Goal: Task Accomplishment & Management: Manage account settings

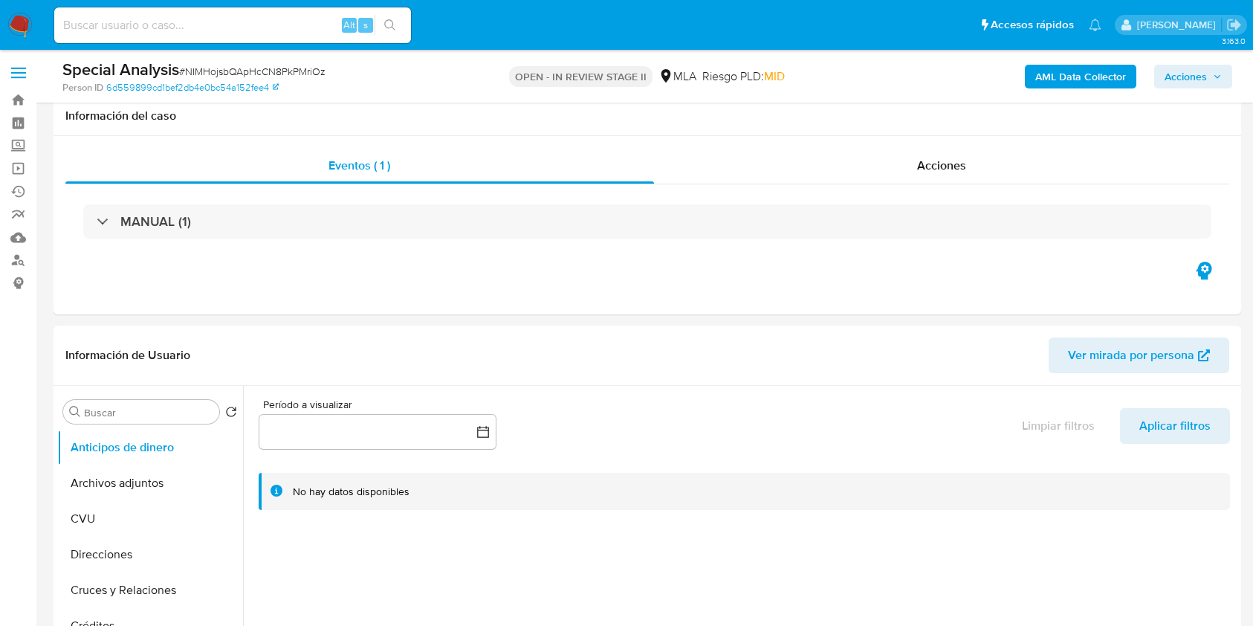
select select "10"
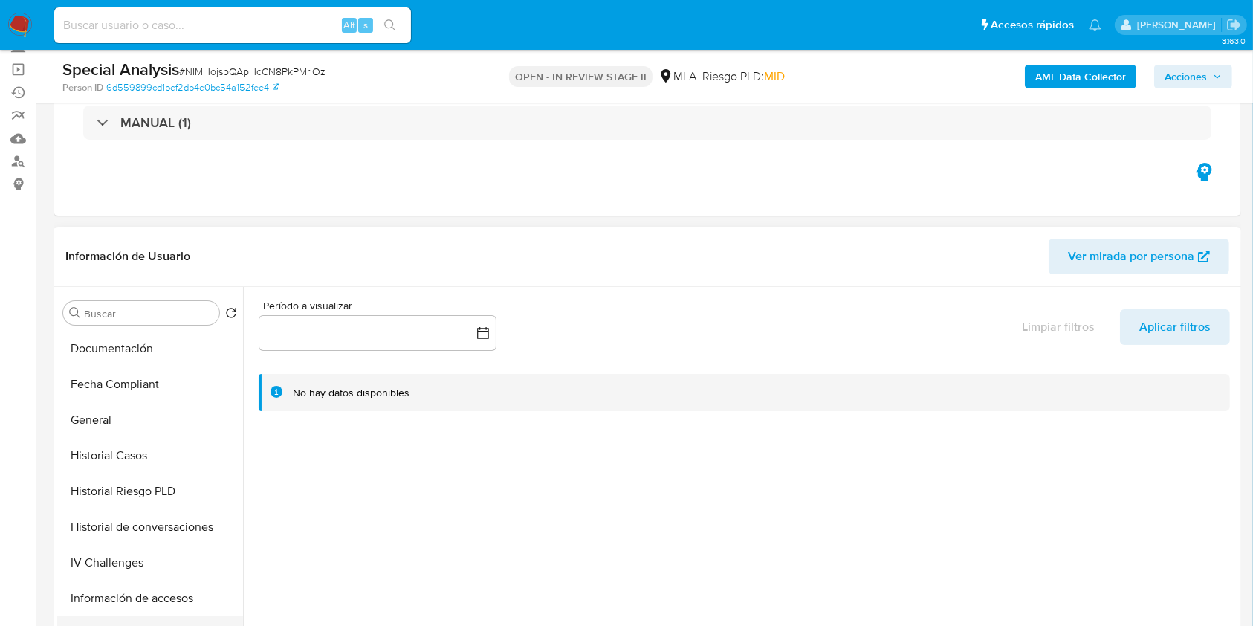
scroll to position [595, 0]
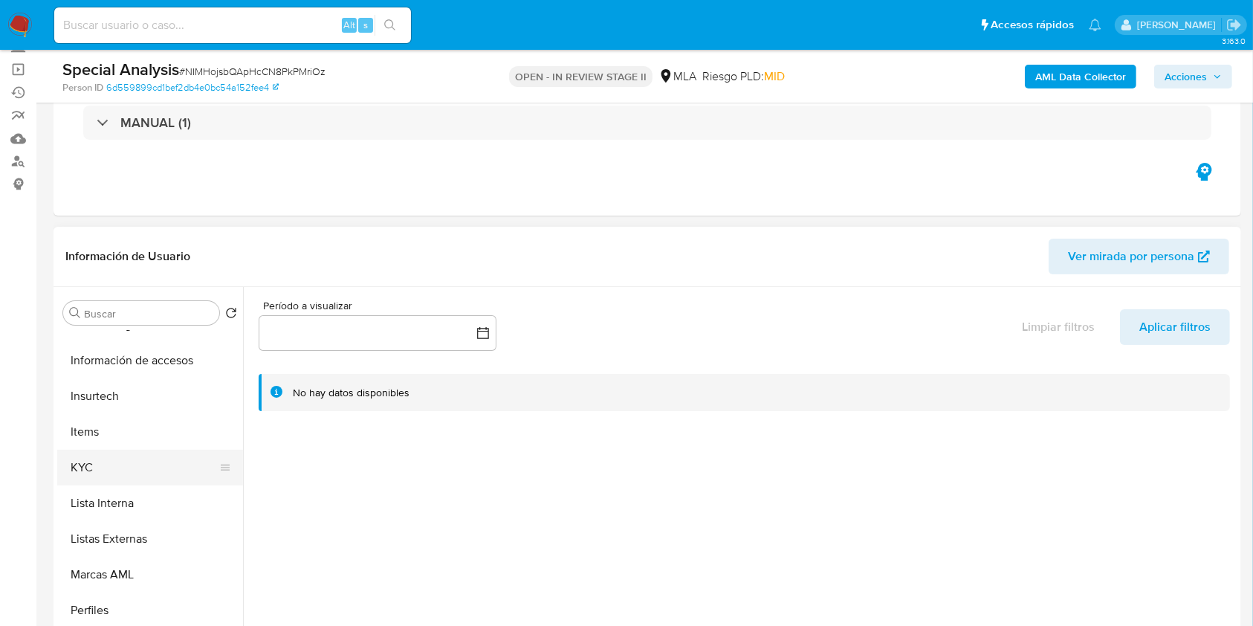
click at [109, 457] on button "KYC" at bounding box center [144, 468] width 174 height 36
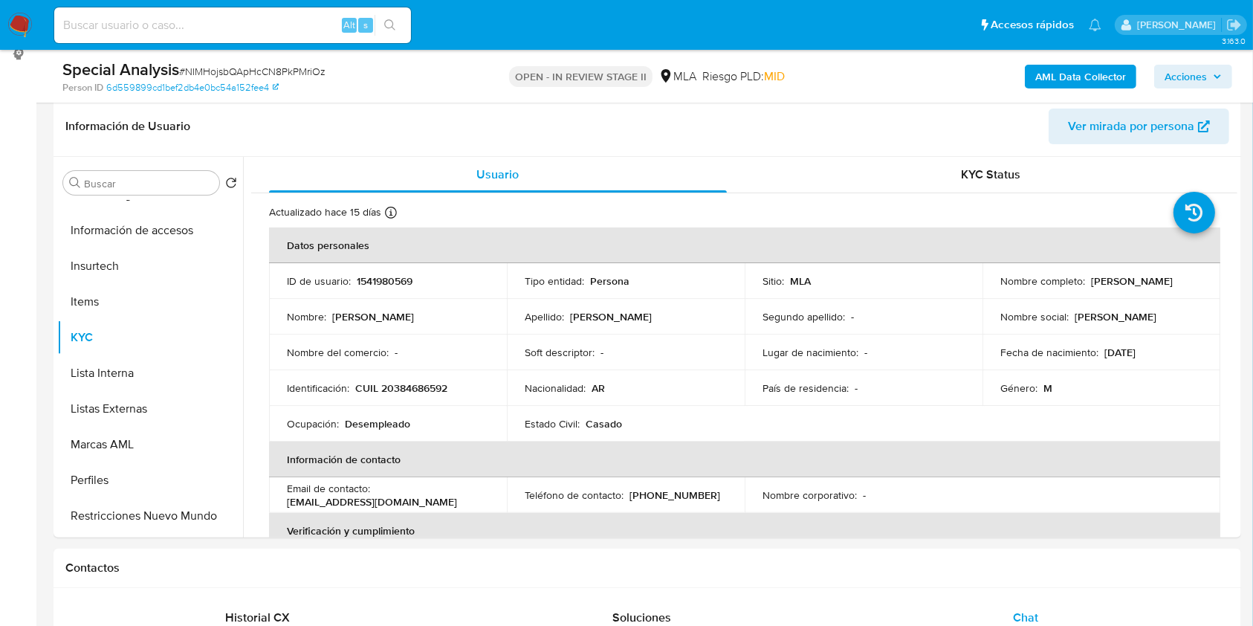
scroll to position [297, 0]
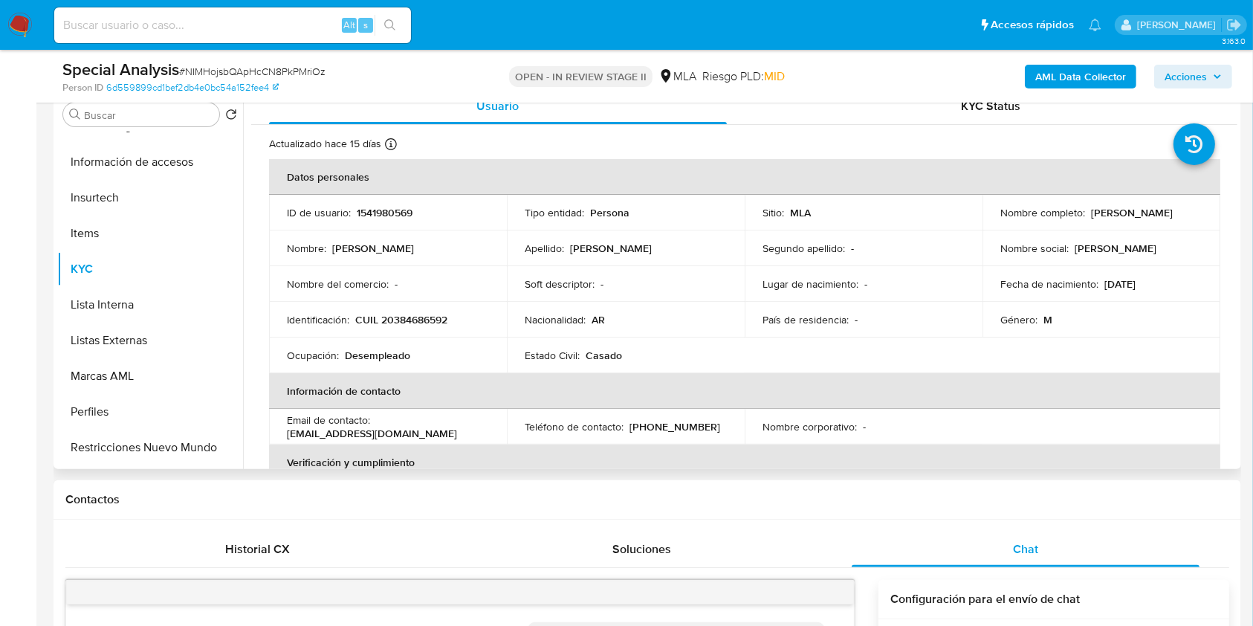
drag, startPoint x: 999, startPoint y: 217, endPoint x: 1120, endPoint y: 223, distance: 121.3
click at [1120, 219] on div "Nombre completo : Mauricio Emanuel Condori" at bounding box center [1102, 212] width 202 height 13
drag, startPoint x: 1120, startPoint y: 223, endPoint x: 1154, endPoint y: 229, distance: 34.0
click at [1154, 229] on td "Nombre completo : Mauricio Emanuel Condori" at bounding box center [1102, 213] width 238 height 36
drag, startPoint x: 998, startPoint y: 217, endPoint x: 1123, endPoint y: 218, distance: 124.9
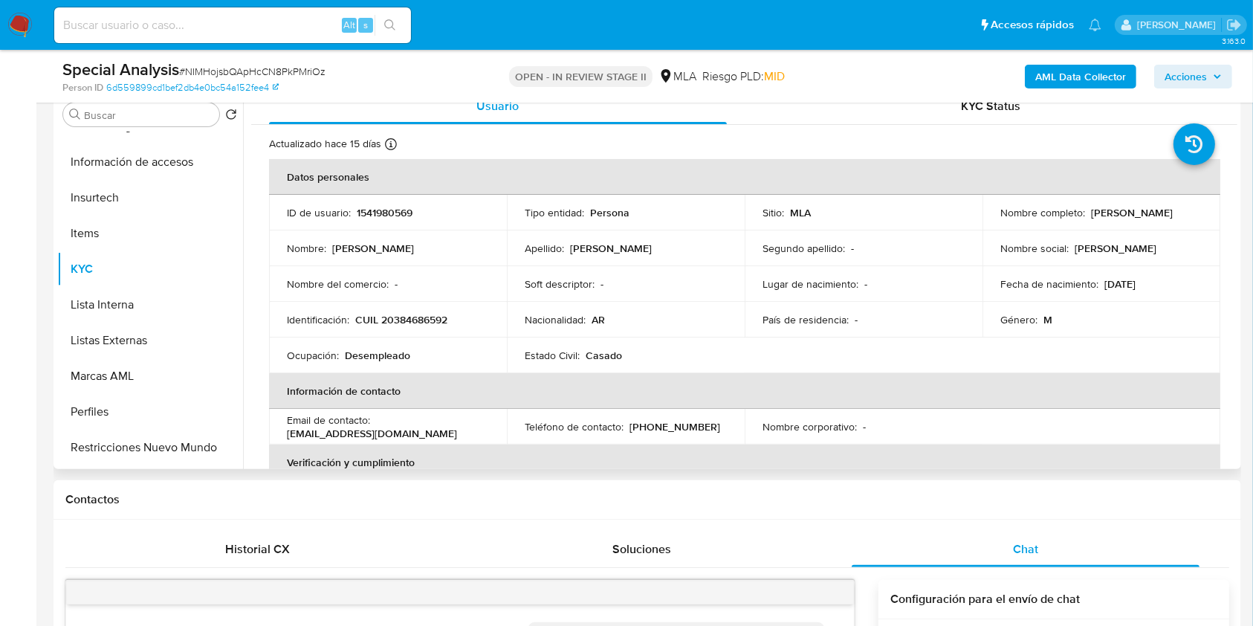
click at [1123, 218] on div "Nombre completo : Mauricio Emanuel Condori" at bounding box center [1102, 212] width 202 height 13
copy p "Mauricio Emanuel Condori"
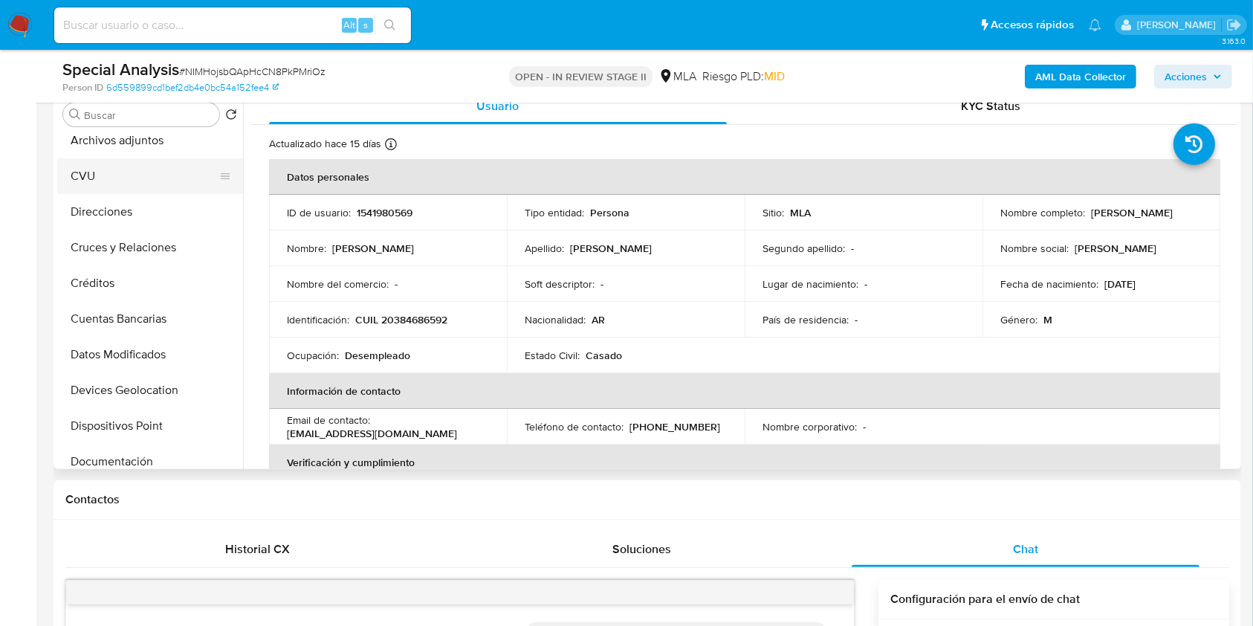
scroll to position [0, 0]
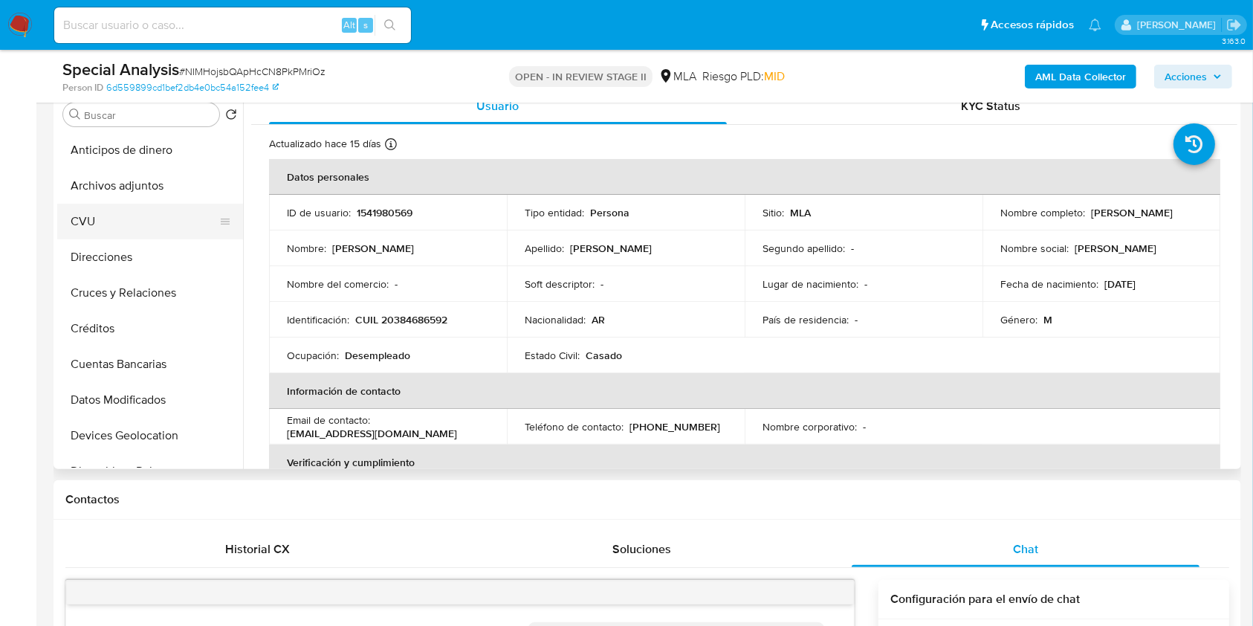
click at [106, 229] on button "CVU" at bounding box center [144, 222] width 174 height 36
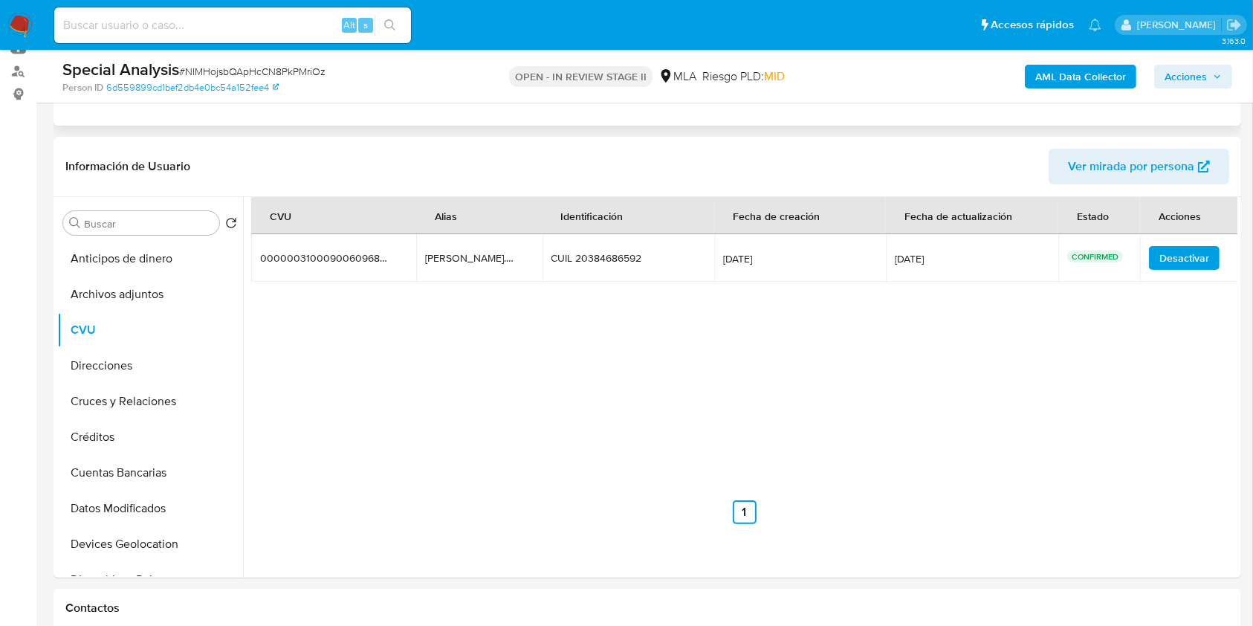
scroll to position [297, 0]
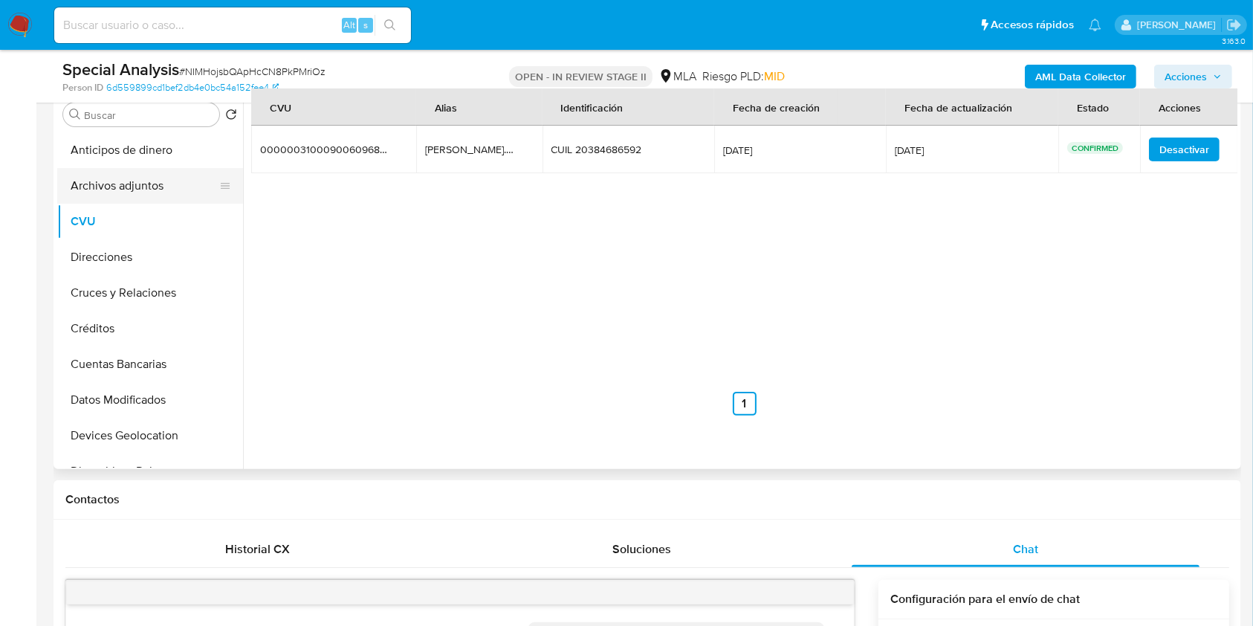
click at [157, 193] on button "Archivos adjuntos" at bounding box center [144, 186] width 174 height 36
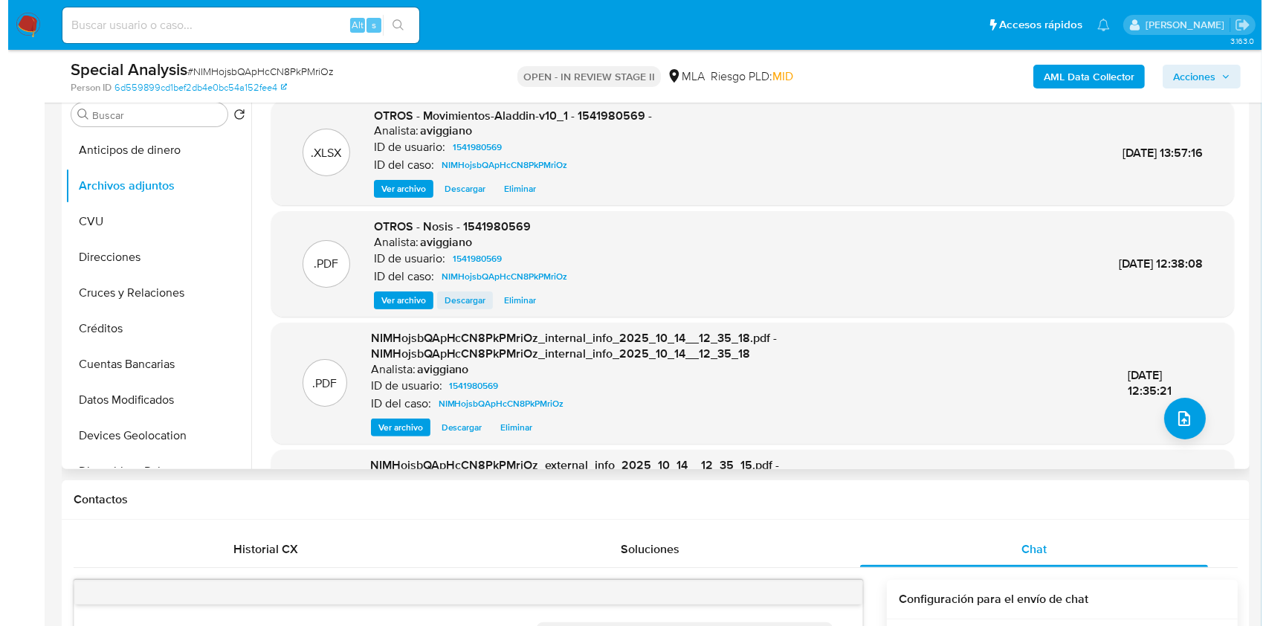
scroll to position [198, 0]
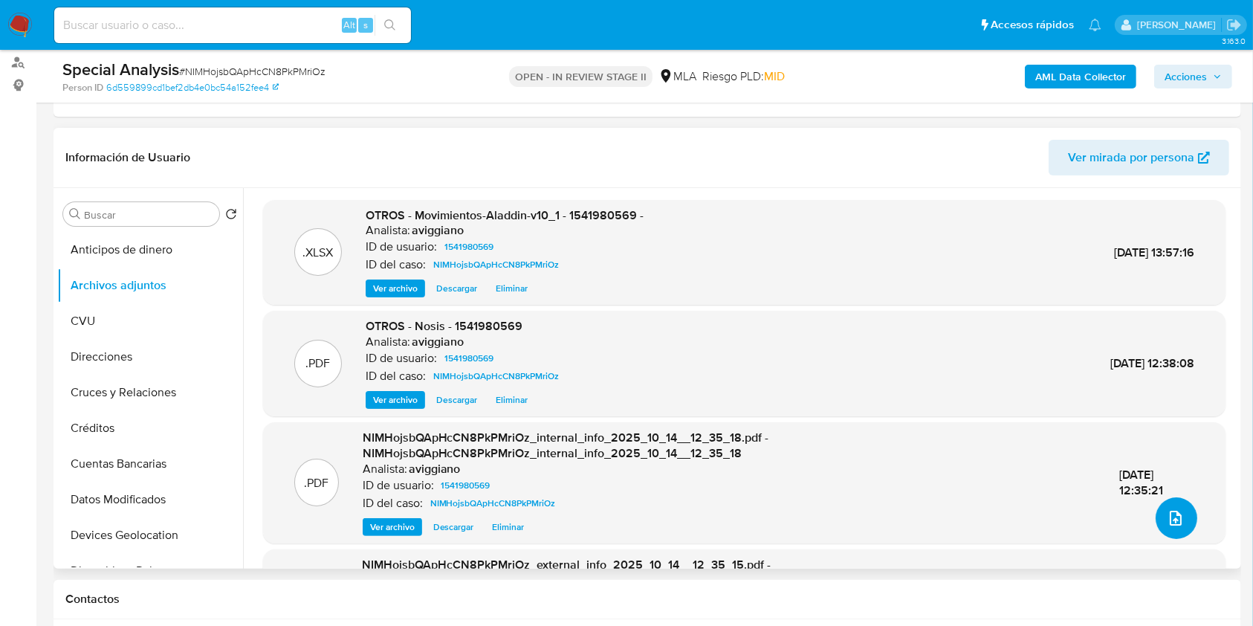
click at [1167, 514] on icon "upload-file" at bounding box center [1176, 518] width 18 height 18
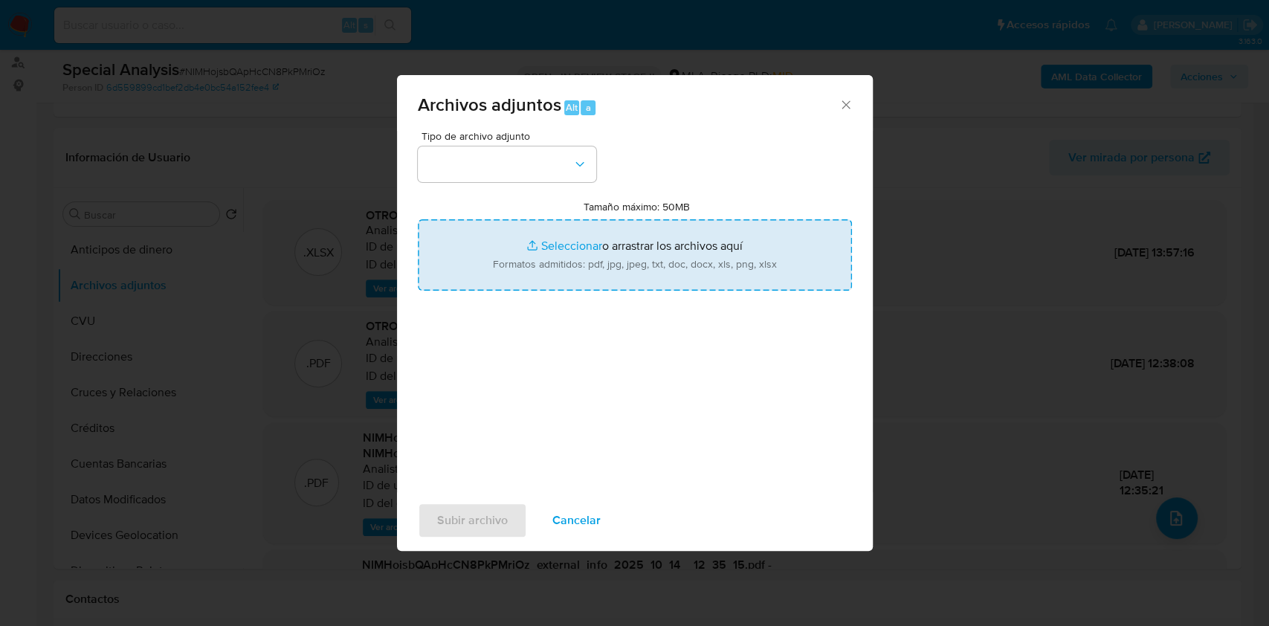
click at [594, 261] on input "Tamaño máximo: 50MB Seleccionar archivos" at bounding box center [635, 254] width 434 height 71
type input "C:\fakepath\Caselog NIMHojsbQApHcCN8PkPMriOz_2025_10_14_11_54_10.docx"
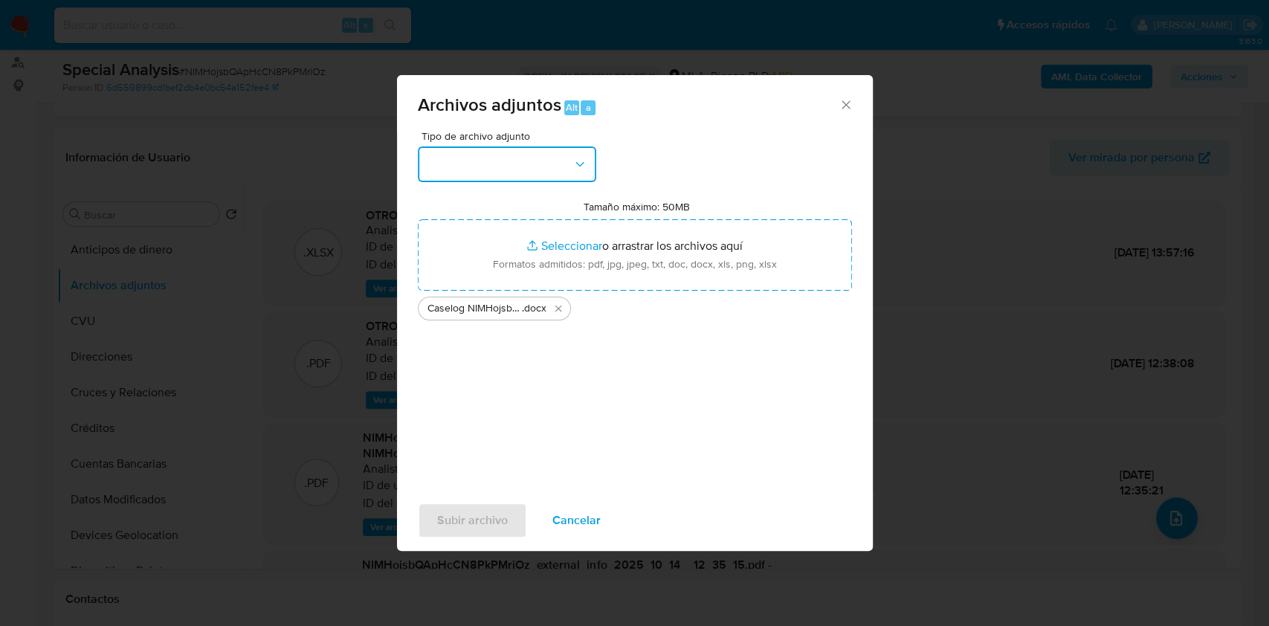
click at [517, 169] on button "button" at bounding box center [507, 164] width 178 height 36
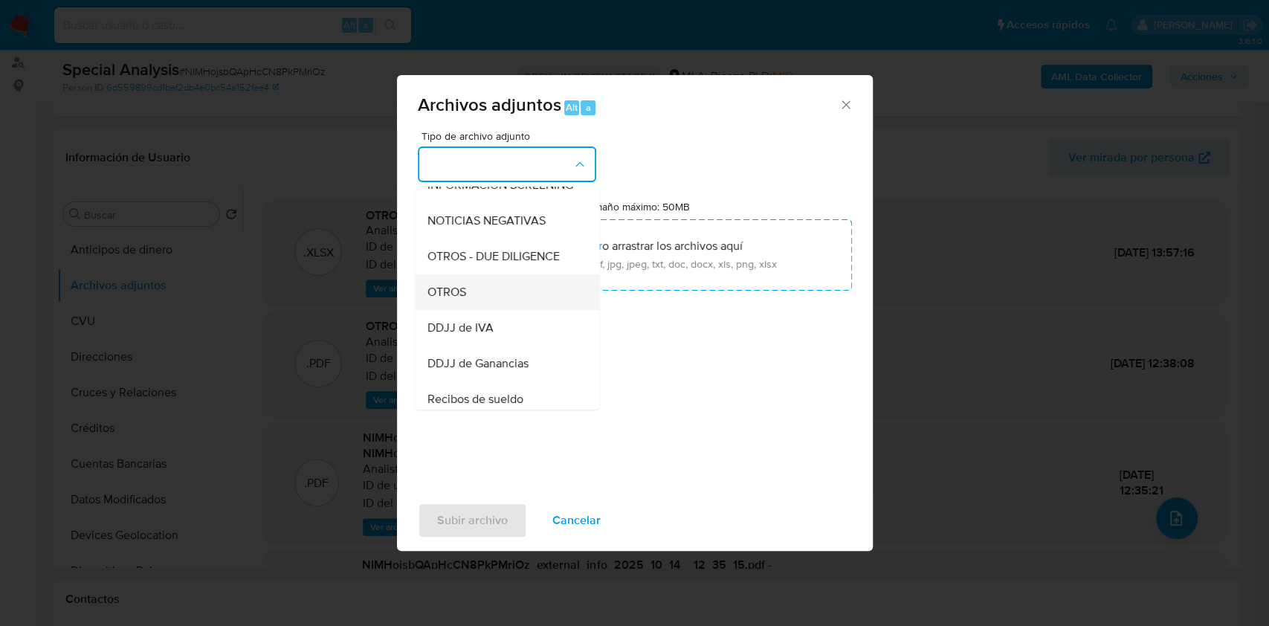
click at [482, 304] on div "OTROS" at bounding box center [503, 292] width 152 height 36
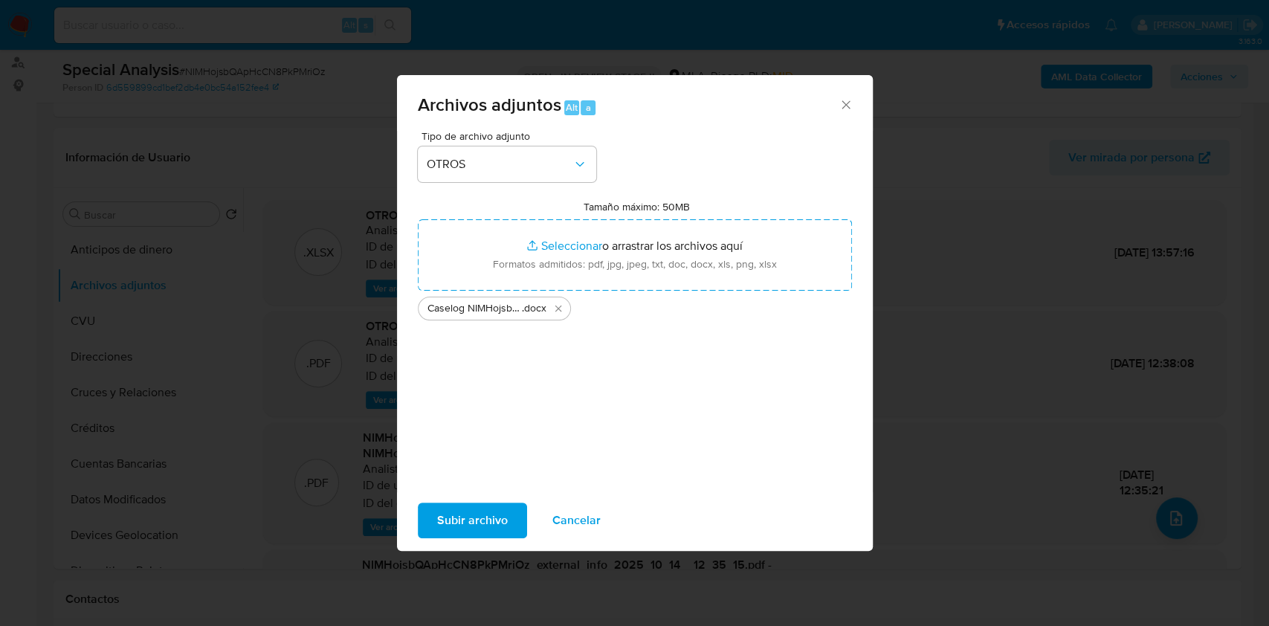
click at [474, 514] on span "Subir archivo" at bounding box center [472, 520] width 71 height 33
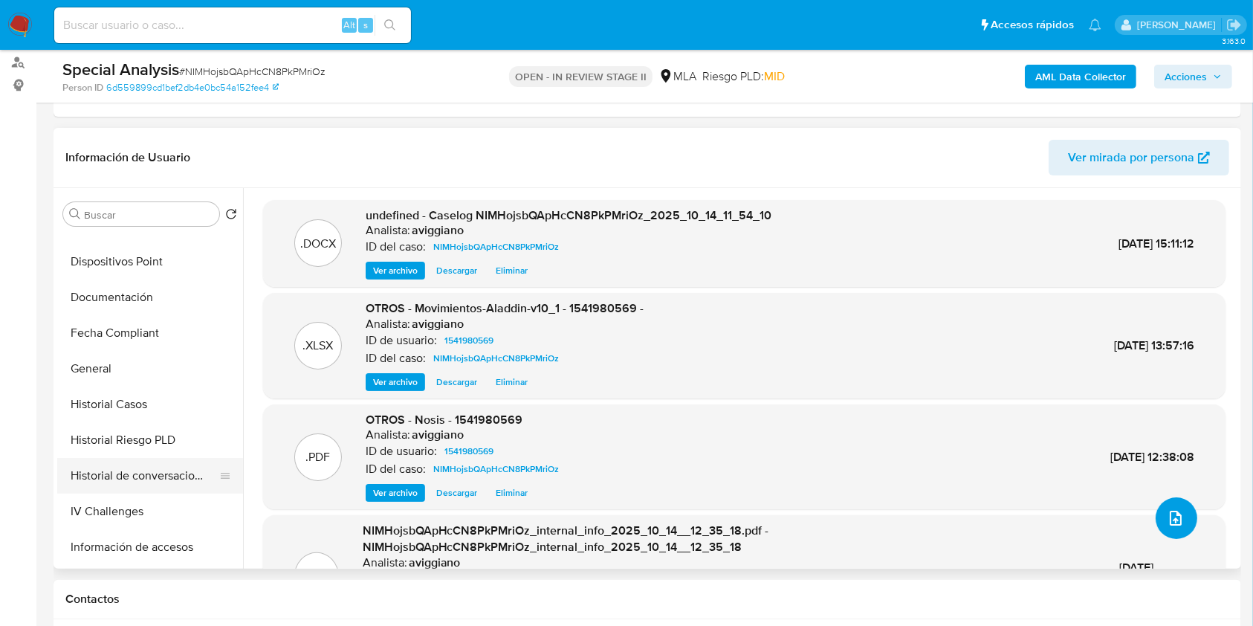
scroll to position [396, 0]
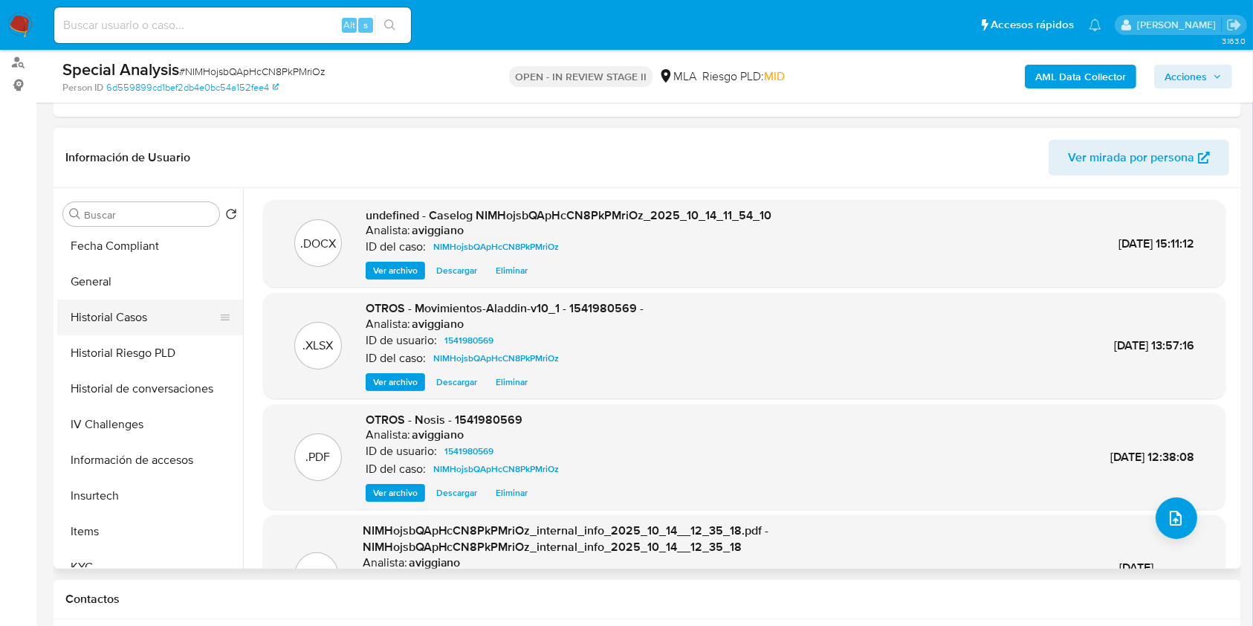
click at [132, 314] on button "Historial Casos" at bounding box center [144, 318] width 174 height 36
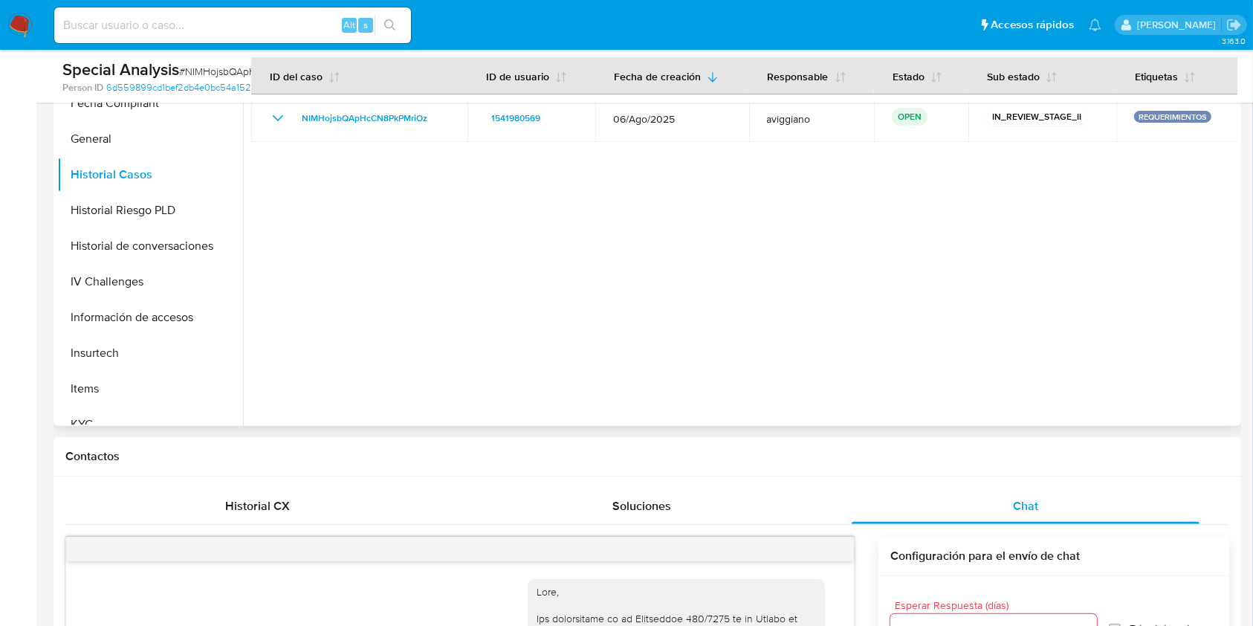
scroll to position [297, 0]
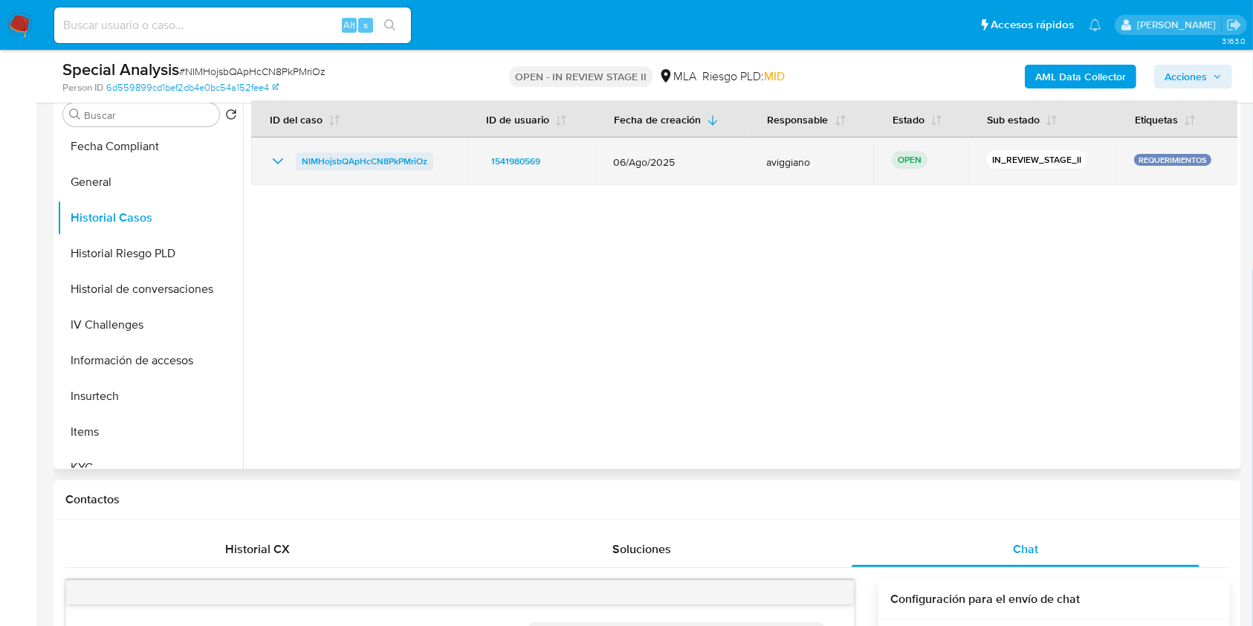
click at [370, 158] on span "NIMHojsbQApHcCN8PkPMriOz" at bounding box center [365, 161] width 126 height 18
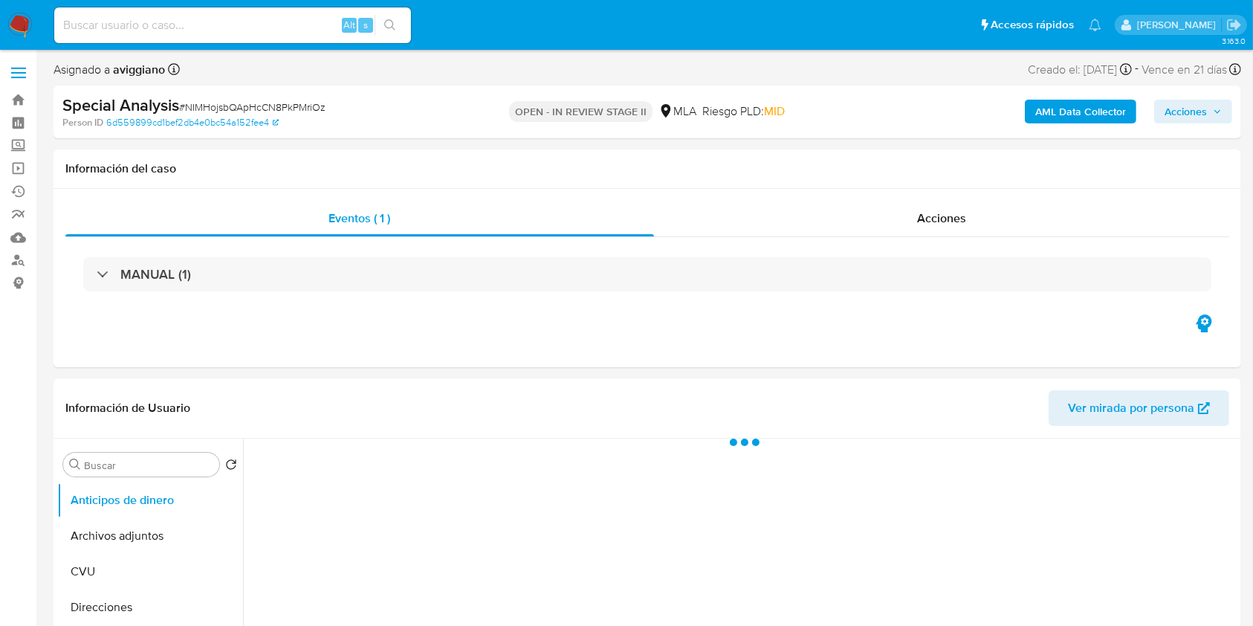
click at [1206, 117] on span "Acciones" at bounding box center [1186, 112] width 42 height 24
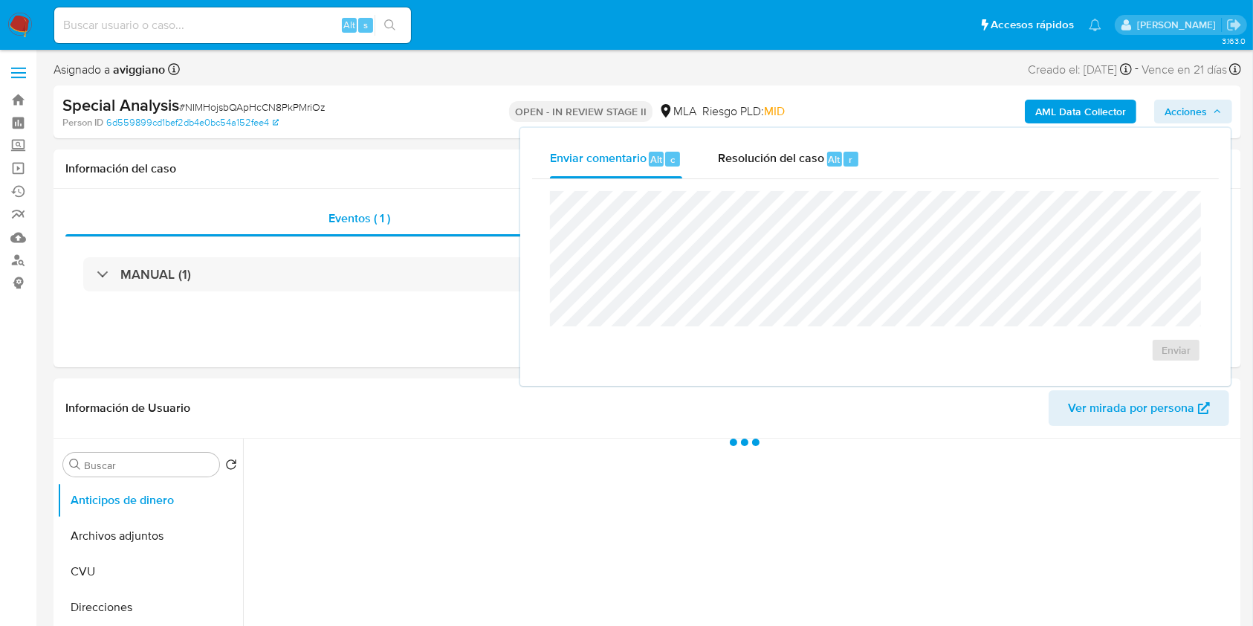
select select "10"
drag, startPoint x: 792, startPoint y: 181, endPoint x: 784, endPoint y: 184, distance: 8.3
click at [791, 180] on div "Enviar" at bounding box center [875, 276] width 687 height 195
click at [755, 171] on div "Resolución del caso Alt r" at bounding box center [789, 159] width 142 height 39
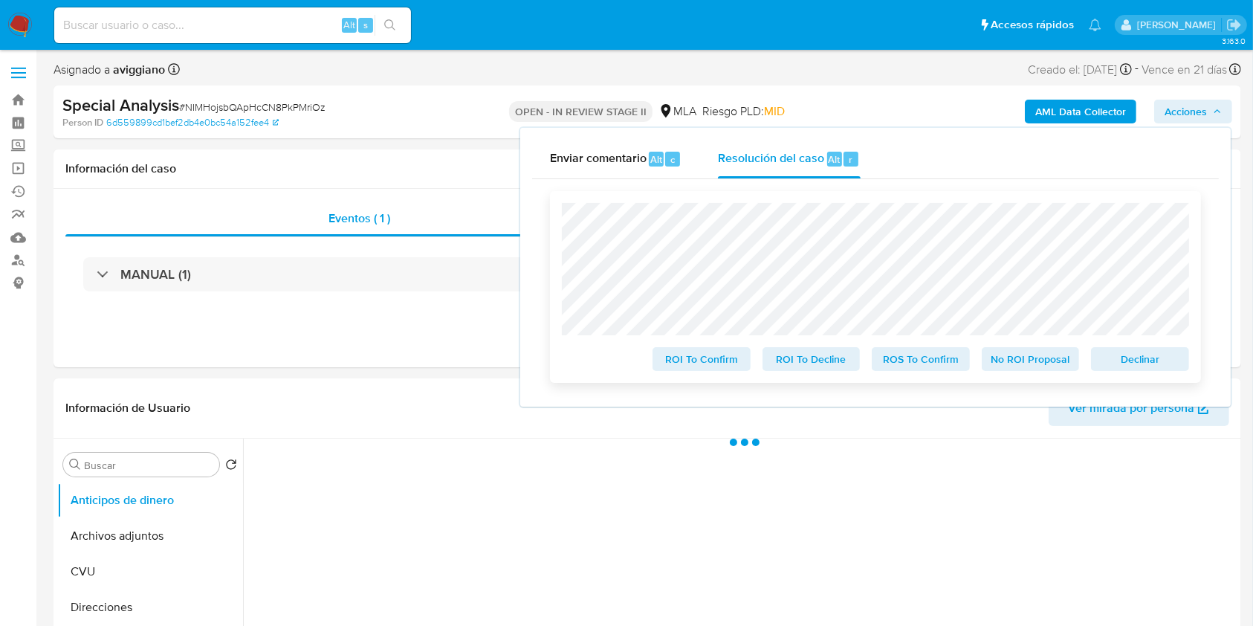
click at [1128, 362] on span "Declinar" at bounding box center [1140, 359] width 77 height 21
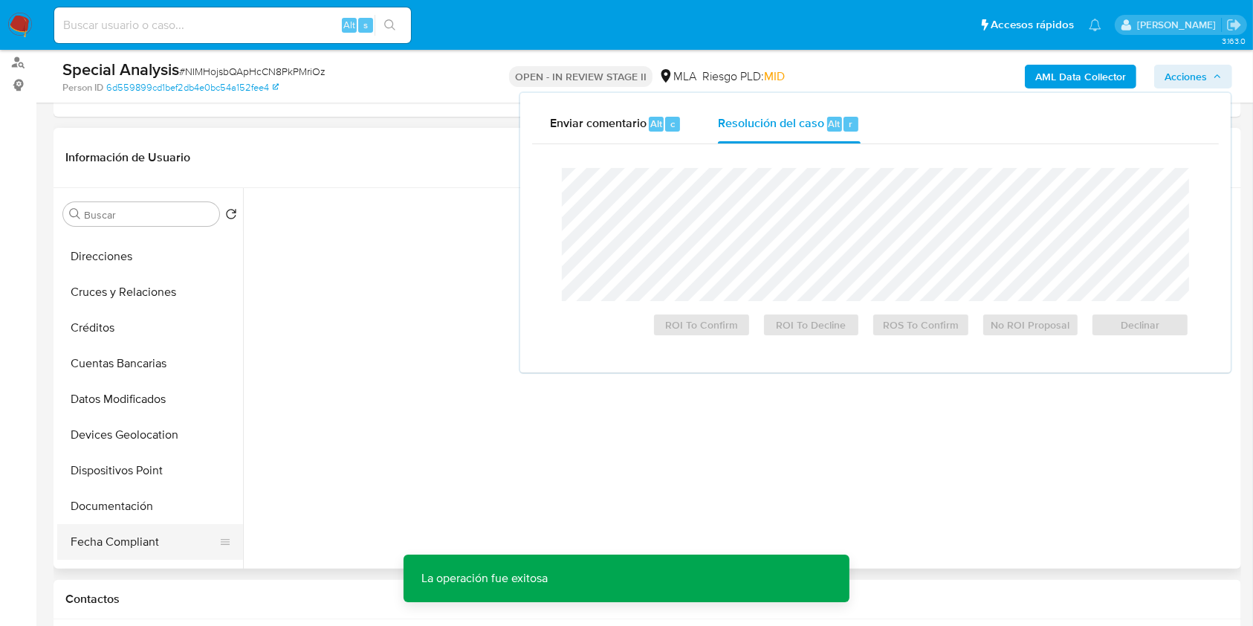
scroll to position [198, 0]
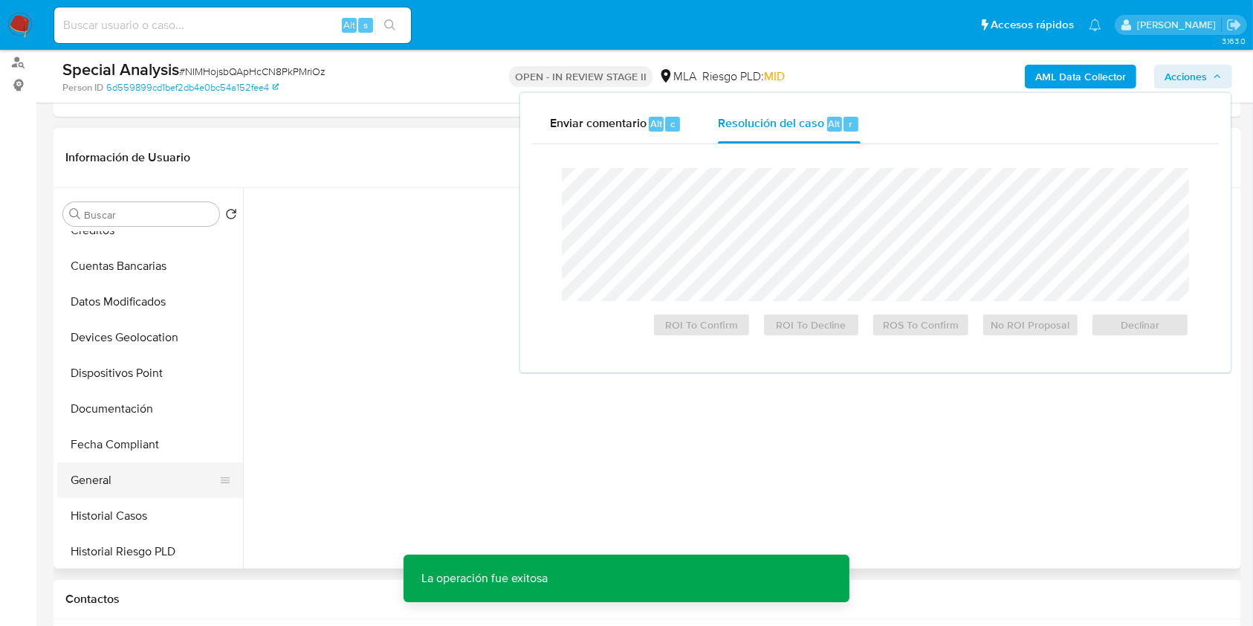
click at [105, 491] on button "General" at bounding box center [144, 480] width 174 height 36
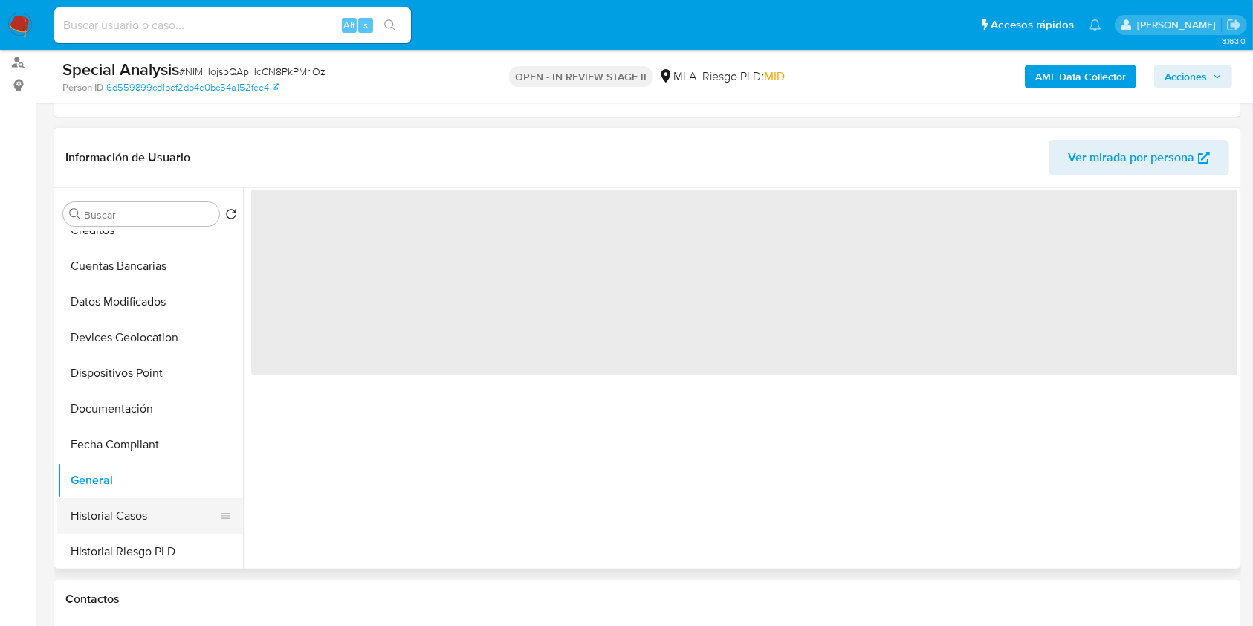
click at [97, 510] on button "Historial Casos" at bounding box center [144, 516] width 174 height 36
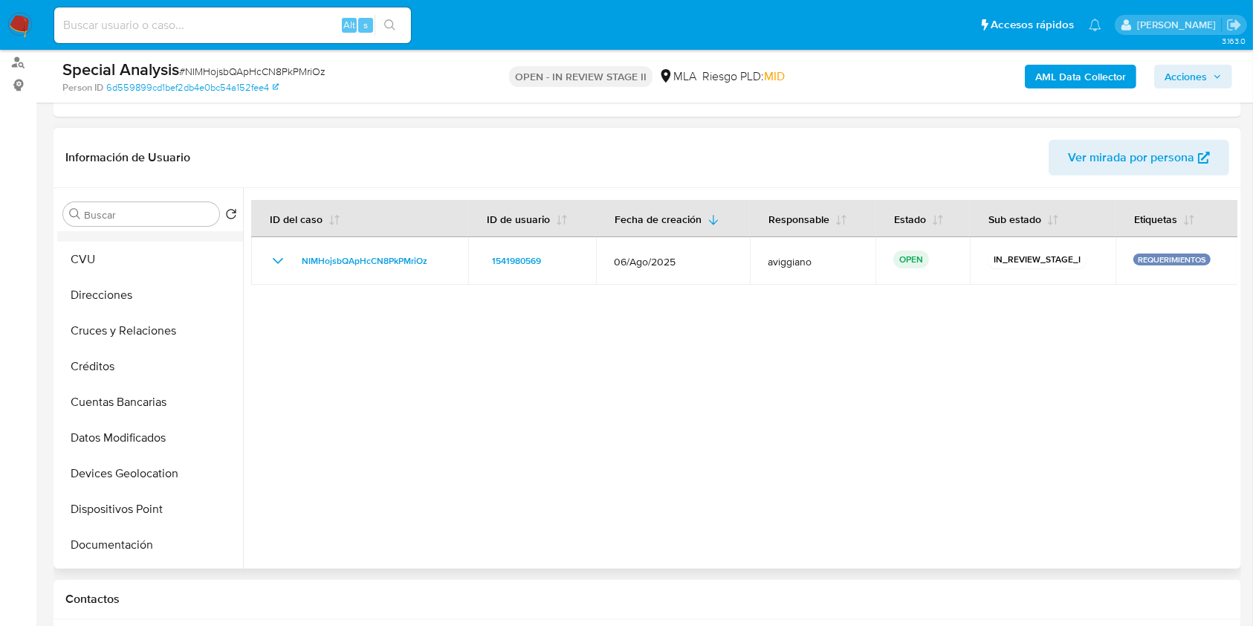
scroll to position [0, 0]
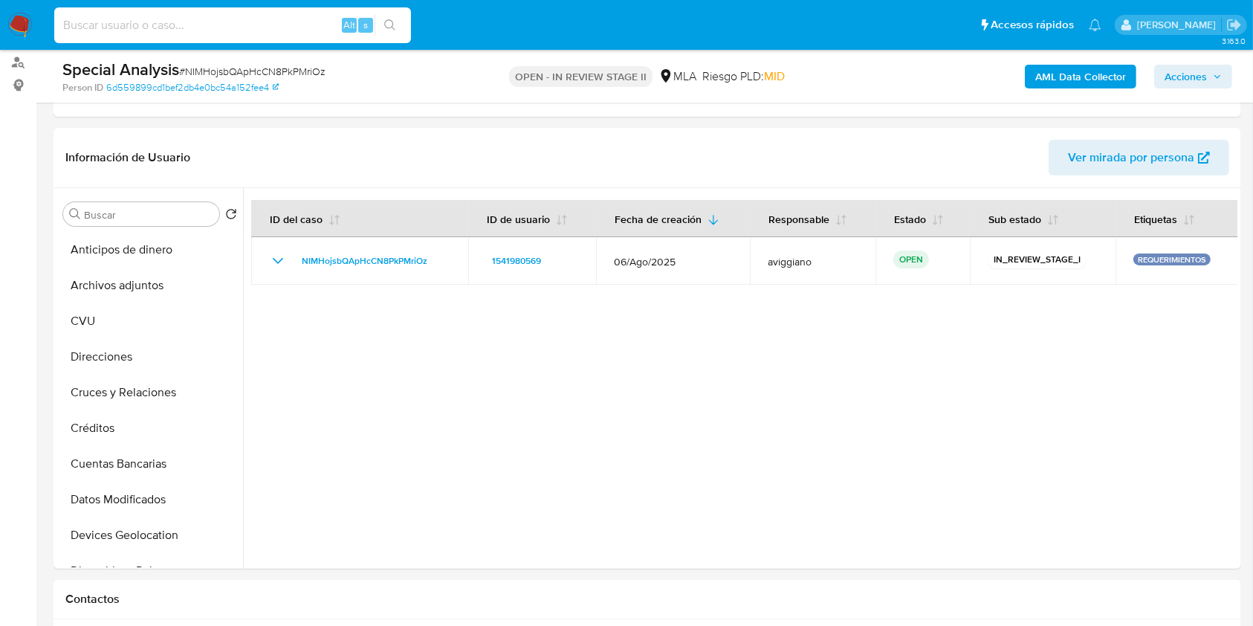
paste input "SGozEC0P96WNdaDfdvs1aT8f"
type input "SGozEC0P96WNdaDfdvs1aT8f"
click at [388, 15] on button "search-icon" at bounding box center [390, 25] width 30 height 21
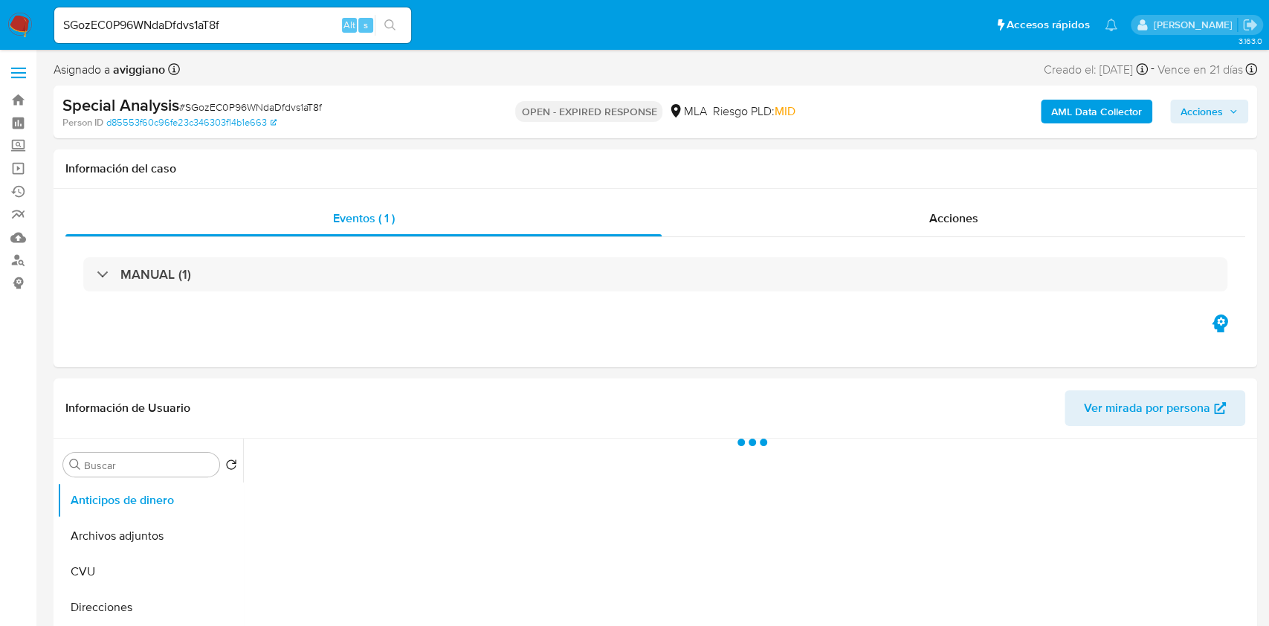
select select "10"
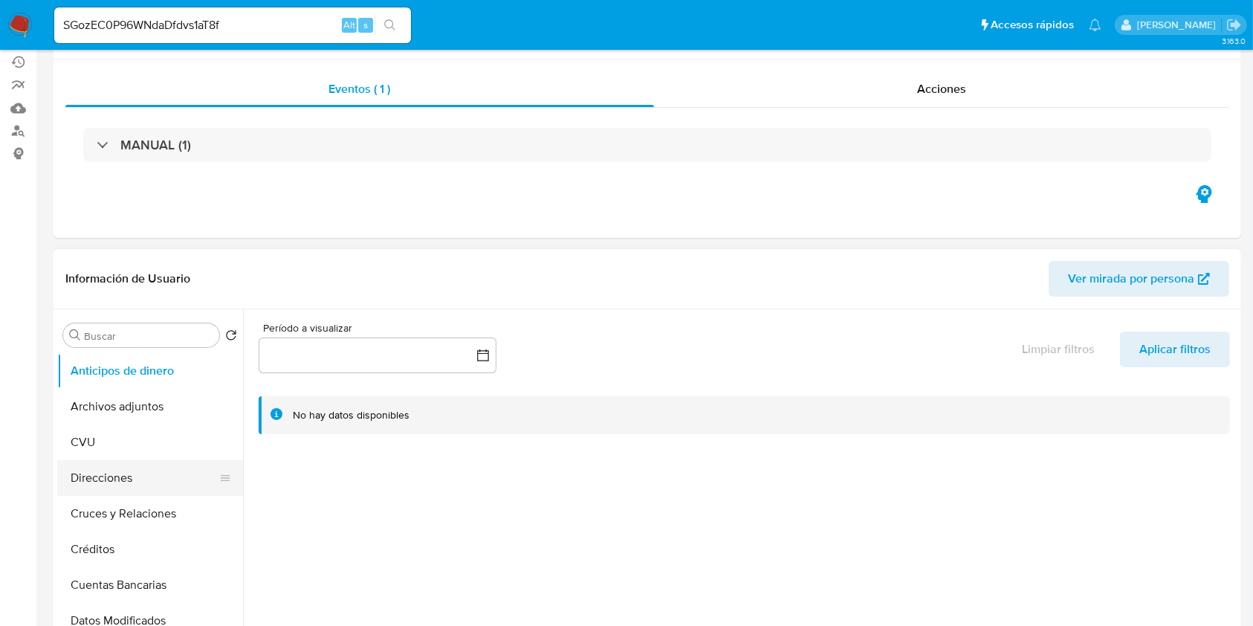
scroll to position [198, 0]
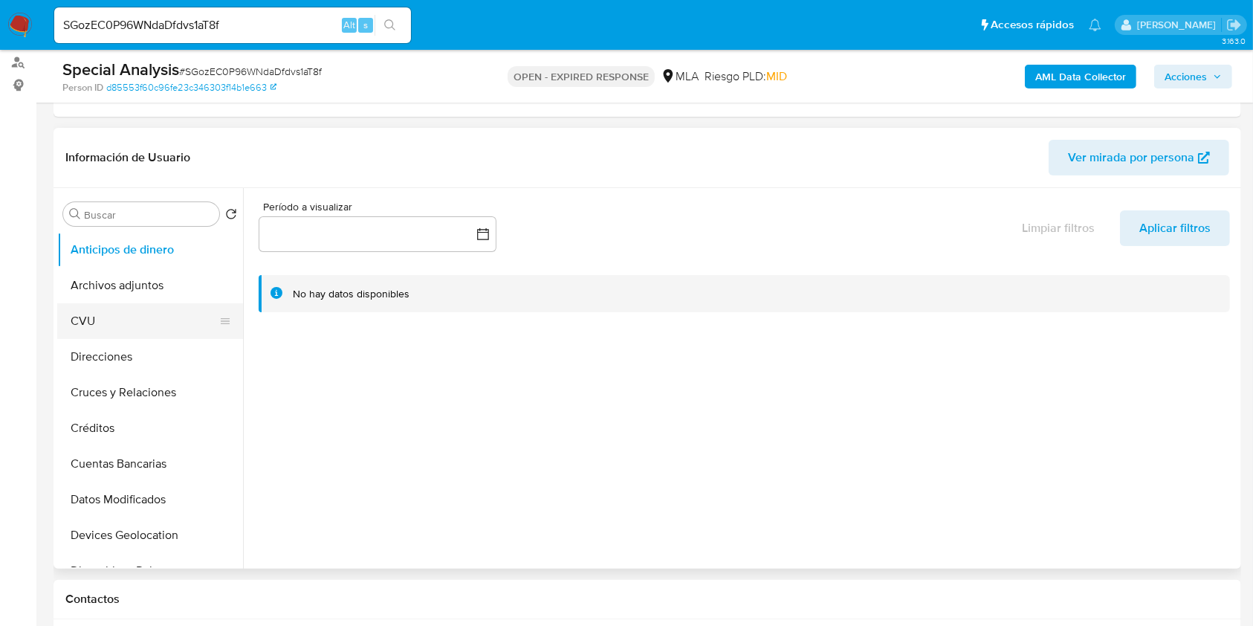
click at [97, 318] on button "CVU" at bounding box center [144, 321] width 174 height 36
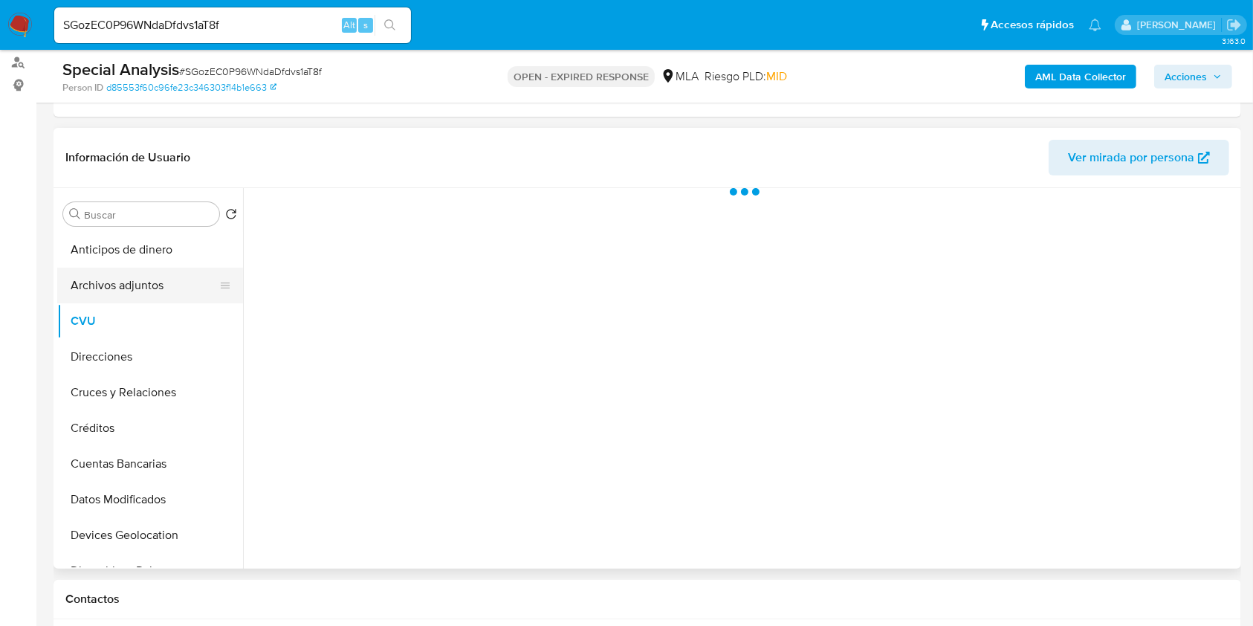
click at [107, 289] on button "Archivos adjuntos" at bounding box center [144, 286] width 174 height 36
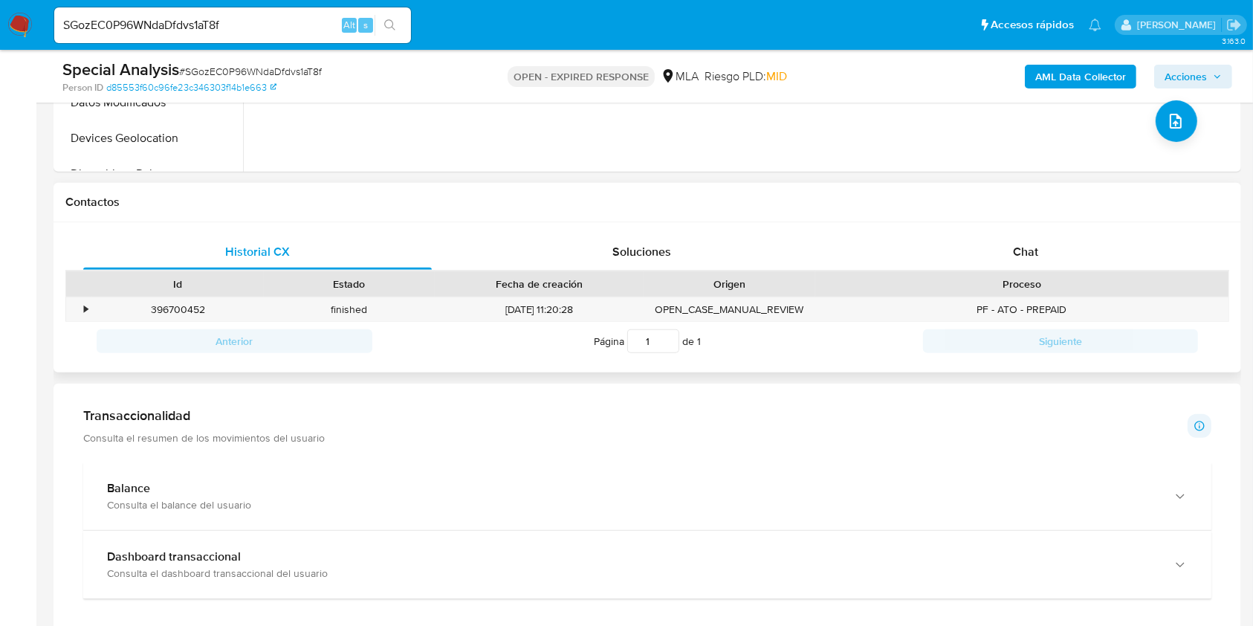
scroll to position [991, 0]
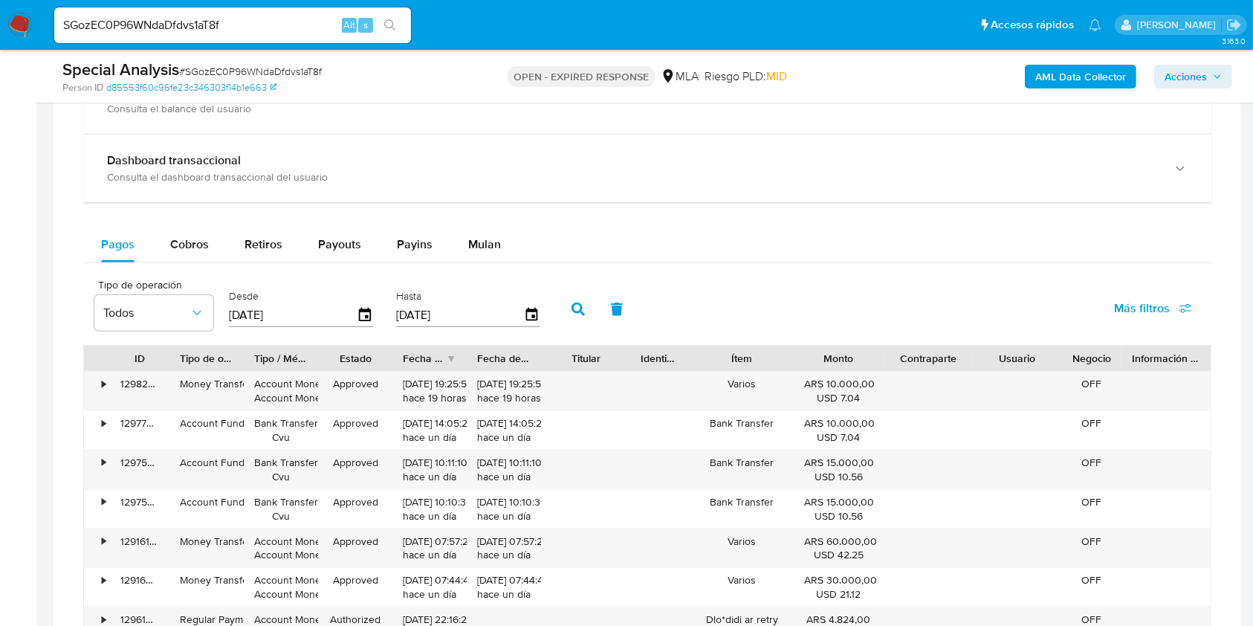
click at [1063, 82] on b "AML Data Collector" at bounding box center [1081, 77] width 91 height 24
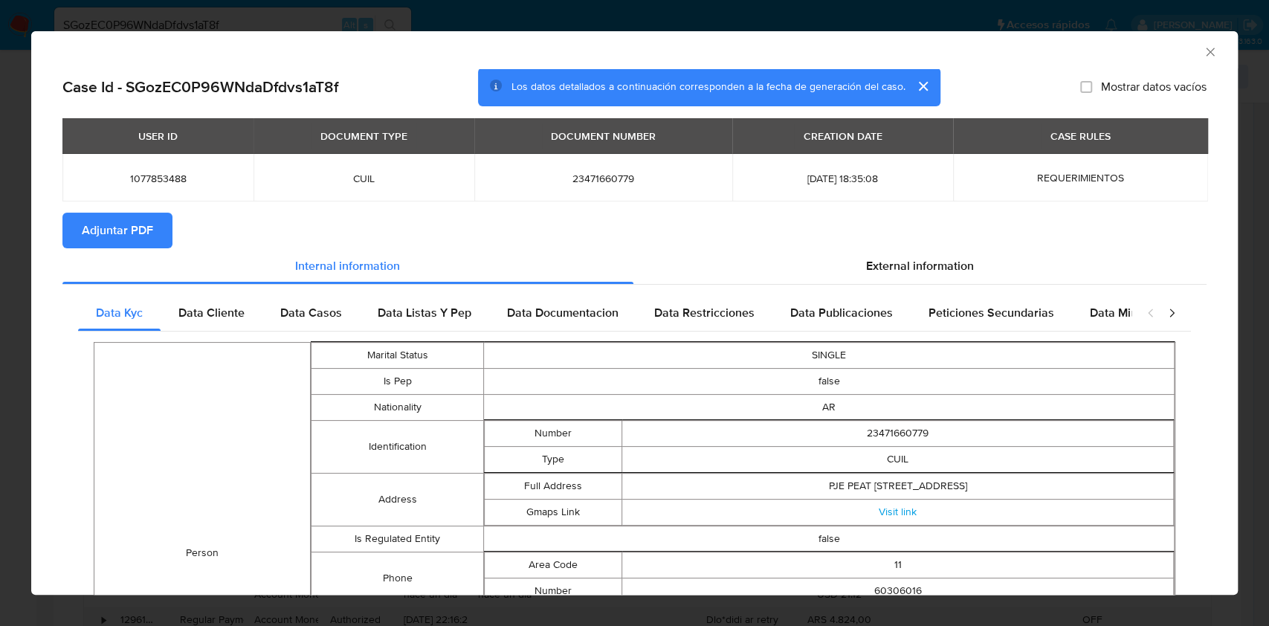
click at [128, 229] on span "Adjuntar PDF" at bounding box center [117, 230] width 71 height 33
click at [1190, 61] on div "AML Data Collector" at bounding box center [634, 49] width 1206 height 37
click at [1203, 54] on icon "Cerrar ventana" at bounding box center [1210, 52] width 15 height 15
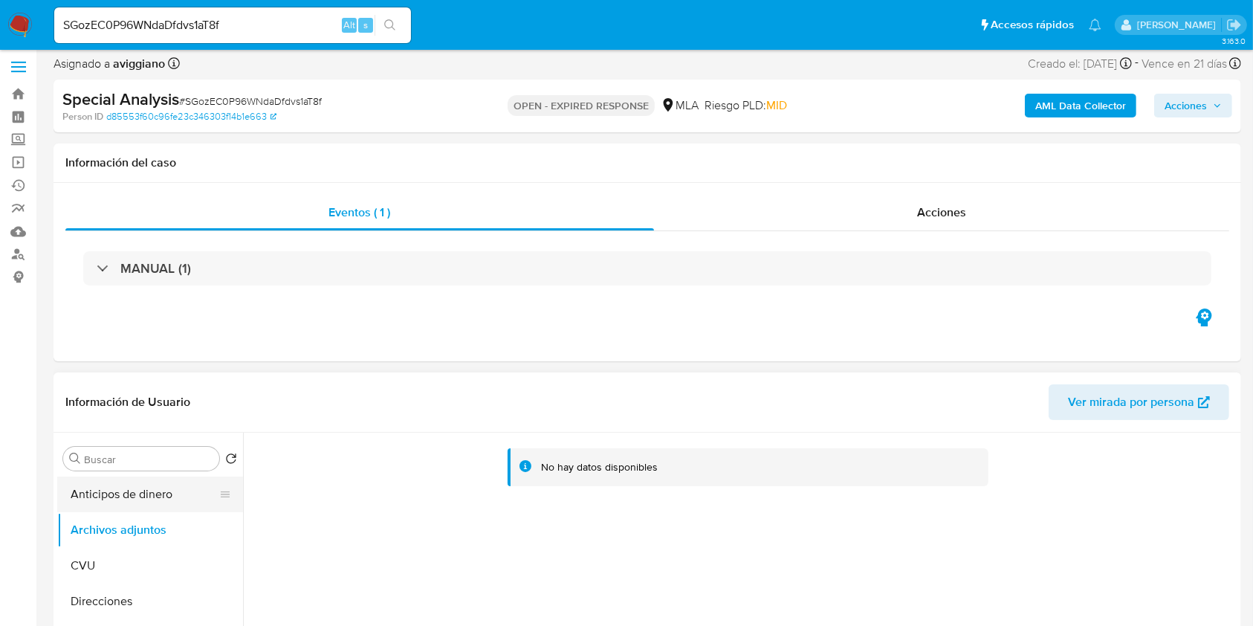
scroll to position [198, 0]
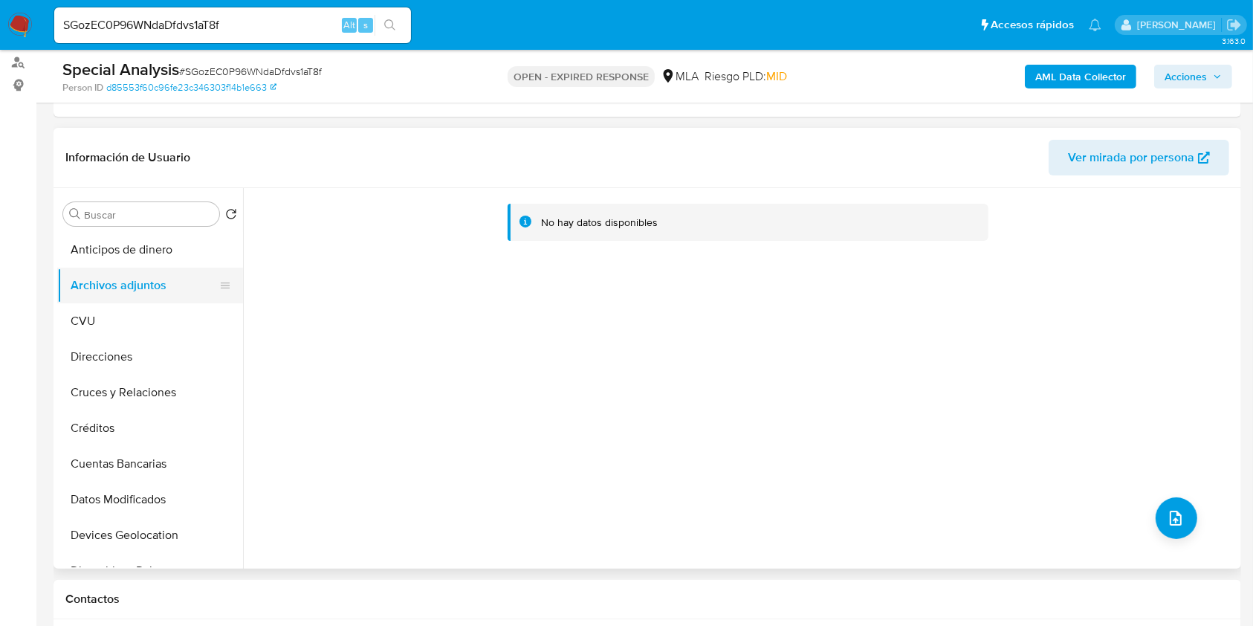
drag, startPoint x: 117, startPoint y: 346, endPoint x: 128, endPoint y: 283, distance: 64.0
click at [116, 346] on button "Direcciones" at bounding box center [150, 357] width 186 height 36
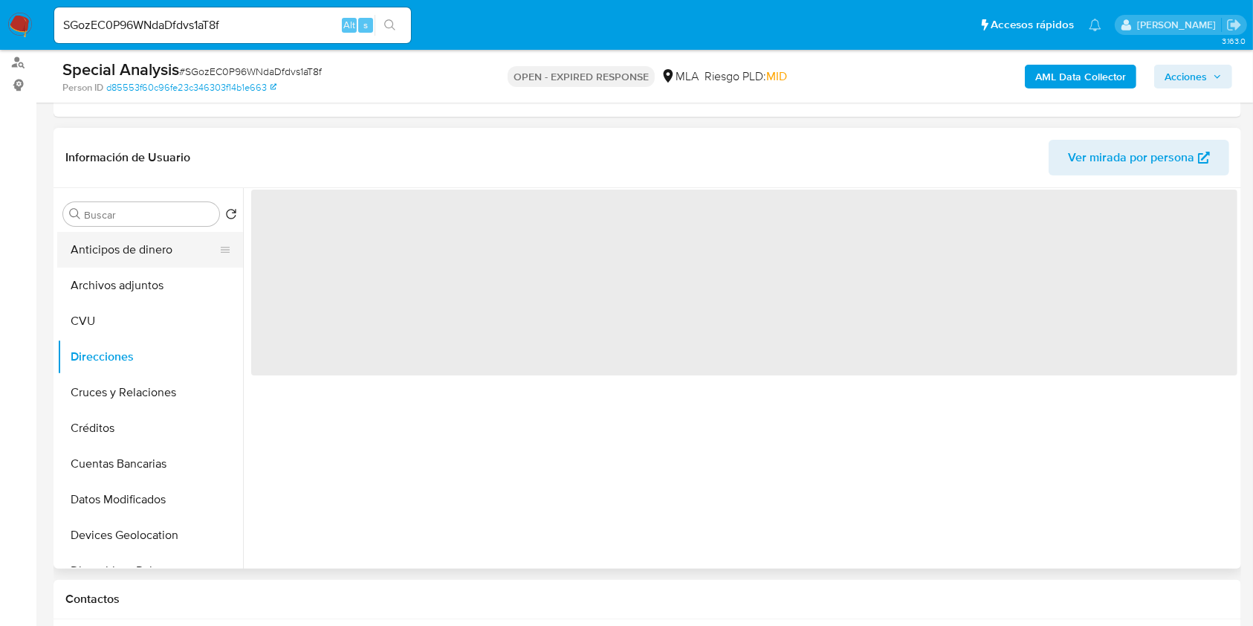
click at [134, 256] on button "Anticipos de dinero" at bounding box center [144, 250] width 174 height 36
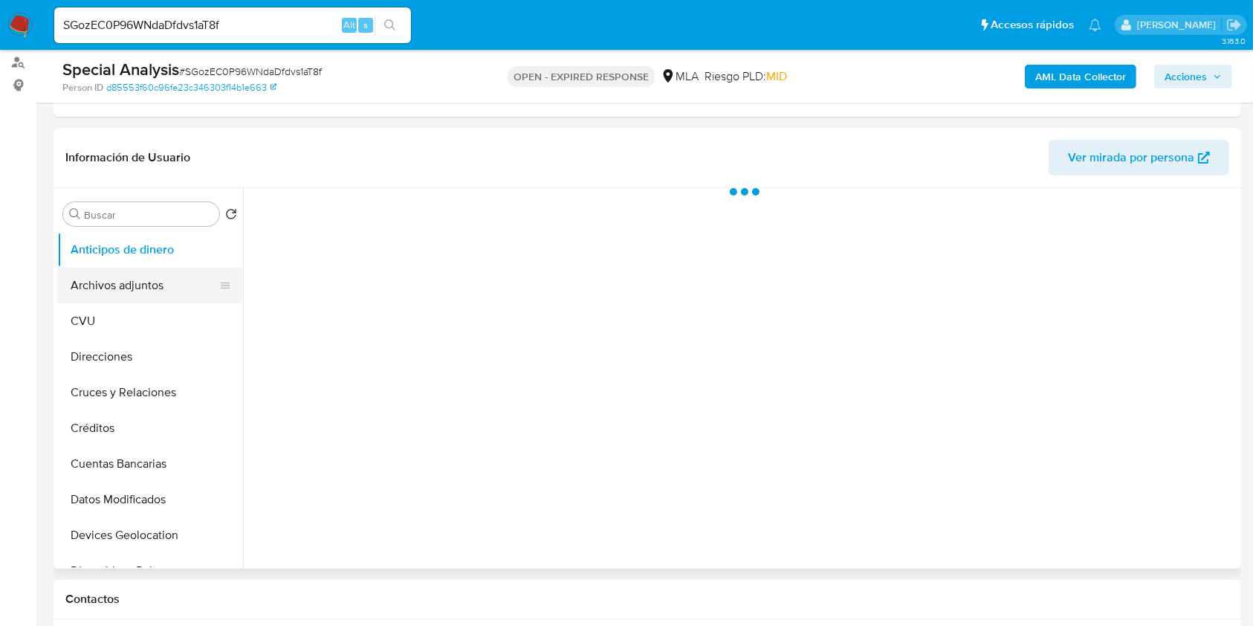
click at [127, 277] on button "Archivos adjuntos" at bounding box center [144, 286] width 174 height 36
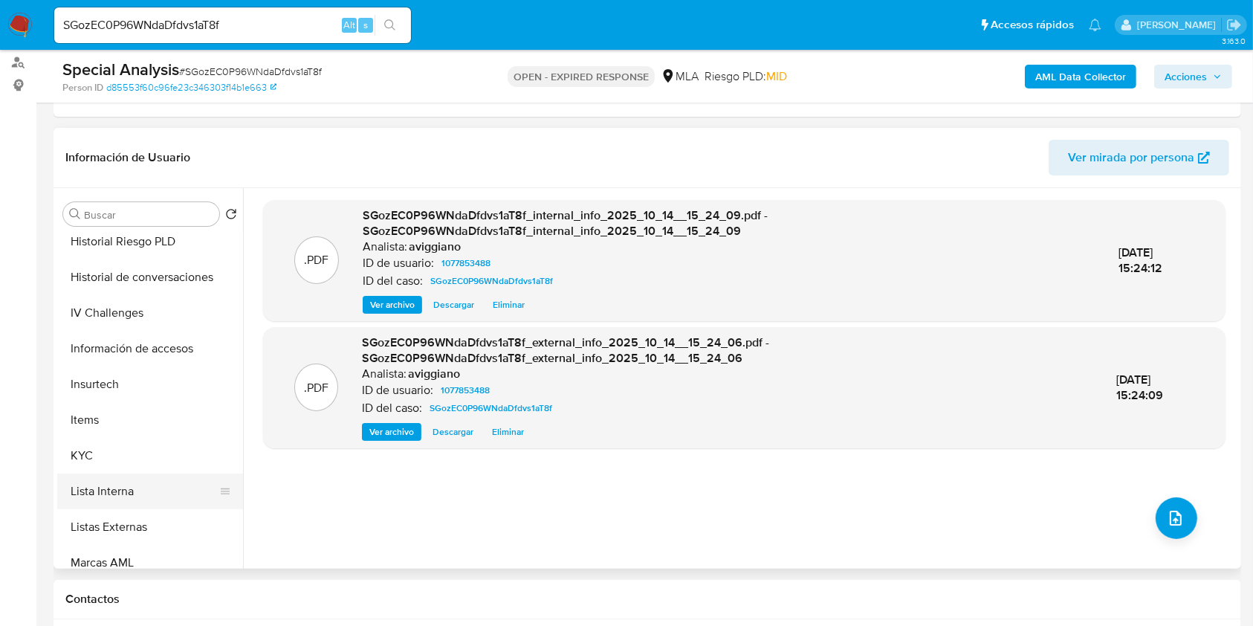
scroll to position [595, 0]
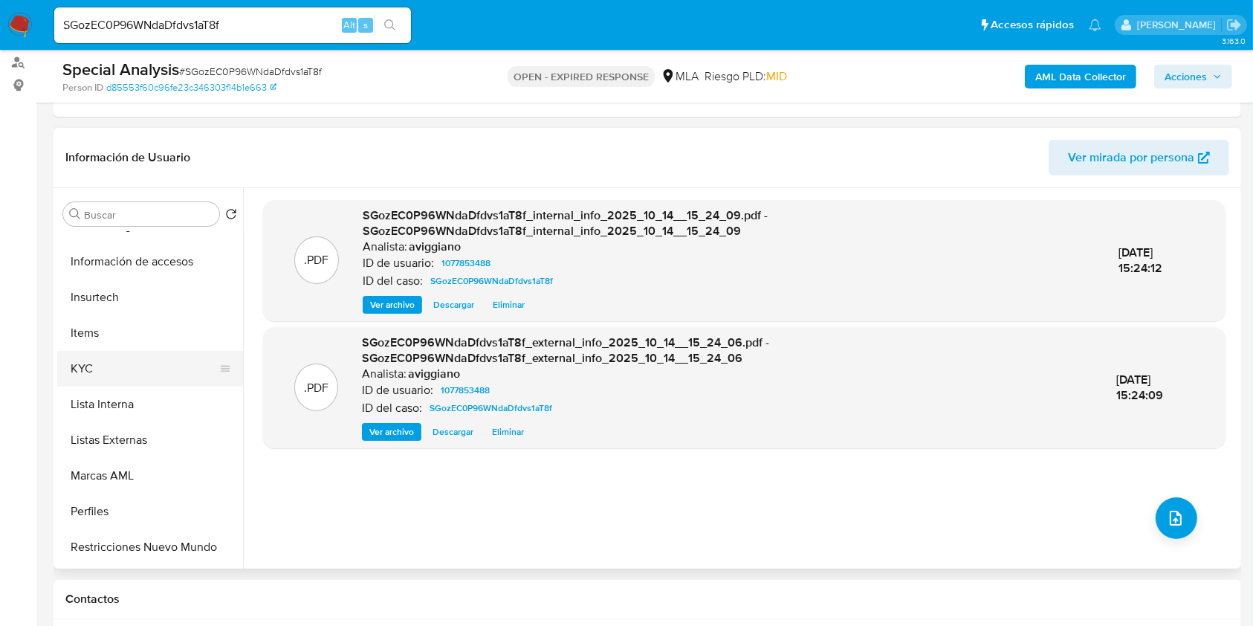
click at [134, 355] on button "KYC" at bounding box center [144, 369] width 174 height 36
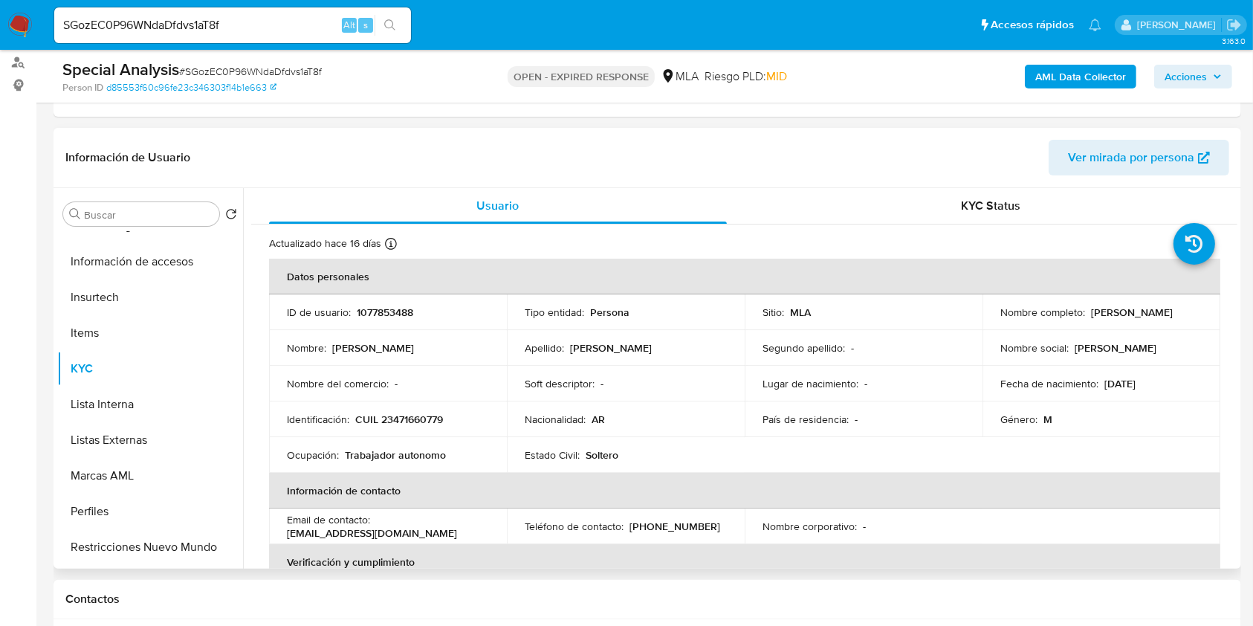
click at [405, 422] on p "CUIL 23471660779" at bounding box center [399, 419] width 88 height 13
copy p "23471660779"
click at [386, 314] on p "1077853488" at bounding box center [385, 312] width 56 height 13
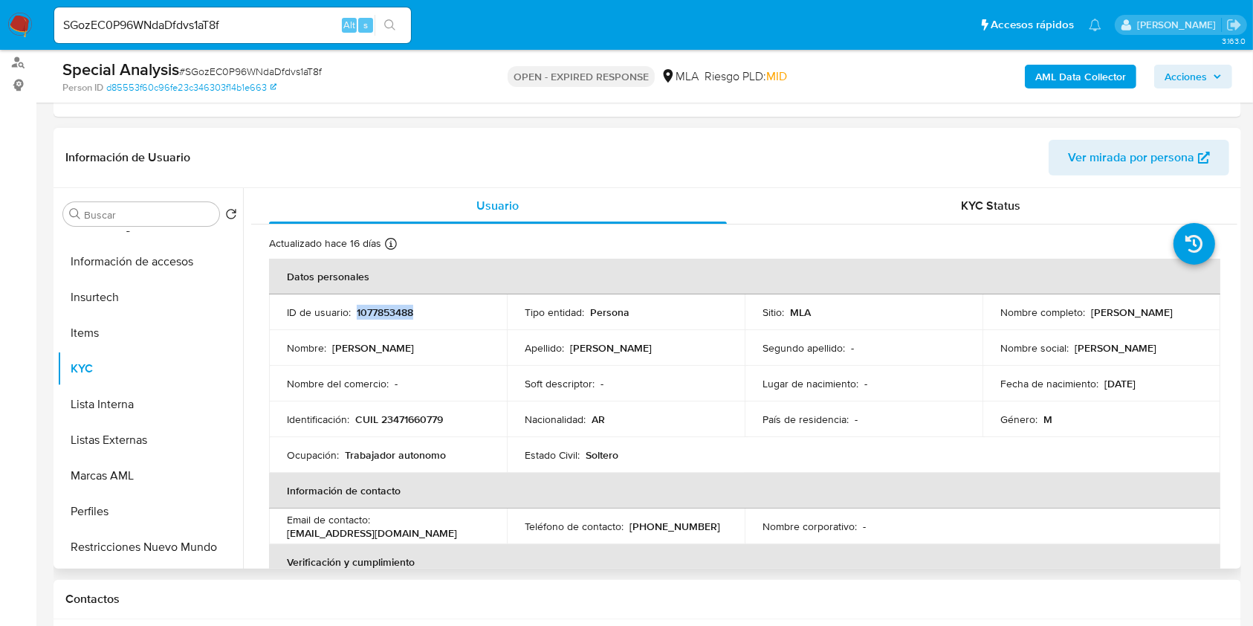
copy p "1077853488"
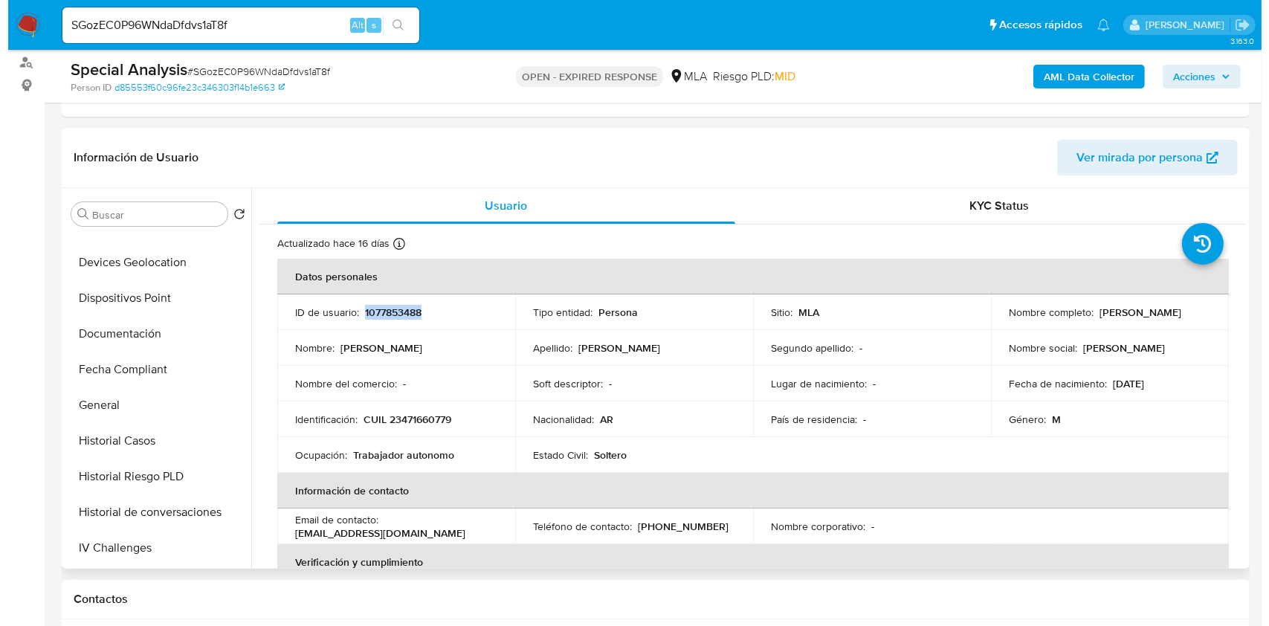
scroll to position [0, 0]
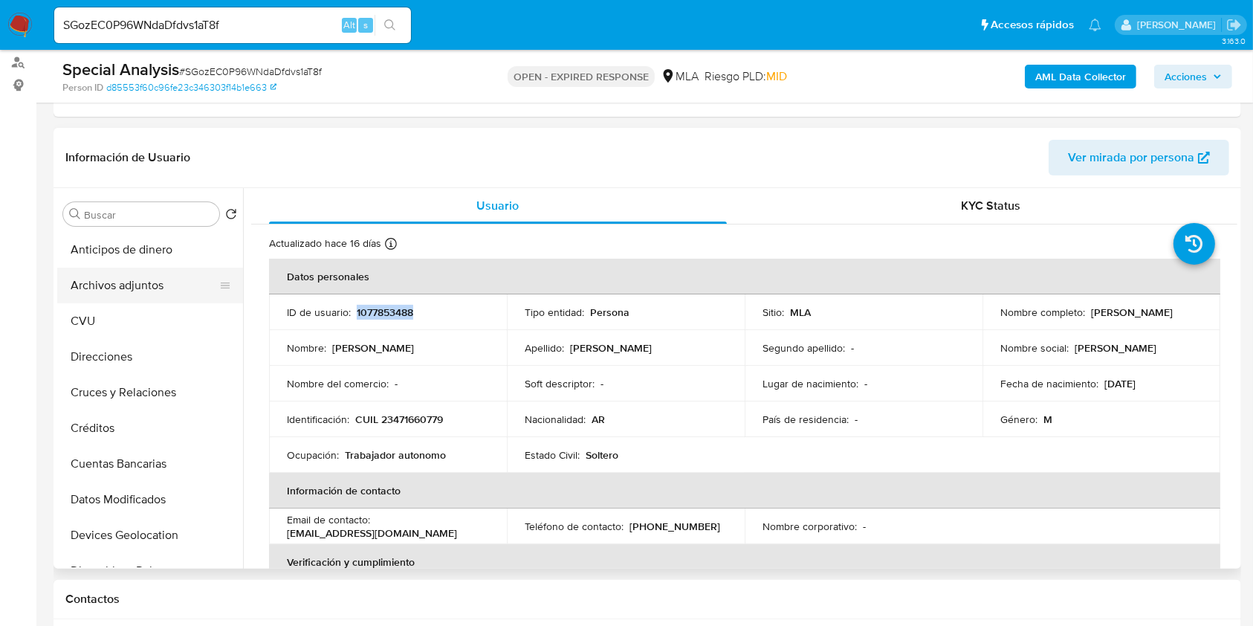
click at [187, 274] on button "Archivos adjuntos" at bounding box center [144, 286] width 174 height 36
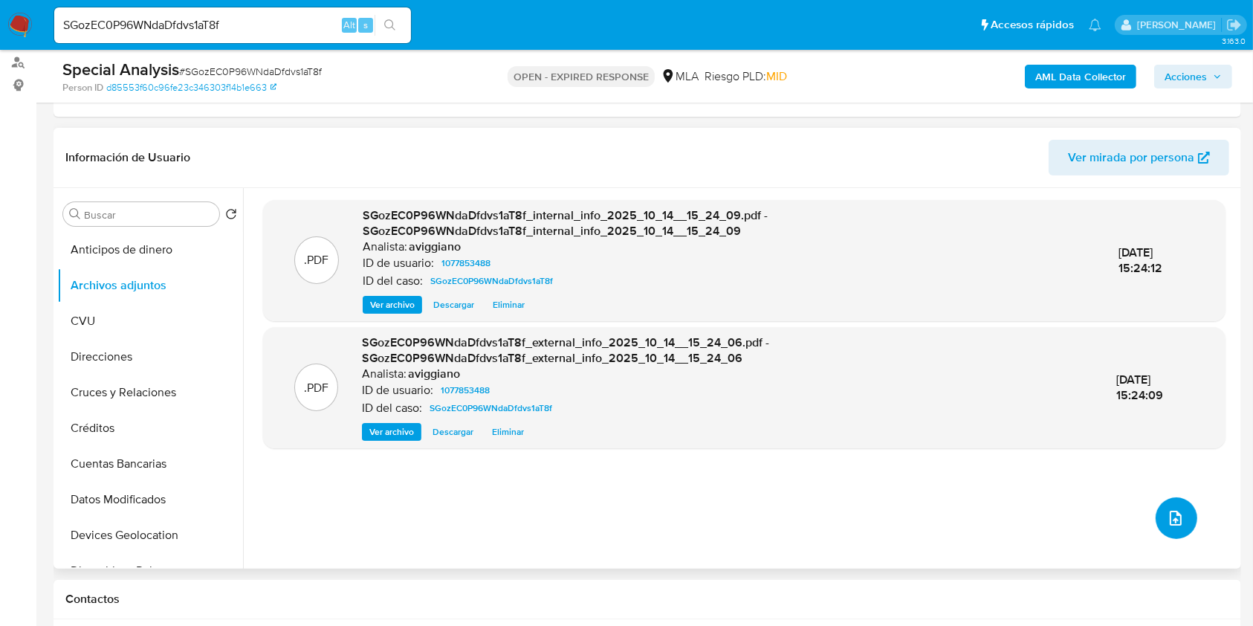
click at [1169, 530] on button "upload-file" at bounding box center [1177, 518] width 42 height 42
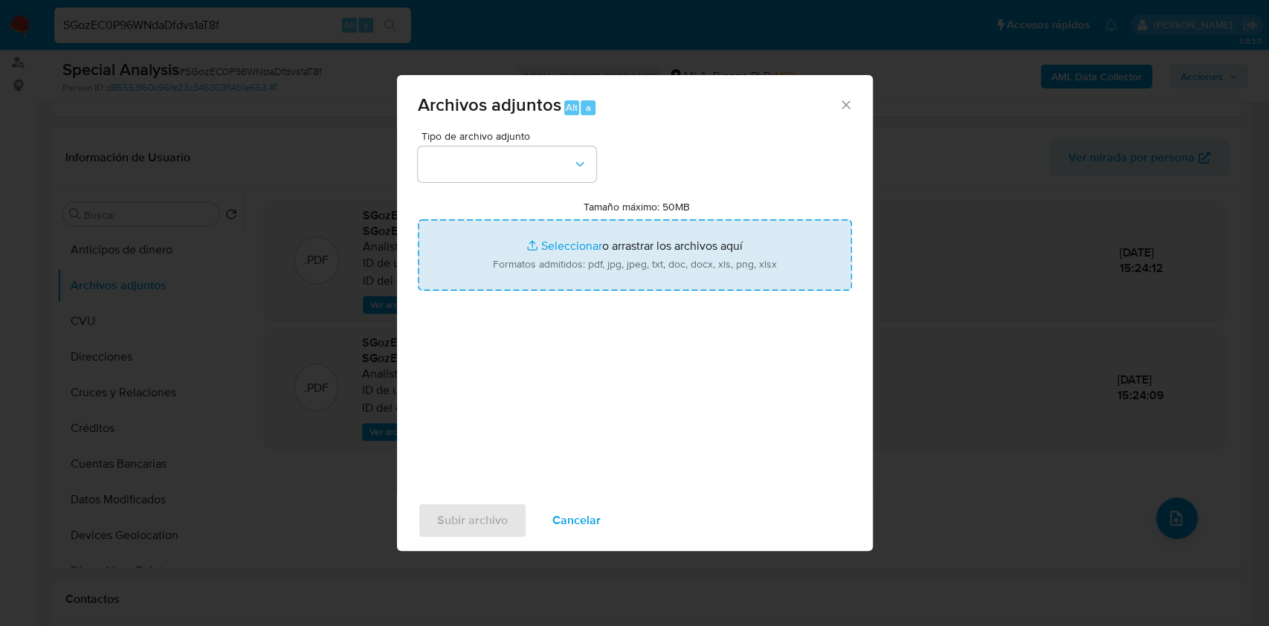
click at [587, 245] on input "Tamaño máximo: 50MB Seleccionar archivos" at bounding box center [635, 254] width 434 height 71
type input "C:\fakepath\Nosis Manager - 1077853488.pdf"
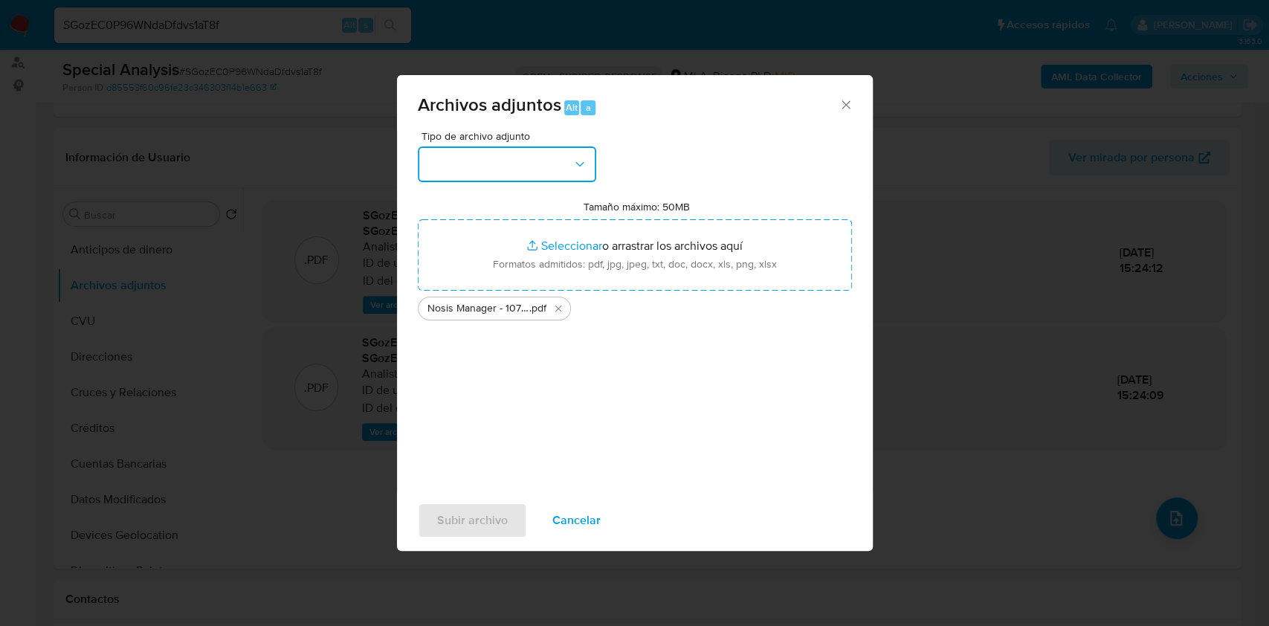
click at [511, 147] on button "button" at bounding box center [507, 164] width 178 height 36
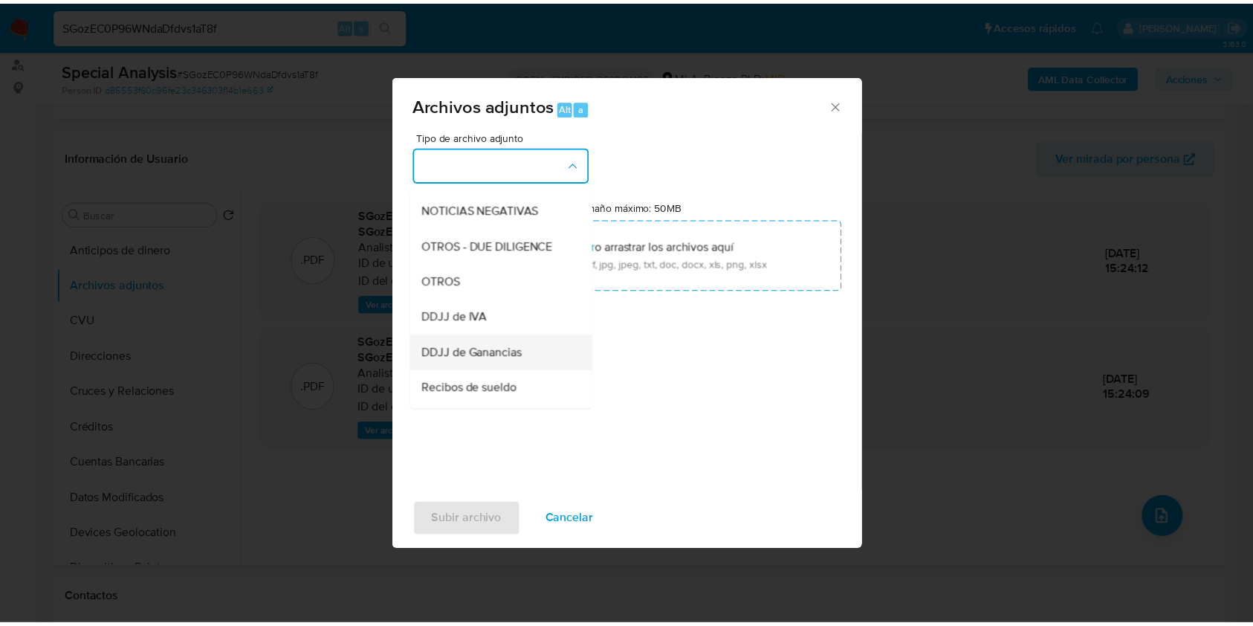
scroll to position [297, 0]
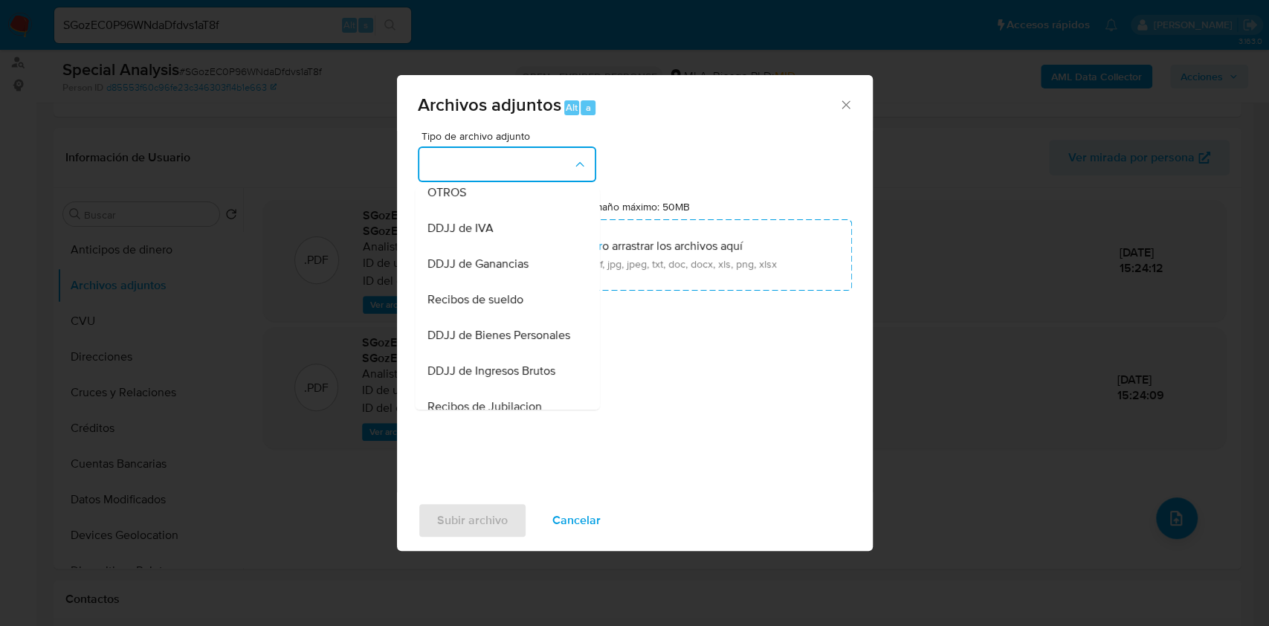
click at [455, 200] on span "OTROS" at bounding box center [446, 192] width 39 height 15
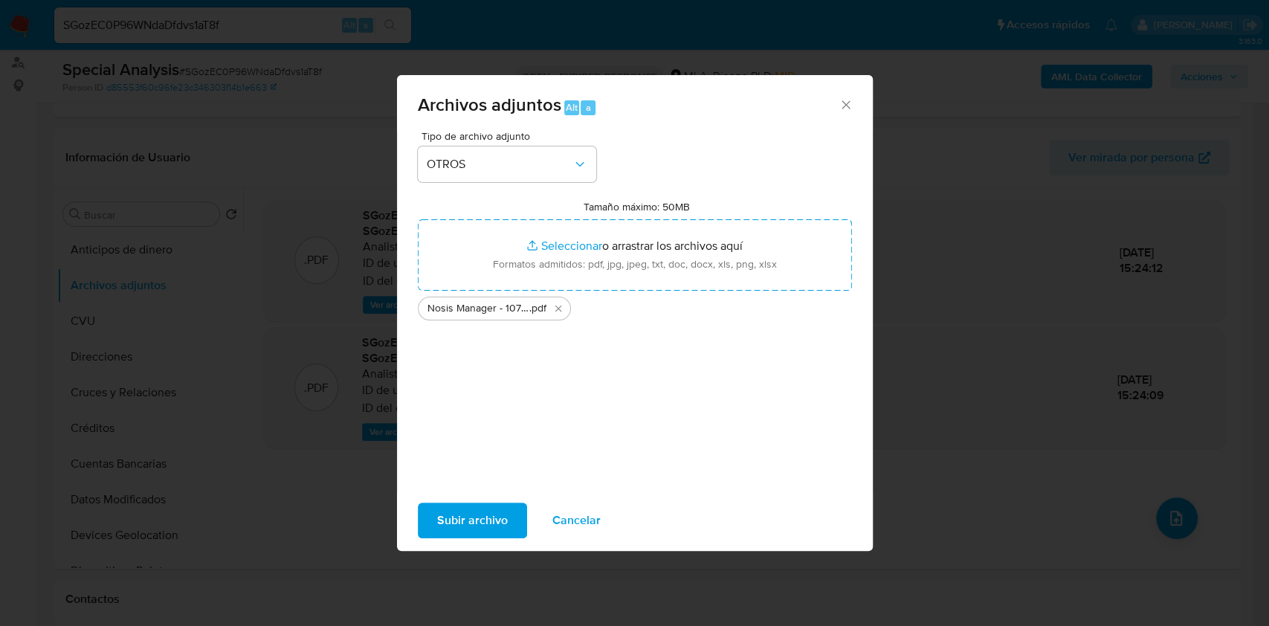
click at [477, 525] on span "Subir archivo" at bounding box center [472, 520] width 71 height 33
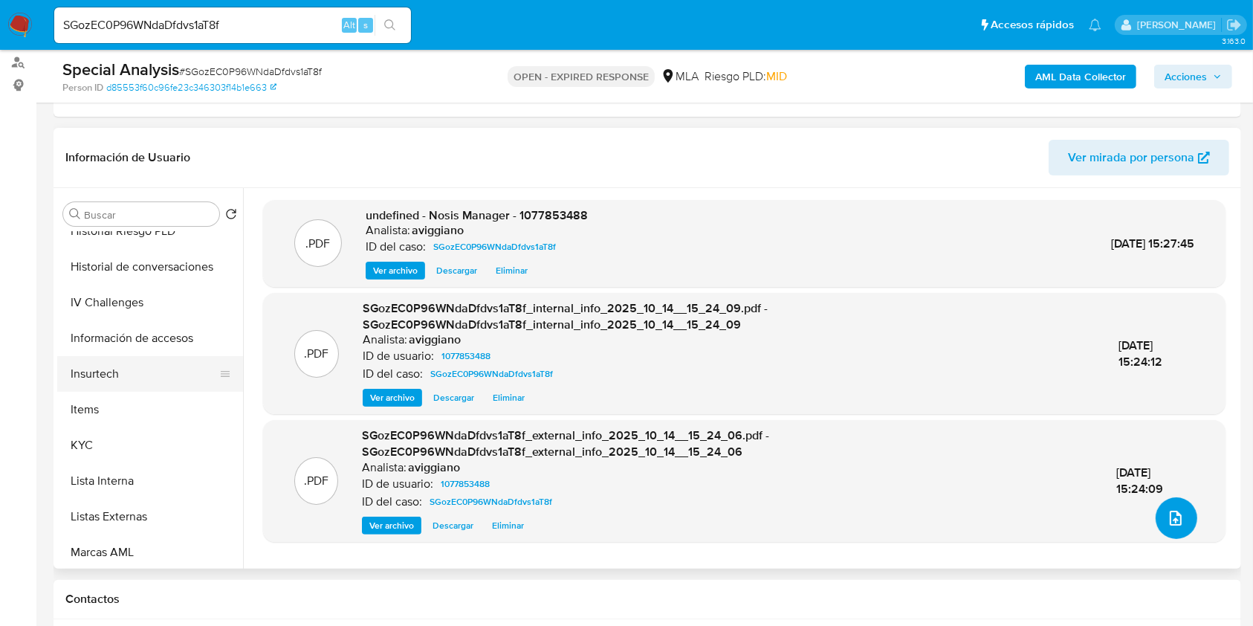
scroll to position [595, 0]
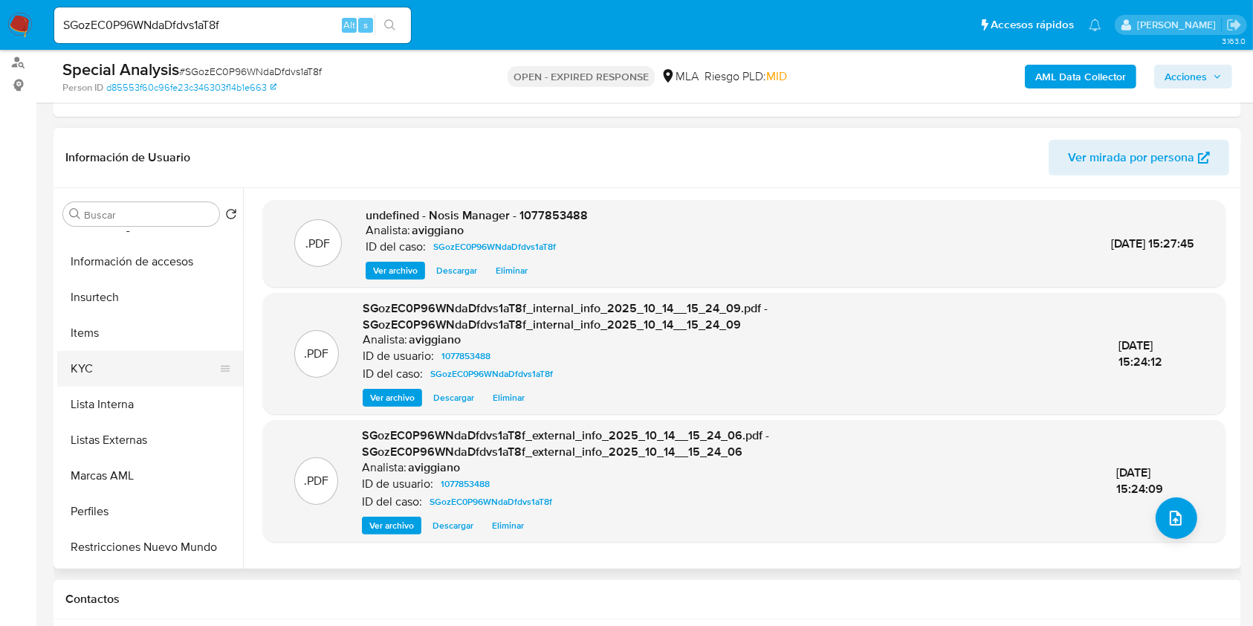
click at [106, 372] on button "KYC" at bounding box center [144, 369] width 174 height 36
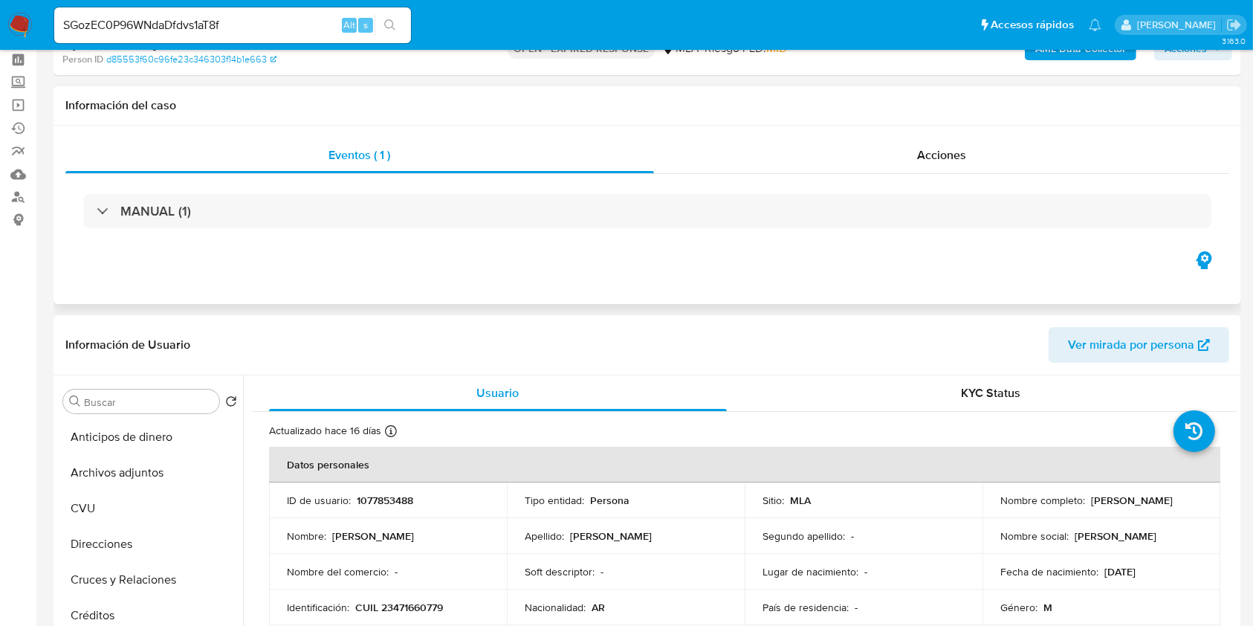
scroll to position [0, 0]
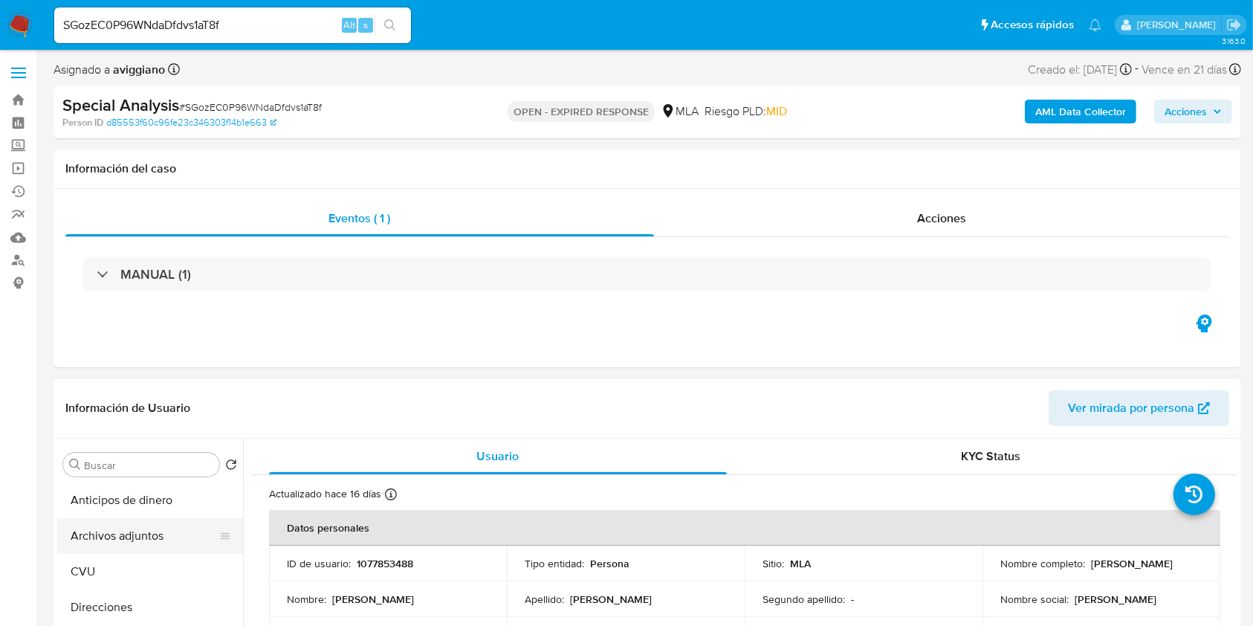
click at [103, 523] on button "Archivos adjuntos" at bounding box center [144, 536] width 174 height 36
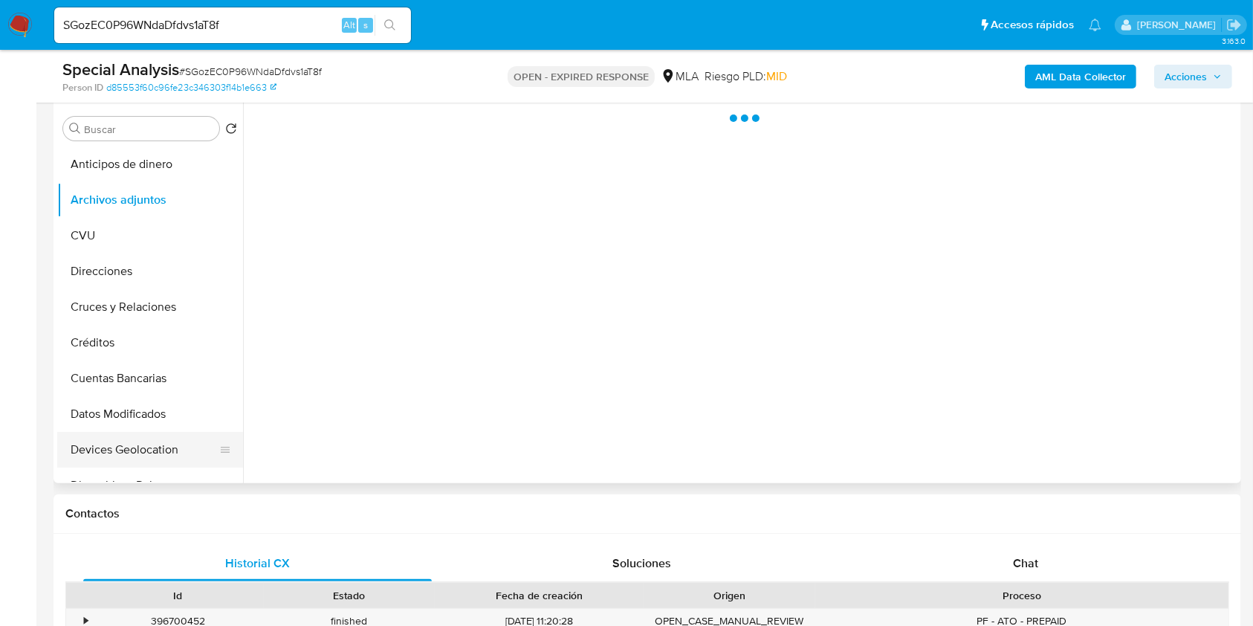
scroll to position [198, 0]
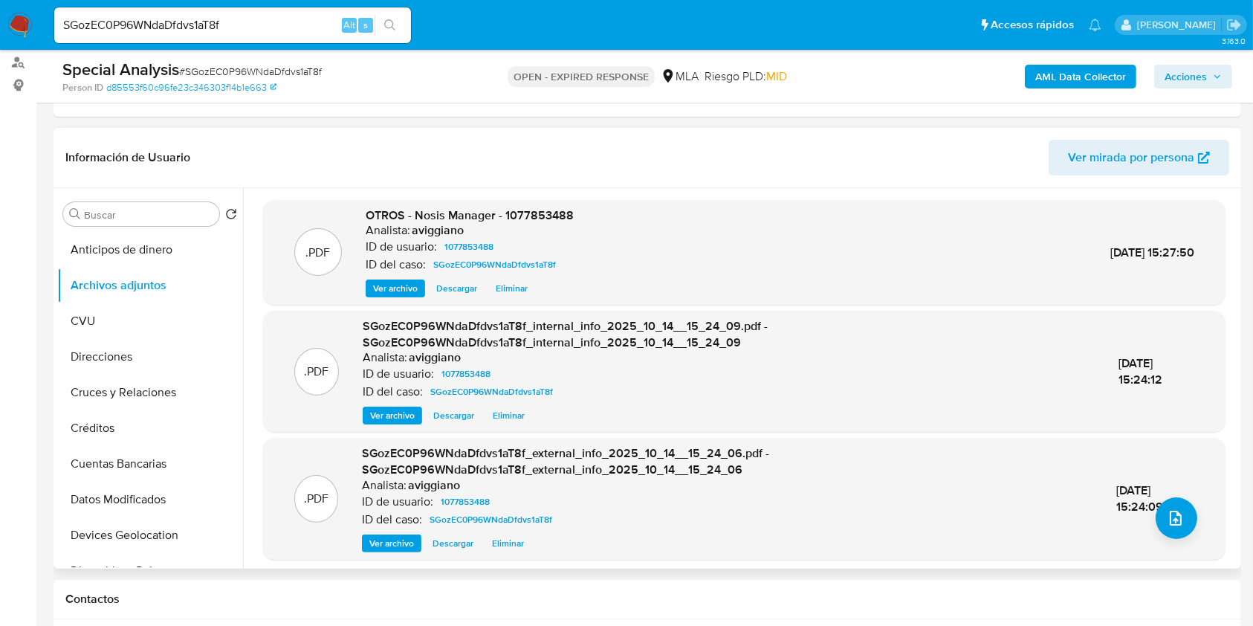
click at [555, 210] on span "OTROS - Nosis Manager - 1077853488" at bounding box center [470, 215] width 208 height 17
copy span "1077853488"
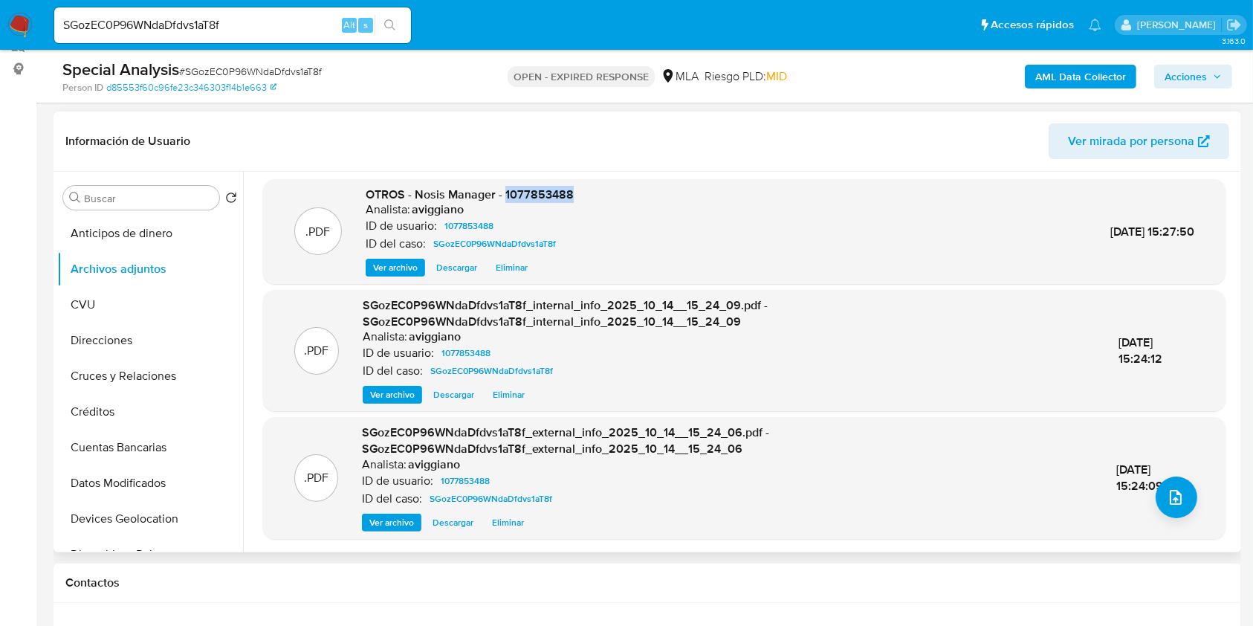
scroll to position [595, 0]
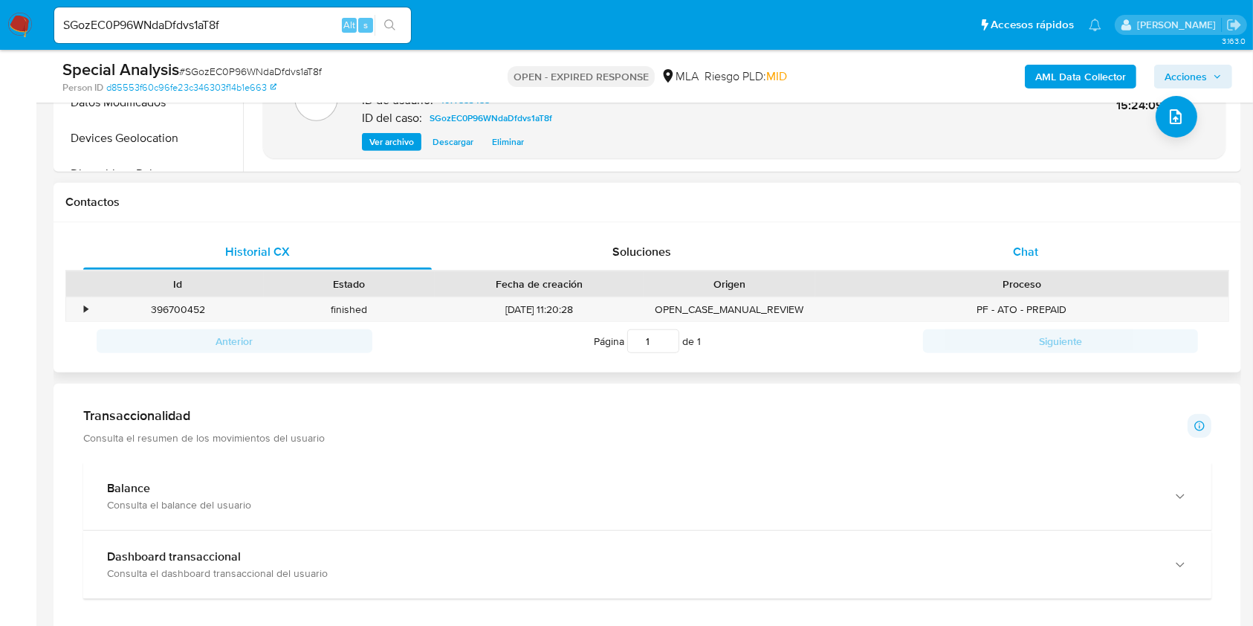
click at [1058, 241] on div "Chat" at bounding box center [1026, 252] width 349 height 36
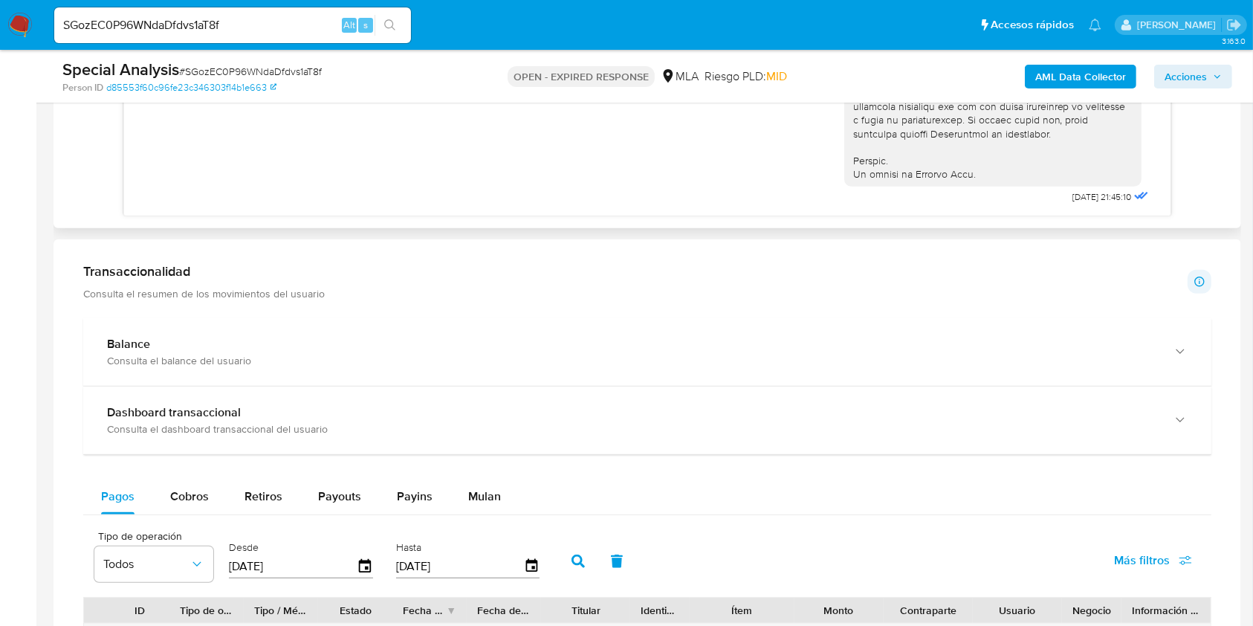
scroll to position [1189, 0]
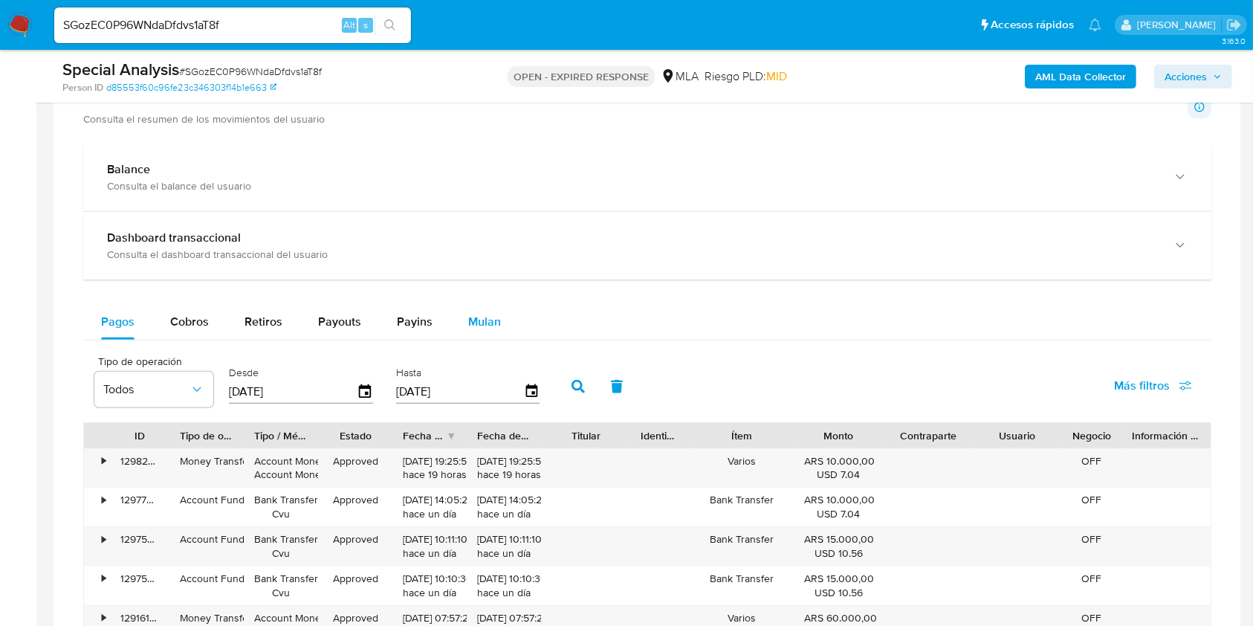
click at [483, 324] on span "Mulan" at bounding box center [484, 321] width 33 height 17
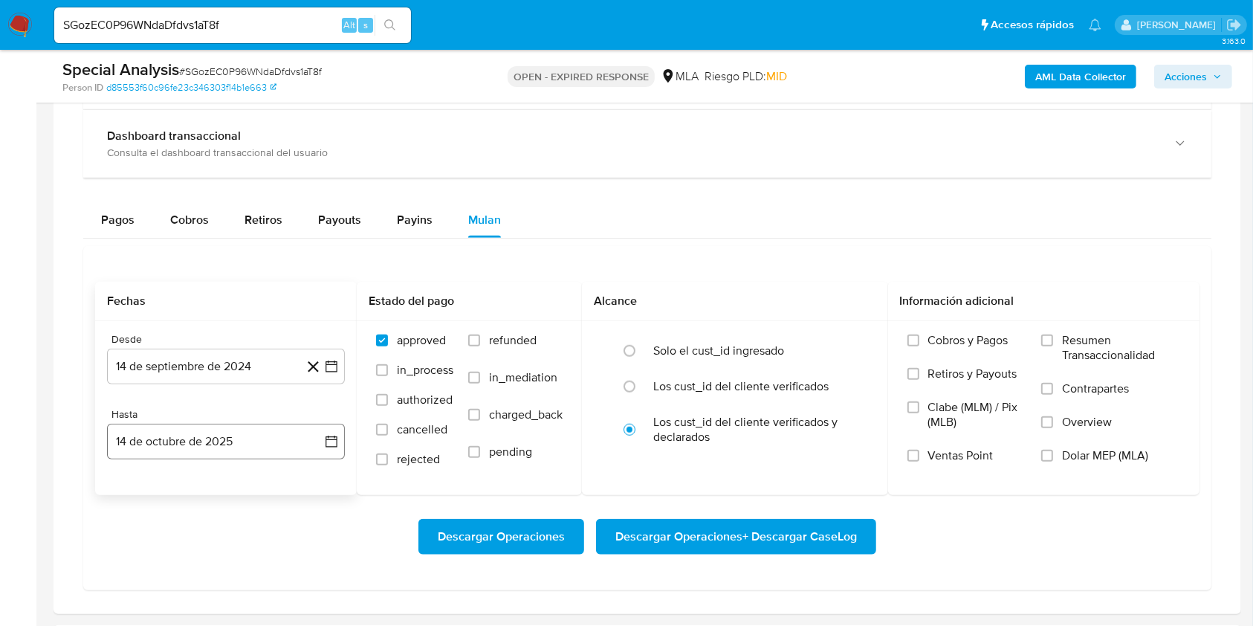
scroll to position [1387, 0]
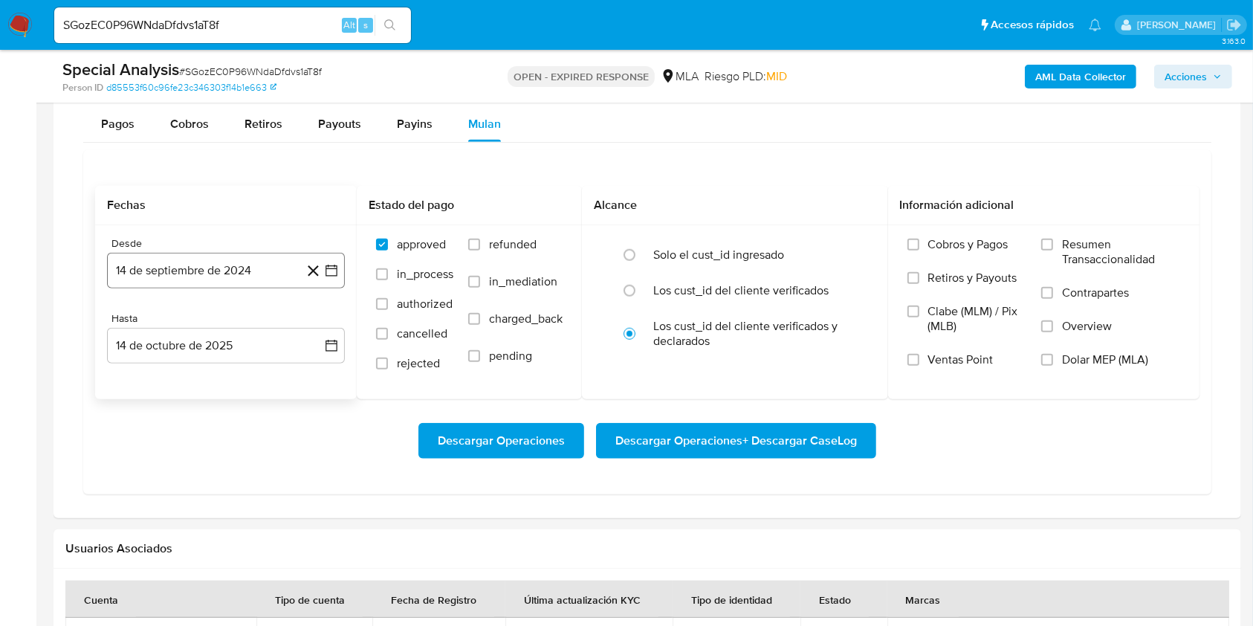
click at [224, 282] on button "14 de septiembre de 2024" at bounding box center [226, 271] width 238 height 36
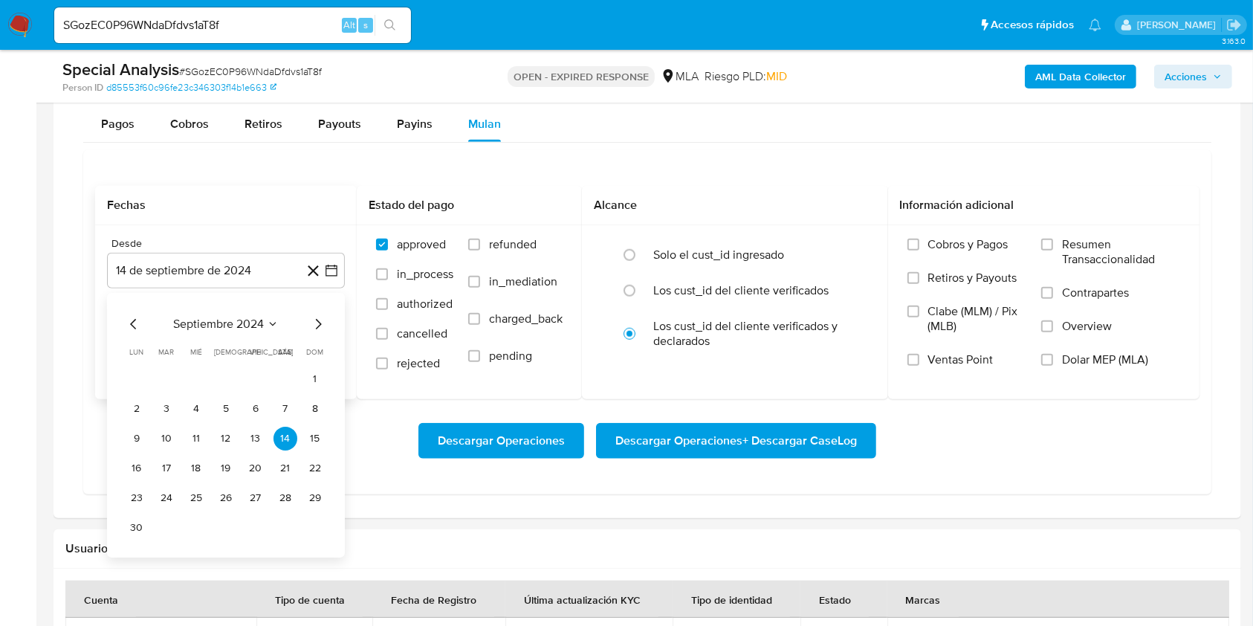
click at [311, 326] on icon "Mes siguiente" at bounding box center [318, 324] width 18 height 18
click at [172, 381] on button "1" at bounding box center [167, 379] width 24 height 24
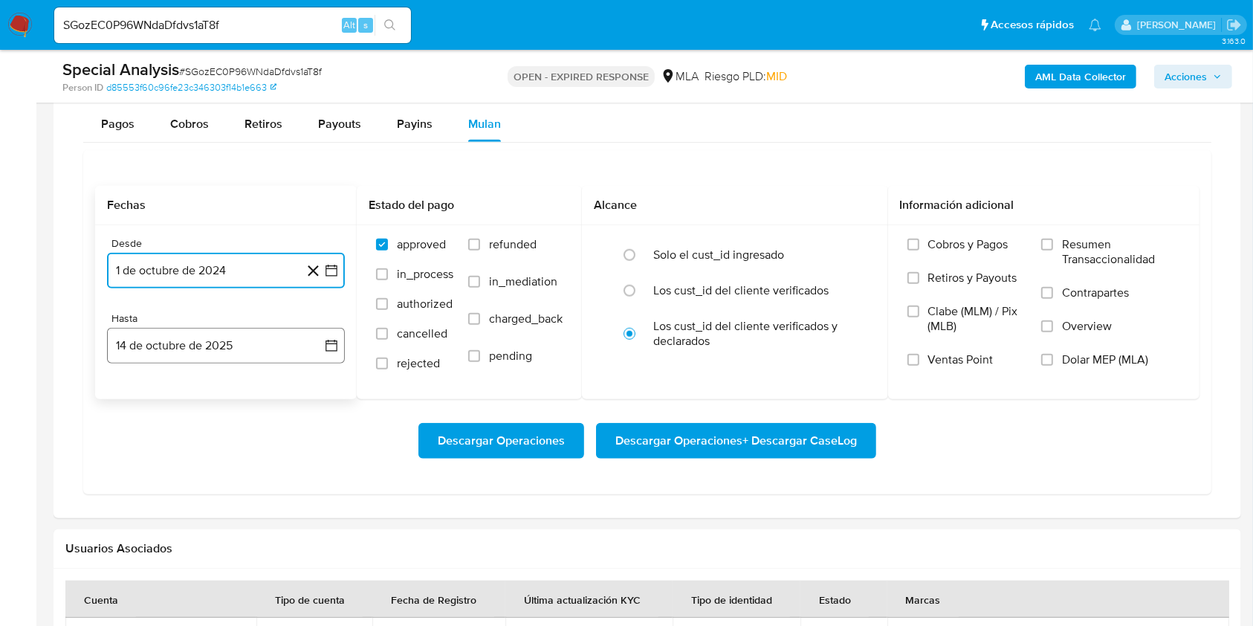
click at [202, 348] on button "14 de octubre de 2025" at bounding box center [226, 346] width 238 height 36
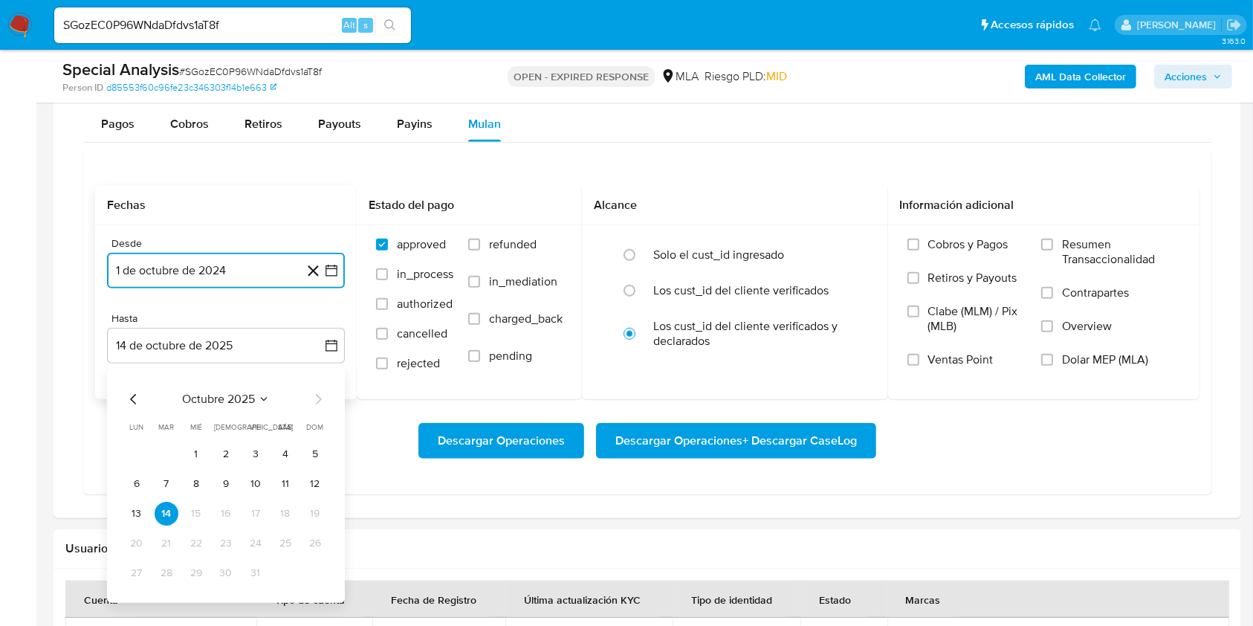
click at [127, 399] on icon "Mes anterior" at bounding box center [134, 399] width 18 height 18
click at [175, 582] on td "30" at bounding box center [167, 573] width 24 height 24
click at [172, 578] on button "30" at bounding box center [167, 573] width 24 height 24
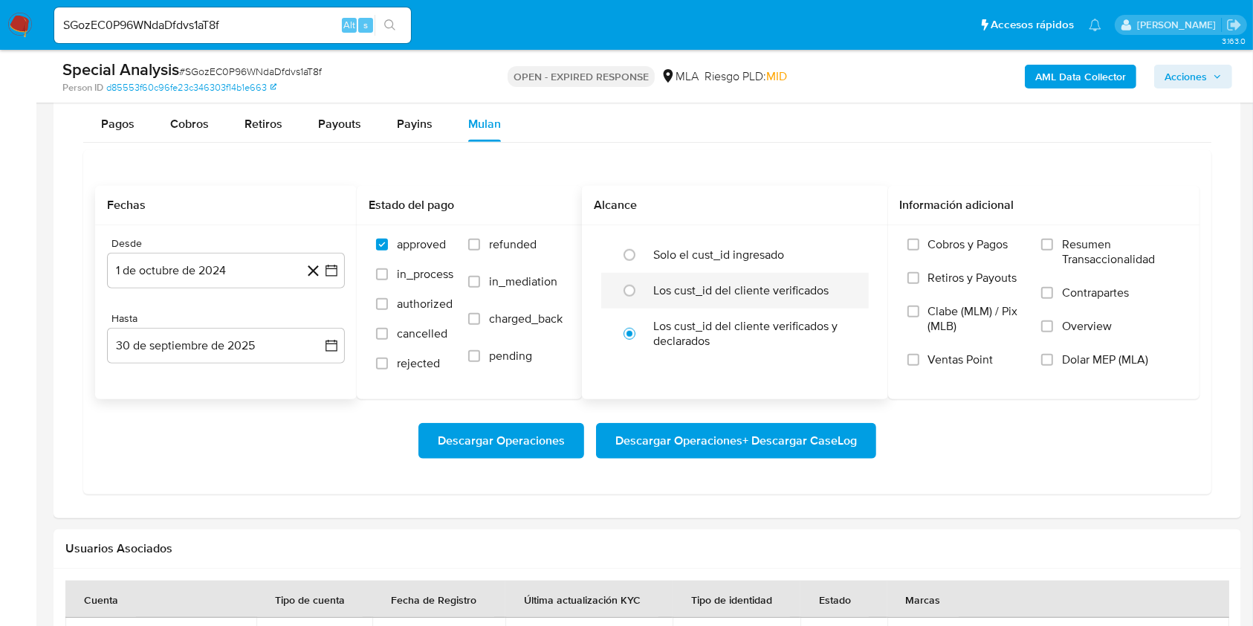
click at [729, 300] on div "Los cust_id del cliente verificados" at bounding box center [750, 291] width 195 height 36
radio input "true"
click at [1062, 358] on label "Dolar MEP (MLA)" at bounding box center [1110, 368] width 139 height 33
click at [1053, 358] on input "Dolar MEP (MLA)" at bounding box center [1047, 360] width 12 height 12
click at [740, 441] on span "Descargar Operaciones + Descargar CaseLog" at bounding box center [737, 440] width 242 height 33
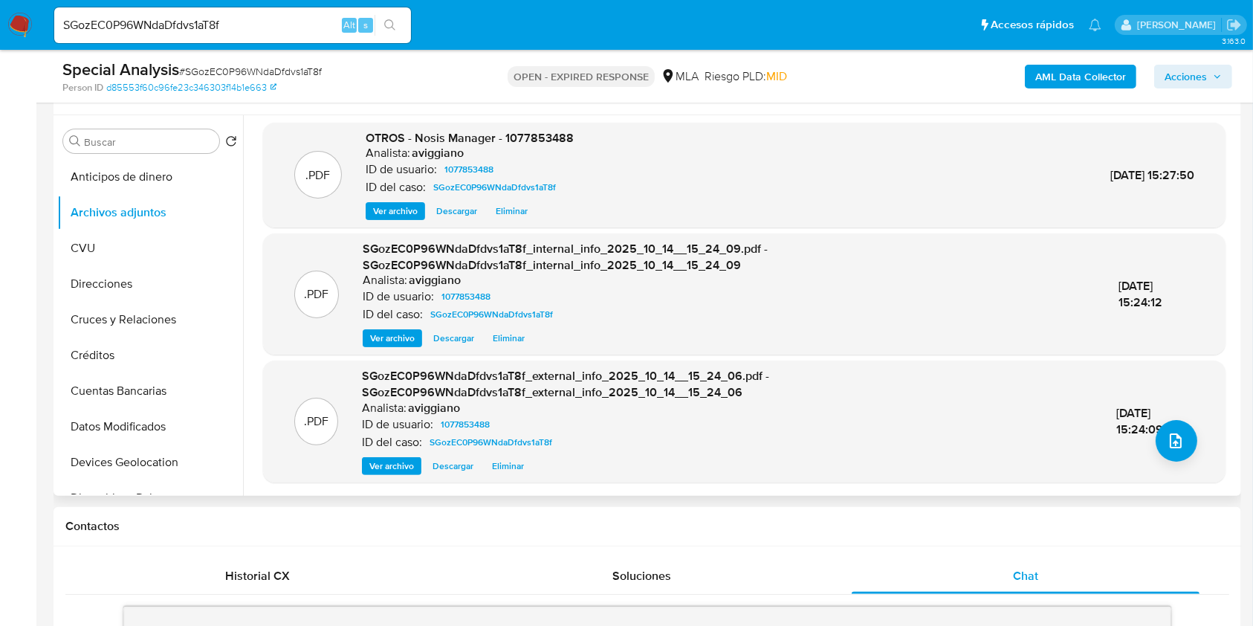
scroll to position [99, 0]
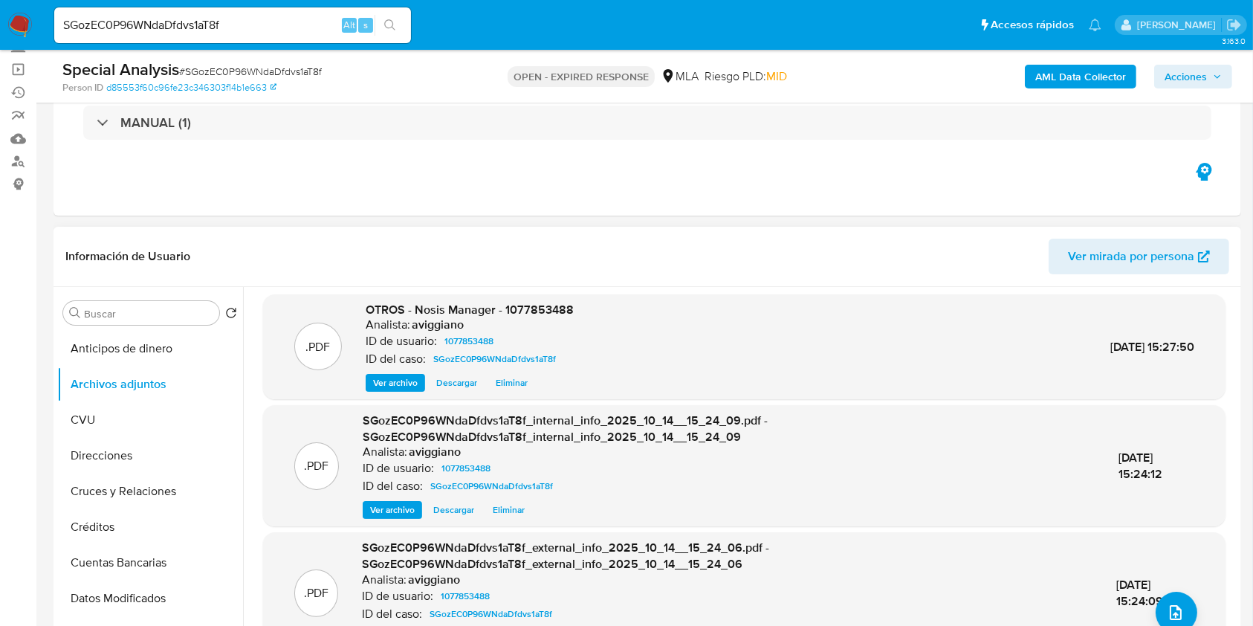
click at [549, 301] on span "OTROS - Nosis Manager - 1077853488" at bounding box center [470, 309] width 208 height 17
copy span "1077853488"
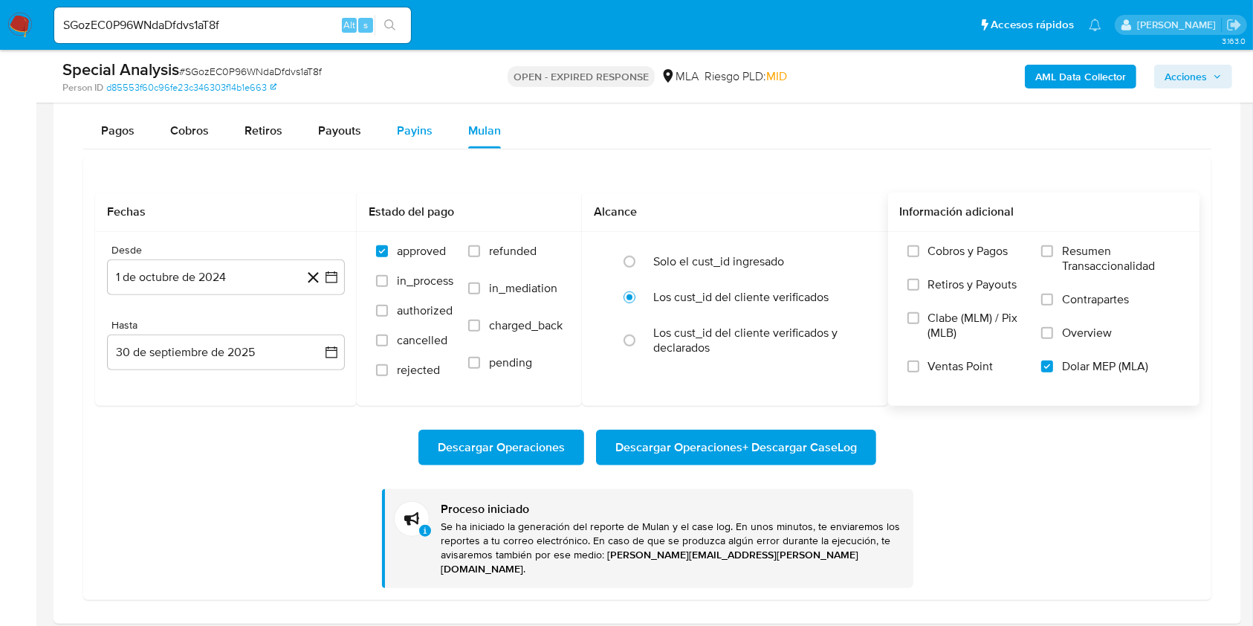
scroll to position [1387, 0]
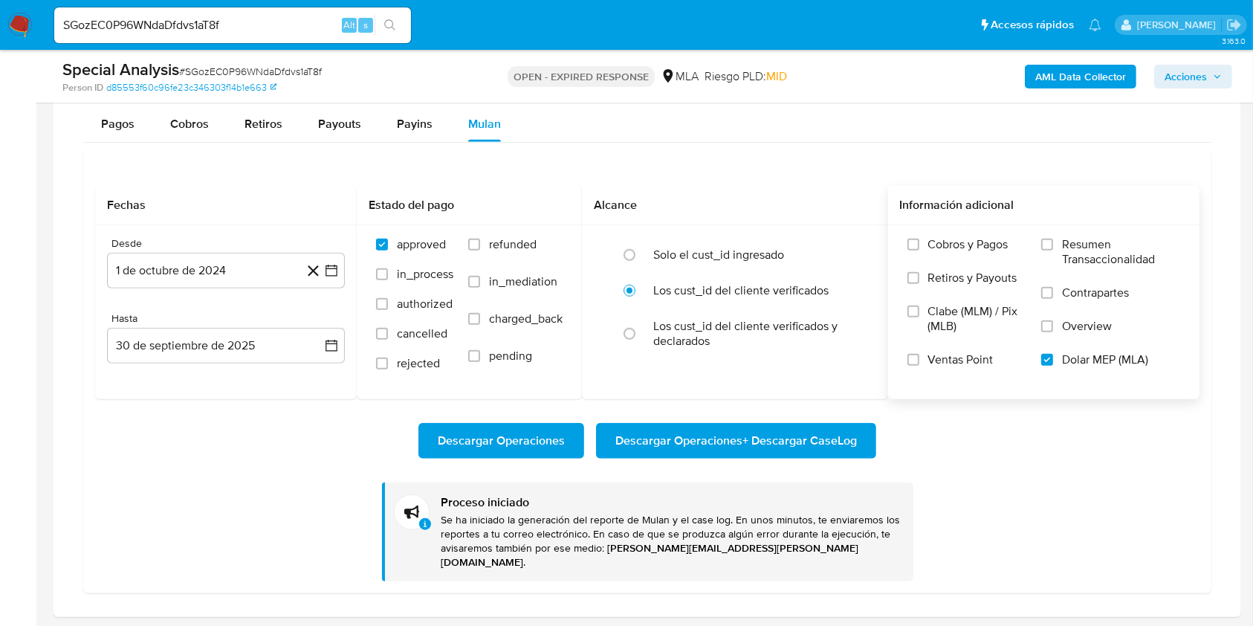
click at [812, 434] on span "Descargar Operaciones + Descargar CaseLog" at bounding box center [737, 440] width 242 height 33
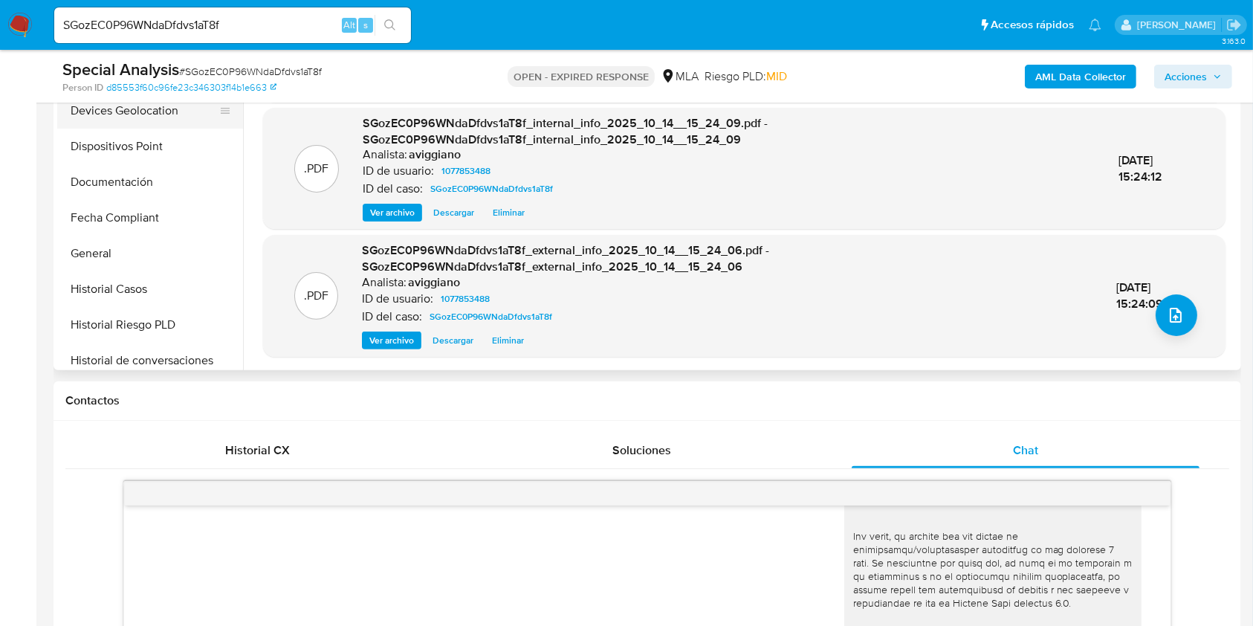
scroll to position [495, 0]
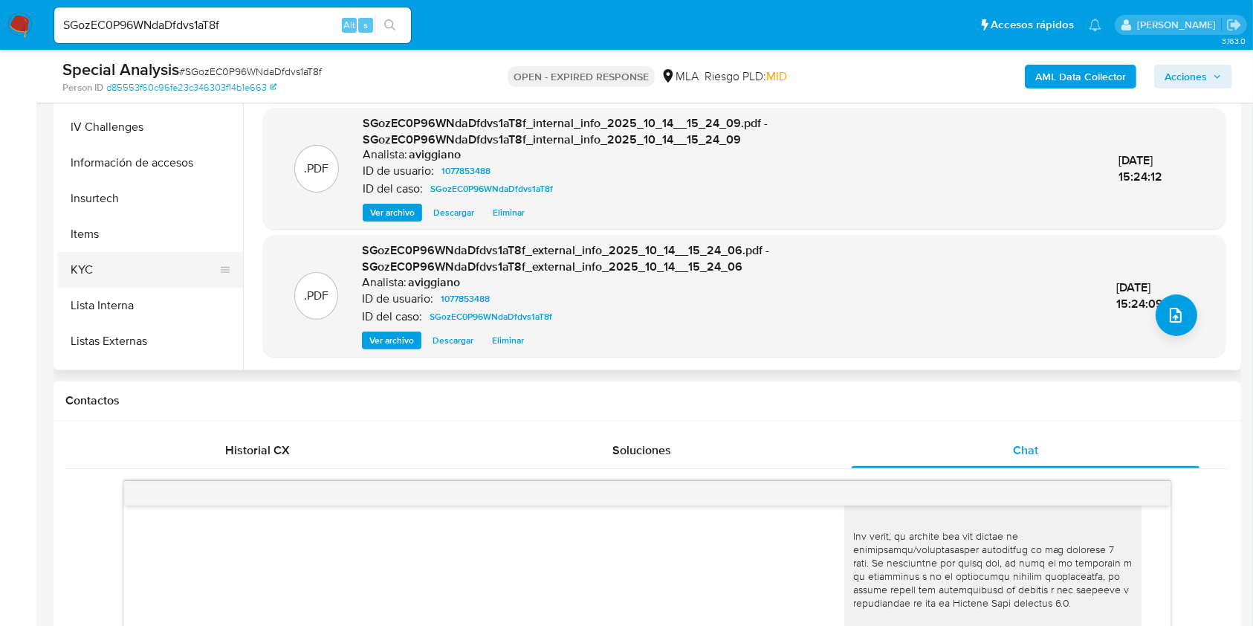
click at [119, 278] on button "KYC" at bounding box center [144, 270] width 174 height 36
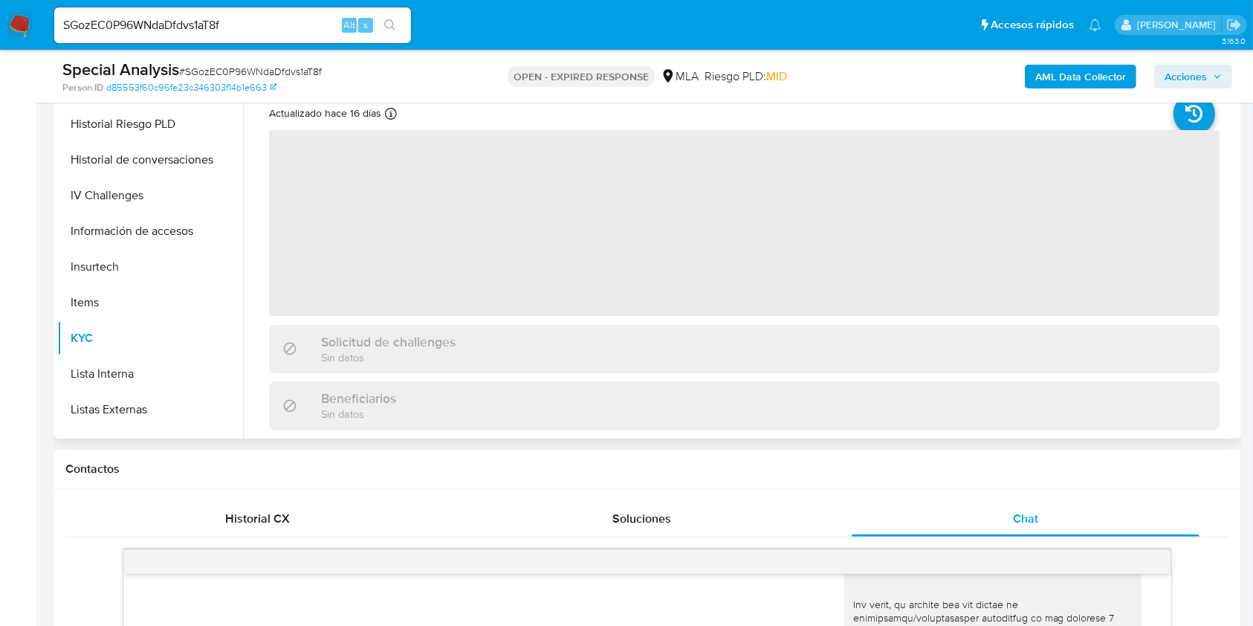
scroll to position [297, 0]
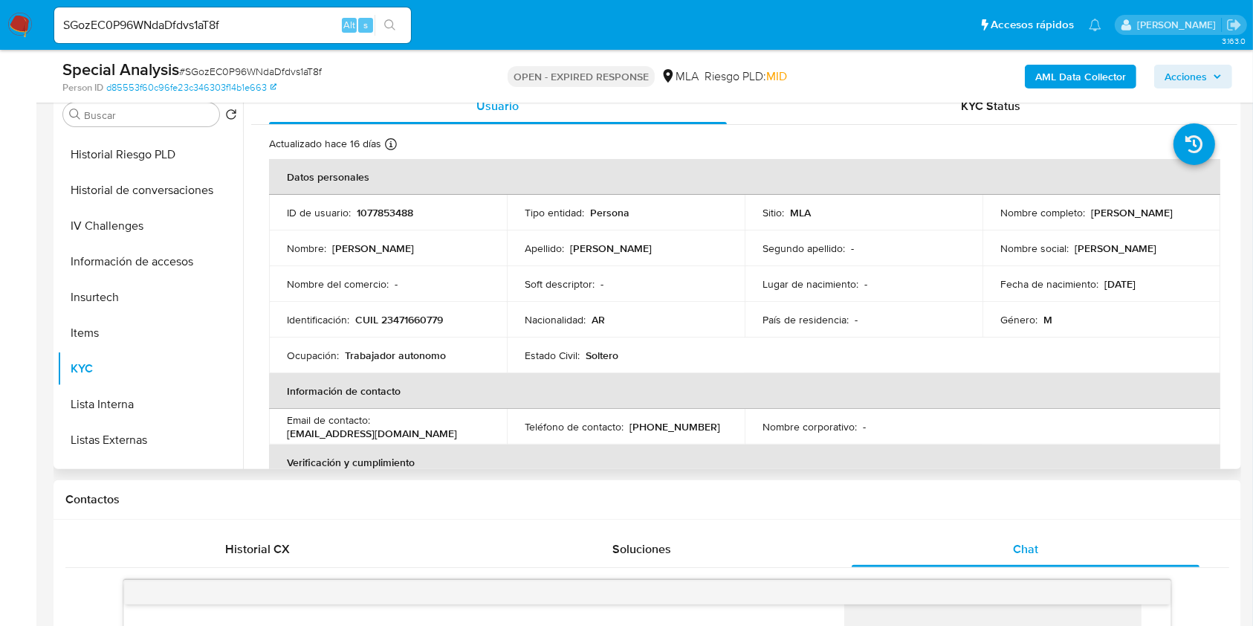
drag, startPoint x: 406, startPoint y: 201, endPoint x: 394, endPoint y: 212, distance: 16.3
click at [394, 212] on p "1077853488" at bounding box center [385, 212] width 56 height 13
copy p "1077853488"
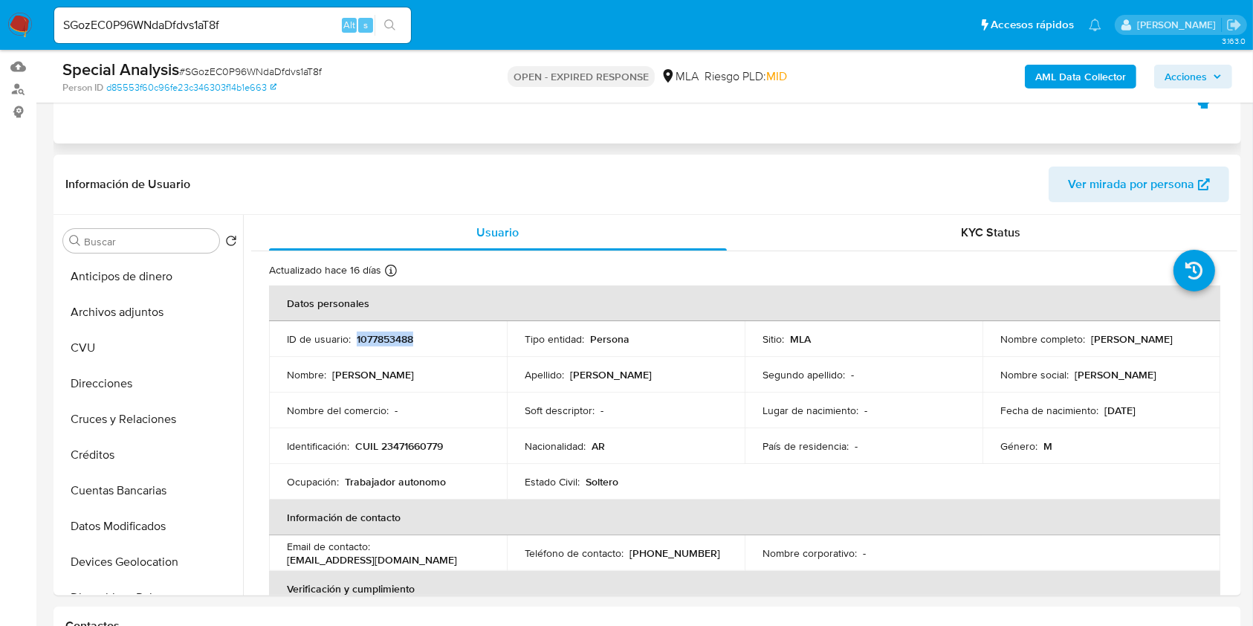
scroll to position [99, 0]
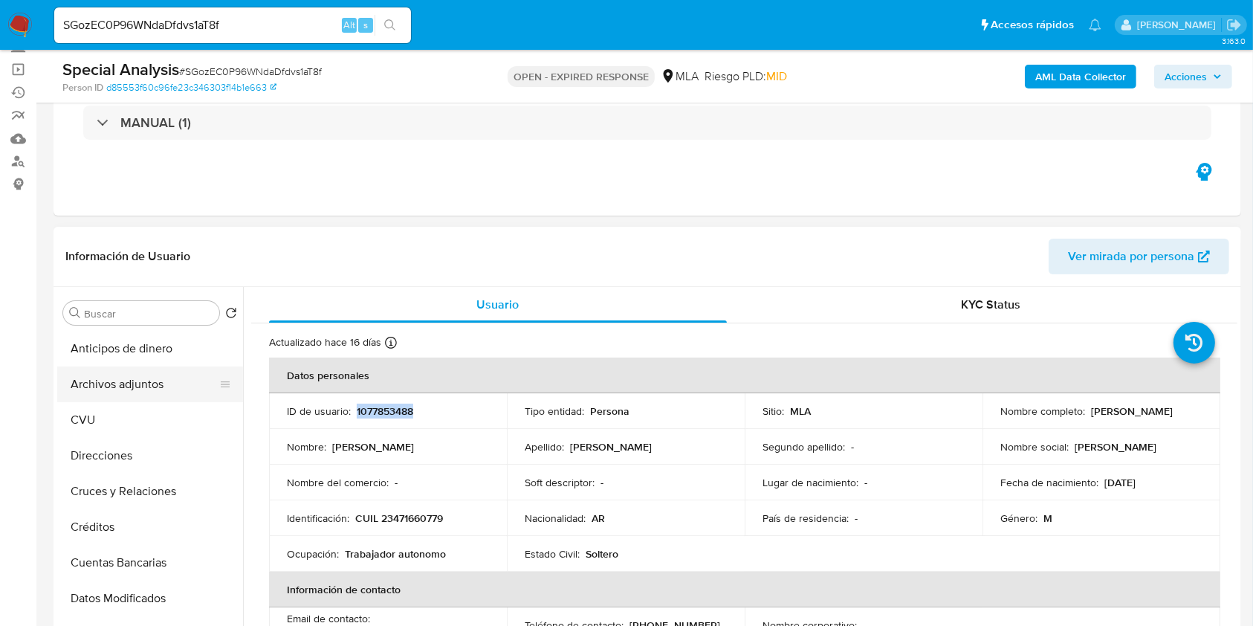
click at [146, 382] on button "Archivos adjuntos" at bounding box center [144, 384] width 174 height 36
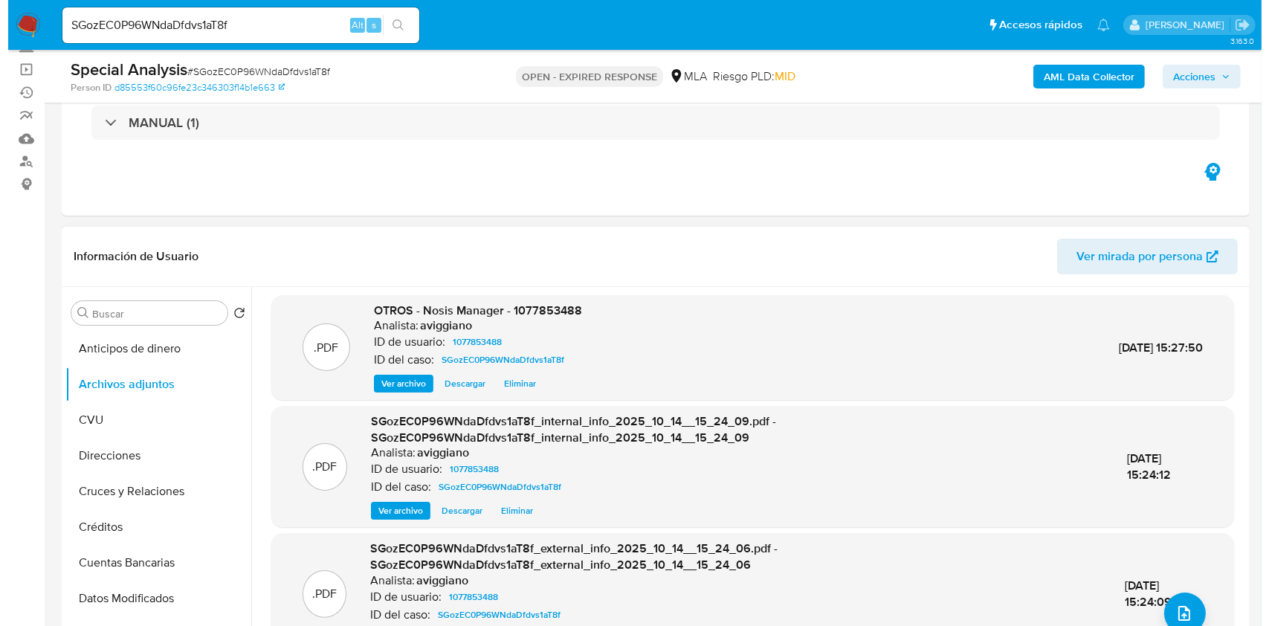
scroll to position [4, 0]
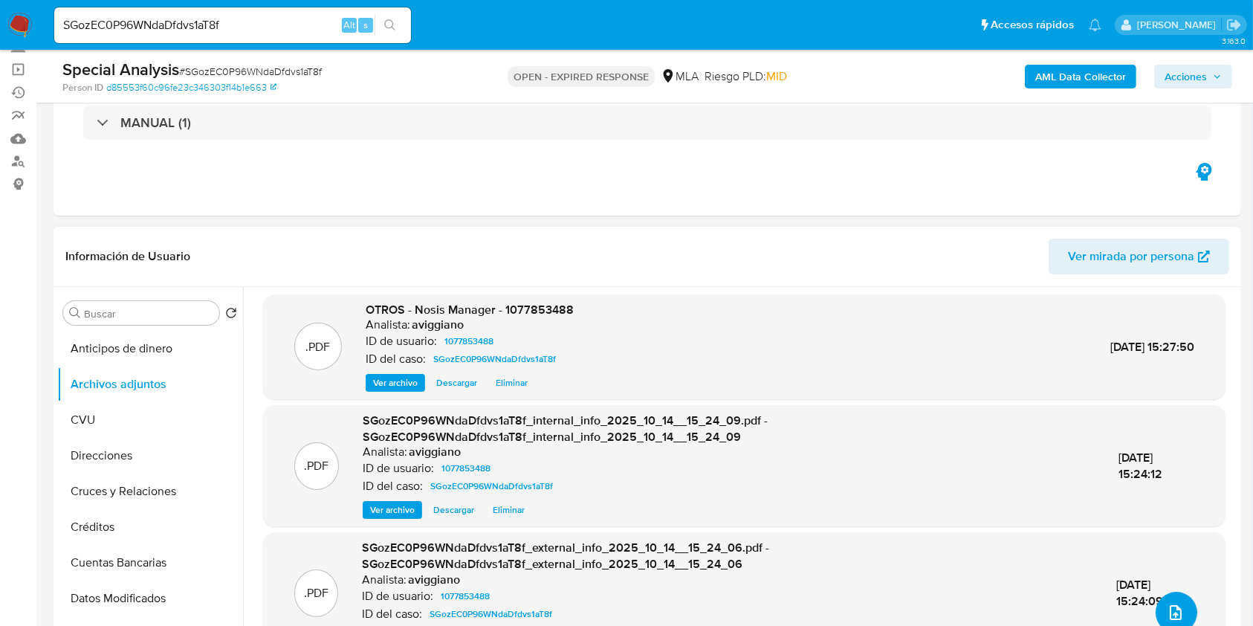
click at [1169, 616] on icon "upload-file" at bounding box center [1176, 613] width 18 height 18
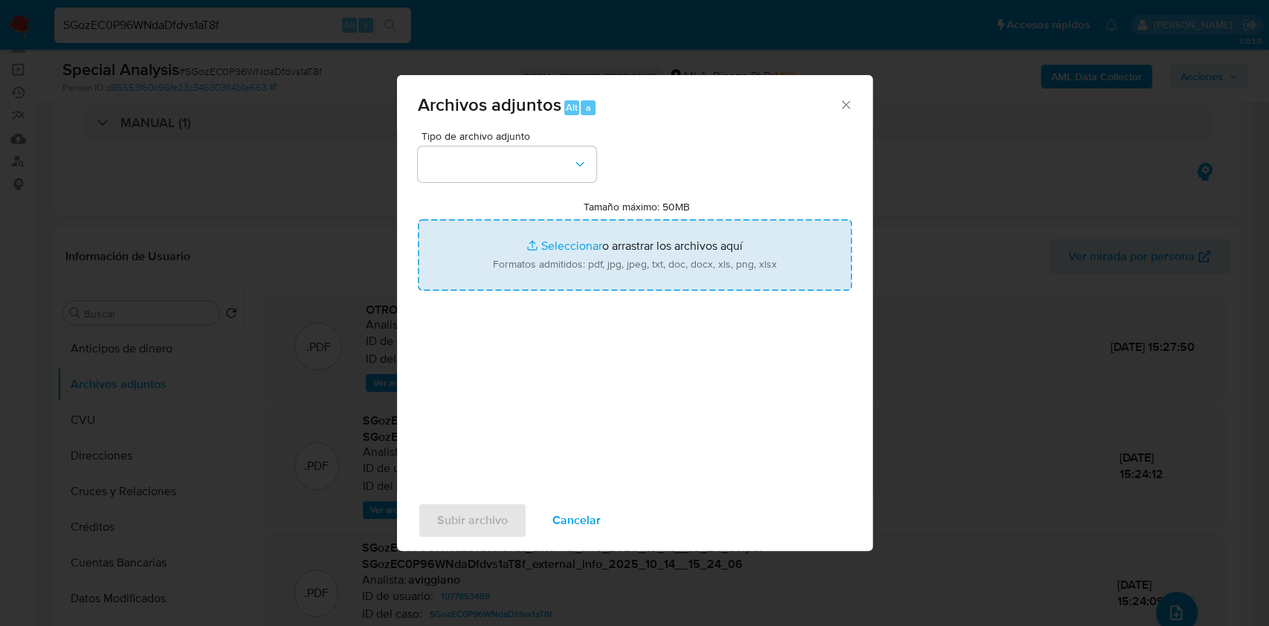
click at [572, 273] on input "Tamaño máximo: 50MB Seleccionar archivos" at bounding box center [635, 254] width 434 height 71
type input "C:\fakepath\Movimientos-Aladdin-v10_1 - 1077853488 - .xlsx"
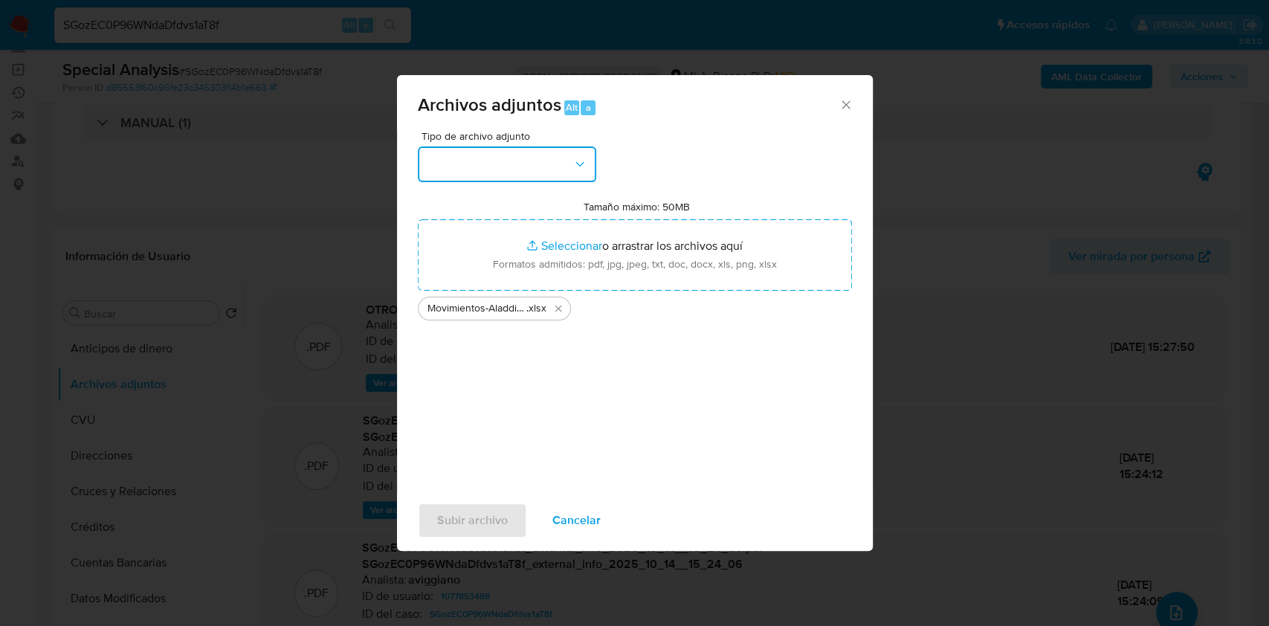
click at [486, 174] on button "button" at bounding box center [507, 164] width 178 height 36
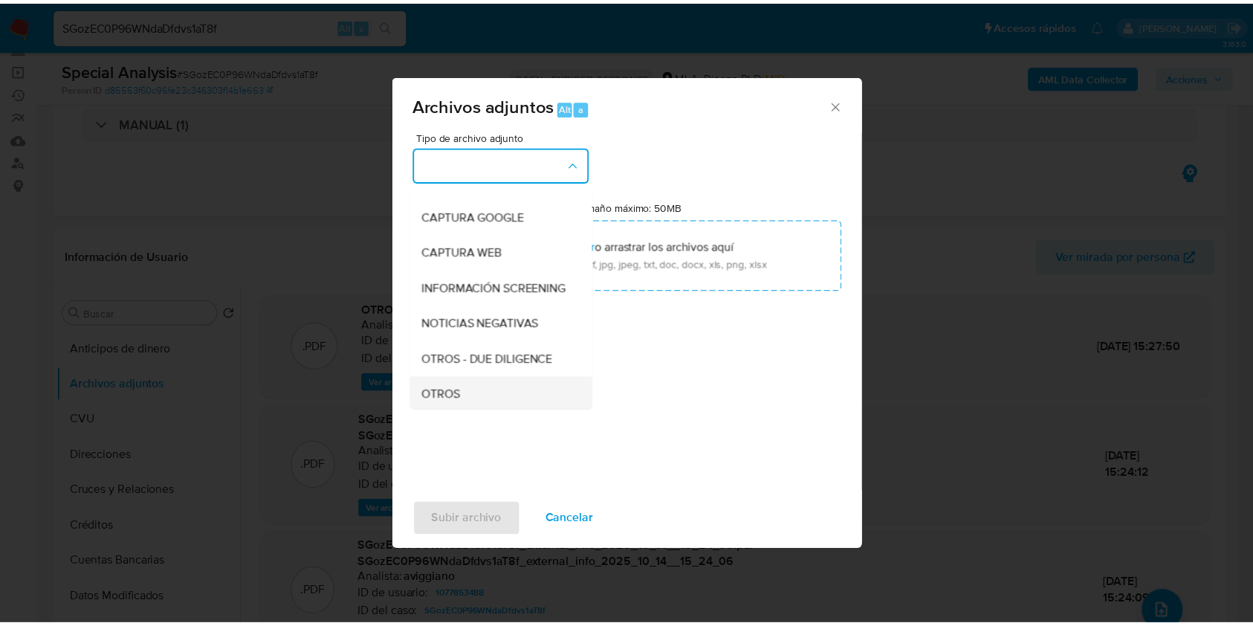
scroll to position [198, 0]
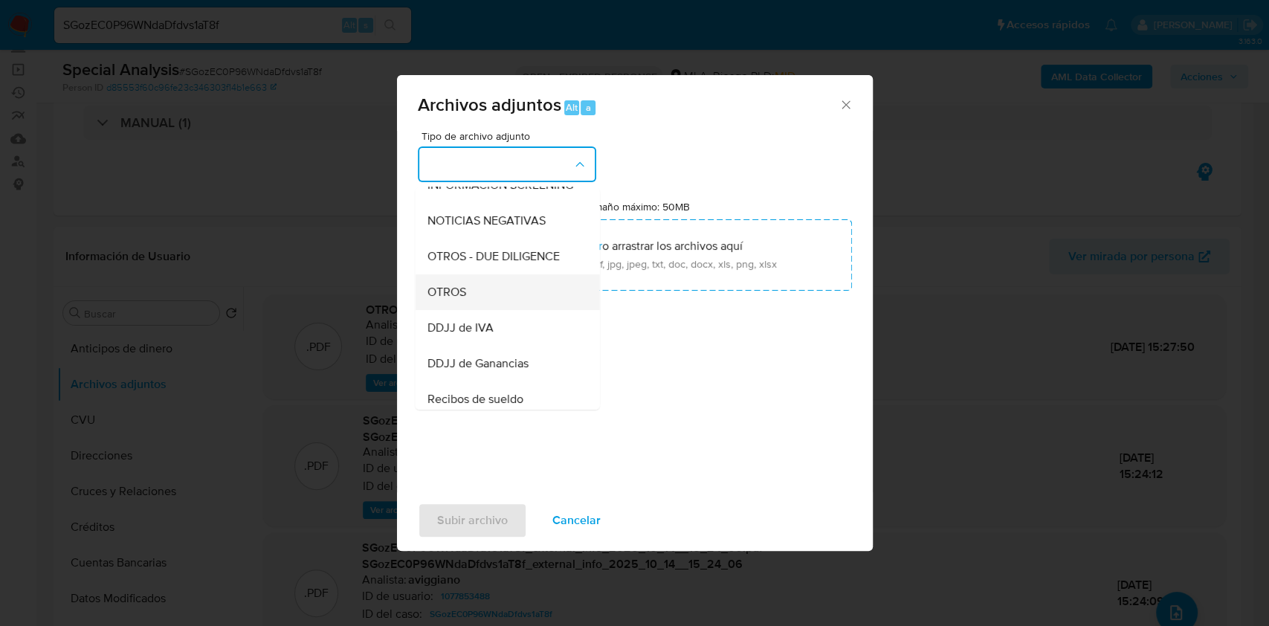
click at [479, 306] on div "OTROS" at bounding box center [503, 292] width 152 height 36
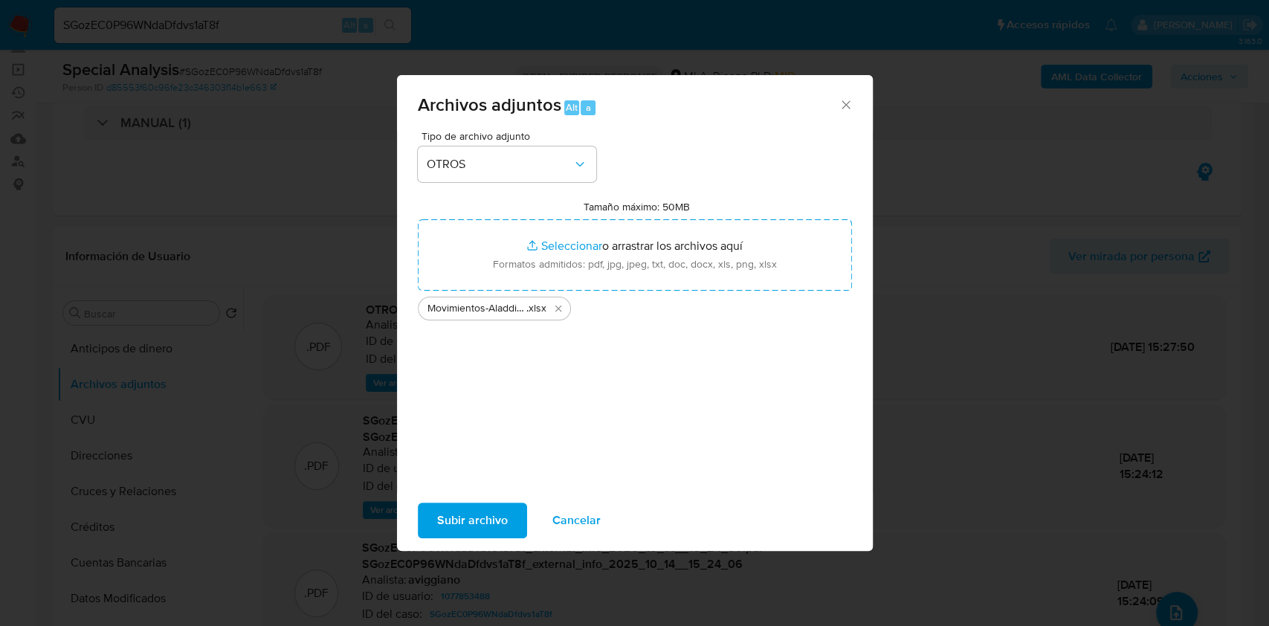
click at [439, 508] on span "Subir archivo" at bounding box center [472, 520] width 71 height 33
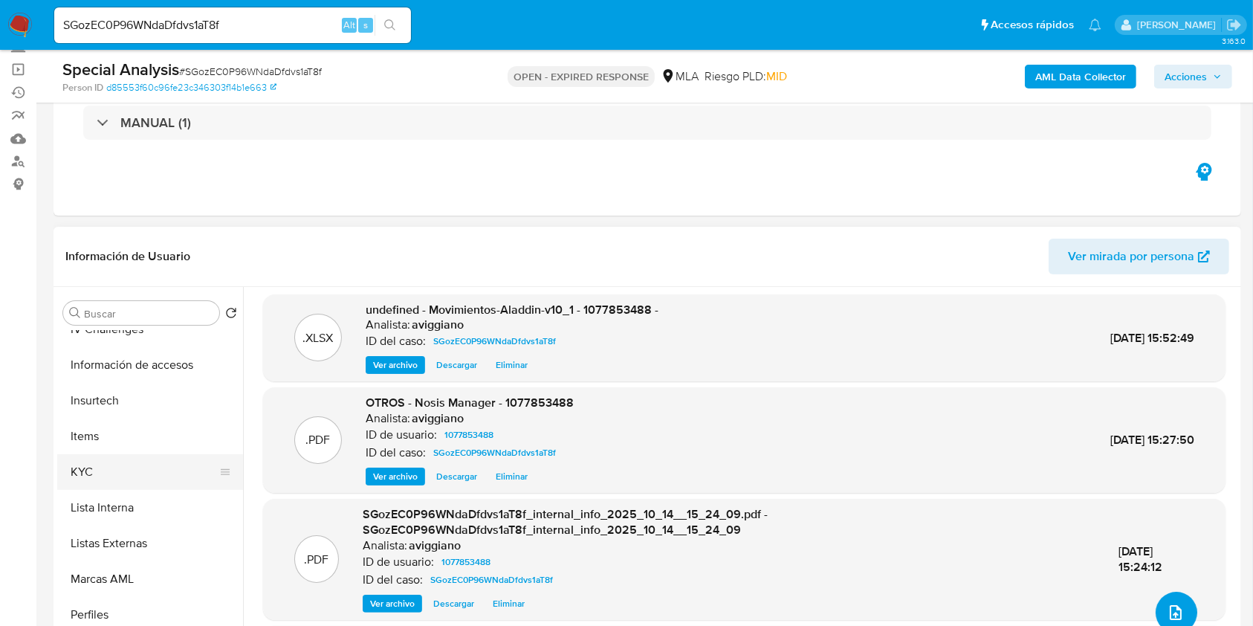
scroll to position [595, 0]
click at [117, 462] on button "KYC" at bounding box center [144, 468] width 174 height 36
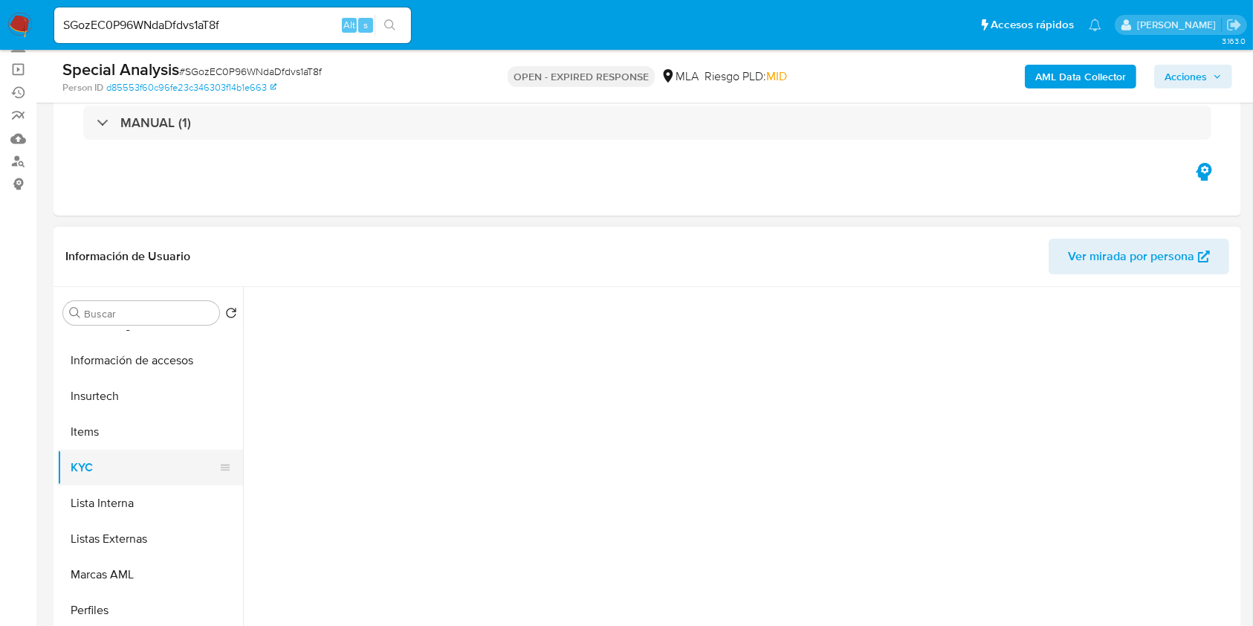
scroll to position [0, 0]
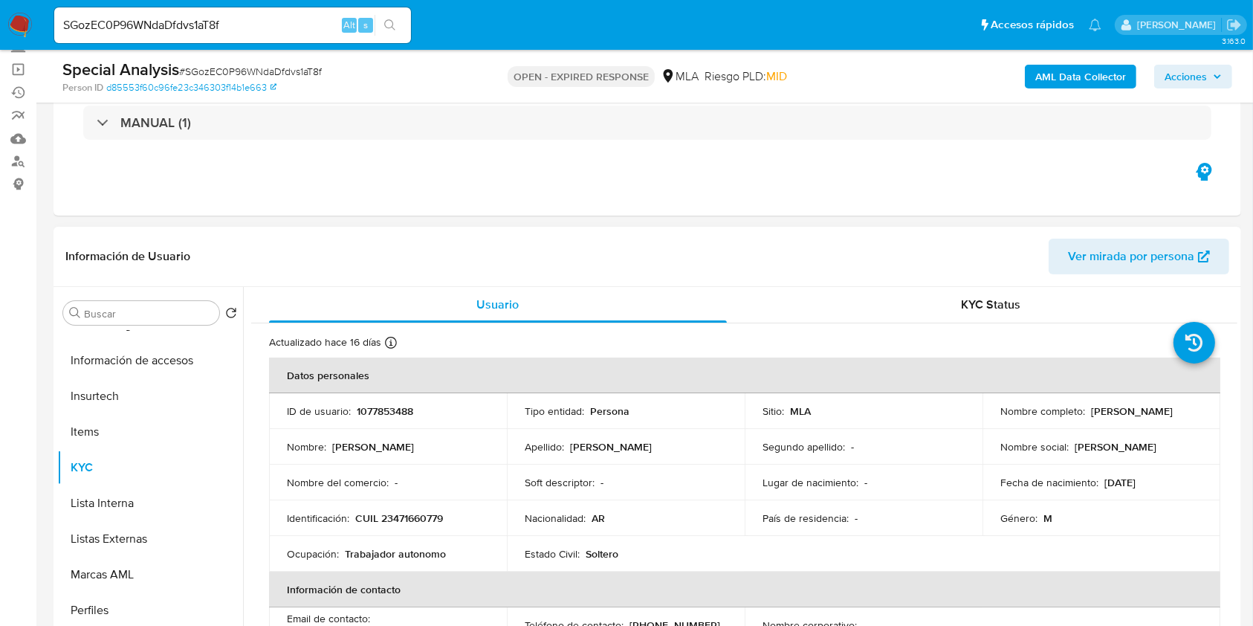
click at [433, 508] on td "Identificación : CUIL 23471660779" at bounding box center [388, 518] width 238 height 36
click at [432, 514] on p "CUIL 23471660779" at bounding box center [399, 517] width 88 height 13
copy p "23471660779"
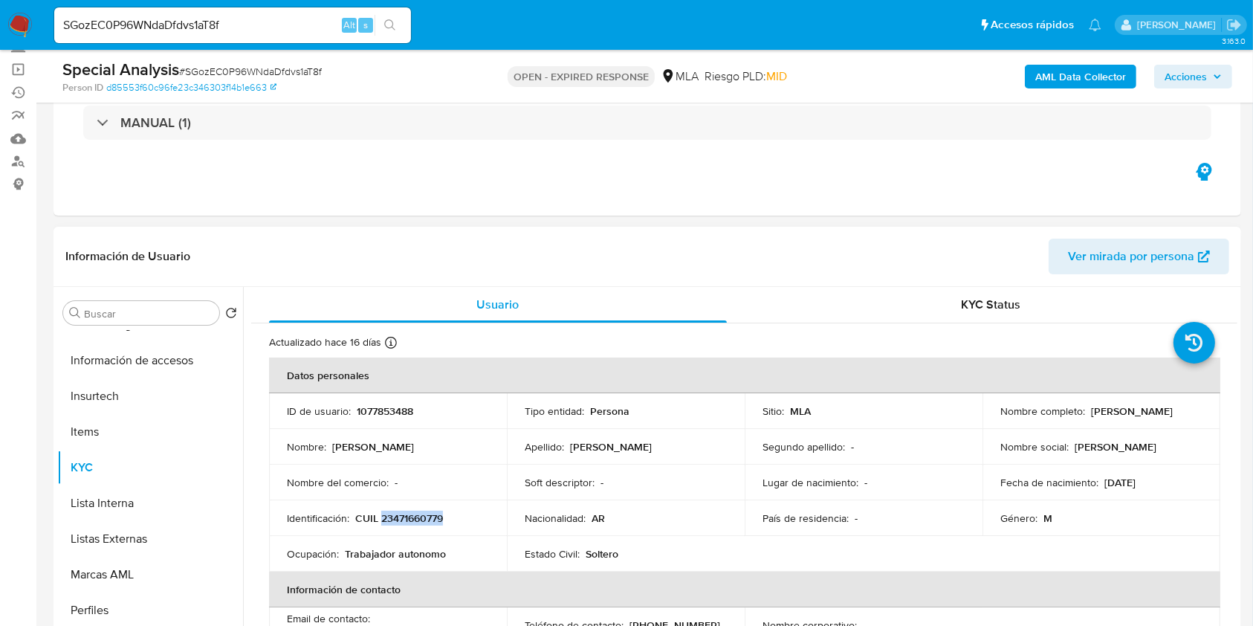
copy p "23471660779"
drag, startPoint x: 1087, startPoint y: 407, endPoint x: 1136, endPoint y: 410, distance: 49.2
click at [1172, 413] on div "Nombre completo : Danilo Moreira" at bounding box center [1102, 410] width 202 height 13
copy p "[PERSON_NAME]"
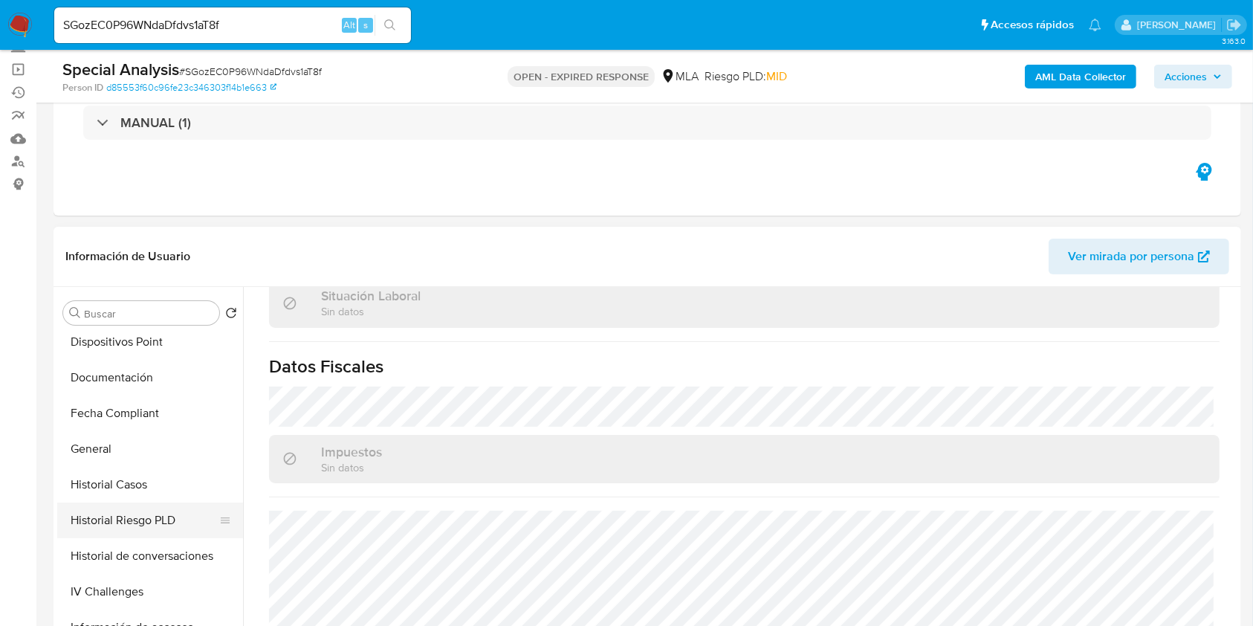
scroll to position [297, 0]
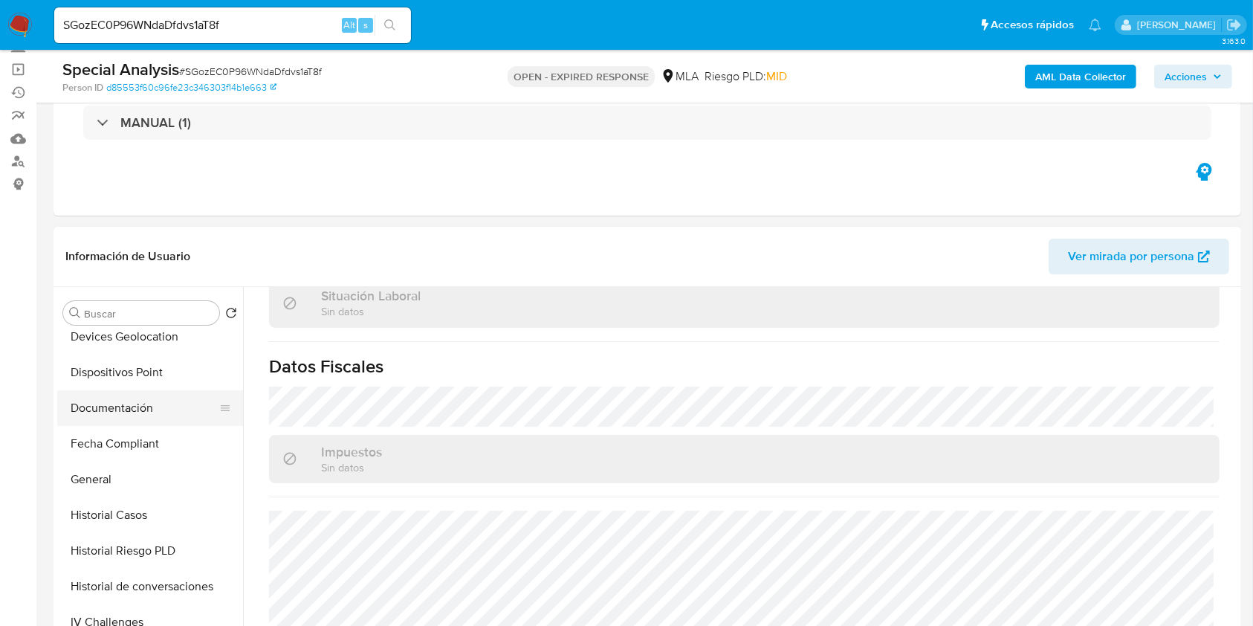
click at [106, 395] on button "Documentación" at bounding box center [144, 408] width 174 height 36
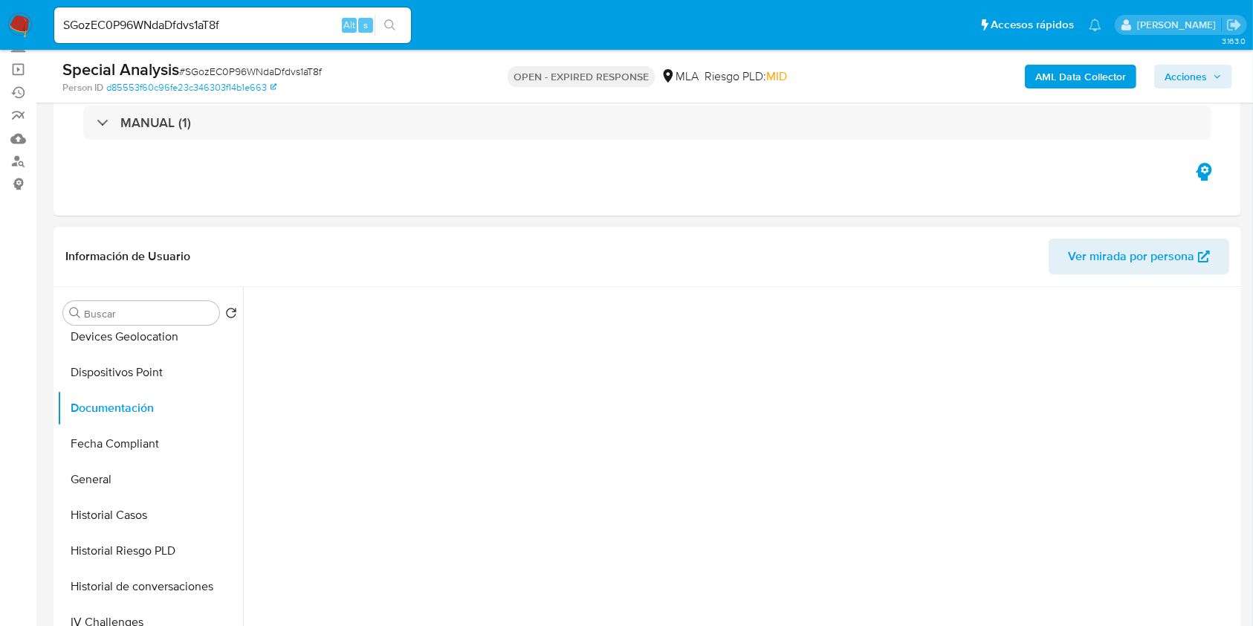
scroll to position [0, 0]
click at [330, 359] on button "Prueba de vida" at bounding box center [362, 360] width 223 height 38
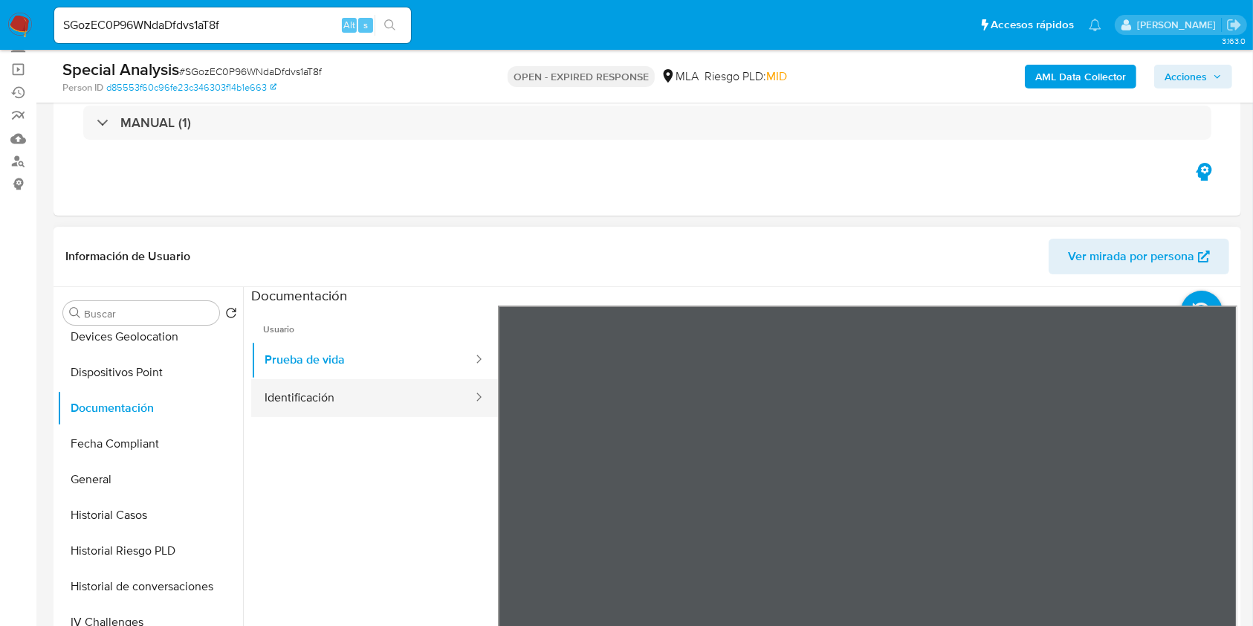
click at [341, 399] on button "Identificación" at bounding box center [362, 398] width 223 height 38
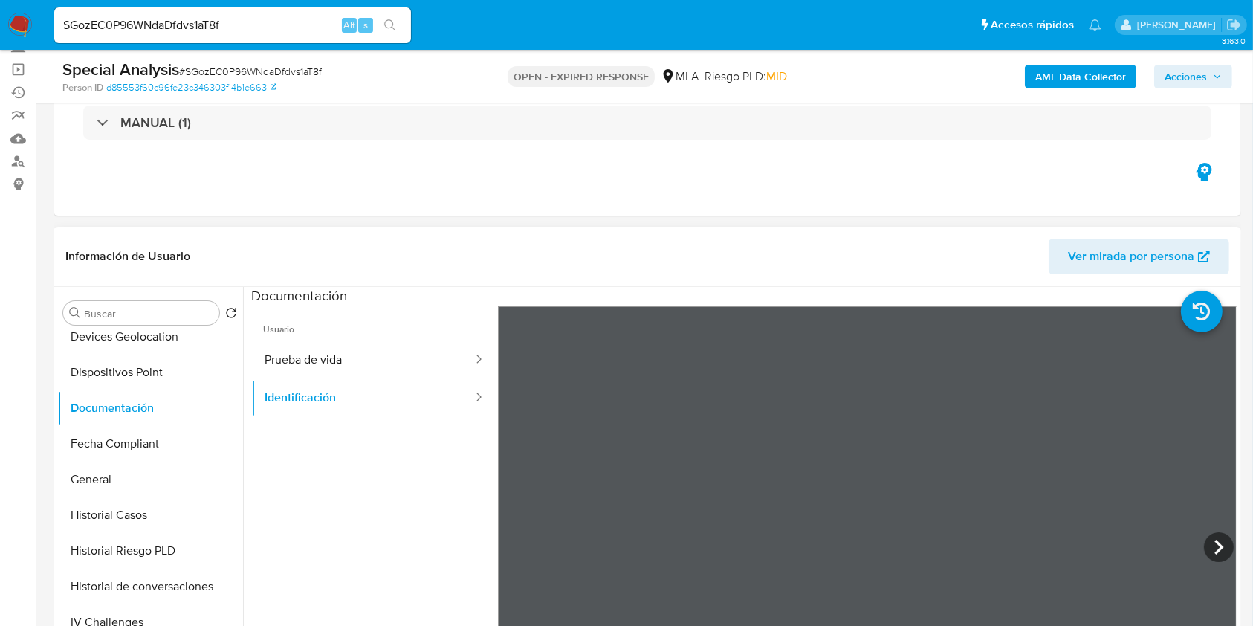
scroll to position [99, 0]
click at [359, 357] on button "Prueba de vida" at bounding box center [362, 360] width 223 height 38
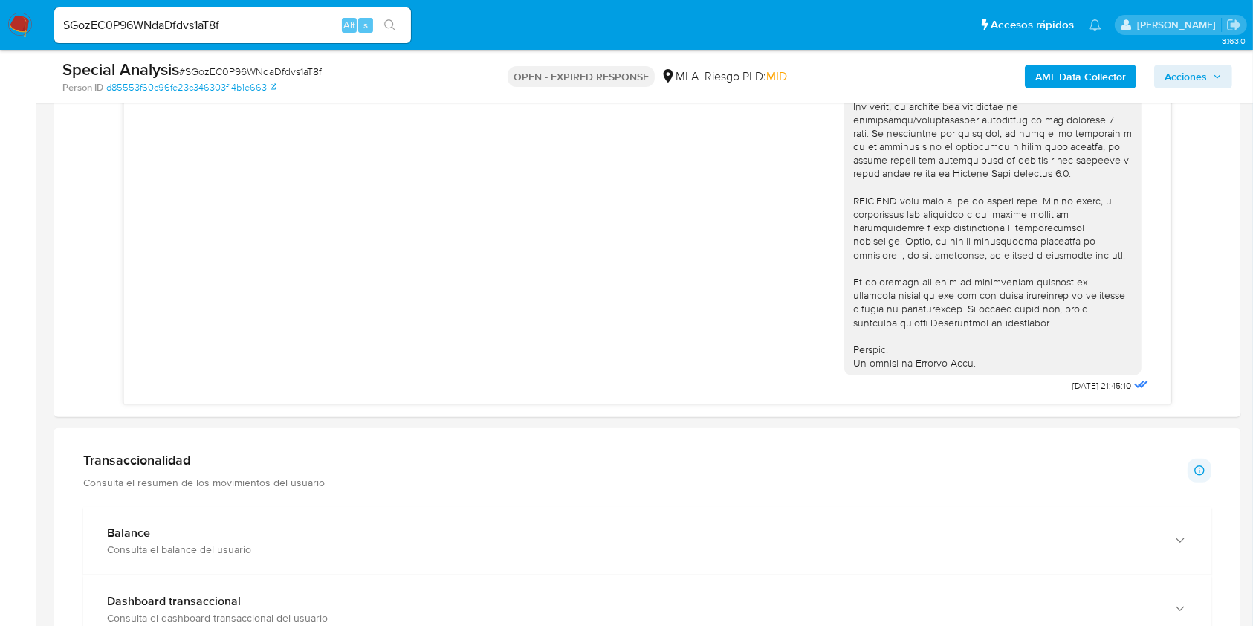
scroll to position [892, 0]
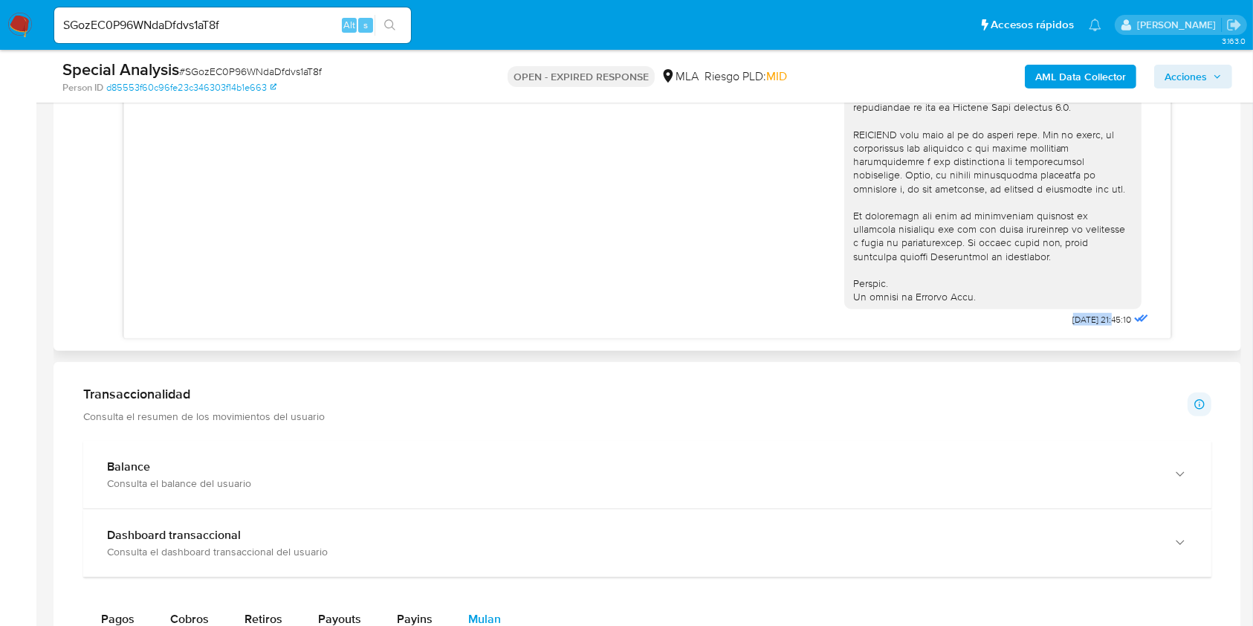
drag, startPoint x: 1030, startPoint y: 320, endPoint x: 1082, endPoint y: 325, distance: 52.2
copy span "06/08/2025"
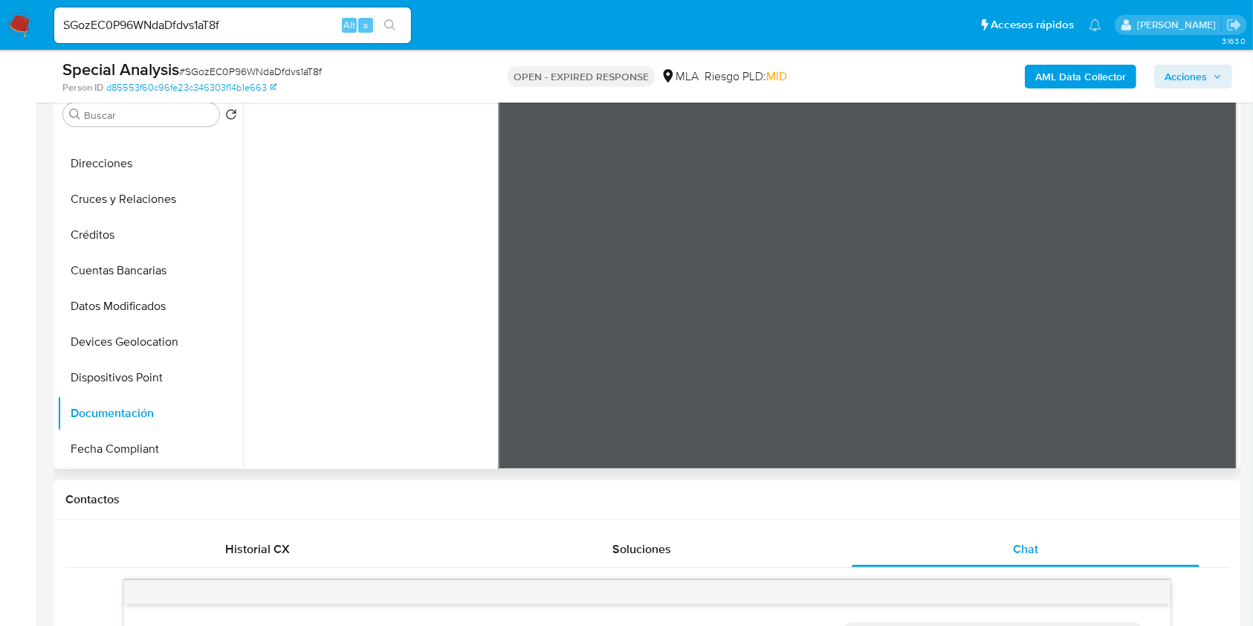
scroll to position [0, 0]
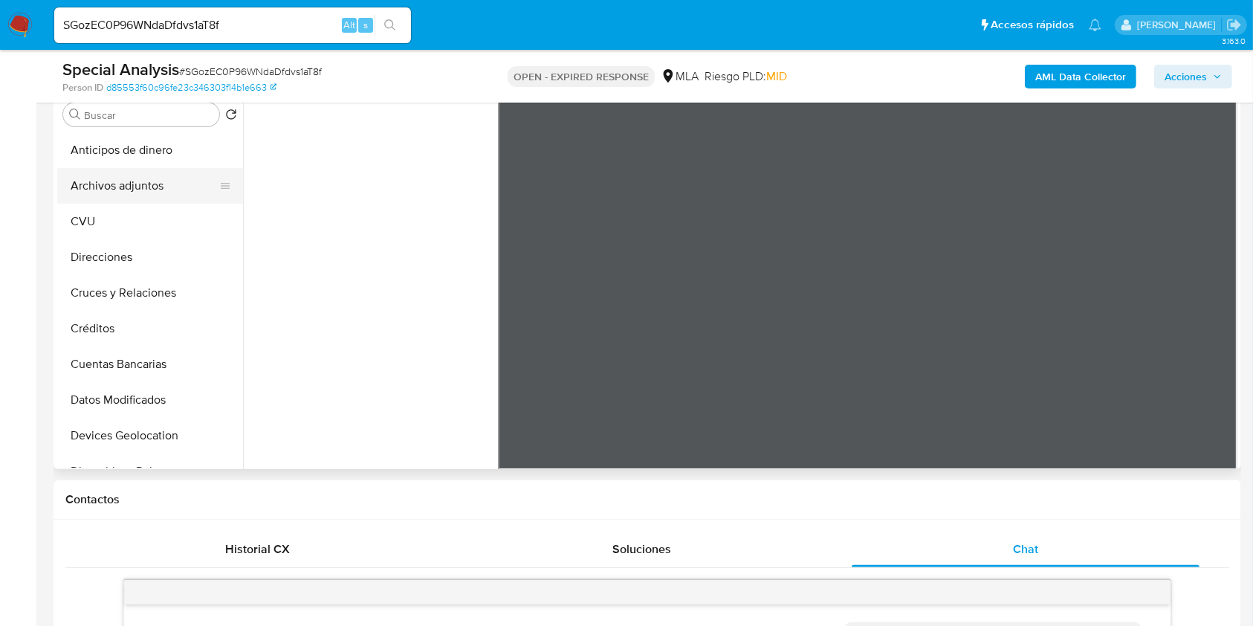
click at [156, 175] on button "Archivos adjuntos" at bounding box center [144, 186] width 174 height 36
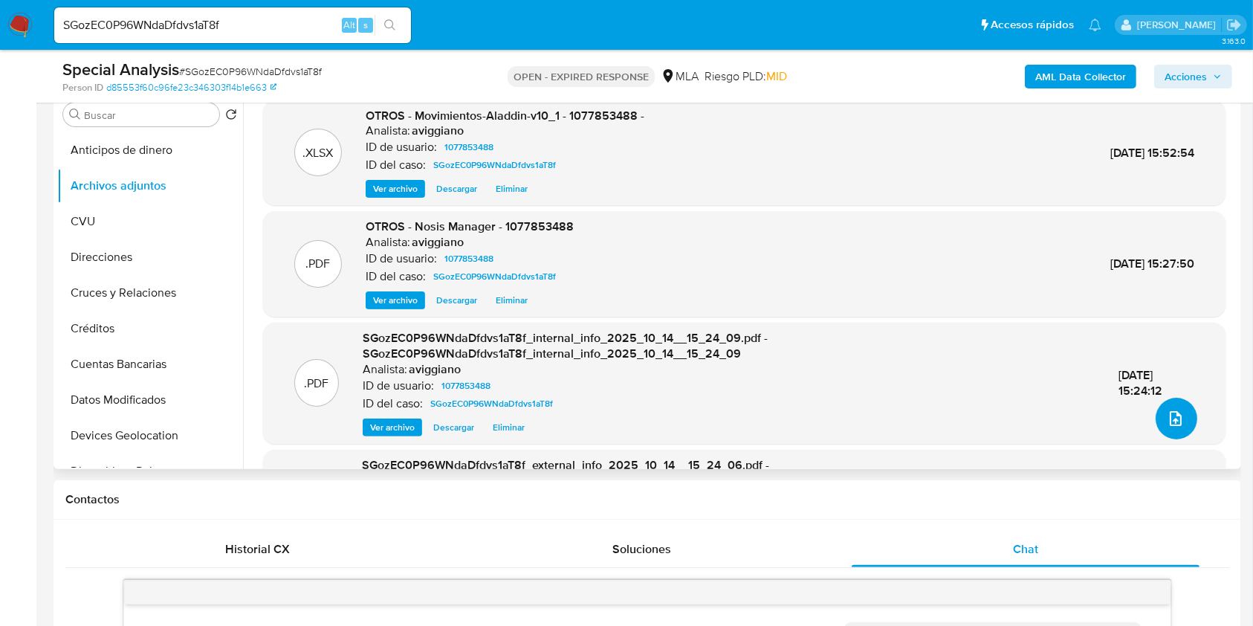
click at [1189, 416] on button "upload-file" at bounding box center [1177, 419] width 42 height 42
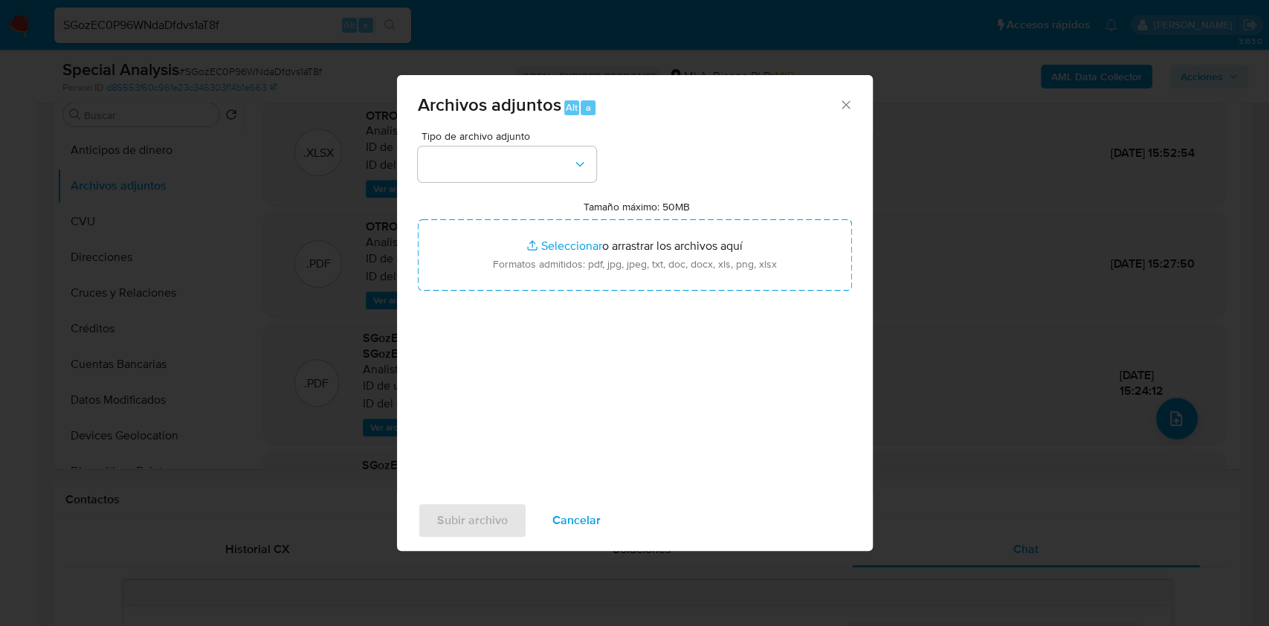
click at [664, 205] on label "Tamaño máximo: 50MB Seleccionar archivos" at bounding box center [637, 206] width 106 height 13
click at [664, 219] on input "Tamaño máximo: 50MB Seleccionar archivos" at bounding box center [635, 254] width 434 height 71
type input "C:\fakepath\Caselog SGozEC0P96WNdaDfdvs1aT8f_2025_10_14_14_50_18.docx"
click at [532, 174] on button "button" at bounding box center [507, 164] width 178 height 36
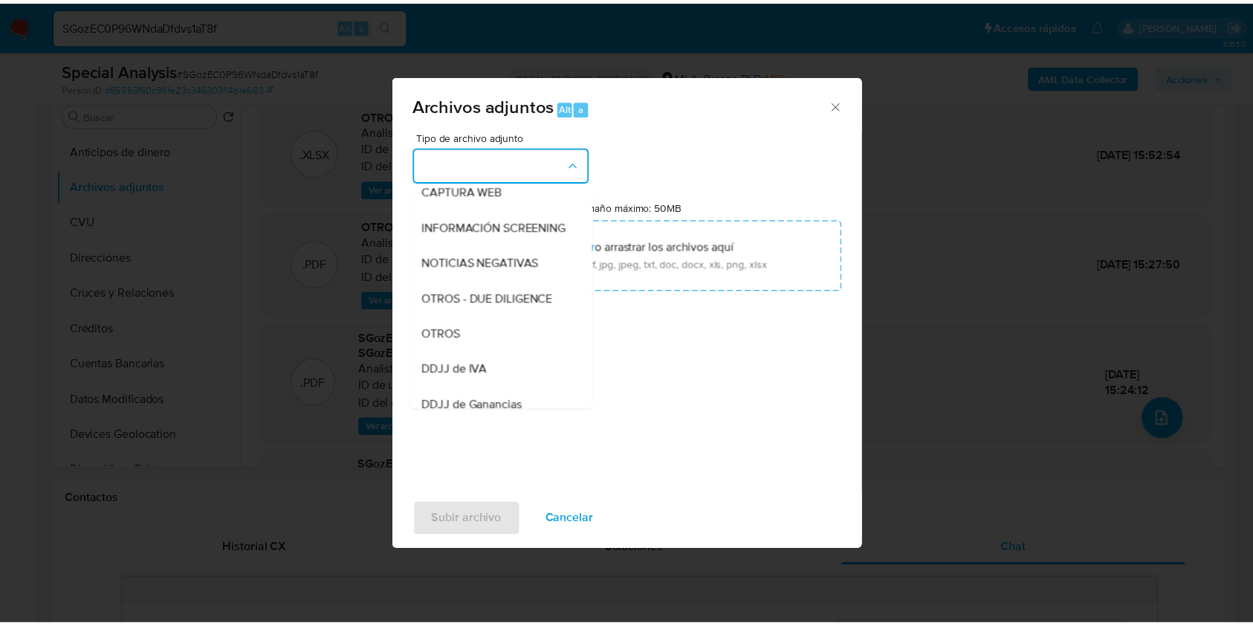
scroll to position [297, 0]
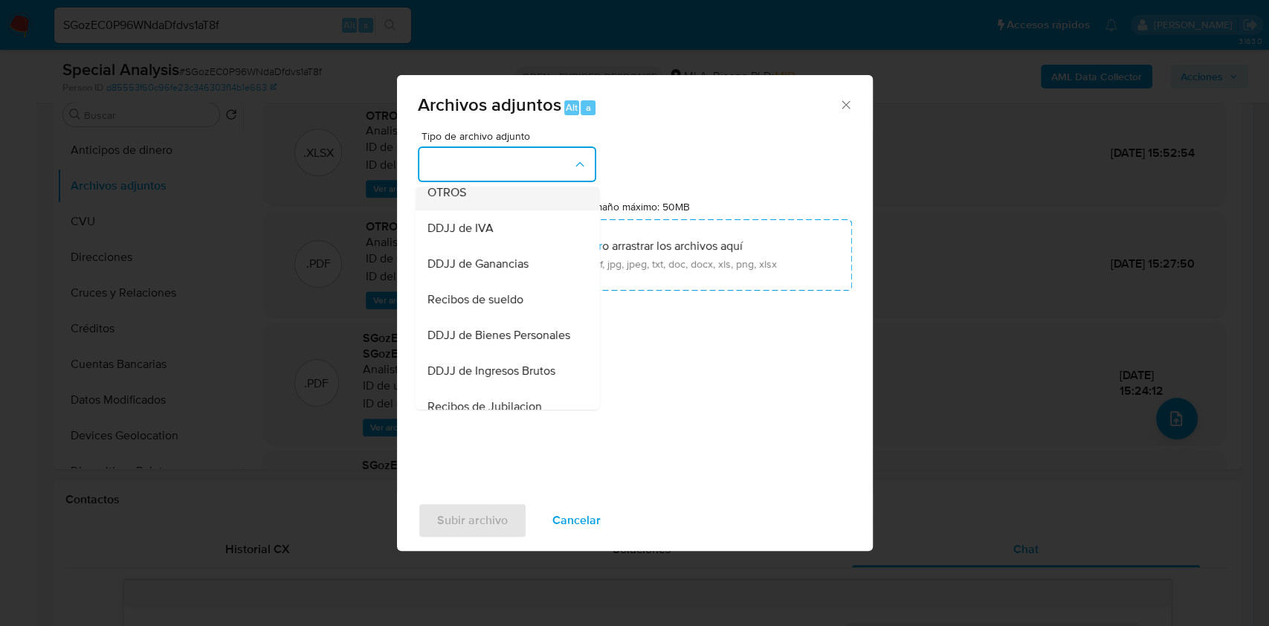
click at [478, 206] on div "OTROS" at bounding box center [503, 193] width 152 height 36
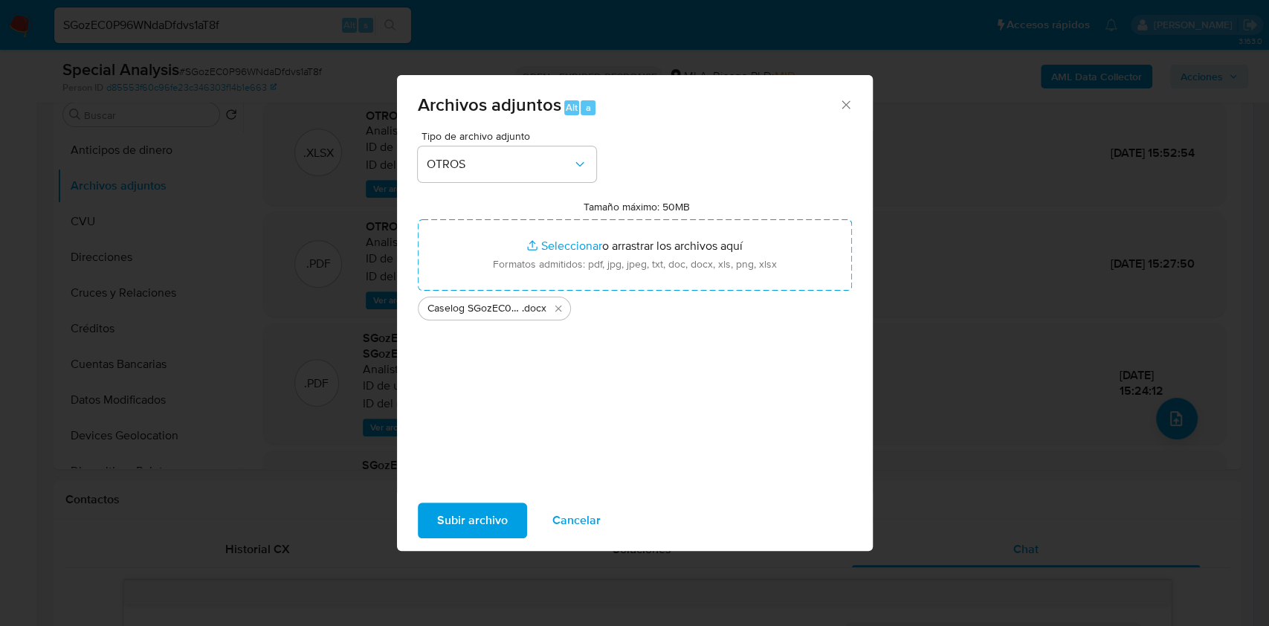
click at [517, 514] on button "Subir archivo" at bounding box center [472, 521] width 109 height 36
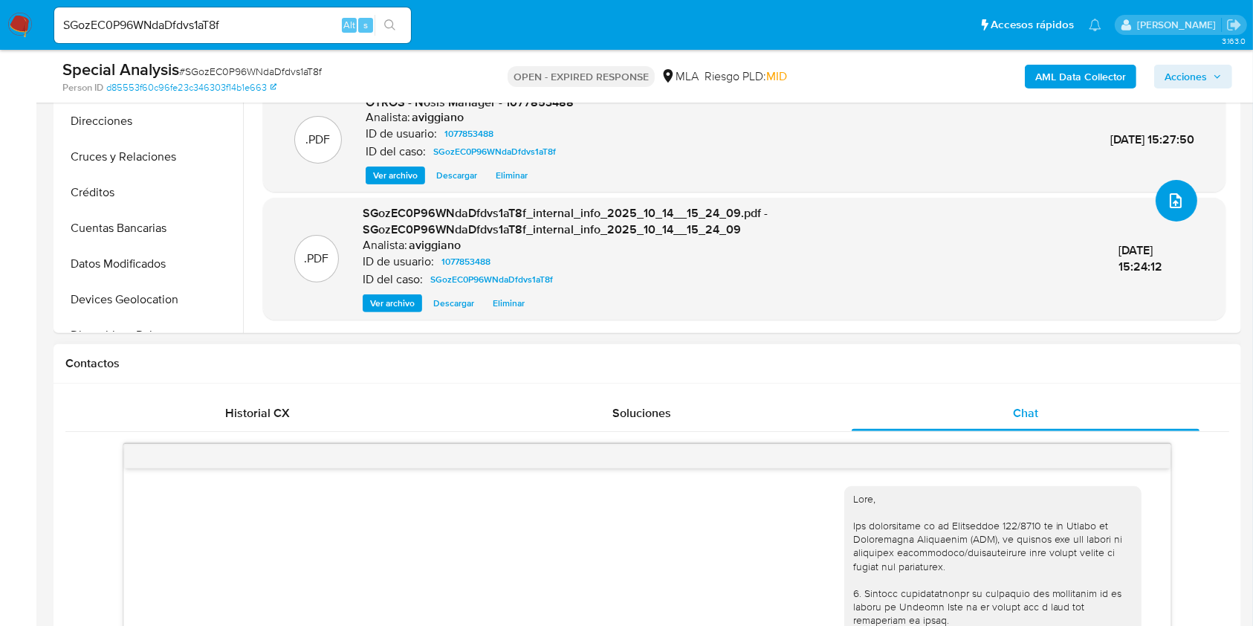
scroll to position [595, 0]
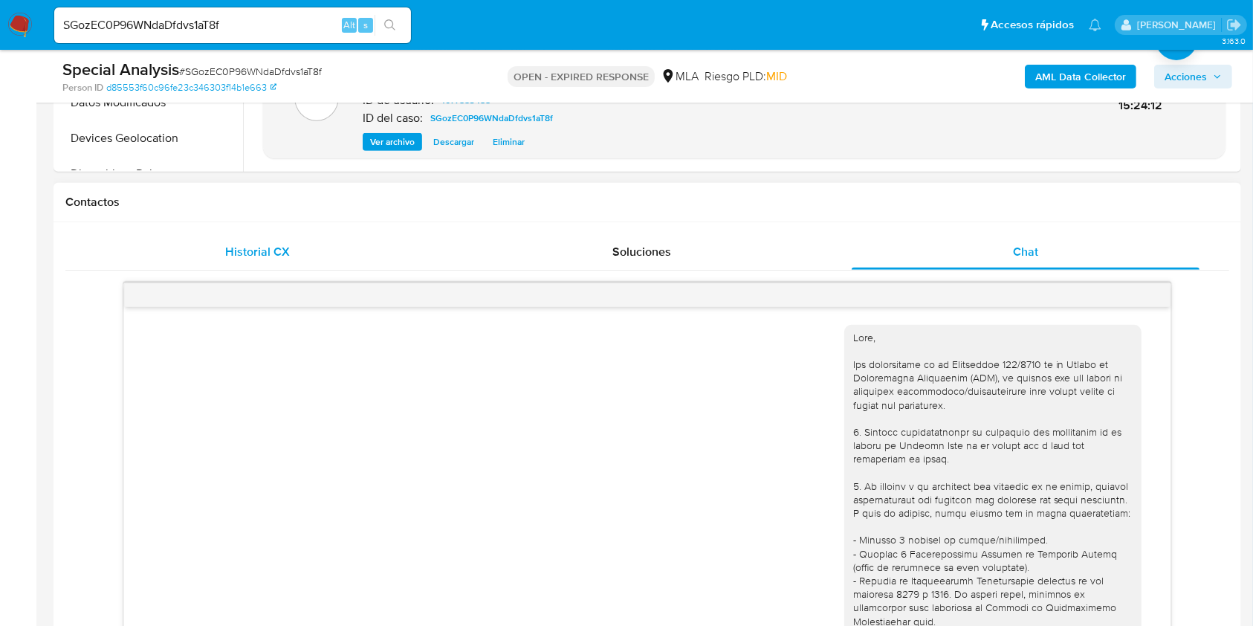
click at [274, 263] on div "Historial CX" at bounding box center [257, 252] width 349 height 36
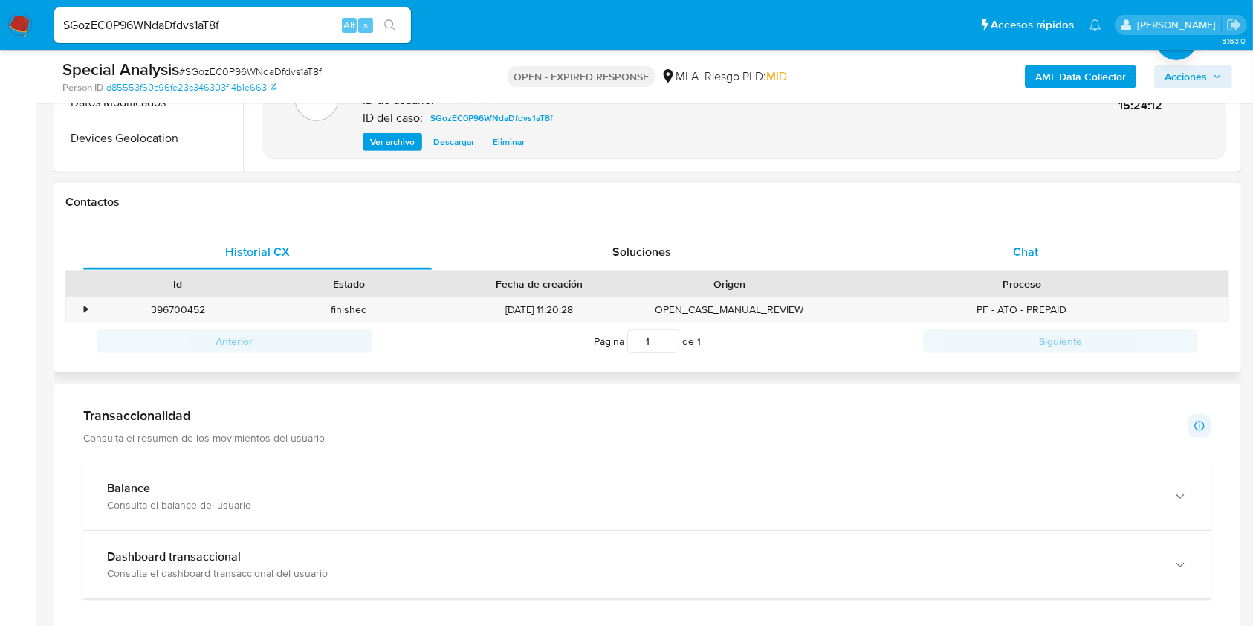
click at [1028, 262] on div "Chat" at bounding box center [1026, 252] width 349 height 36
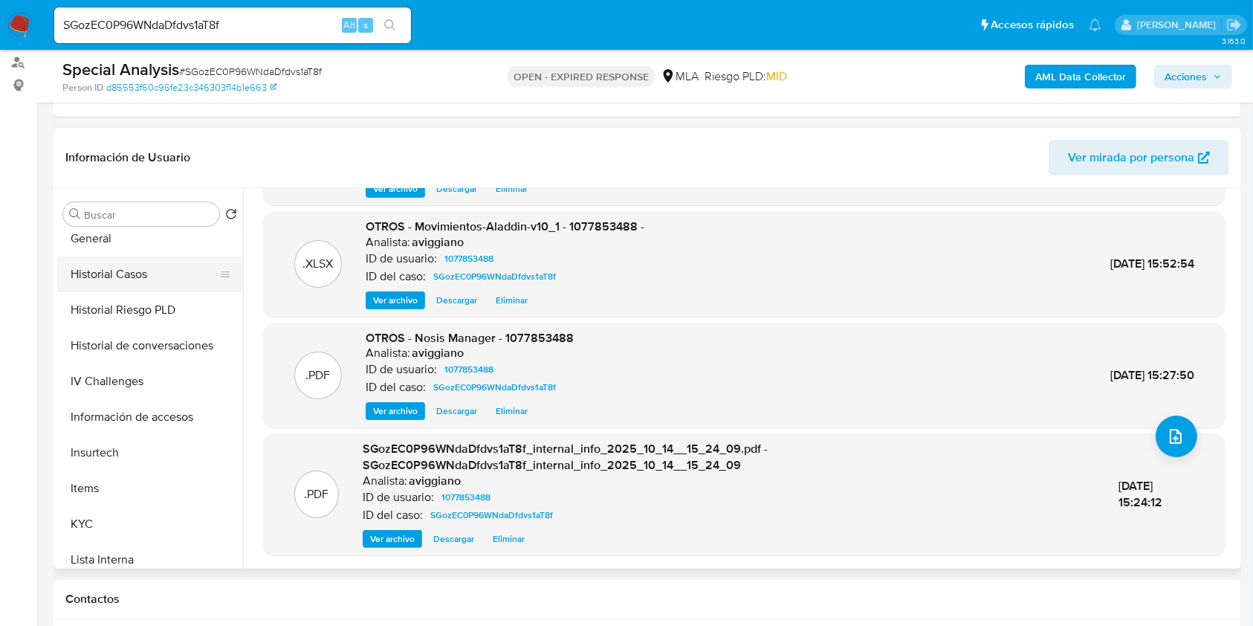
scroll to position [396, 0]
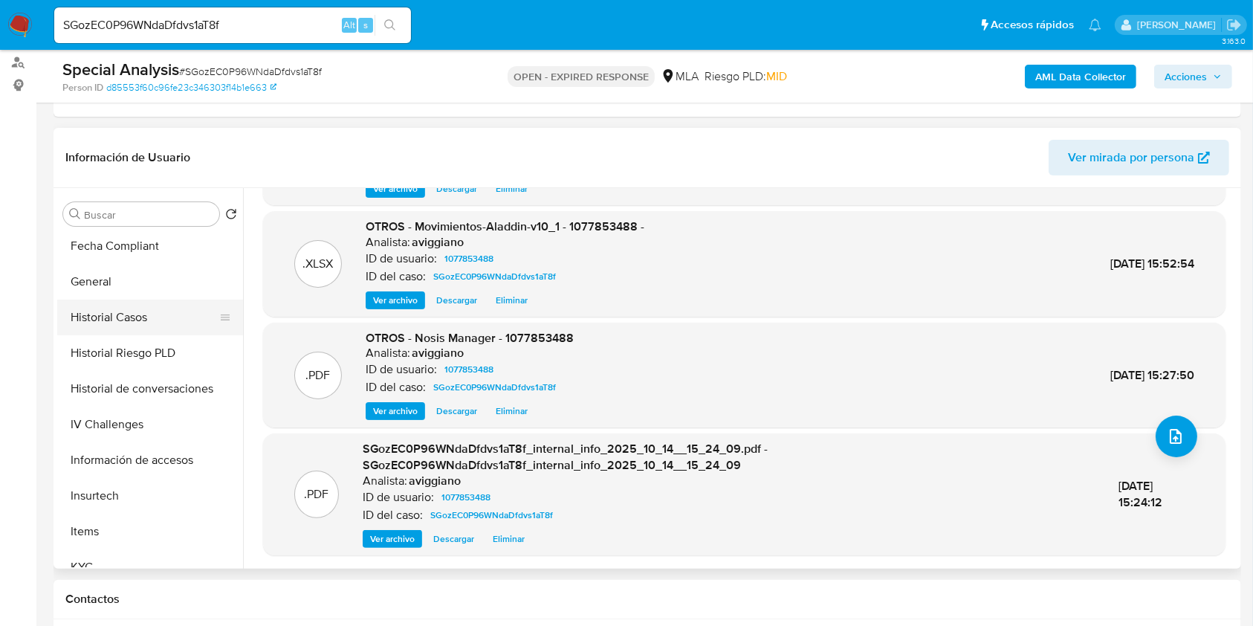
click at [122, 322] on button "Historial Casos" at bounding box center [144, 318] width 174 height 36
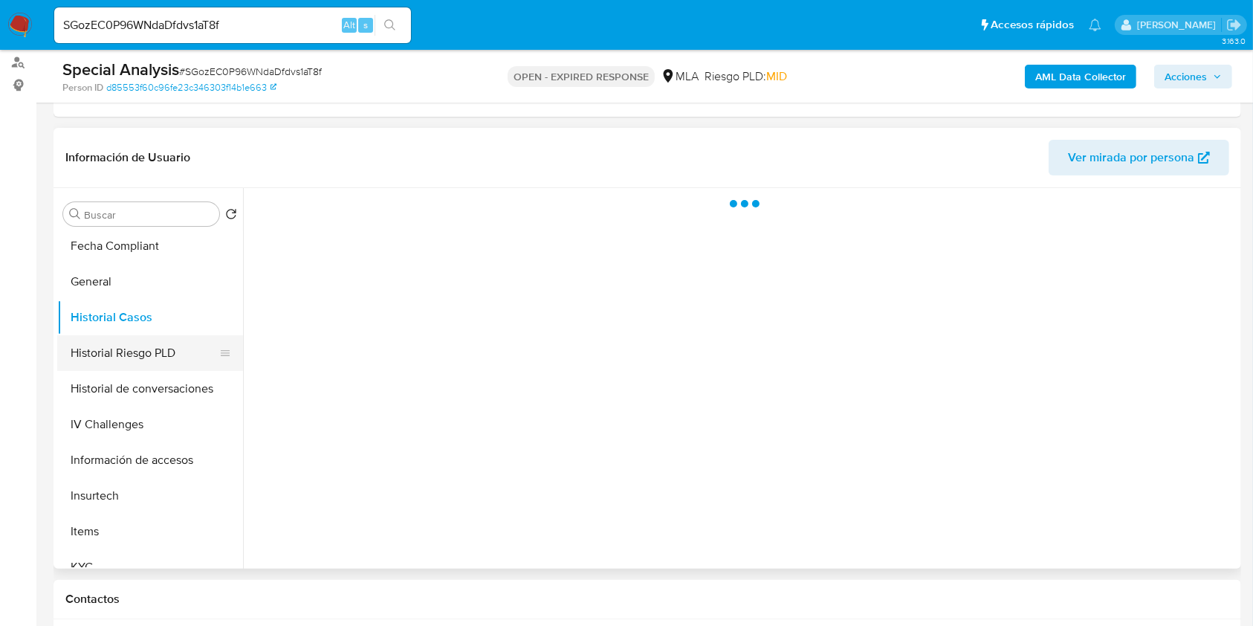
scroll to position [0, 0]
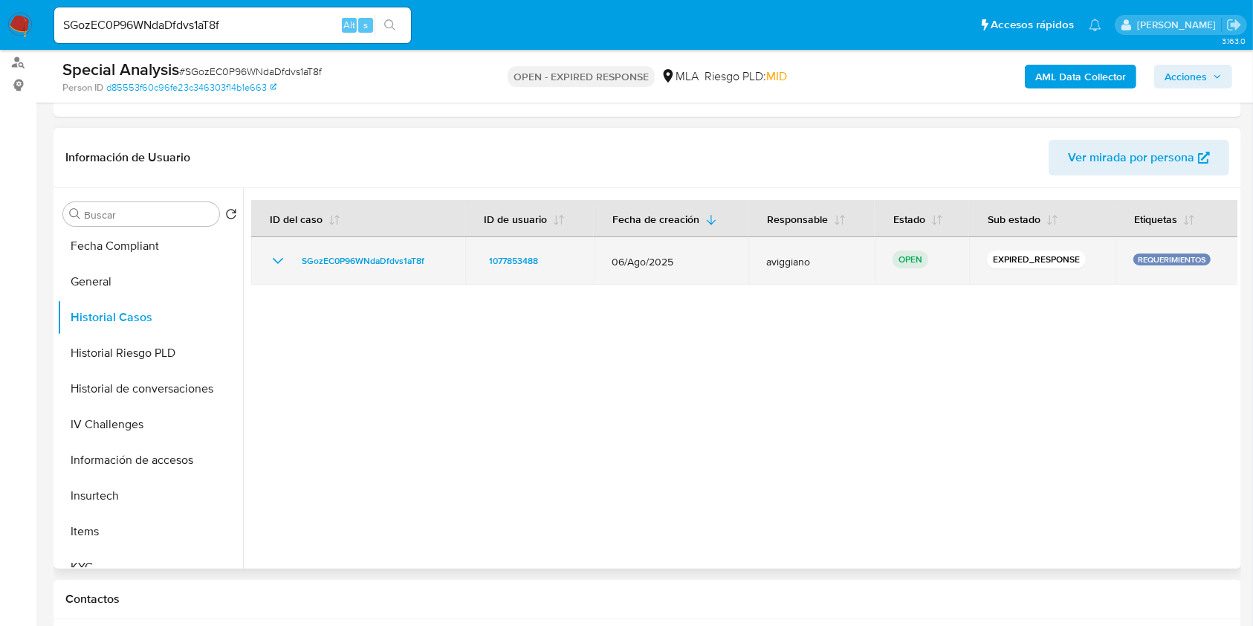
drag, startPoint x: 424, startPoint y: 247, endPoint x: 319, endPoint y: 249, distance: 105.6
click at [319, 249] on td "SGozEC0P96WNdaDfdvs1aT8f" at bounding box center [358, 261] width 214 height 48
drag, startPoint x: 443, startPoint y: 262, endPoint x: 302, endPoint y: 256, distance: 141.4
click at [302, 256] on div "SGozEC0P96WNdaDfdvs1aT8f" at bounding box center [358, 261] width 178 height 18
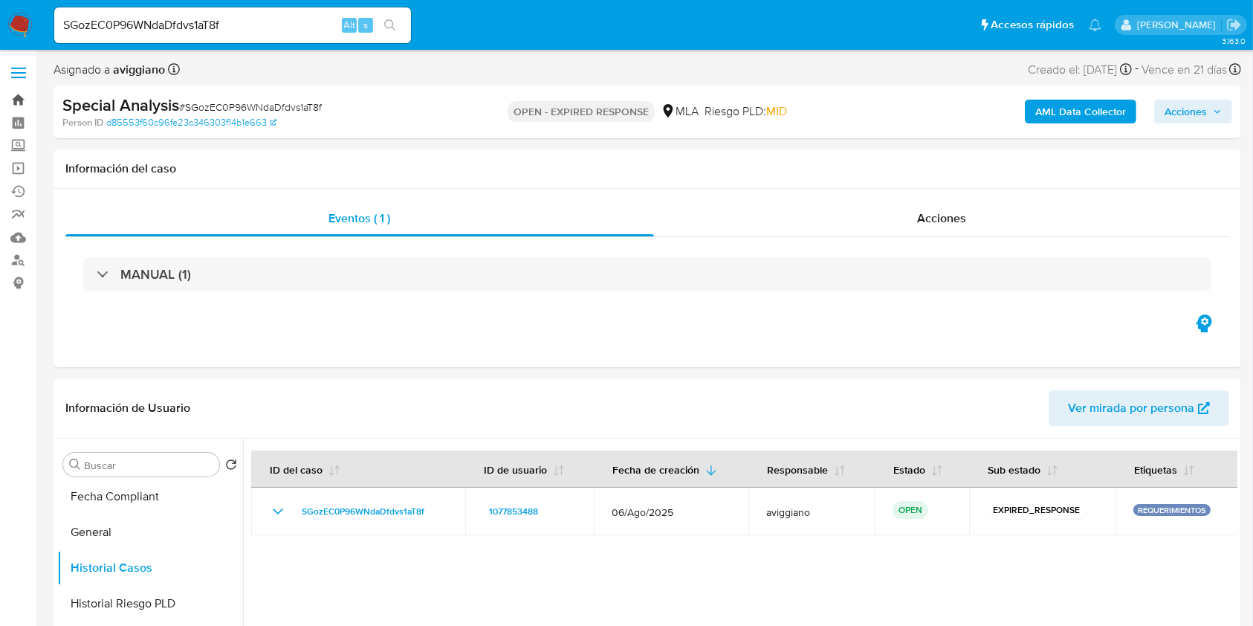
click at [12, 97] on link "Bandeja" at bounding box center [88, 99] width 177 height 23
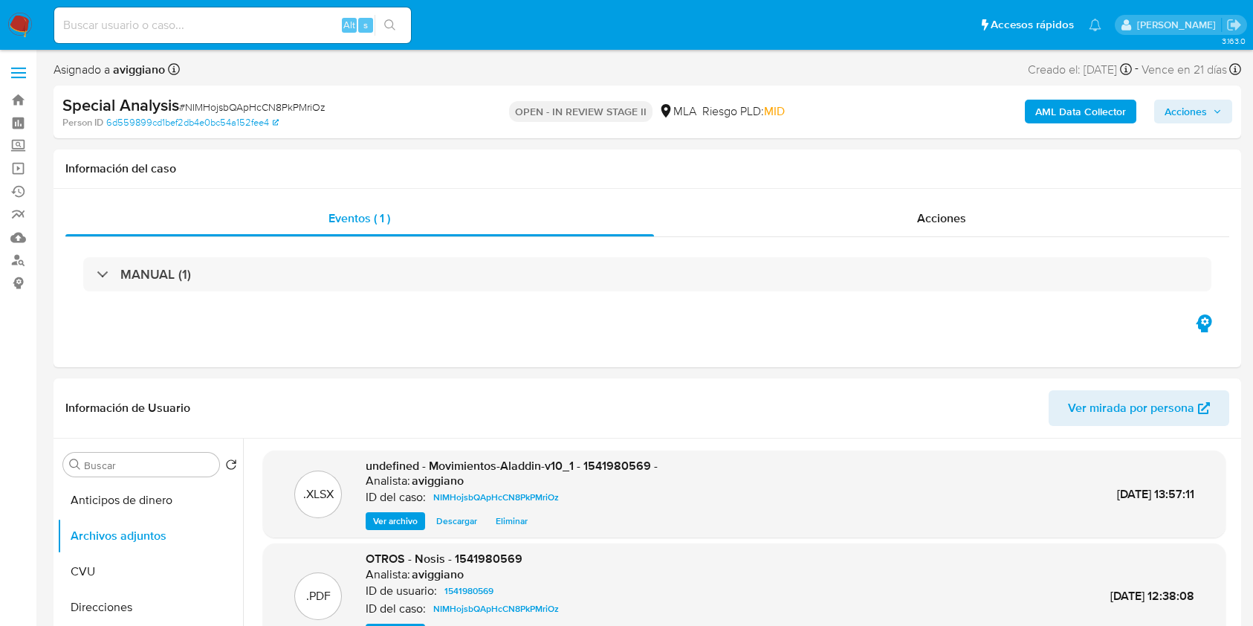
select select "10"
click at [24, 253] on link "Buscador de personas" at bounding box center [88, 260] width 177 height 23
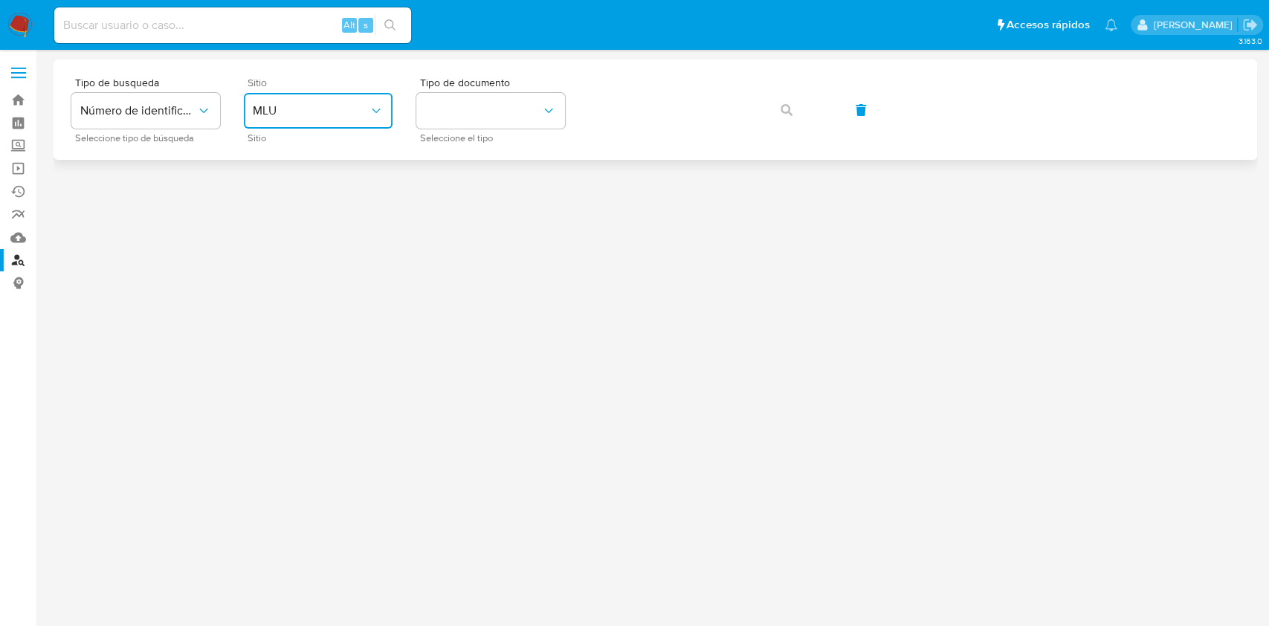
click at [280, 98] on button "MLU" at bounding box center [318, 111] width 149 height 36
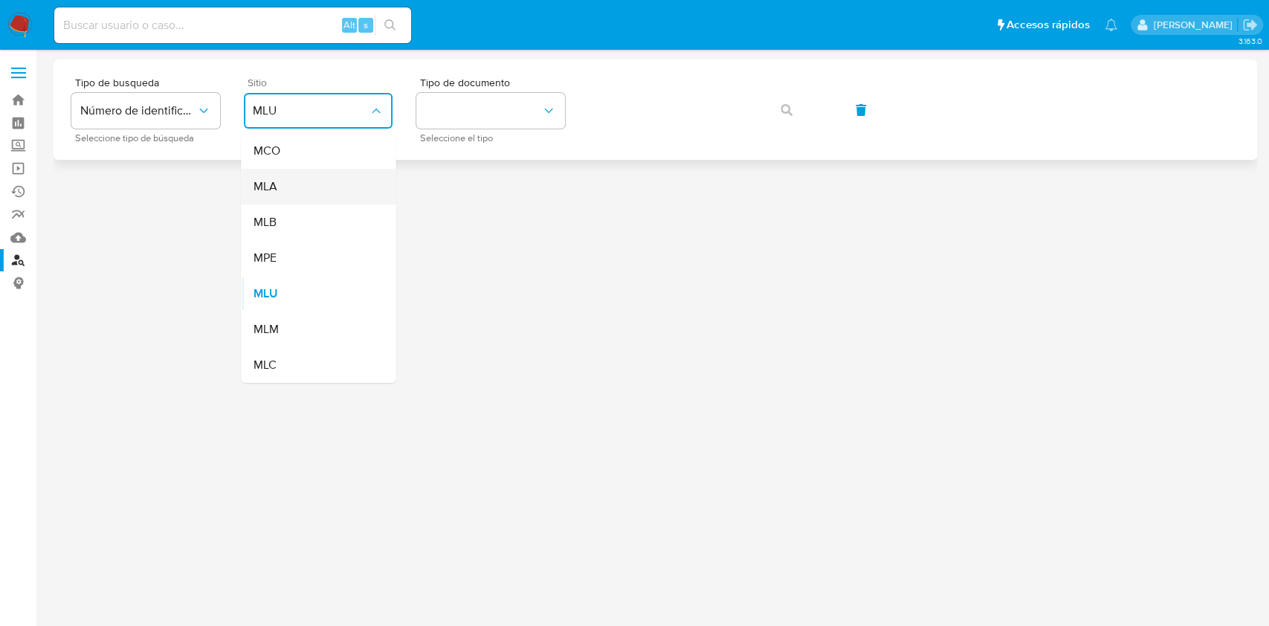
click at [306, 177] on div "MLA" at bounding box center [314, 187] width 122 height 36
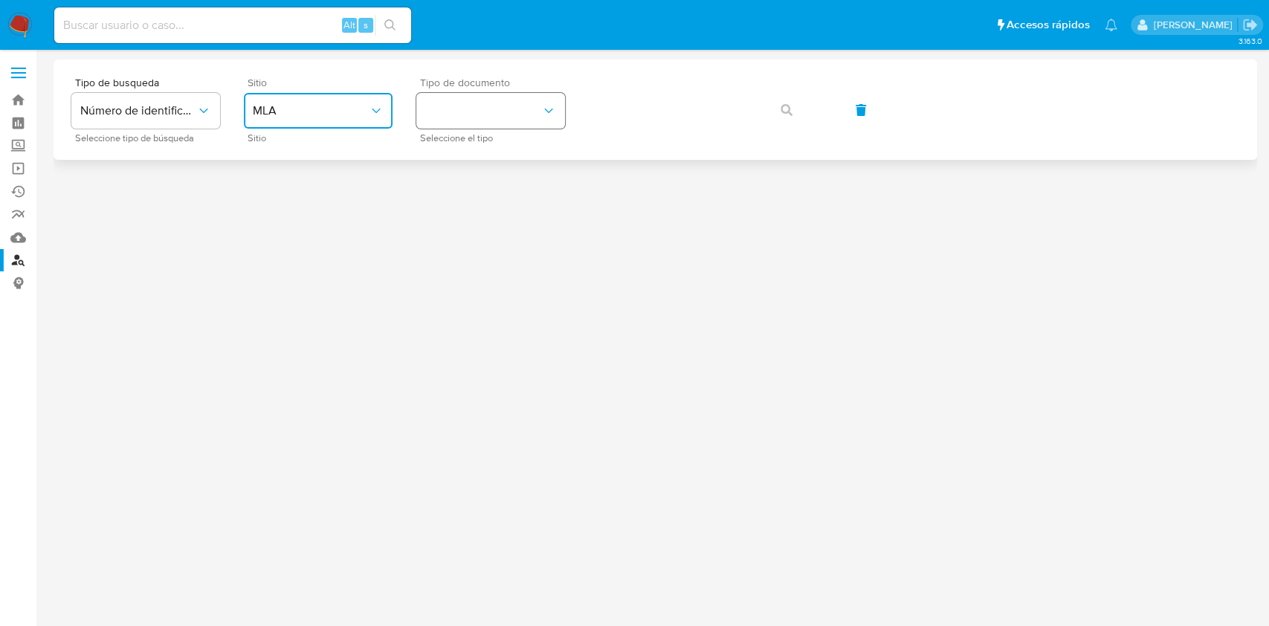
click at [424, 115] on button "identificationType" at bounding box center [490, 111] width 149 height 36
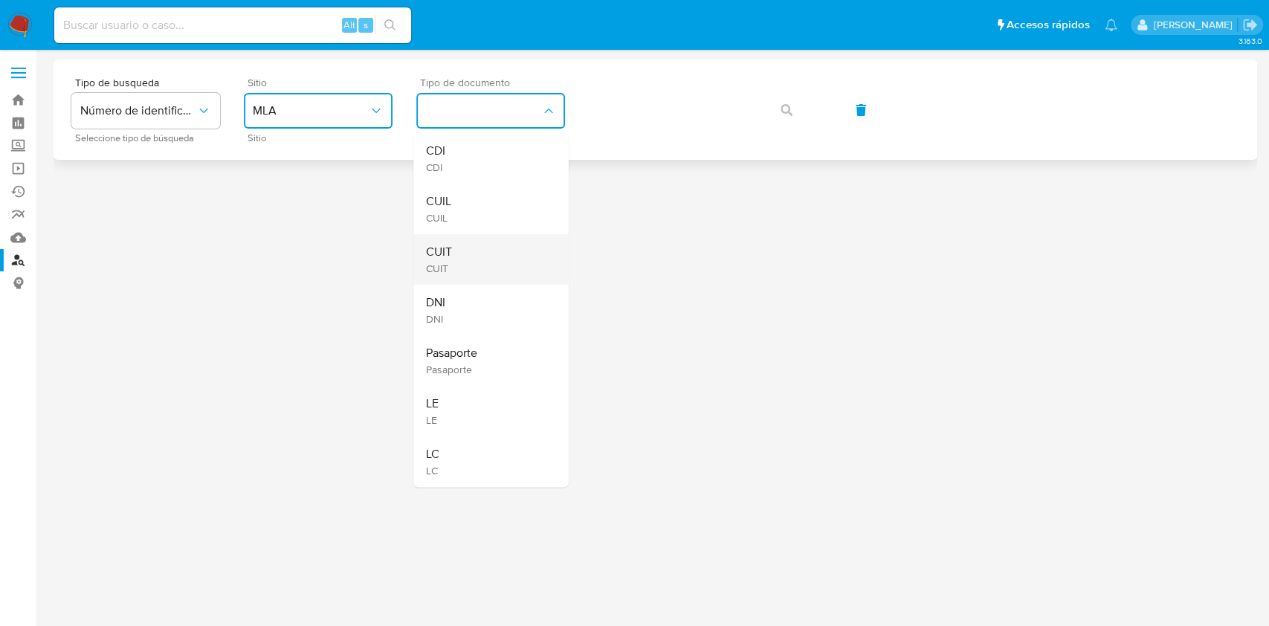
click at [444, 242] on div "CUIT CUIT" at bounding box center [486, 259] width 122 height 51
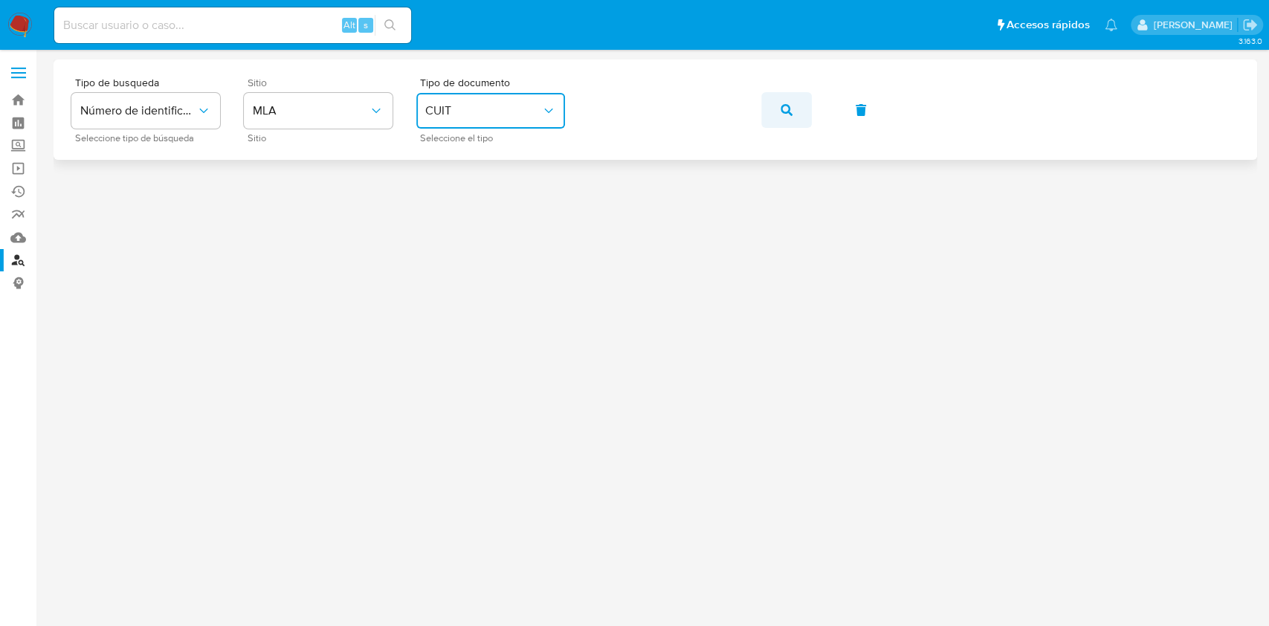
click at [772, 110] on button "button" at bounding box center [786, 110] width 51 height 36
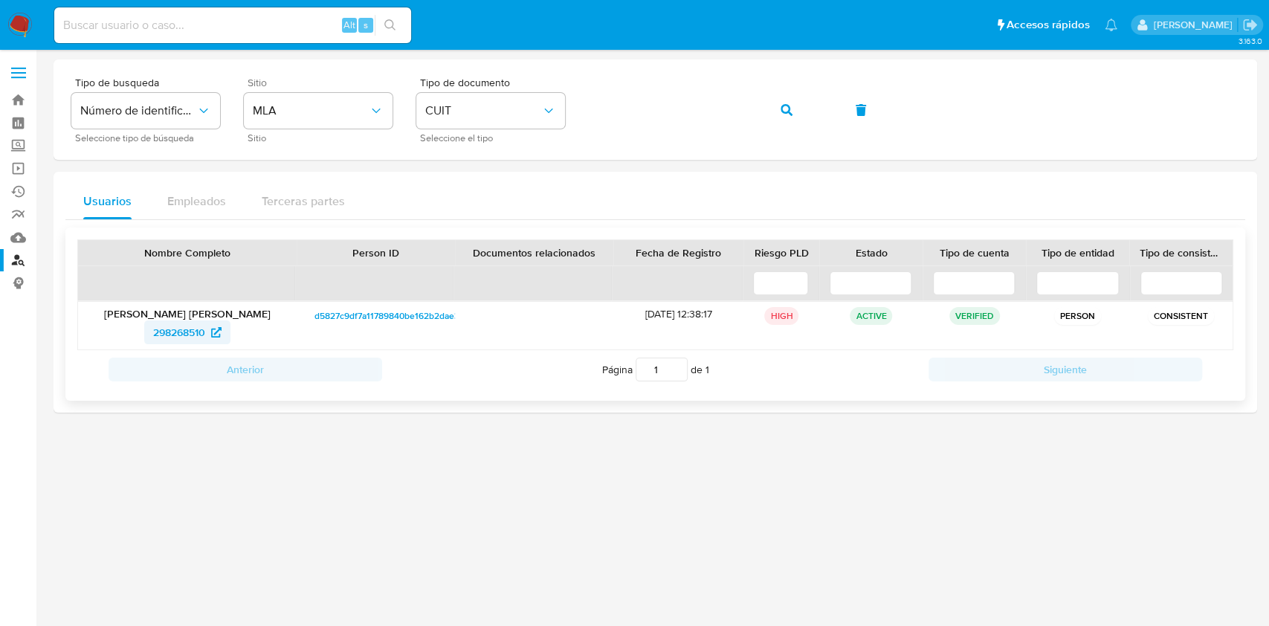
click at [164, 340] on span "298268510" at bounding box center [179, 332] width 52 height 24
click at [20, 91] on link "Bandeja" at bounding box center [88, 99] width 177 height 23
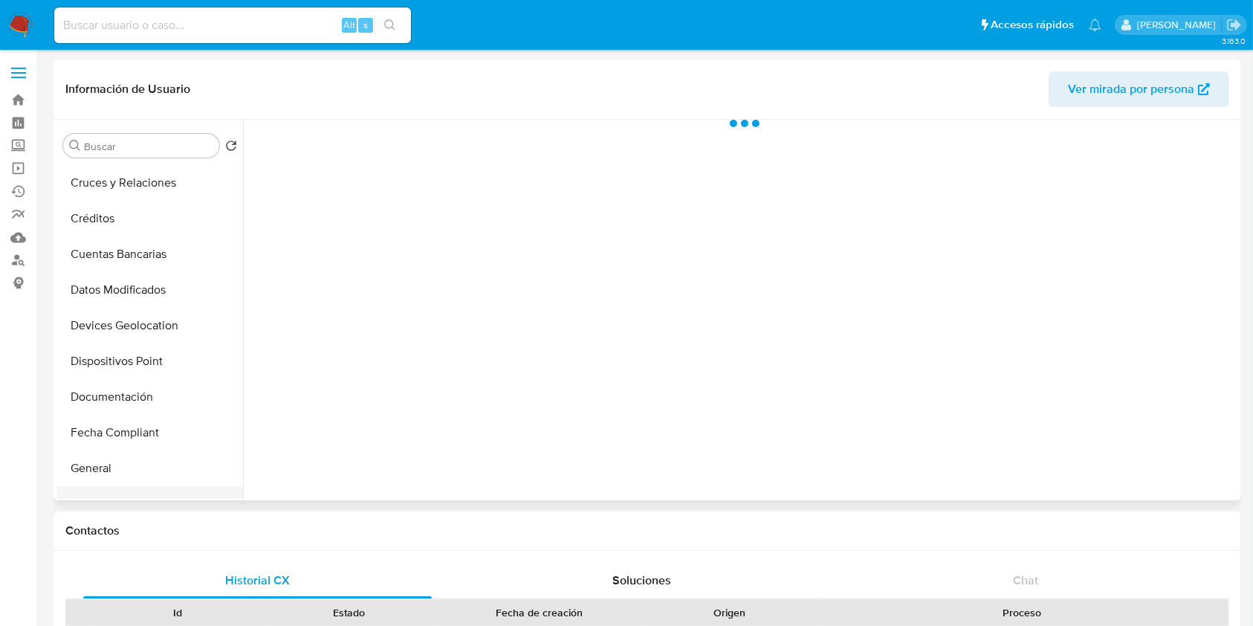
scroll to position [297, 0]
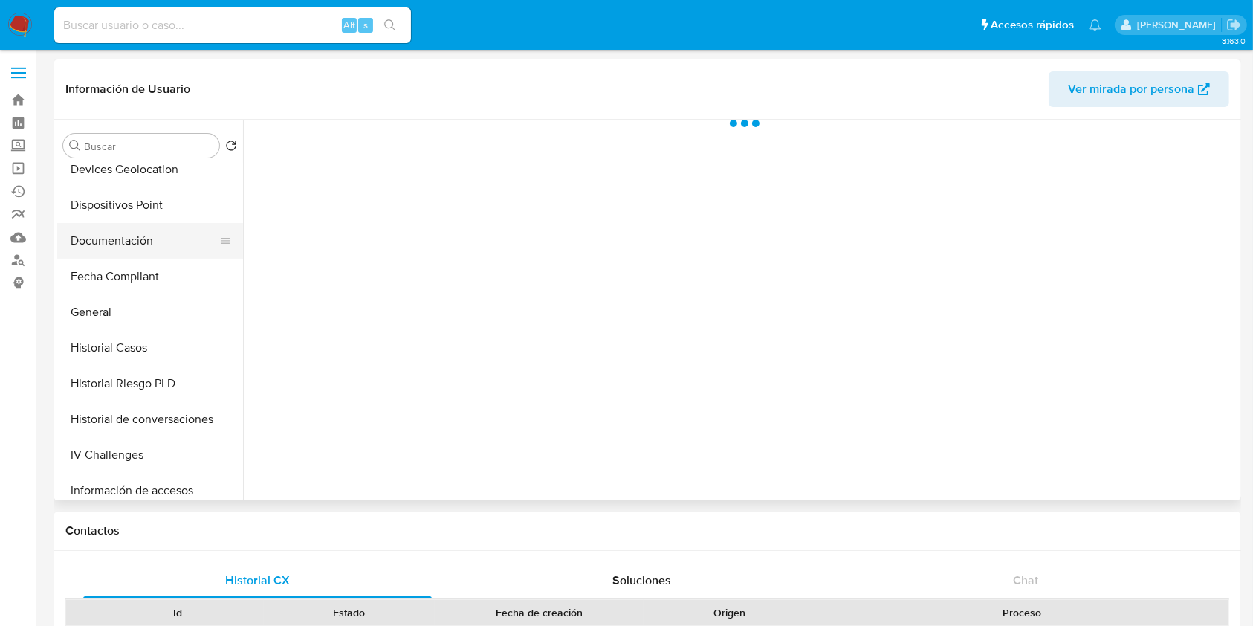
click at [137, 248] on button "Documentación" at bounding box center [144, 241] width 174 height 36
select select "10"
click at [126, 332] on button "Historial Casos" at bounding box center [144, 348] width 174 height 36
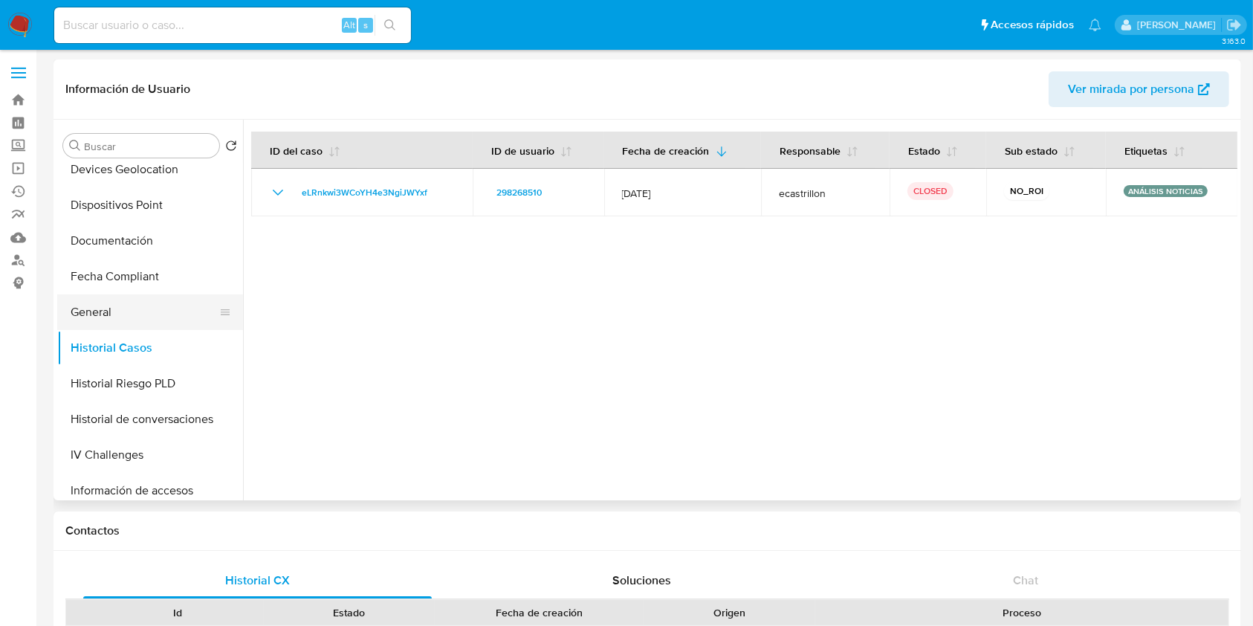
click at [144, 297] on button "General" at bounding box center [144, 312] width 174 height 36
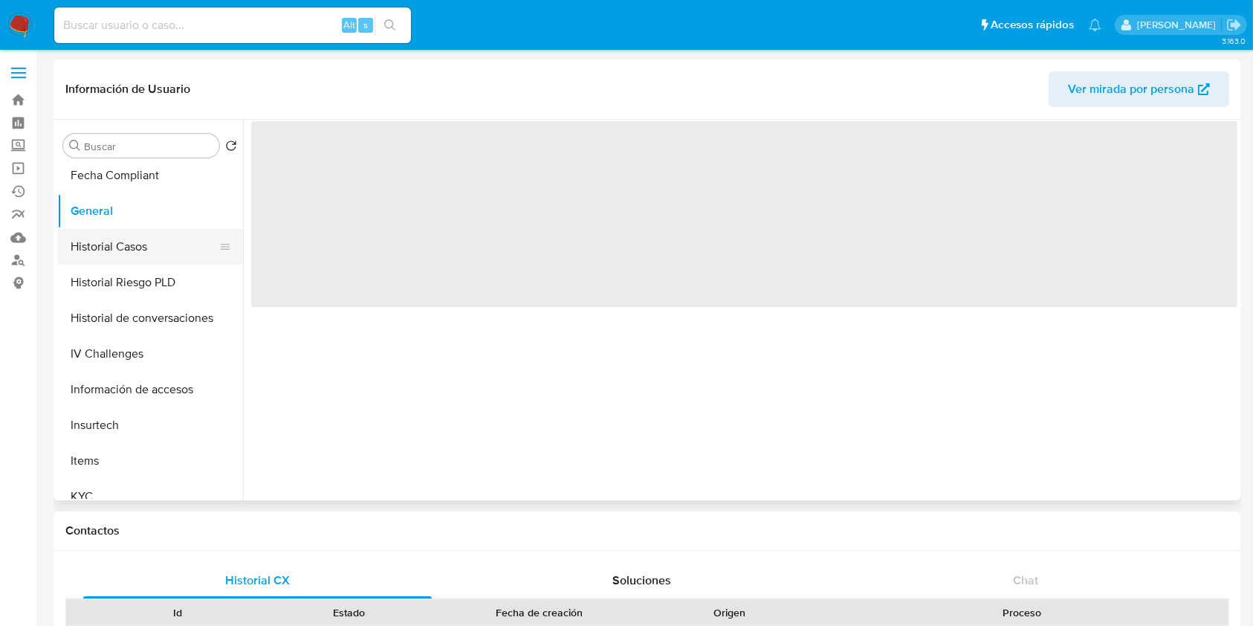
scroll to position [495, 0]
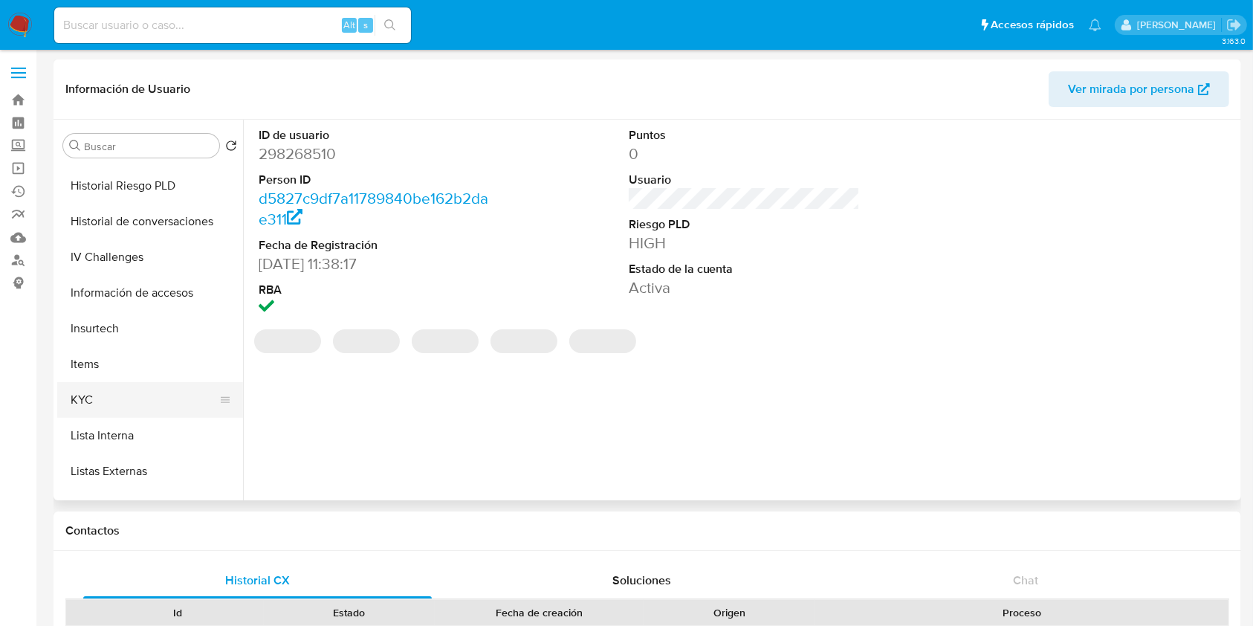
click at [100, 395] on button "KYC" at bounding box center [144, 400] width 174 height 36
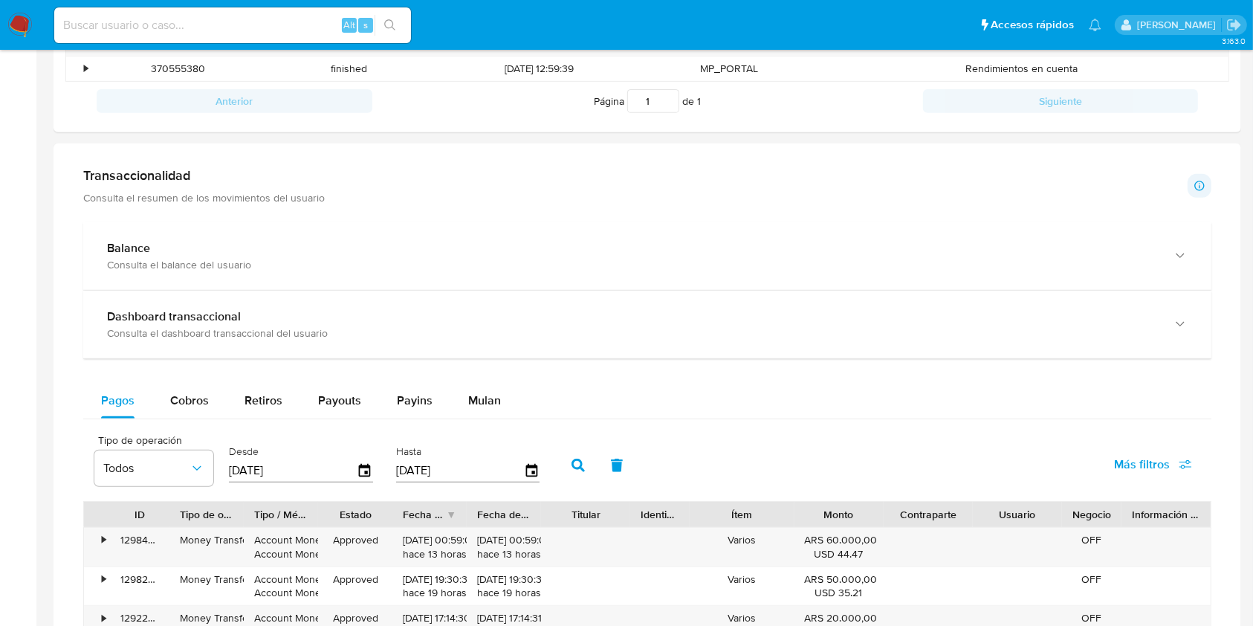
scroll to position [694, 0]
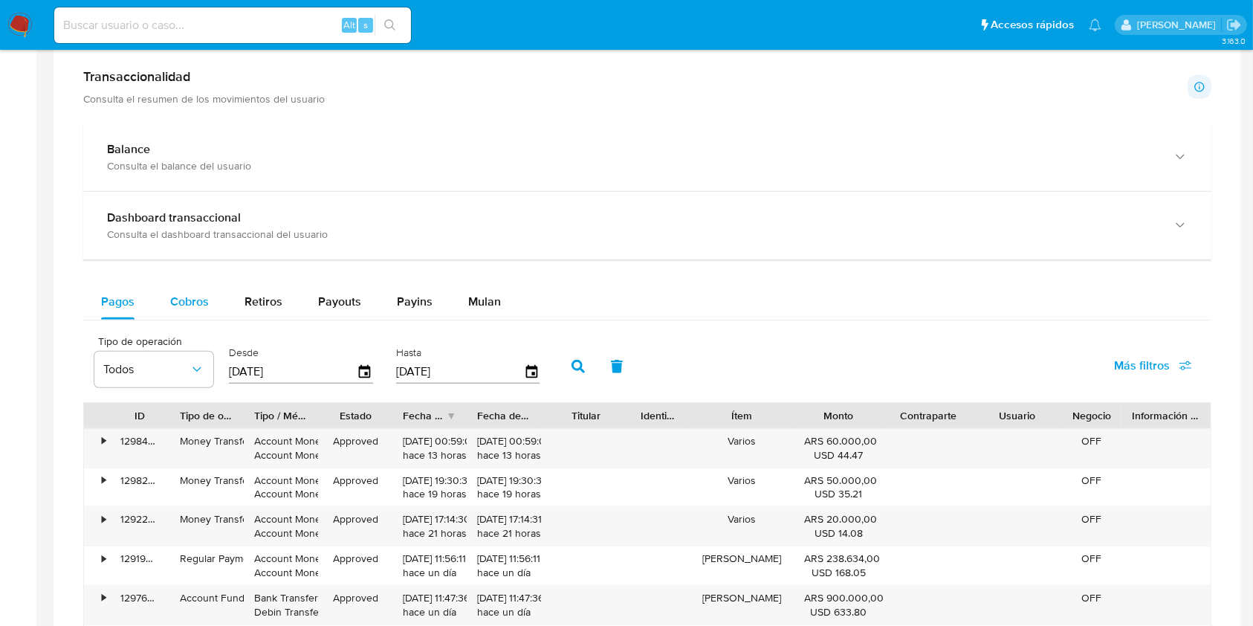
click at [197, 293] on span "Cobros" at bounding box center [189, 301] width 39 height 17
select select "10"
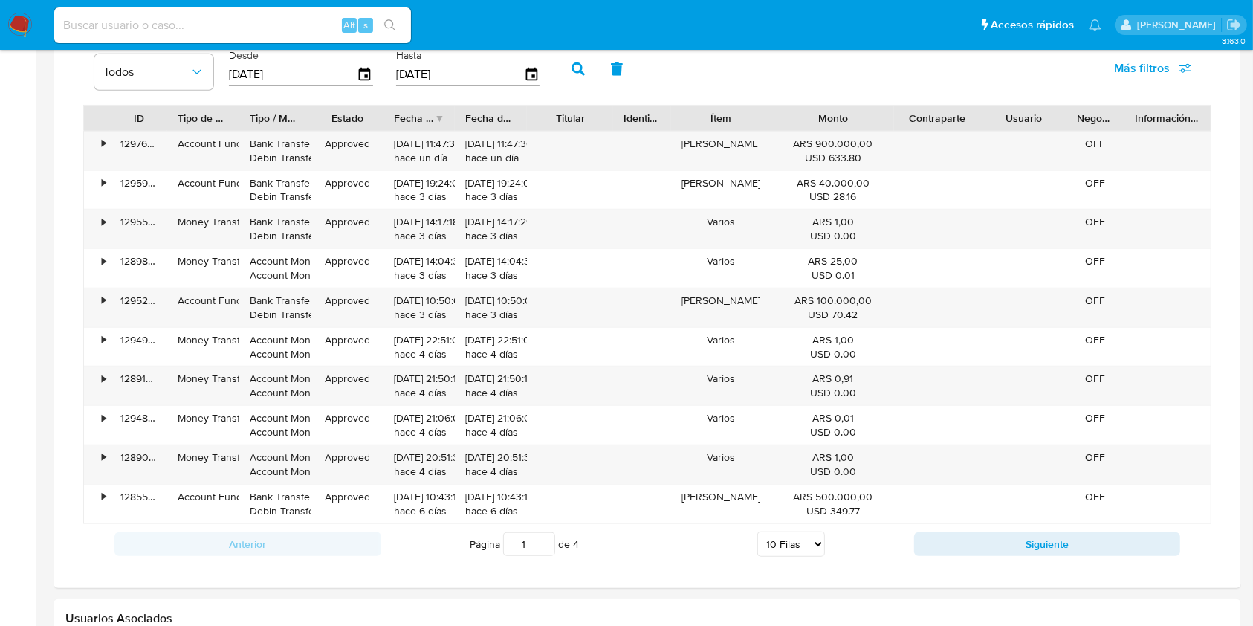
drag, startPoint x: 894, startPoint y: 116, endPoint x: 927, endPoint y: 117, distance: 32.7
click at [927, 117] on div "ID Tipo de operación Tipo / Método Estado Fecha de creación Fecha de aprobación…" at bounding box center [647, 118] width 1127 height 25
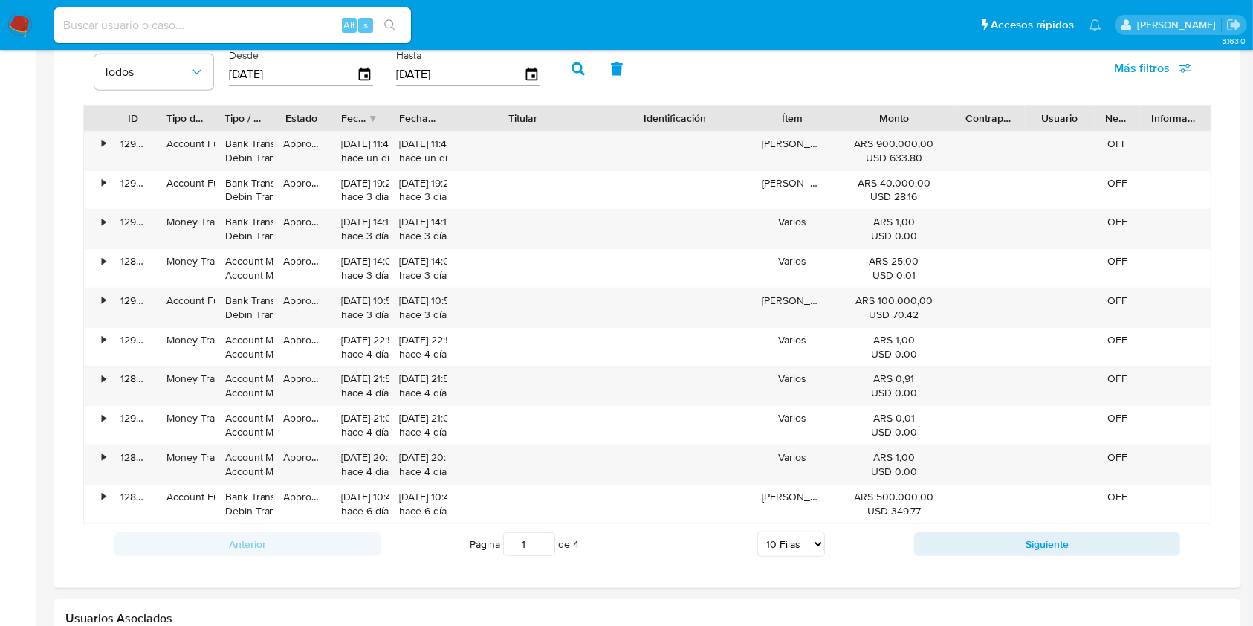
click at [675, 132] on div "ID Tipo de operación Tipo / Método Estado Fecha de creación Fecha de aprobación…" at bounding box center [647, 314] width 1128 height 419
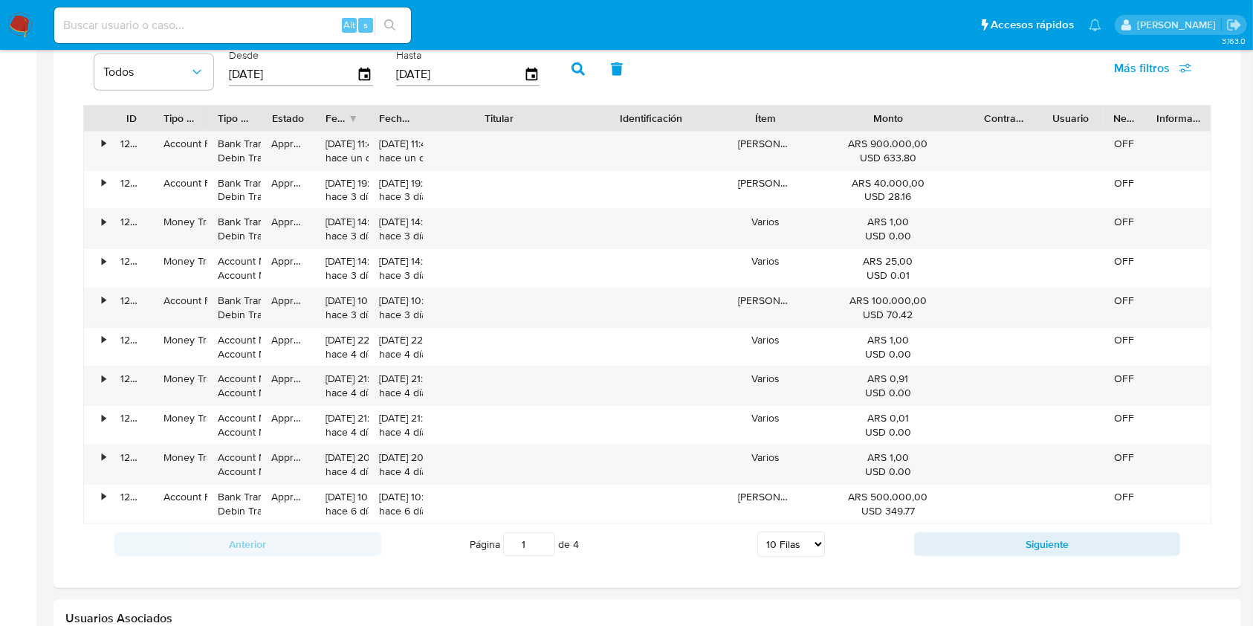
click at [996, 130] on div "ID Tipo de operación Tipo / Método Estado Fecha de creación Fecha de aprobación…" at bounding box center [647, 314] width 1128 height 419
click at [940, 549] on button "Siguiente" at bounding box center [1047, 544] width 267 height 24
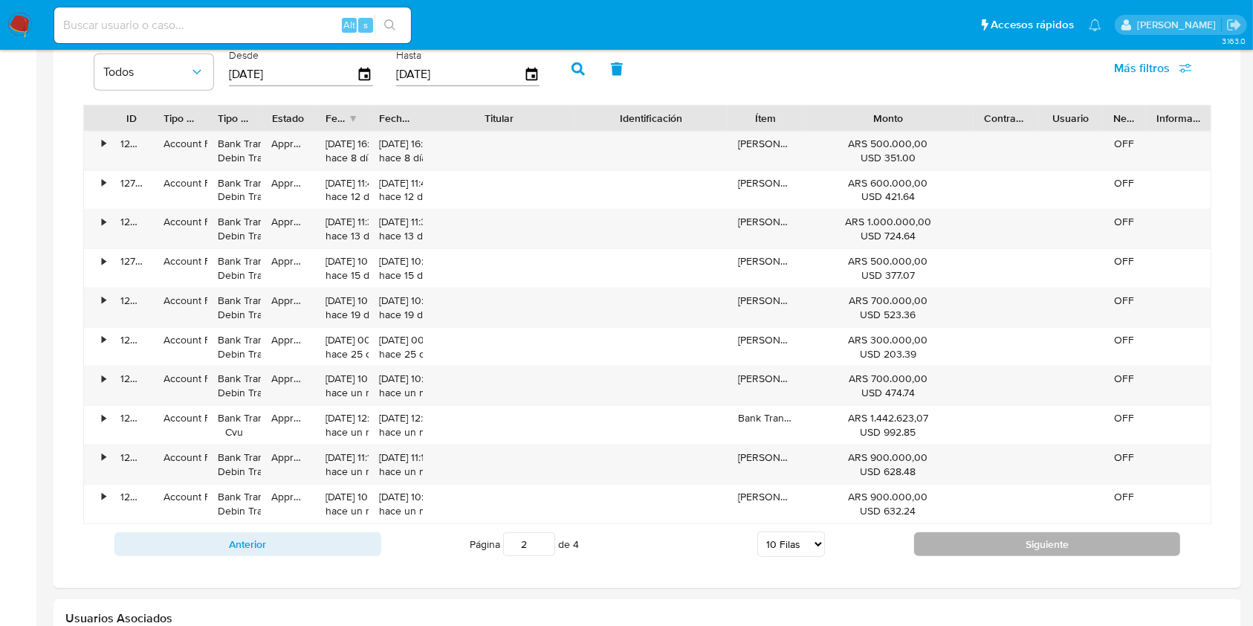
click at [936, 537] on button "Siguiente" at bounding box center [1047, 544] width 267 height 24
click at [934, 537] on button "Siguiente" at bounding box center [1047, 544] width 267 height 24
type input "4"
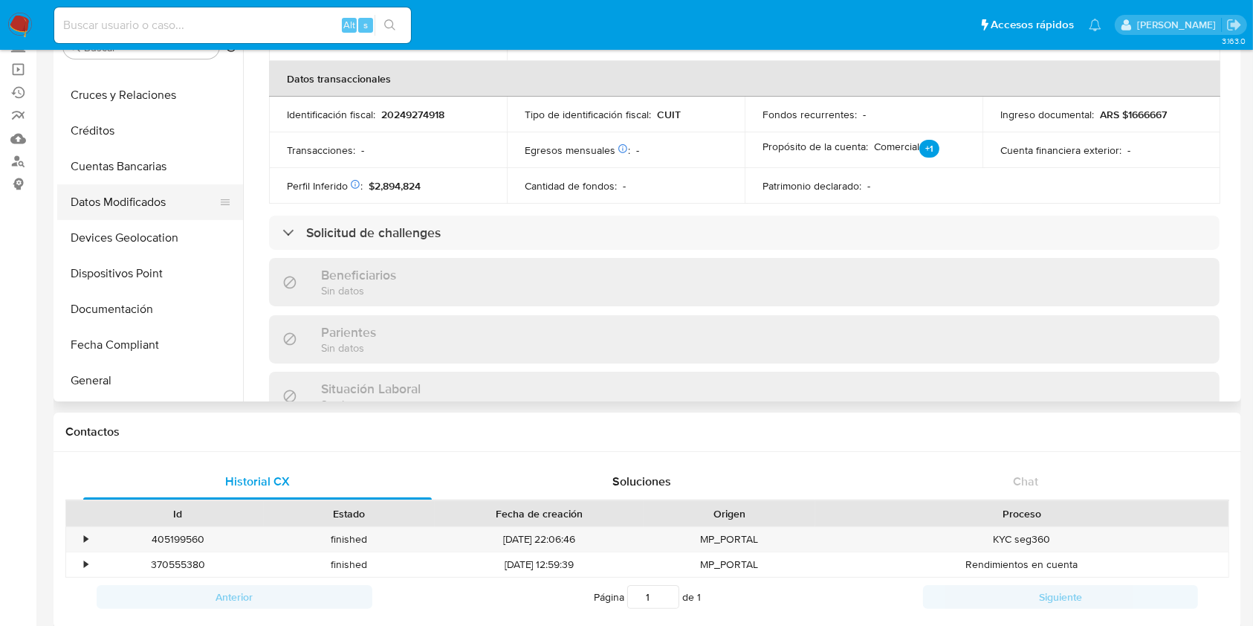
scroll to position [99, 0]
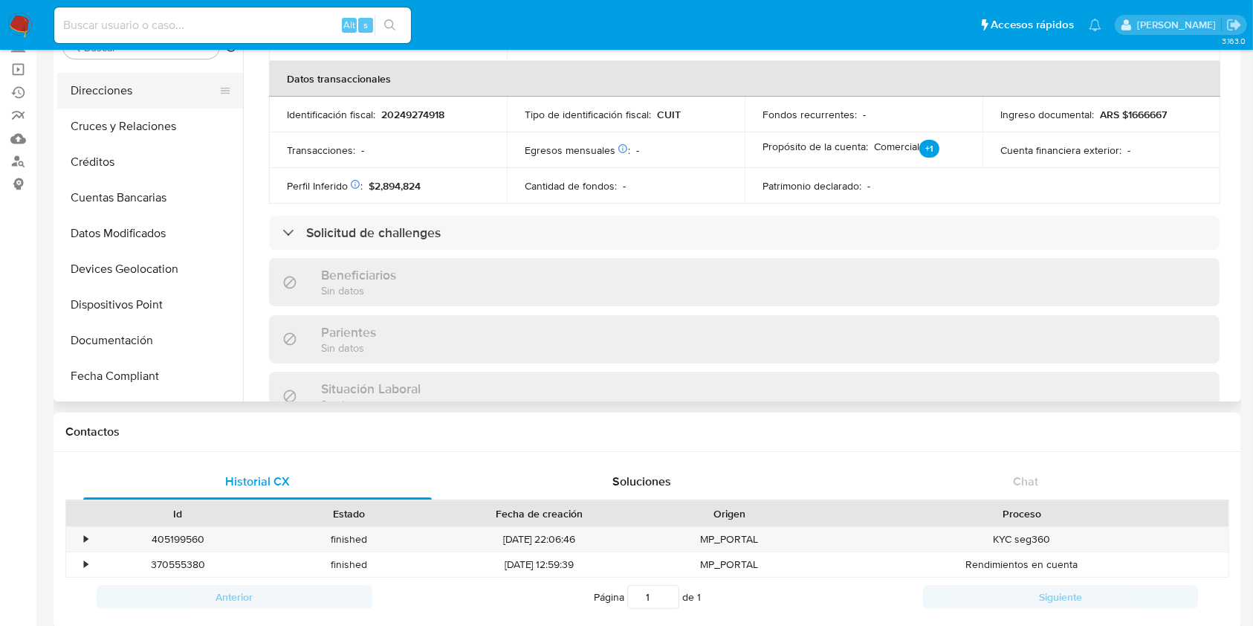
click at [126, 91] on button "Direcciones" at bounding box center [144, 91] width 174 height 36
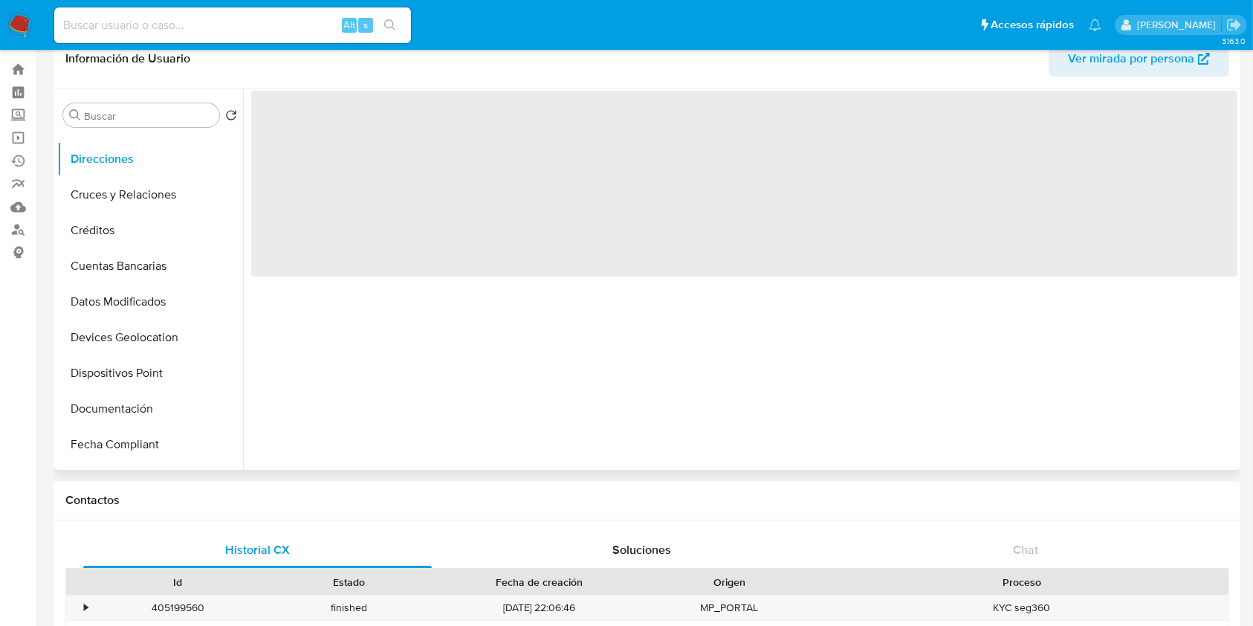
scroll to position [0, 0]
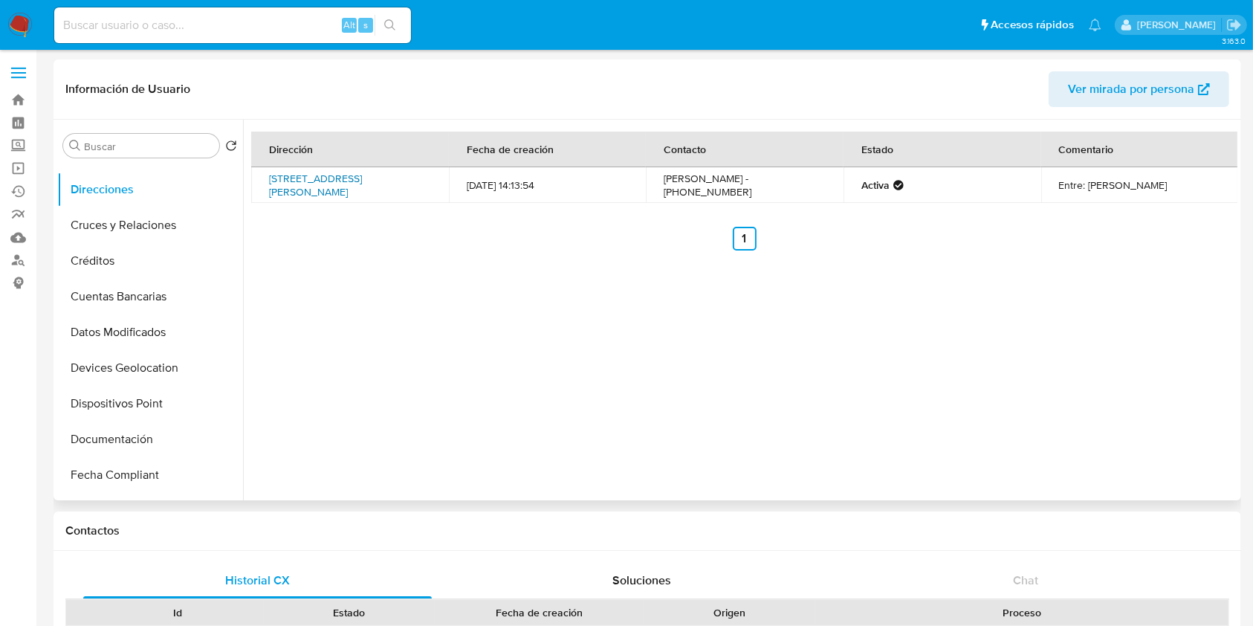
click at [349, 175] on link "Calle Donato Alvarez 397, Caballito, Capital Federal, 1406, Argentina 397" at bounding box center [315, 185] width 93 height 28
drag, startPoint x: 665, startPoint y: 196, endPoint x: 718, endPoint y: 198, distance: 53.6
click at [718, 198] on td "Marcelo Luis Angel Moretti - (11) 5120-3415" at bounding box center [745, 185] width 198 height 36
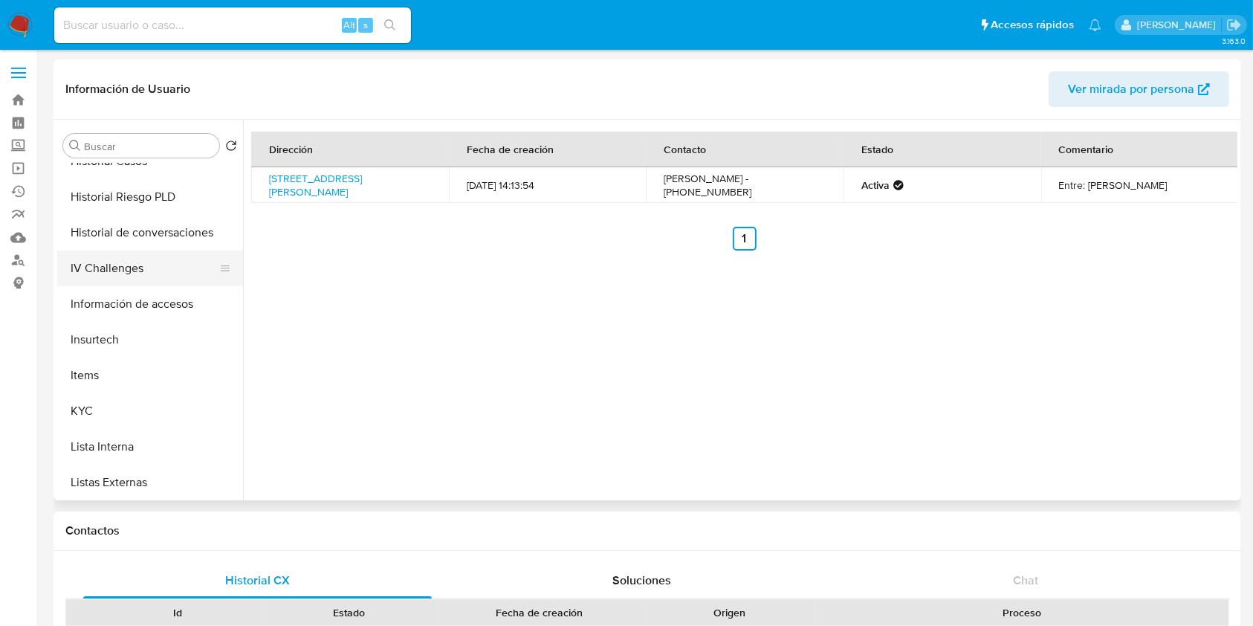
scroll to position [595, 0]
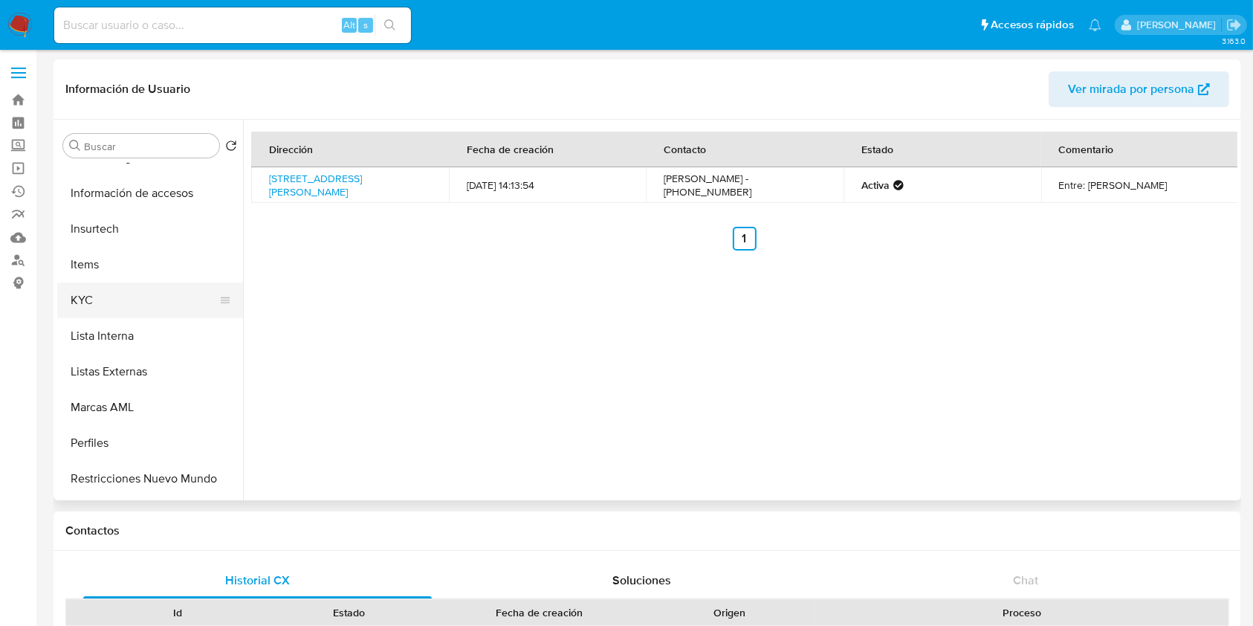
click at [137, 291] on button "KYC" at bounding box center [144, 300] width 174 height 36
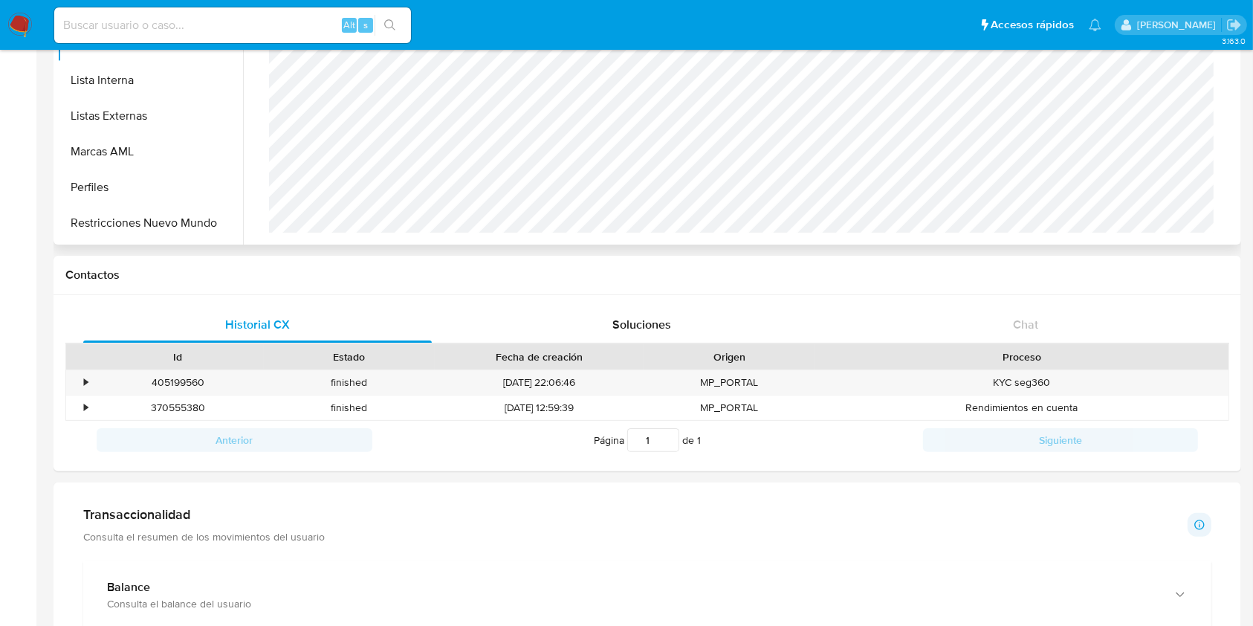
scroll to position [297, 0]
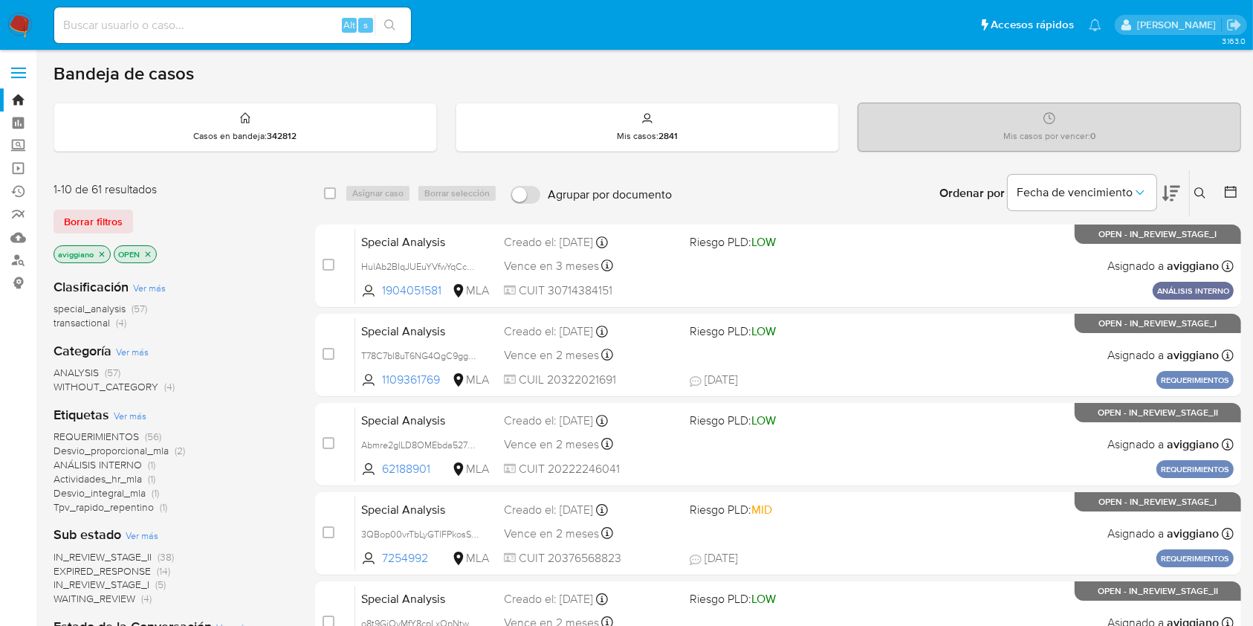
click at [101, 256] on icon "close-filter" at bounding box center [101, 254] width 9 height 9
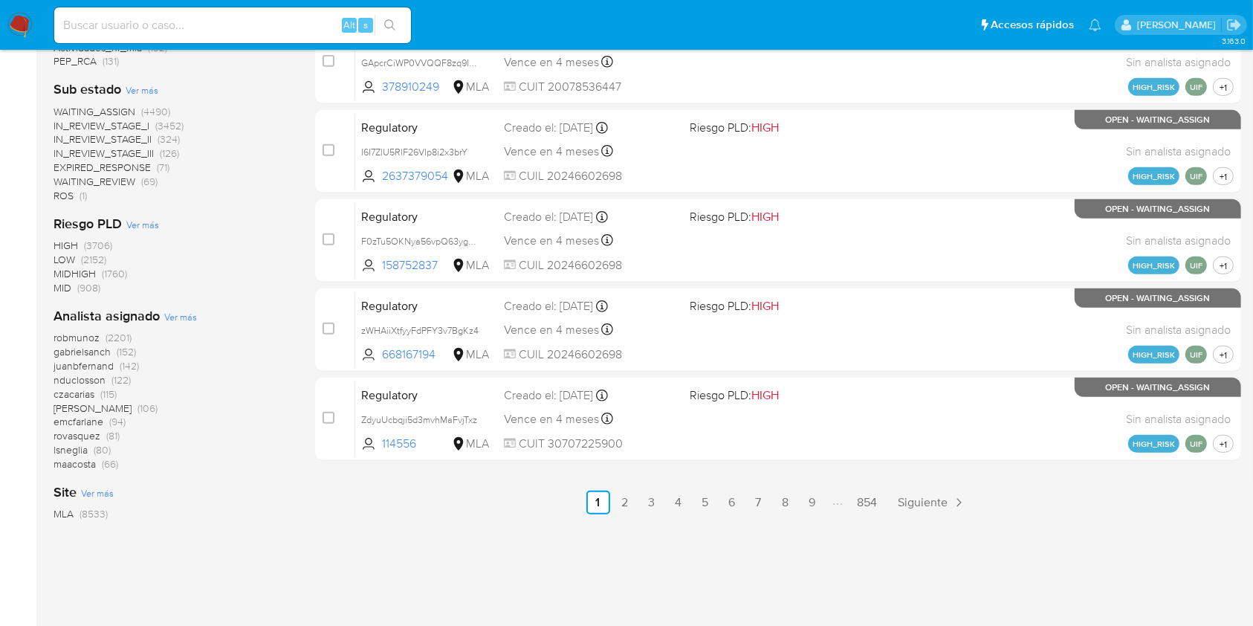
scroll to position [678, 0]
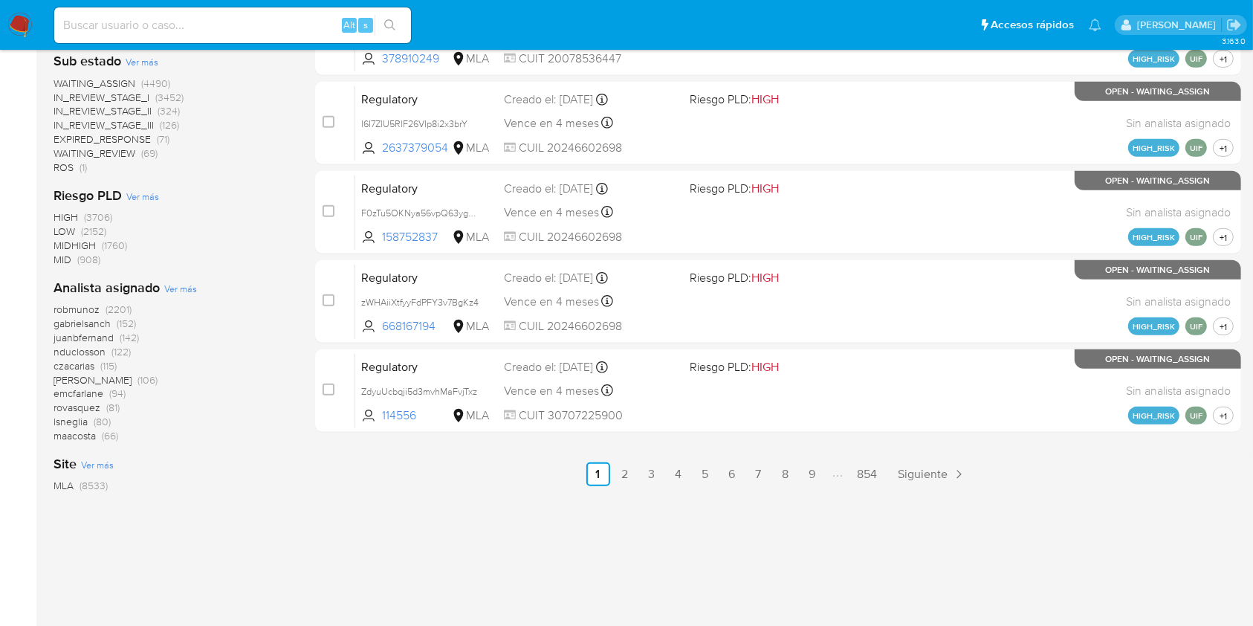
click at [161, 288] on div "Analista asignado Ver más robmunoz (2201) gabrielsanch (152) juanbfernand (142)…" at bounding box center [173, 361] width 238 height 164
click at [167, 288] on span "Ver más" at bounding box center [180, 288] width 33 height 13
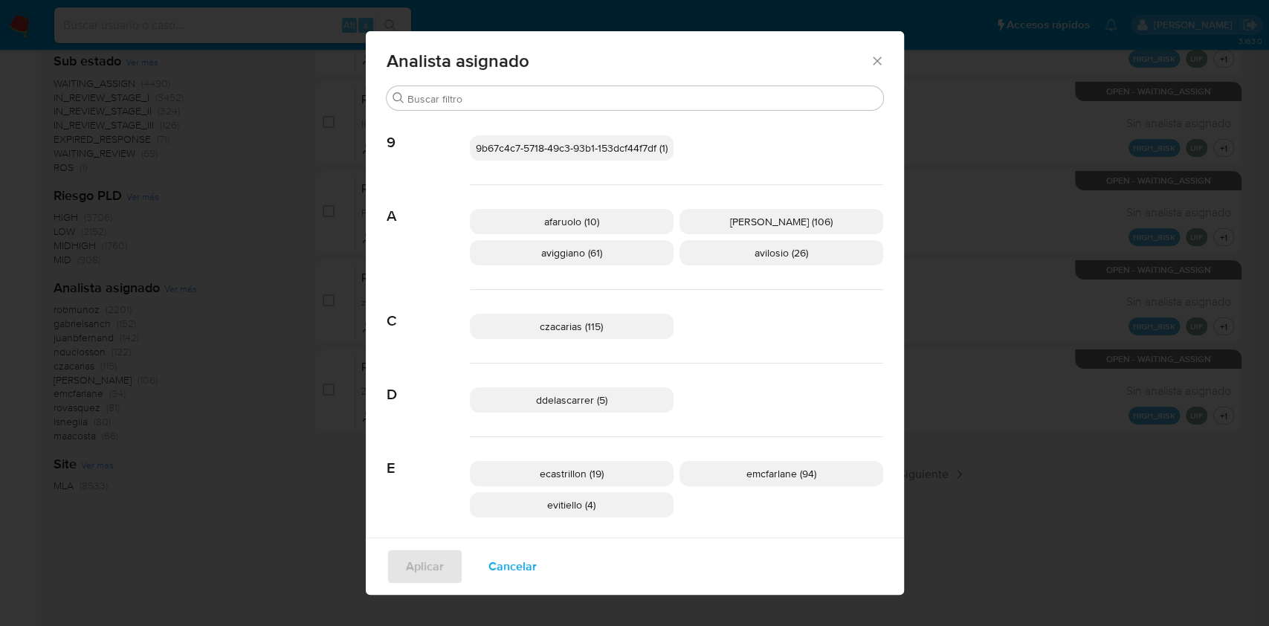
click at [520, 562] on span "Cancelar" at bounding box center [512, 566] width 48 height 33
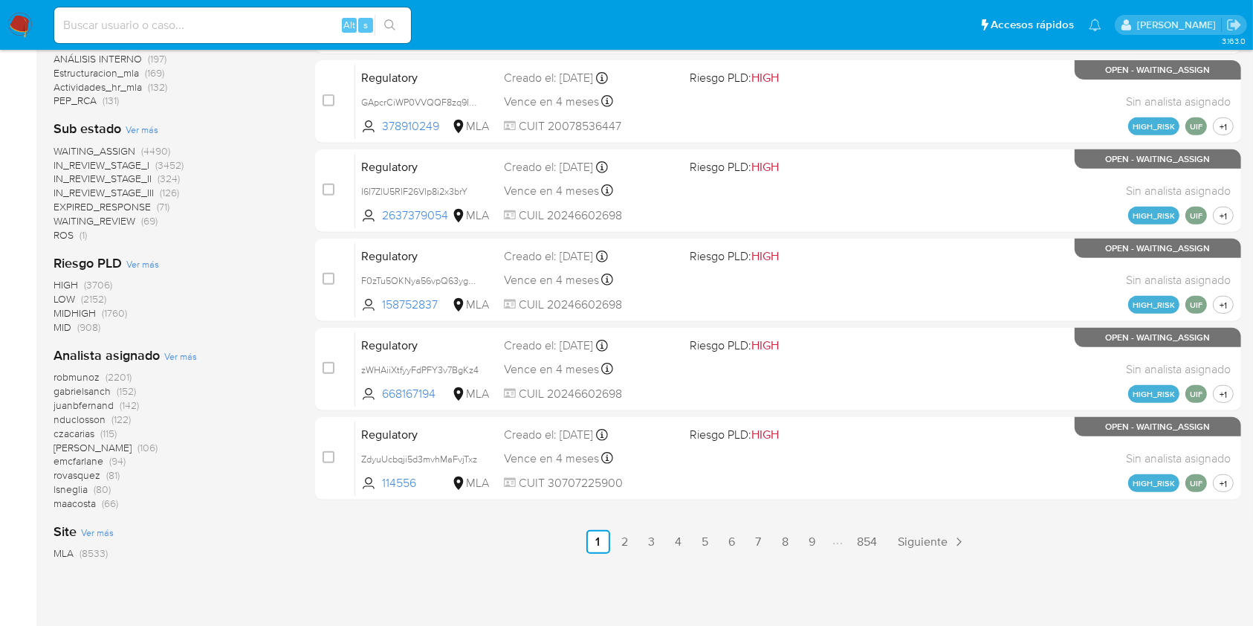
scroll to position [579, 0]
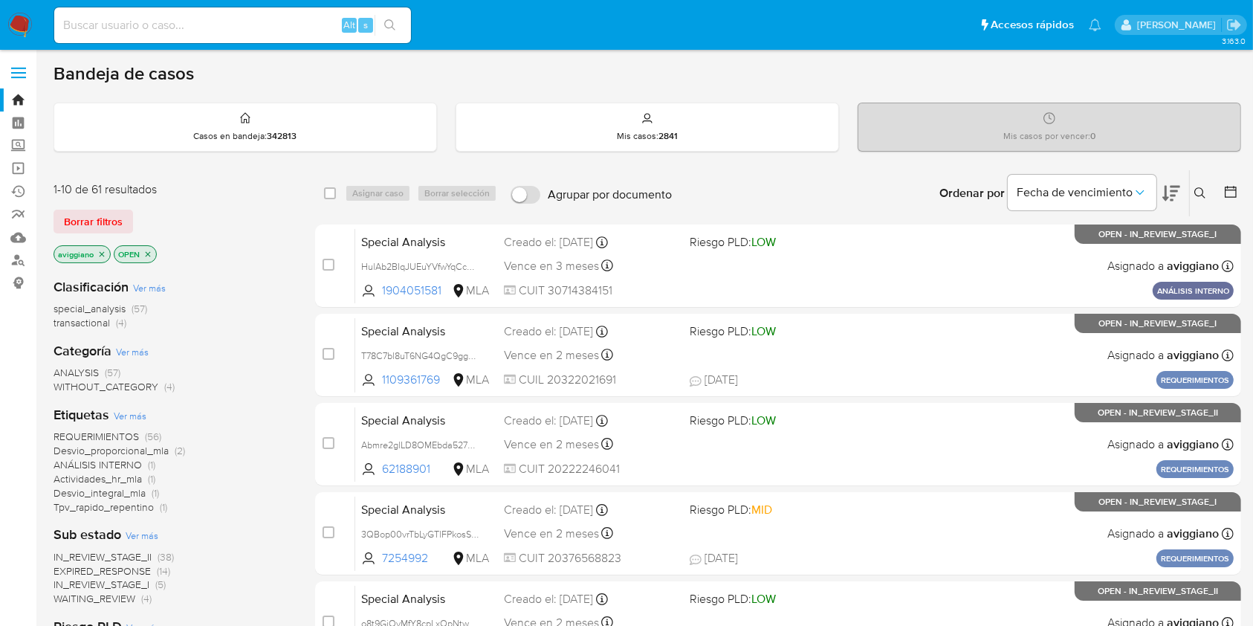
click at [1209, 192] on button at bounding box center [1202, 193] width 25 height 18
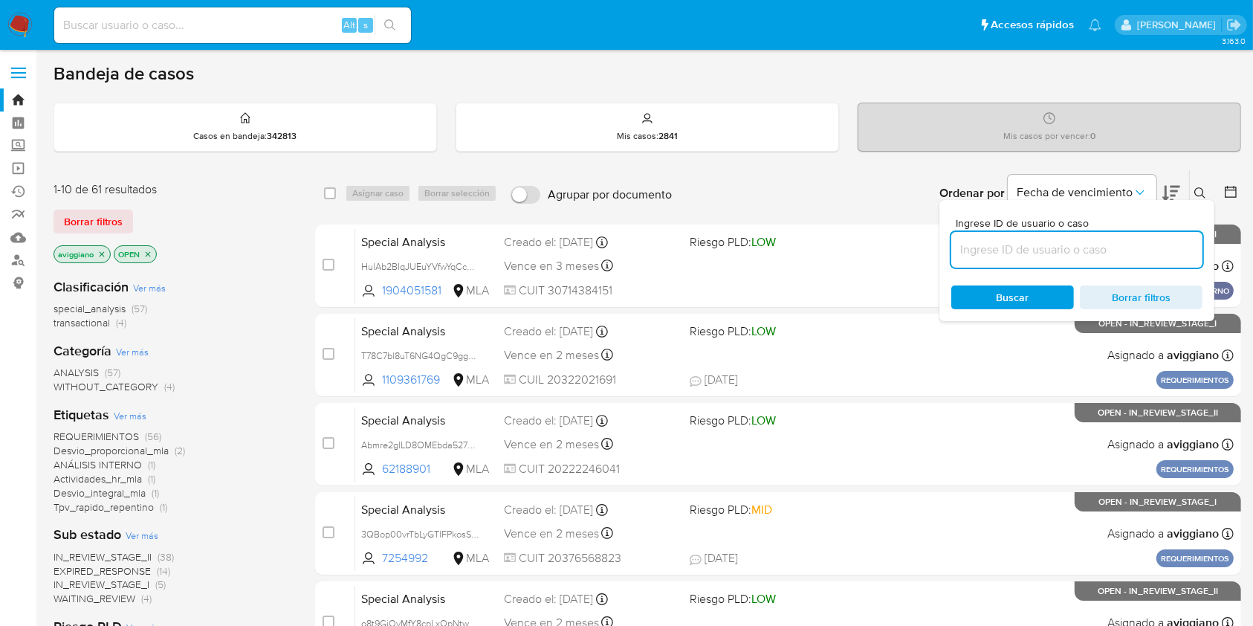
click at [1065, 247] on input at bounding box center [1077, 249] width 251 height 19
type input "T4EdjrOtKRcLQqmDZ7SNL46h"
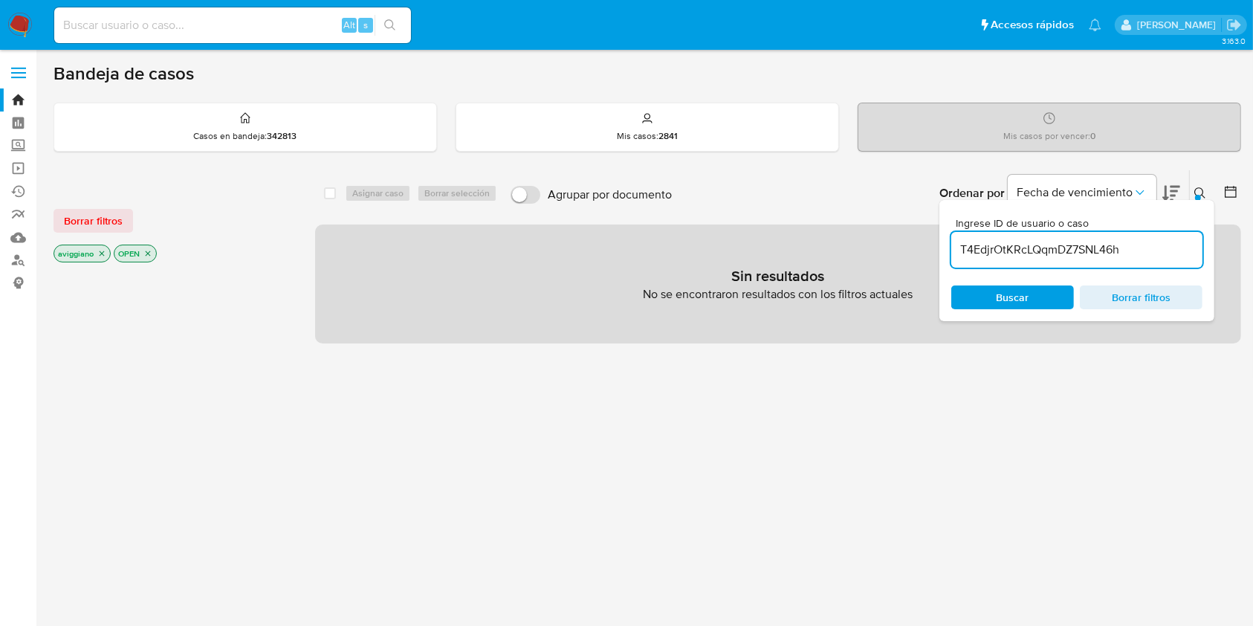
click at [106, 251] on icon "close-filter" at bounding box center [101, 253] width 9 height 9
click at [87, 252] on icon "close-filter" at bounding box center [87, 253] width 5 height 5
click at [437, 60] on div "3.163.0" at bounding box center [648, 466] width 1188 height 815
click at [251, 22] on input at bounding box center [232, 25] width 357 height 19
paste input "T4EdjrOtKRcLQqmDZ7SNL46h"
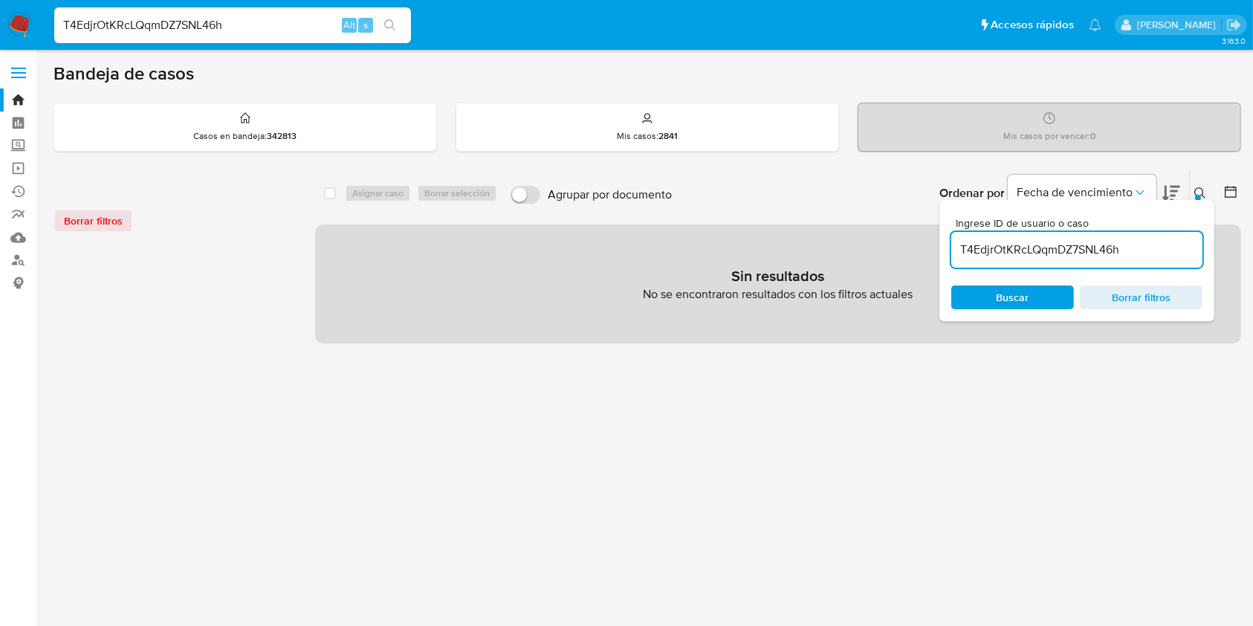
type input "T4EdjrOtKRcLQqmDZ7SNL46h"
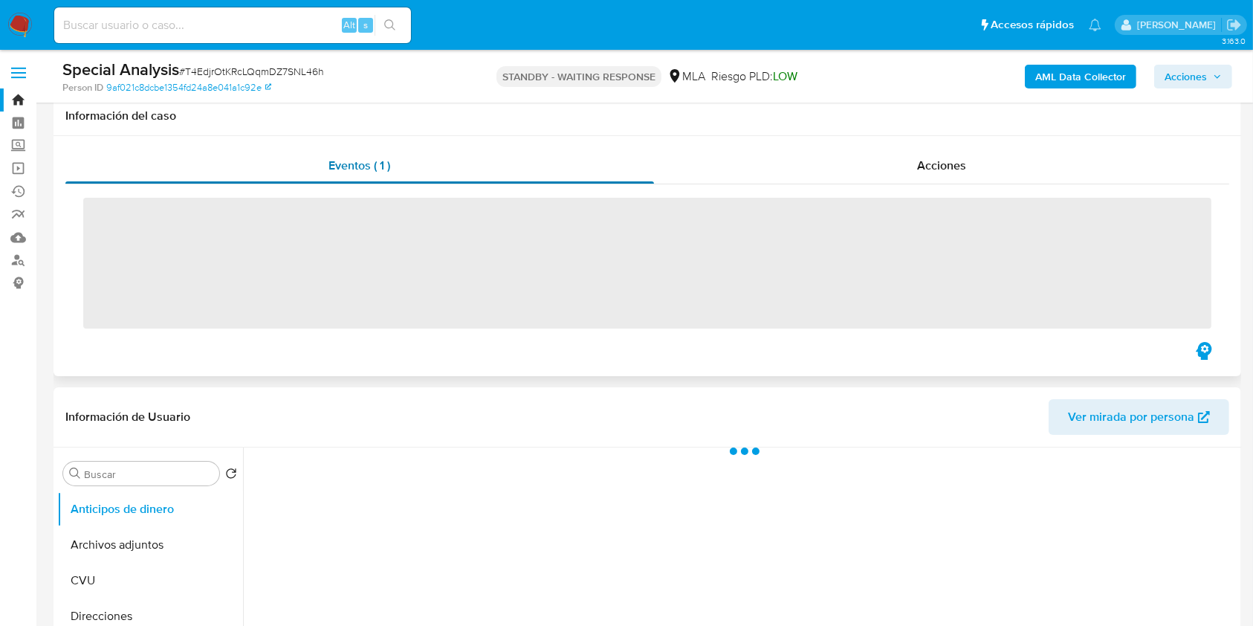
scroll to position [198, 0]
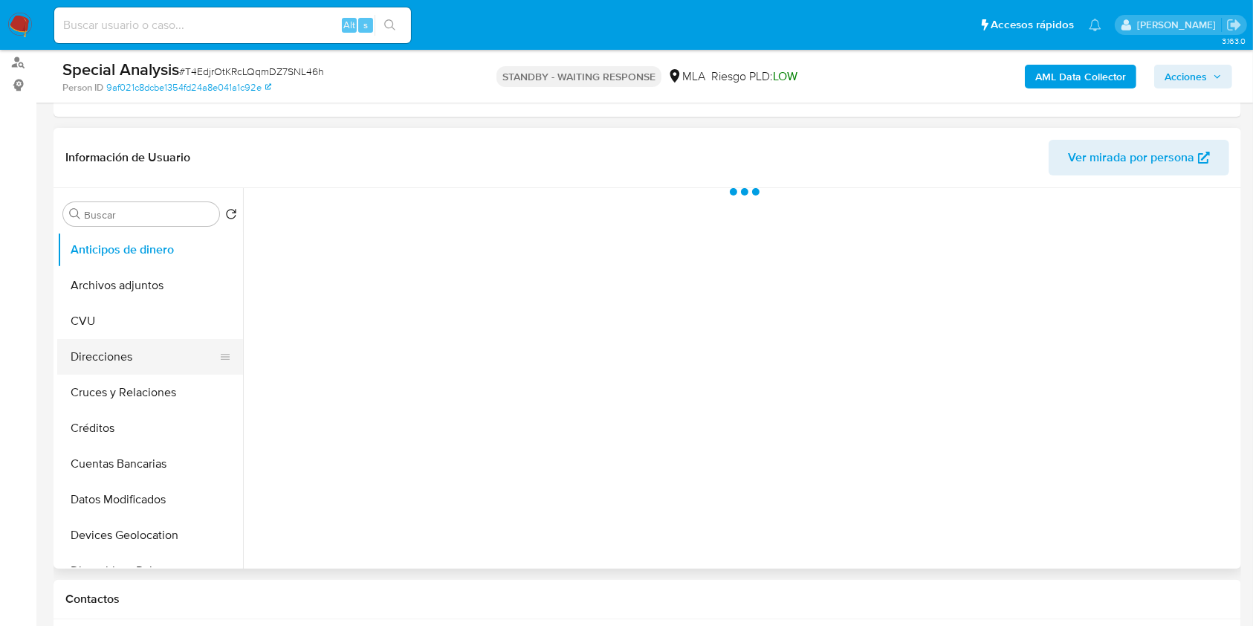
select select "10"
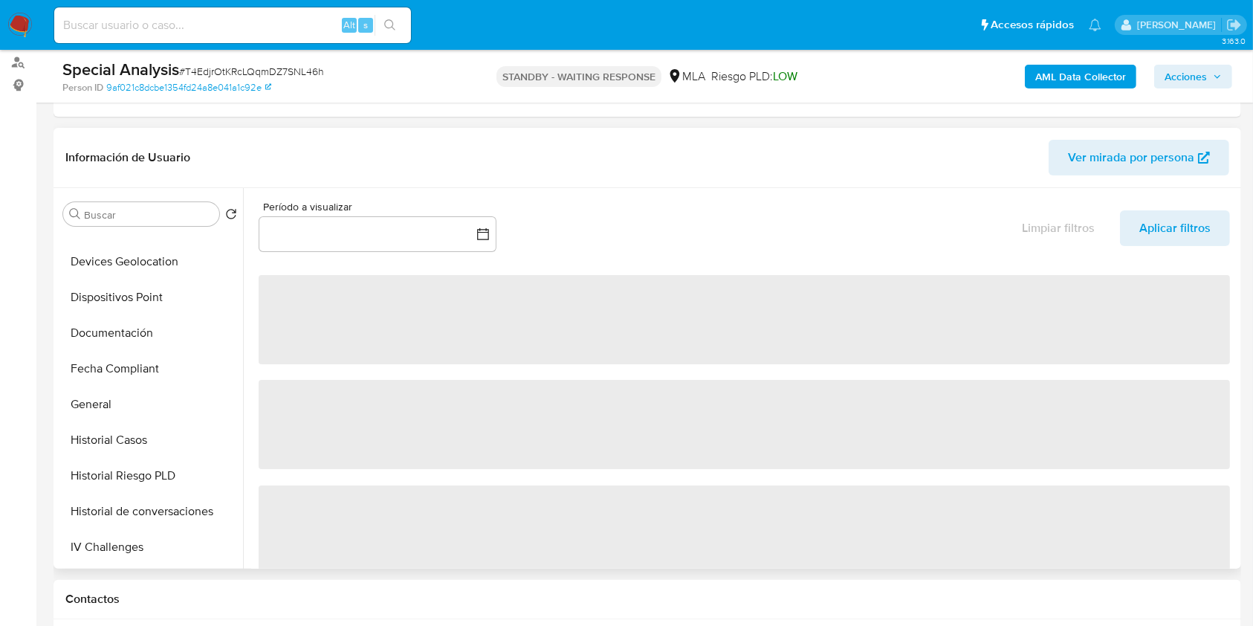
scroll to position [297, 0]
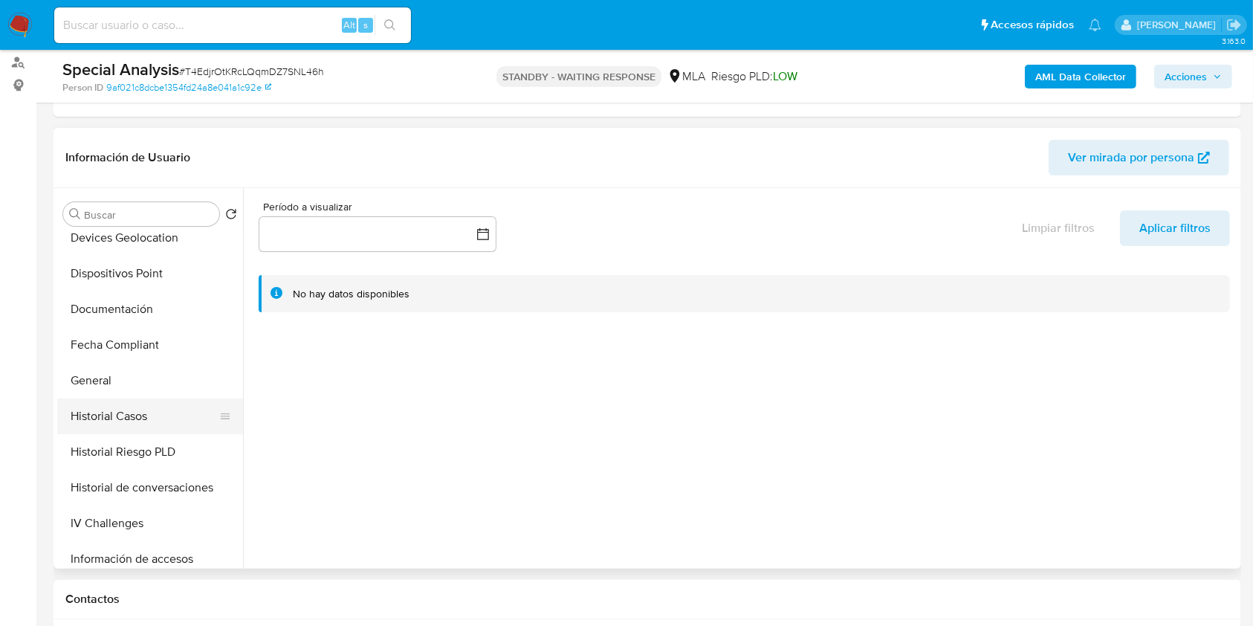
click at [156, 413] on button "Historial Casos" at bounding box center [144, 416] width 174 height 36
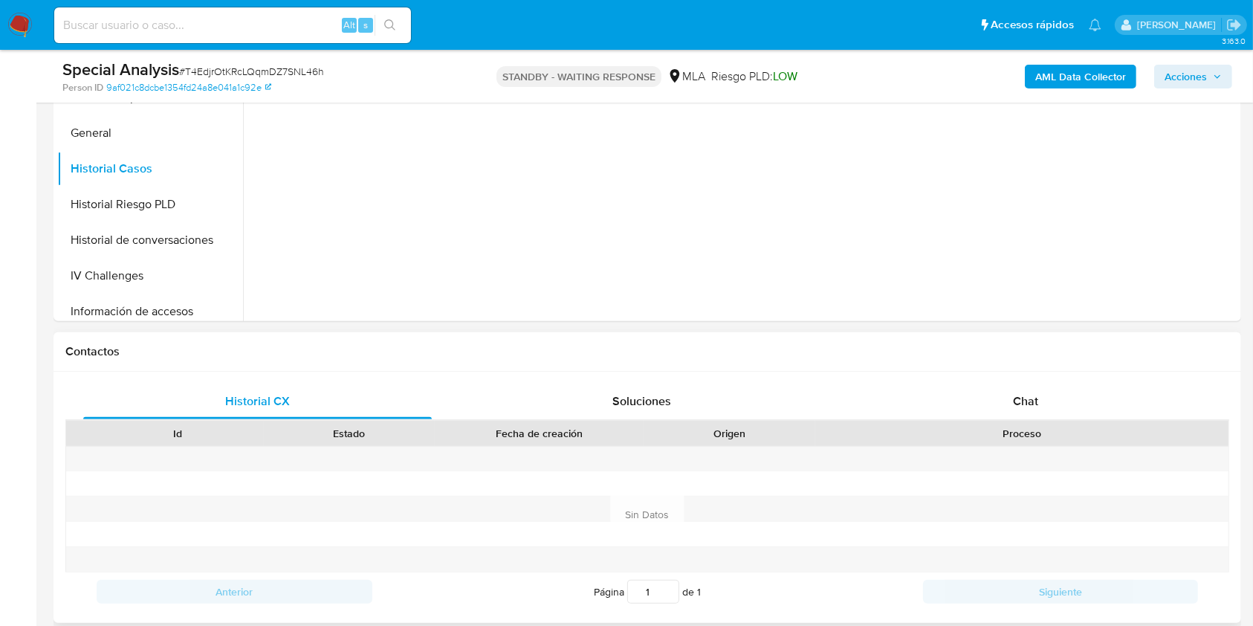
scroll to position [694, 0]
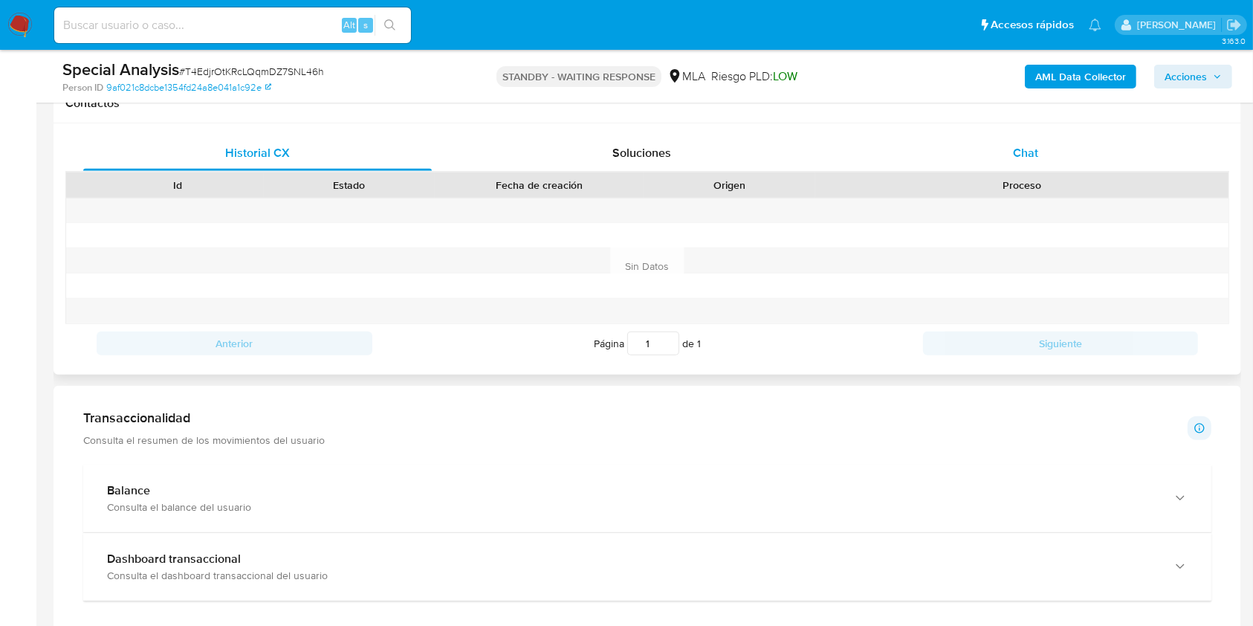
click at [1027, 169] on div "Chat" at bounding box center [1026, 153] width 349 height 36
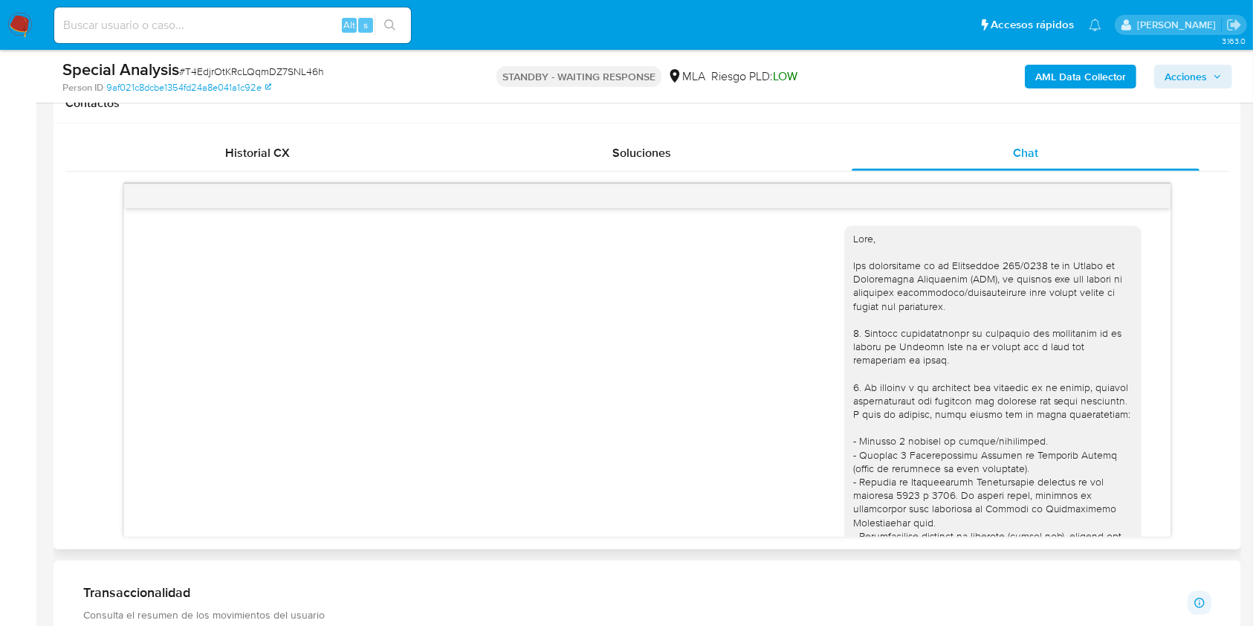
scroll to position [527, 0]
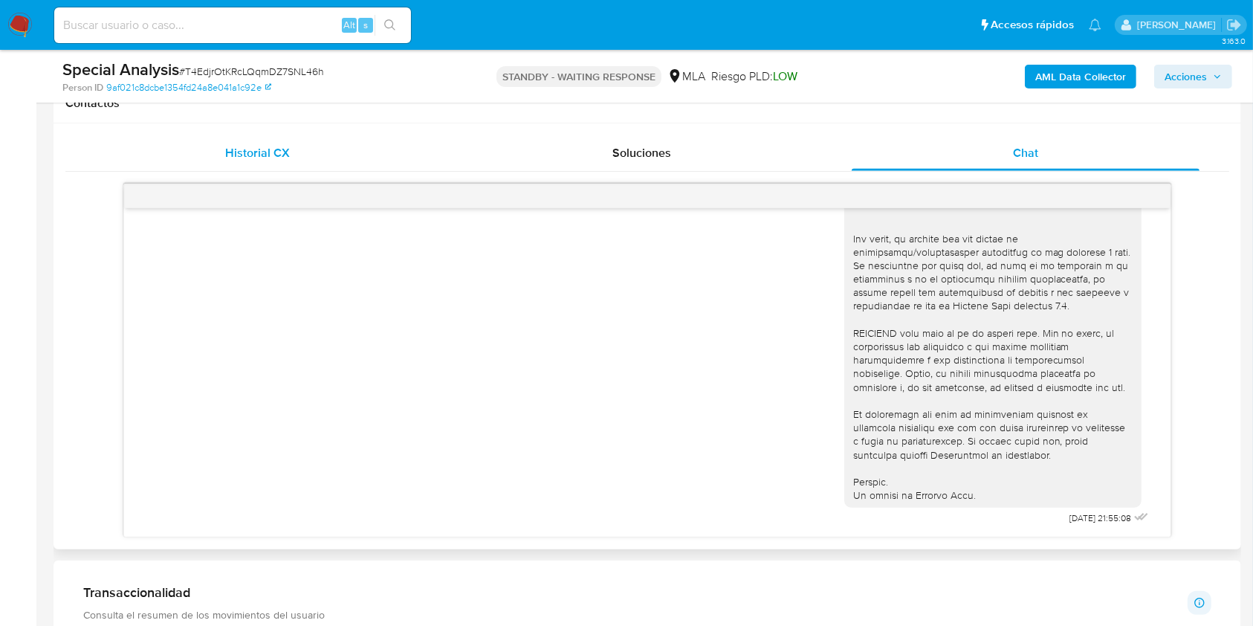
click at [264, 168] on div "Historial CX" at bounding box center [257, 153] width 349 height 36
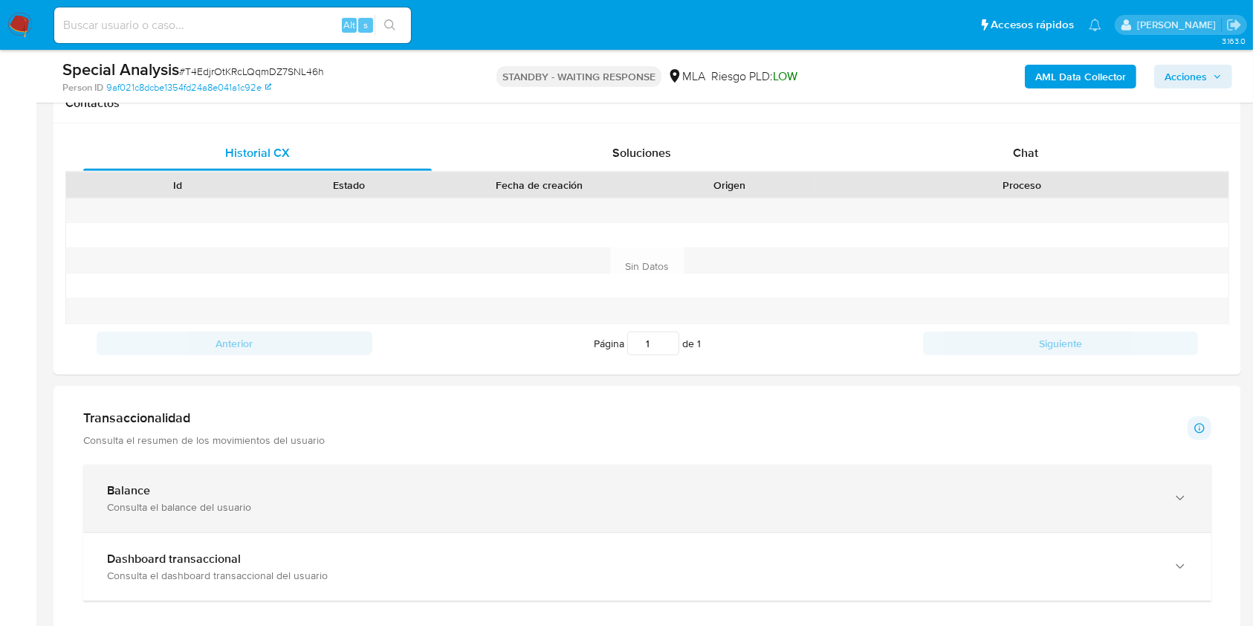
scroll to position [1090, 0]
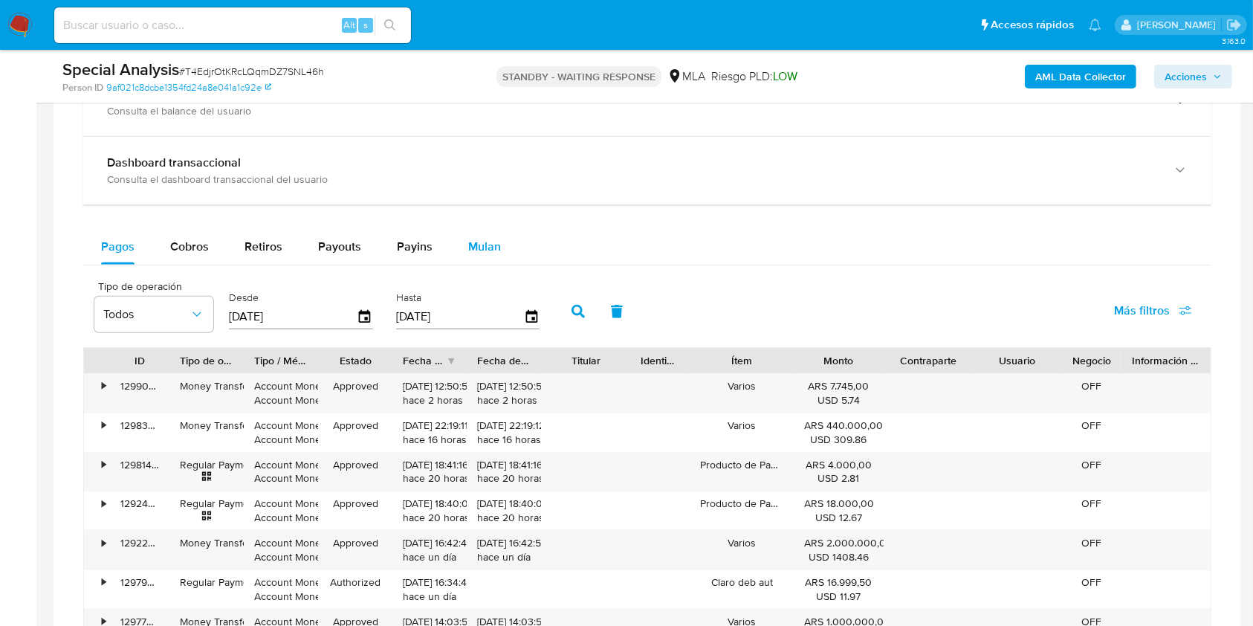
click at [501, 256] on button "Mulan" at bounding box center [484, 247] width 68 height 36
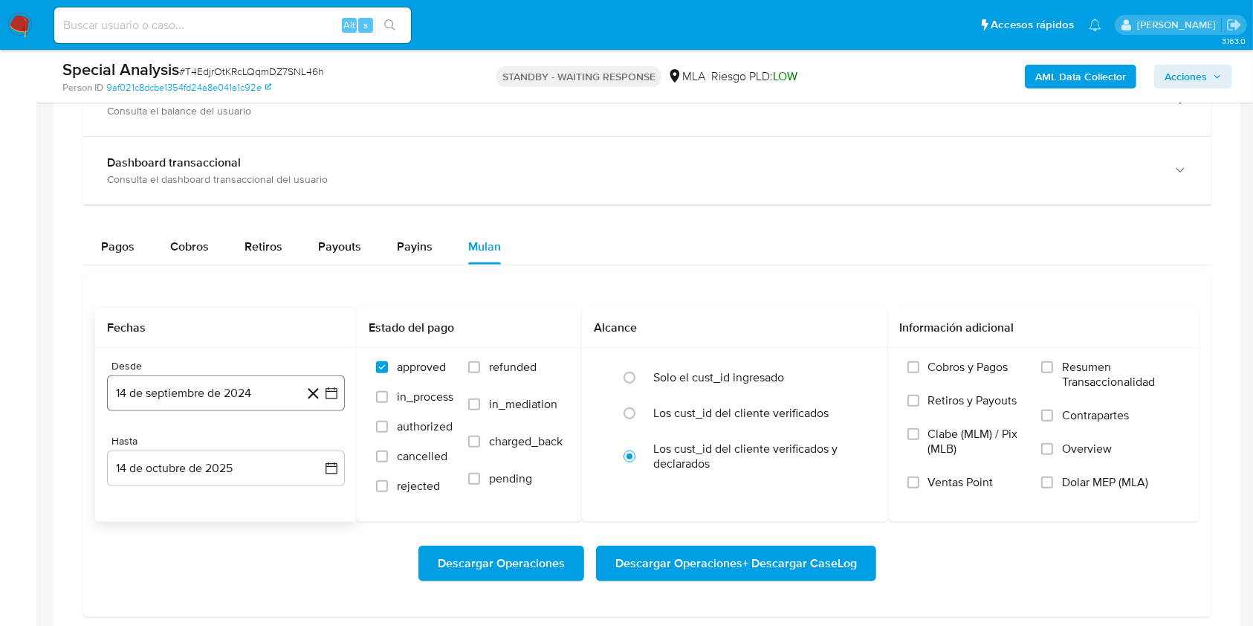
click at [240, 388] on button "14 de septiembre de 2024" at bounding box center [226, 393] width 238 height 36
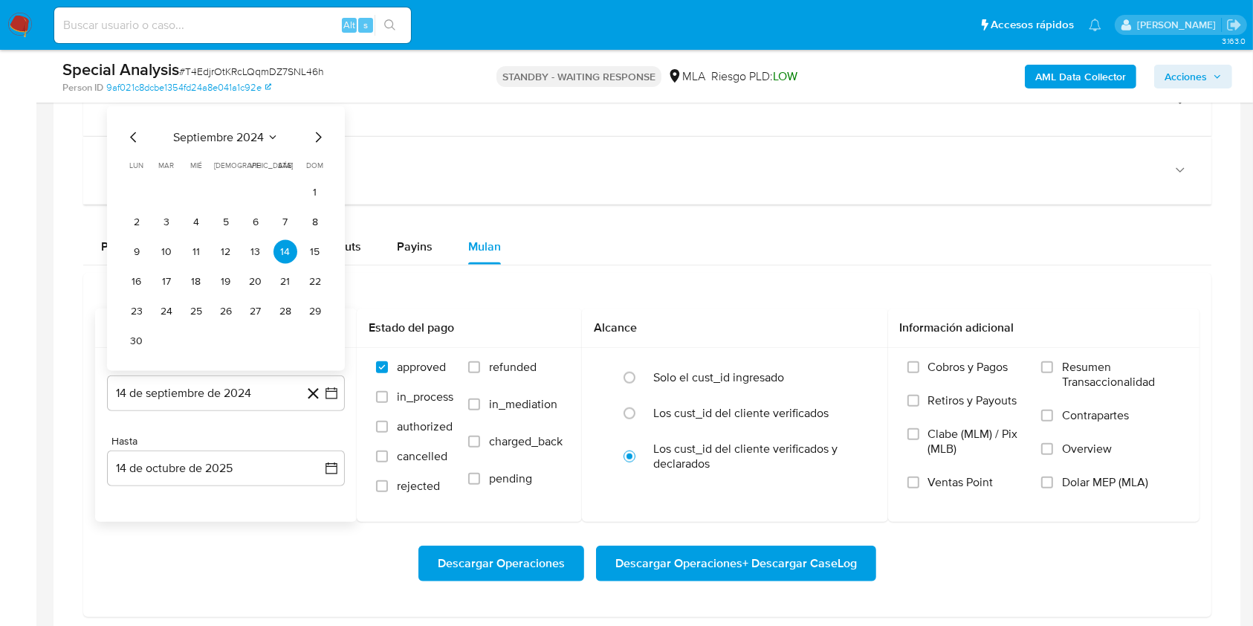
click at [323, 134] on icon "Mes siguiente" at bounding box center [318, 138] width 18 height 18
click at [318, 164] on icon "Mes siguiente" at bounding box center [319, 167] width 6 height 10
click at [320, 134] on icon "Mes siguiente" at bounding box center [318, 138] width 18 height 18
click at [320, 136] on div "enero 2025 enero 2025 lun lunes mar martes mié miércoles jue jueves vie viernes…" at bounding box center [226, 253] width 238 height 235
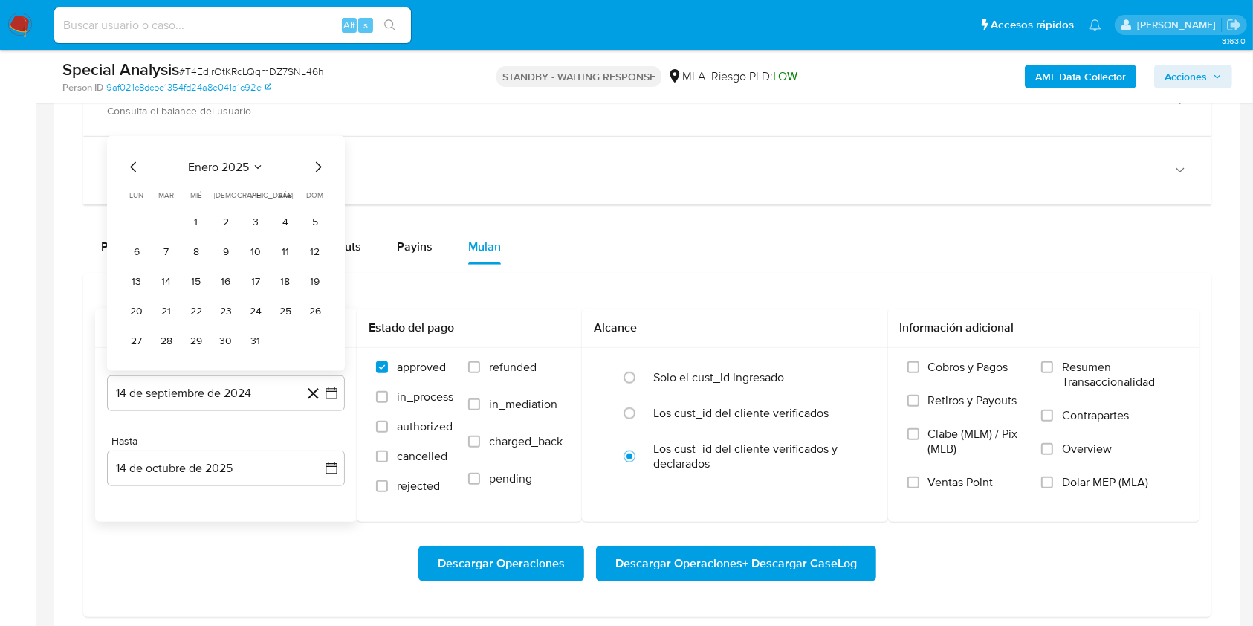
click at [318, 170] on icon "Mes siguiente" at bounding box center [318, 167] width 18 height 18
click at [314, 166] on icon "Mes siguiente" at bounding box center [318, 167] width 18 height 18
click at [318, 141] on icon "Mes siguiente" at bounding box center [318, 138] width 18 height 18
click at [316, 166] on icon "Mes siguiente" at bounding box center [318, 167] width 18 height 18
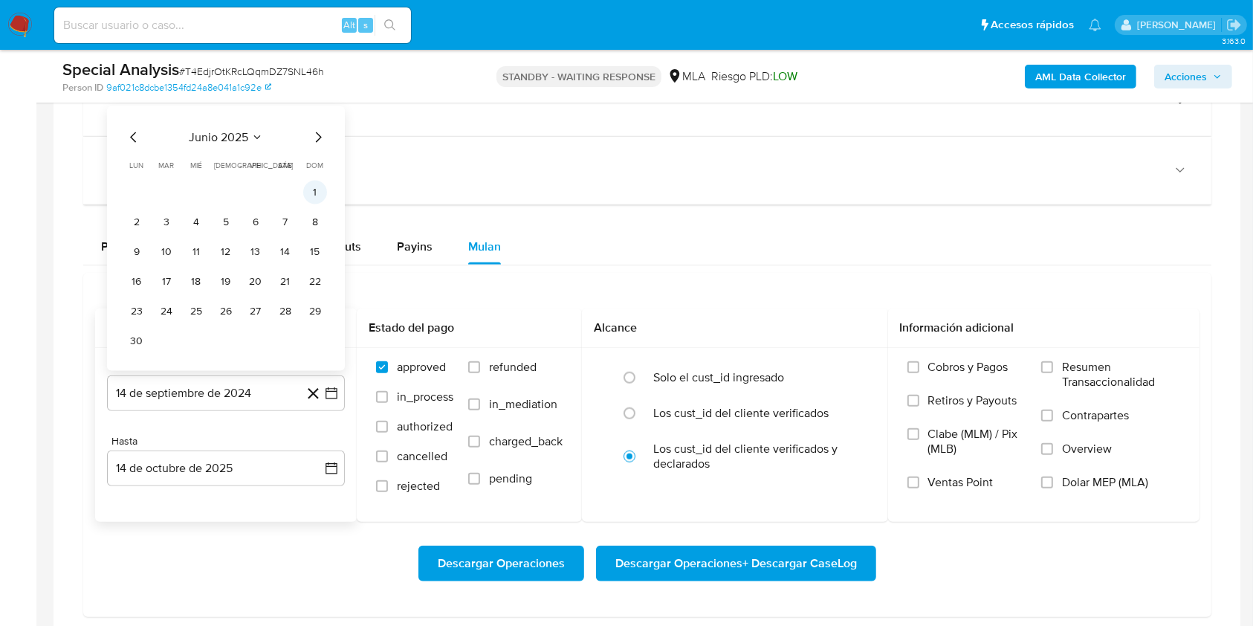
click at [317, 187] on button "1" at bounding box center [315, 193] width 24 height 24
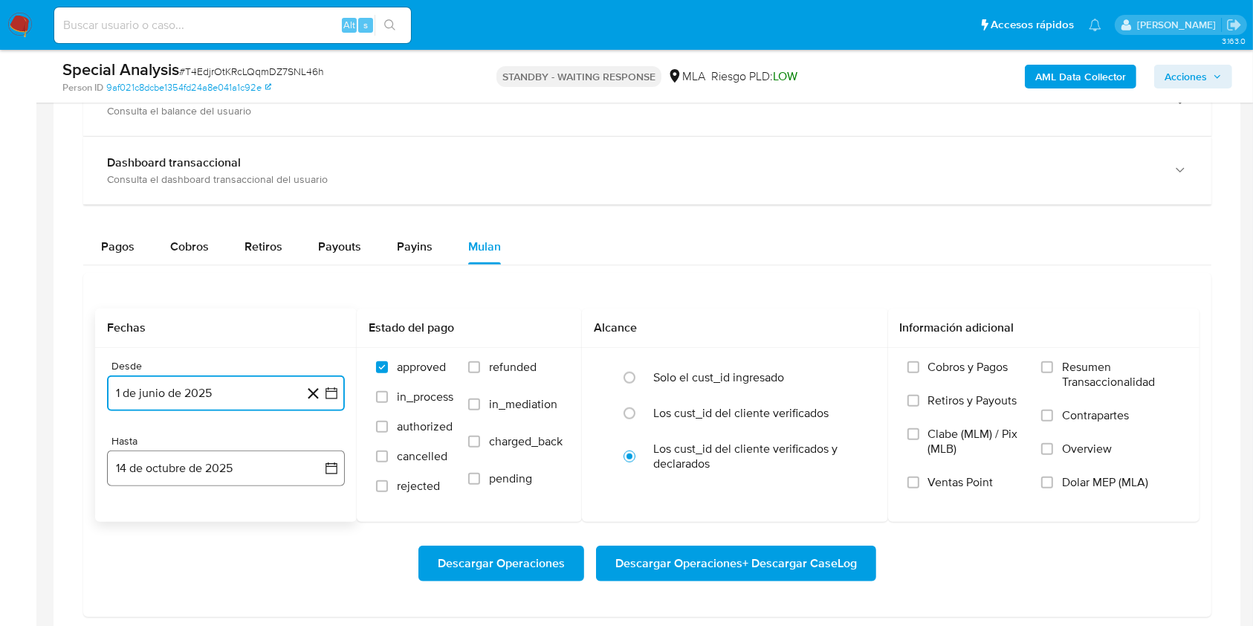
click at [188, 459] on button "14 de octubre de 2025" at bounding box center [226, 468] width 238 height 36
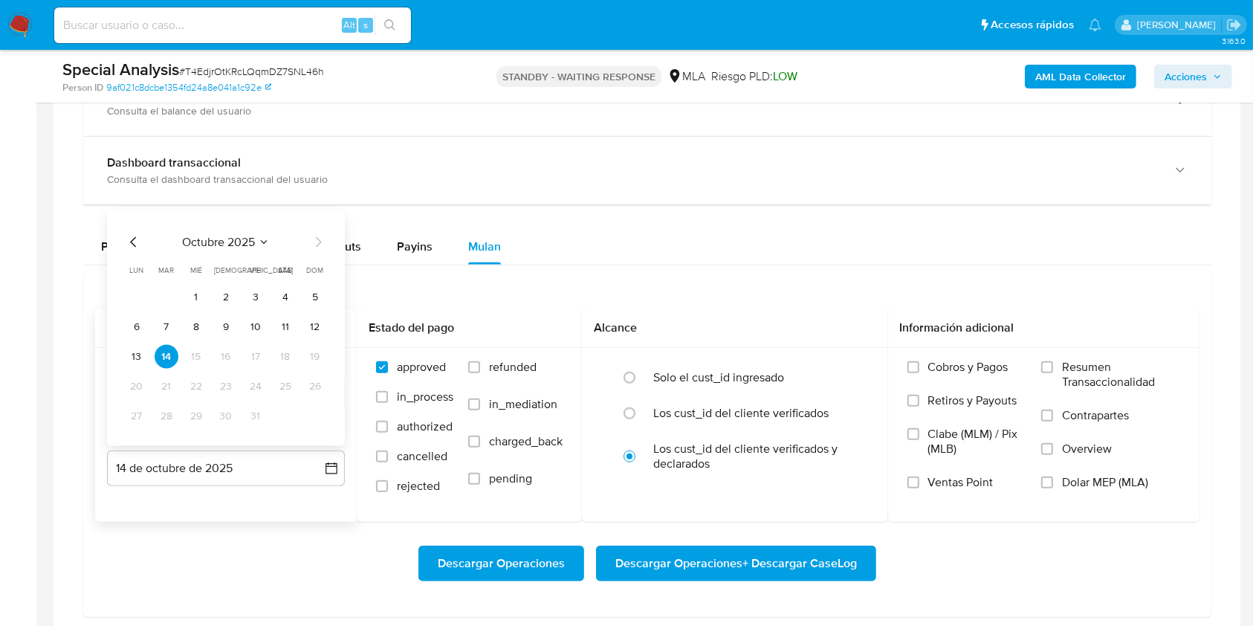
click at [132, 239] on icon "Mes anterior" at bounding box center [133, 242] width 6 height 10
click at [166, 414] on button "30" at bounding box center [167, 416] width 24 height 24
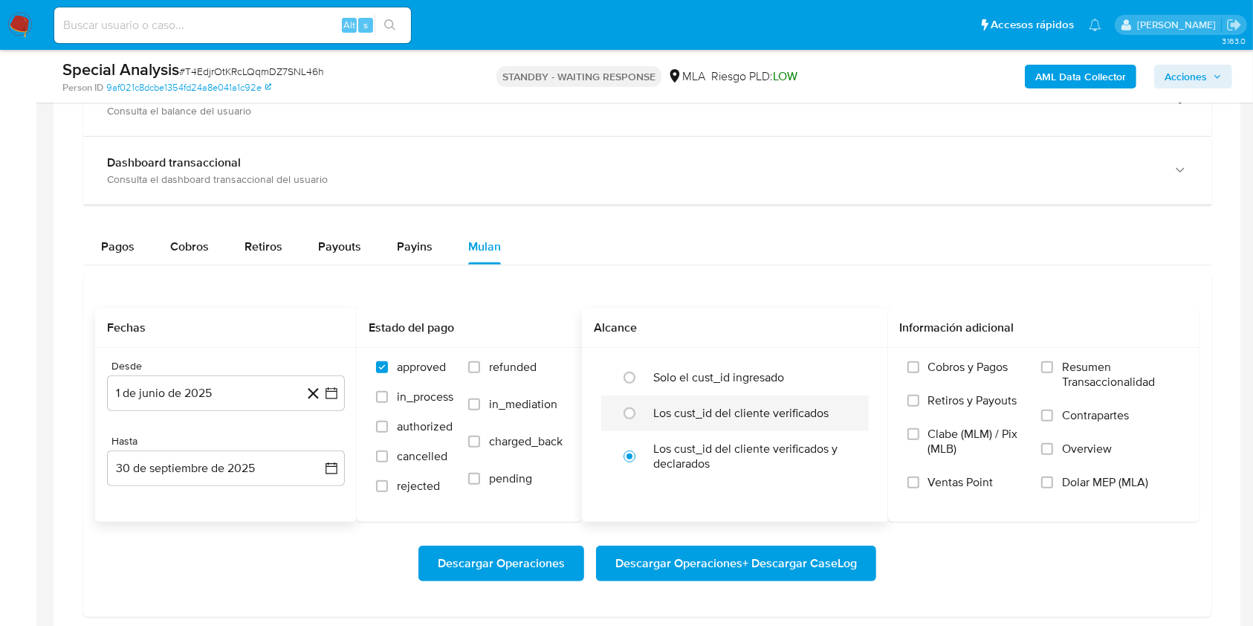
click at [648, 422] on div at bounding box center [633, 413] width 40 height 31
radio input "true"
click at [1060, 494] on label "Dolar MEP (MLA)" at bounding box center [1110, 491] width 139 height 33
click at [1053, 488] on input "Dolar MEP (MLA)" at bounding box center [1047, 483] width 12 height 12
click at [833, 563] on span "Descargar Operaciones + Descargar CaseLog" at bounding box center [737, 563] width 242 height 33
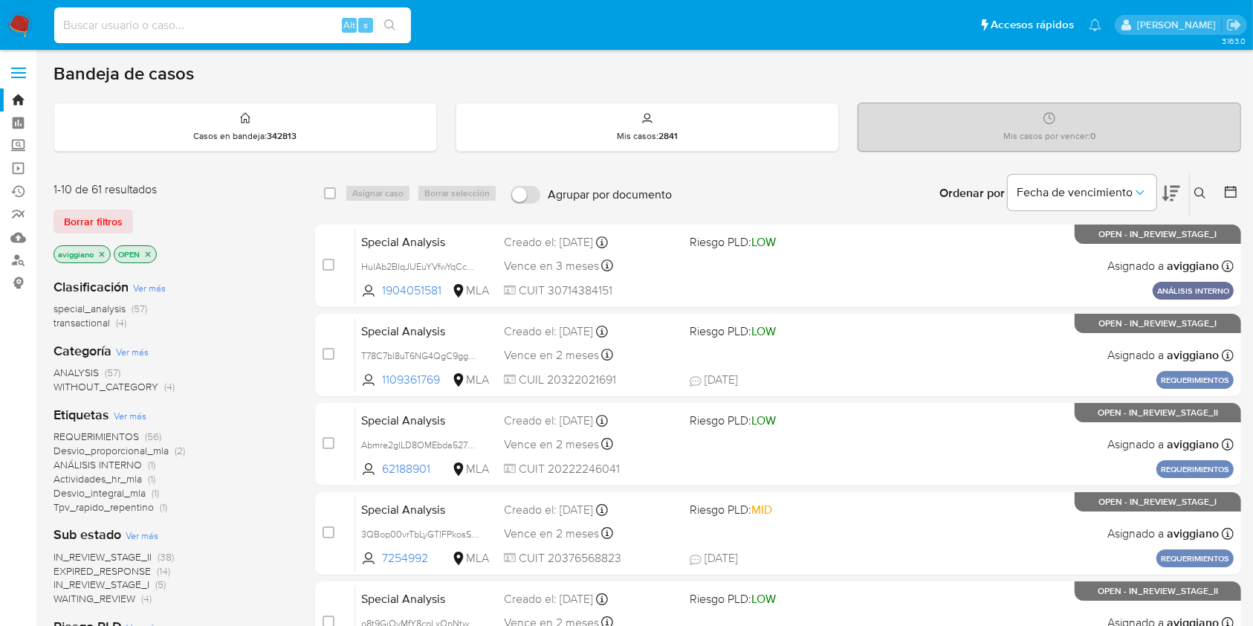
paste input "sj17Z9KMZdA53EFq53tr0Y59"
type input "sj17Z9KMZdA53EFq53tr0Y59"
click at [386, 25] on icon "search-icon" at bounding box center [389, 24] width 11 height 11
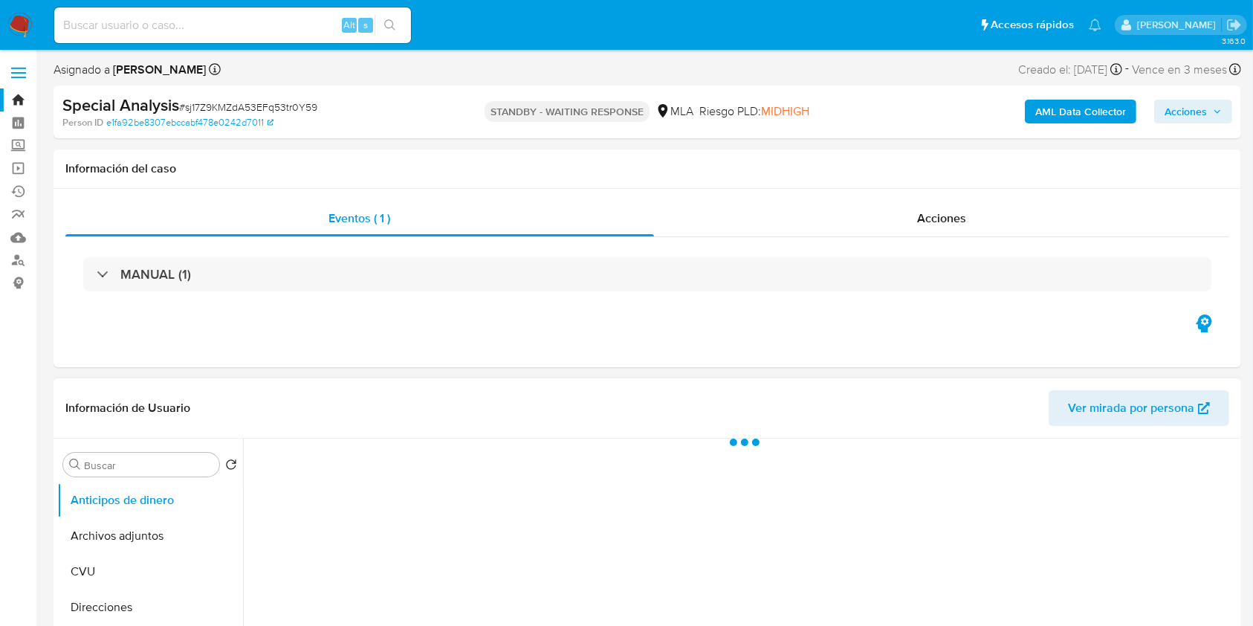
select select "10"
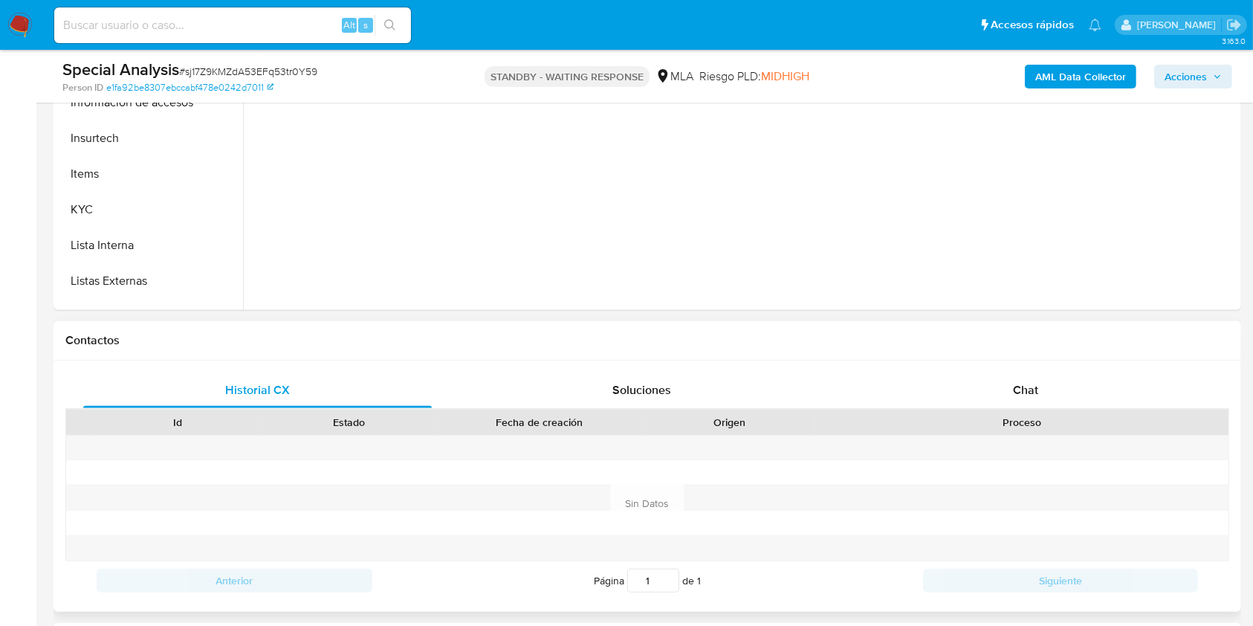
scroll to position [694, 0]
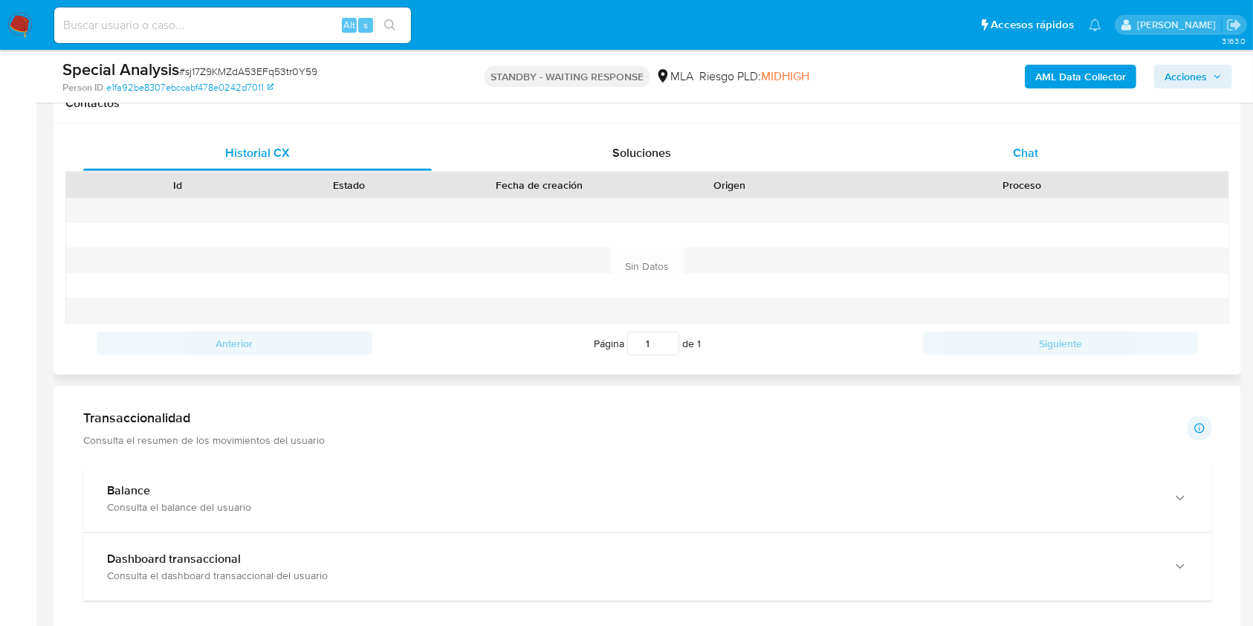
click at [1011, 169] on div "Chat" at bounding box center [1026, 153] width 349 height 36
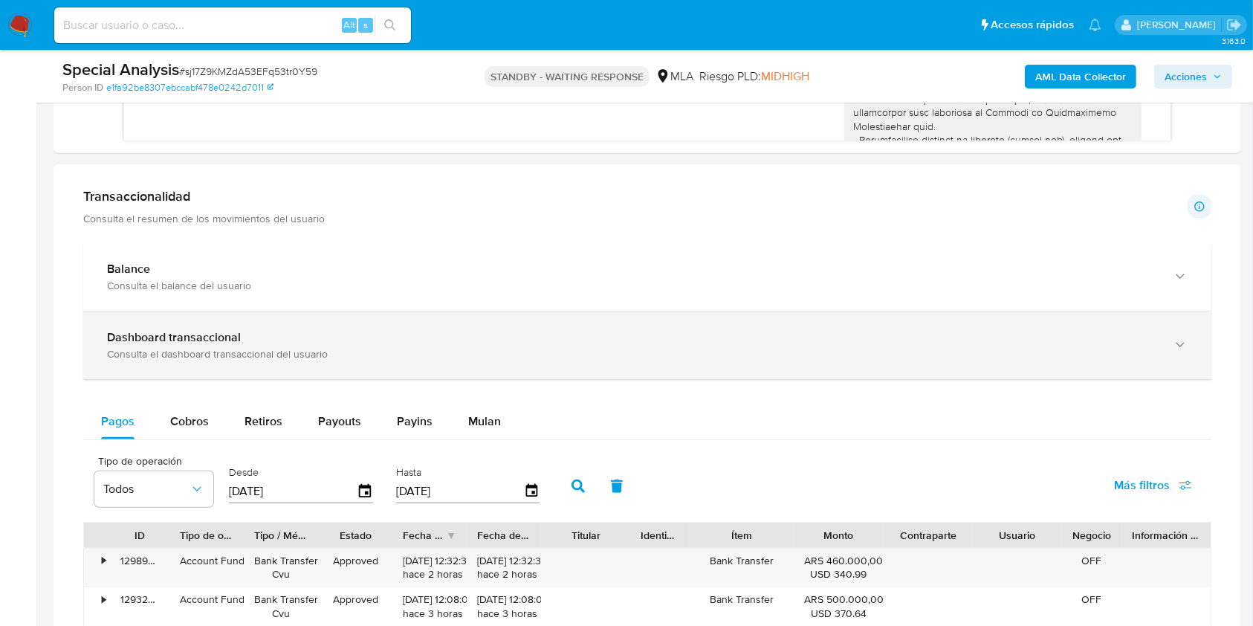
scroll to position [527, 0]
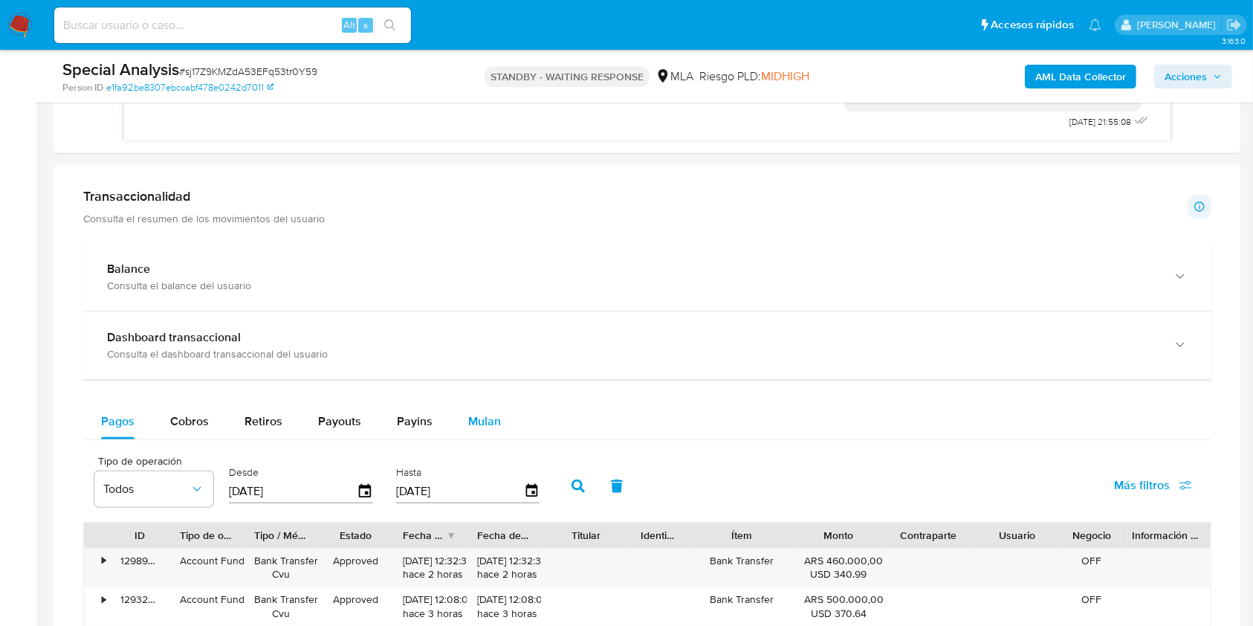
click at [505, 425] on button "Mulan" at bounding box center [484, 422] width 68 height 36
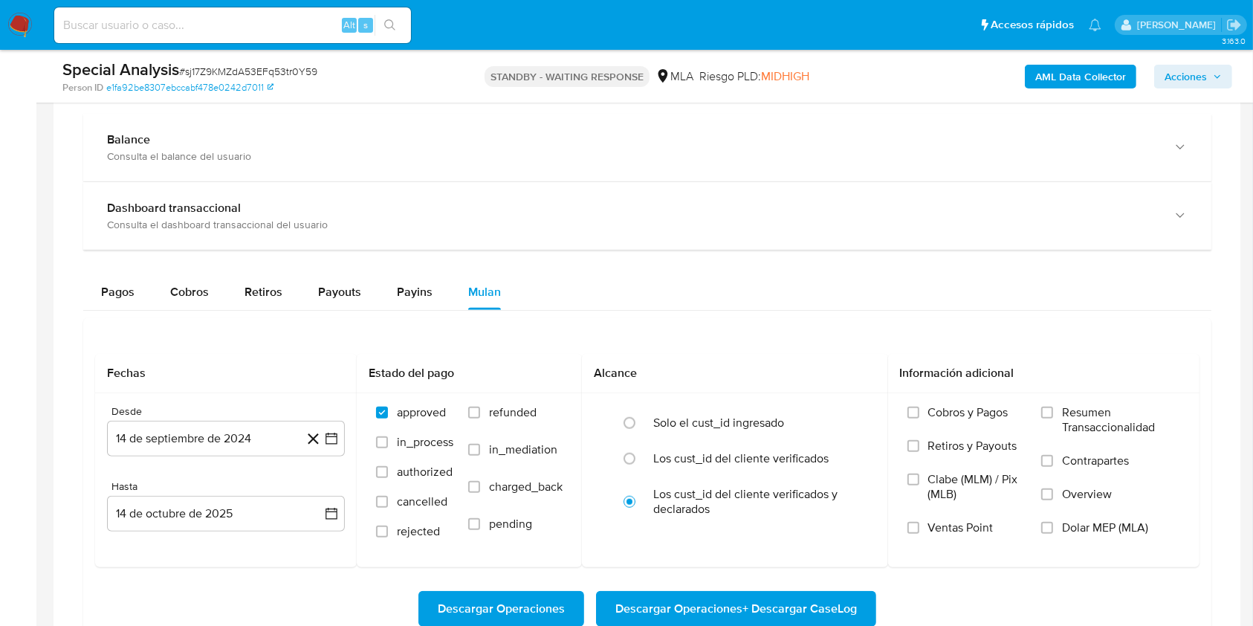
scroll to position [1387, 0]
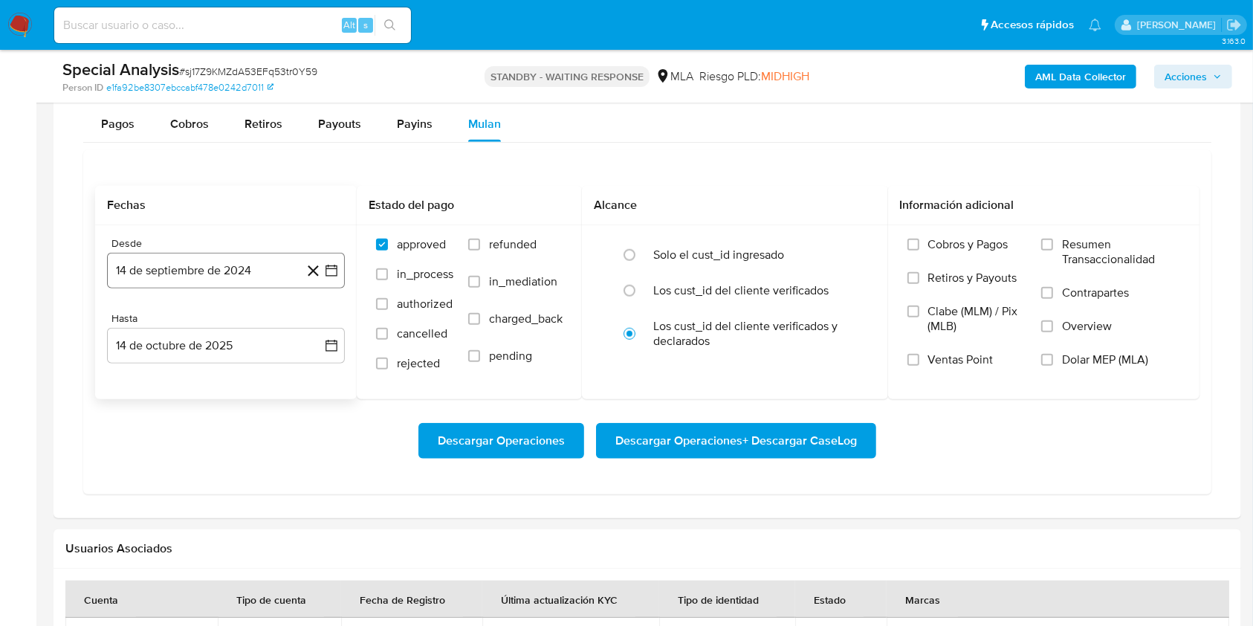
click at [256, 266] on button "14 de septiembre de 2024" at bounding box center [226, 271] width 238 height 36
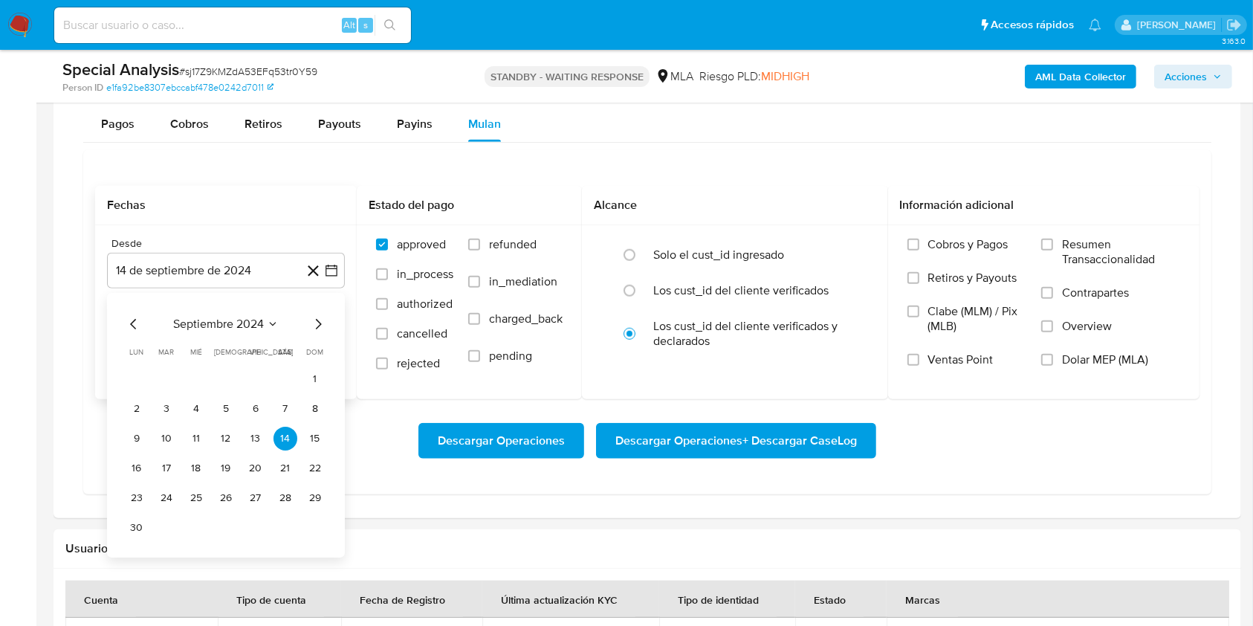
click at [320, 325] on icon "Mes siguiente" at bounding box center [318, 324] width 18 height 18
click at [321, 323] on icon "Mes siguiente" at bounding box center [318, 324] width 18 height 18
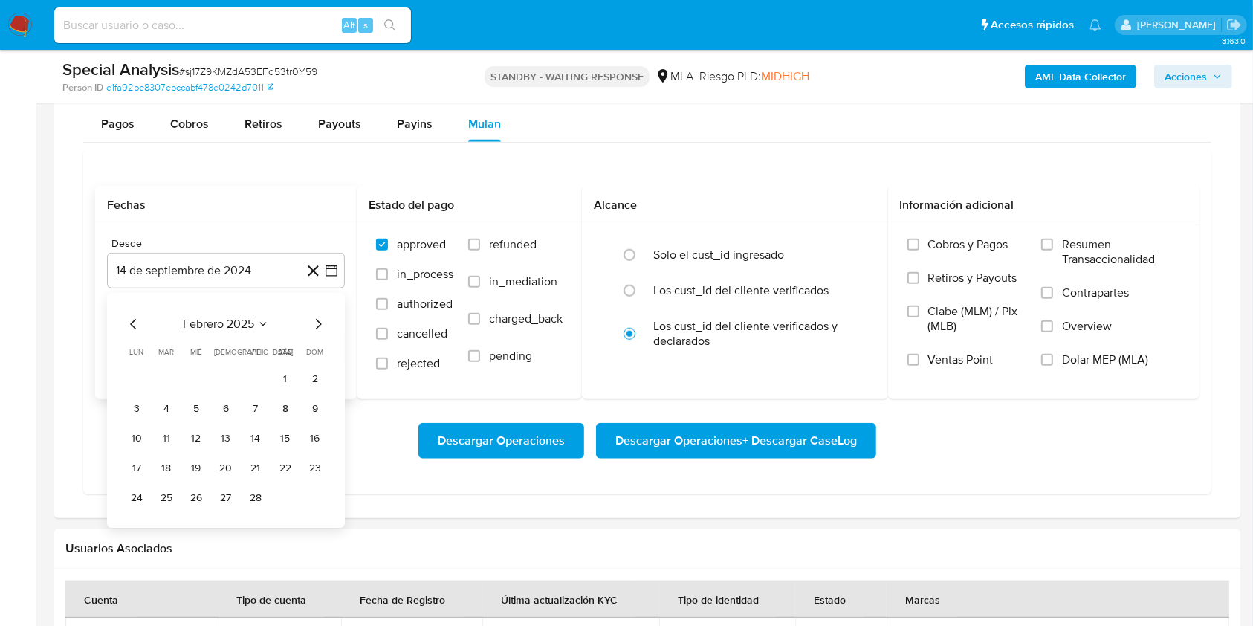
click at [319, 324] on icon "Mes siguiente" at bounding box center [318, 324] width 18 height 18
click at [320, 324] on icon "Mes siguiente" at bounding box center [318, 324] width 18 height 18
click at [320, 378] on button "1" at bounding box center [315, 379] width 24 height 24
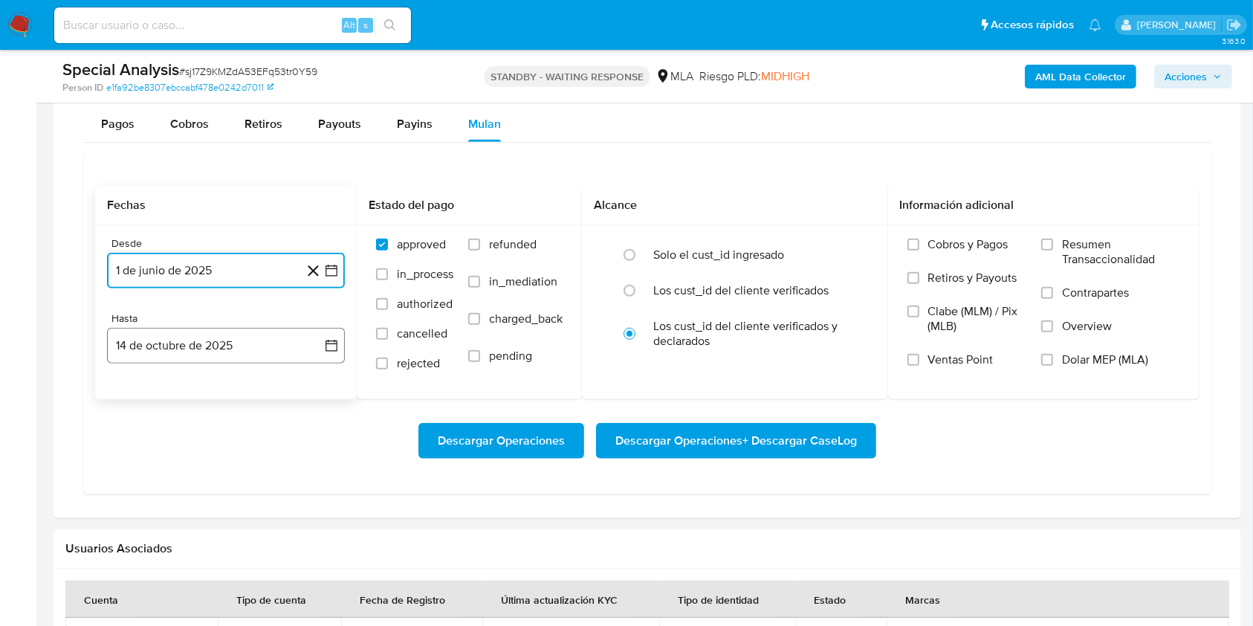
click at [245, 343] on button "14 de octubre de 2025" at bounding box center [226, 346] width 238 height 36
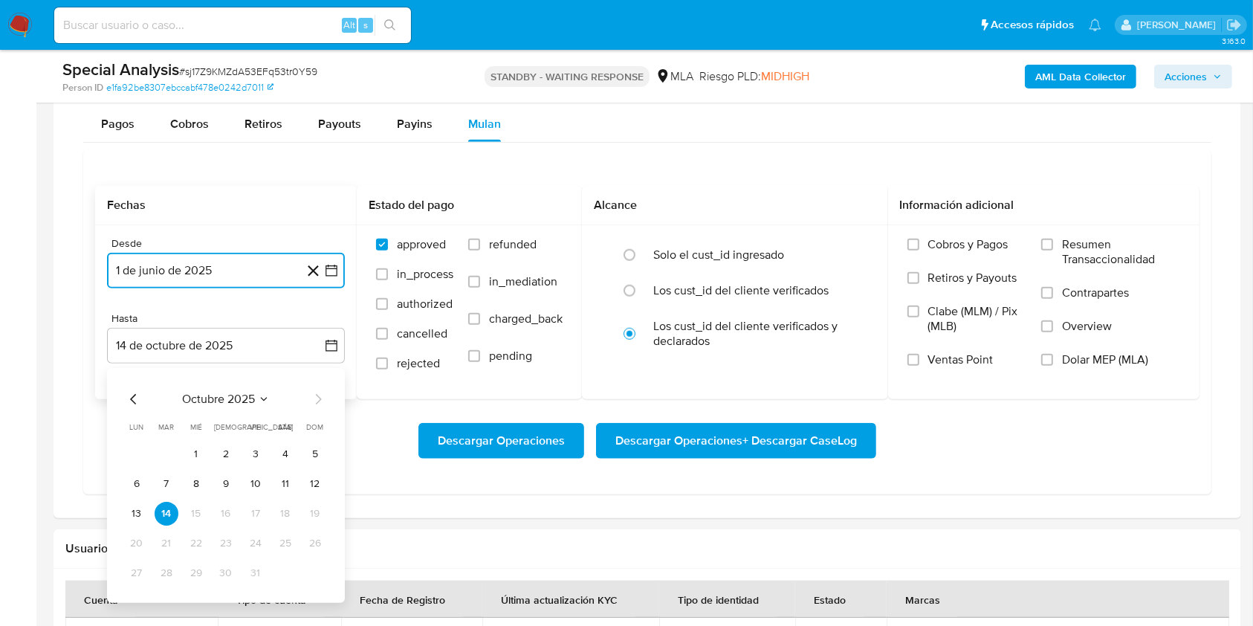
click at [131, 398] on icon "Mes anterior" at bounding box center [134, 399] width 18 height 18
click at [167, 567] on button "30" at bounding box center [167, 573] width 24 height 24
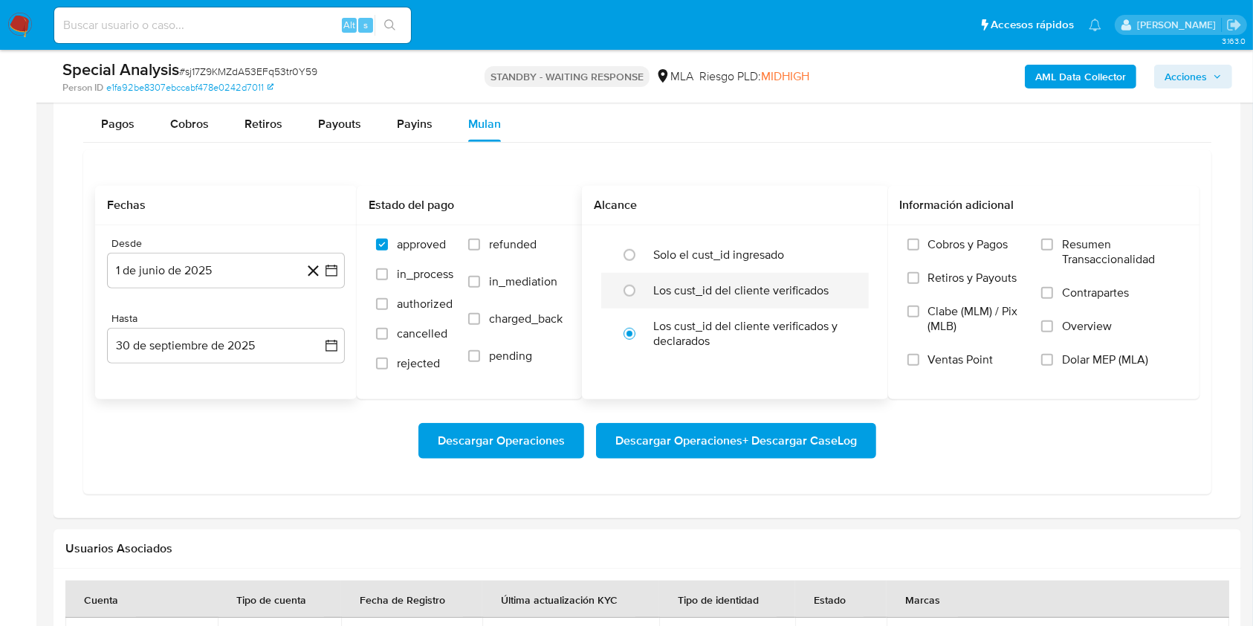
click at [697, 301] on div "Los cust_id del cliente verificados" at bounding box center [750, 291] width 195 height 36
radio input "true"
click at [1082, 364] on span "Dolar MEP (MLA)" at bounding box center [1105, 359] width 86 height 15
click at [1053, 364] on input "Dolar MEP (MLA)" at bounding box center [1047, 360] width 12 height 12
click at [827, 436] on span "Descargar Operaciones + Descargar CaseLog" at bounding box center [737, 440] width 242 height 33
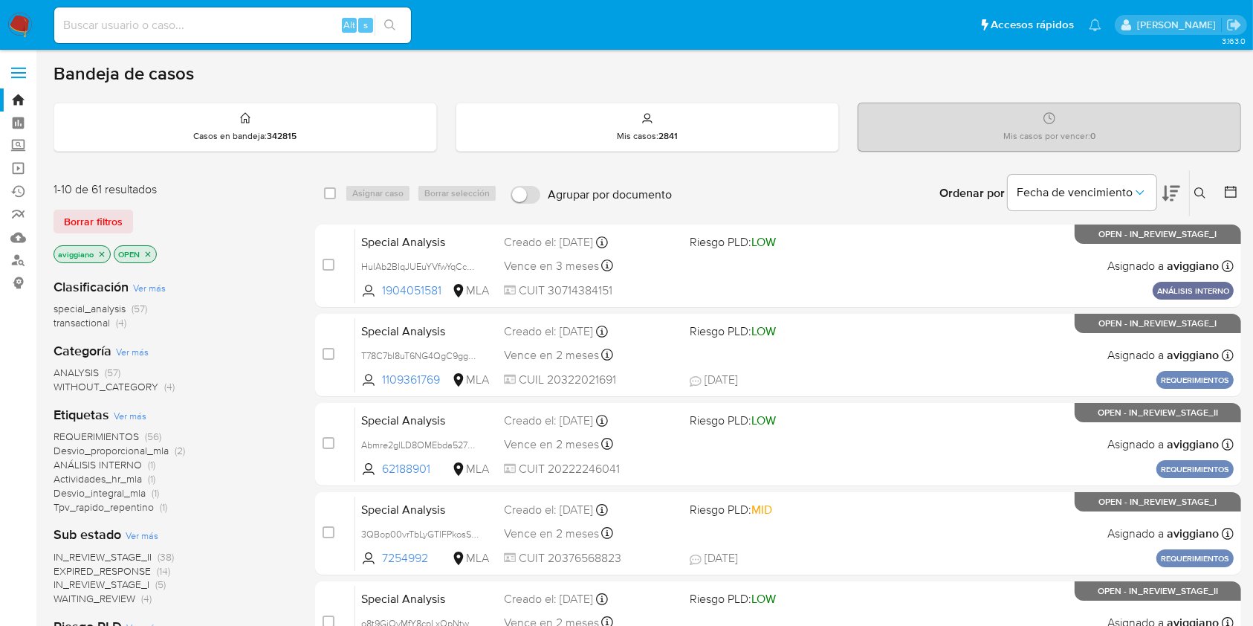
click at [1197, 196] on icon at bounding box center [1201, 193] width 12 height 12
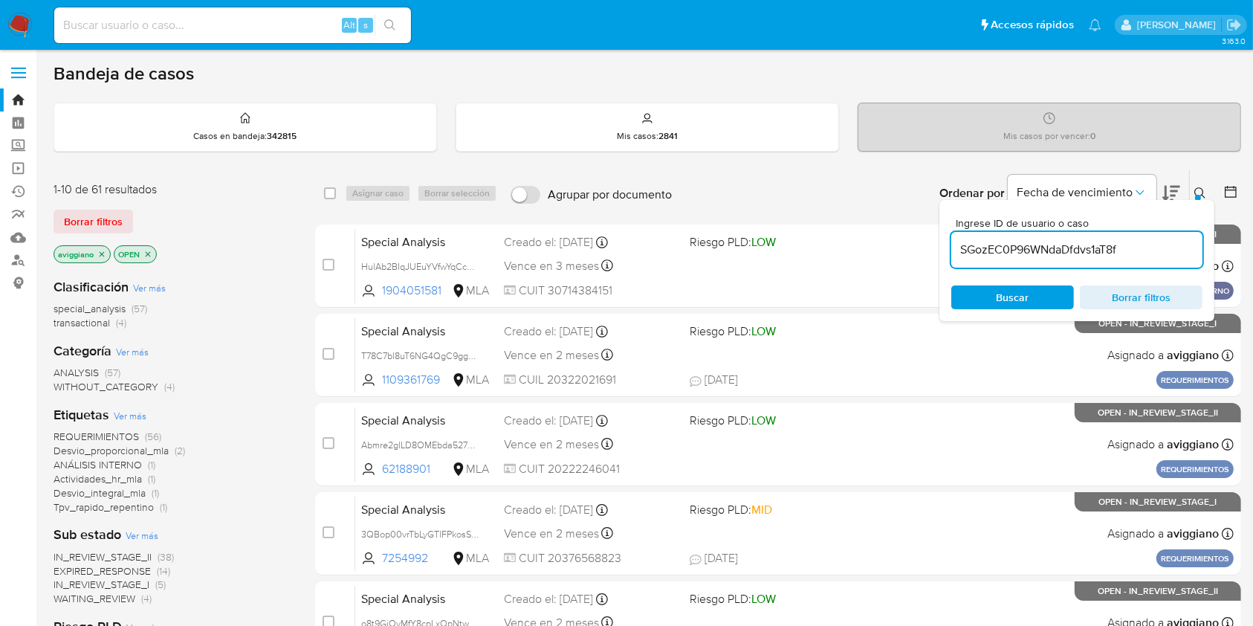
type input "SGozEC0P96WNdaDfdvs1aT8f"
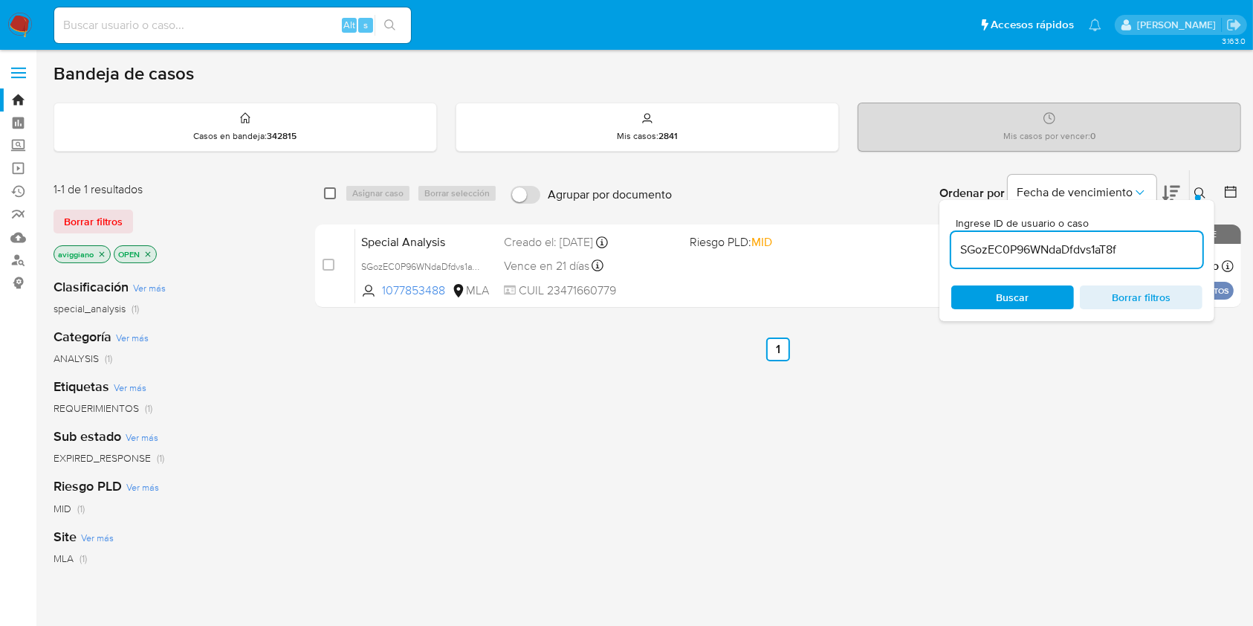
click at [333, 196] on input "checkbox" at bounding box center [330, 193] width 12 height 12
checkbox input "true"
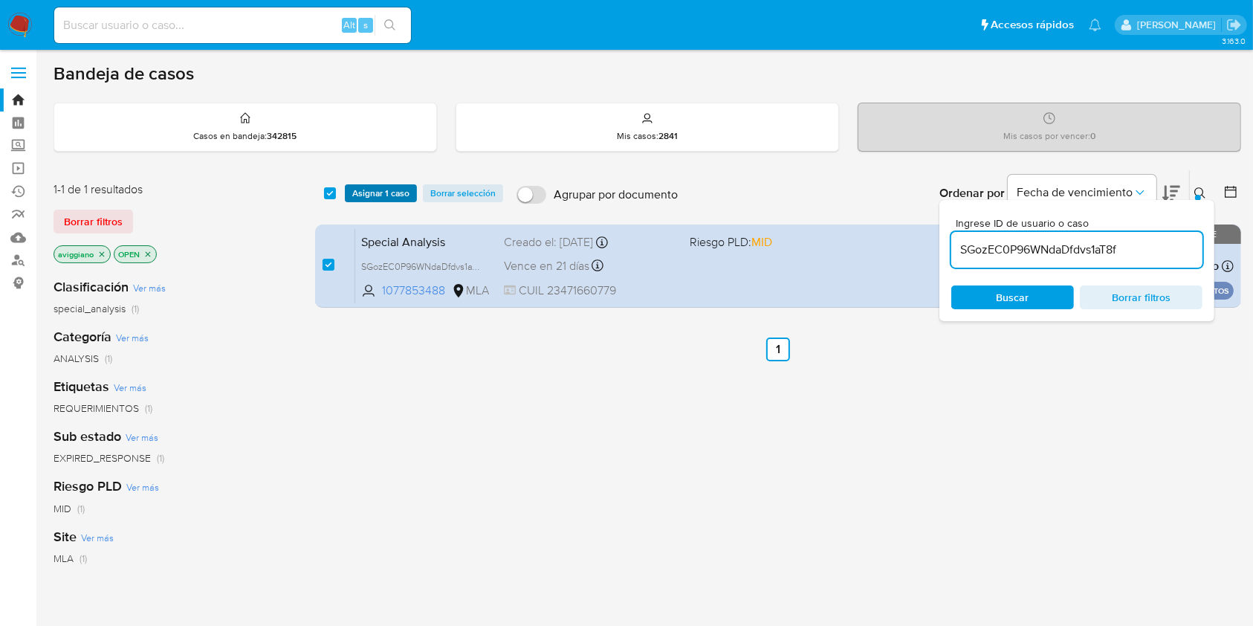
click at [359, 193] on span "Asignar 1 caso" at bounding box center [380, 193] width 57 height 15
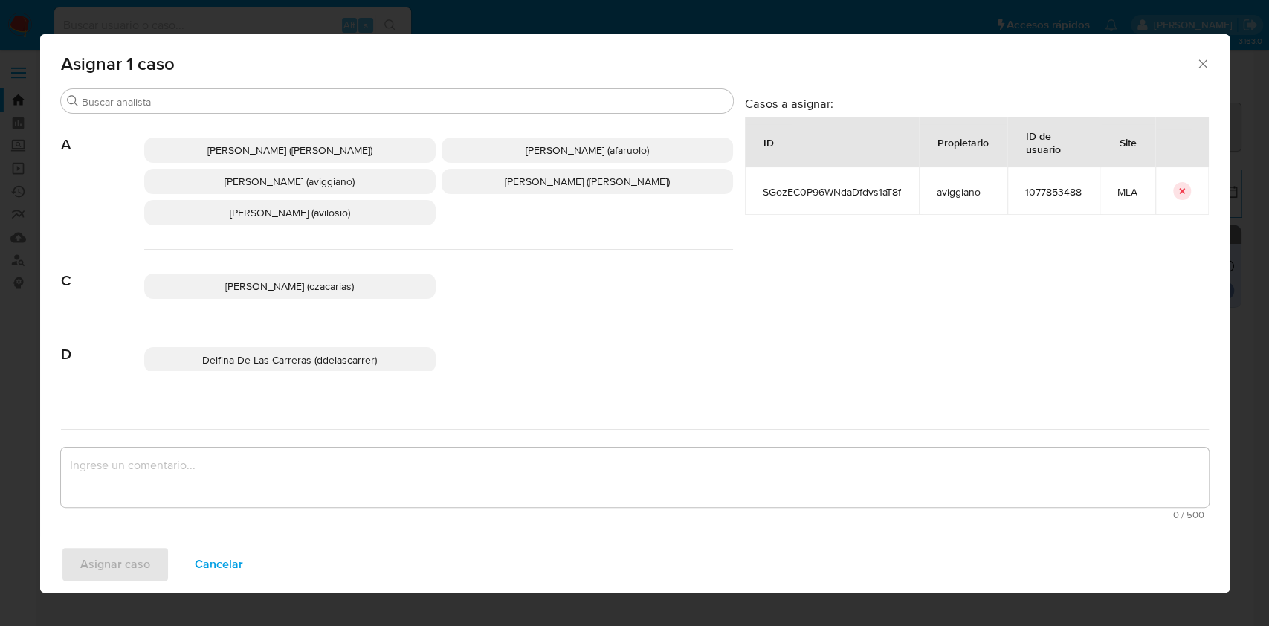
click at [251, 177] on span "Agustina Belen Viggiano (aviggiano)" at bounding box center [289, 181] width 130 height 15
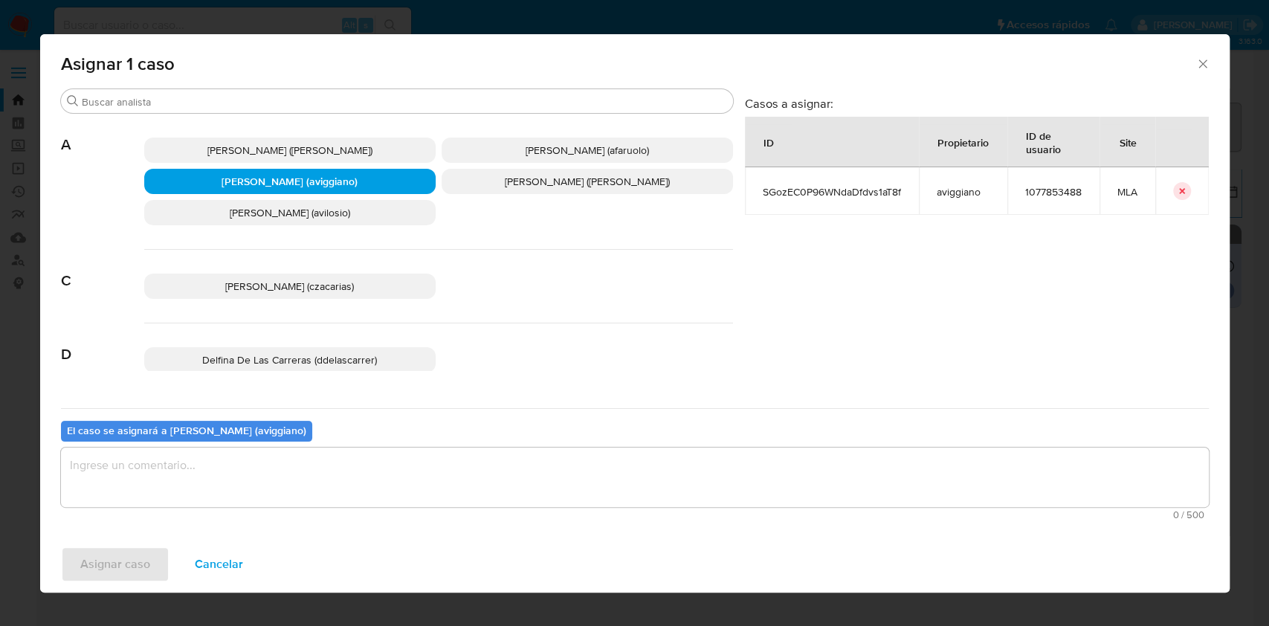
drag, startPoint x: 190, startPoint y: 520, endPoint x: 198, endPoint y: 497, distance: 24.9
click at [190, 520] on div "El caso se asignará a Agustina Belen Viggiano (aviggiano) 0 / 500 500 caractere…" at bounding box center [635, 466] width 1148 height 117
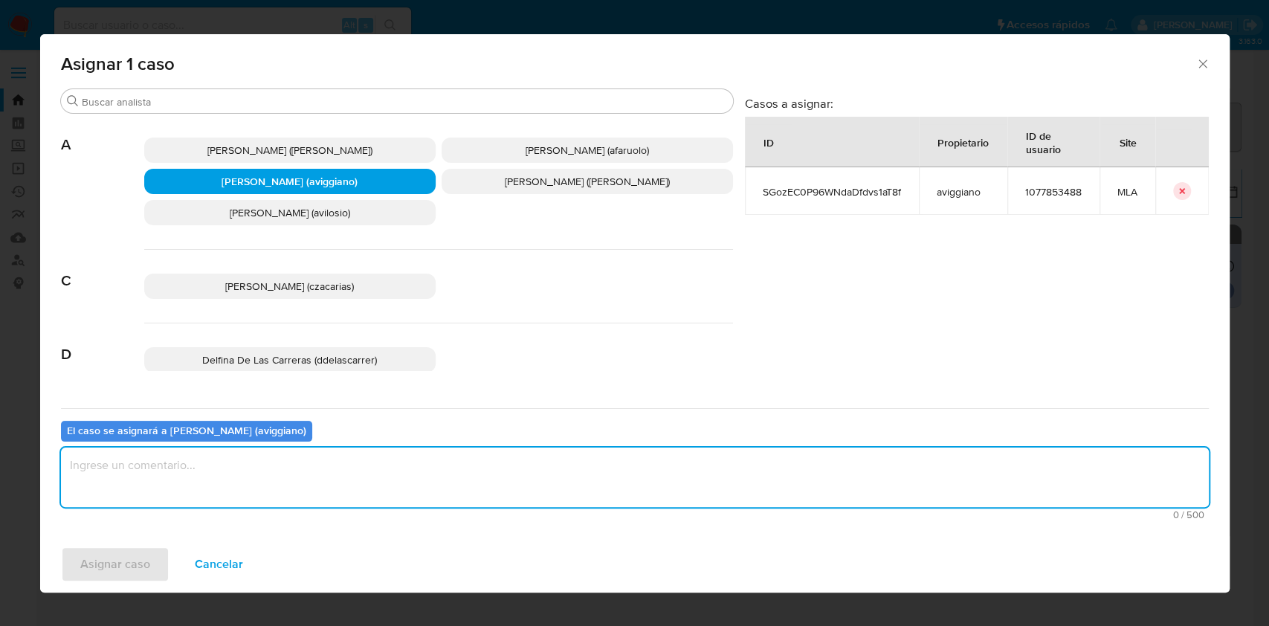
click at [201, 488] on textarea "assign-modal" at bounding box center [635, 477] width 1148 height 59
click at [101, 558] on span "Asignar caso" at bounding box center [115, 564] width 70 height 33
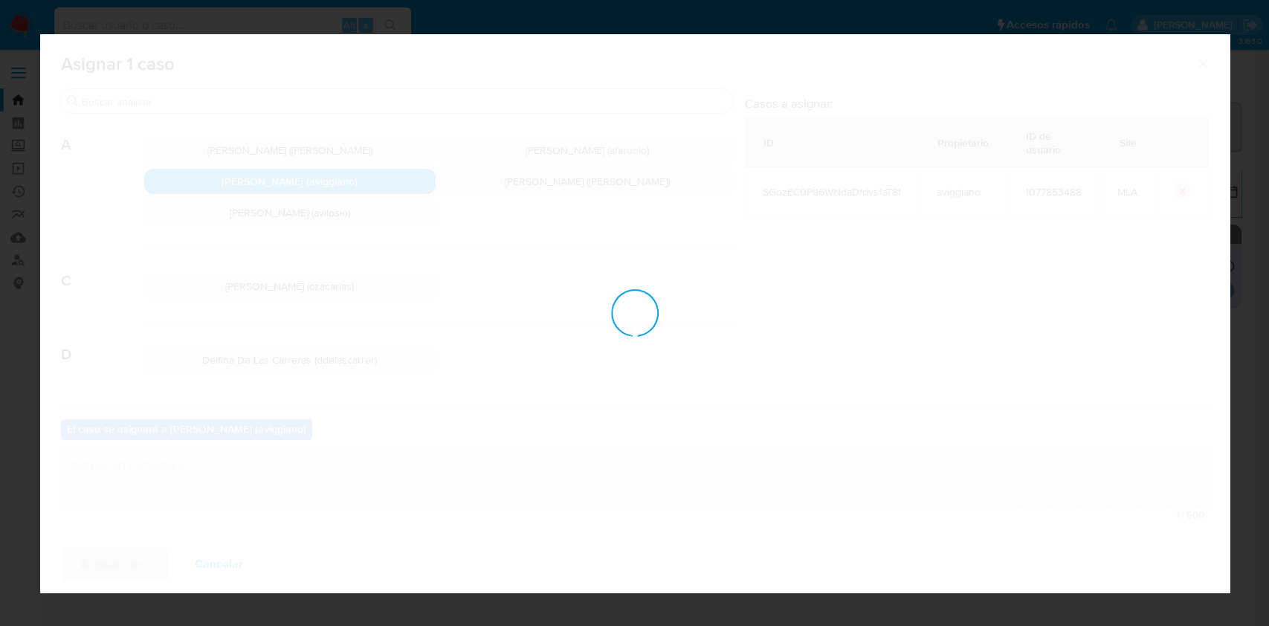
checkbox input "false"
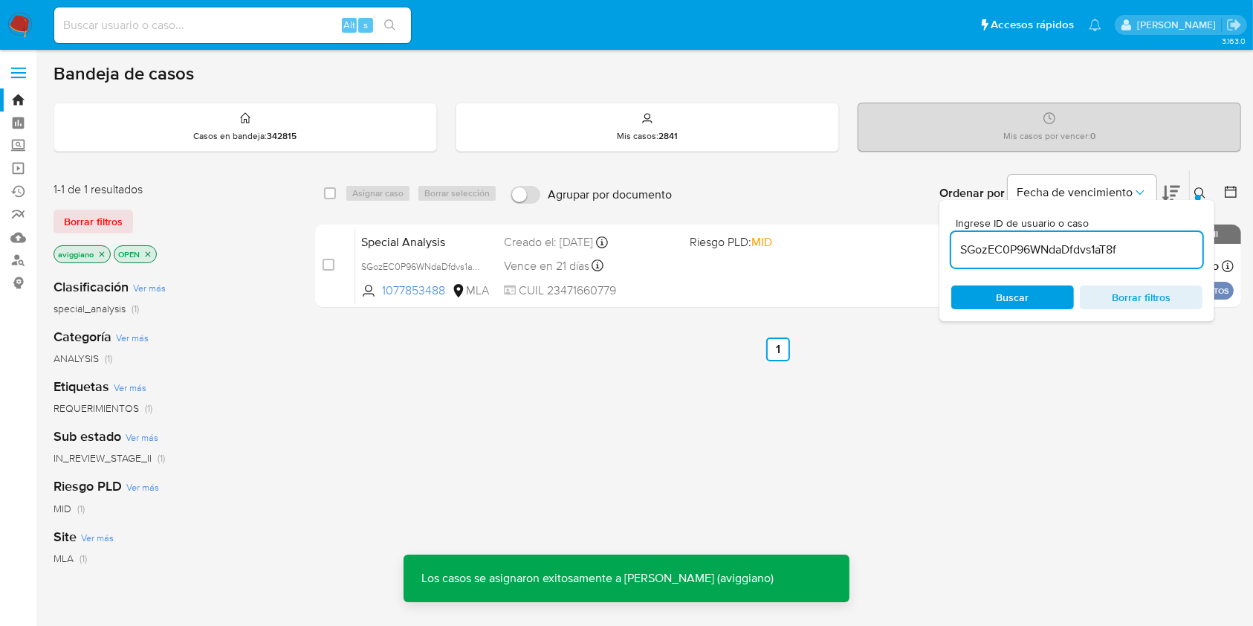
click at [793, 274] on div "Special Analysis SGozEC0P96WNdaDfdvs1aT8f 1077853488 MLA Riesgo PLD: MID Creado…" at bounding box center [794, 265] width 879 height 75
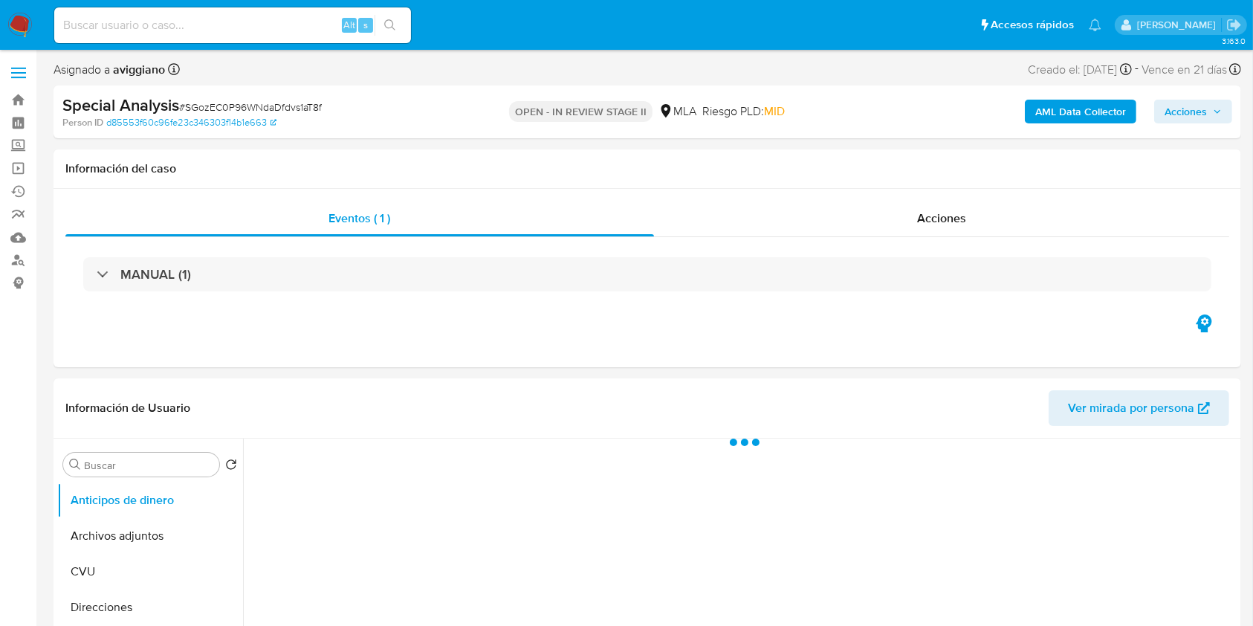
select select "10"
click at [1191, 108] on span "Acciones" at bounding box center [1186, 112] width 42 height 24
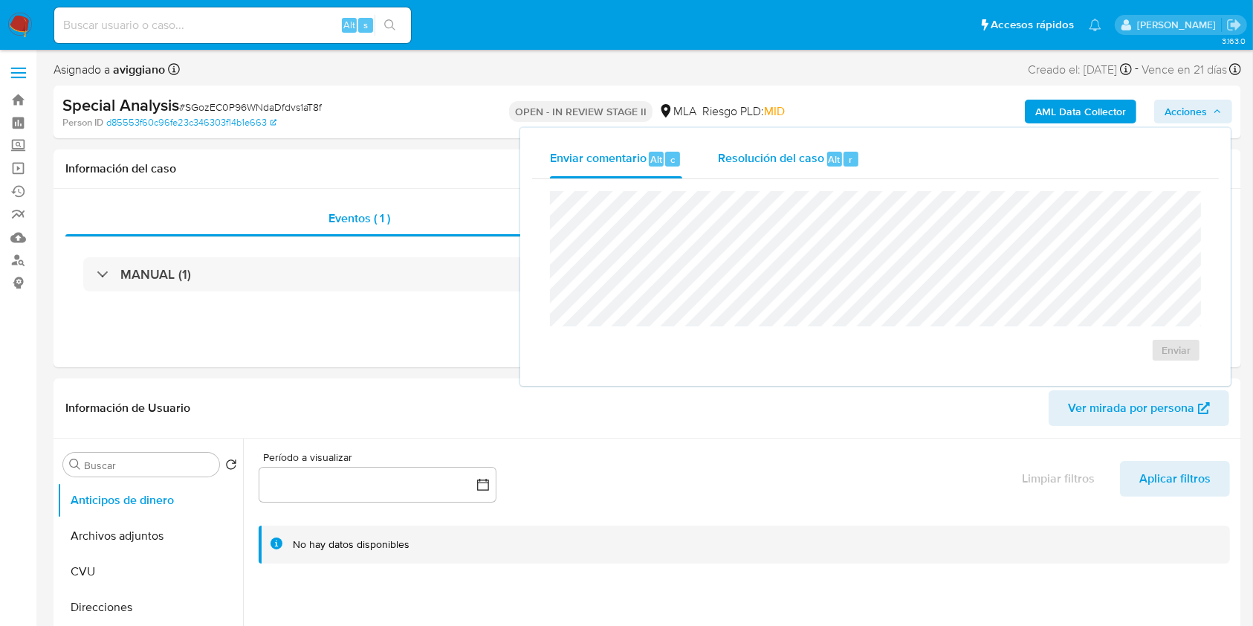
click at [803, 150] on span "Resolución del caso" at bounding box center [771, 158] width 106 height 17
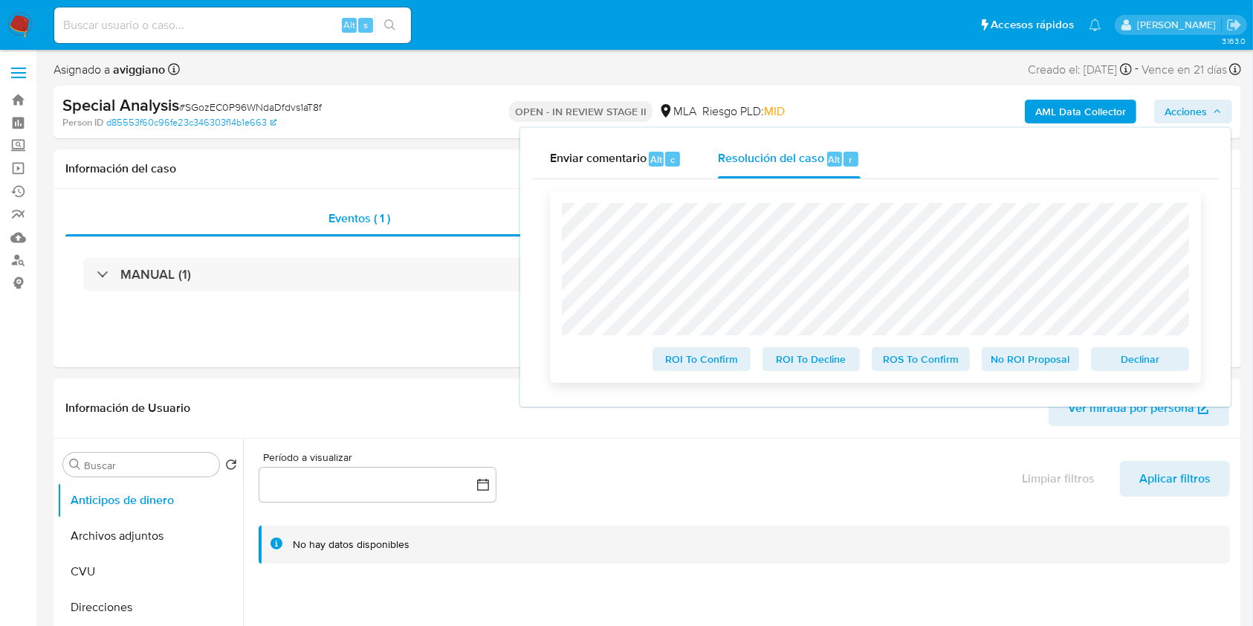
click at [1143, 369] on span "Declinar" at bounding box center [1140, 359] width 77 height 21
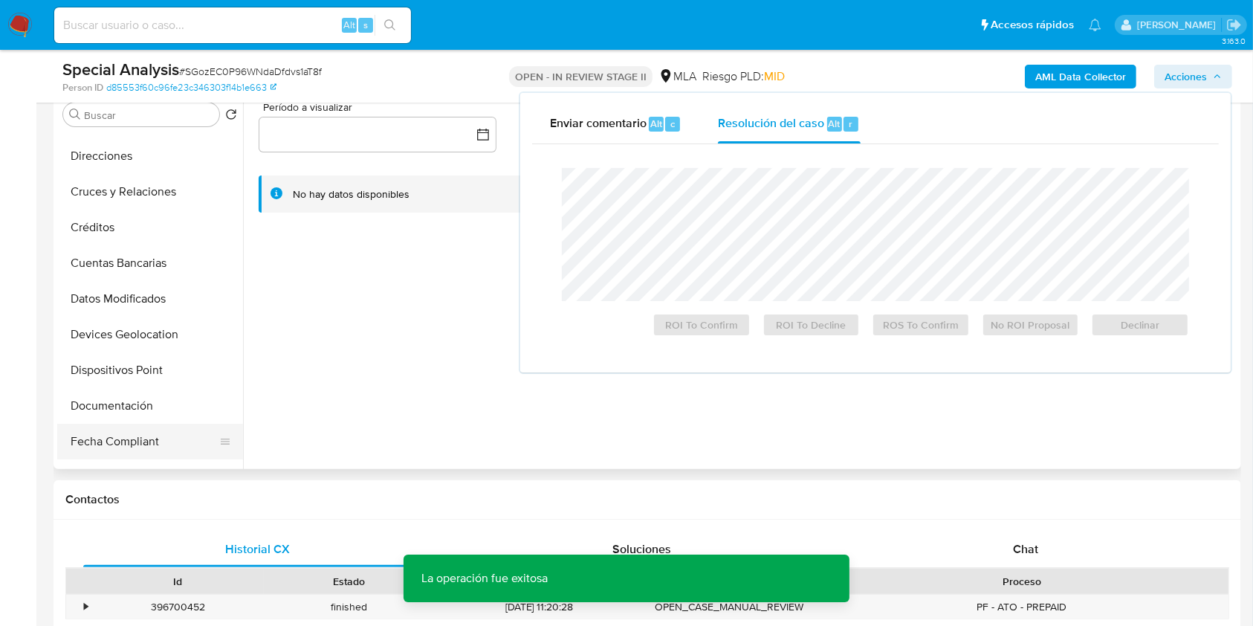
scroll to position [198, 0]
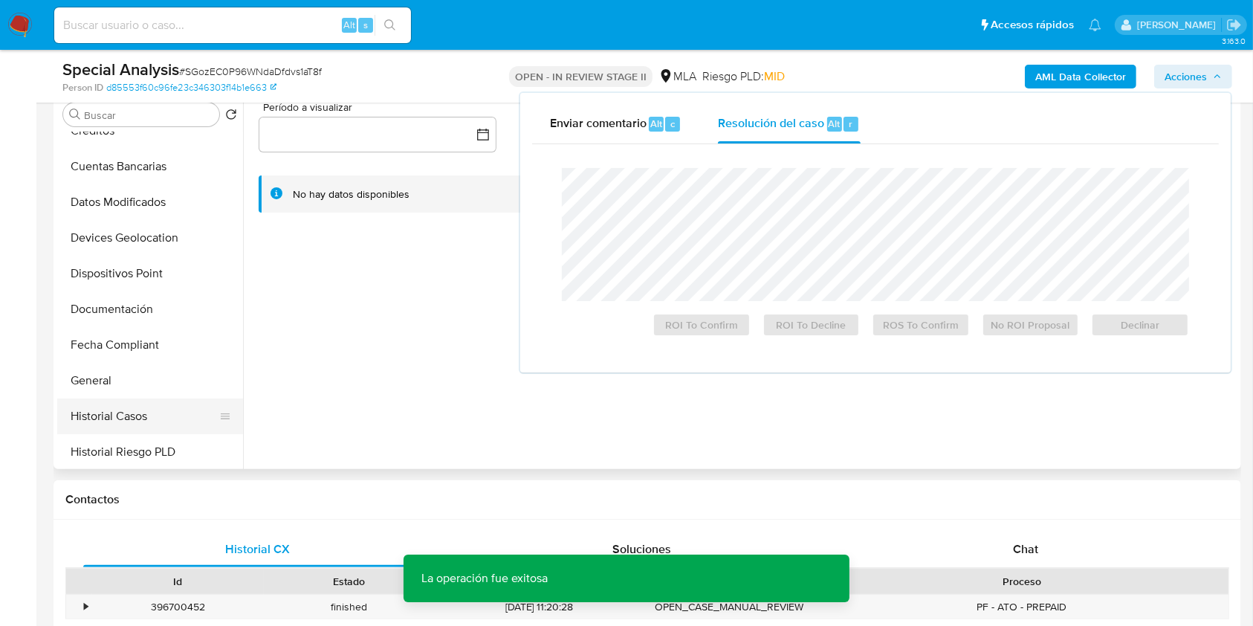
click at [113, 407] on button "Historial Casos" at bounding box center [144, 416] width 174 height 36
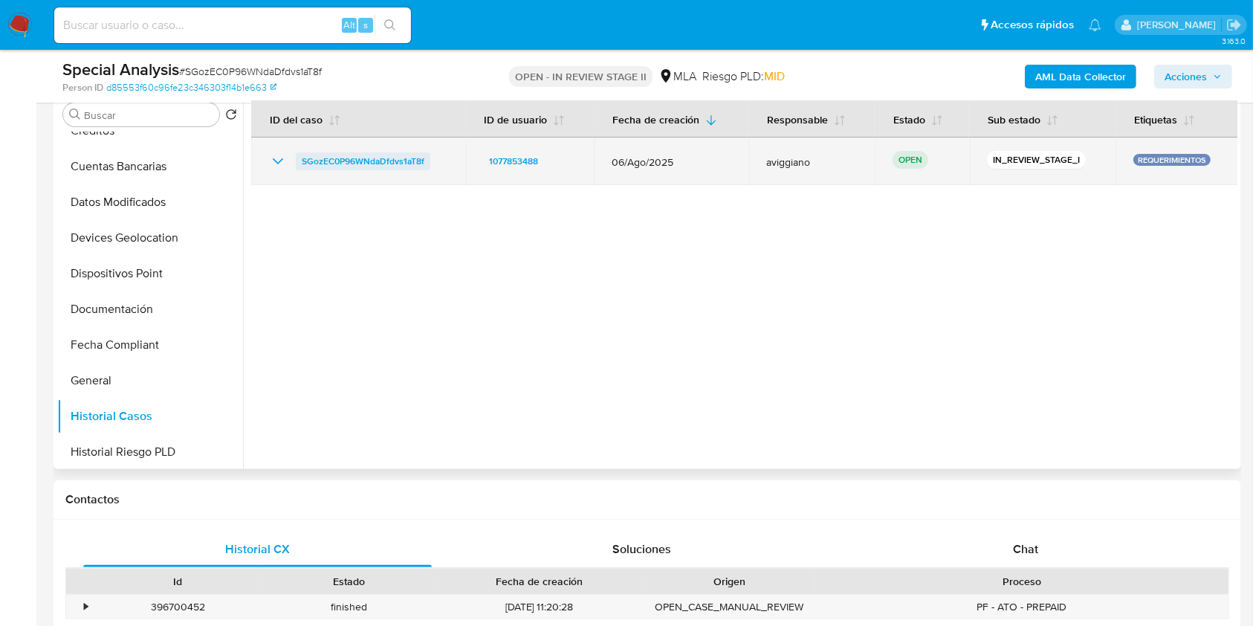
click at [378, 155] on span "SGozEC0P96WNdaDfdvs1aT8f" at bounding box center [363, 161] width 123 height 18
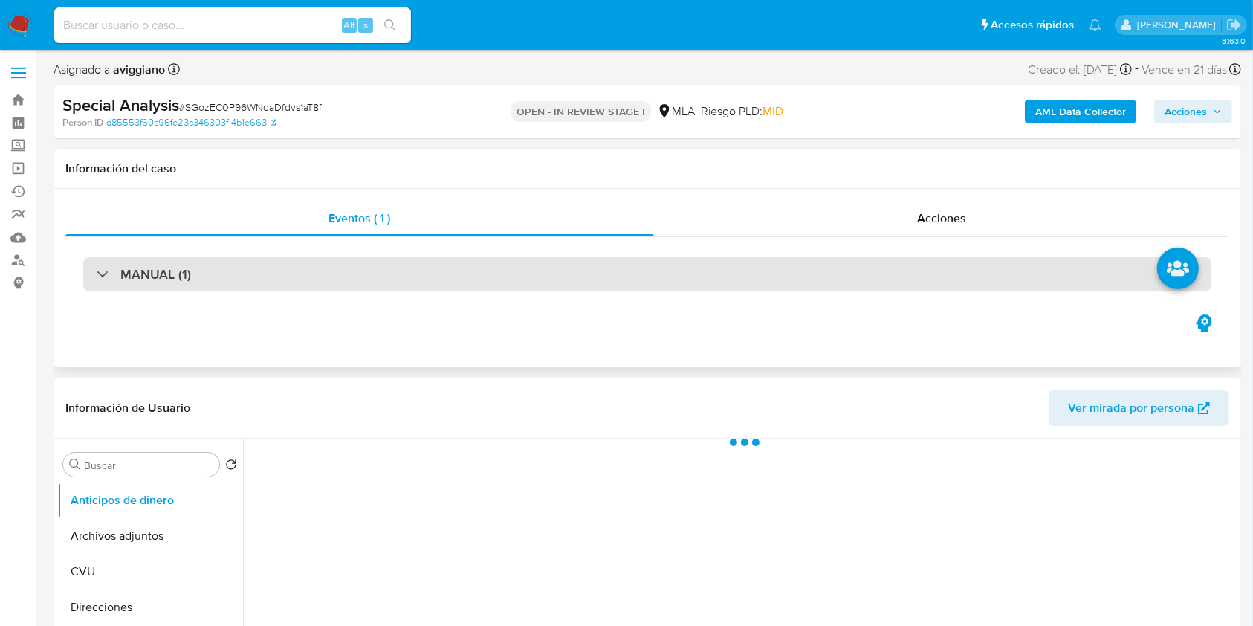
select select "10"
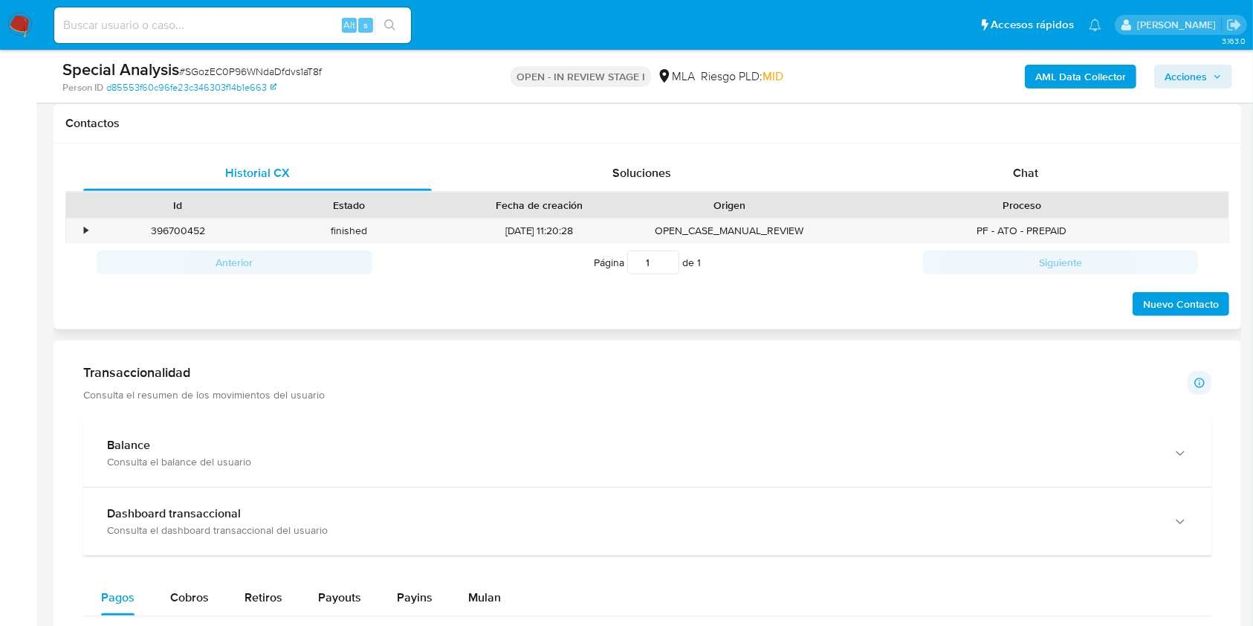
scroll to position [694, 0]
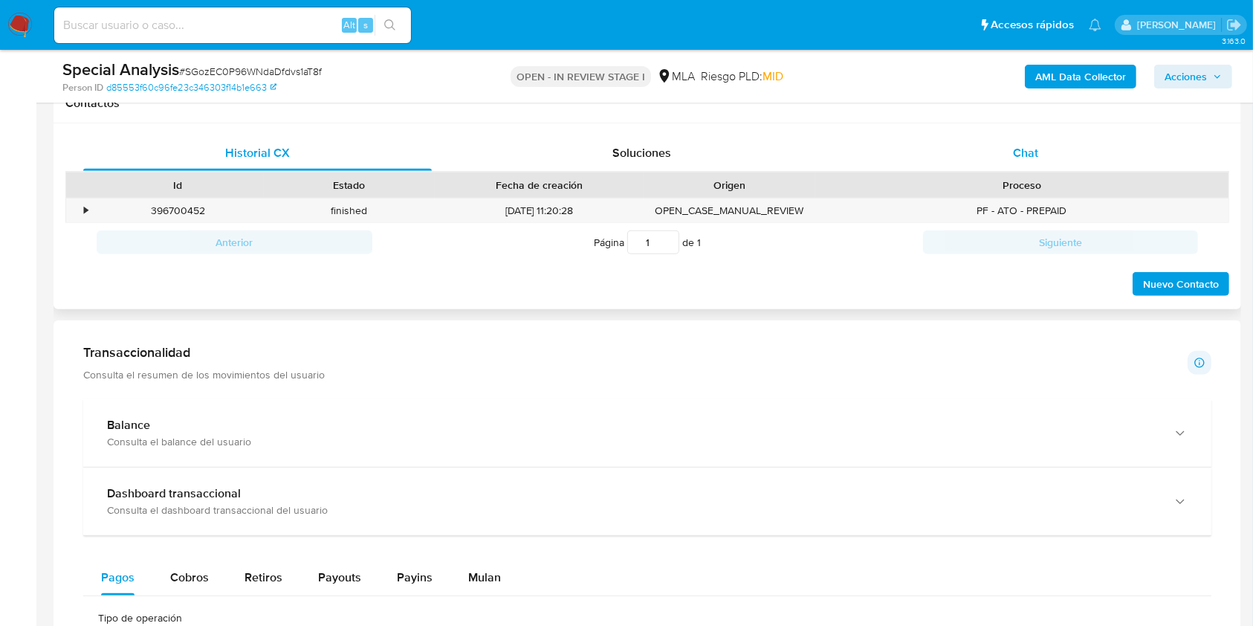
click at [1029, 158] on span "Chat" at bounding box center [1025, 152] width 25 height 17
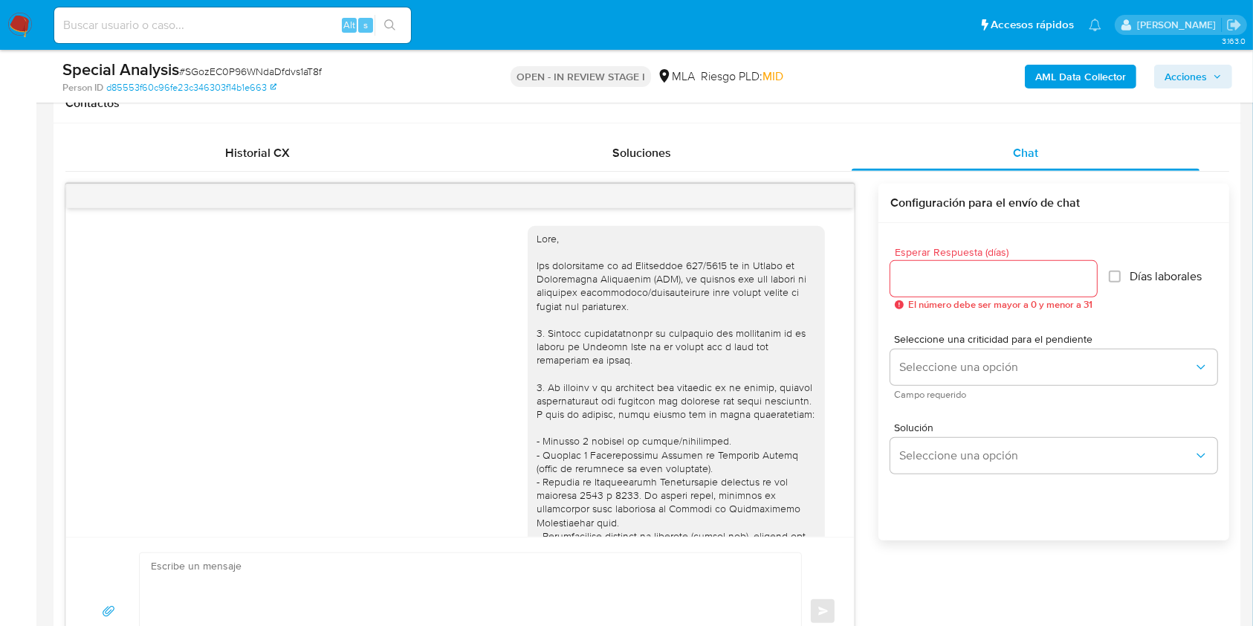
scroll to position [527, 0]
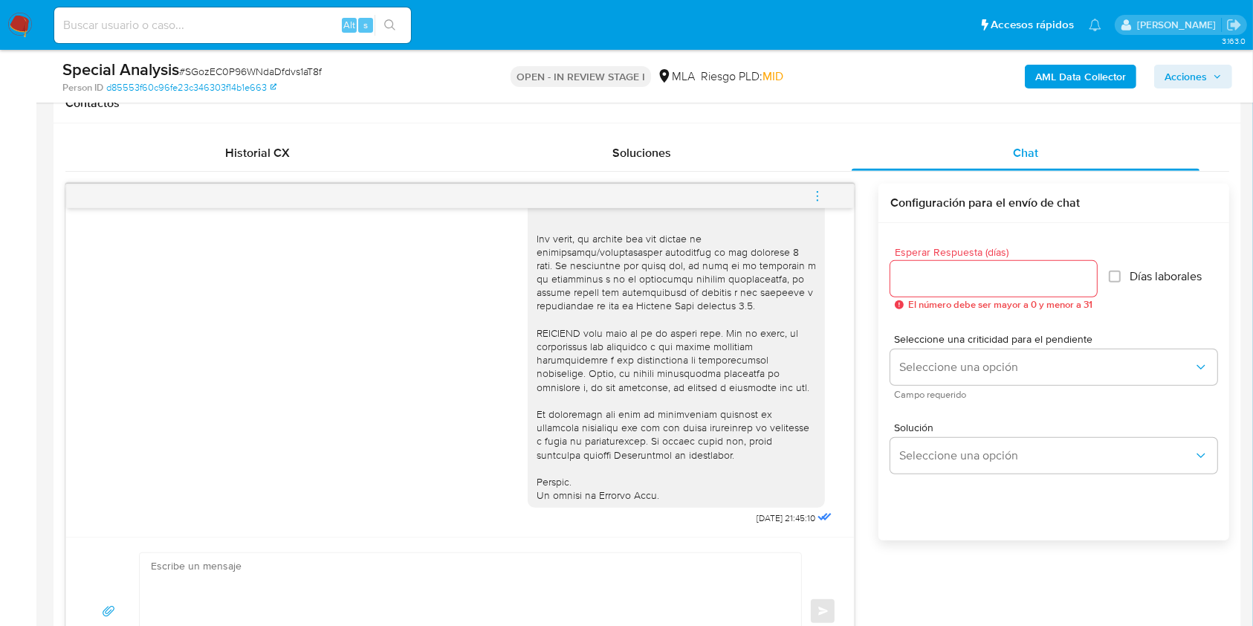
click at [818, 191] on icon "menu-action" at bounding box center [817, 191] width 1 height 1
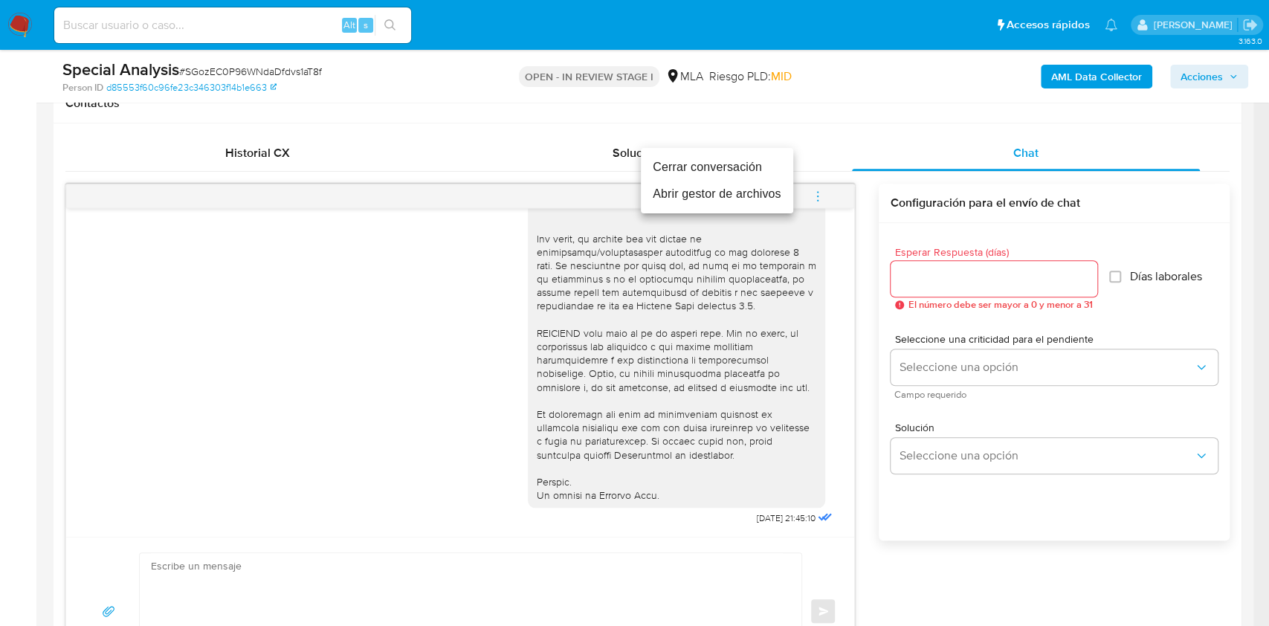
click at [720, 173] on li "Cerrar conversación" at bounding box center [717, 167] width 152 height 27
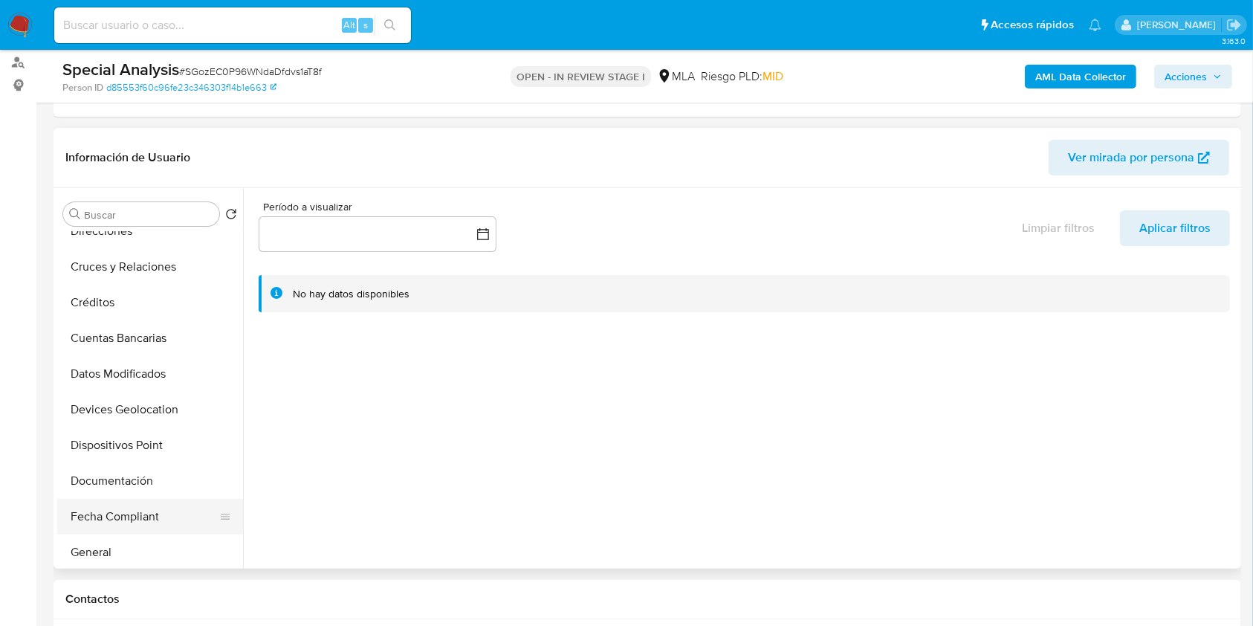
scroll to position [198, 0]
click at [128, 520] on button "Historial Casos" at bounding box center [144, 516] width 174 height 36
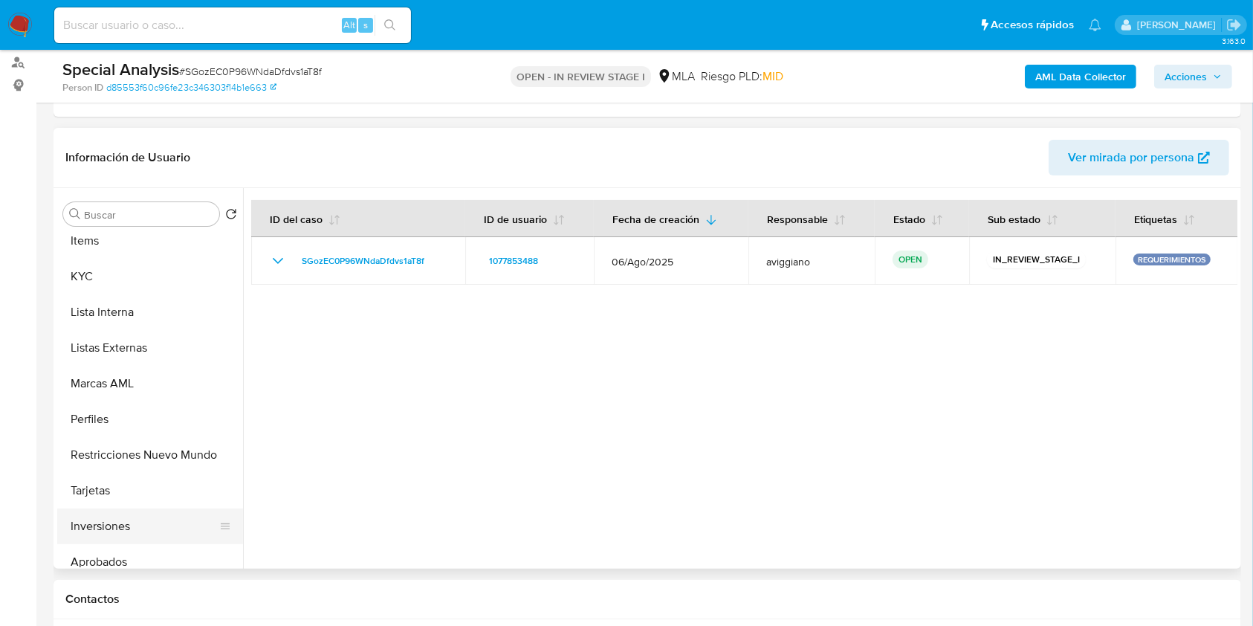
scroll to position [807, 0]
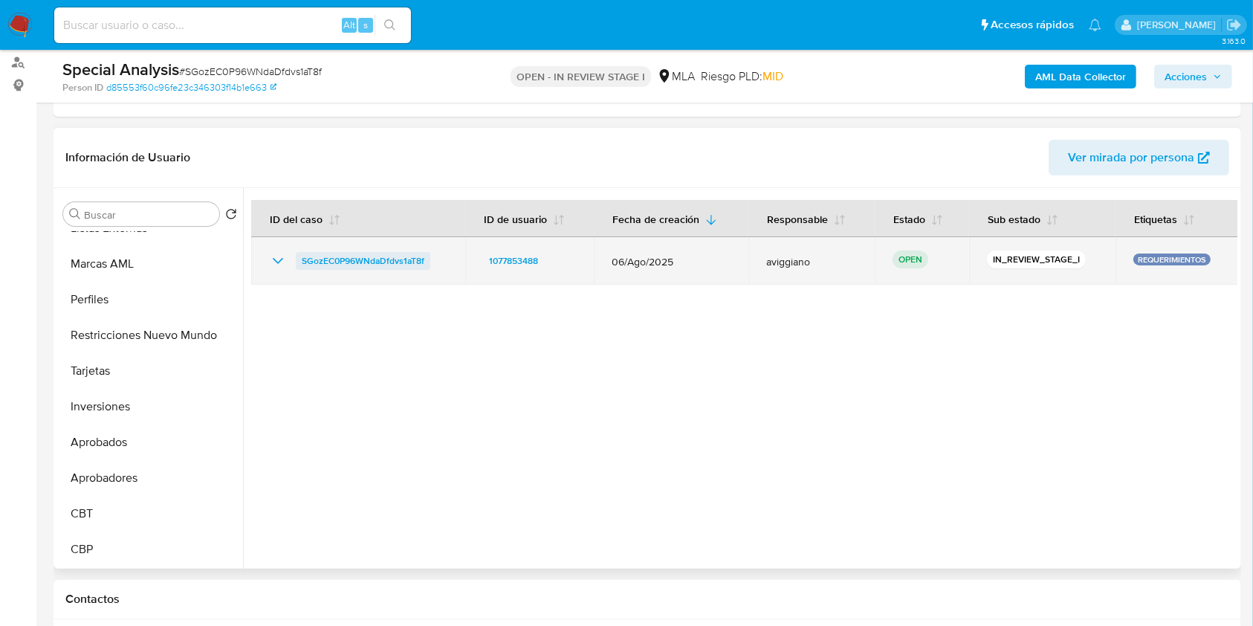
click at [371, 259] on span "SGozEC0P96WNdaDfdvs1aT8f" at bounding box center [363, 261] width 123 height 18
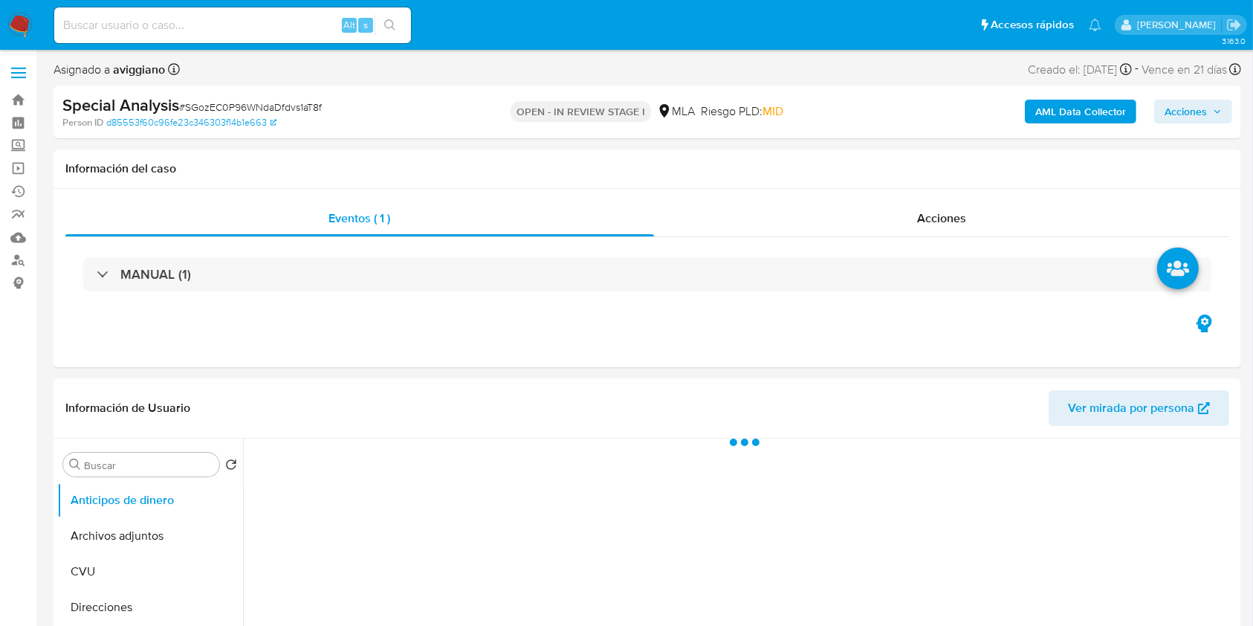
click at [1186, 104] on span "Acciones" at bounding box center [1186, 112] width 42 height 24
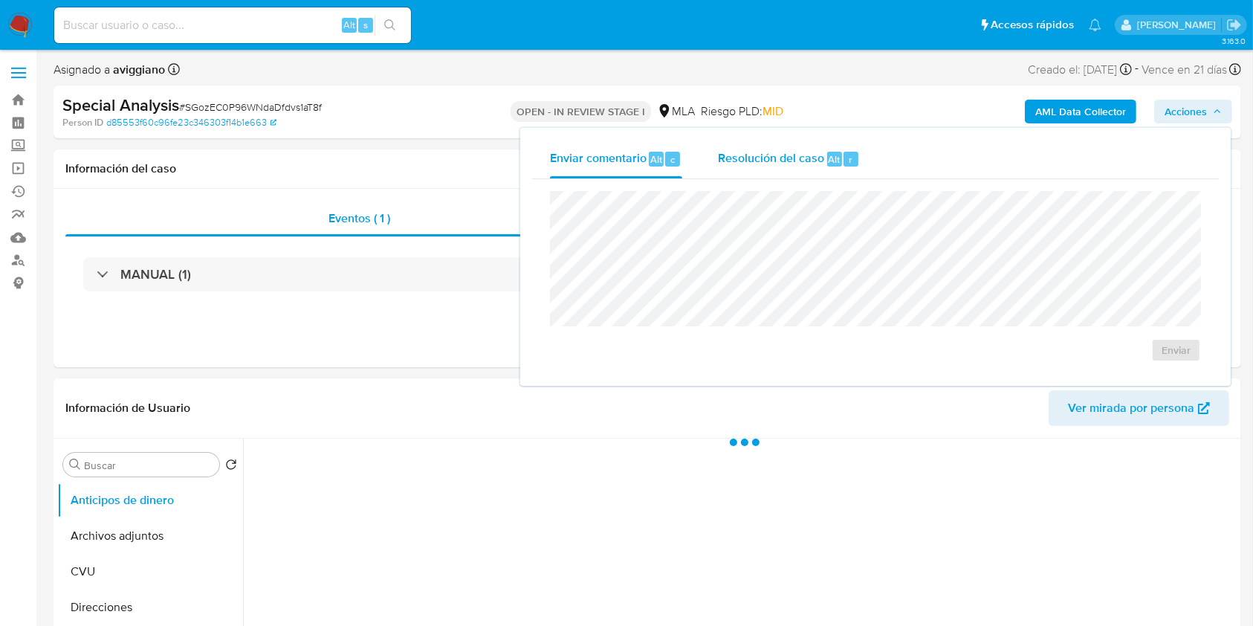
click at [711, 143] on button "Resolución del caso Alt r" at bounding box center [789, 159] width 178 height 39
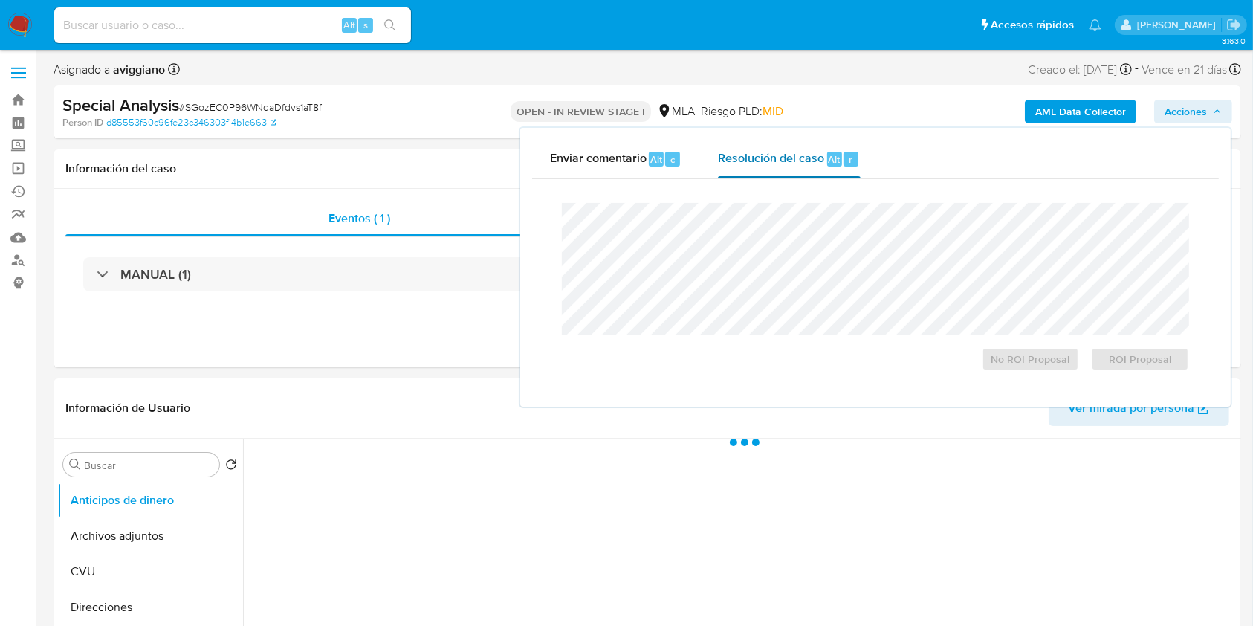
select select "10"
drag, startPoint x: 808, startPoint y: 175, endPoint x: 798, endPoint y: 186, distance: 14.7
click at [807, 175] on div "Resolución del caso Alt r" at bounding box center [789, 159] width 142 height 39
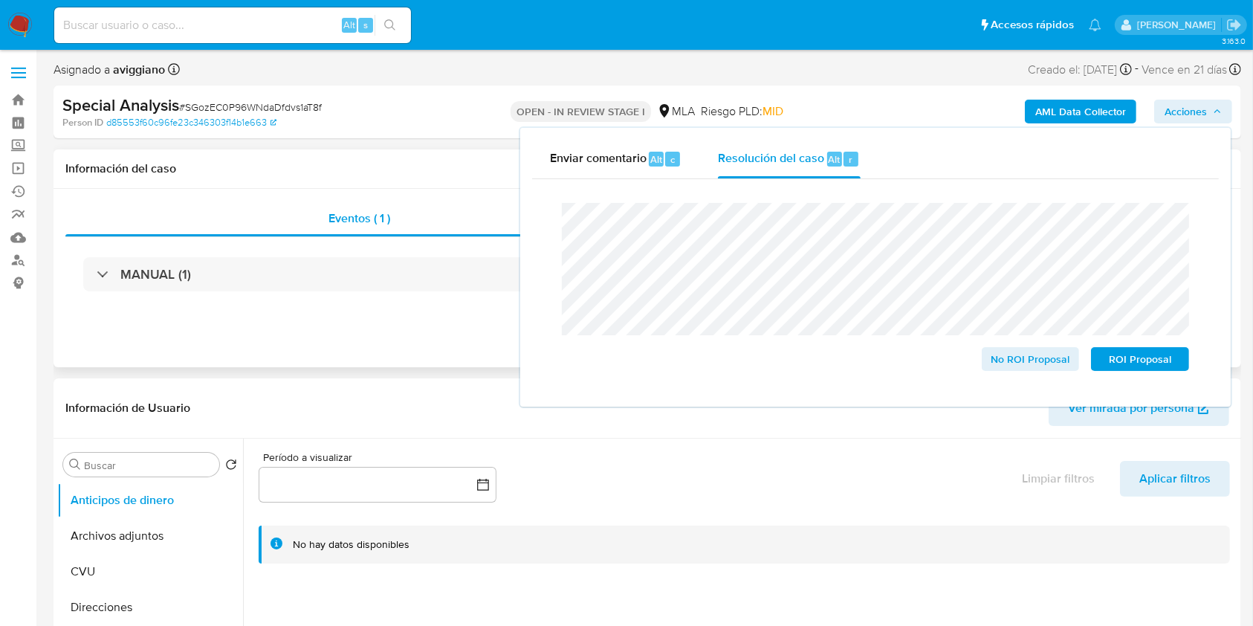
click at [347, 335] on div "Eventos ( 1 ) Acciones MANUAL (1)" at bounding box center [648, 278] width 1188 height 178
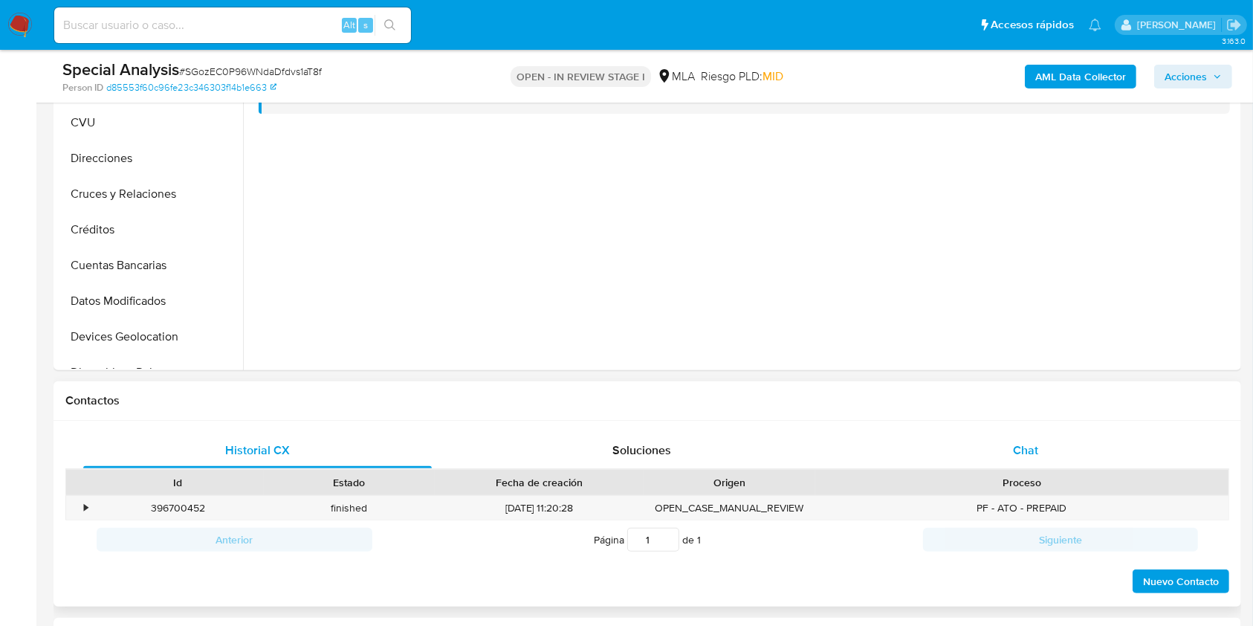
click at [981, 450] on div "Chat" at bounding box center [1026, 451] width 349 height 36
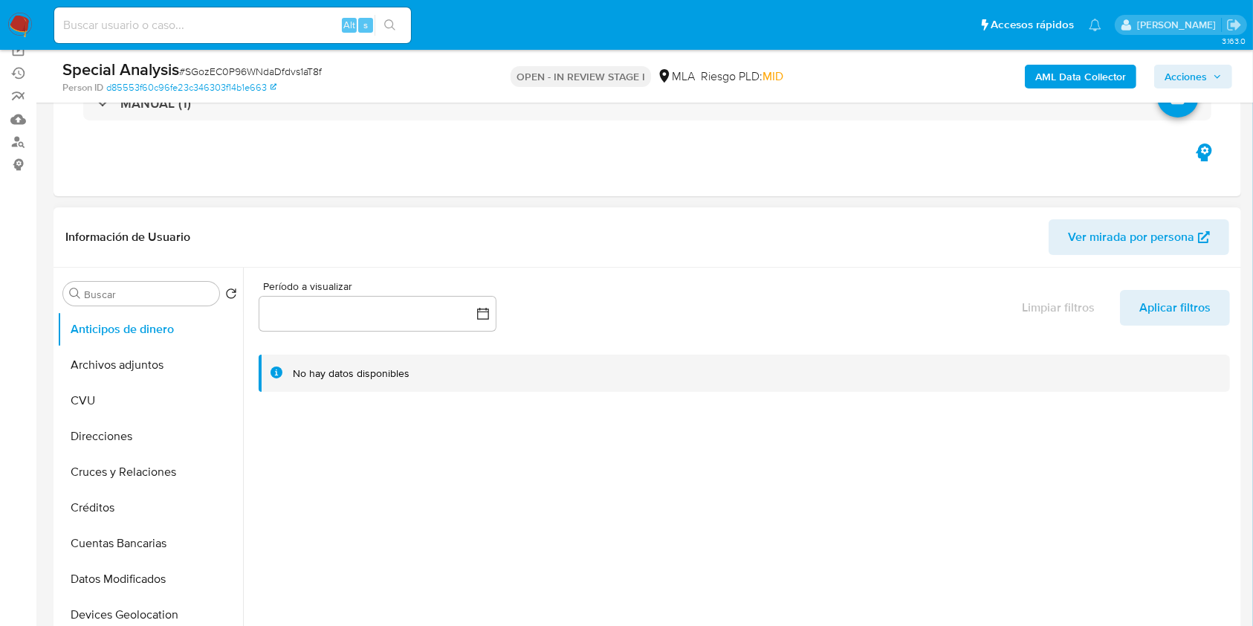
scroll to position [99, 0]
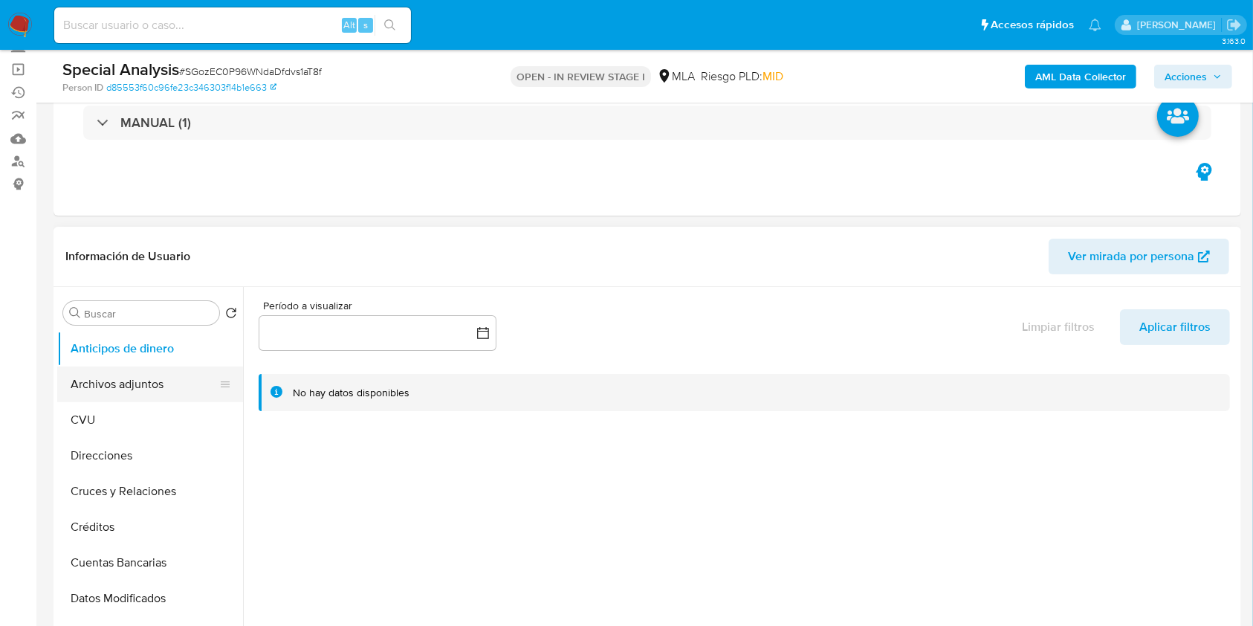
click at [156, 399] on button "Archivos adjuntos" at bounding box center [144, 384] width 174 height 36
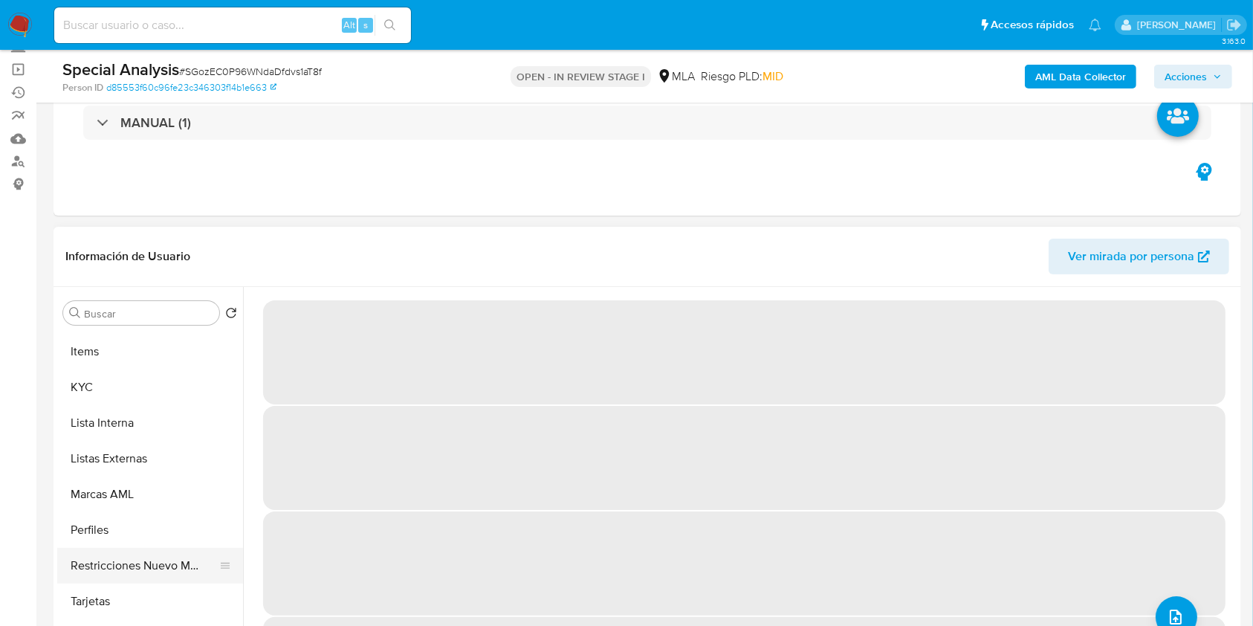
scroll to position [694, 0]
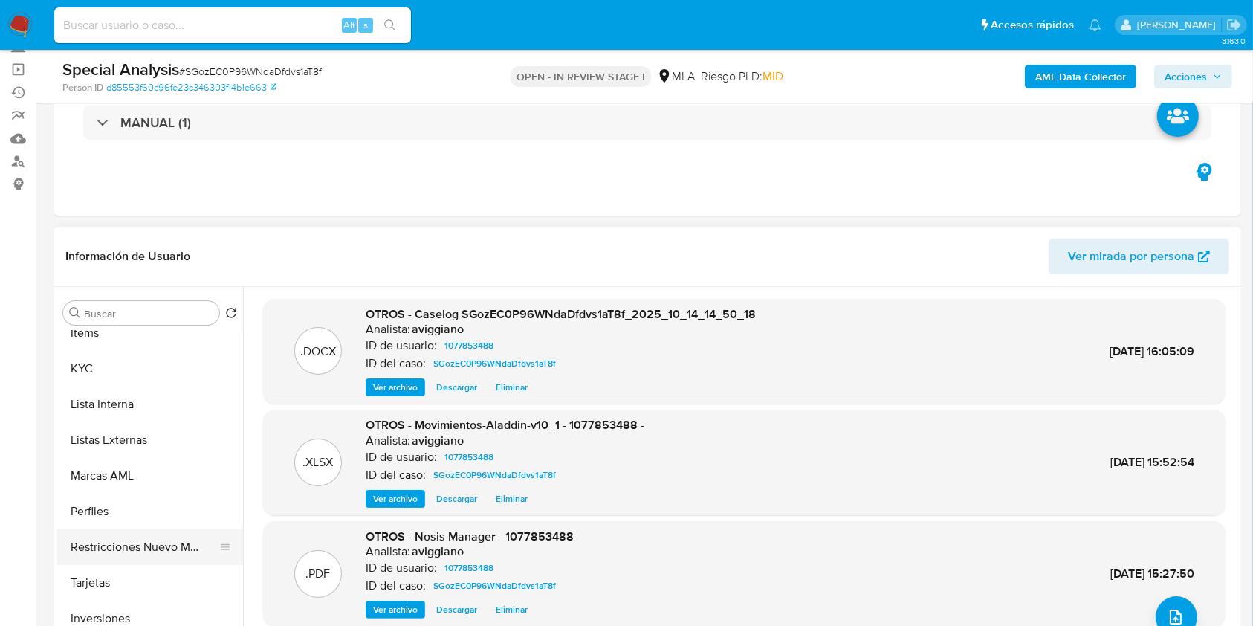
click at [155, 540] on button "Restricciones Nuevo Mundo" at bounding box center [144, 547] width 174 height 36
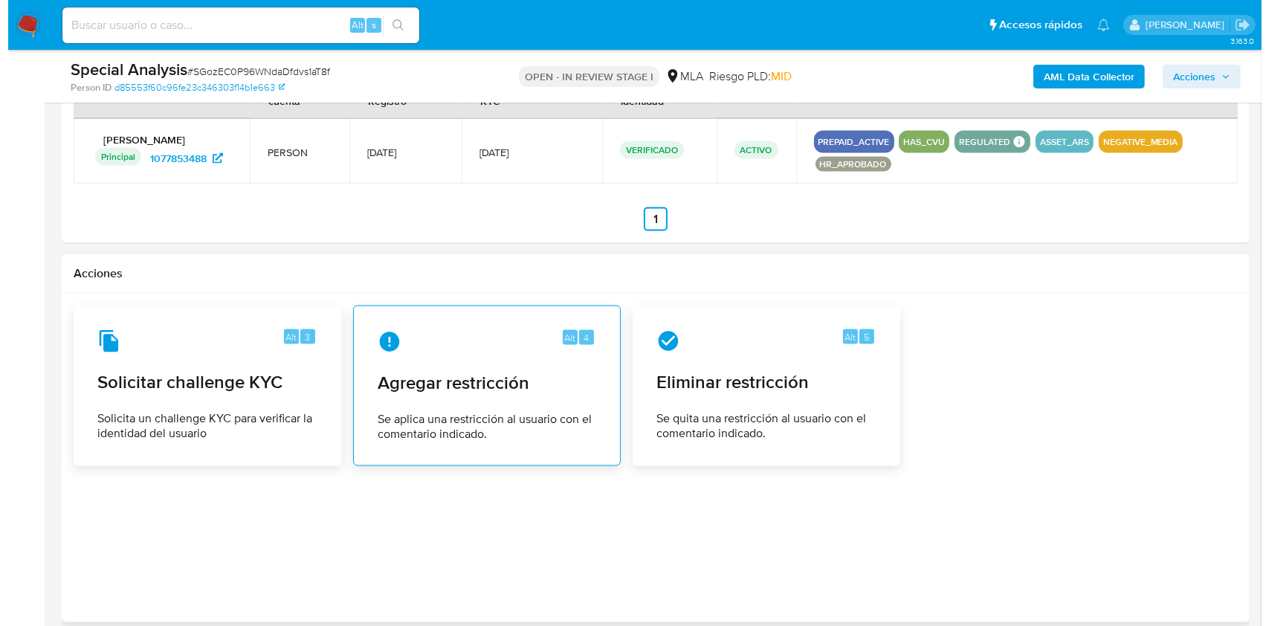
scroll to position [2206, 0]
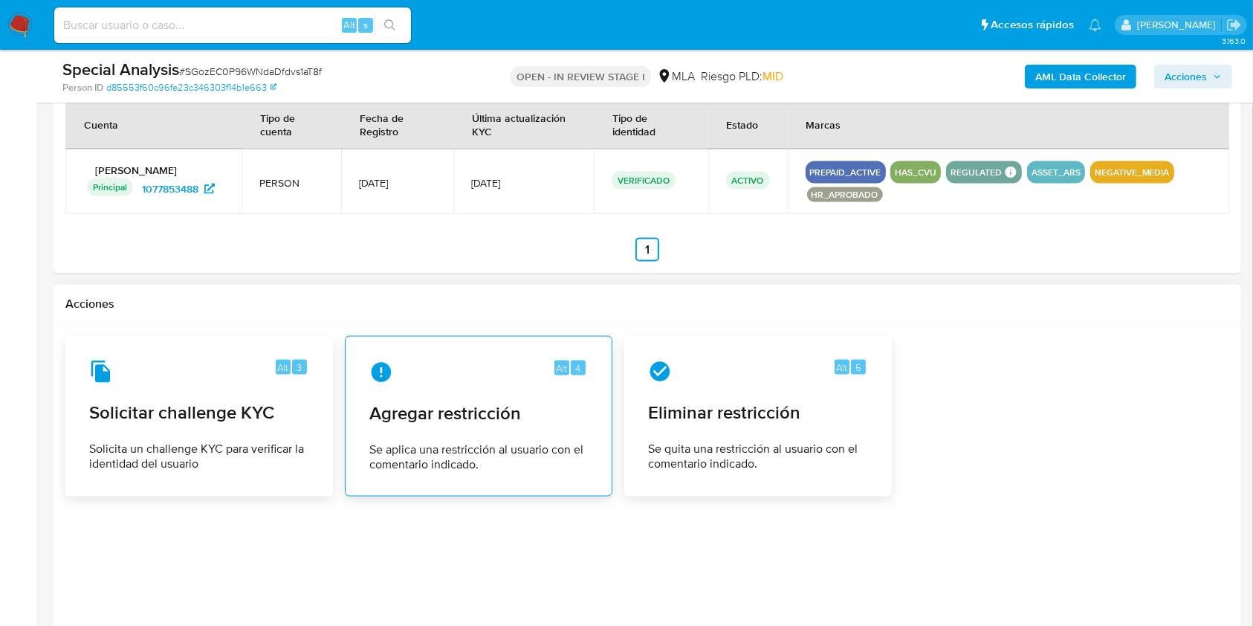
click at [431, 402] on span "Agregar restricción" at bounding box center [478, 413] width 219 height 22
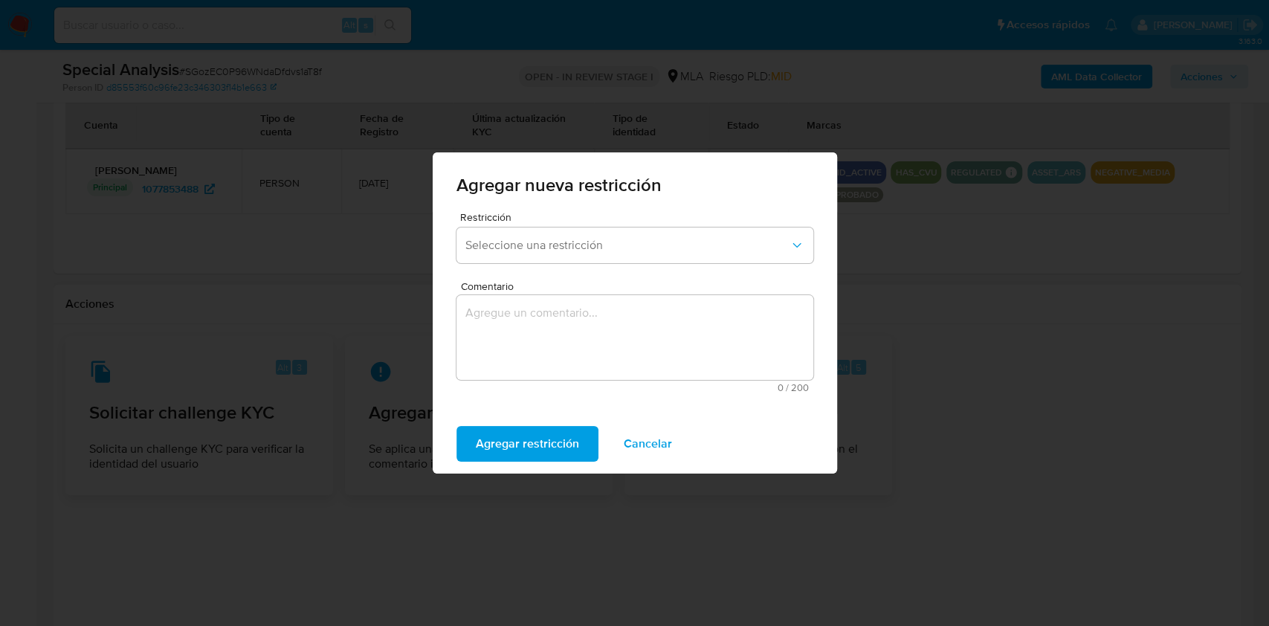
click at [545, 226] on div "Restricción Seleccione una restricción" at bounding box center [634, 240] width 357 height 57
click at [543, 238] on span "Seleccione una restricción" at bounding box center [627, 245] width 324 height 15
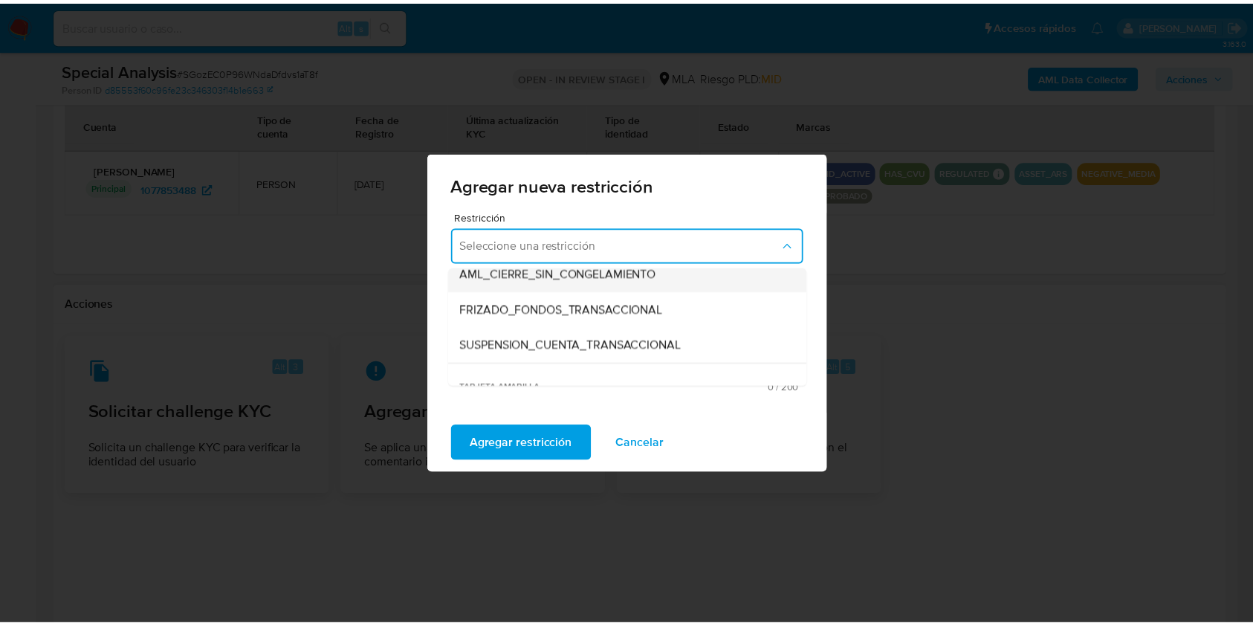
scroll to position [198, 0]
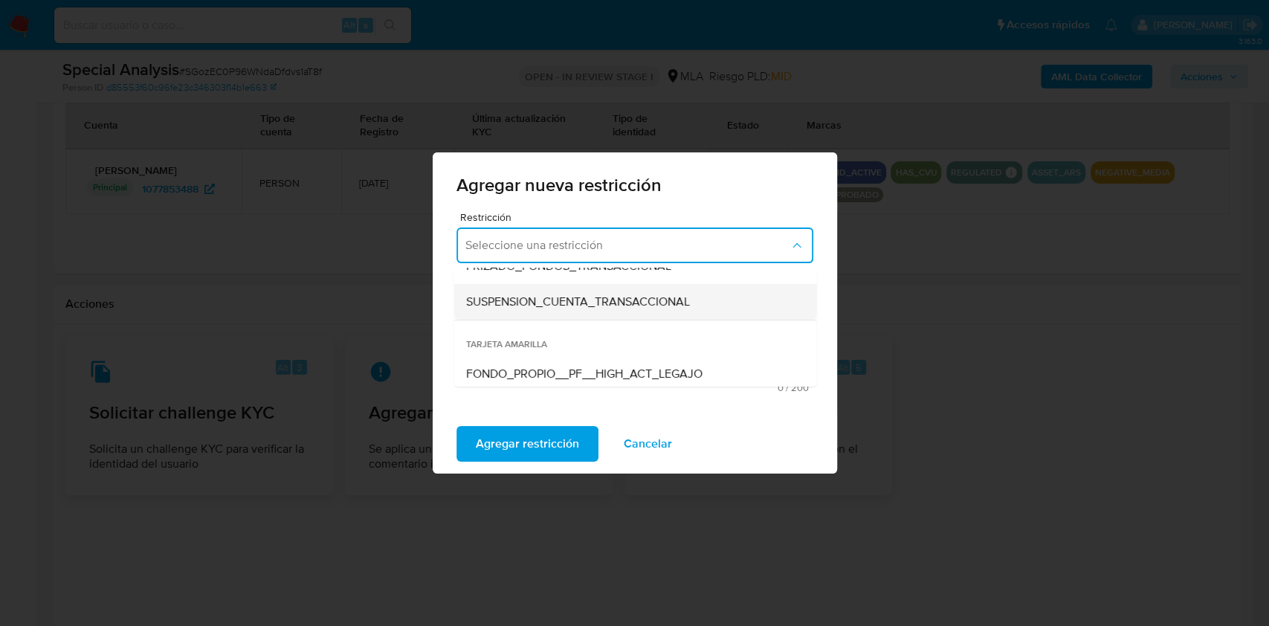
click at [546, 308] on span "SUSPENSION_CUENTA_TRANSACCIONAL" at bounding box center [577, 301] width 224 height 15
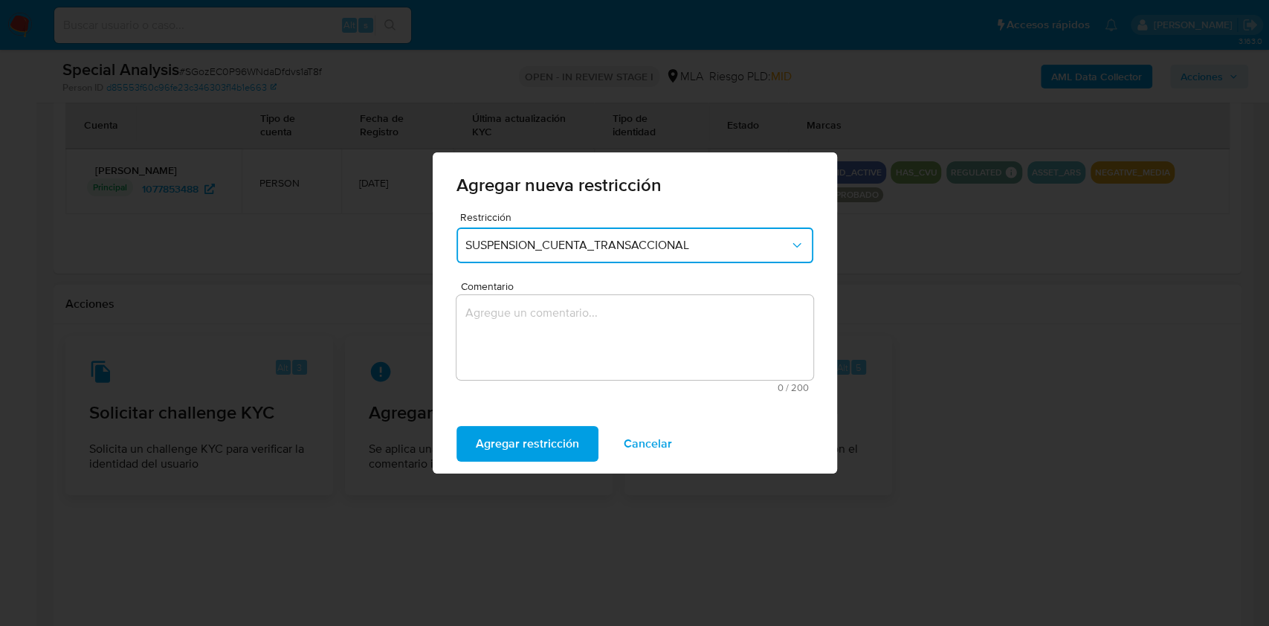
click at [540, 347] on textarea "Comentario" at bounding box center [634, 337] width 357 height 85
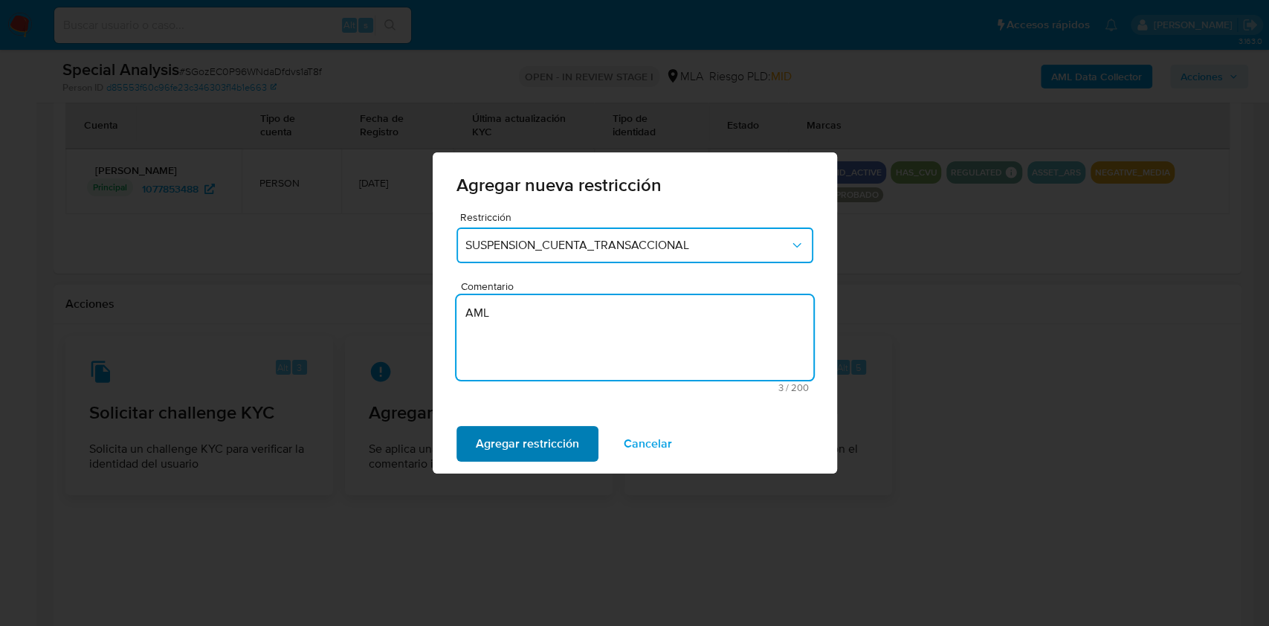
type textarea "AML"
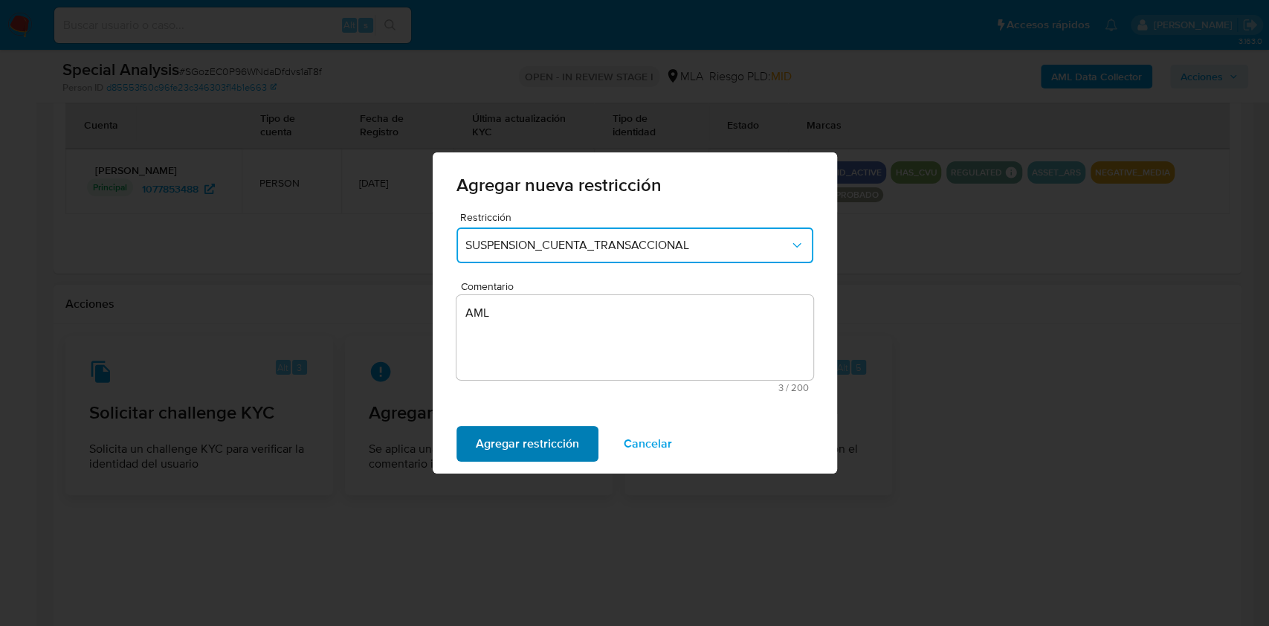
click at [563, 443] on span "Agregar restricción" at bounding box center [527, 443] width 103 height 33
click at [494, 427] on span "Confirmar" at bounding box center [503, 443] width 54 height 33
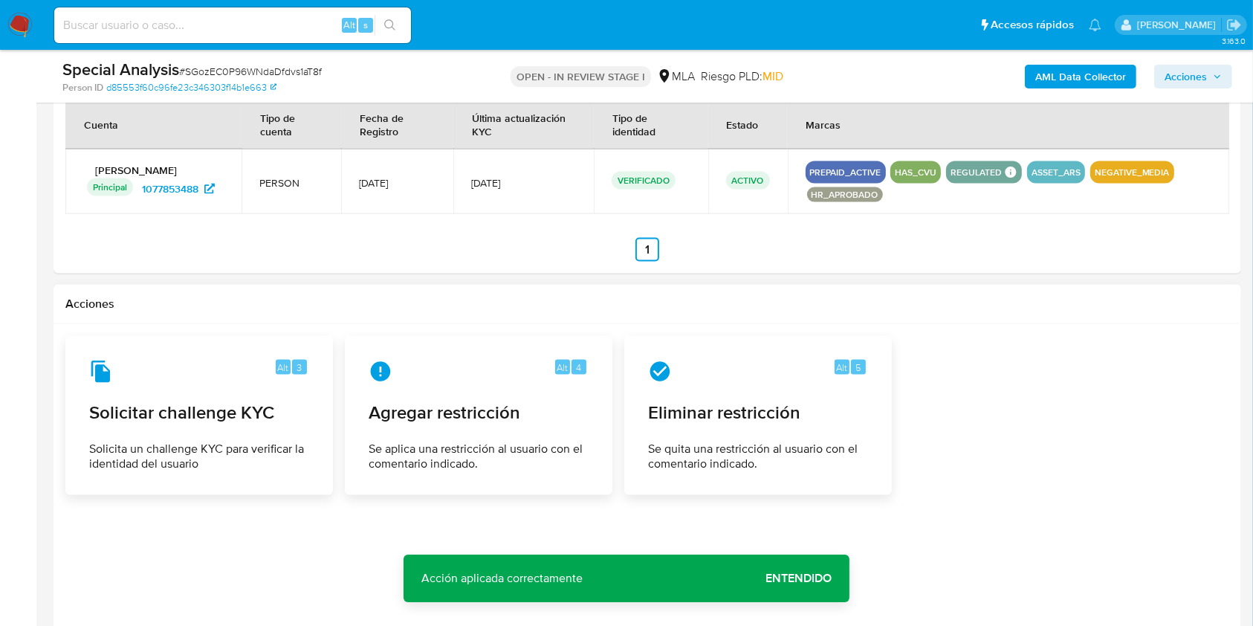
click at [1199, 85] on span "Acciones" at bounding box center [1186, 77] width 42 height 24
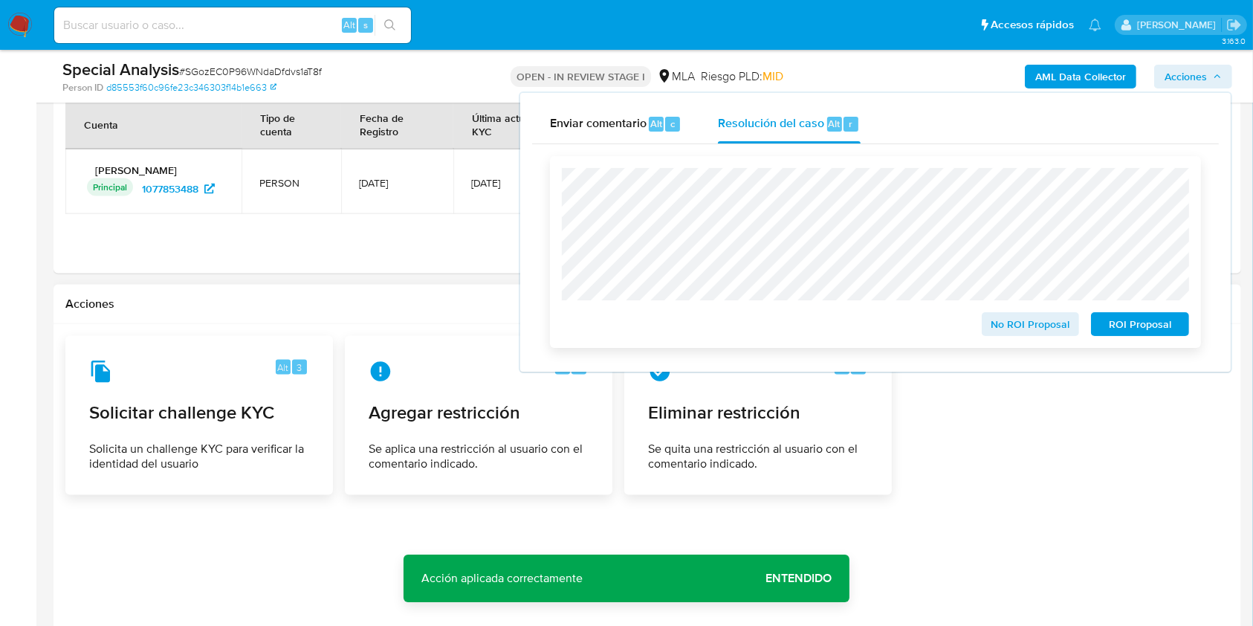
click at [1130, 323] on span "ROI Proposal" at bounding box center [1140, 324] width 77 height 21
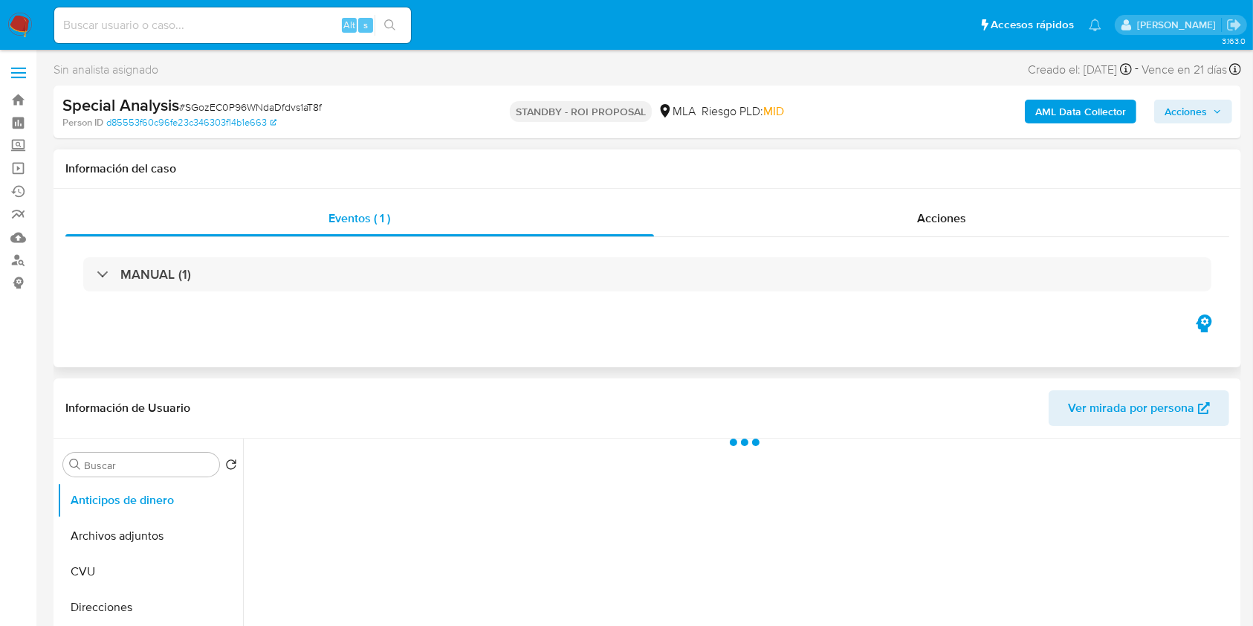
select select "10"
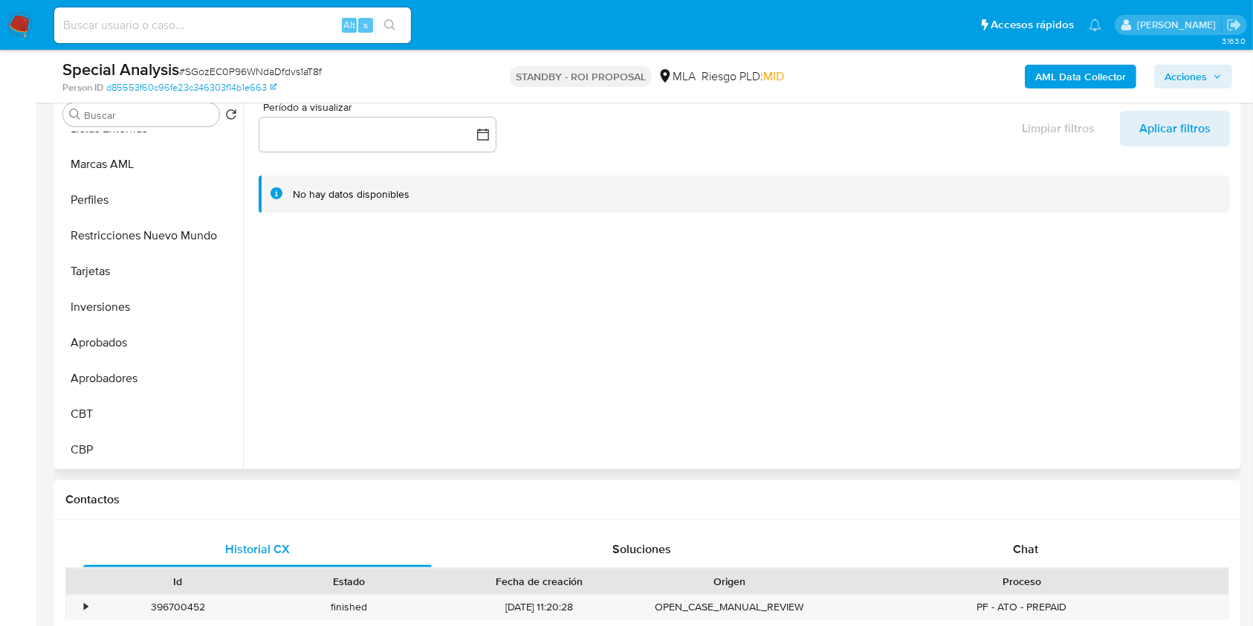
scroll to position [708, 0]
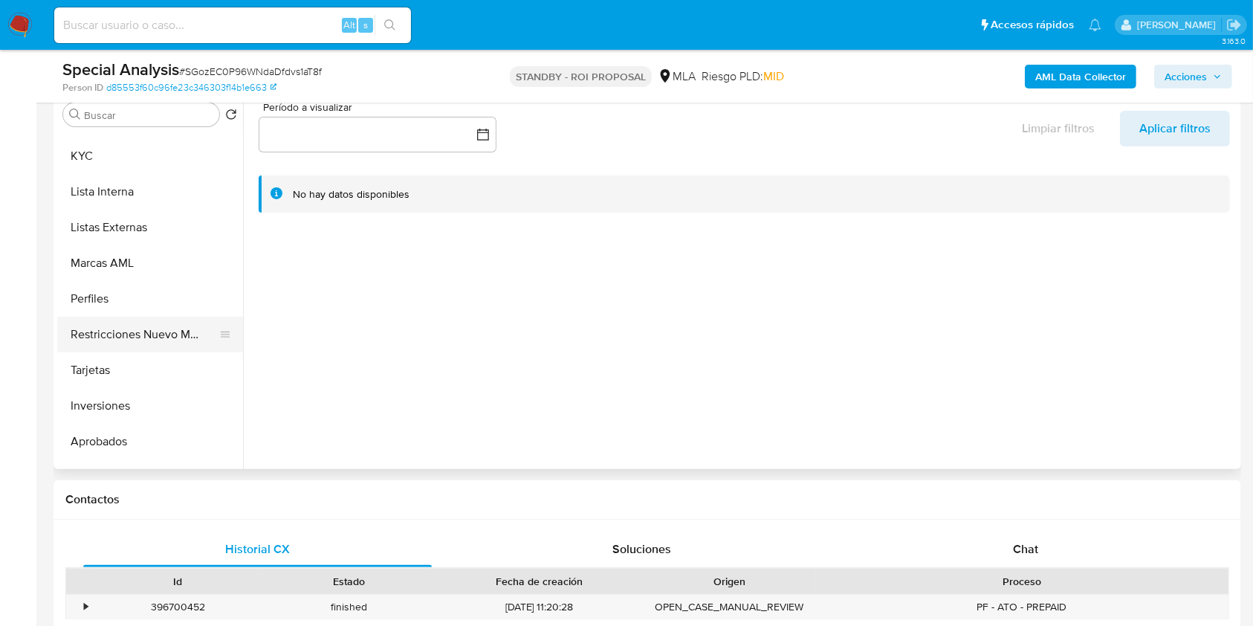
click at [152, 337] on button "Restricciones Nuevo Mundo" at bounding box center [144, 335] width 174 height 36
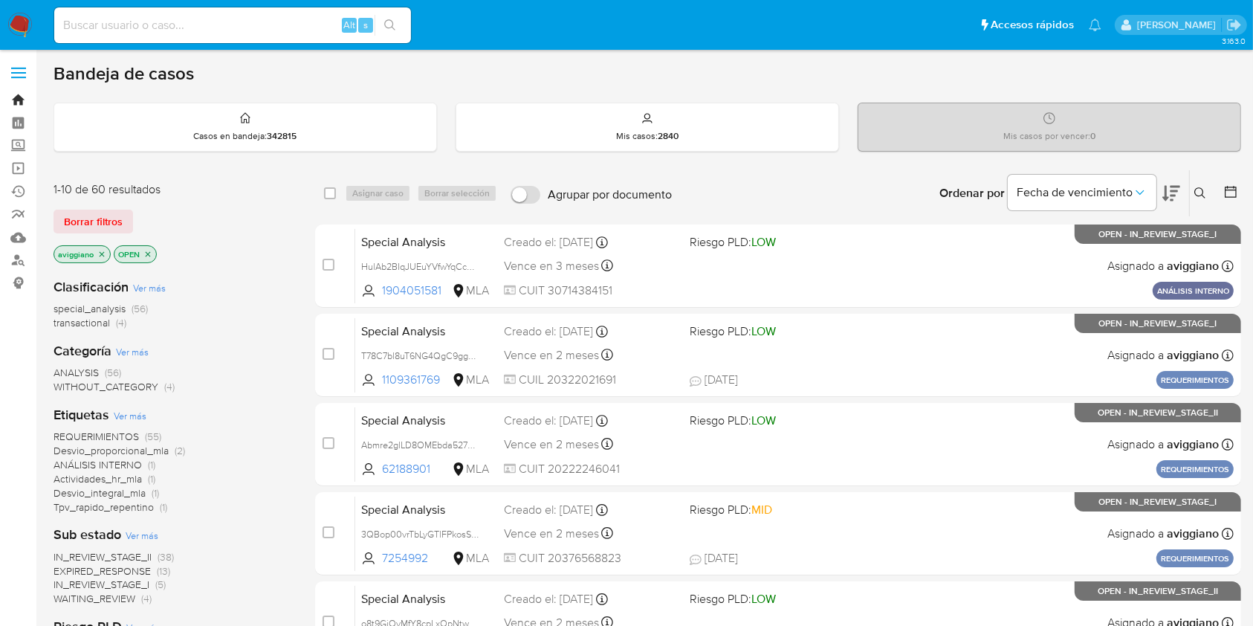
click at [25, 94] on link "Bandeja" at bounding box center [88, 99] width 177 height 23
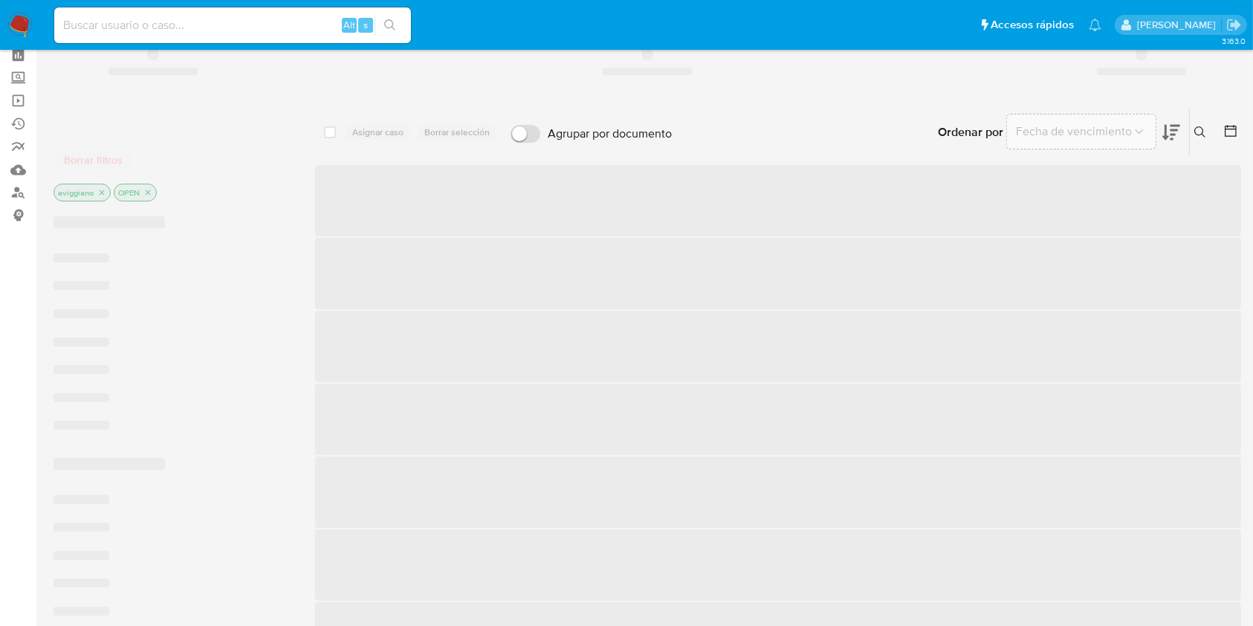
scroll to position [99, 0]
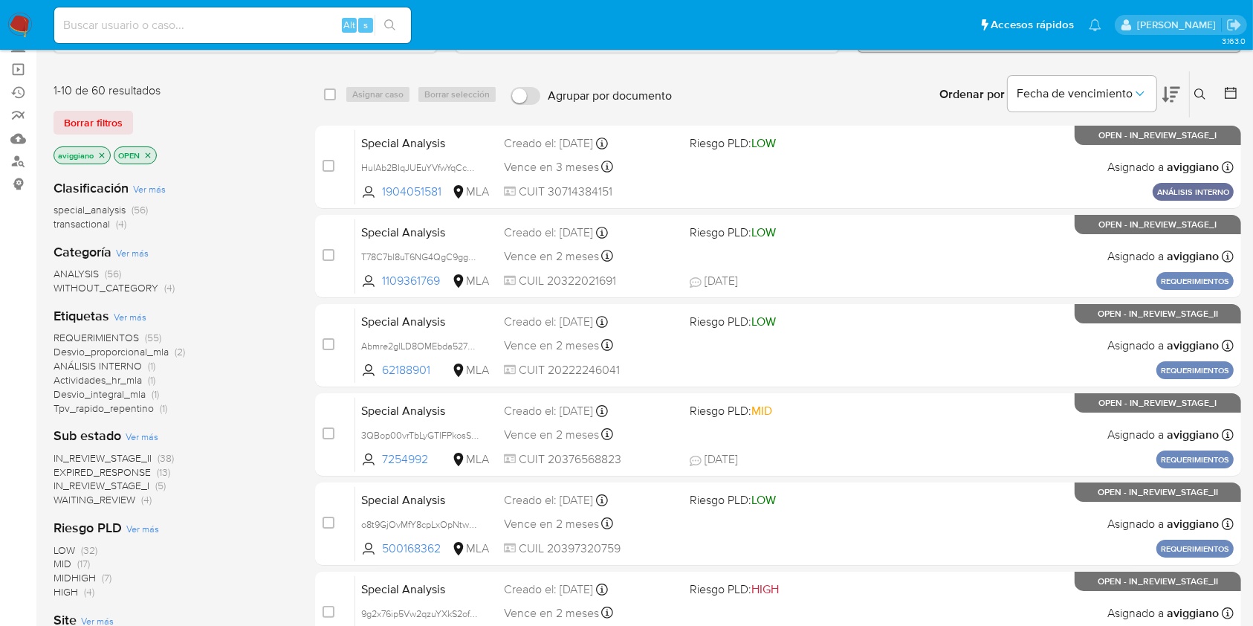
click at [107, 149] on p "aviggiano" at bounding box center [82, 155] width 56 height 16
click at [103, 151] on icon "close-filter" at bounding box center [101, 155] width 9 height 9
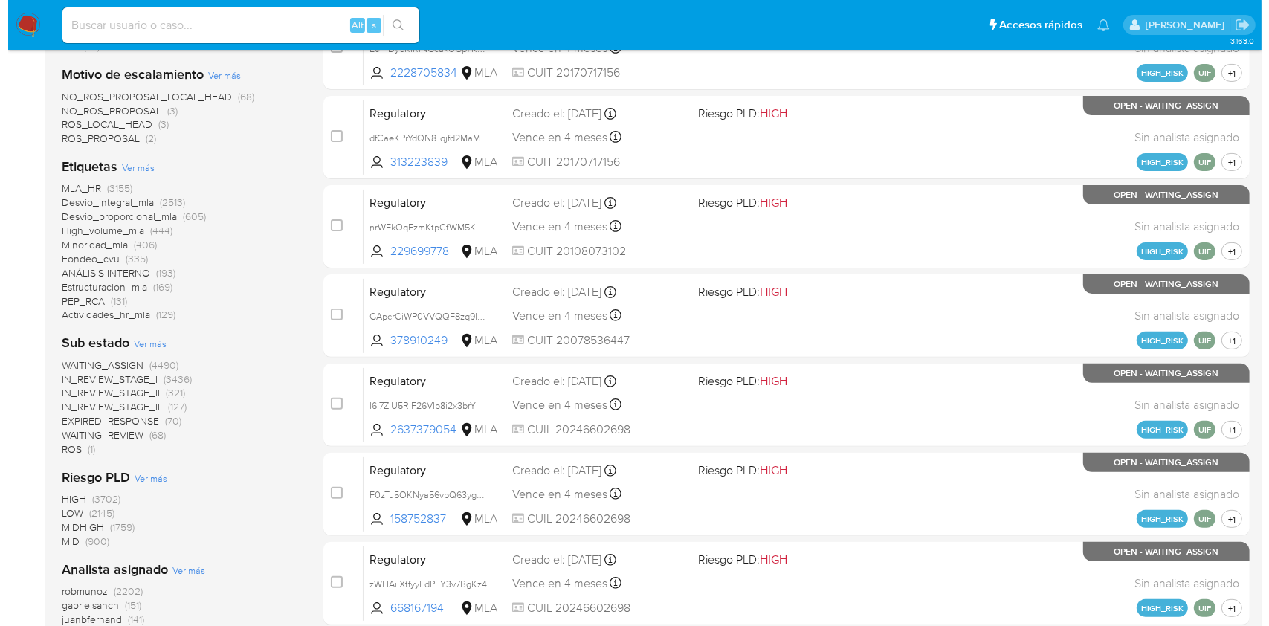
scroll to position [678, 0]
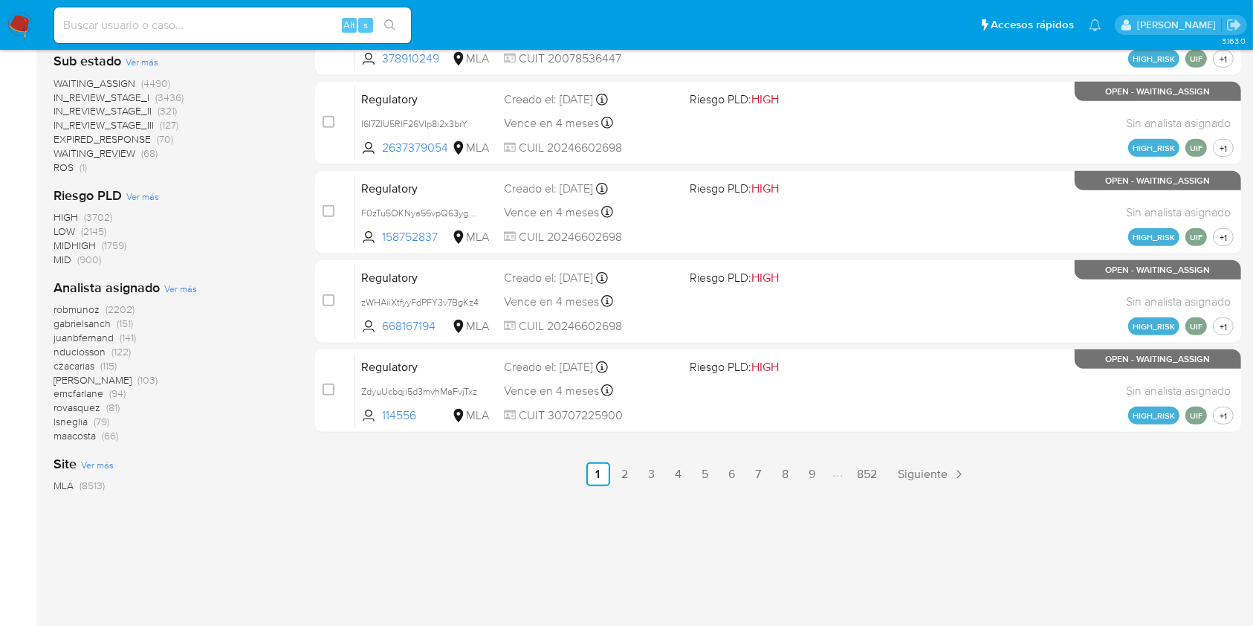
click at [175, 288] on span "Ver más" at bounding box center [180, 288] width 33 height 13
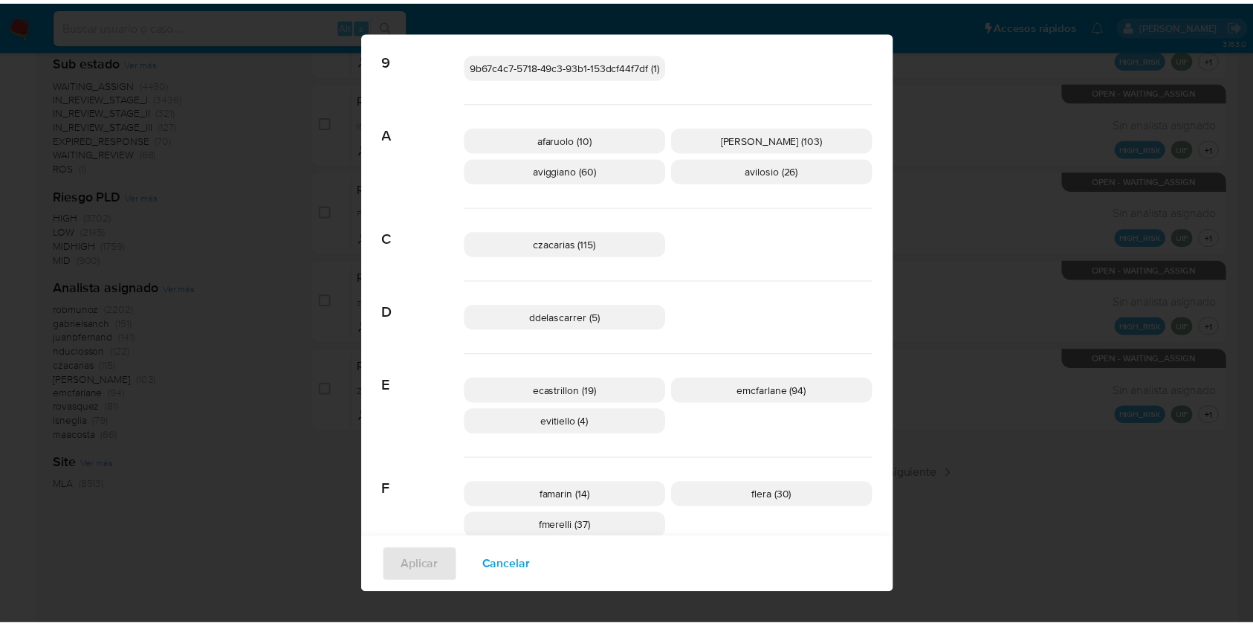
scroll to position [286, 0]
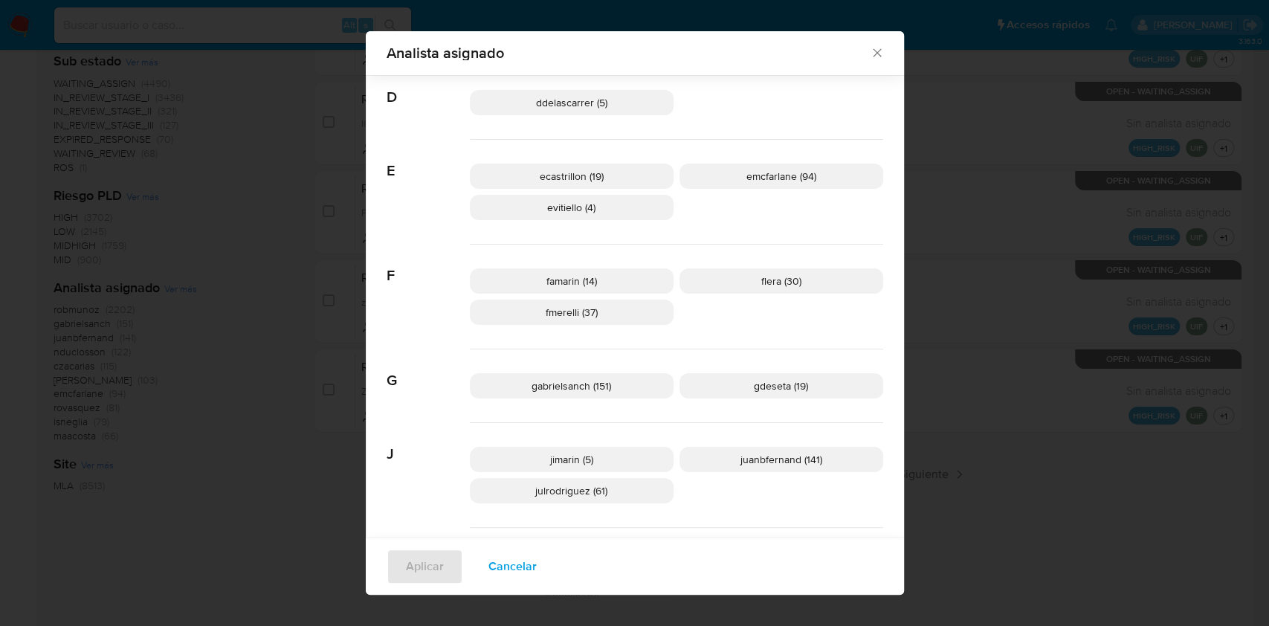
click at [870, 54] on icon "Cerrar" at bounding box center [877, 52] width 15 height 15
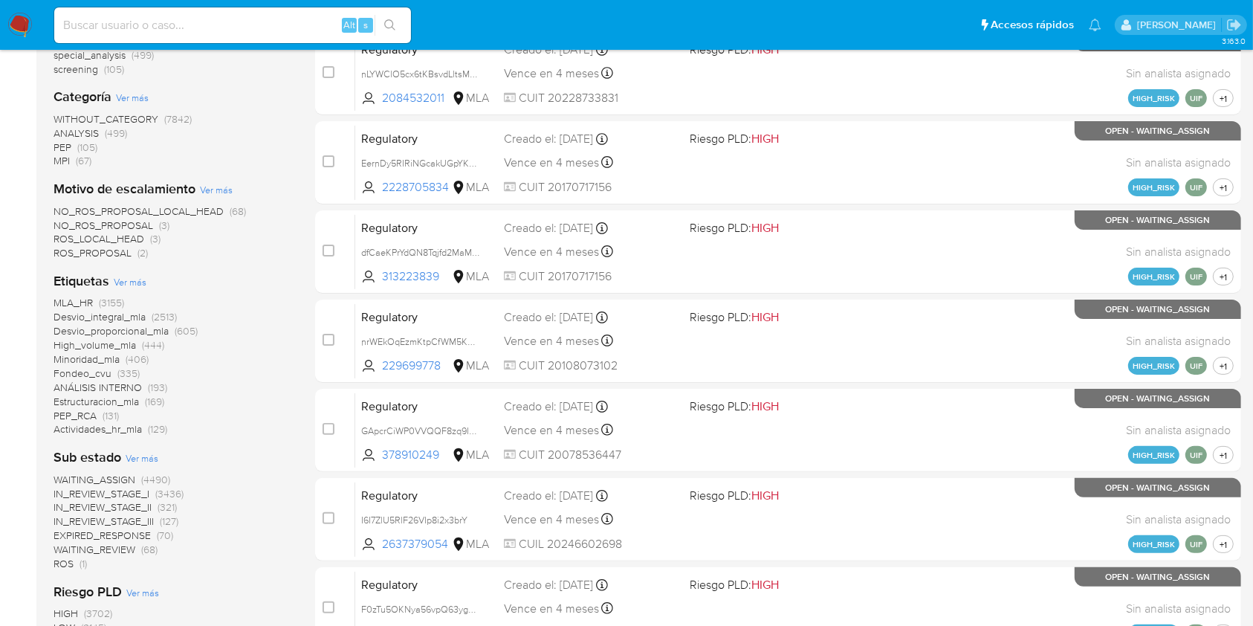
scroll to position [0, 0]
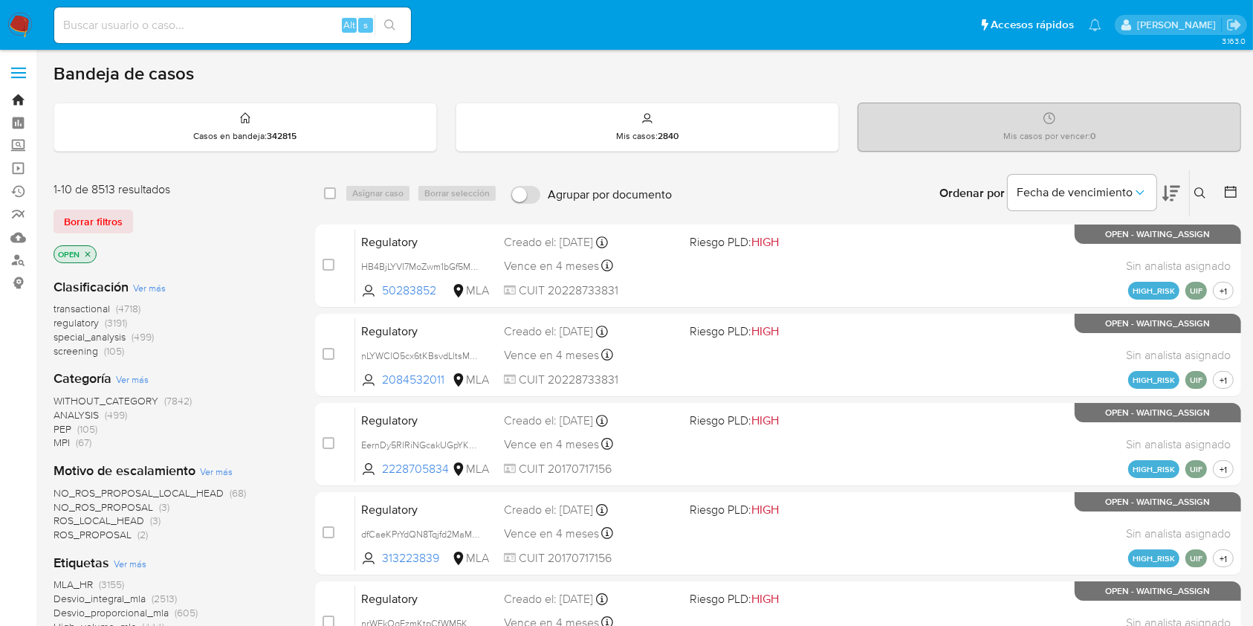
click at [6, 100] on link "Bandeja" at bounding box center [88, 99] width 177 height 23
click at [12, 98] on link "Bandeja" at bounding box center [88, 99] width 177 height 23
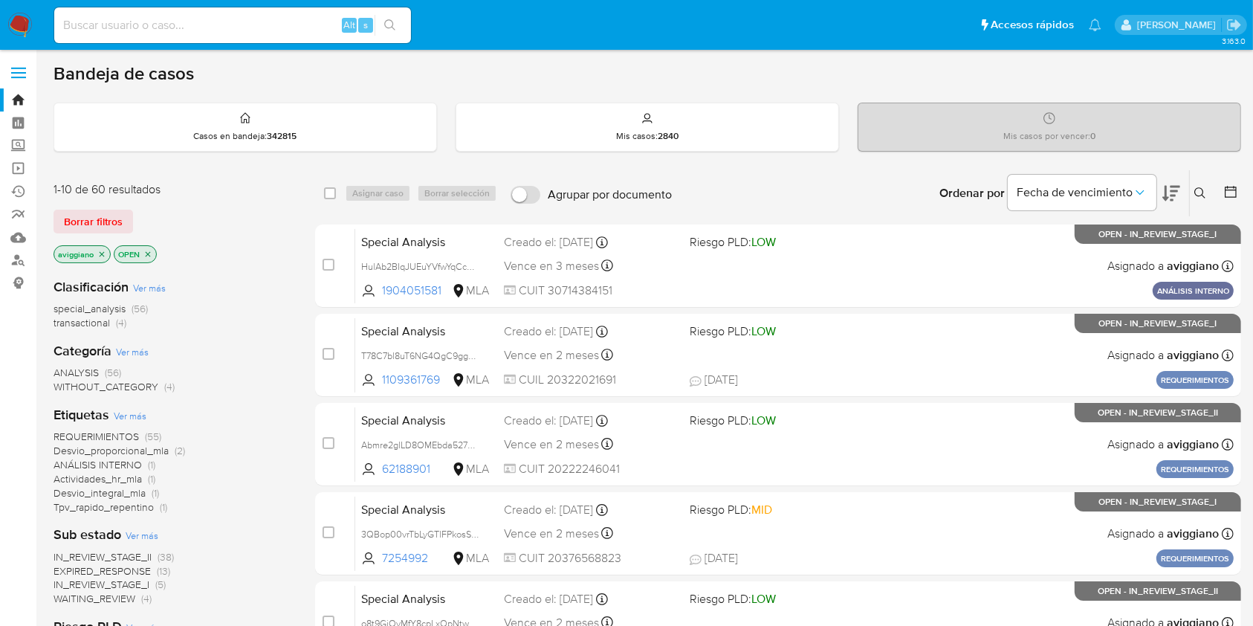
click at [1172, 97] on div "Bandeja de casos Casos en bandeja : 342815 Mis casos : 2840 Mis casos por vence…" at bounding box center [648, 613] width 1188 height 1102
click at [1127, 79] on div "Bandeja de casos" at bounding box center [648, 73] width 1188 height 22
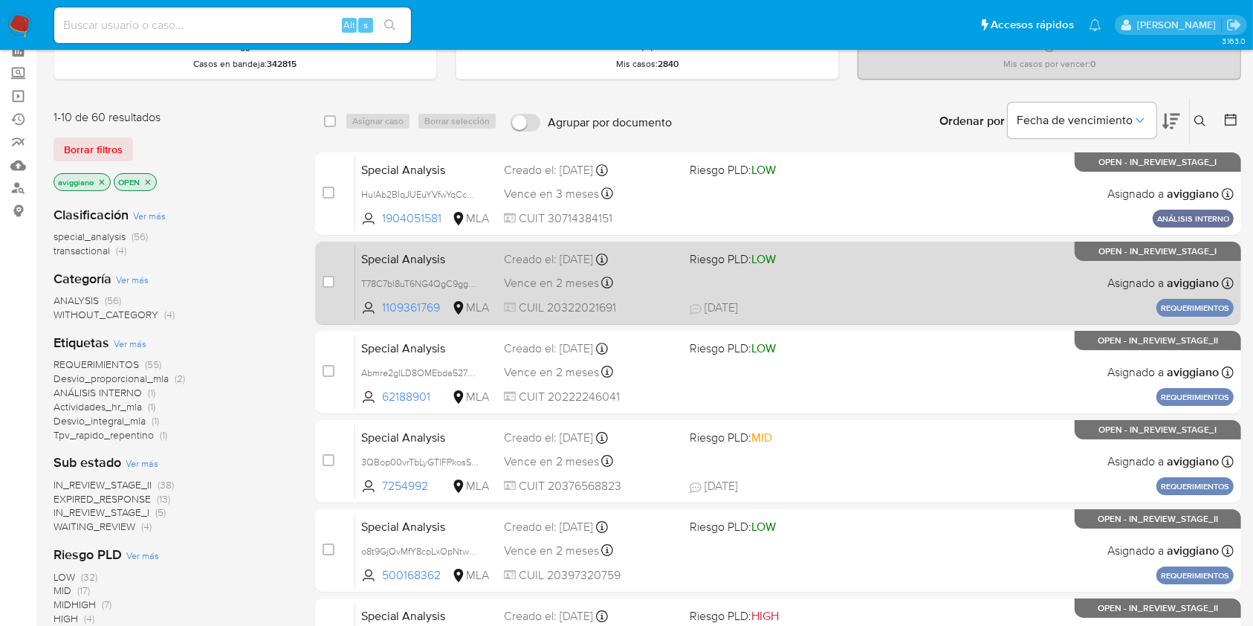
scroll to position [99, 0]
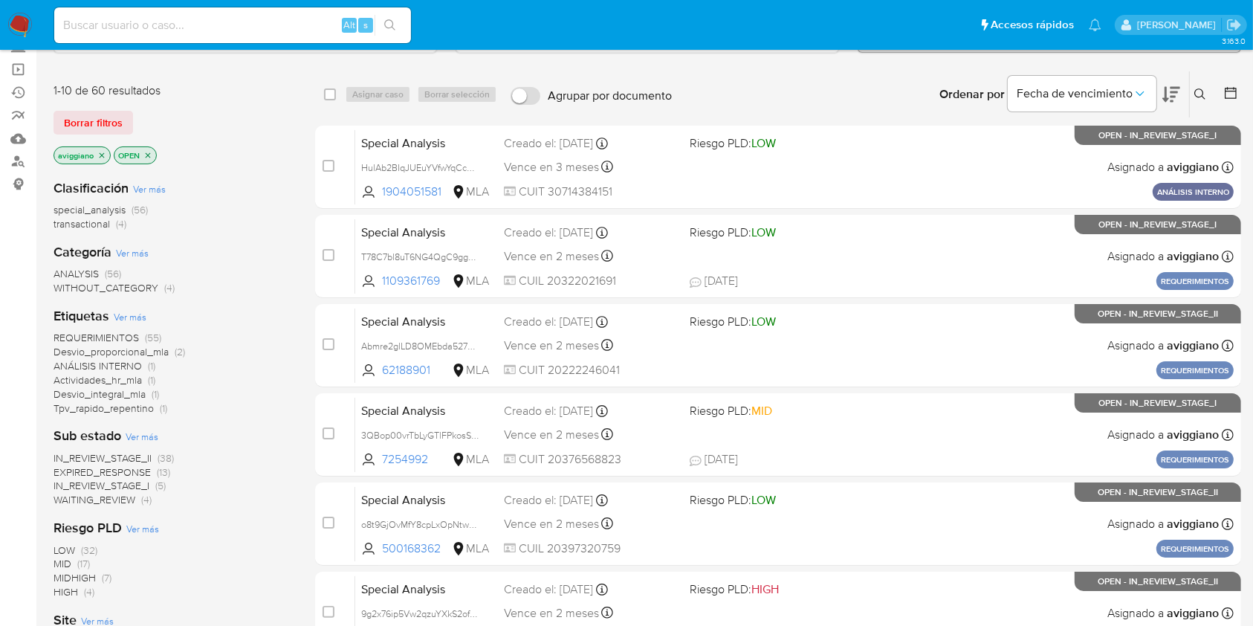
click at [103, 152] on icon "close-filter" at bounding box center [102, 154] width 5 height 5
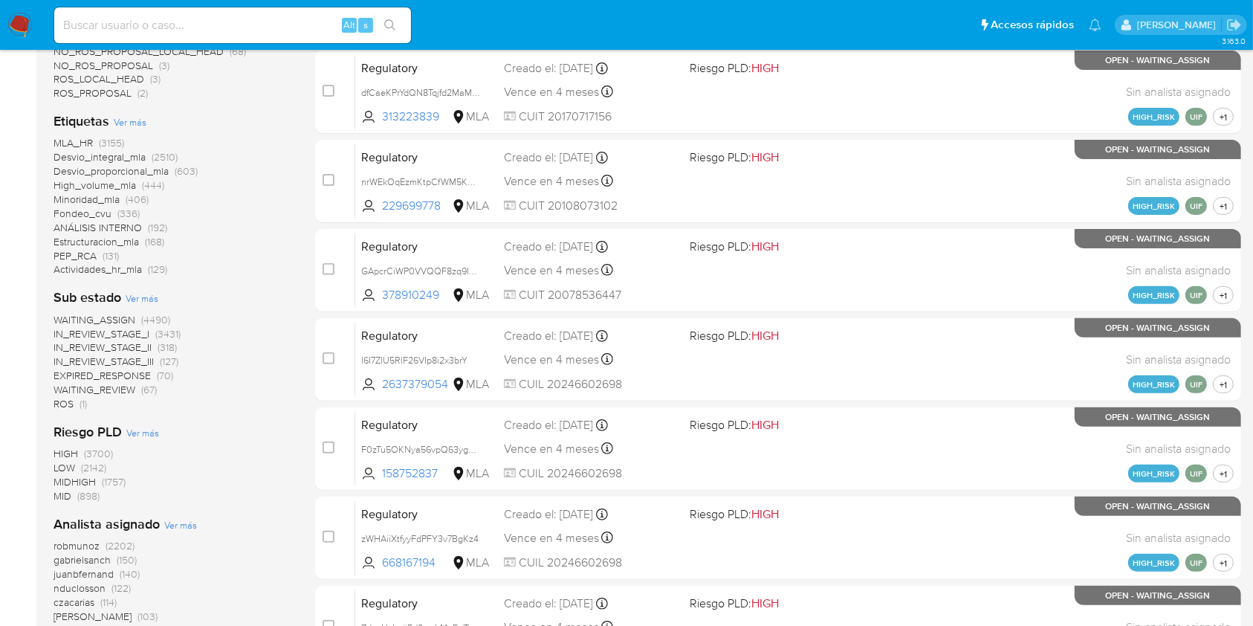
scroll to position [595, 0]
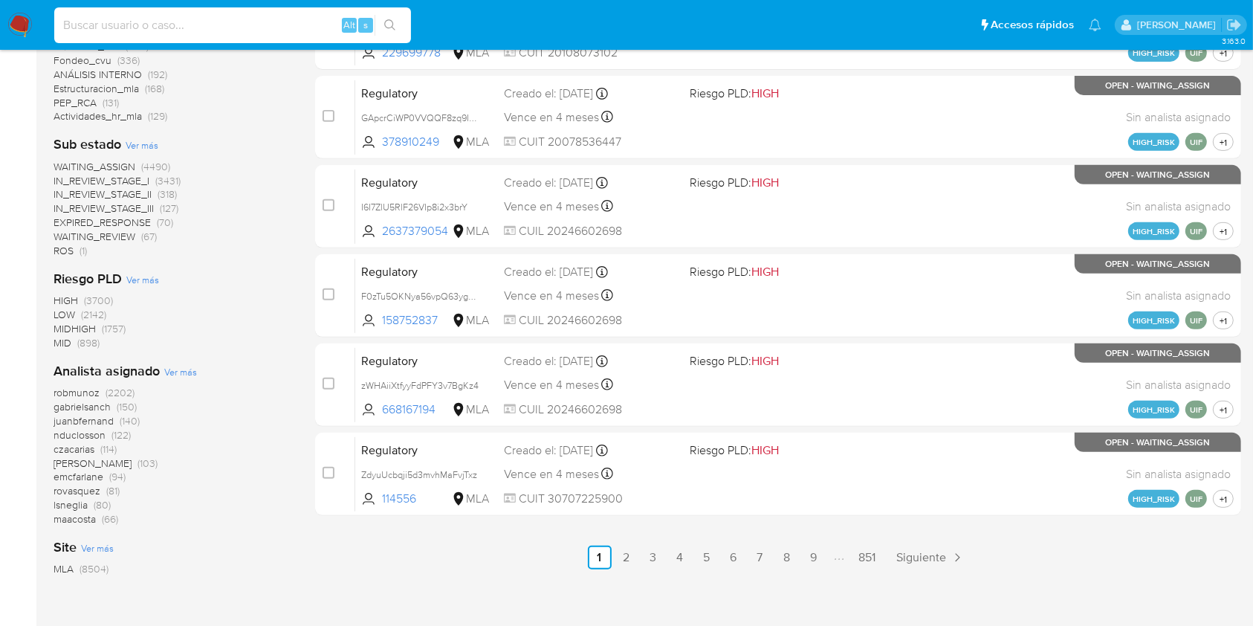
paste input "Q20P6P0MArcfUJH4HJ4p3mey"
type input "Q20P6P0MArcfUJH4HJ4p3mey"
click at [388, 25] on icon "search-icon" at bounding box center [390, 25] width 12 height 12
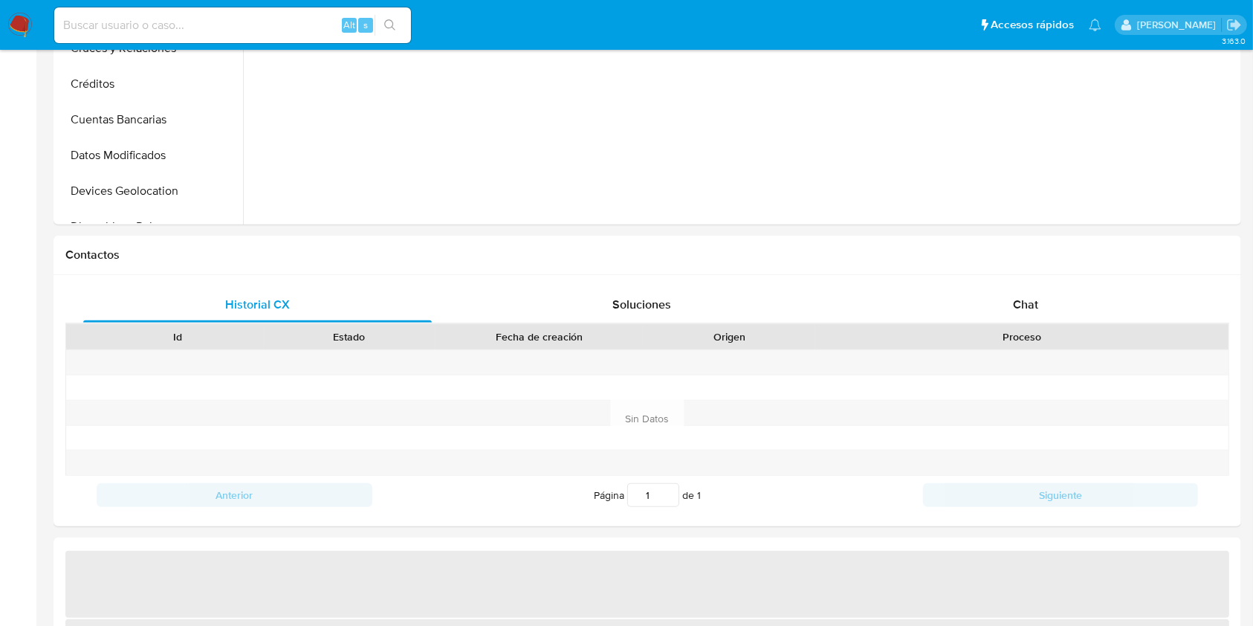
select select "10"
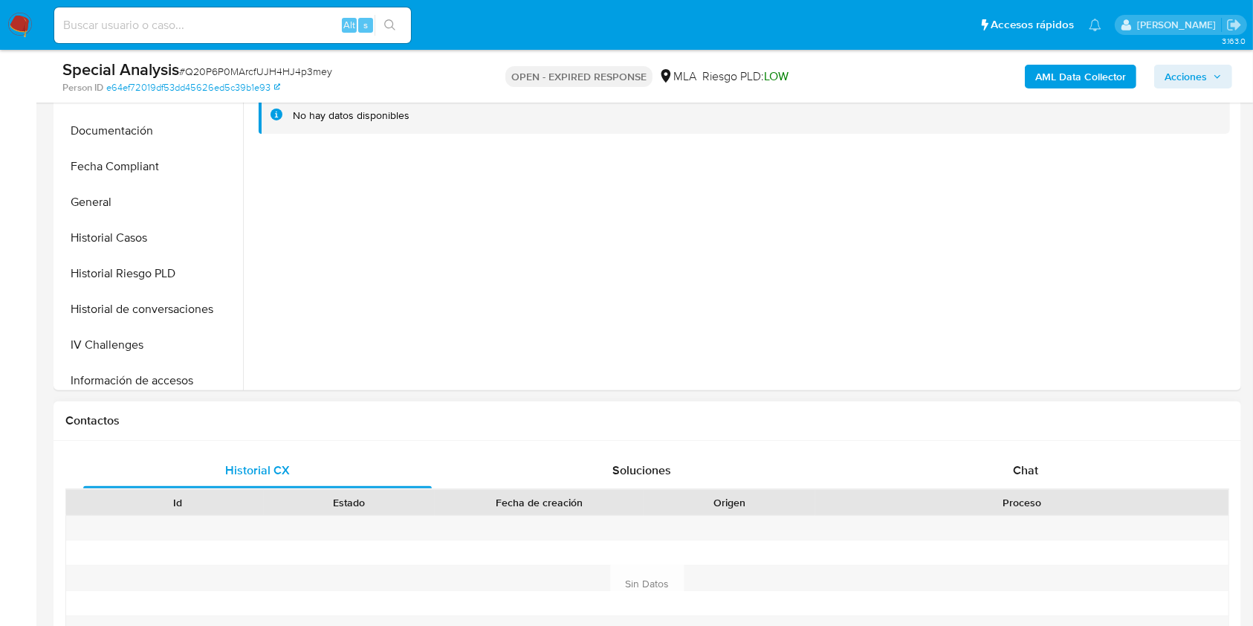
scroll to position [595, 0]
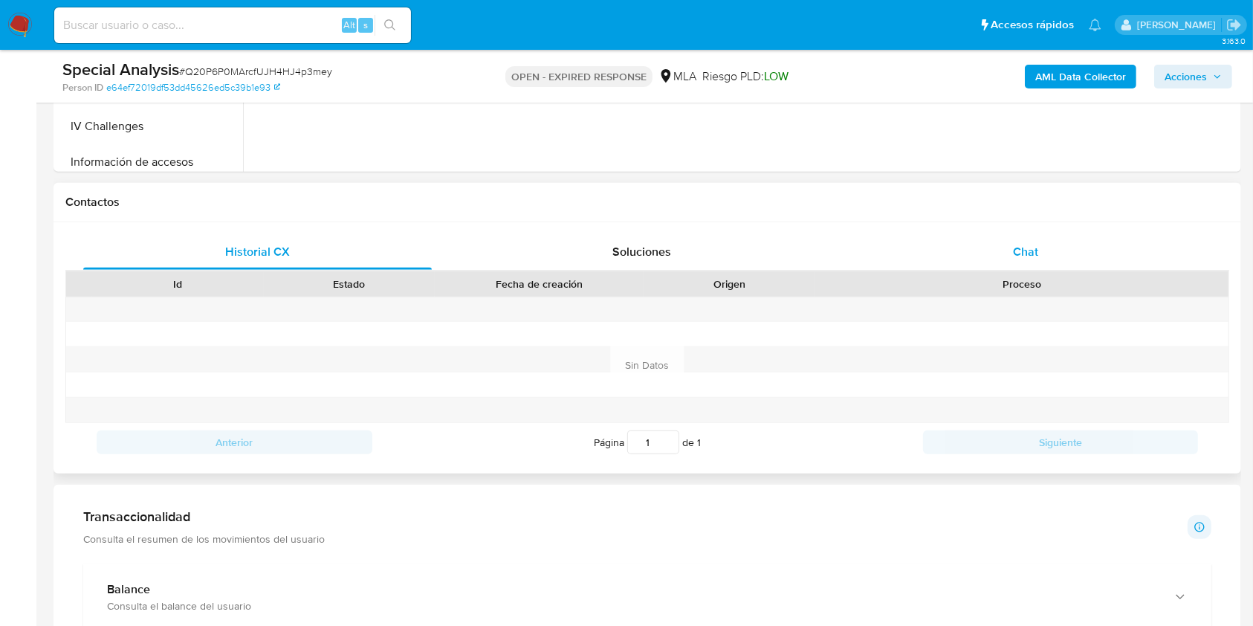
click at [989, 268] on div "Chat" at bounding box center [1026, 252] width 349 height 36
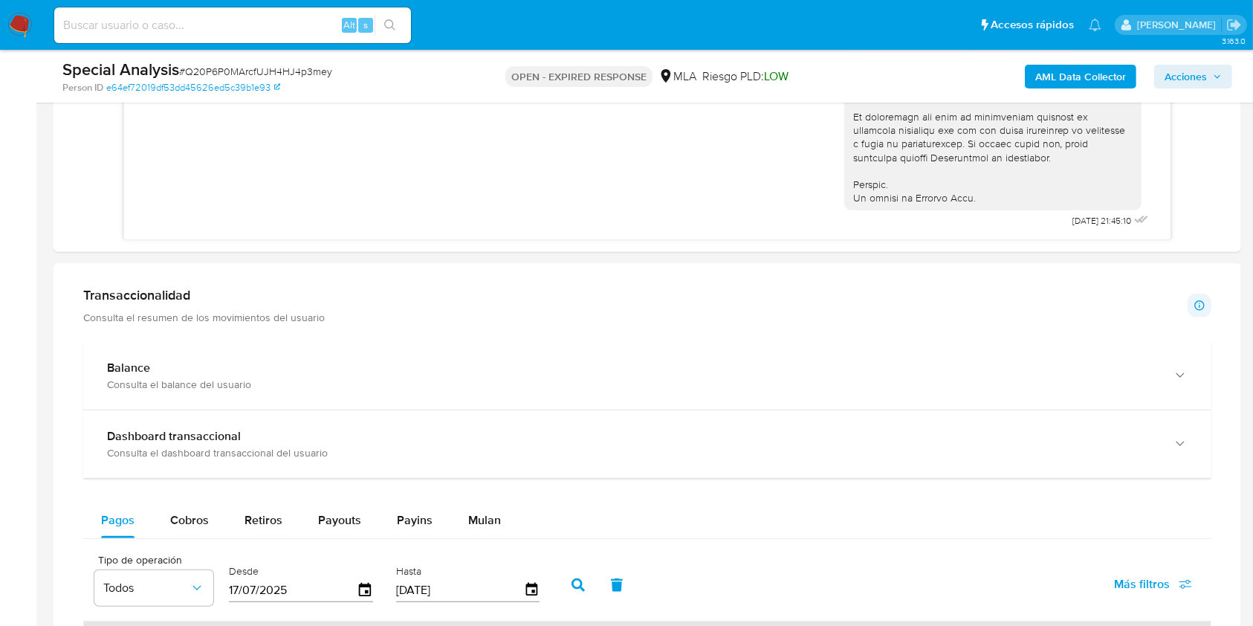
scroll to position [1387, 0]
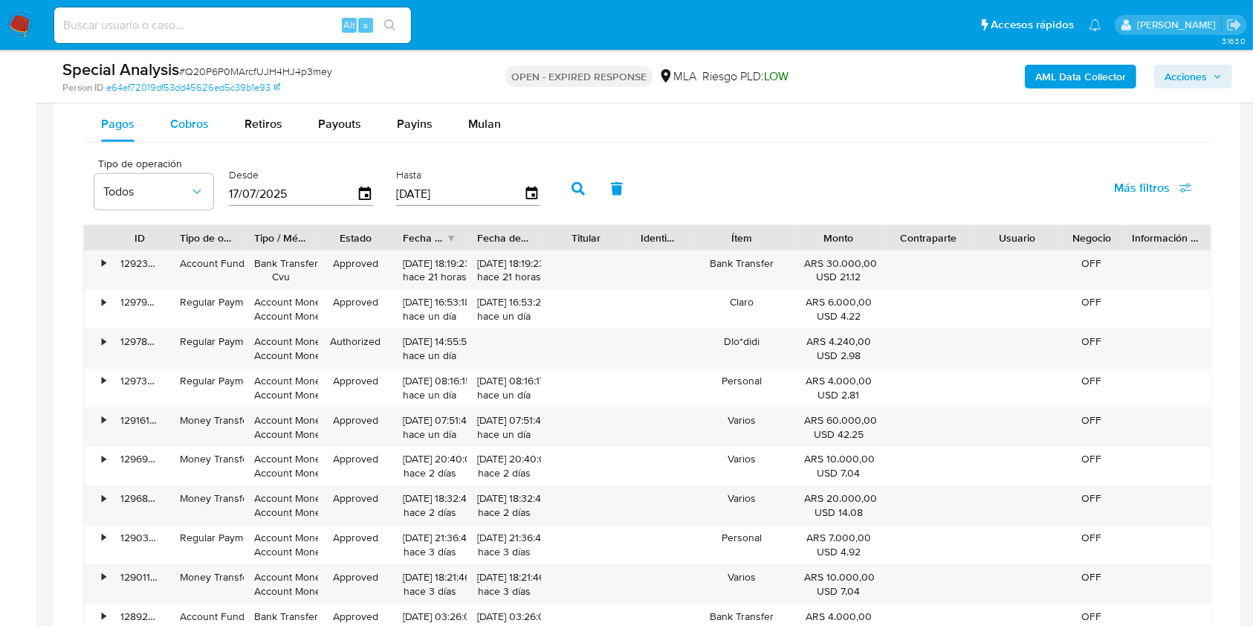
click at [161, 128] on button "Cobros" at bounding box center [189, 124] width 74 height 36
select select "10"
click at [473, 120] on span "Mulan" at bounding box center [484, 123] width 33 height 17
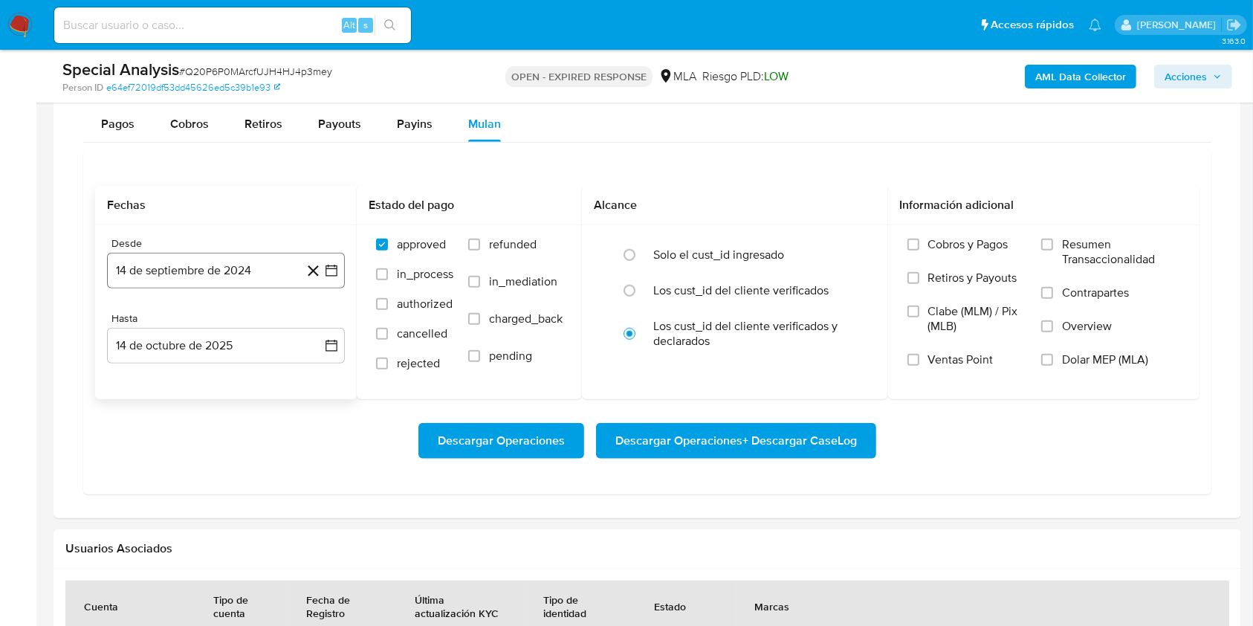
click at [222, 260] on button "14 de septiembre de 2024" at bounding box center [226, 271] width 238 height 36
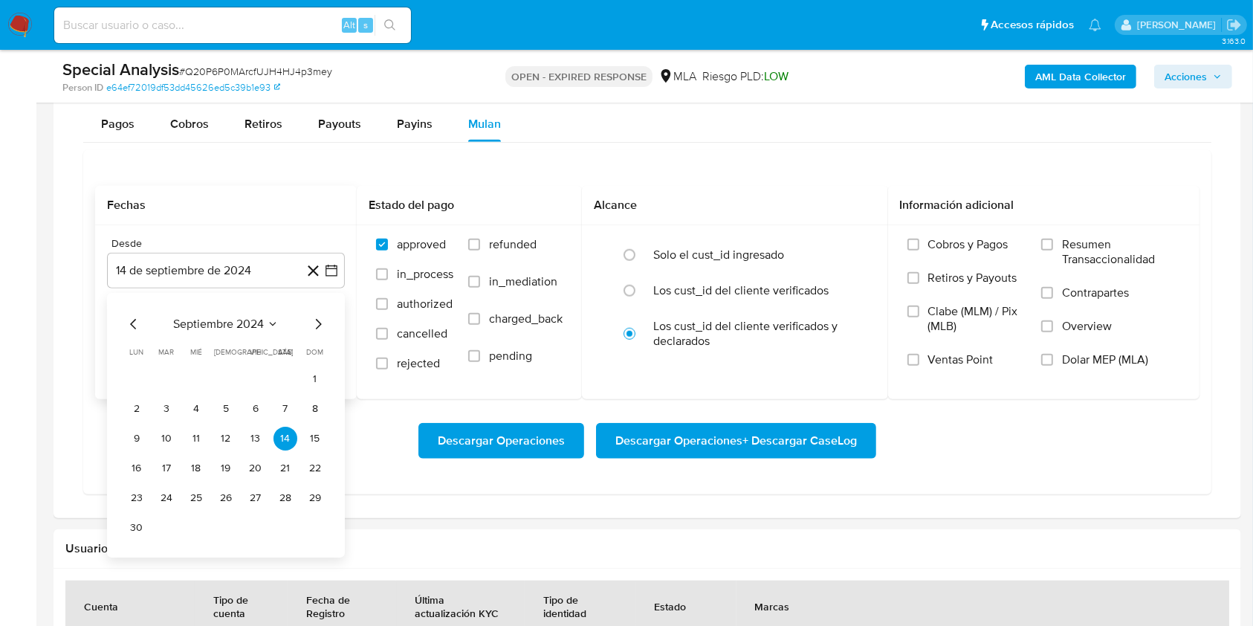
click at [320, 323] on icon "Mes siguiente" at bounding box center [319, 324] width 6 height 10
click at [163, 381] on button "1" at bounding box center [167, 379] width 24 height 24
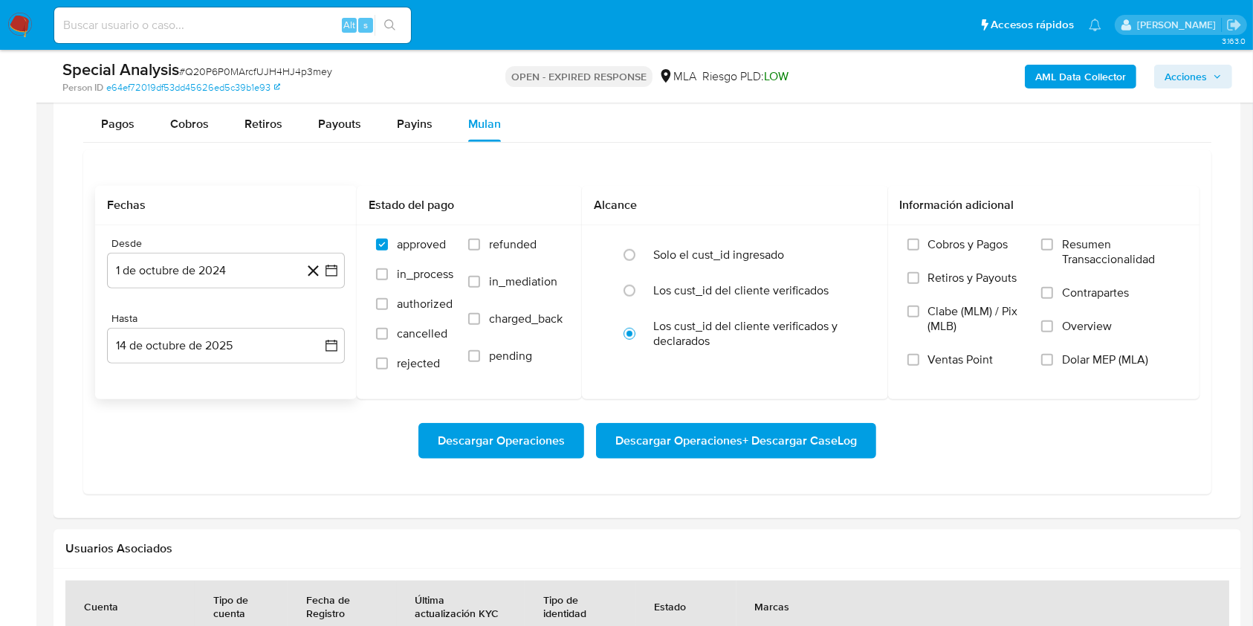
click at [190, 368] on div "Desde 1 de octubre de 2024 1-10-2024 Hasta 14 de octubre de 2025 14-10-2025" at bounding box center [226, 312] width 262 height 174
click at [186, 345] on button "14 de octubre de 2025" at bounding box center [226, 346] width 238 height 36
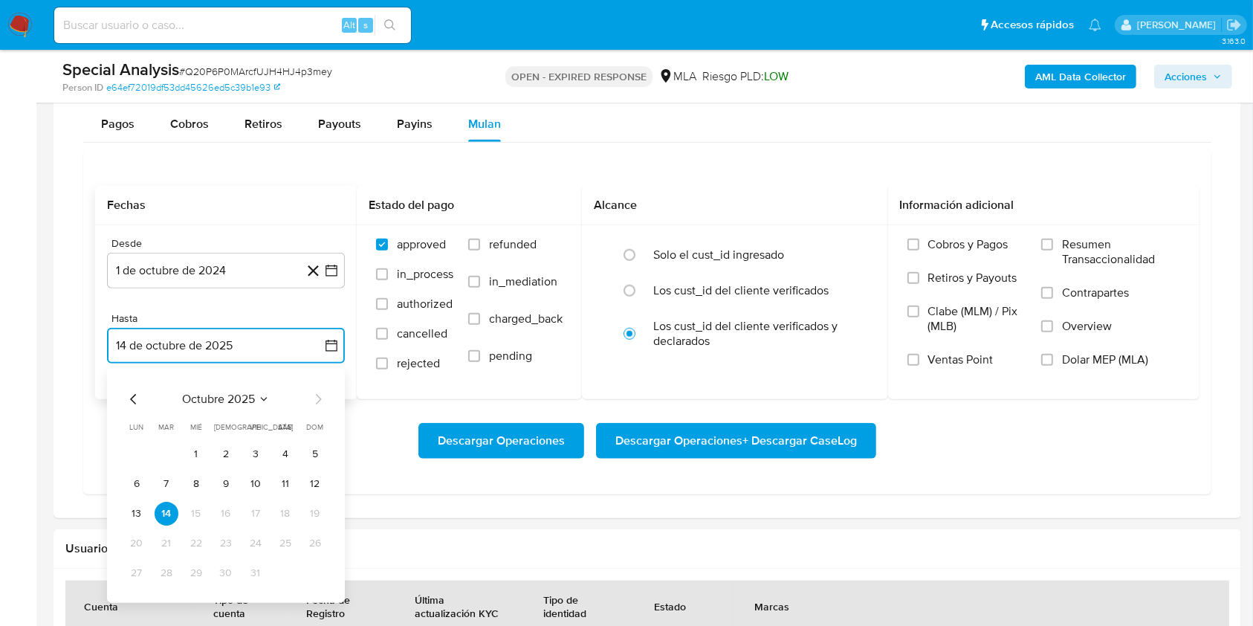
click at [131, 395] on icon "Mes anterior" at bounding box center [134, 399] width 18 height 18
click at [163, 567] on button "30" at bounding box center [167, 573] width 24 height 24
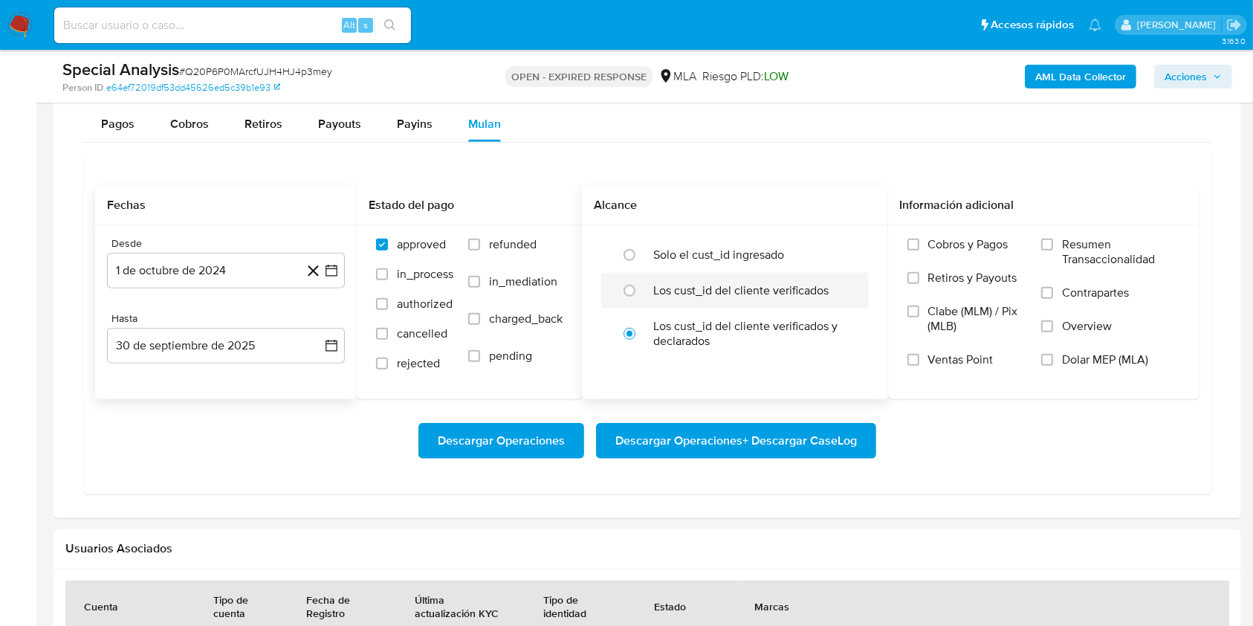
click at [668, 283] on label "Los cust_id del cliente verificados" at bounding box center [740, 290] width 175 height 15
click at [642, 280] on input "radio" at bounding box center [630, 291] width 24 height 24
radio input "true"
click at [1094, 358] on span "Dolar MEP (MLA)" at bounding box center [1105, 359] width 86 height 15
click at [1053, 358] on input "Dolar MEP (MLA)" at bounding box center [1047, 360] width 12 height 12
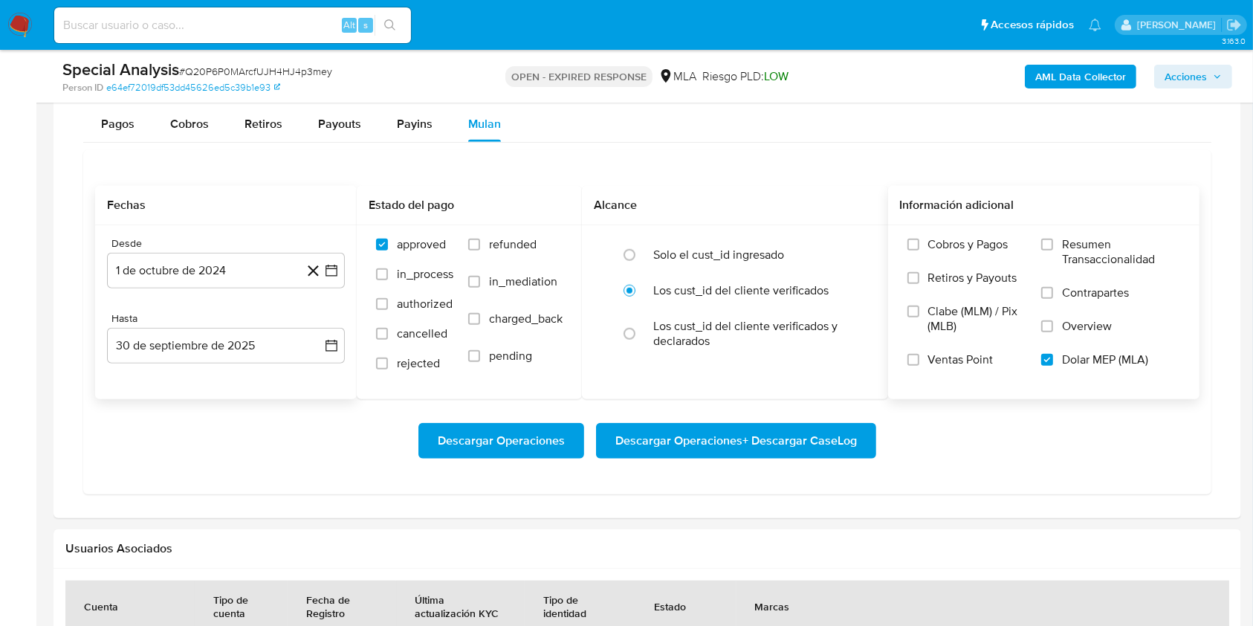
click at [817, 433] on span "Descargar Operaciones + Descargar CaseLog" at bounding box center [737, 440] width 242 height 33
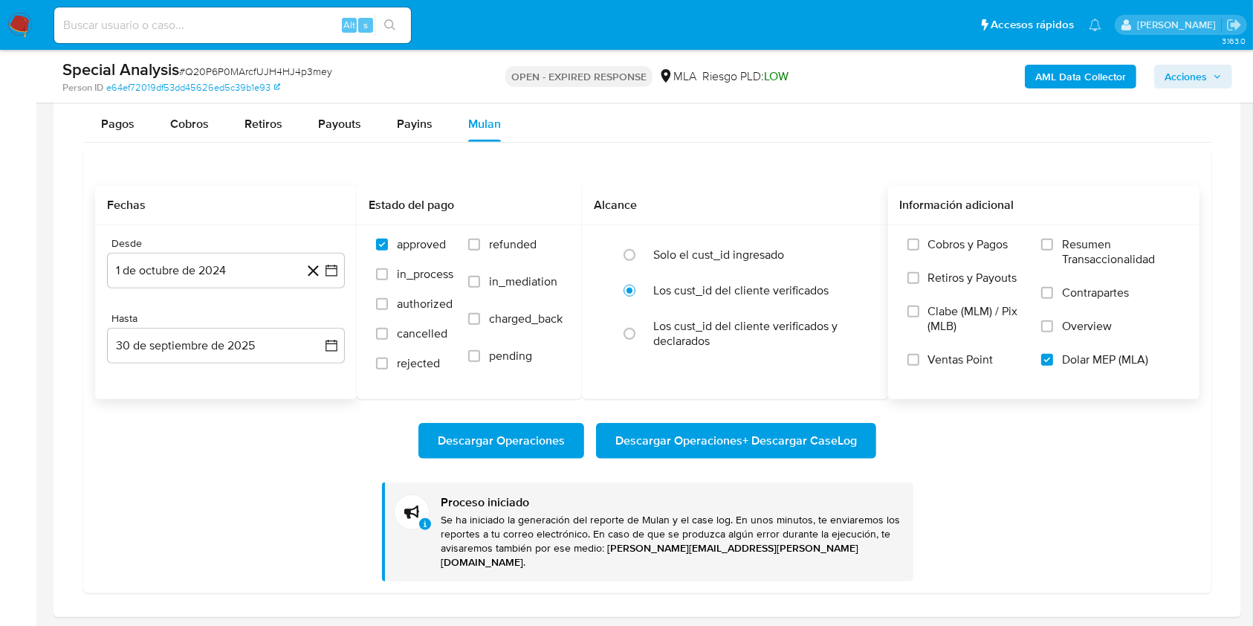
click at [245, 528] on div "Descargar Operaciones Descargar Operaciones + Descargar CaseLog Proceso iniciad…" at bounding box center [647, 490] width 1105 height 182
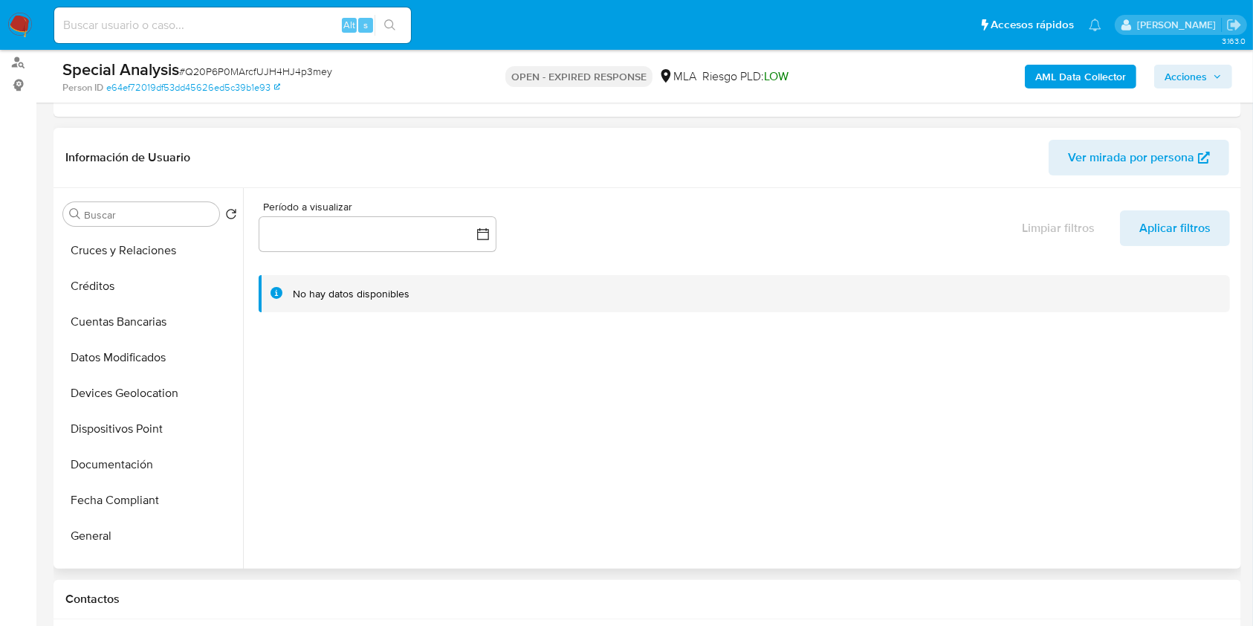
scroll to position [0, 0]
click at [138, 280] on button "Archivos adjuntos" at bounding box center [144, 286] width 174 height 36
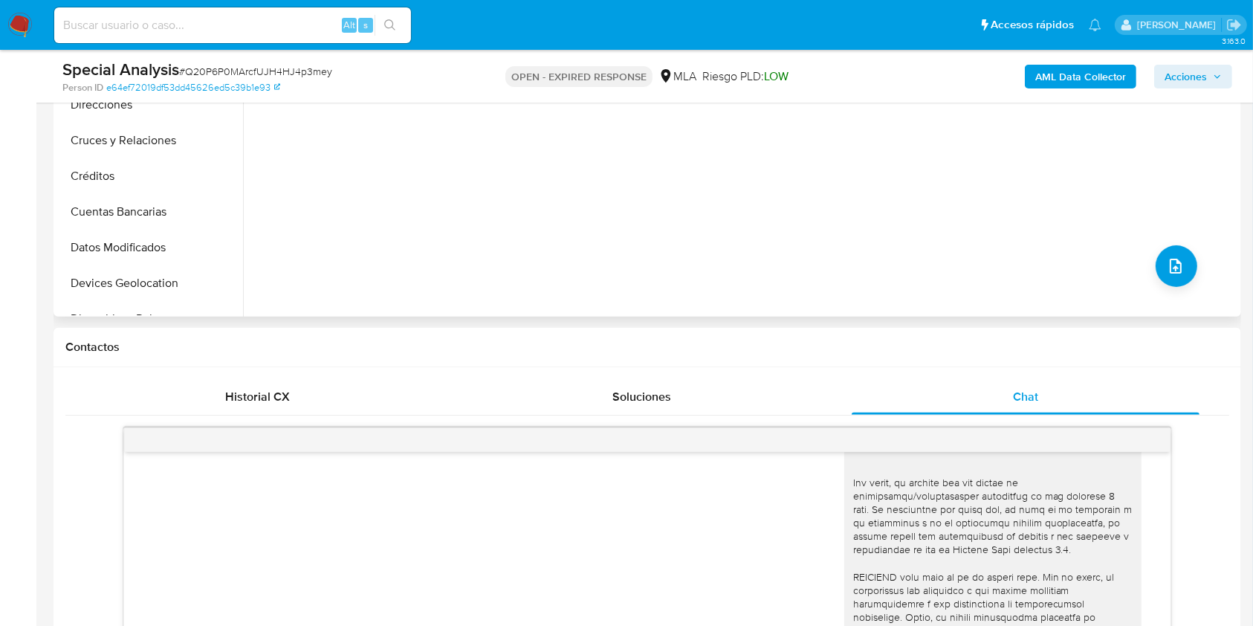
scroll to position [694, 0]
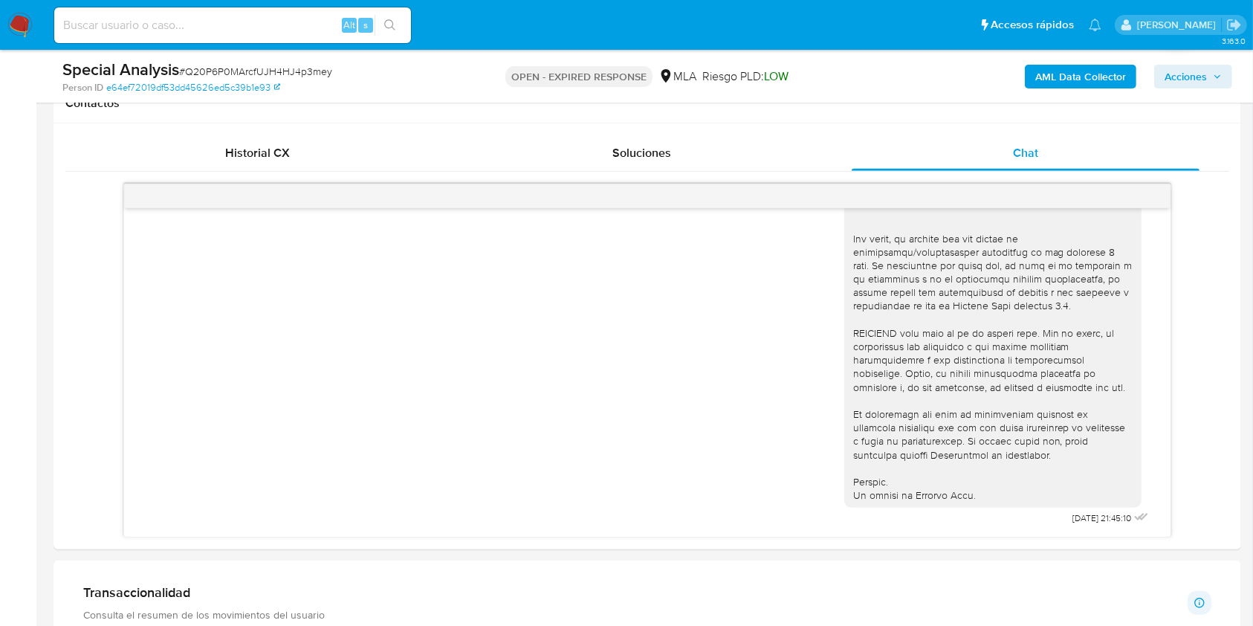
click at [1105, 88] on div "AML Data Collector Acciones" at bounding box center [1040, 76] width 386 height 35
click at [1112, 74] on b "AML Data Collector" at bounding box center [1081, 77] width 91 height 24
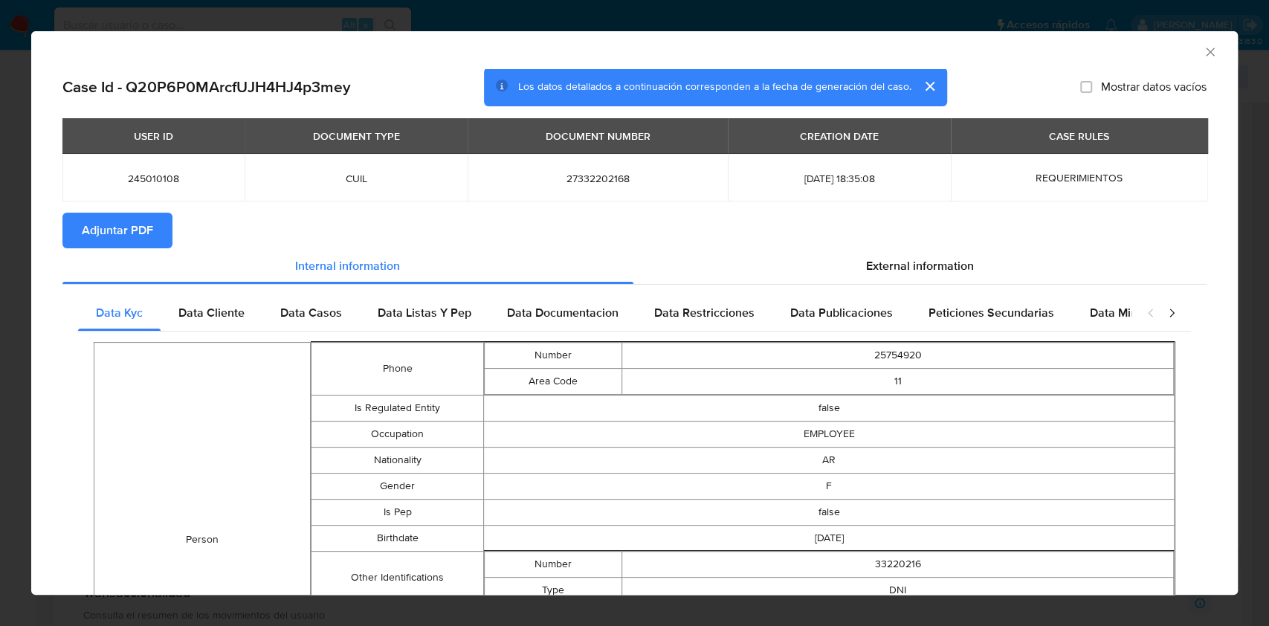
click at [112, 241] on span "Adjuntar PDF" at bounding box center [117, 230] width 71 height 33
click at [1203, 53] on icon "Cerrar ventana" at bounding box center [1210, 52] width 15 height 15
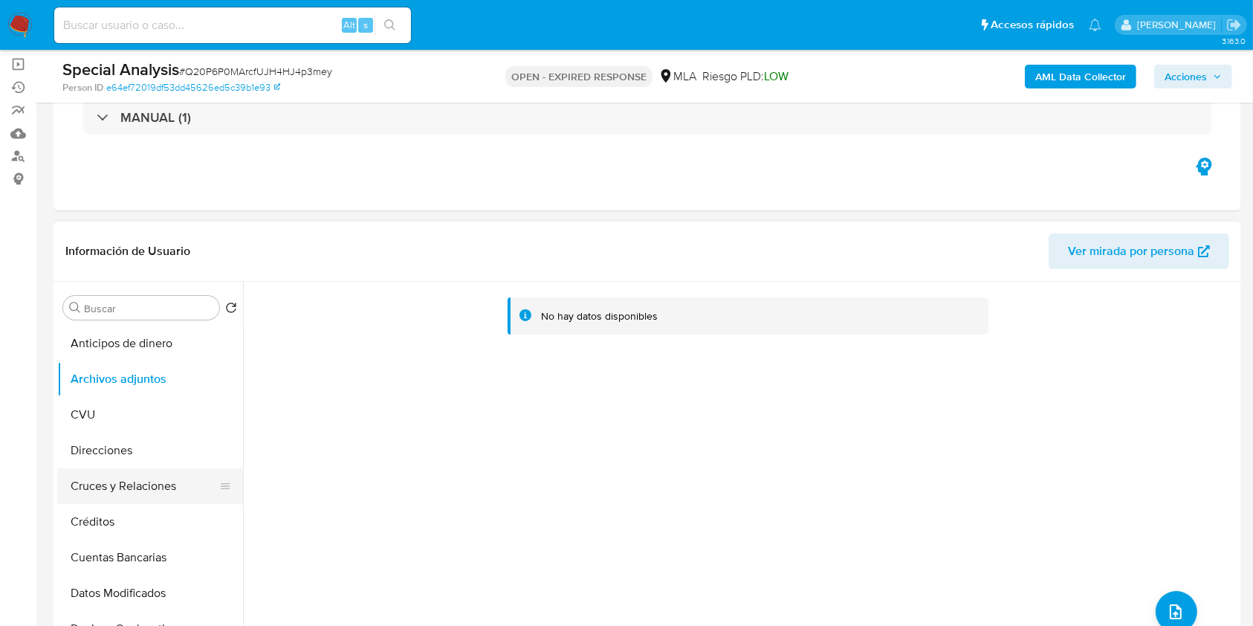
scroll to position [99, 0]
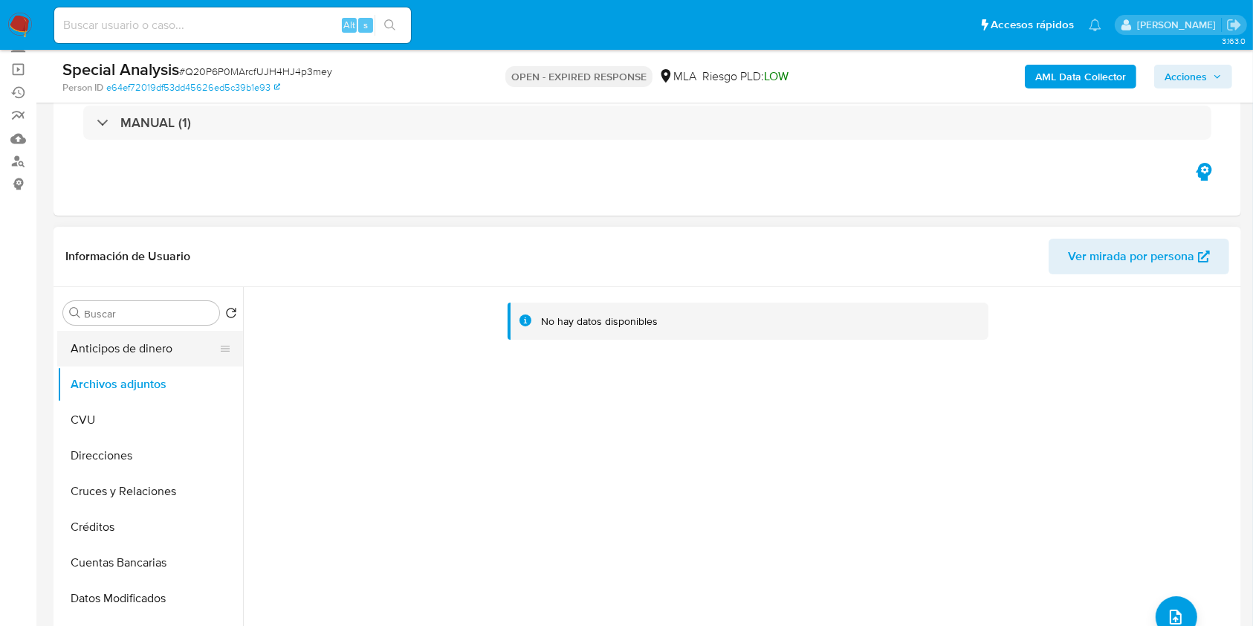
click at [132, 343] on button "Anticipos de dinero" at bounding box center [144, 349] width 174 height 36
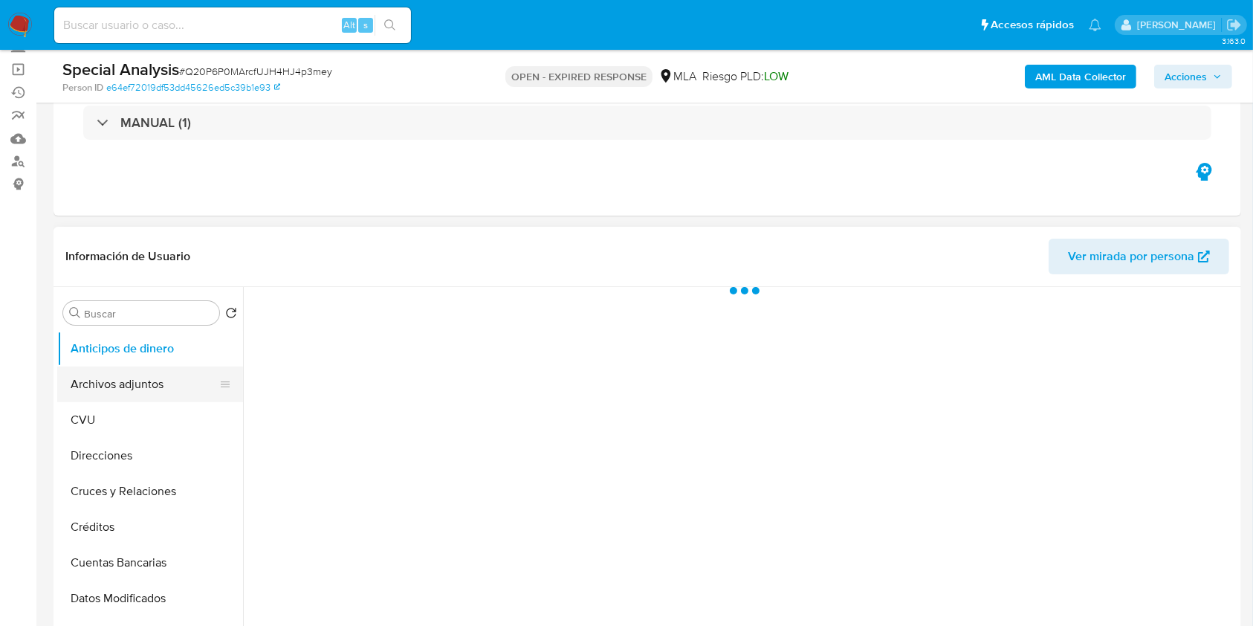
click at [143, 386] on button "Archivos adjuntos" at bounding box center [144, 384] width 174 height 36
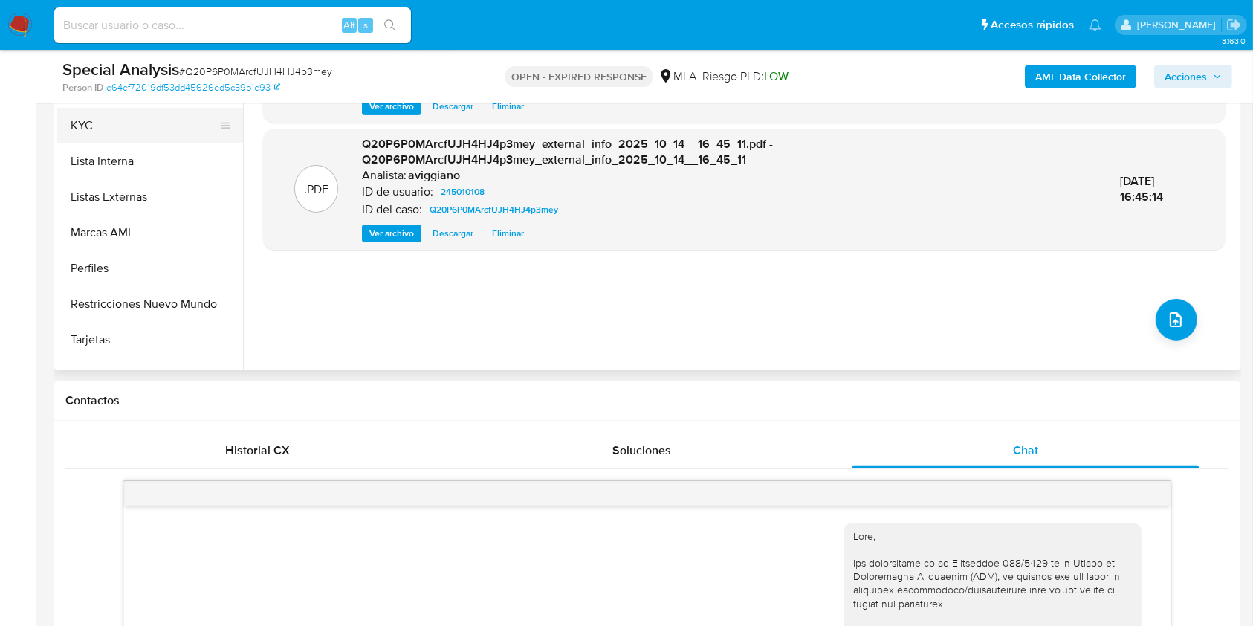
scroll to position [595, 0]
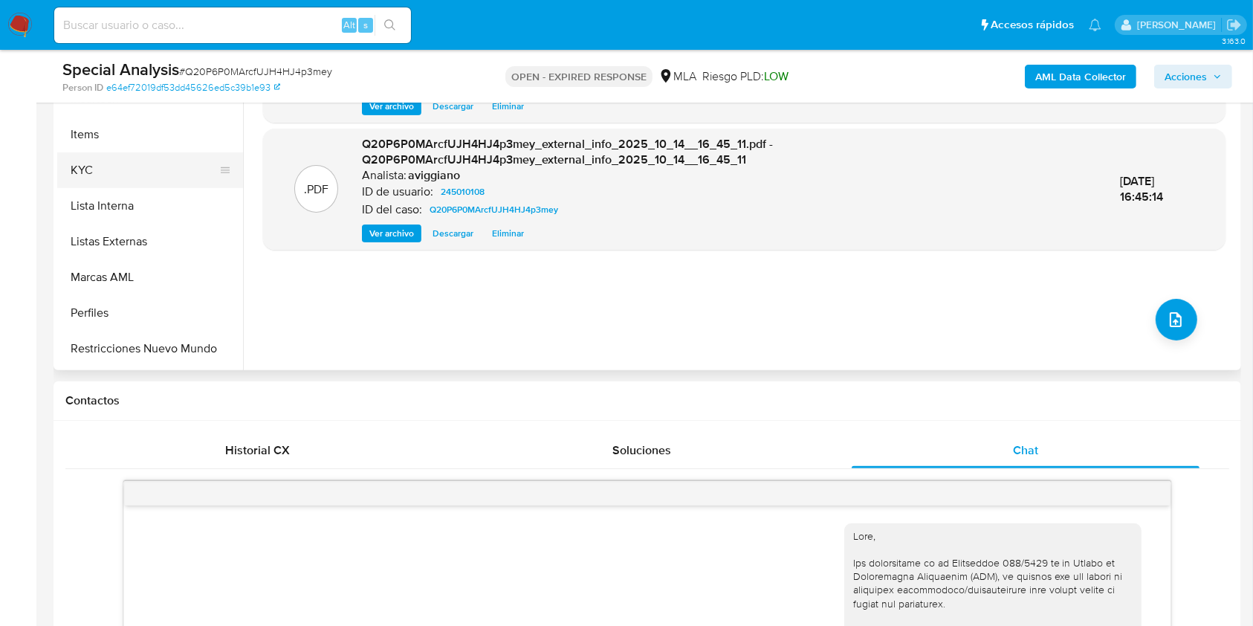
click at [128, 175] on button "KYC" at bounding box center [144, 170] width 174 height 36
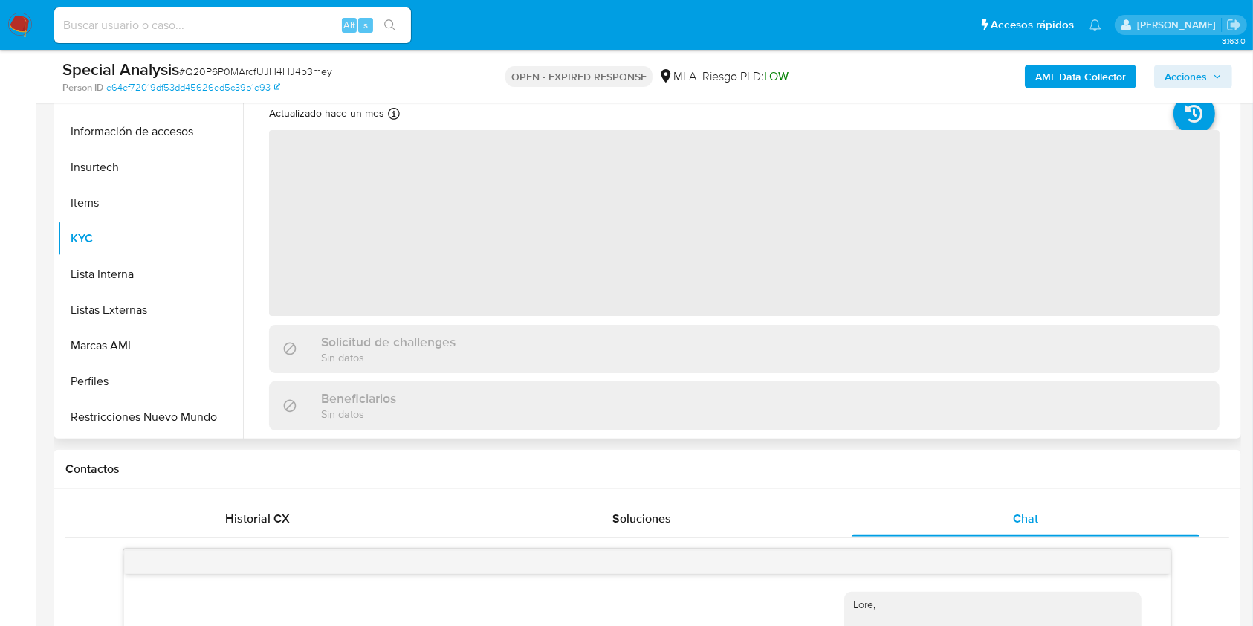
scroll to position [297, 0]
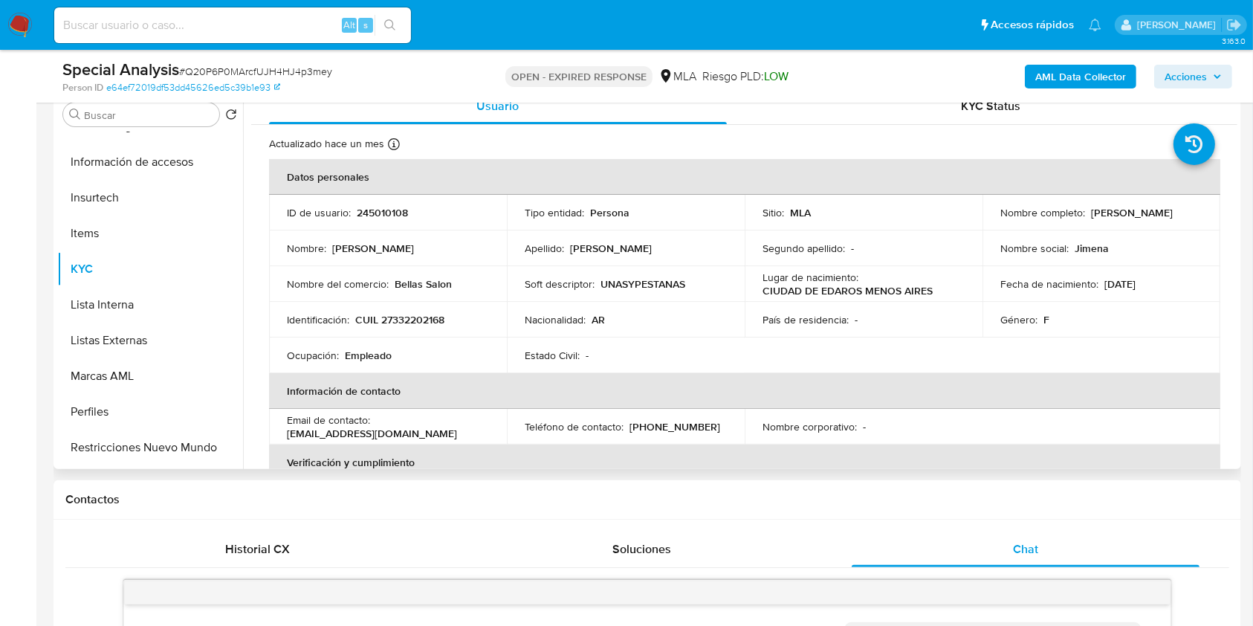
click at [433, 309] on td "Identificación : CUIL 27332202168" at bounding box center [388, 320] width 238 height 36
click at [430, 314] on p "CUIL 27332202168" at bounding box center [399, 319] width 89 height 13
click at [429, 314] on p "CUIL 27332202168" at bounding box center [399, 319] width 89 height 13
copy p "27332202168"
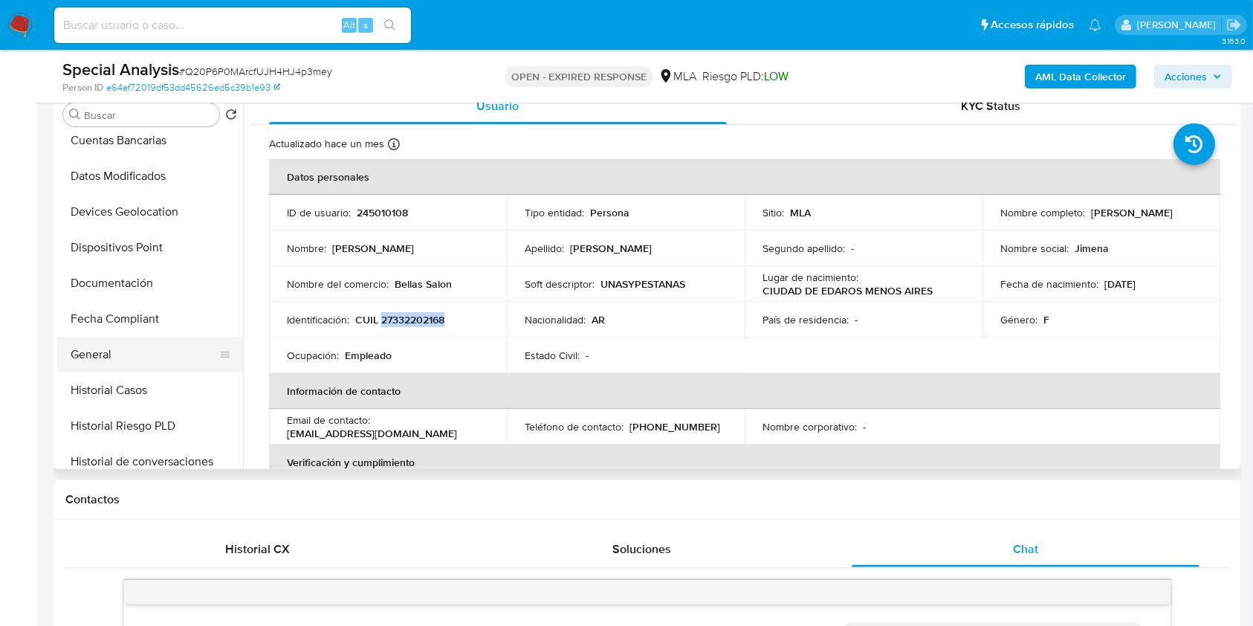
scroll to position [198, 0]
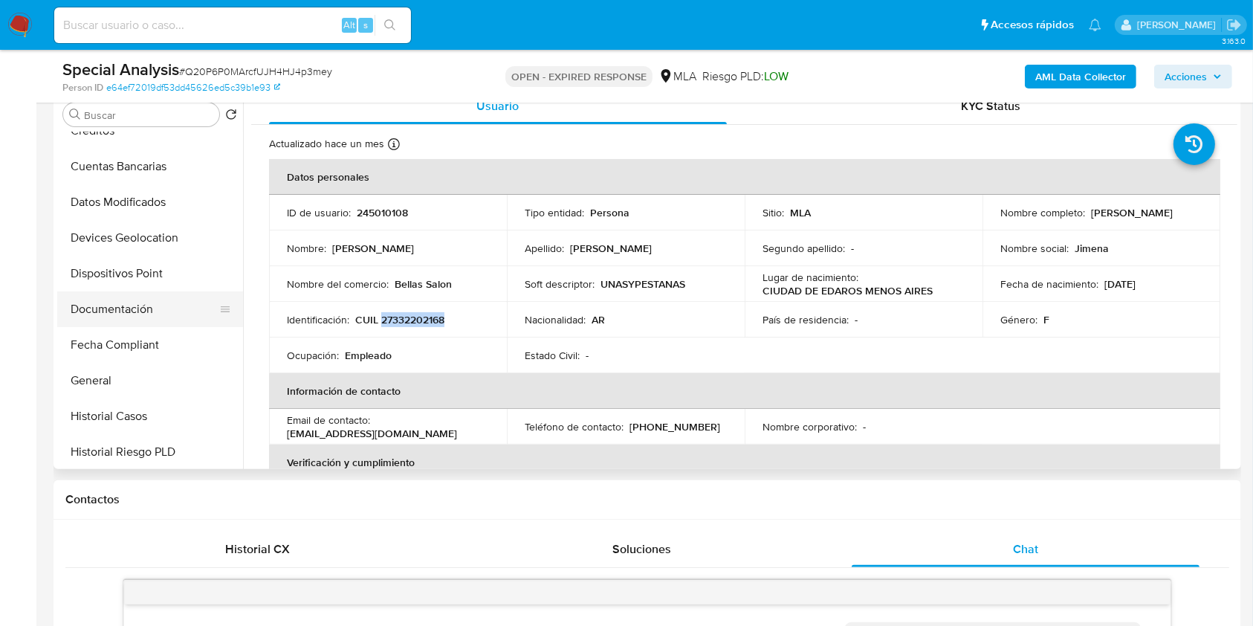
click at [164, 297] on button "Documentación" at bounding box center [144, 309] width 174 height 36
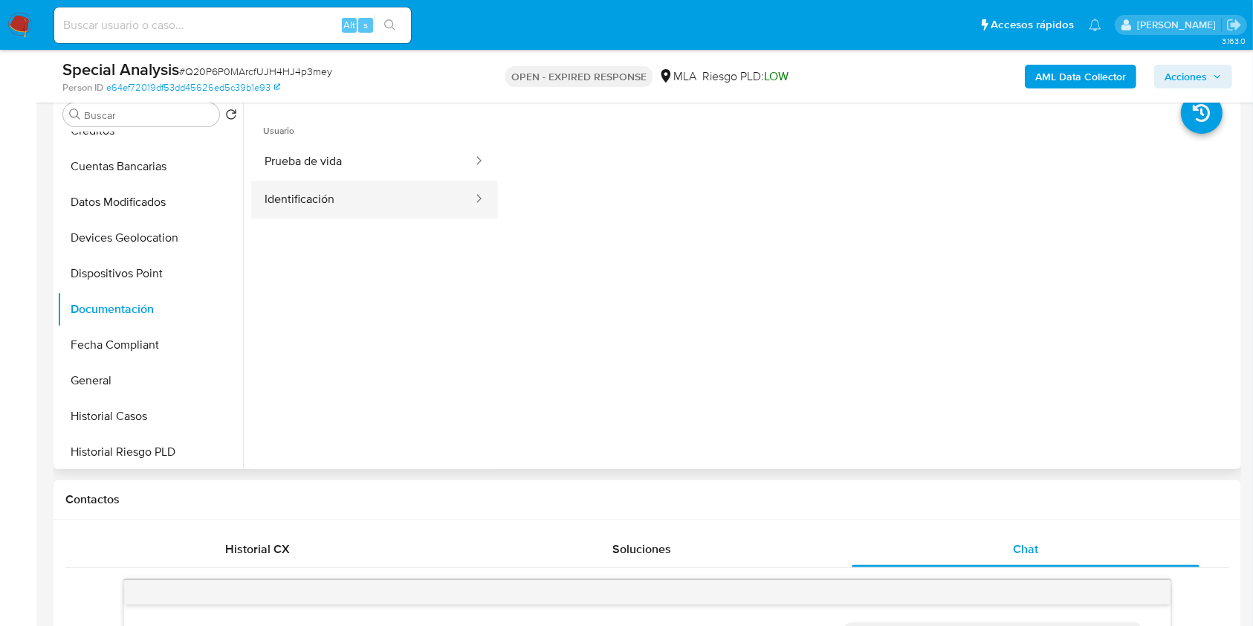
click at [385, 193] on button "Identificación" at bounding box center [362, 200] width 223 height 38
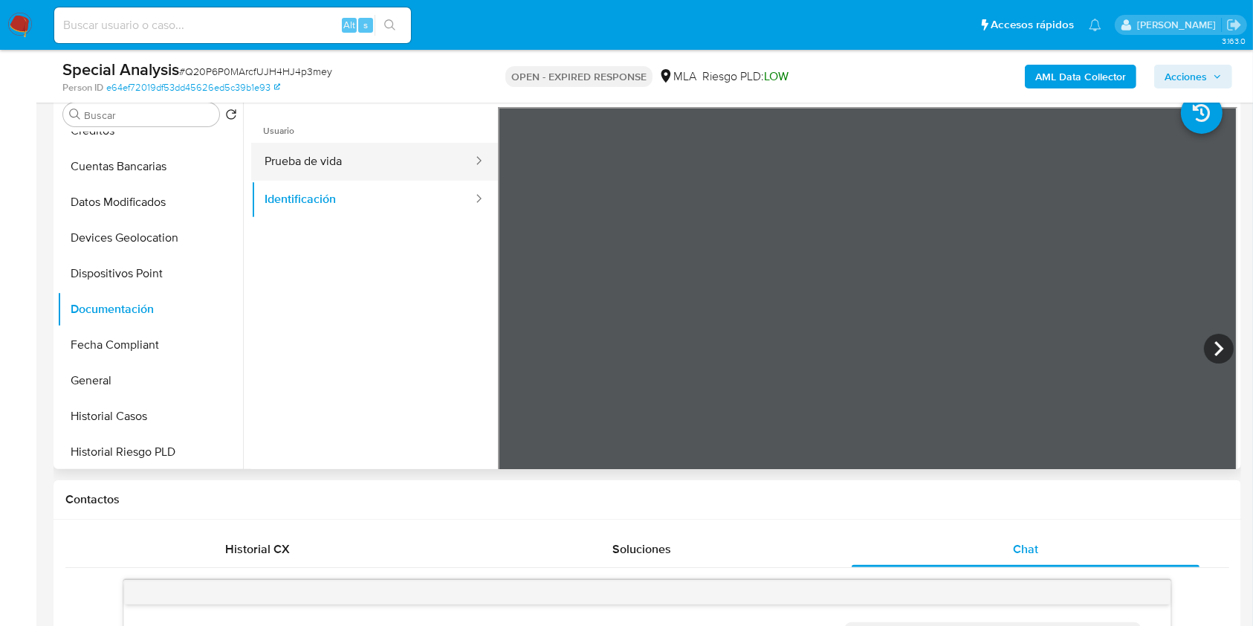
click at [401, 162] on button "Prueba de vida" at bounding box center [362, 162] width 223 height 38
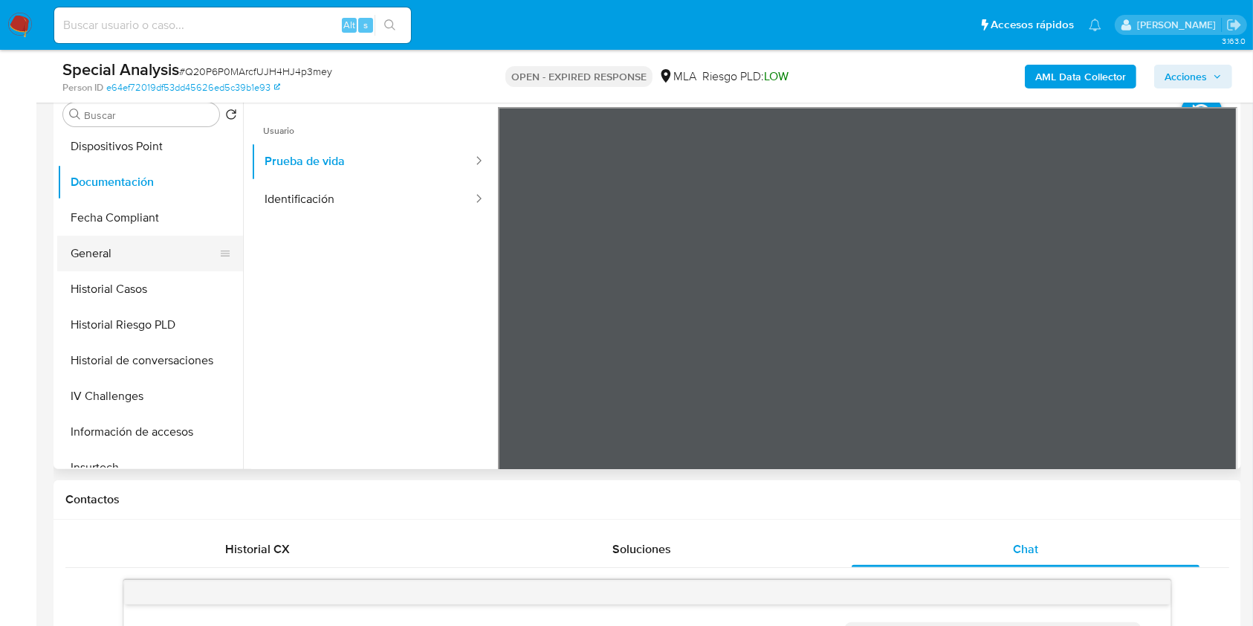
scroll to position [396, 0]
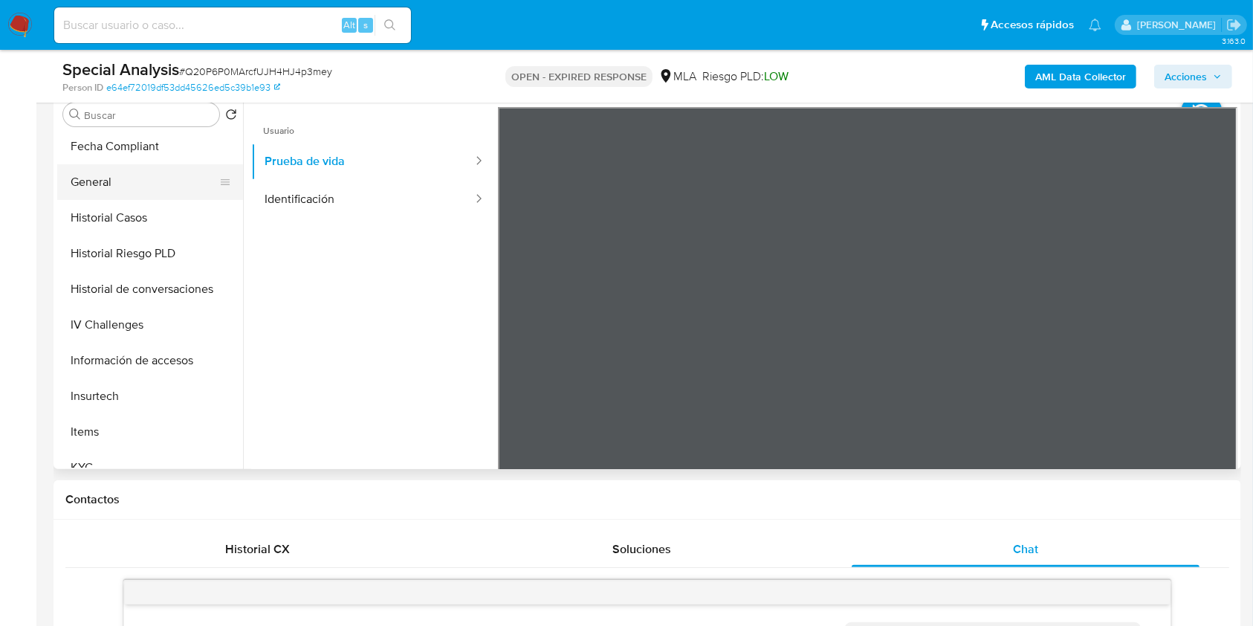
click at [90, 184] on button "General" at bounding box center [144, 182] width 174 height 36
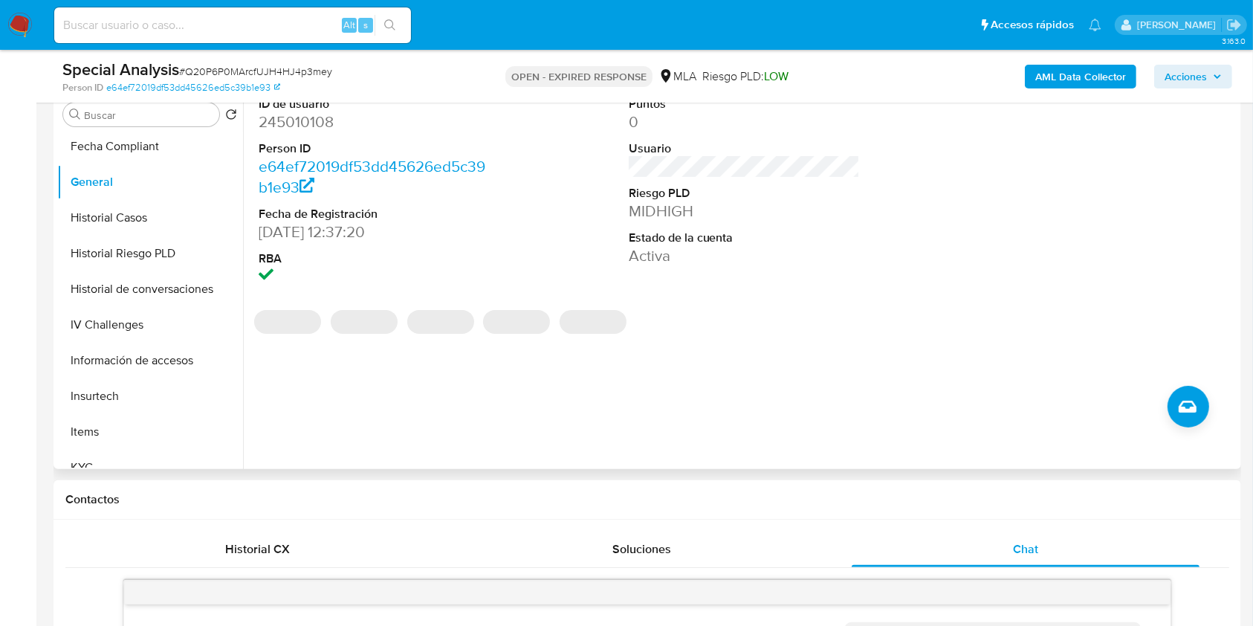
click at [289, 129] on dd "245010108" at bounding box center [375, 122] width 232 height 21
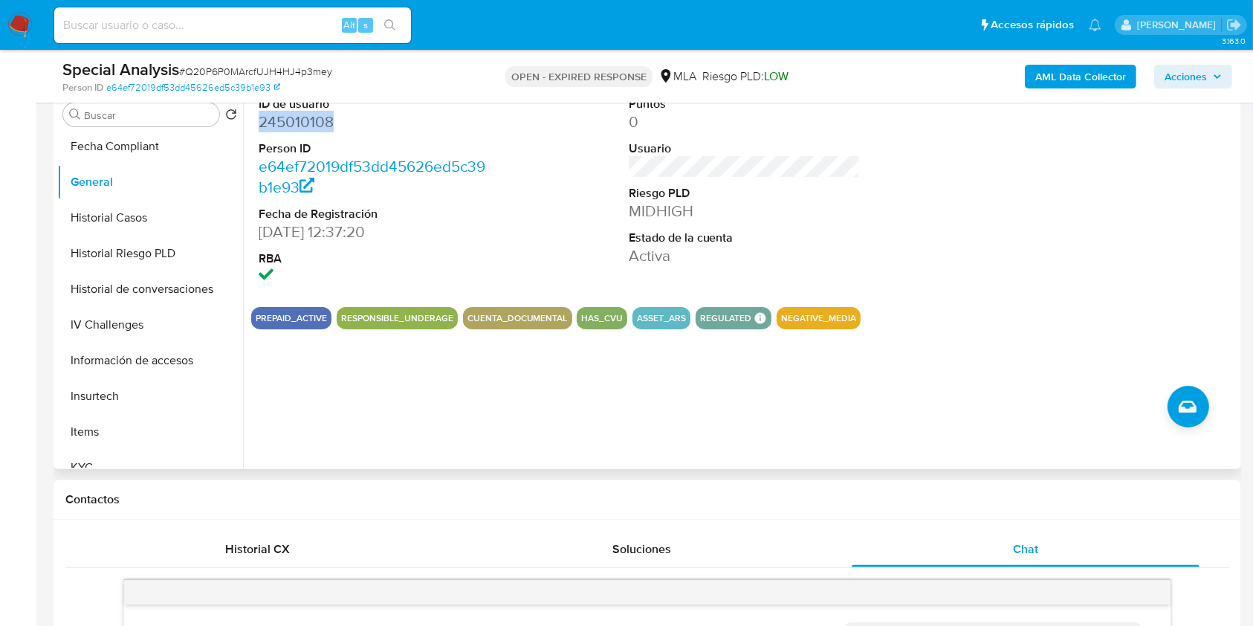
copy dd "245010108"
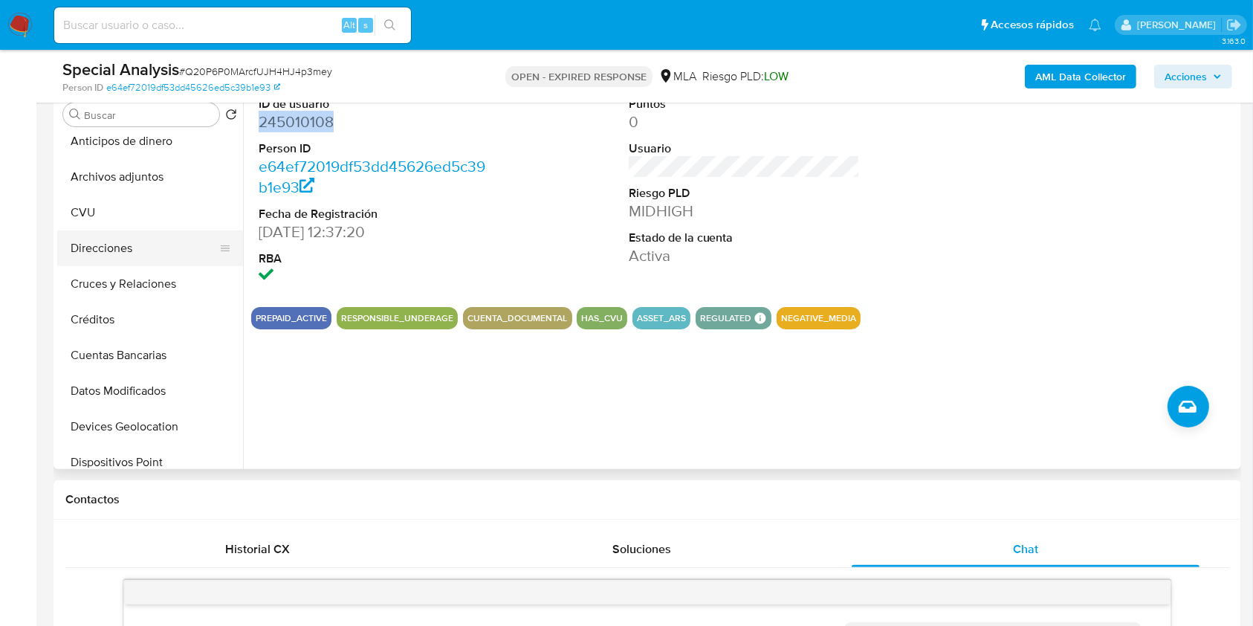
scroll to position [0, 0]
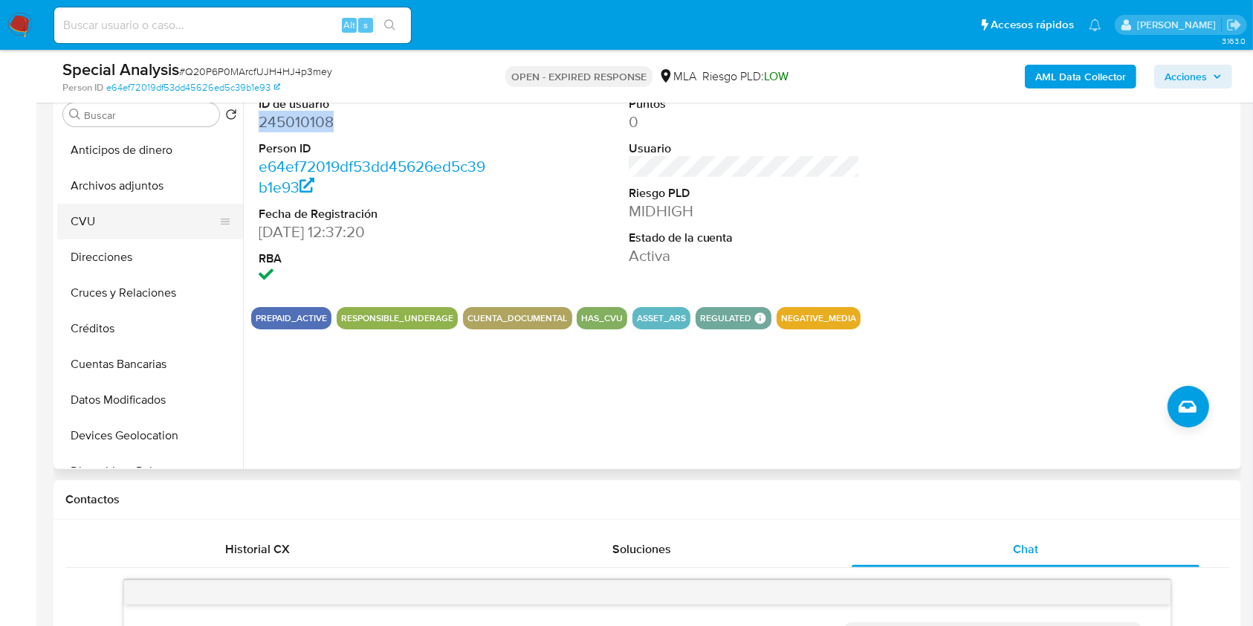
click at [161, 215] on button "CVU" at bounding box center [144, 222] width 174 height 36
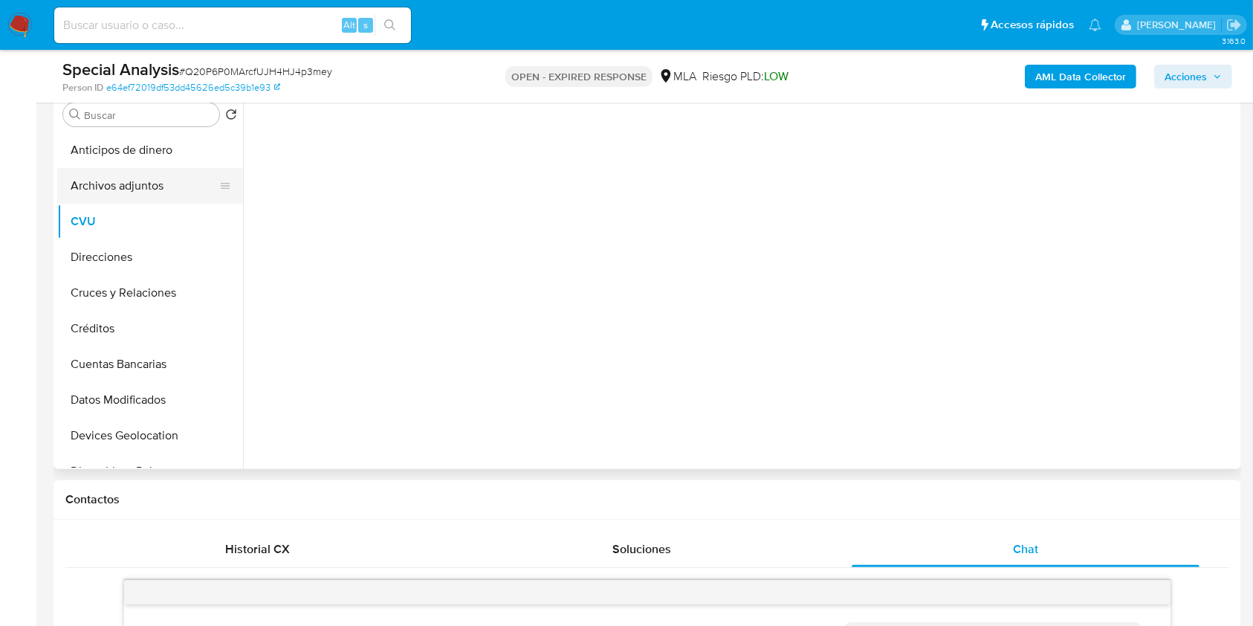
click at [176, 187] on button "Archivos adjuntos" at bounding box center [144, 186] width 174 height 36
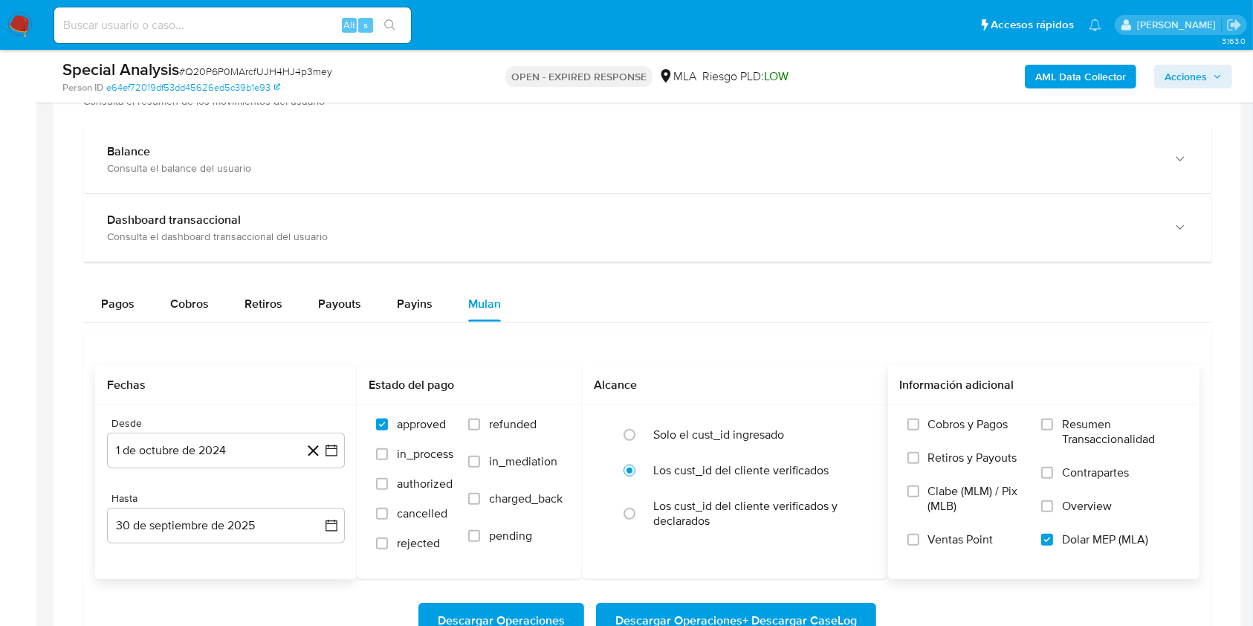
scroll to position [1387, 0]
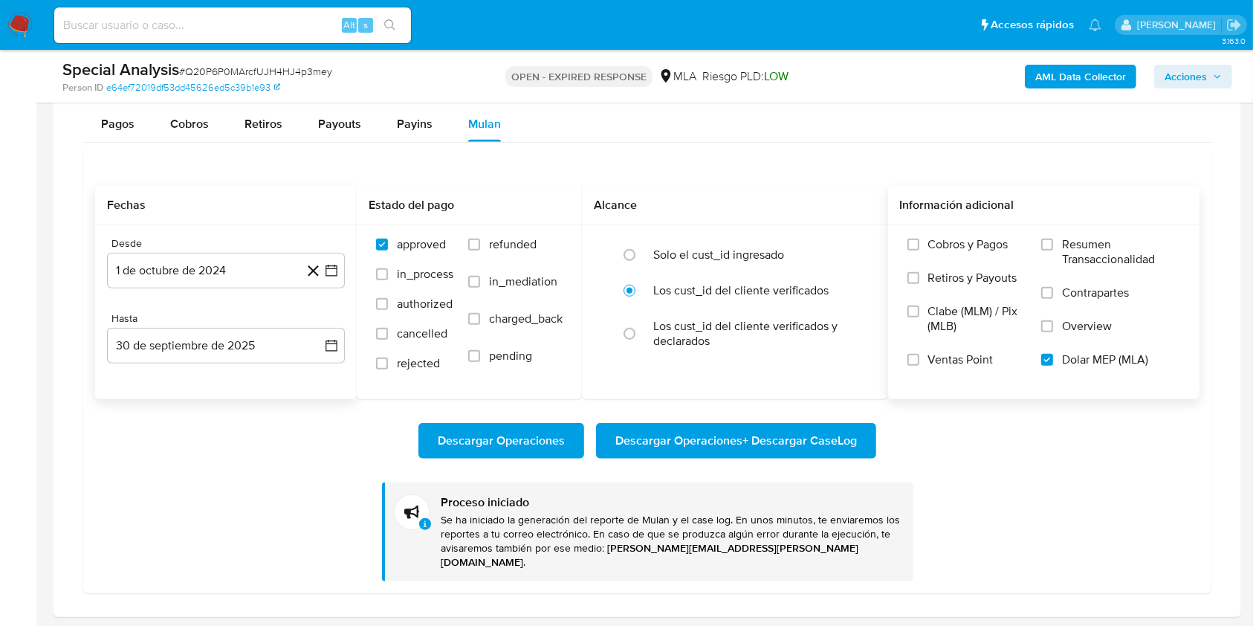
click at [627, 438] on span "Descargar Operaciones + Descargar CaseLog" at bounding box center [737, 440] width 242 height 33
drag, startPoint x: 151, startPoint y: 36, endPoint x: 203, endPoint y: 5, distance: 60.7
click at [172, 12] on div "Alt s" at bounding box center [232, 25] width 357 height 36
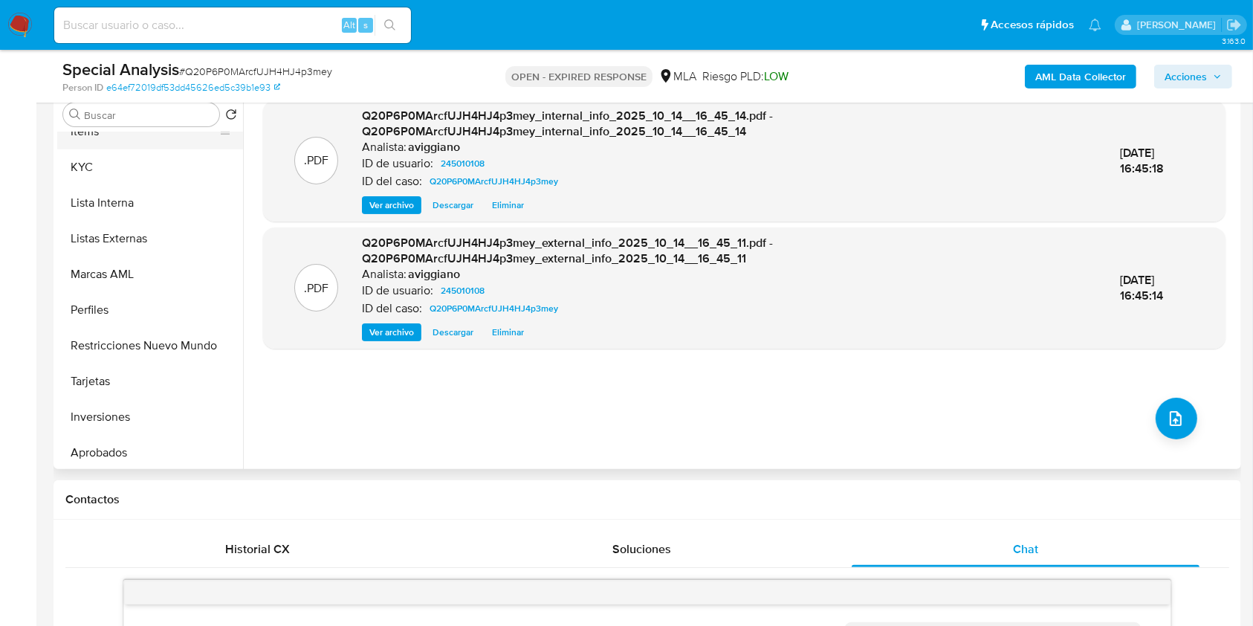
scroll to position [608, 0]
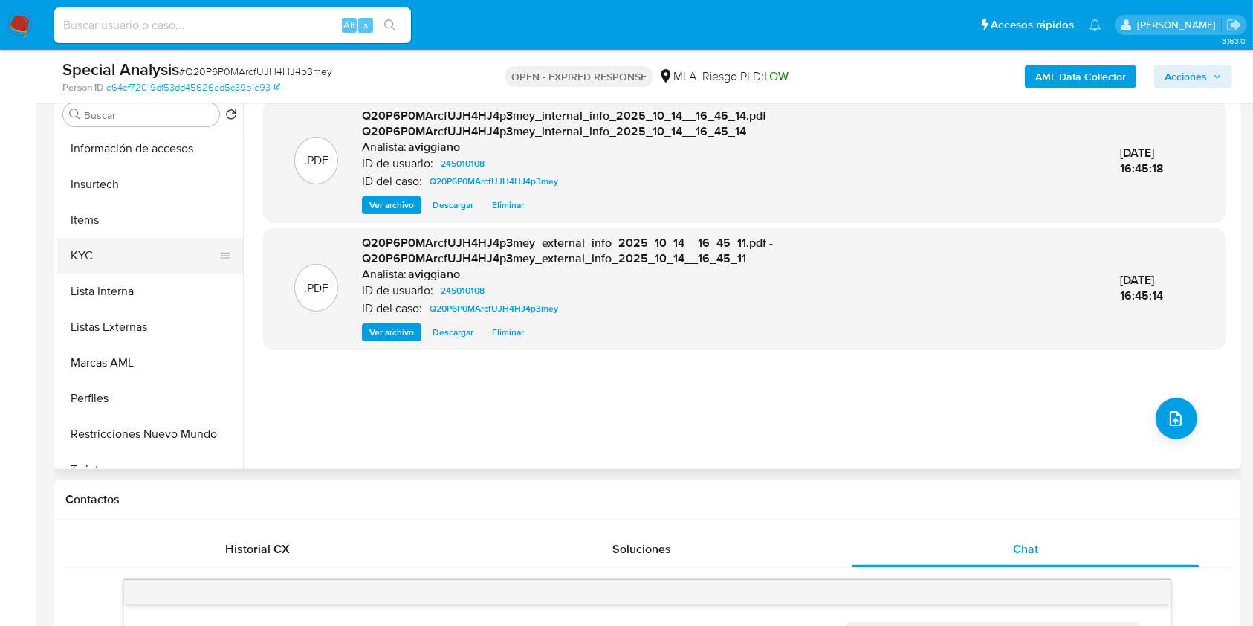
click at [93, 259] on button "KYC" at bounding box center [144, 256] width 174 height 36
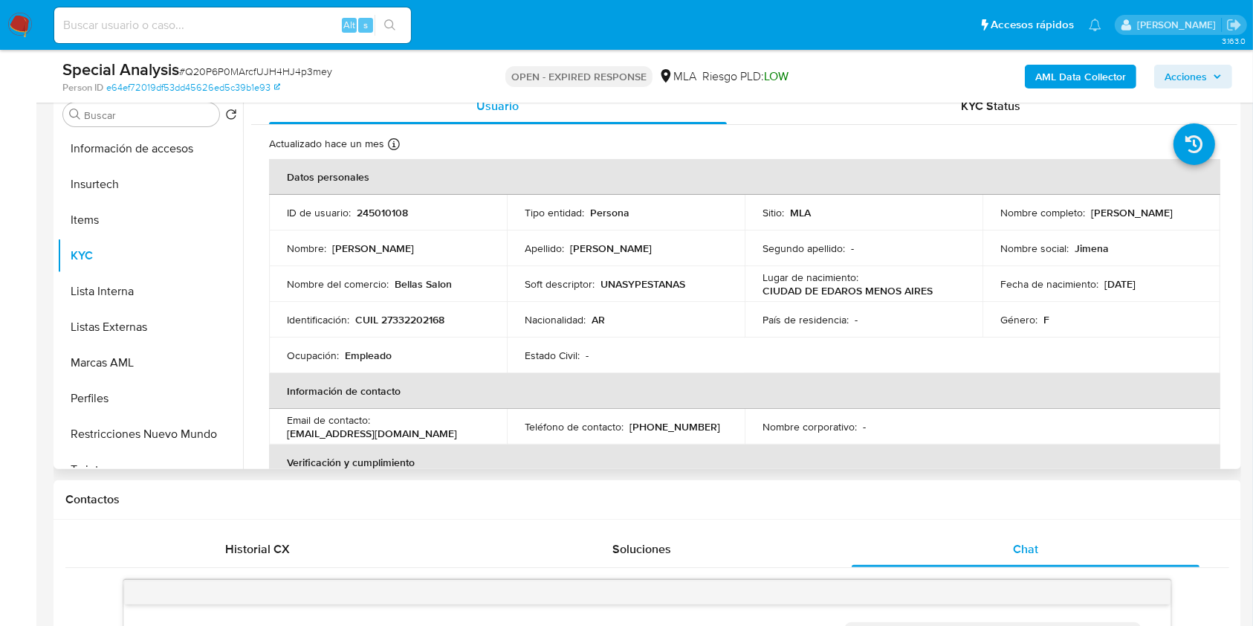
click at [405, 326] on p "CUIL 27332202168" at bounding box center [399, 319] width 89 height 13
copy p "27332202168"
paste input "186623337"
type input "186623337"
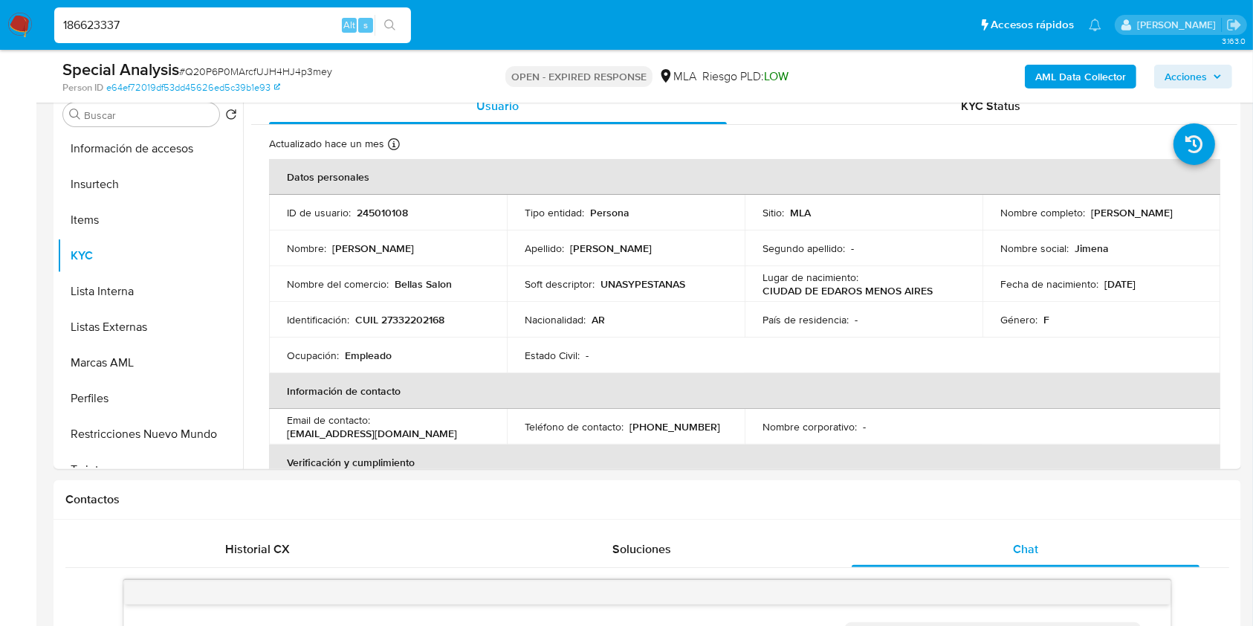
click at [389, 27] on icon "search-icon" at bounding box center [389, 24] width 11 height 11
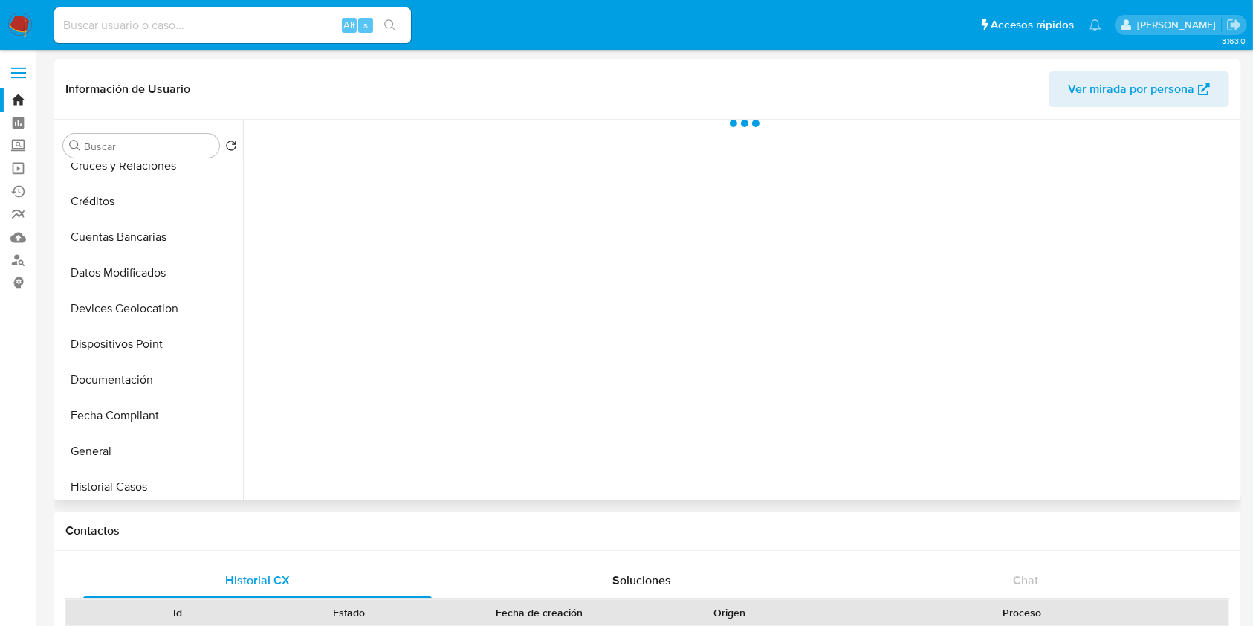
scroll to position [297, 0]
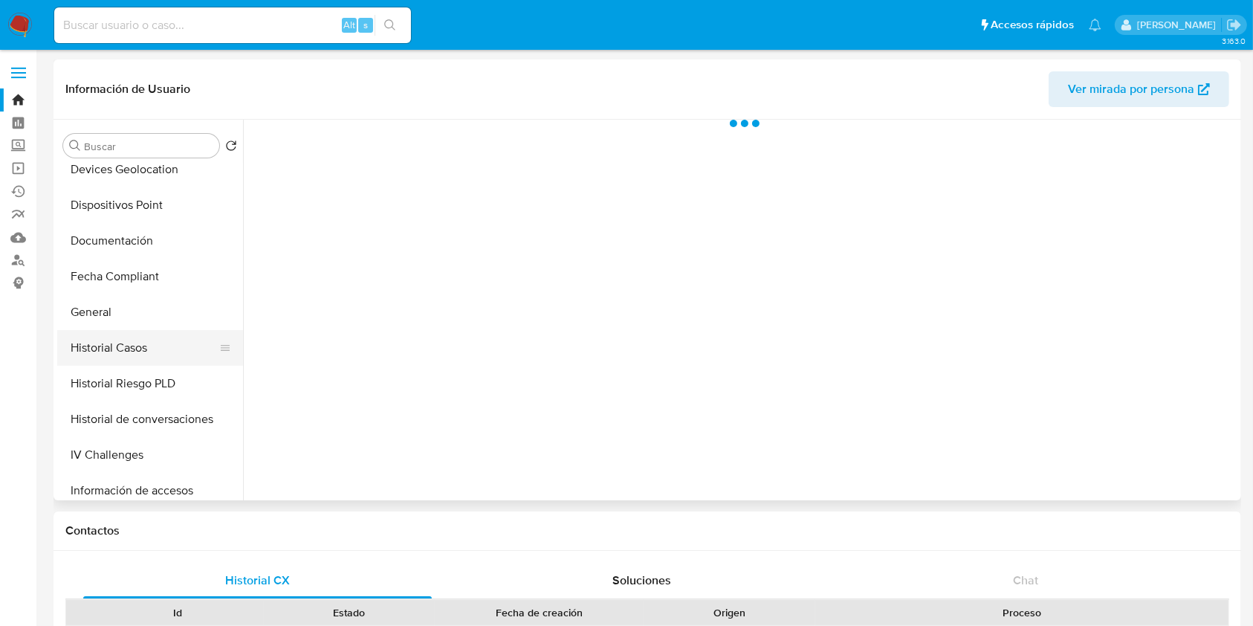
click at [136, 349] on button "Historial Casos" at bounding box center [144, 348] width 174 height 36
select select "10"
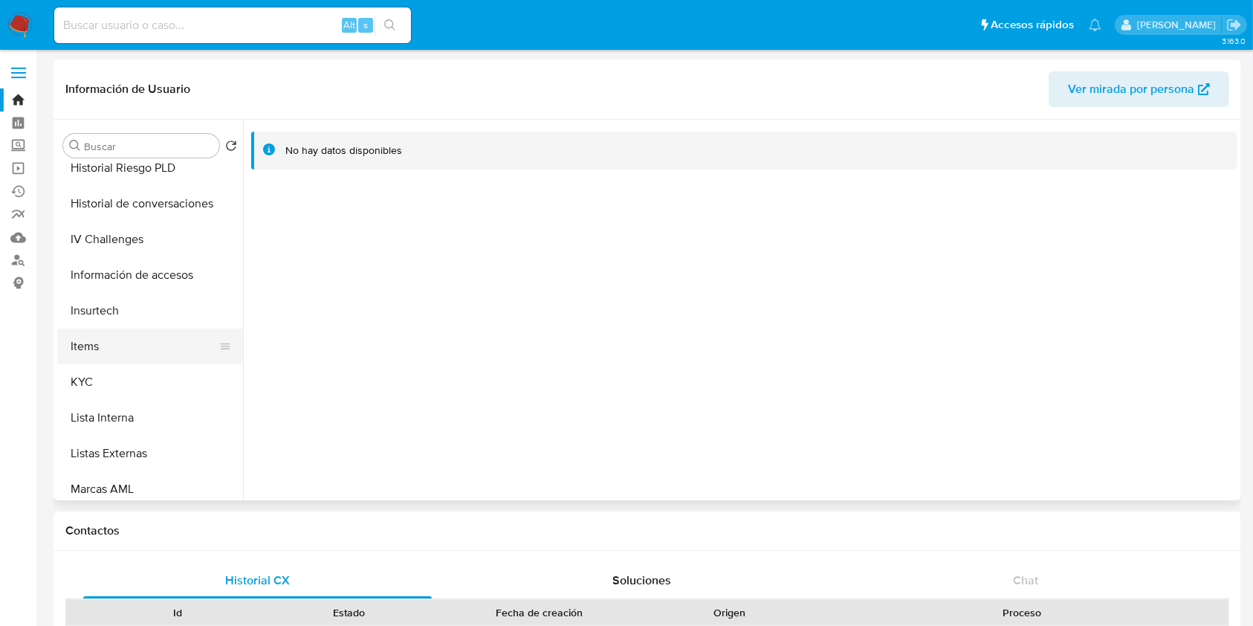
scroll to position [509, 0]
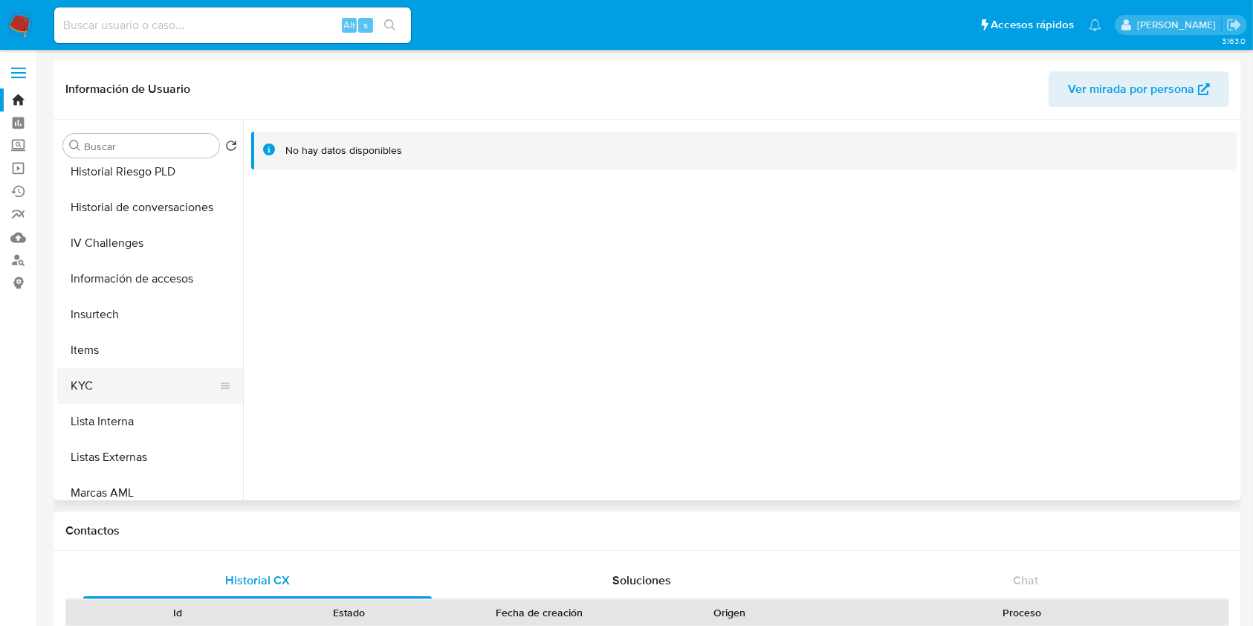
click at [121, 372] on button "KYC" at bounding box center [144, 386] width 174 height 36
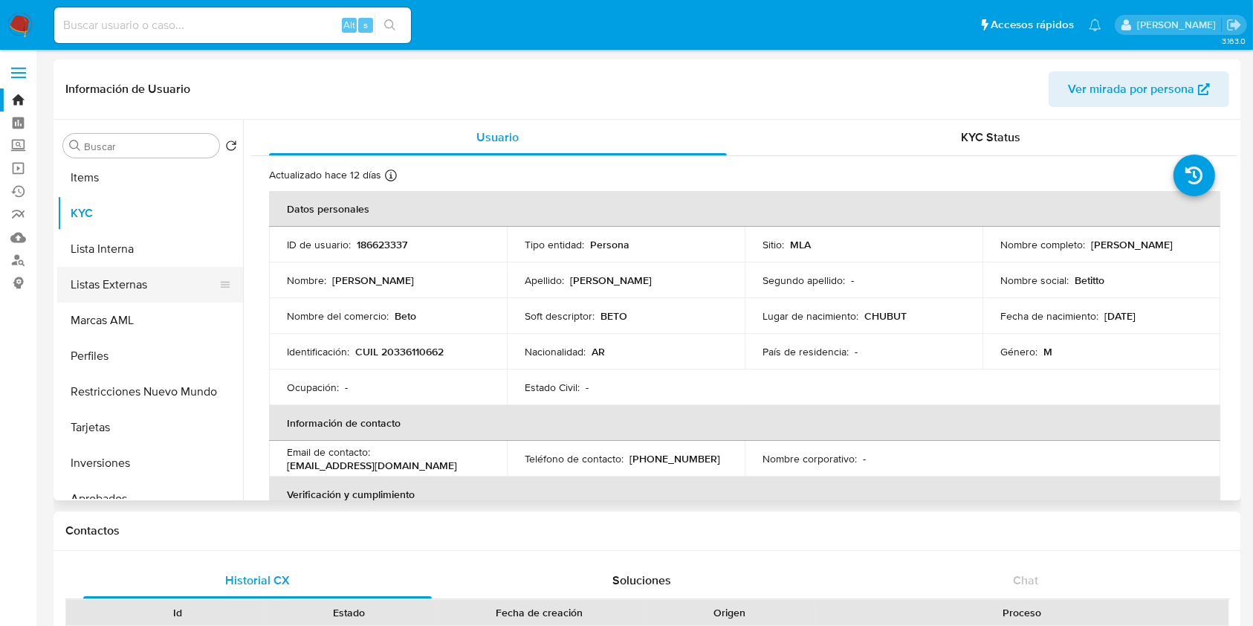
scroll to position [807, 0]
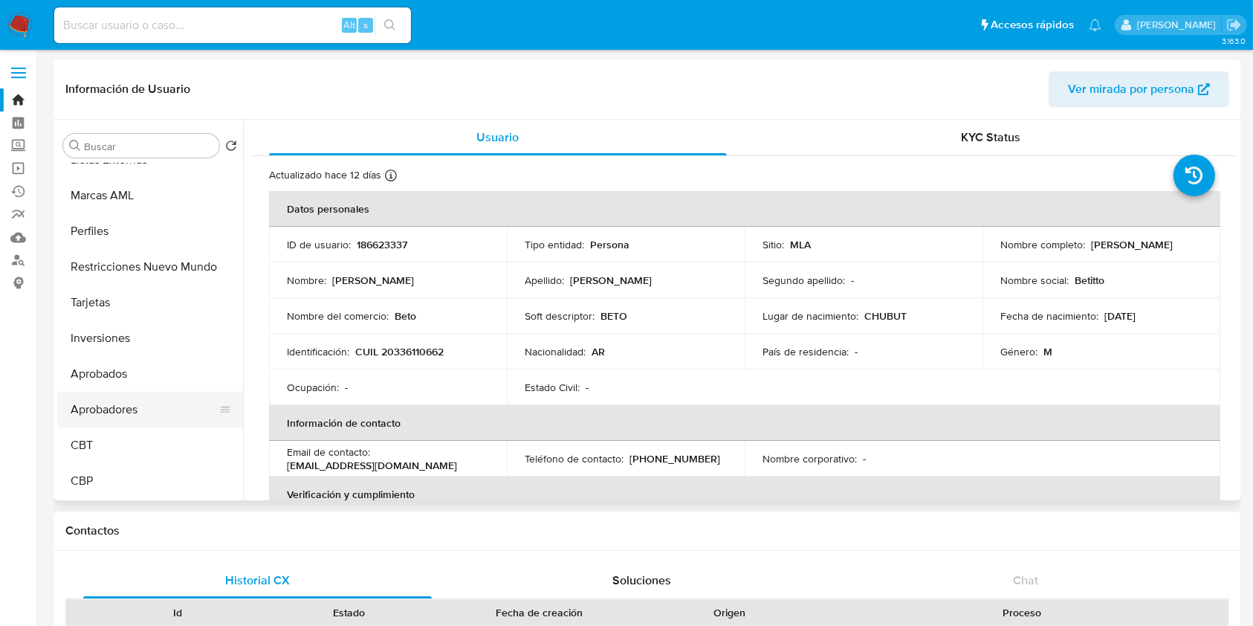
click at [159, 398] on button "Aprobadores" at bounding box center [144, 410] width 174 height 36
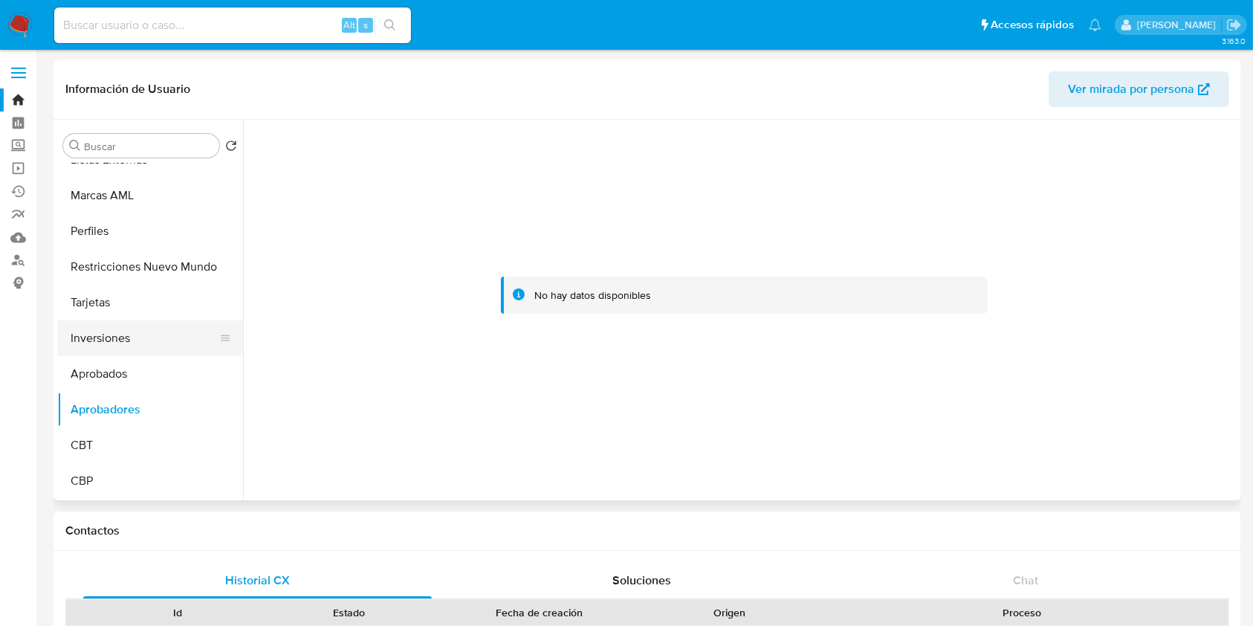
click at [134, 348] on button "Inversiones" at bounding box center [144, 338] width 174 height 36
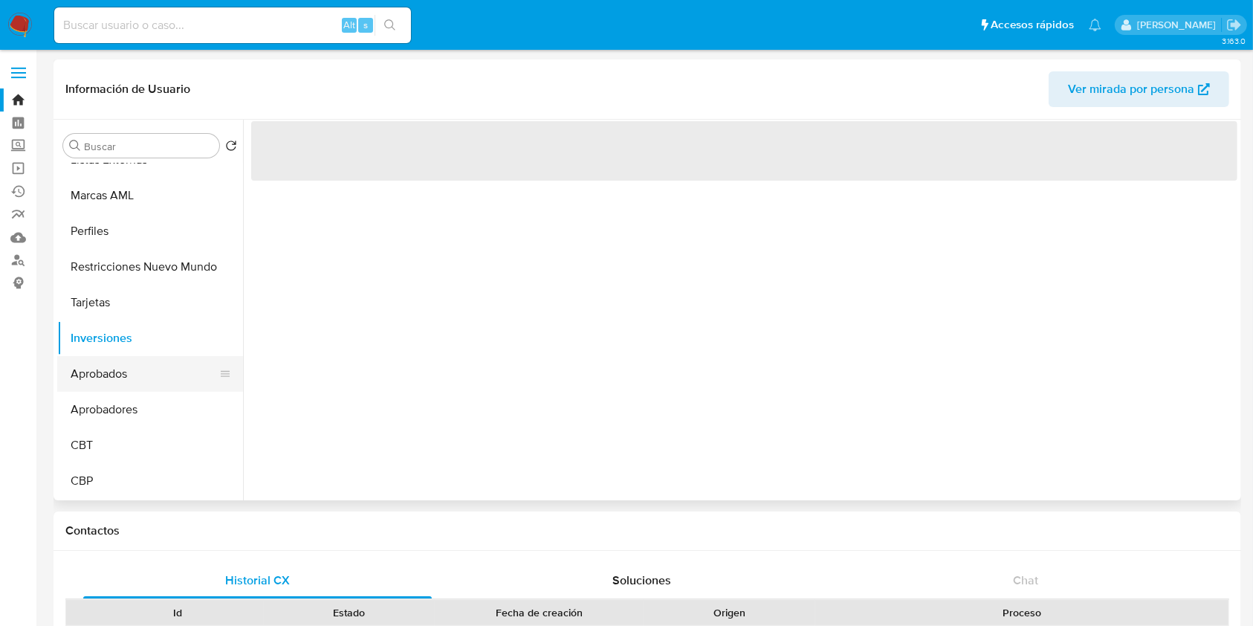
click at [135, 362] on button "Aprobados" at bounding box center [144, 374] width 174 height 36
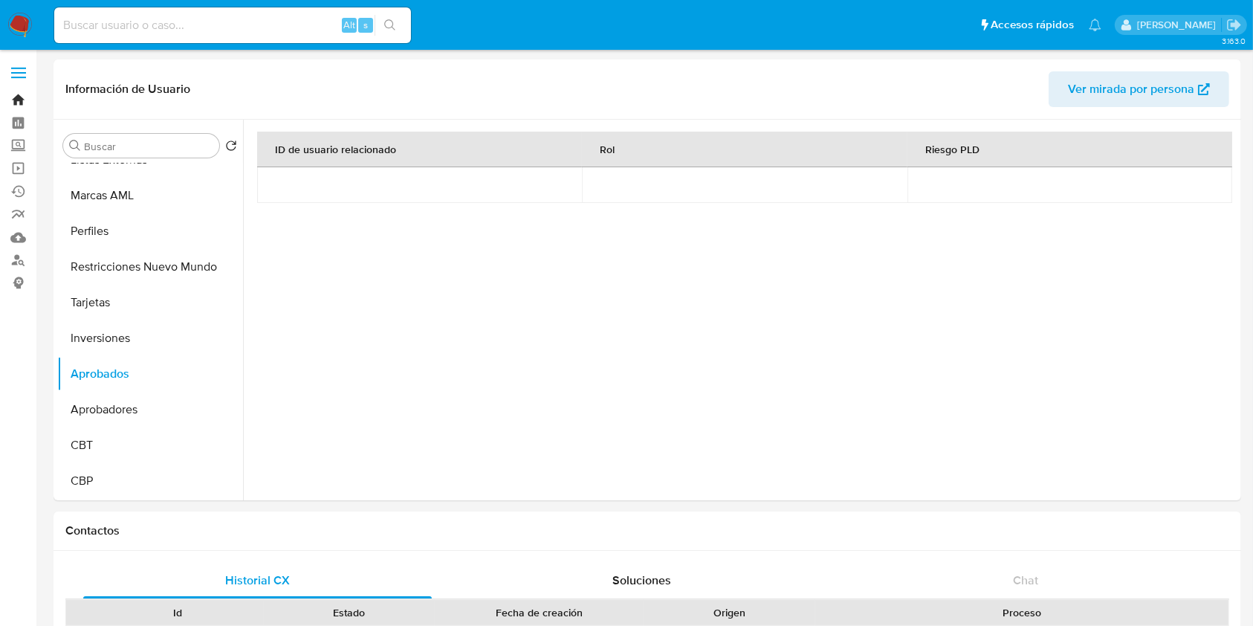
click at [15, 97] on link "Bandeja" at bounding box center [88, 99] width 177 height 23
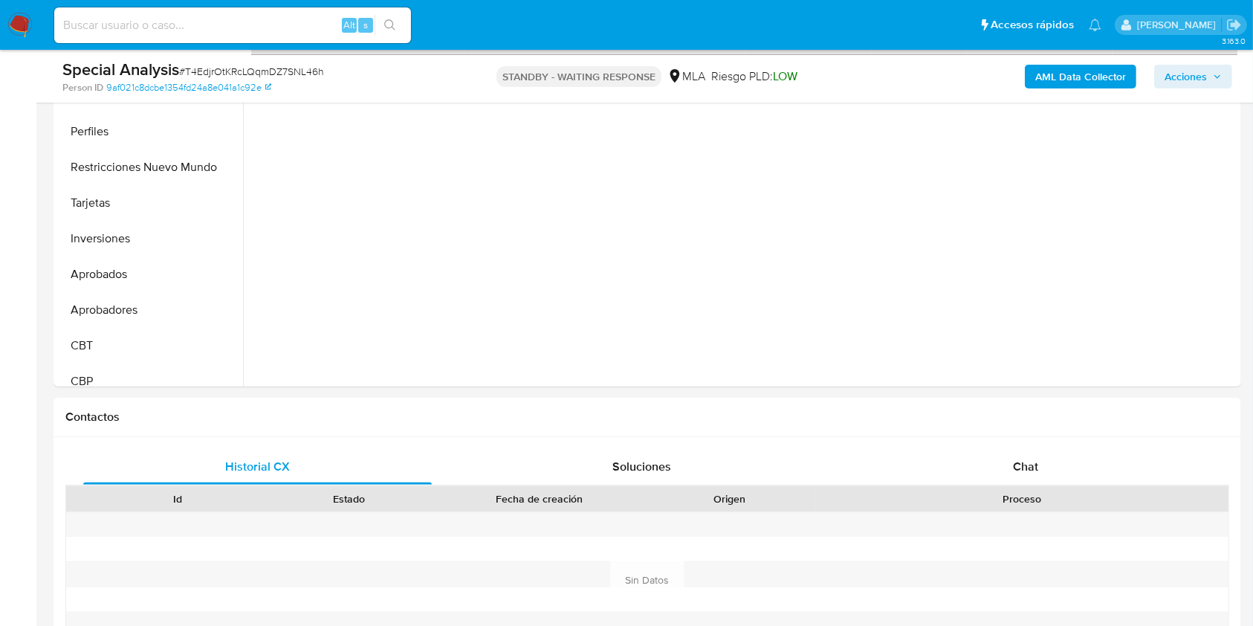
scroll to position [198, 0]
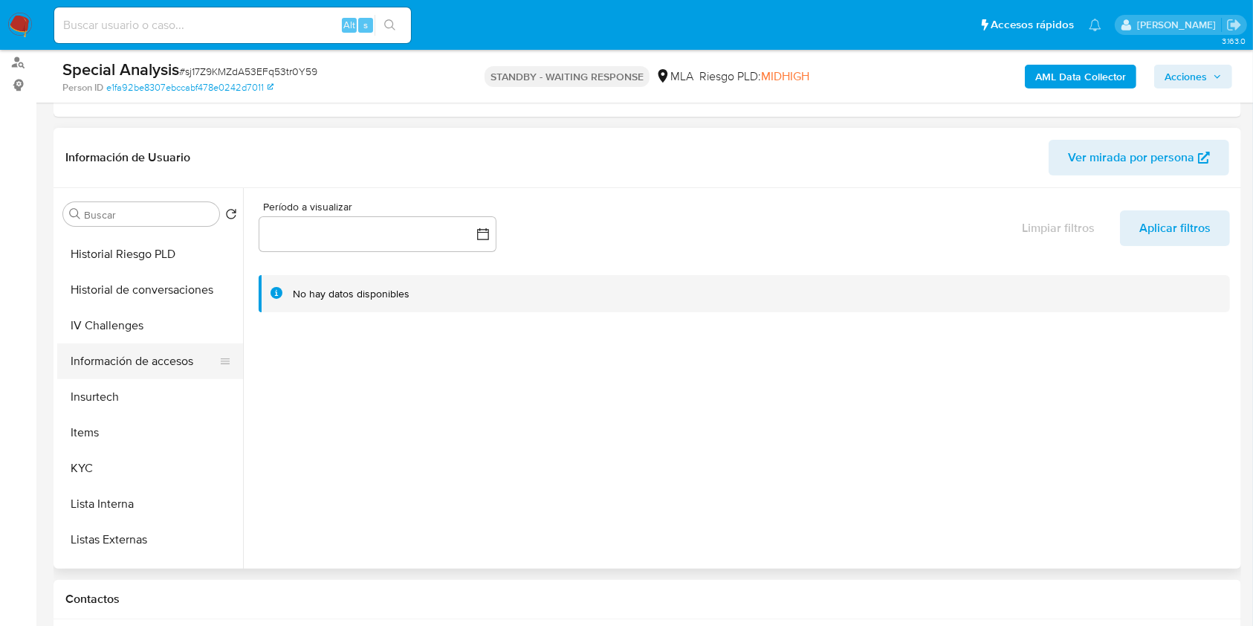
scroll to position [99, 0]
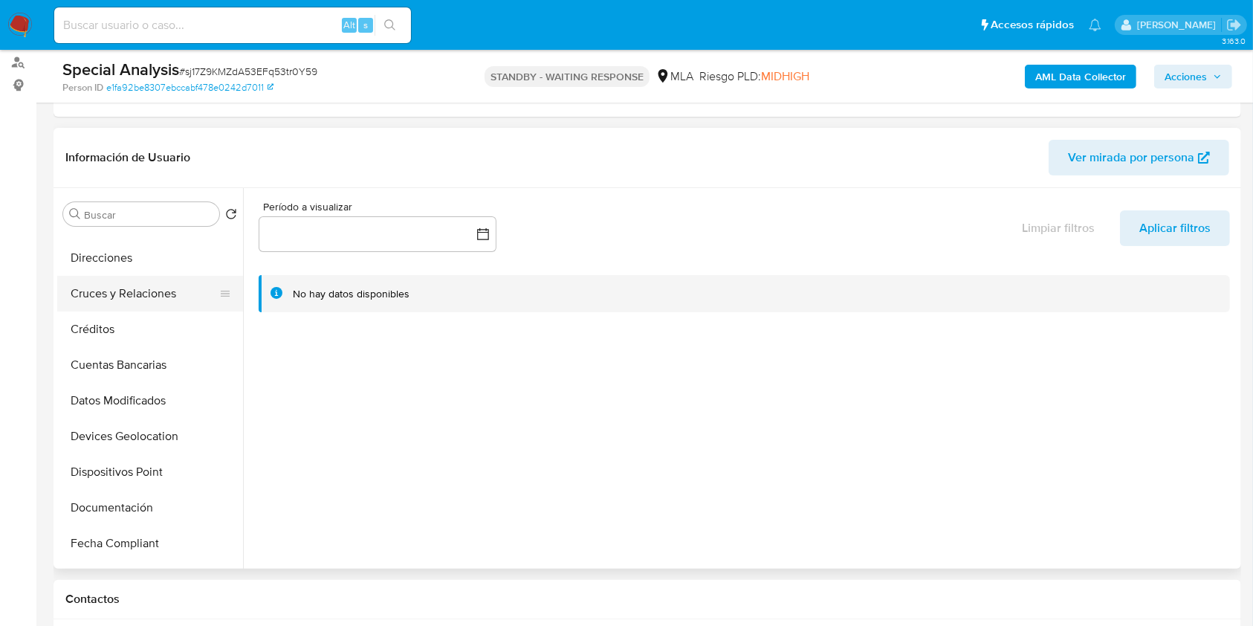
click at [131, 284] on button "Cruces y Relaciones" at bounding box center [144, 294] width 174 height 36
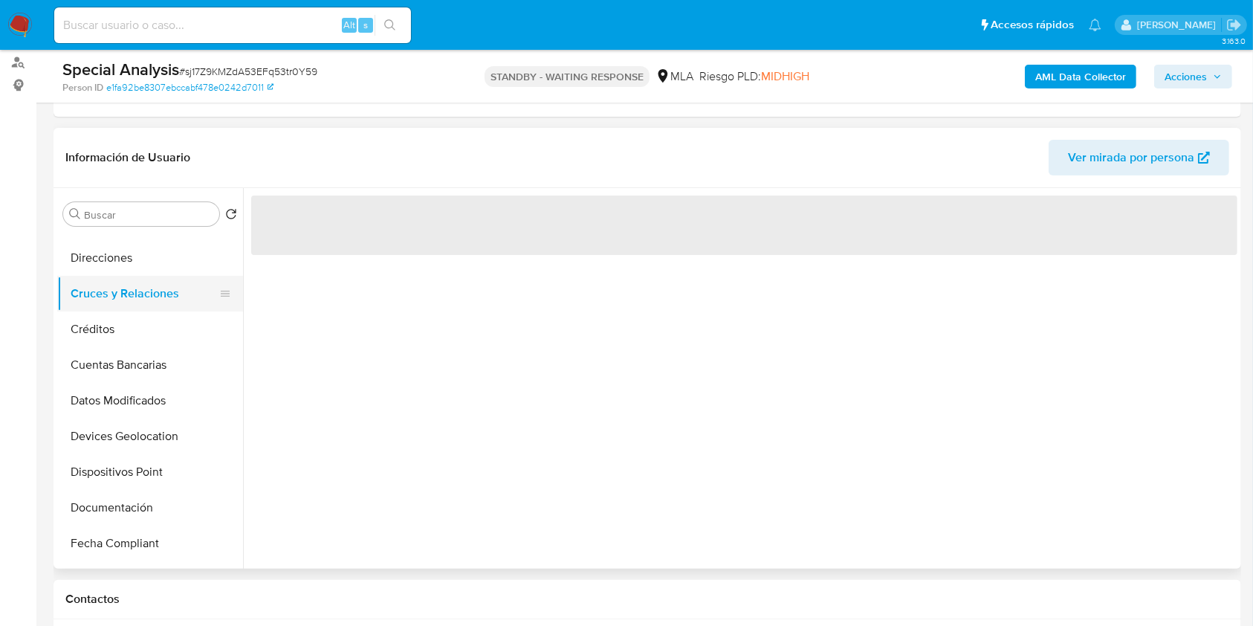
scroll to position [0, 0]
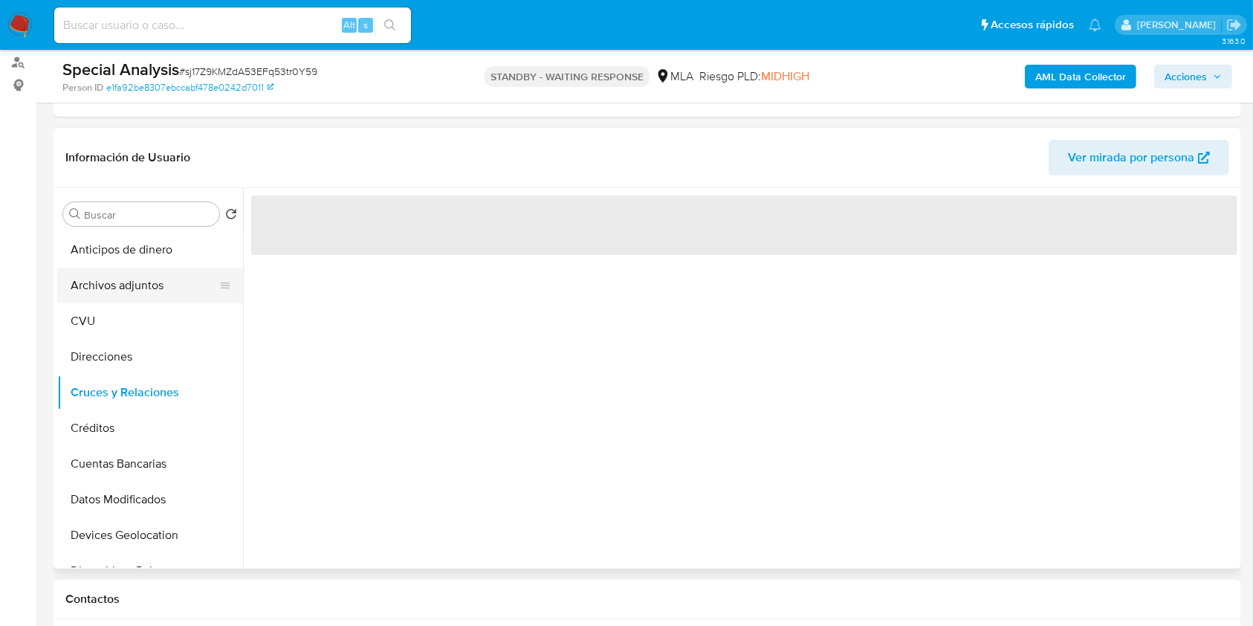
click at [140, 294] on button "Archivos adjuntos" at bounding box center [144, 286] width 174 height 36
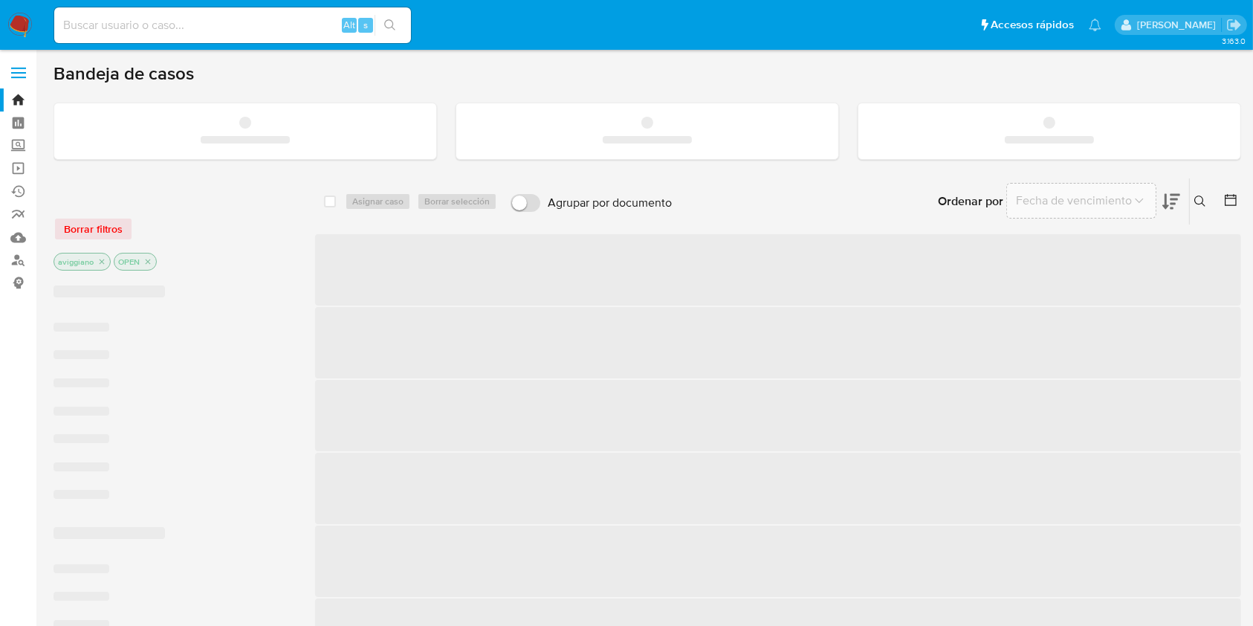
drag, startPoint x: 179, startPoint y: 19, endPoint x: 157, endPoint y: 28, distance: 24.0
click at [157, 28] on input at bounding box center [232, 25] width 357 height 19
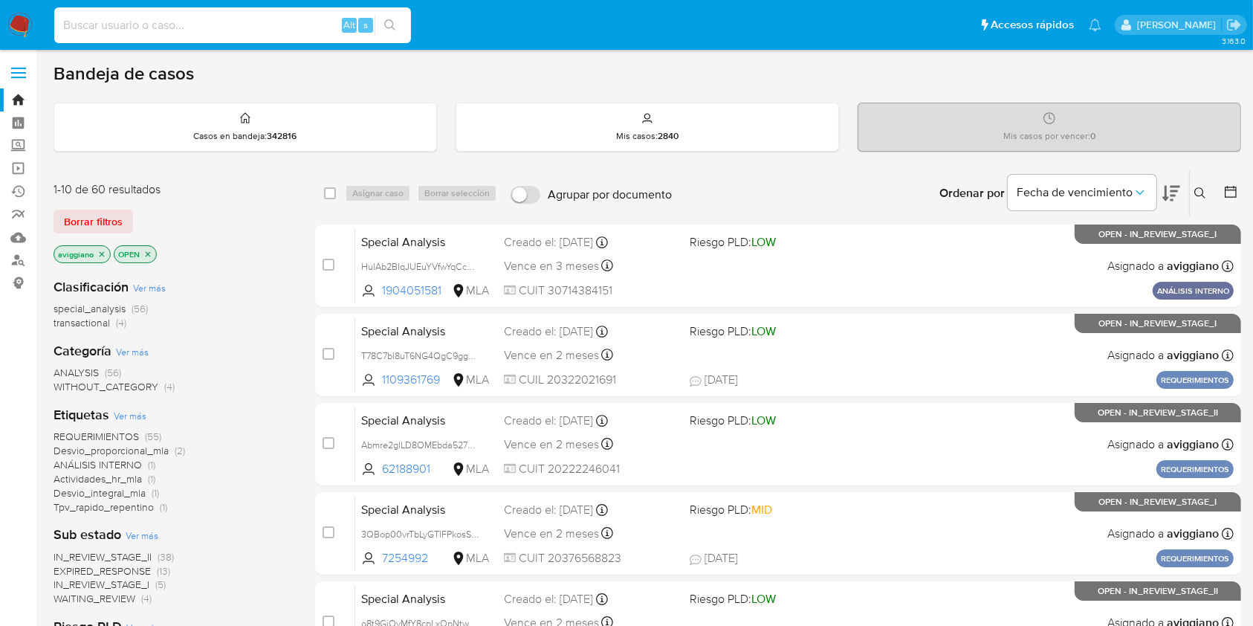
paste input "250729214"
type input "250729214"
click at [398, 15] on button "search-icon" at bounding box center [390, 25] width 30 height 21
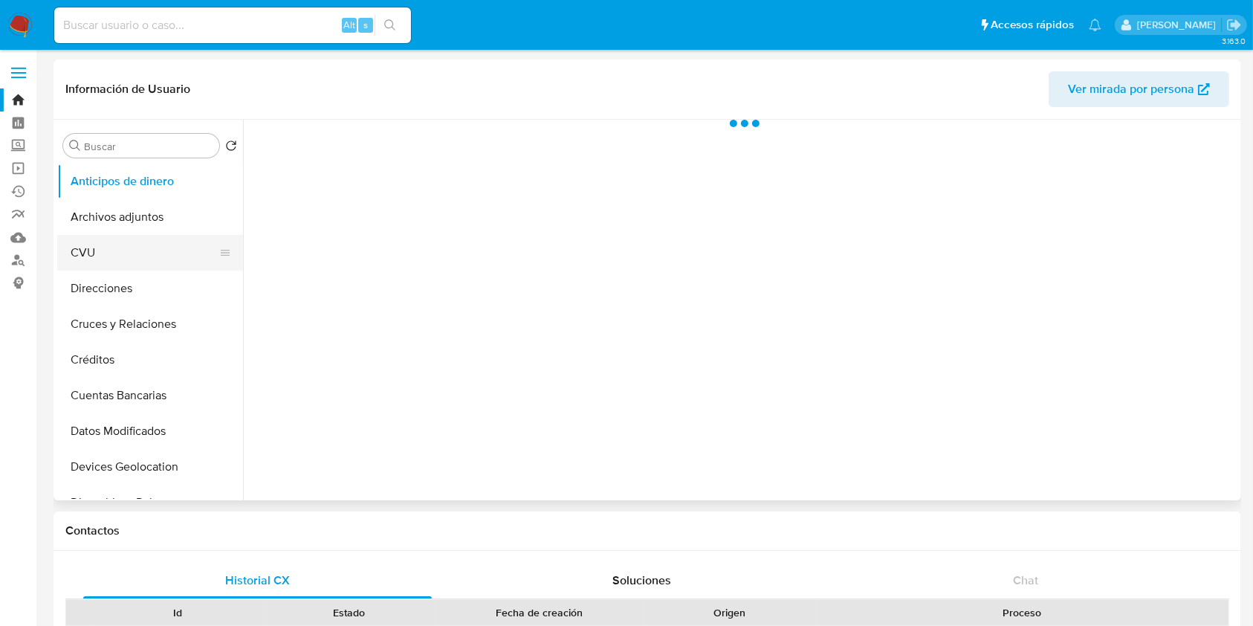
select select "10"
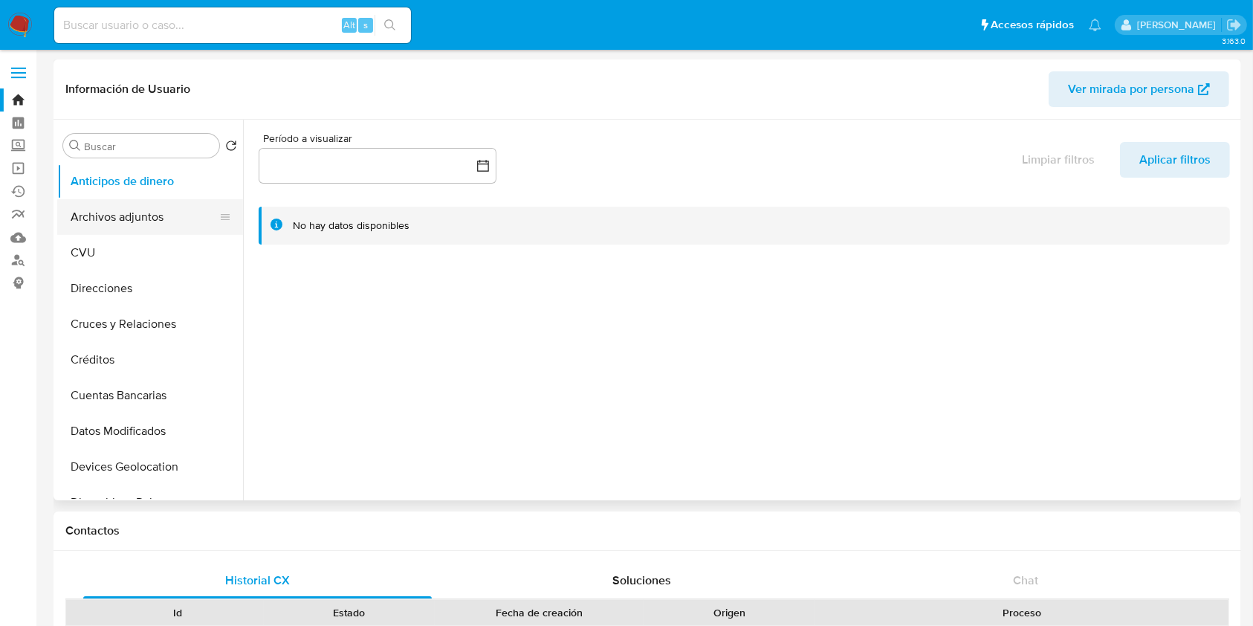
click at [100, 216] on button "Archivos adjuntos" at bounding box center [144, 217] width 174 height 36
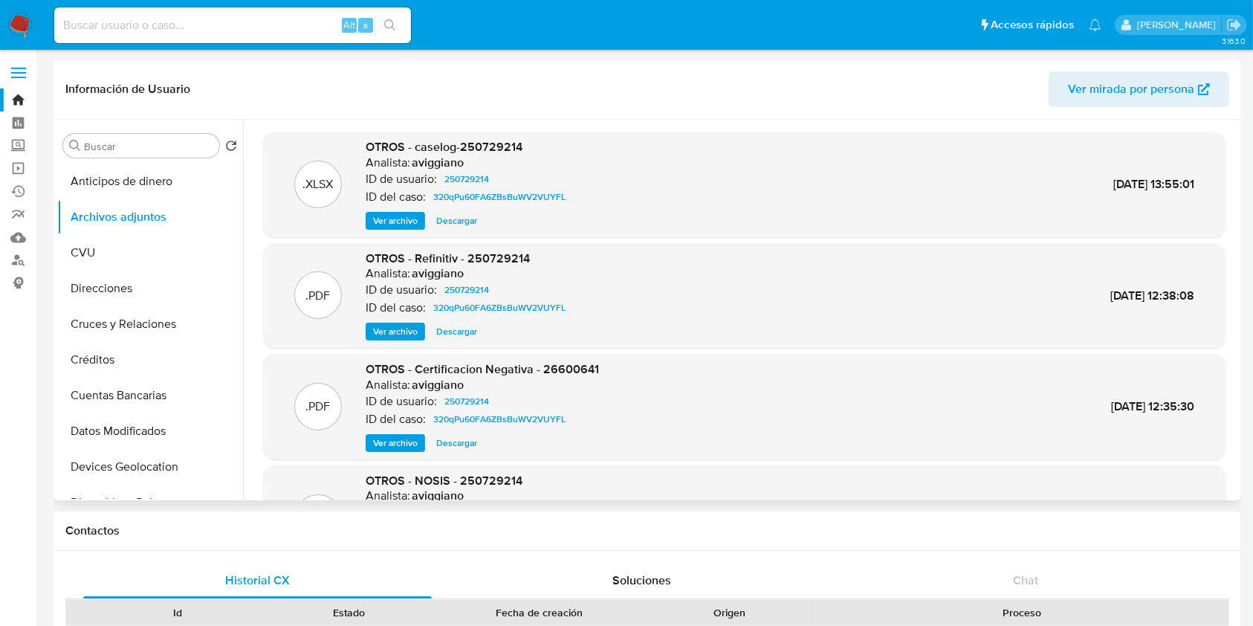
click at [399, 220] on span "Ver archivo" at bounding box center [395, 220] width 45 height 15
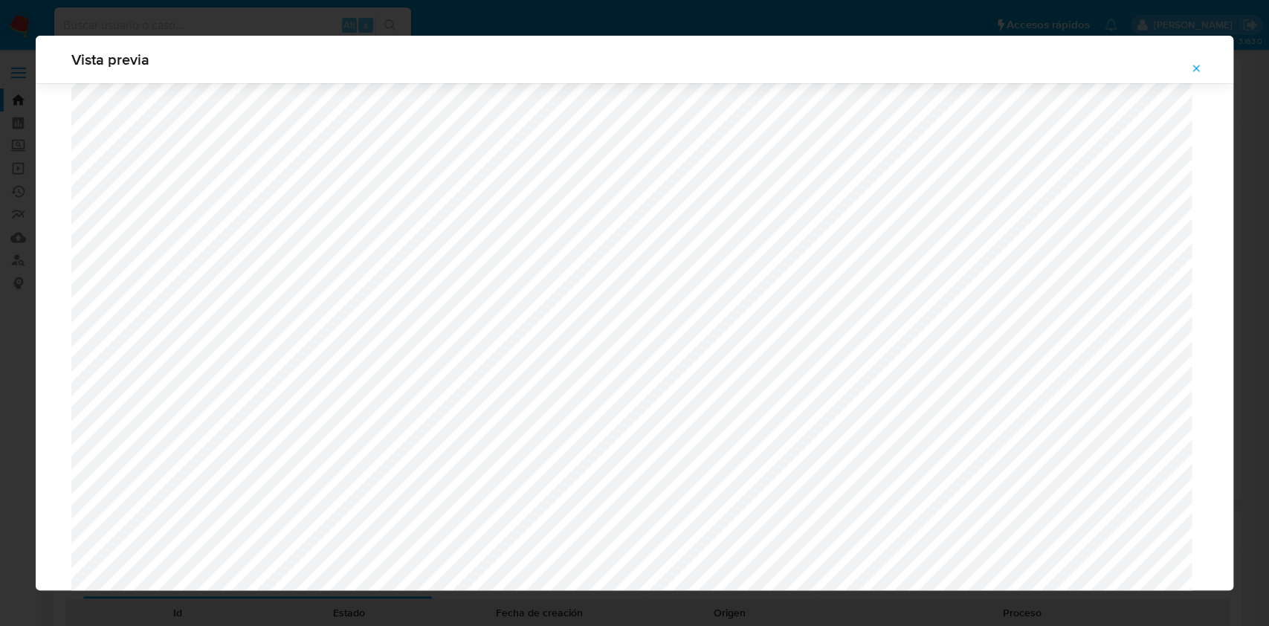
scroll to position [168, 0]
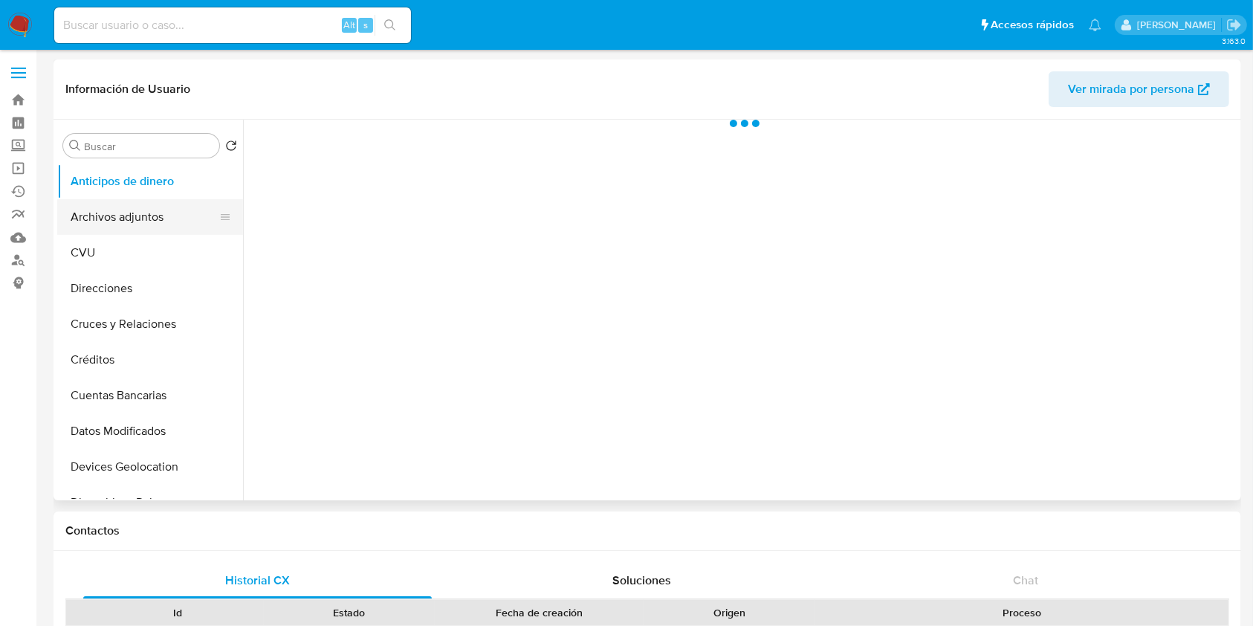
click at [152, 222] on button "Archivos adjuntos" at bounding box center [144, 217] width 174 height 36
select select "10"
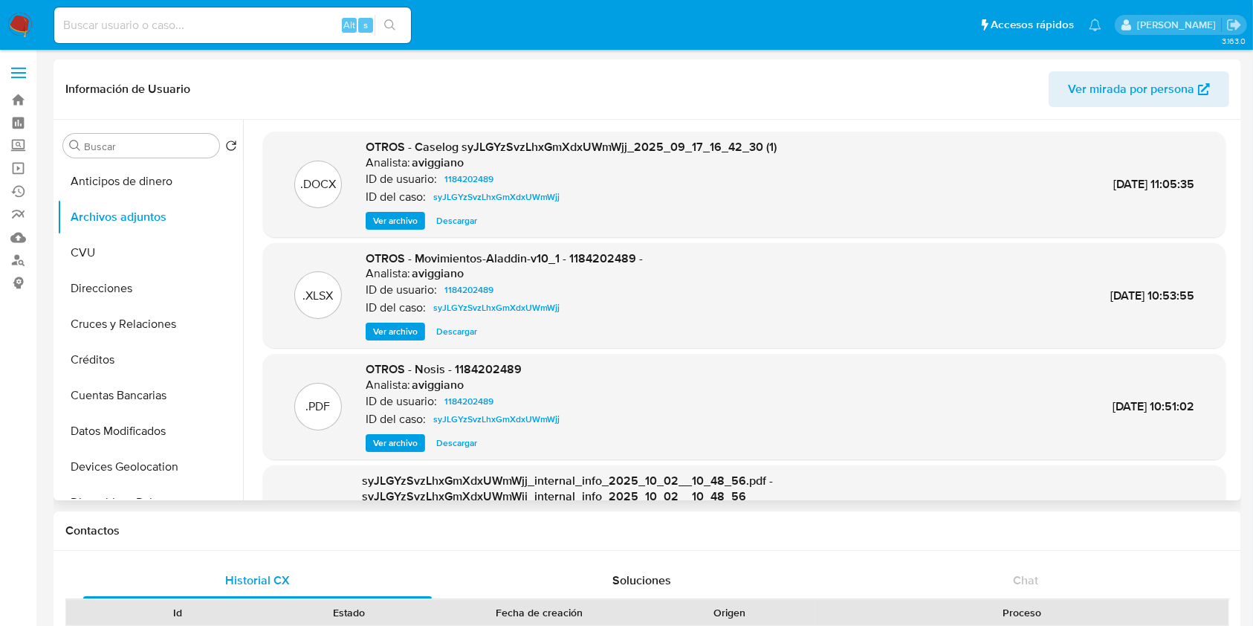
click at [407, 223] on span "Ver archivo" at bounding box center [395, 220] width 45 height 15
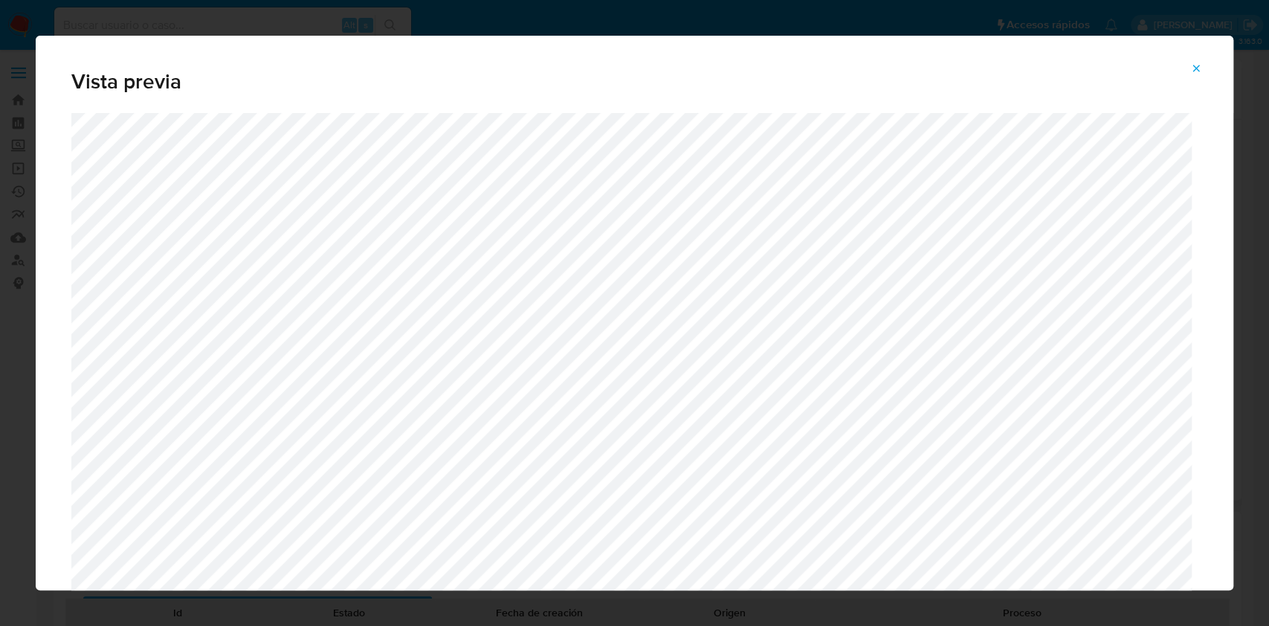
click at [1196, 68] on icon "Attachment preview" at bounding box center [1196, 68] width 7 height 7
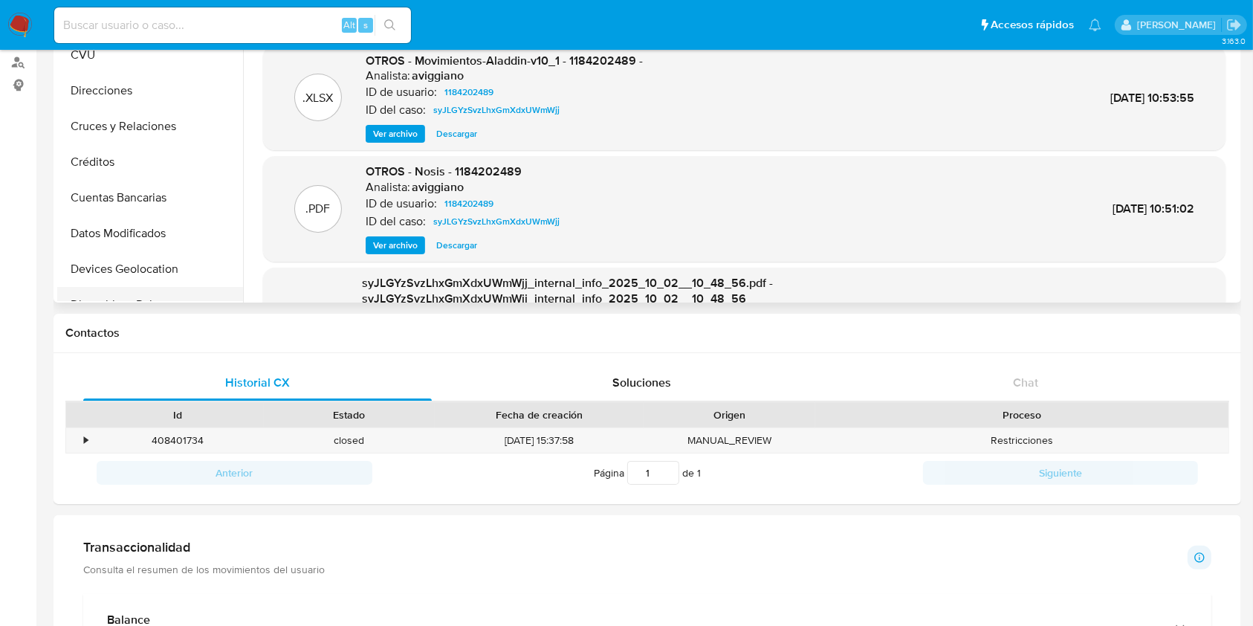
scroll to position [297, 0]
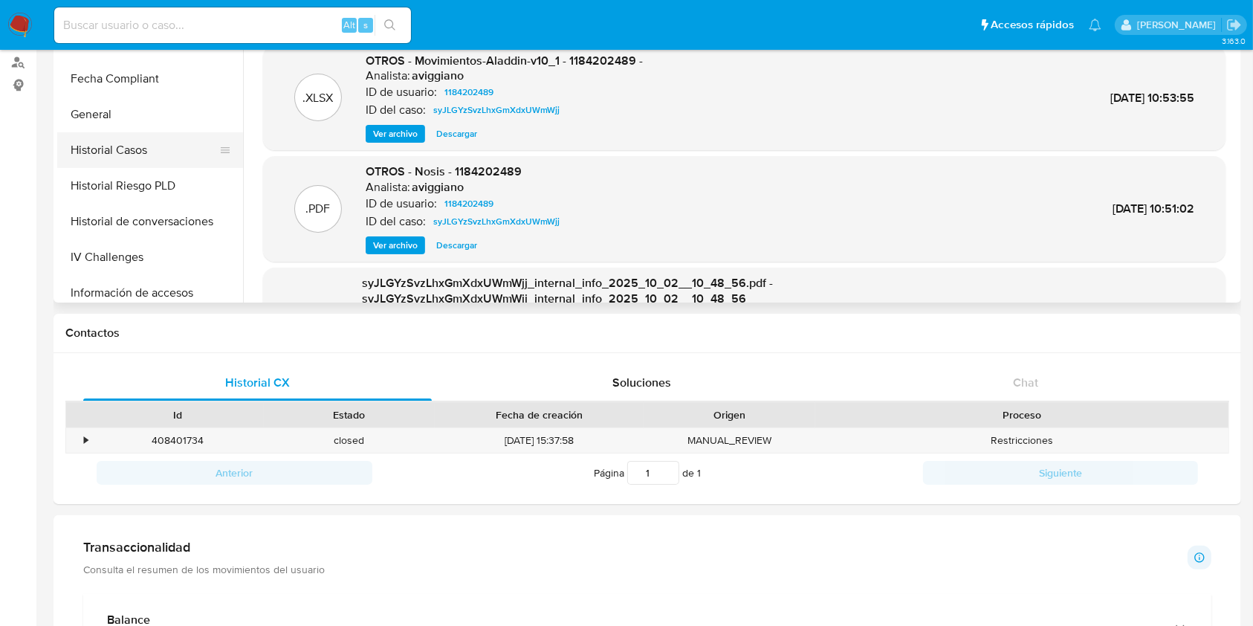
click at [120, 150] on button "Historial Casos" at bounding box center [144, 150] width 174 height 36
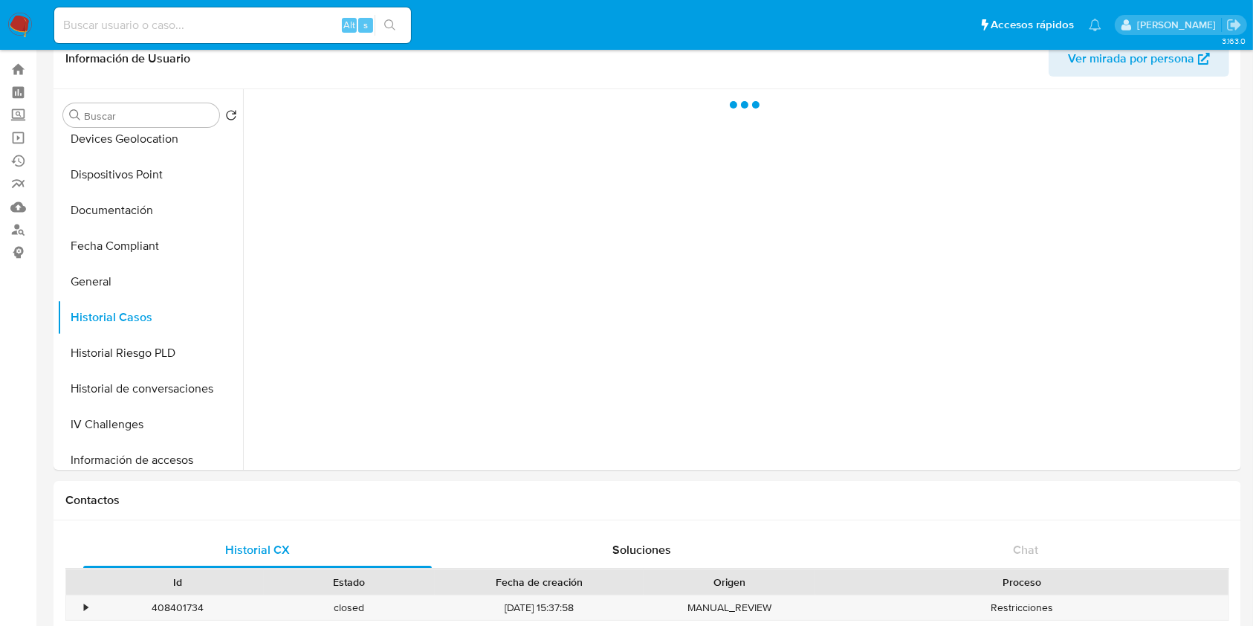
scroll to position [0, 0]
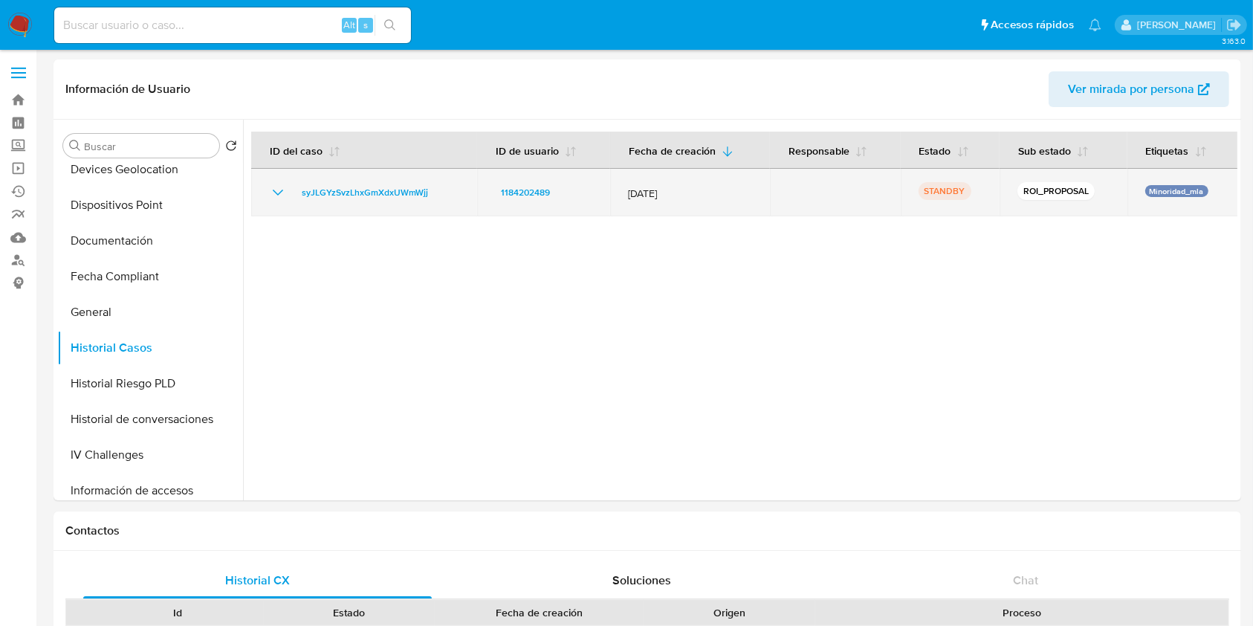
drag, startPoint x: 433, startPoint y: 194, endPoint x: 288, endPoint y: 202, distance: 145.9
click at [288, 202] on td "syJLGYzSvzLhxGmXdxUWmWjj" at bounding box center [364, 193] width 226 height 48
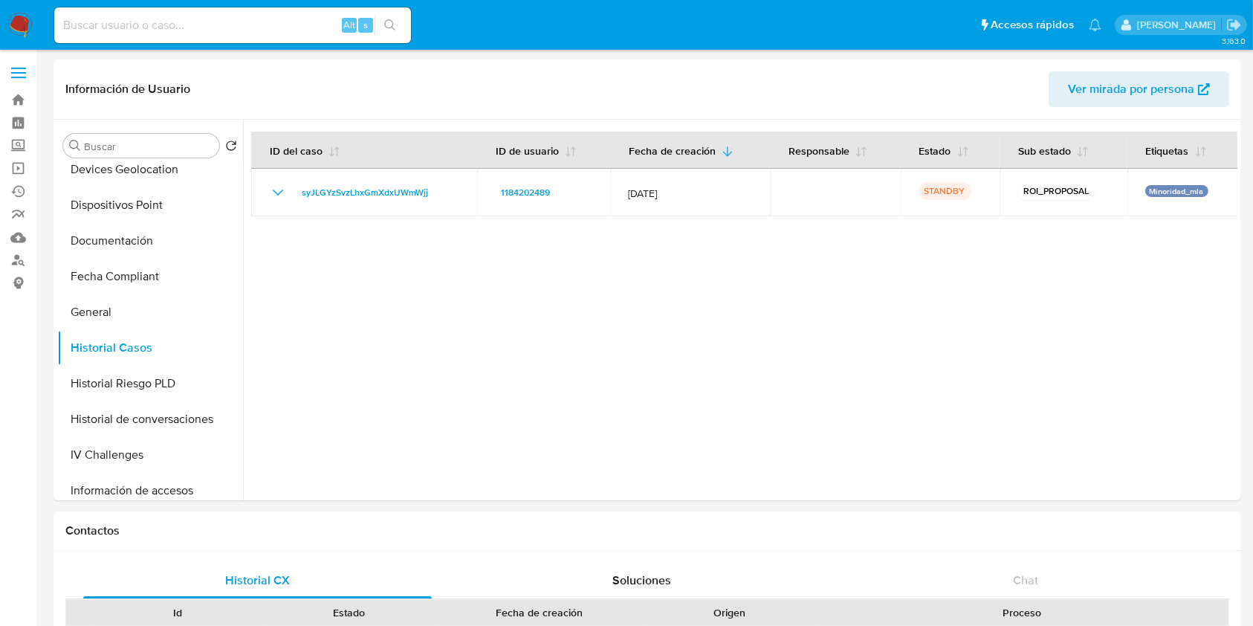
click at [702, 280] on div at bounding box center [740, 310] width 995 height 381
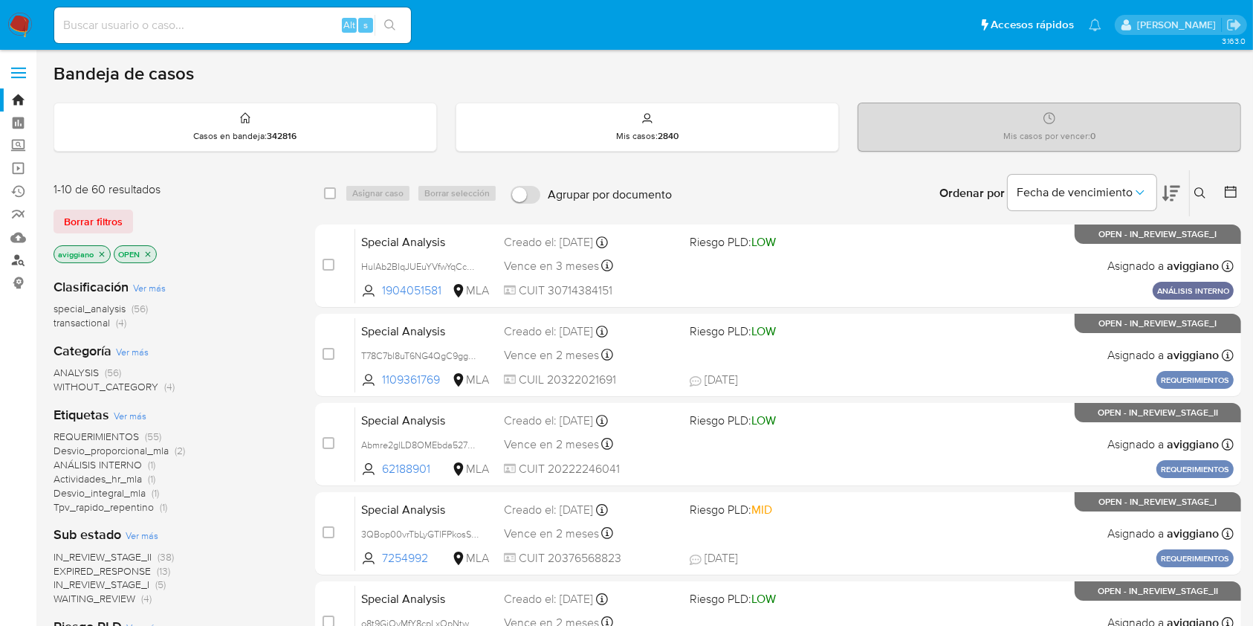
click at [23, 259] on link "Buscador de personas" at bounding box center [88, 260] width 177 height 23
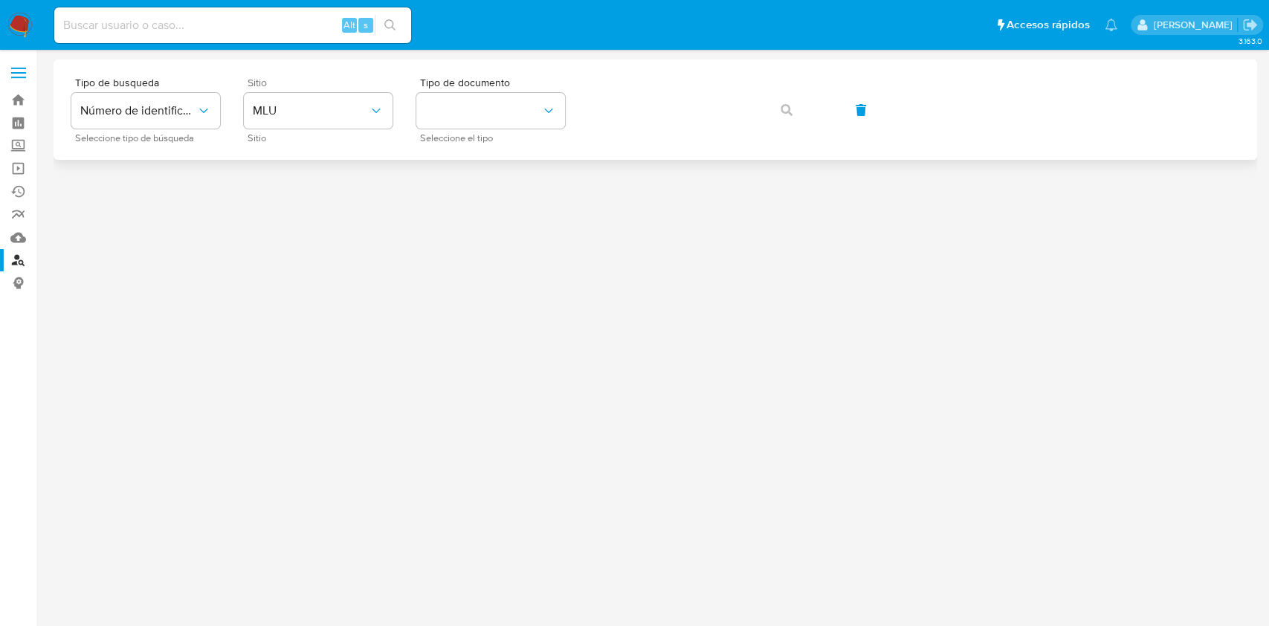
click at [333, 80] on span "Sitio" at bounding box center [322, 82] width 149 height 10
click at [328, 98] on button "MLU" at bounding box center [318, 111] width 149 height 36
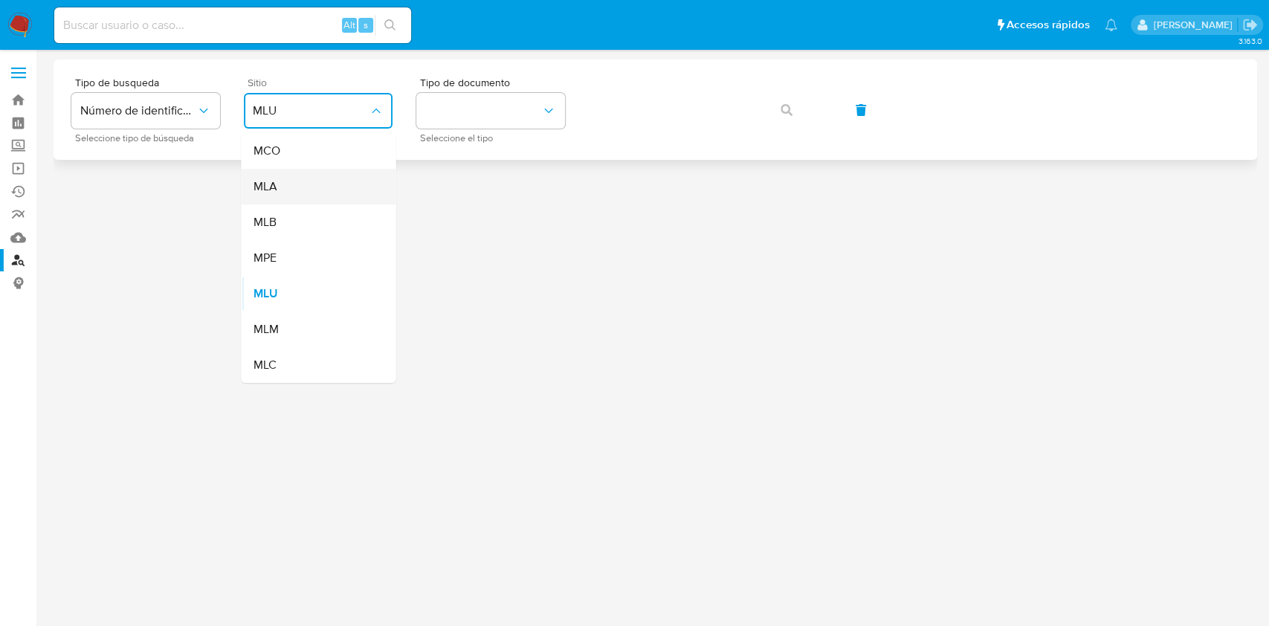
click at [306, 187] on div "MLA" at bounding box center [314, 187] width 122 height 36
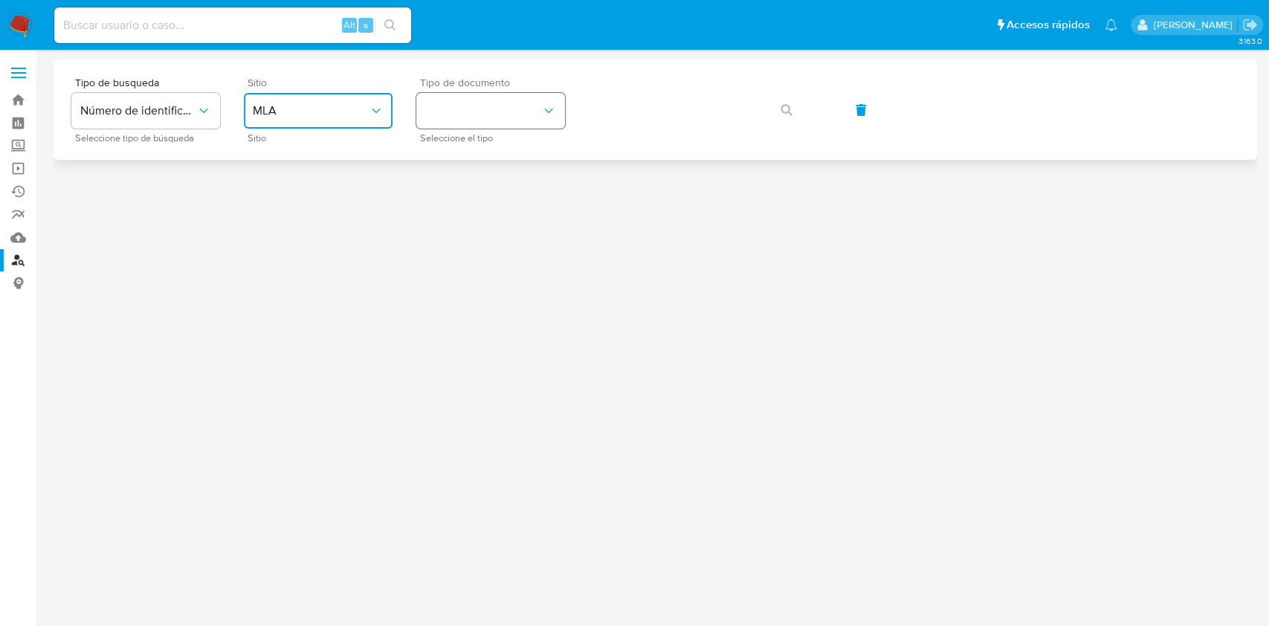
click at [442, 111] on button "identificationType" at bounding box center [490, 111] width 149 height 36
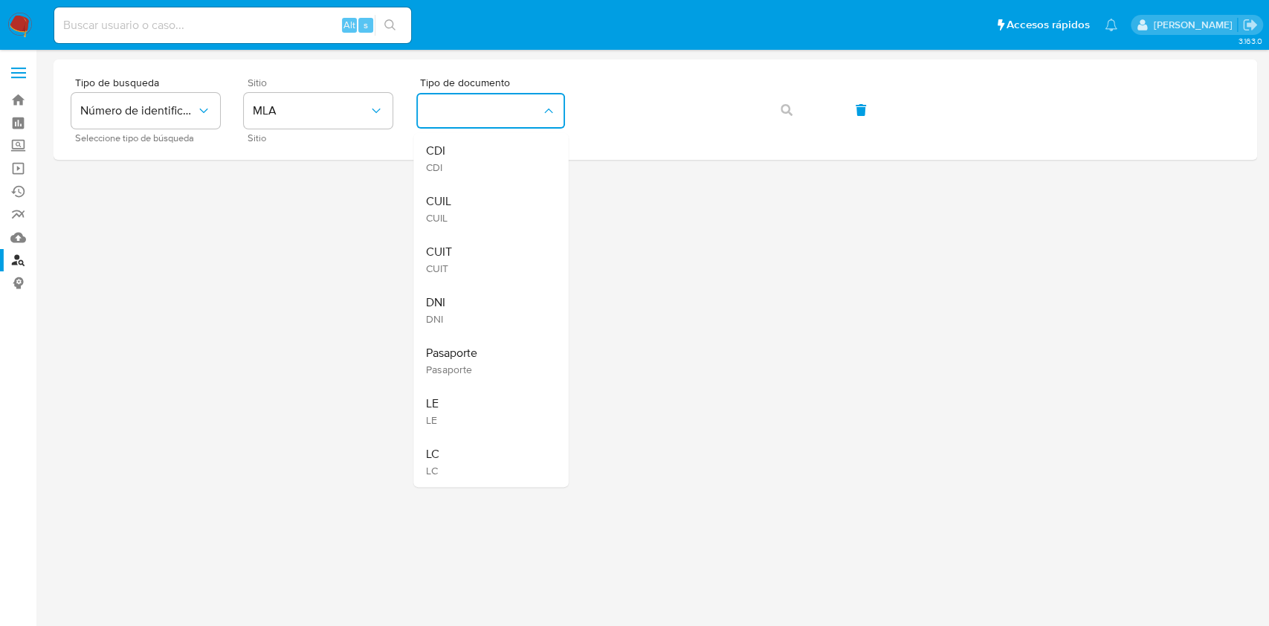
click at [412, 256] on div at bounding box center [656, 310] width 1204 height 503
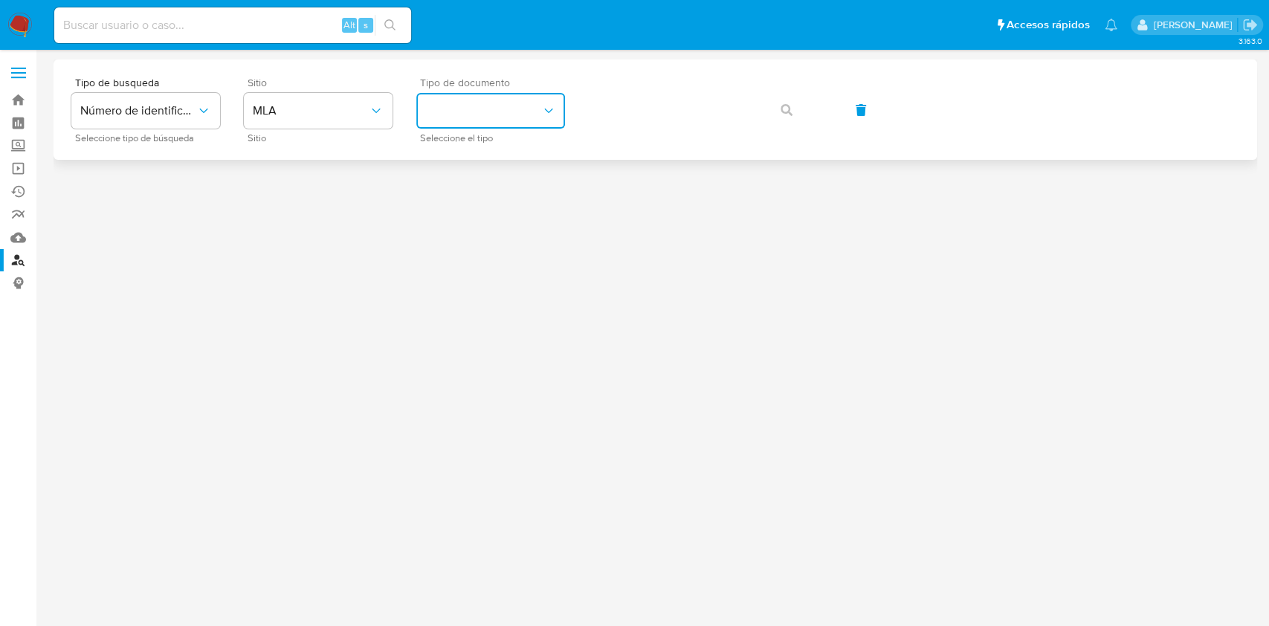
click at [450, 119] on button "identificationType" at bounding box center [490, 111] width 149 height 36
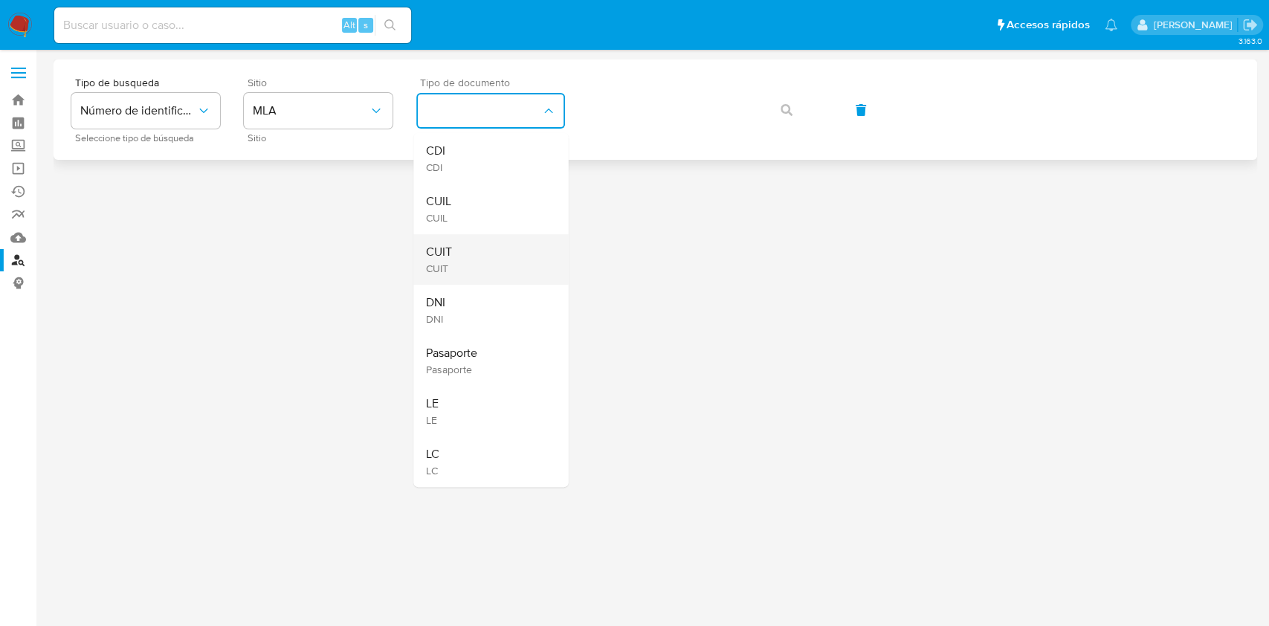
click at [467, 271] on div "CUIT CUIT" at bounding box center [486, 259] width 122 height 51
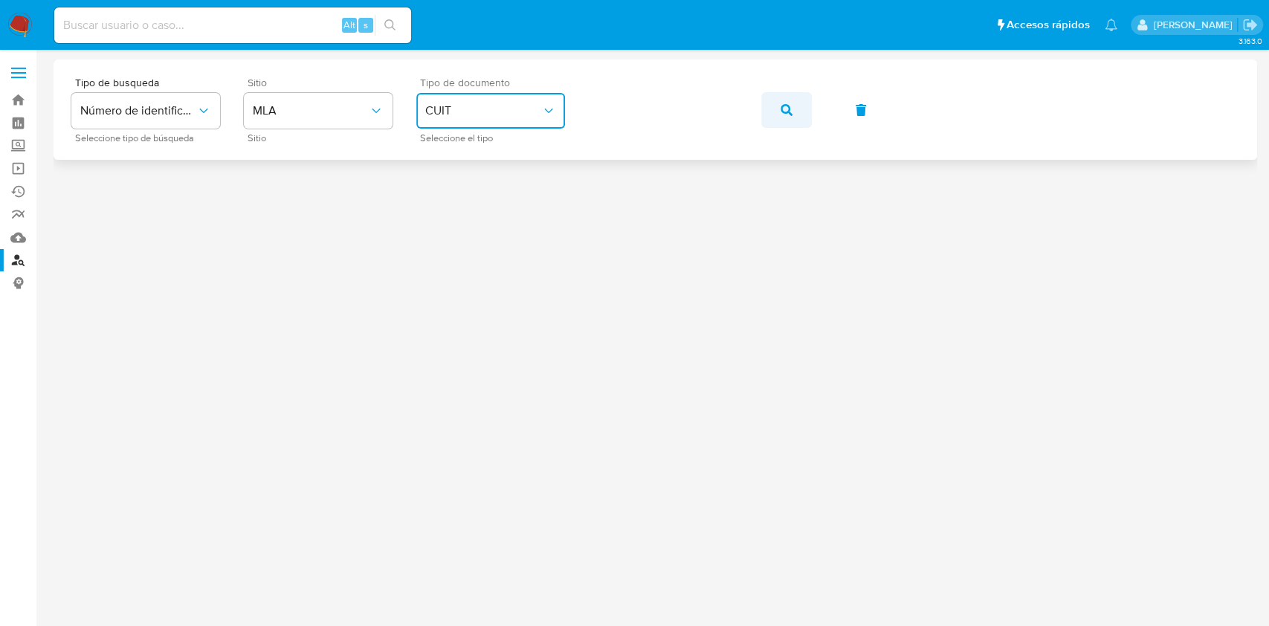
click at [767, 114] on button "button" at bounding box center [786, 110] width 51 height 36
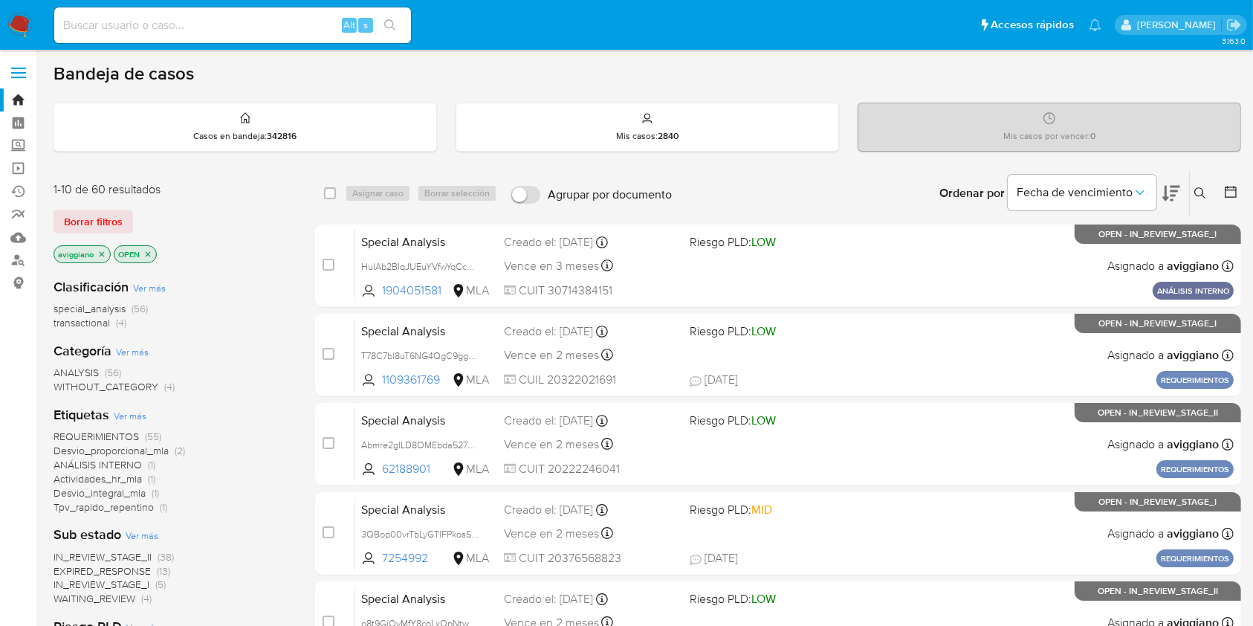
click at [102, 253] on icon "close-filter" at bounding box center [101, 254] width 9 height 9
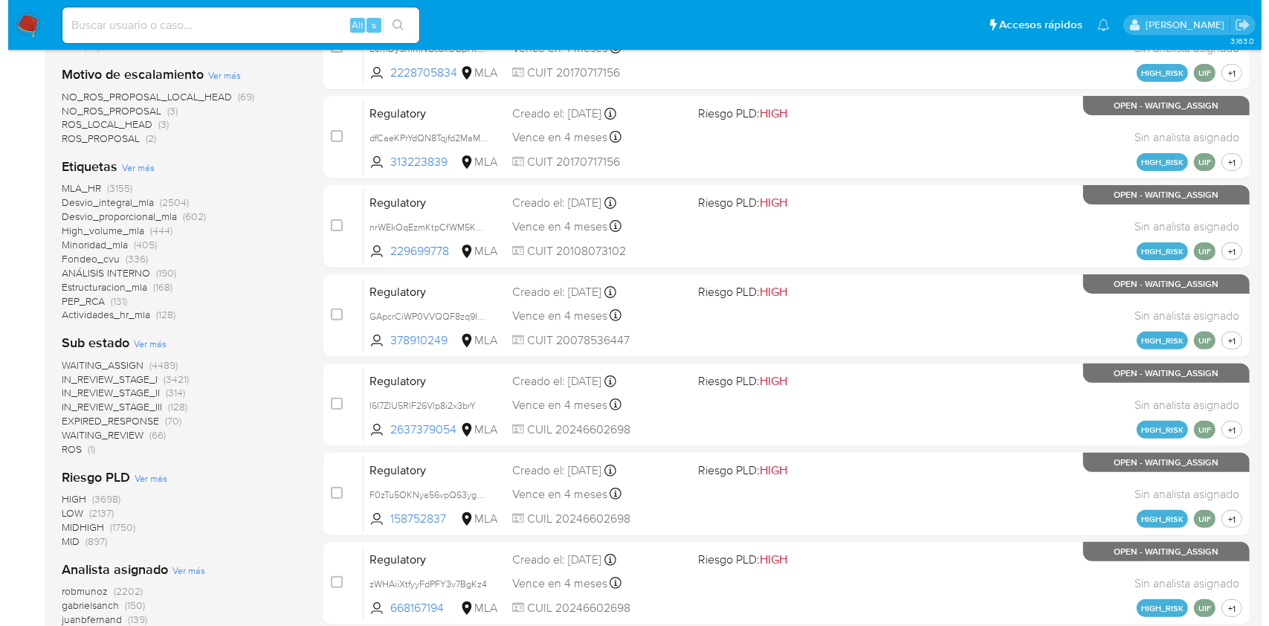
scroll to position [678, 0]
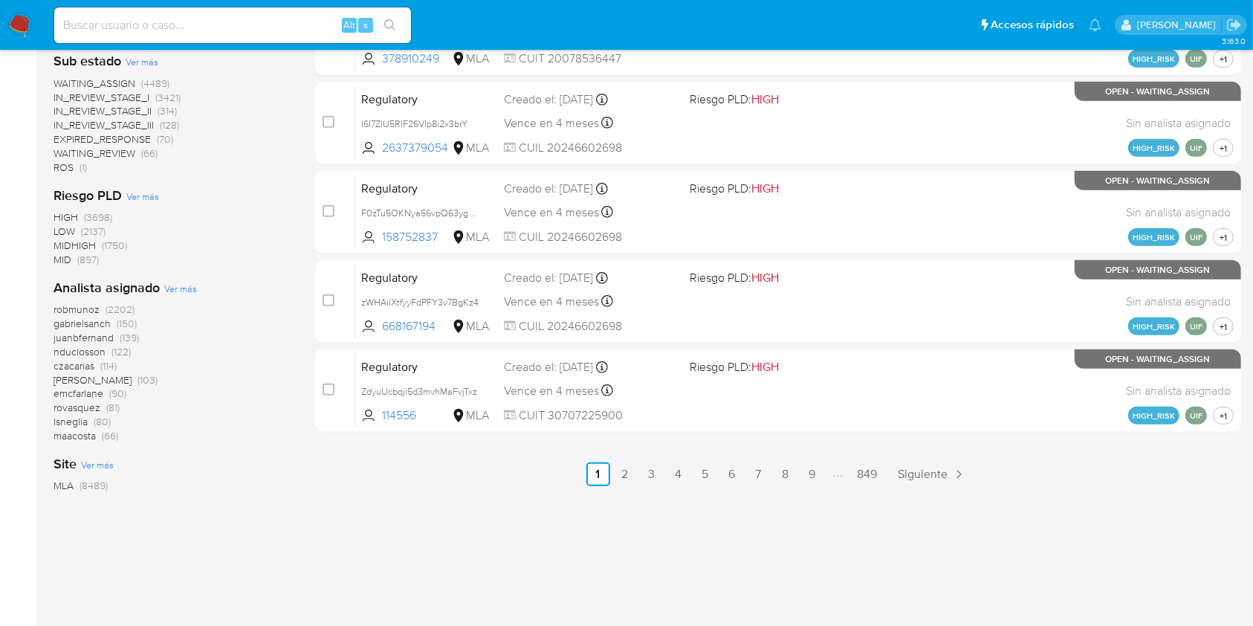
click at [174, 294] on span "Ver más" at bounding box center [180, 288] width 33 height 13
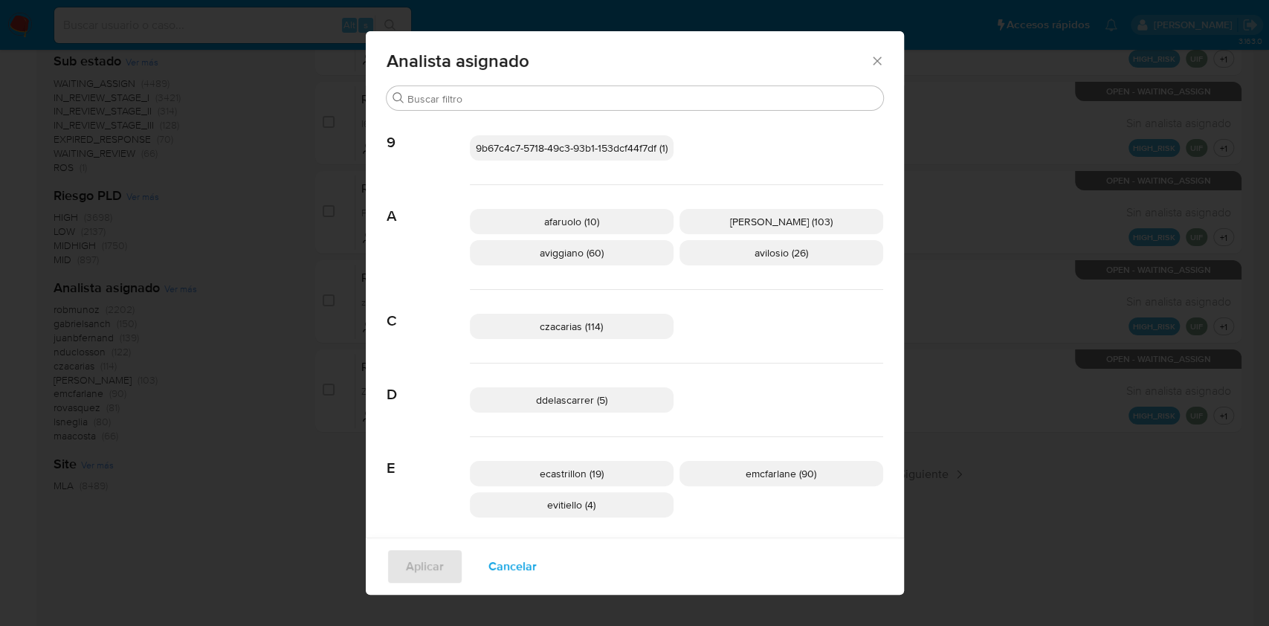
click at [537, 261] on p "aviggiano (60)" at bounding box center [572, 252] width 204 height 25
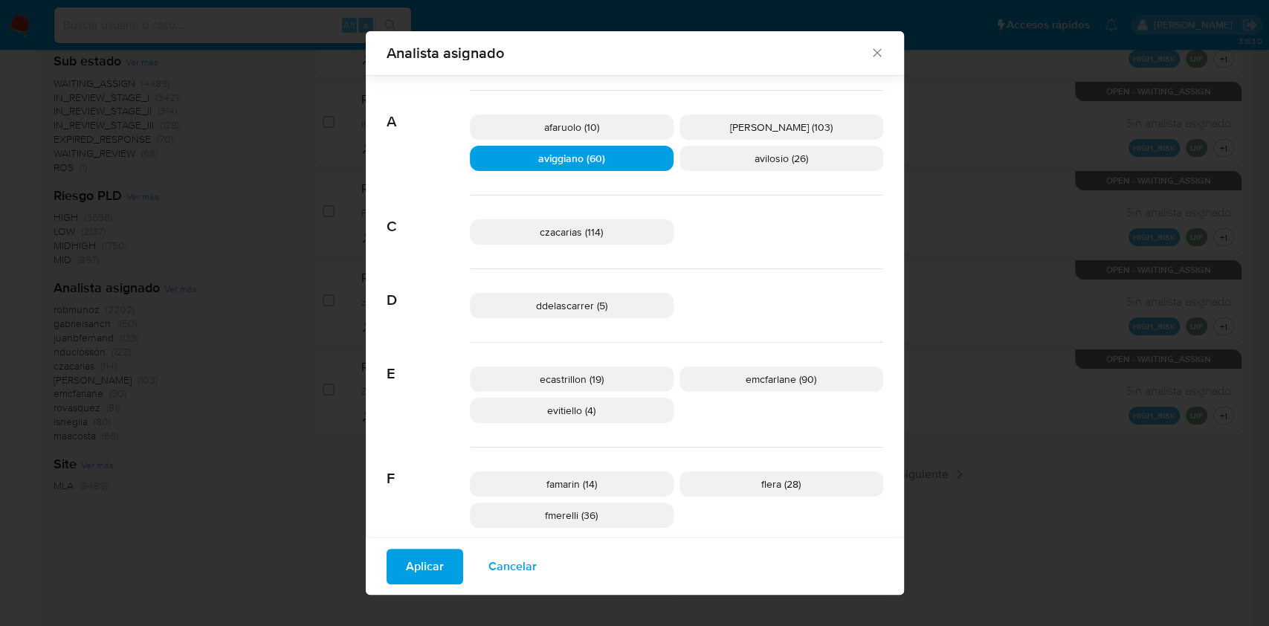
scroll to position [286, 0]
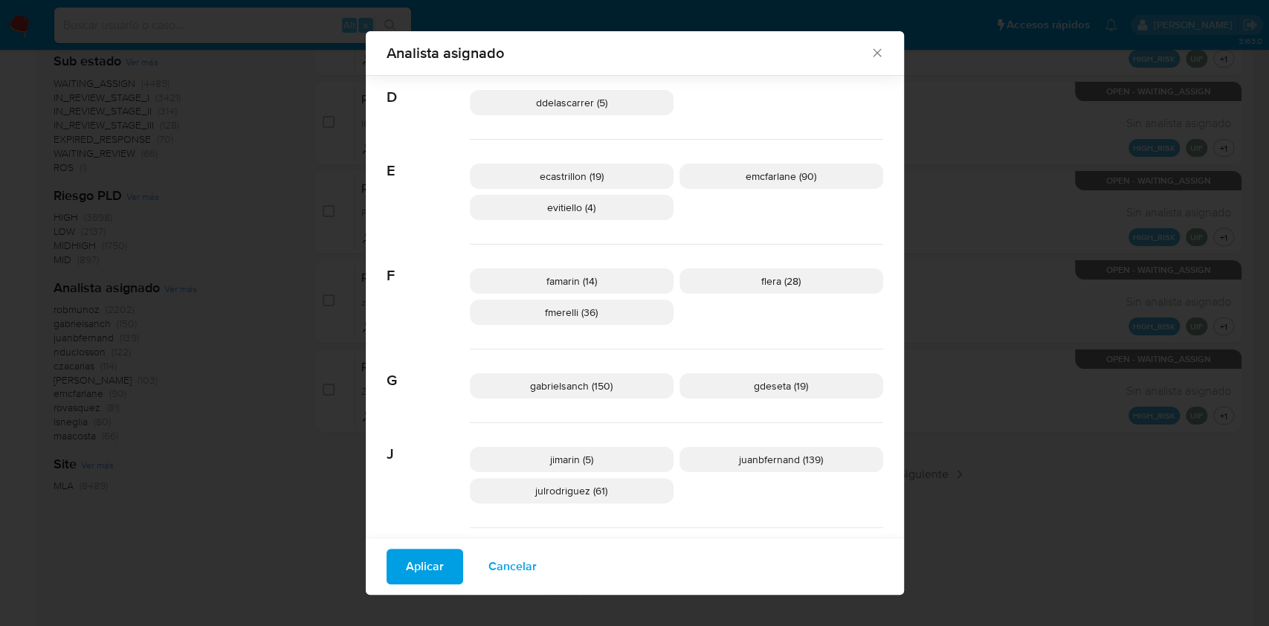
click at [497, 562] on span "Cancelar" at bounding box center [512, 566] width 48 height 33
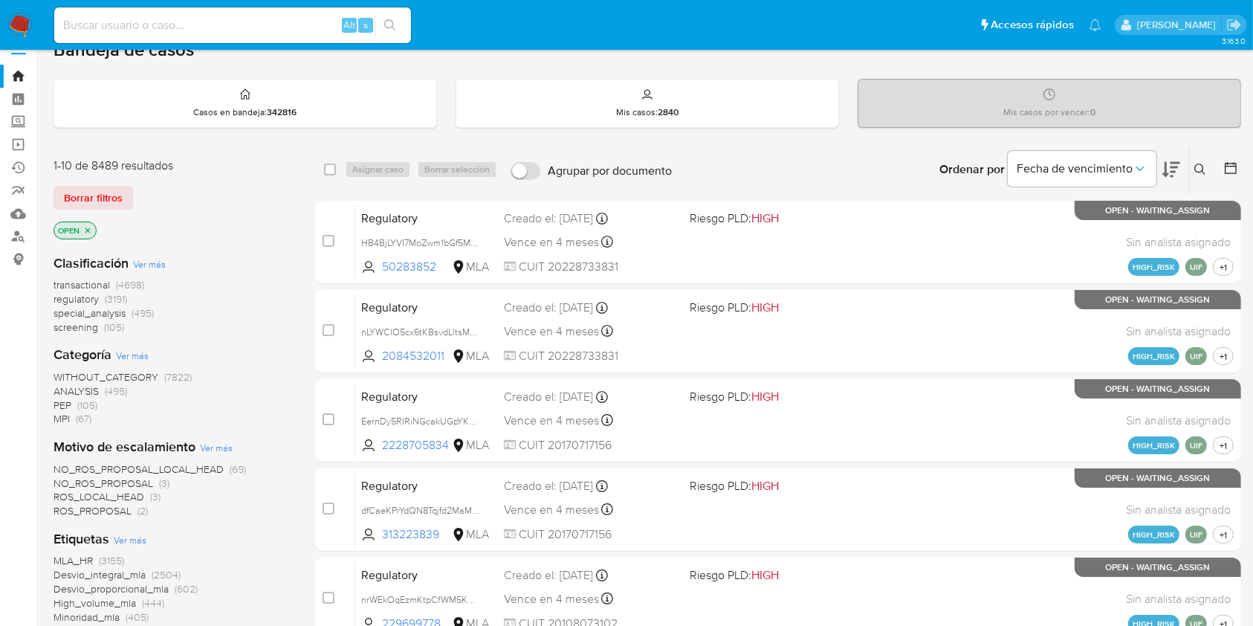
scroll to position [0, 0]
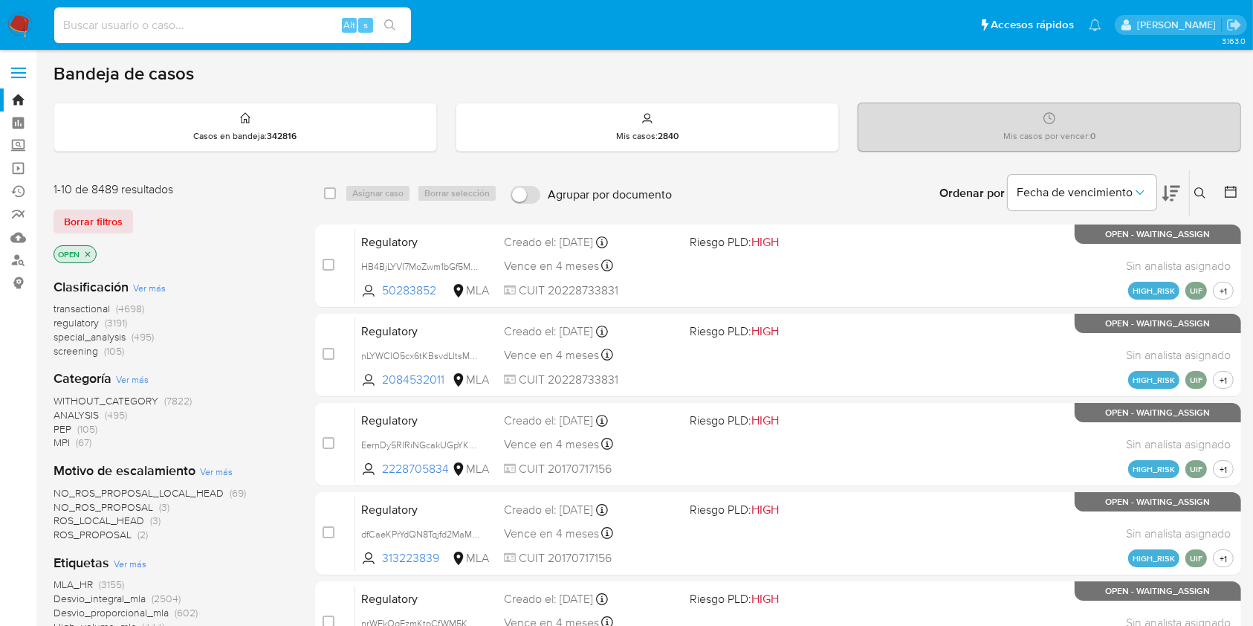
paste input "RP92Ljdf6sOg0zis7FBxuiI4"
type input "RP92Ljdf6sOg0zis7FBxuiI4"
click at [381, 33] on button "search-icon" at bounding box center [390, 25] width 30 height 21
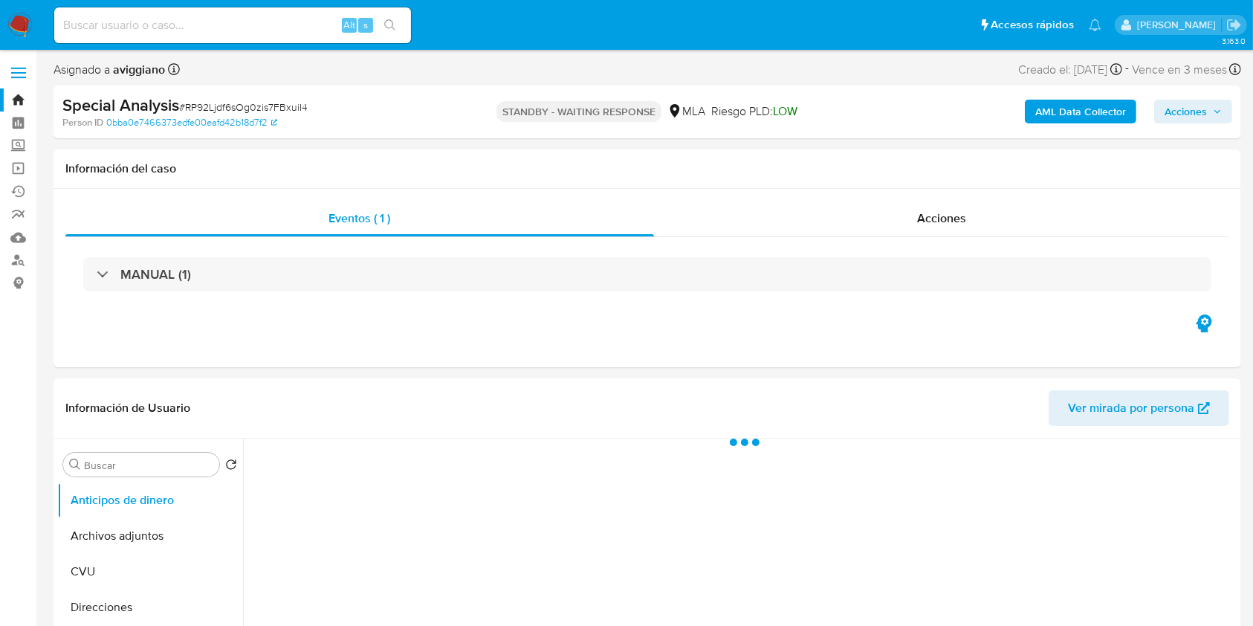
select select "10"
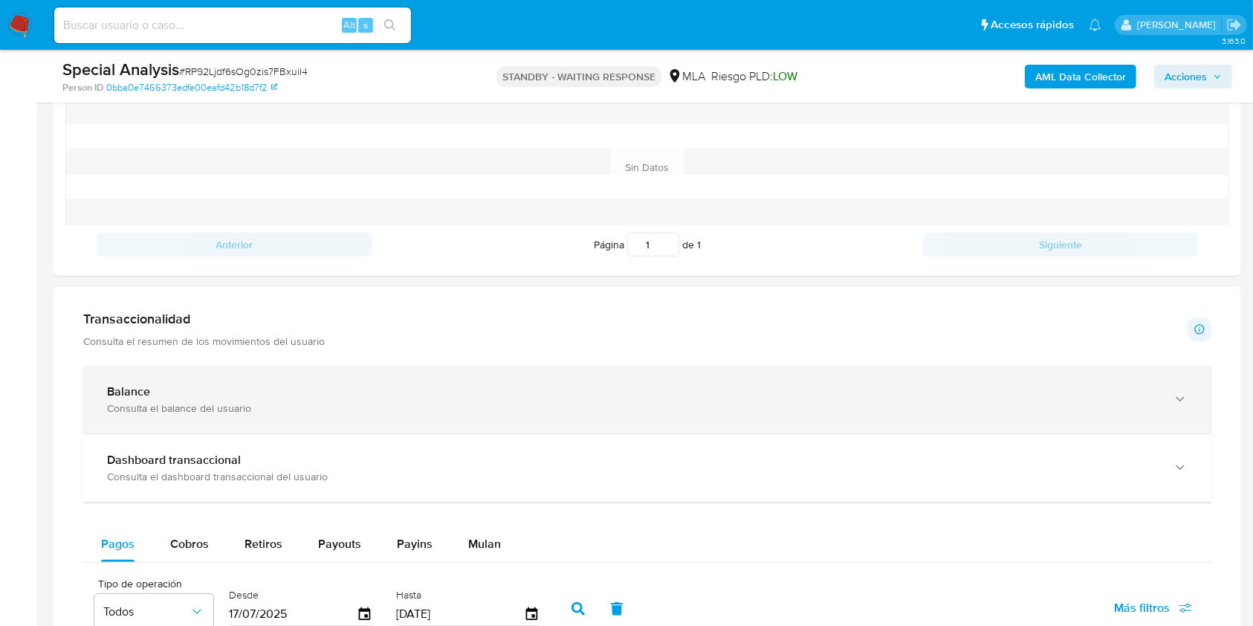
scroll to position [892, 0]
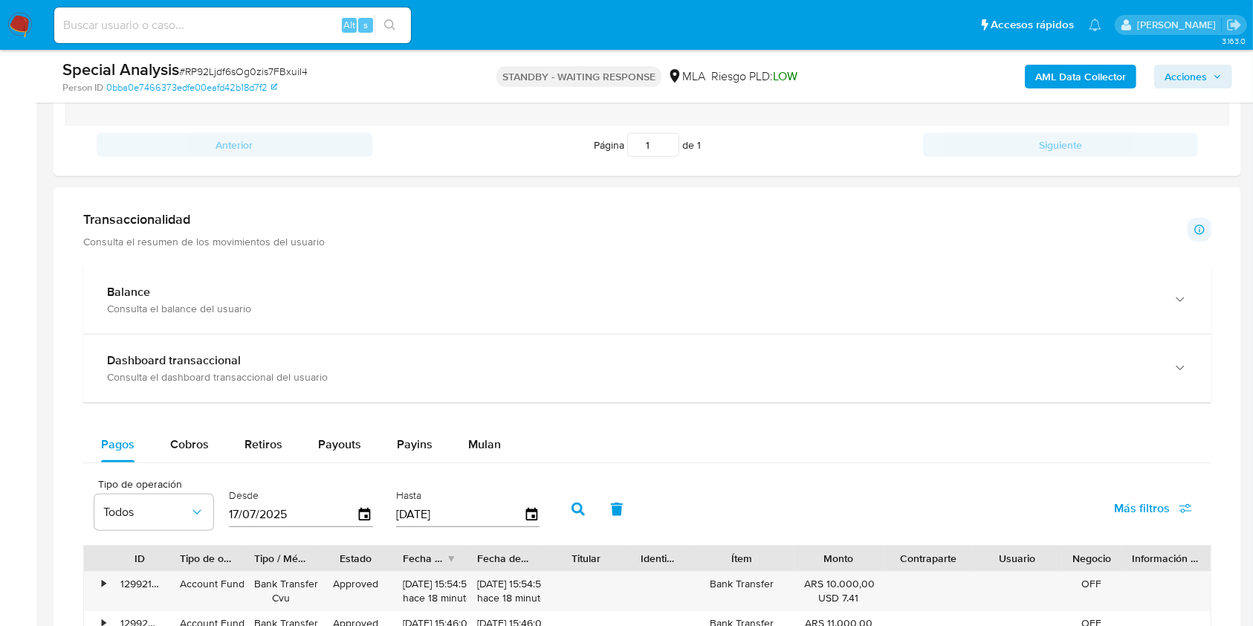
click at [475, 423] on div "Balance Consulta el balance del usuario Dashboard transaccional Consulta el das…" at bounding box center [647, 635] width 1128 height 738
click at [482, 439] on span "Mulan" at bounding box center [484, 444] width 33 height 17
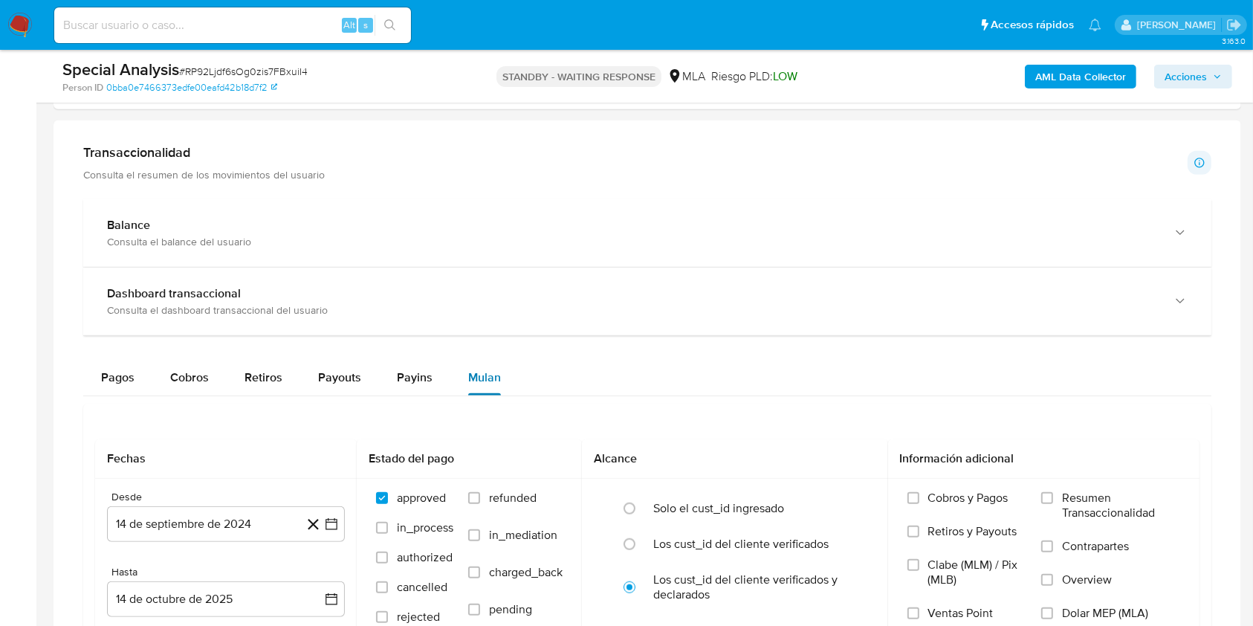
scroll to position [1189, 0]
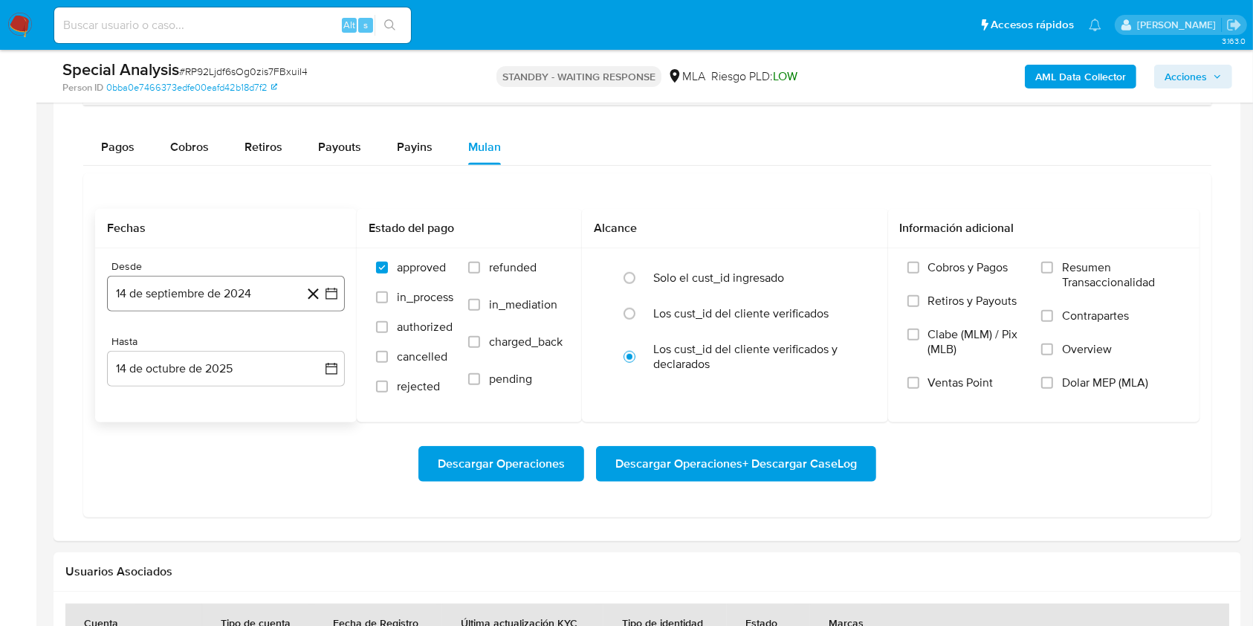
click at [282, 308] on button "14 de septiembre de 2024" at bounding box center [226, 294] width 238 height 36
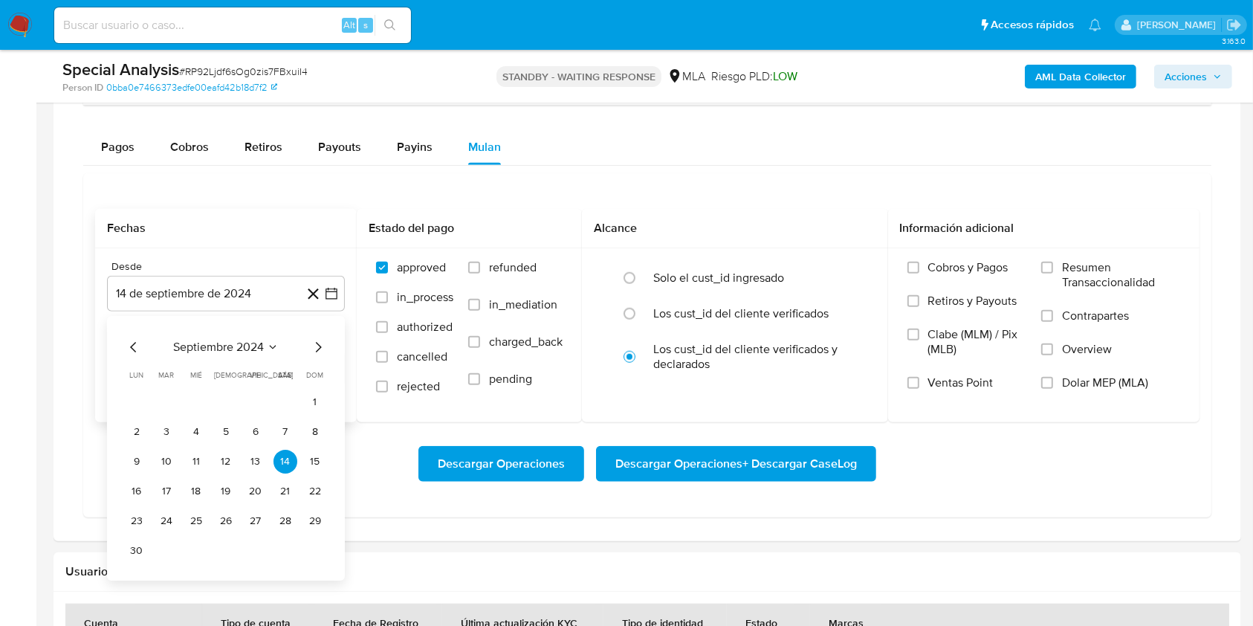
click at [315, 354] on icon "Mes siguiente" at bounding box center [318, 347] width 18 height 18
click at [317, 348] on icon "Mes siguiente" at bounding box center [318, 347] width 18 height 18
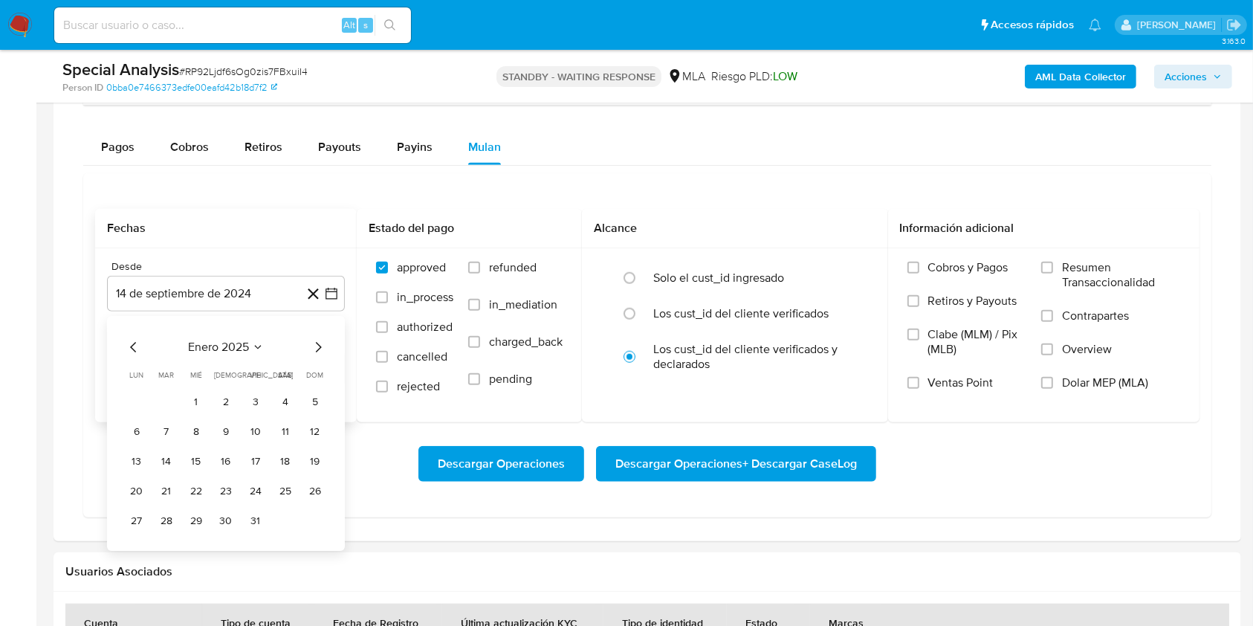
click at [317, 348] on icon "Mes siguiente" at bounding box center [318, 347] width 18 height 18
click at [309, 393] on button "1" at bounding box center [315, 402] width 24 height 24
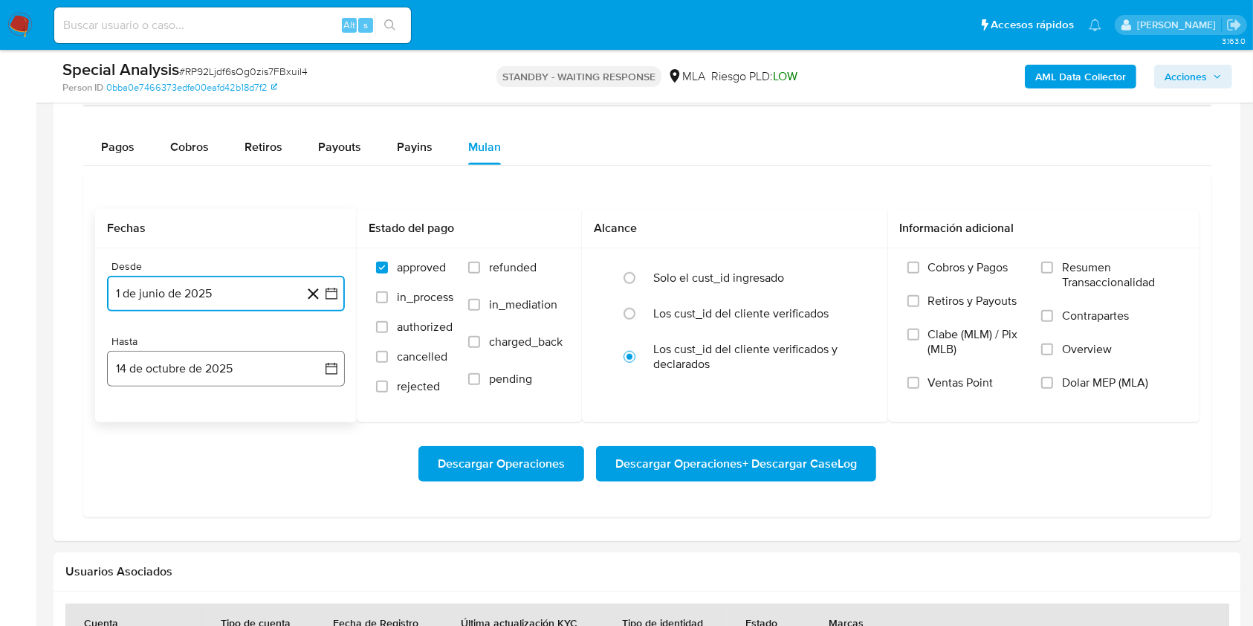
click at [273, 377] on button "14 de octubre de 2025" at bounding box center [226, 369] width 238 height 36
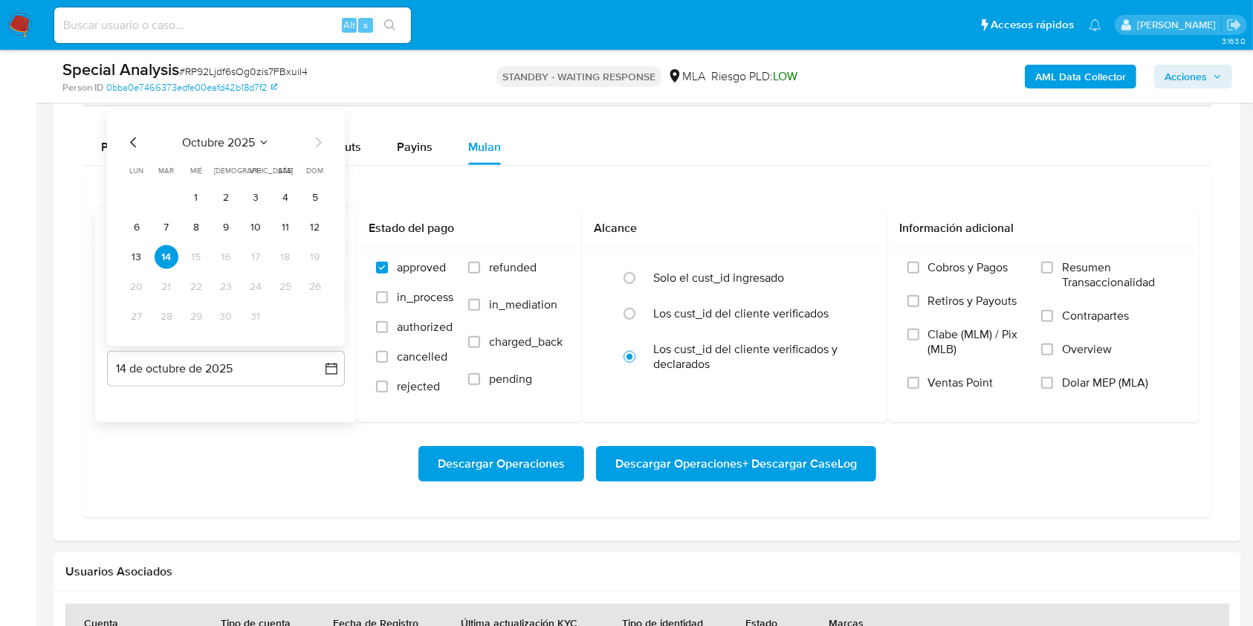
click at [130, 134] on icon "Mes anterior" at bounding box center [134, 143] width 18 height 18
click at [173, 318] on button "30" at bounding box center [167, 317] width 24 height 24
click at [257, 488] on div "Descargar Operaciones Descargar Operaciones + Descargar CaseLog" at bounding box center [647, 463] width 1105 height 83
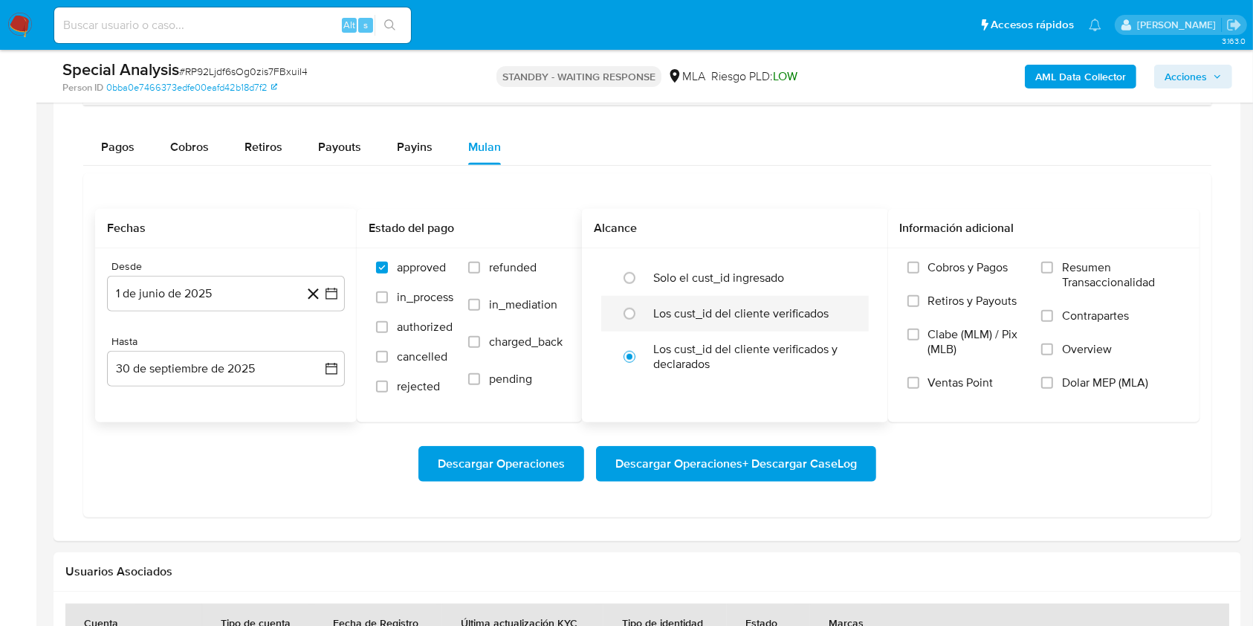
click at [660, 317] on label "Los cust_id del cliente verificados" at bounding box center [740, 313] width 175 height 15
click at [642, 317] on input "radio" at bounding box center [630, 314] width 24 height 24
radio input "true"
click at [1094, 384] on span "Dolar MEP (MLA)" at bounding box center [1105, 382] width 86 height 15
click at [1053, 384] on input "Dolar MEP (MLA)" at bounding box center [1047, 383] width 12 height 12
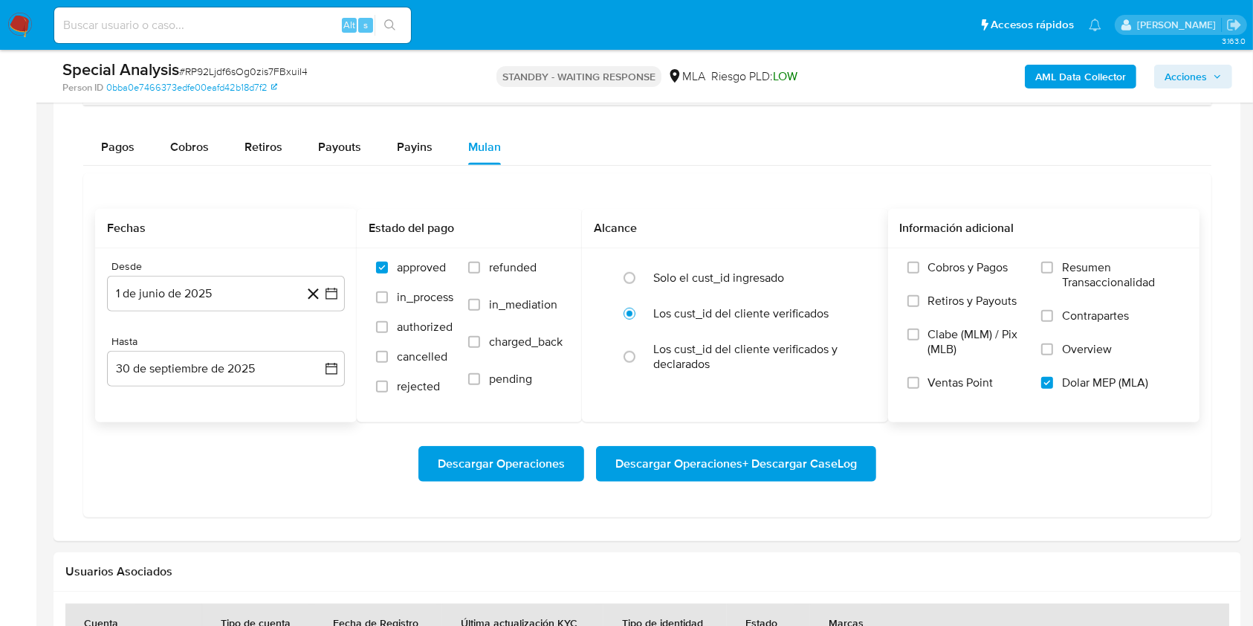
click at [839, 483] on div "Descargar Operaciones Descargar Operaciones + Descargar CaseLog" at bounding box center [647, 463] width 1105 height 83
click at [832, 465] on span "Descargar Operaciones + Descargar CaseLog" at bounding box center [737, 464] width 242 height 33
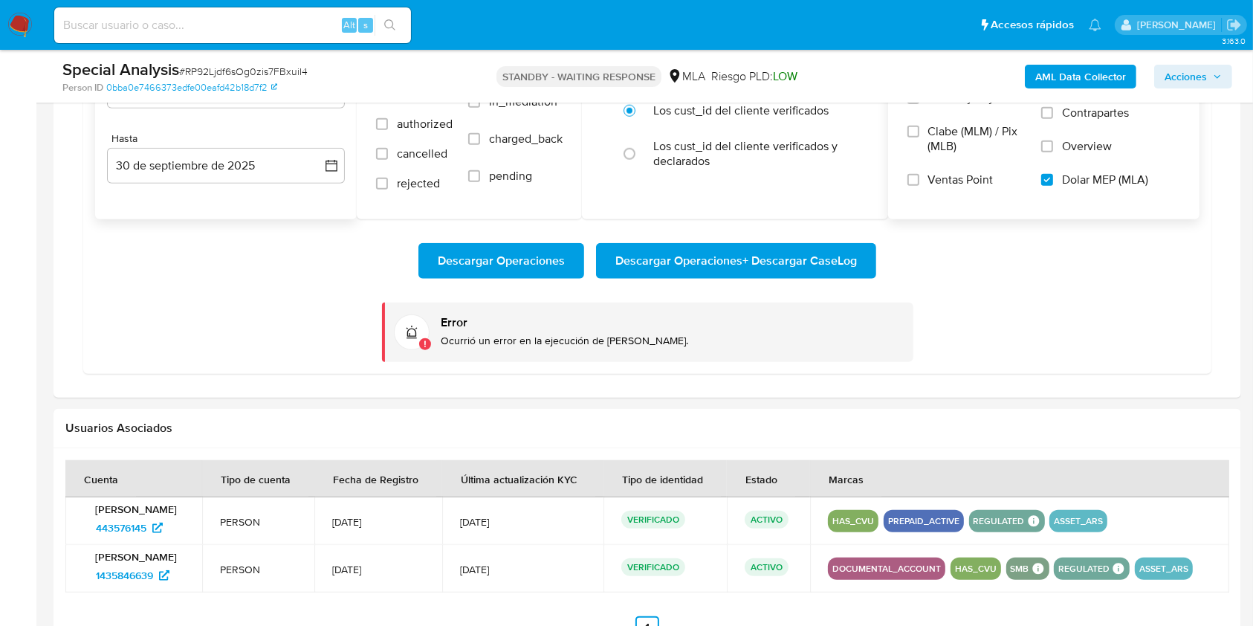
scroll to position [1288, 0]
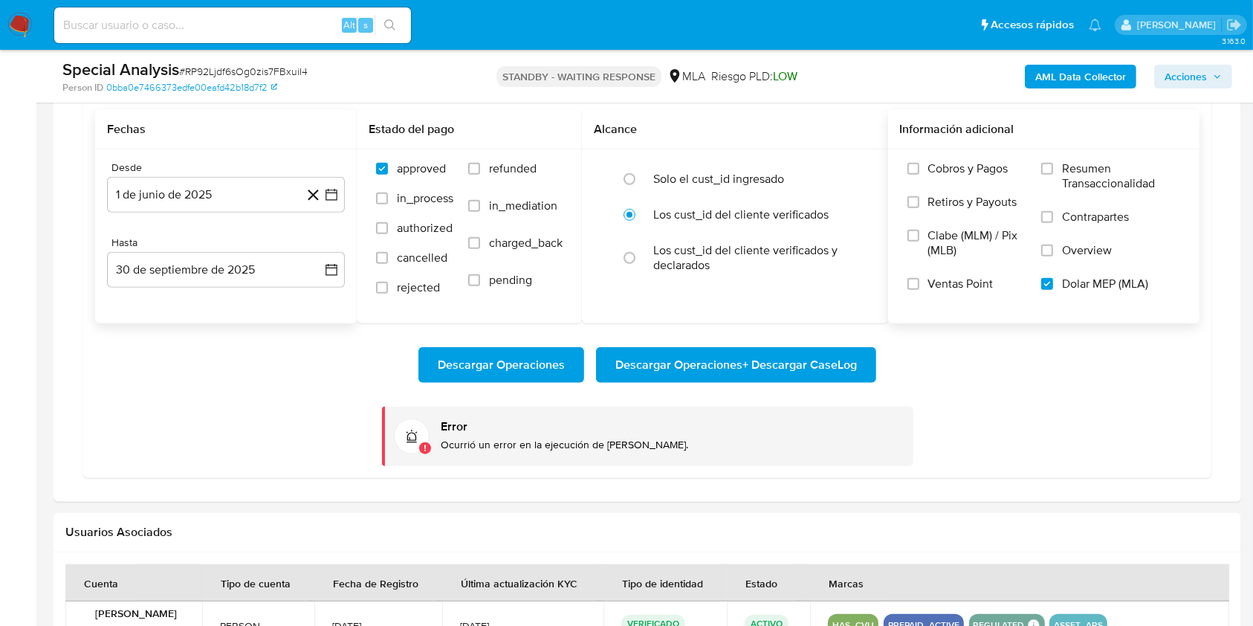
click at [660, 369] on span "Descargar Operaciones + Descargar CaseLog" at bounding box center [737, 365] width 242 height 33
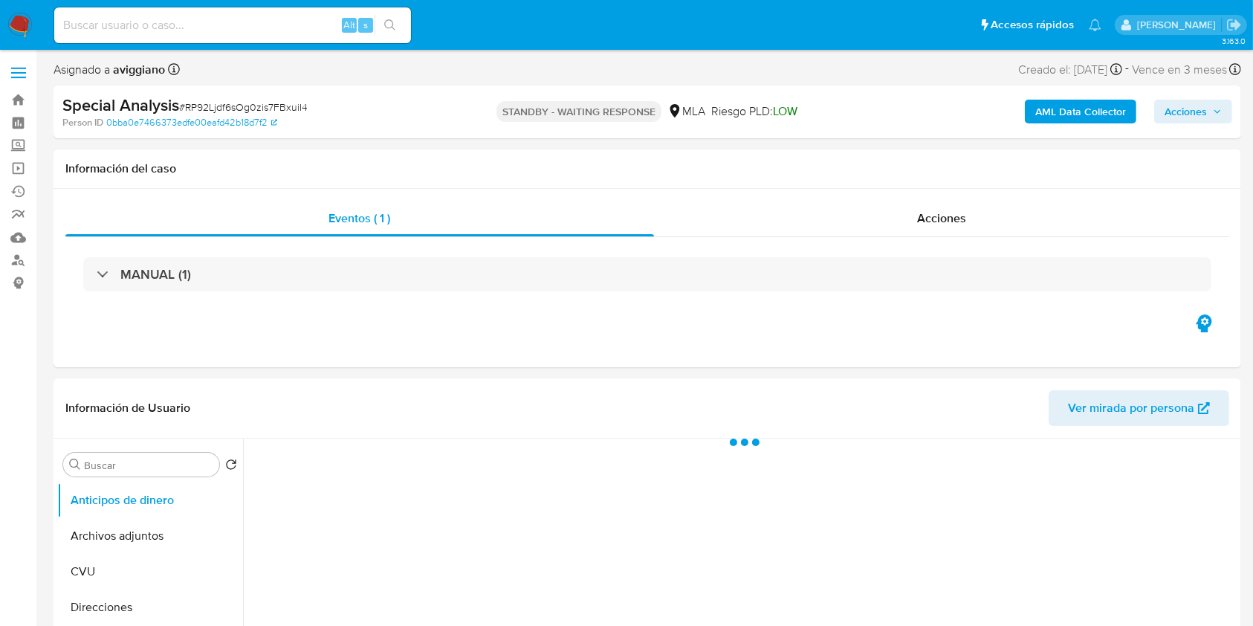
select select "10"
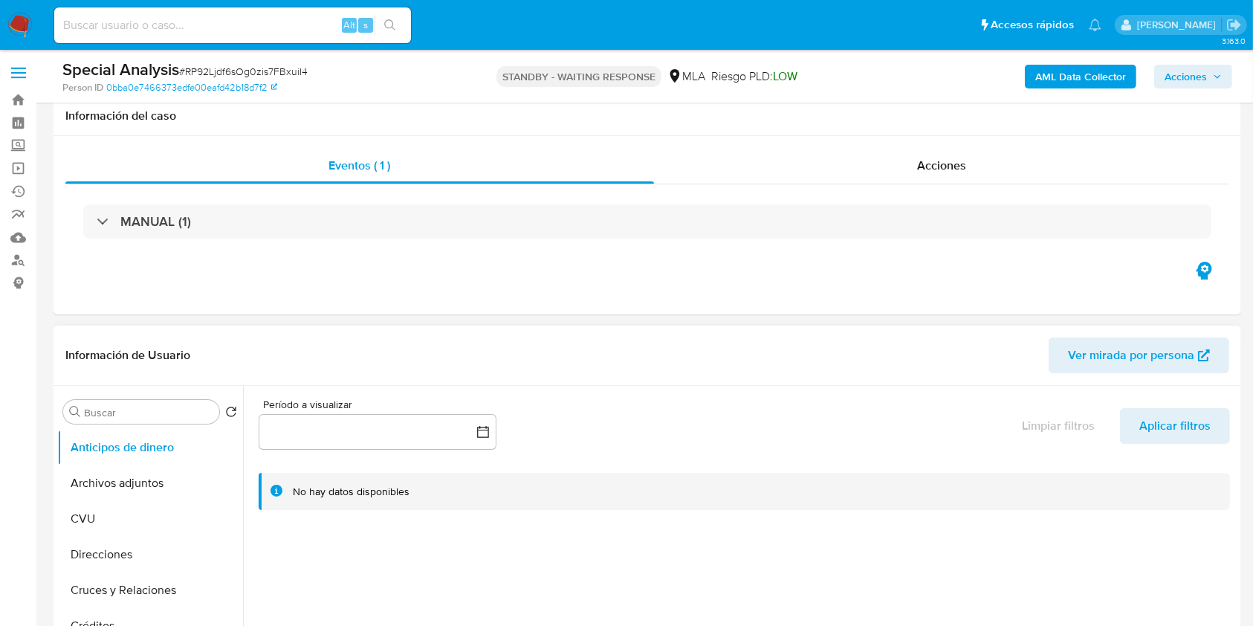
scroll to position [297, 0]
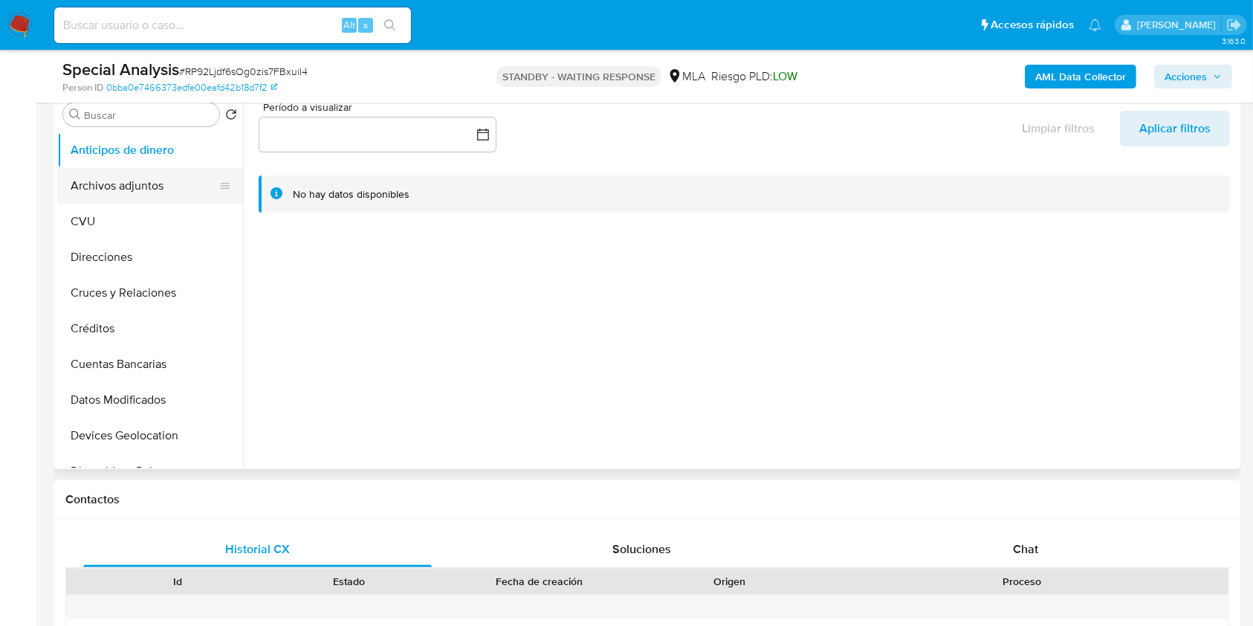
click at [136, 189] on button "Archivos adjuntos" at bounding box center [144, 186] width 174 height 36
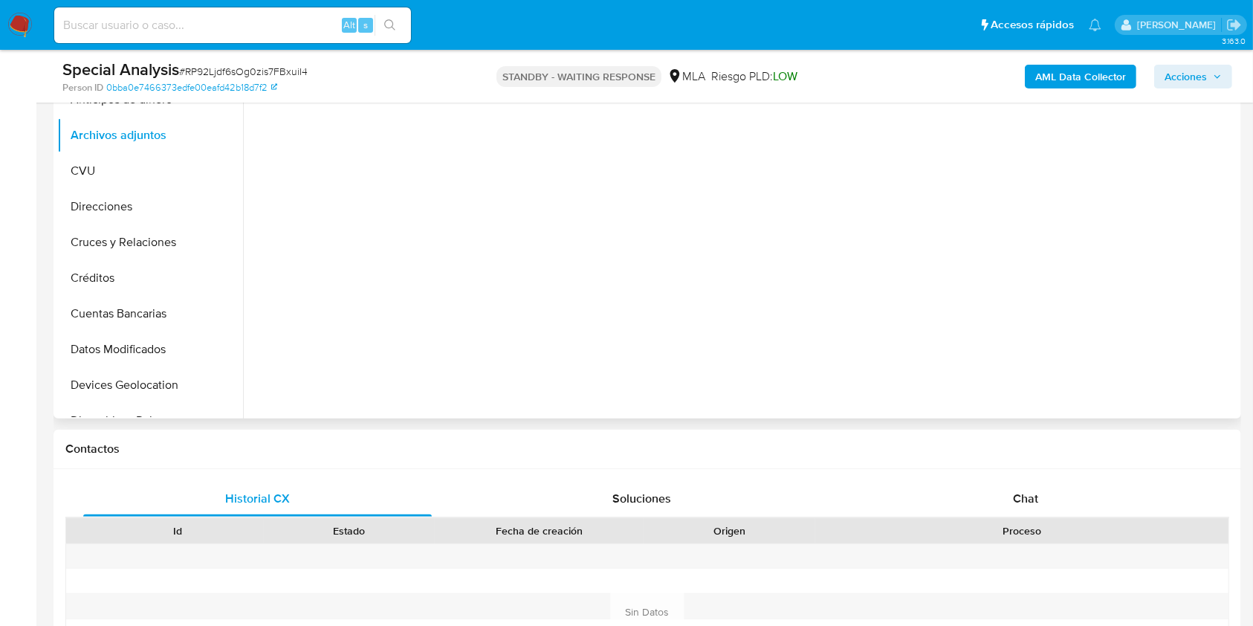
scroll to position [595, 0]
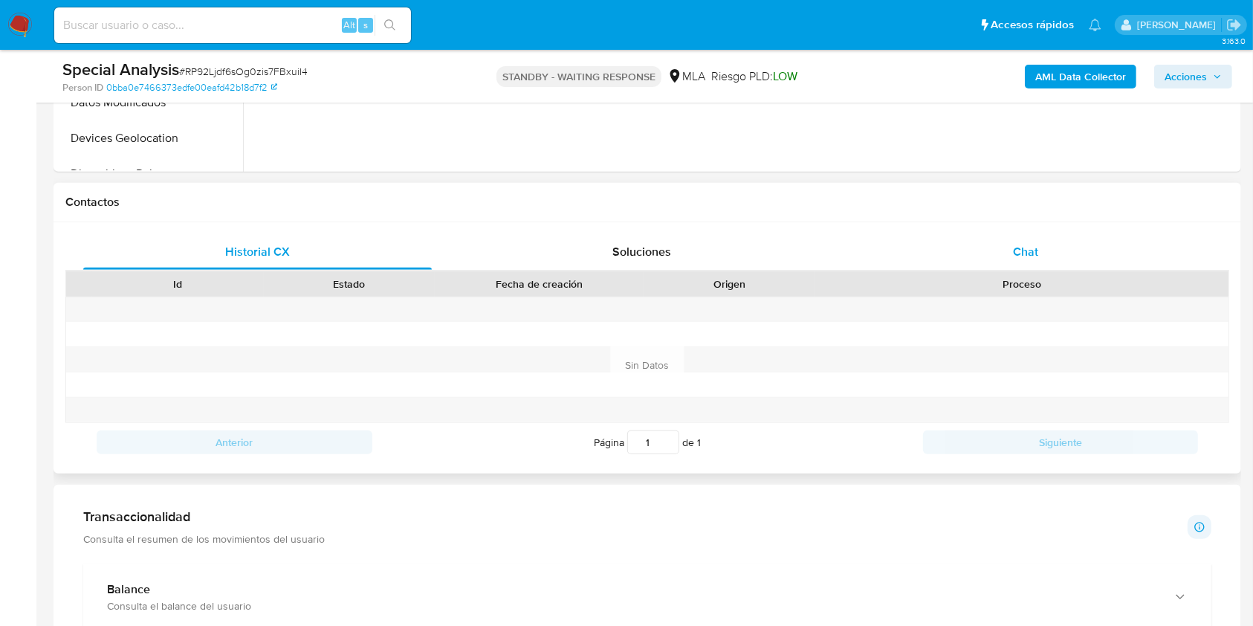
click at [1027, 268] on div "Chat" at bounding box center [1026, 252] width 349 height 36
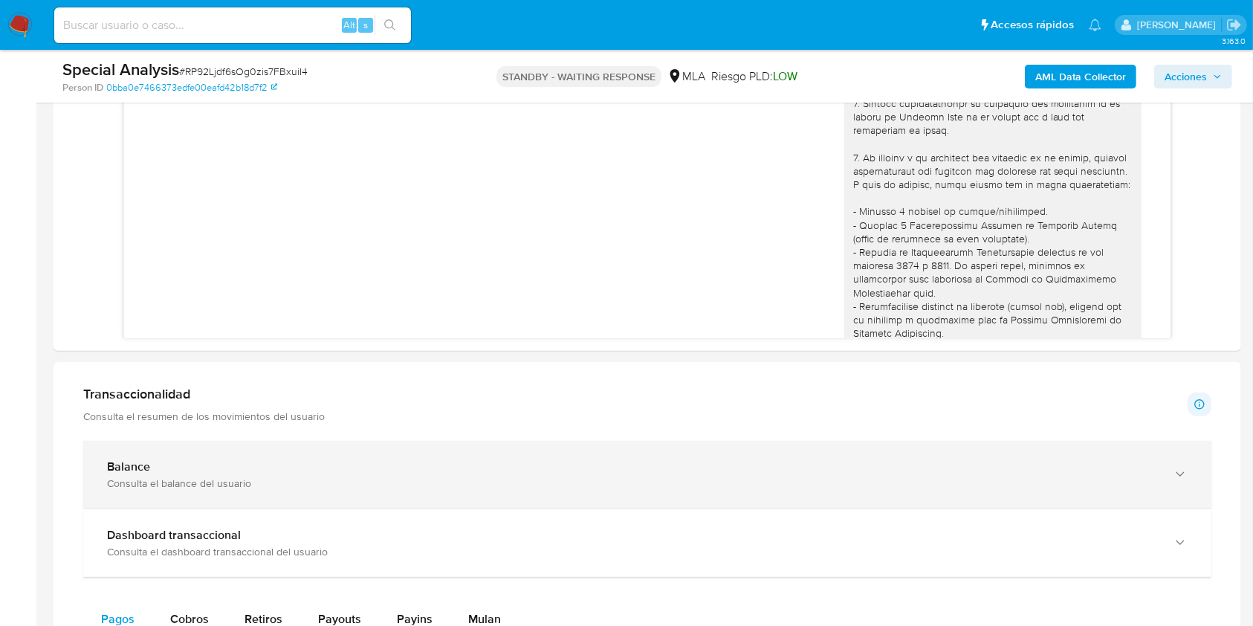
scroll to position [1288, 0]
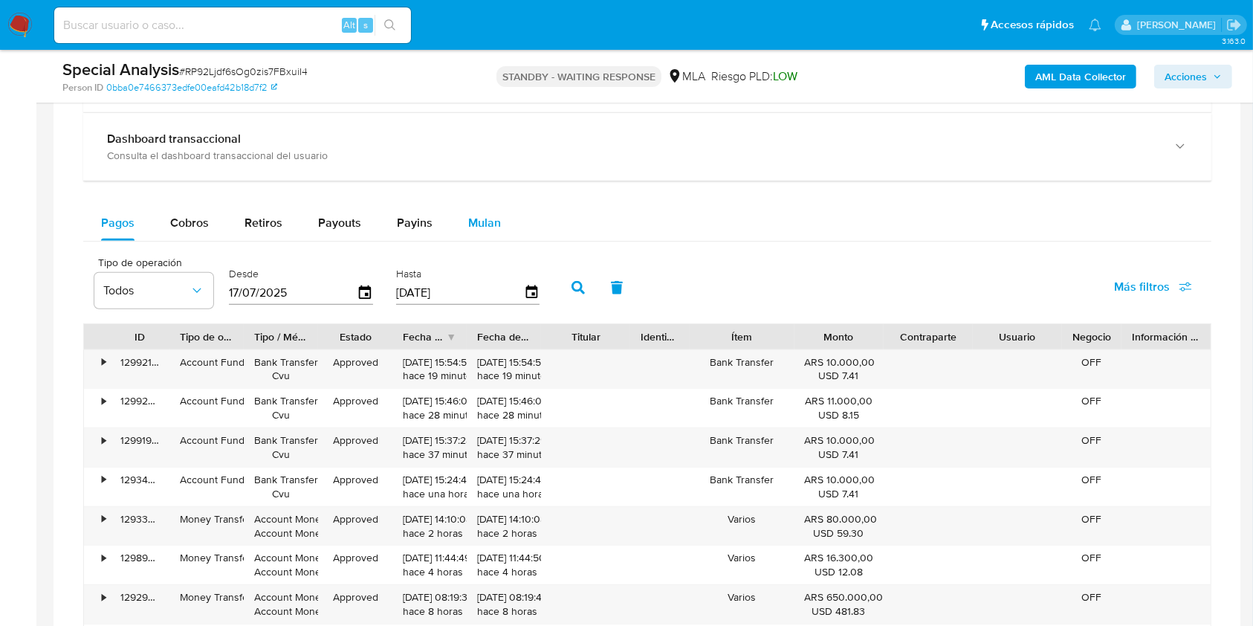
click at [476, 216] on span "Mulan" at bounding box center [484, 222] width 33 height 17
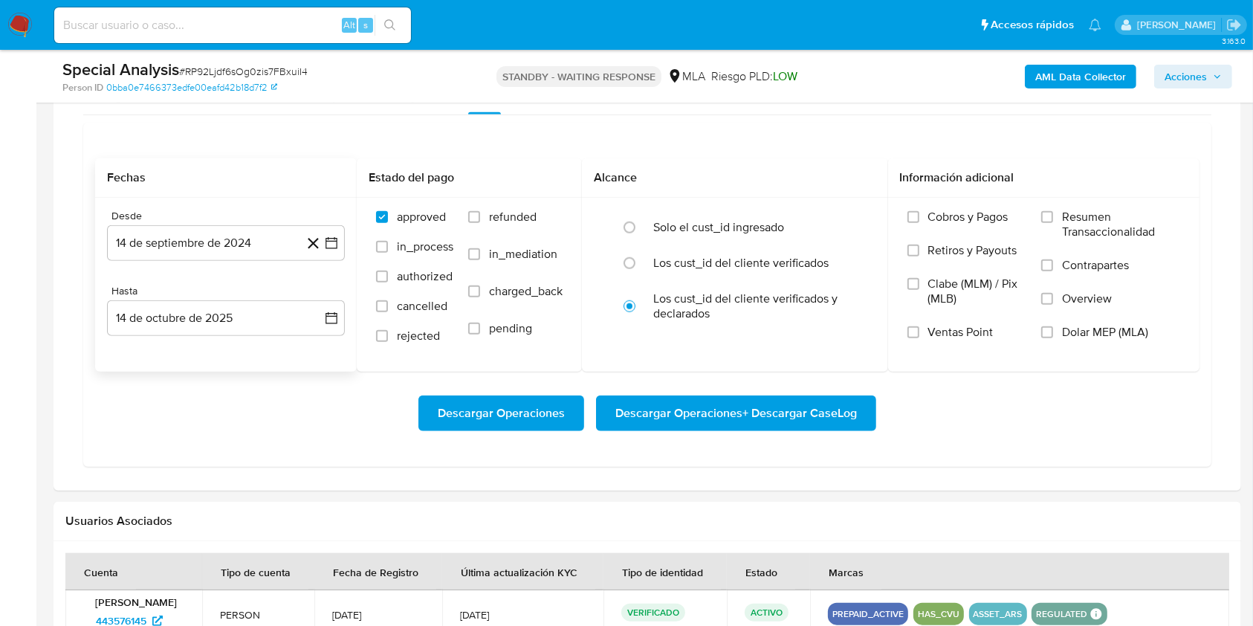
scroll to position [1487, 0]
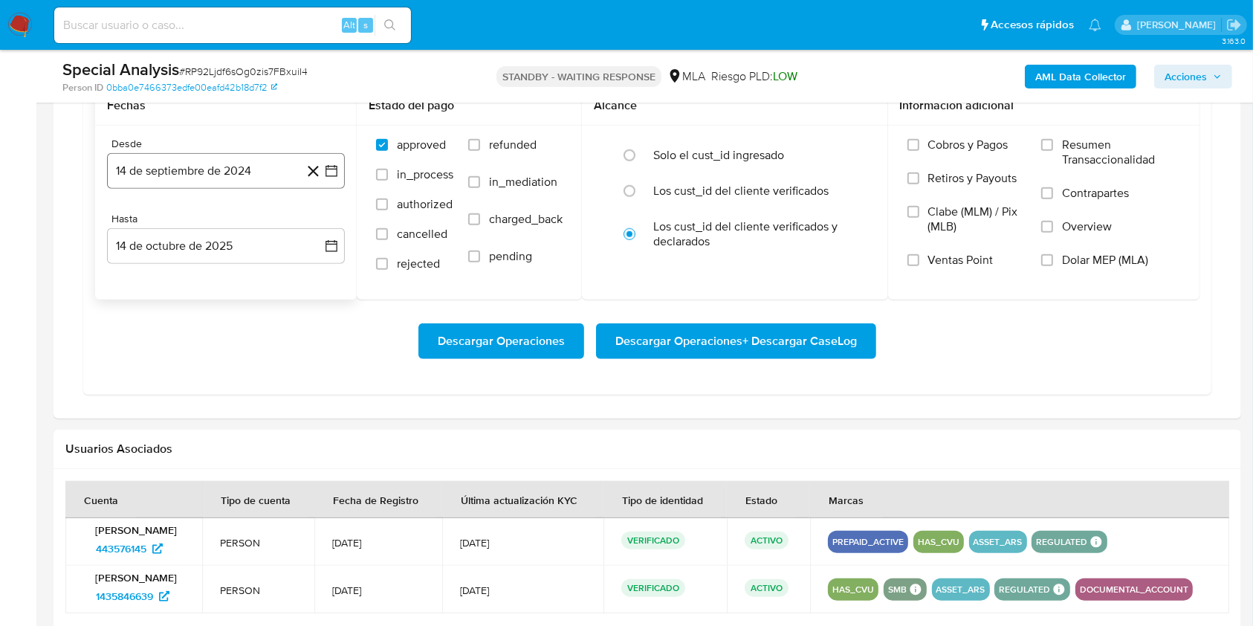
click at [202, 171] on button "14 de septiembre de 2024" at bounding box center [226, 171] width 238 height 36
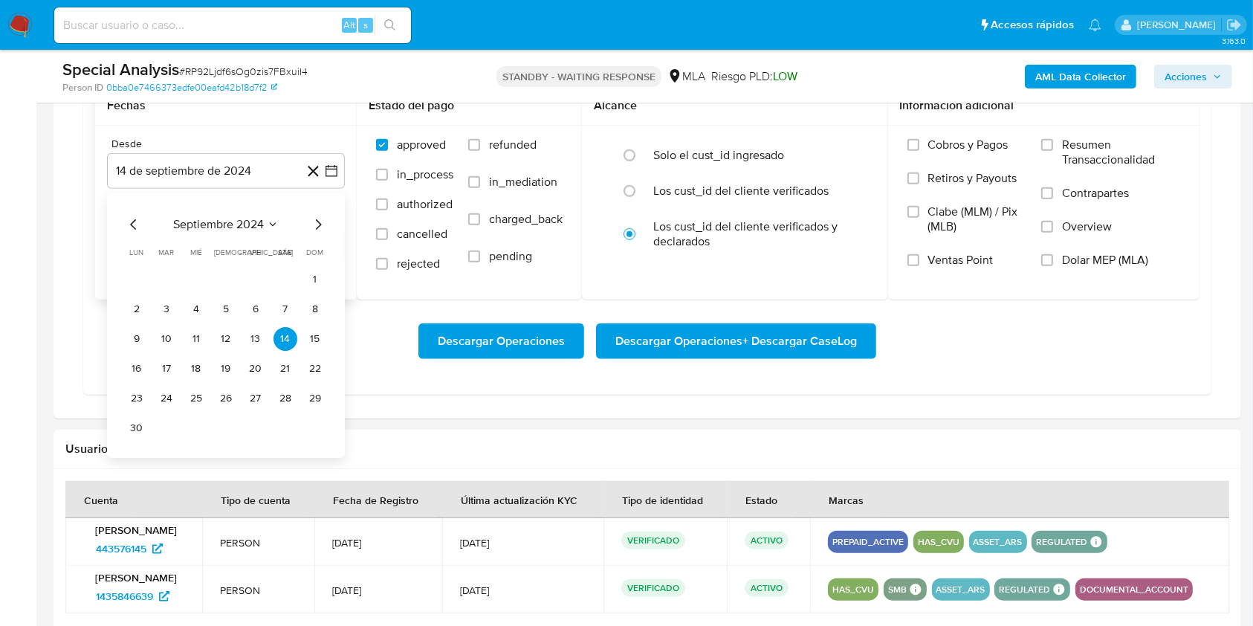
click at [311, 223] on icon "Mes siguiente" at bounding box center [318, 225] width 18 height 18
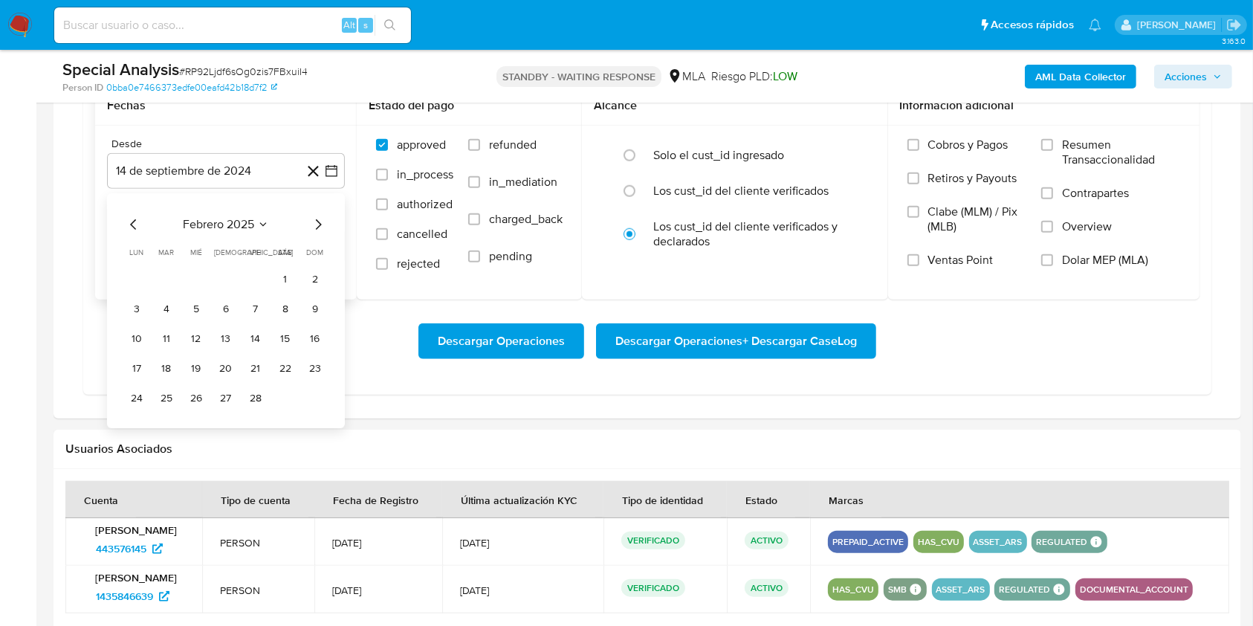
click at [311, 223] on icon "Mes siguiente" at bounding box center [318, 225] width 18 height 18
click at [306, 277] on button "1" at bounding box center [315, 280] width 24 height 24
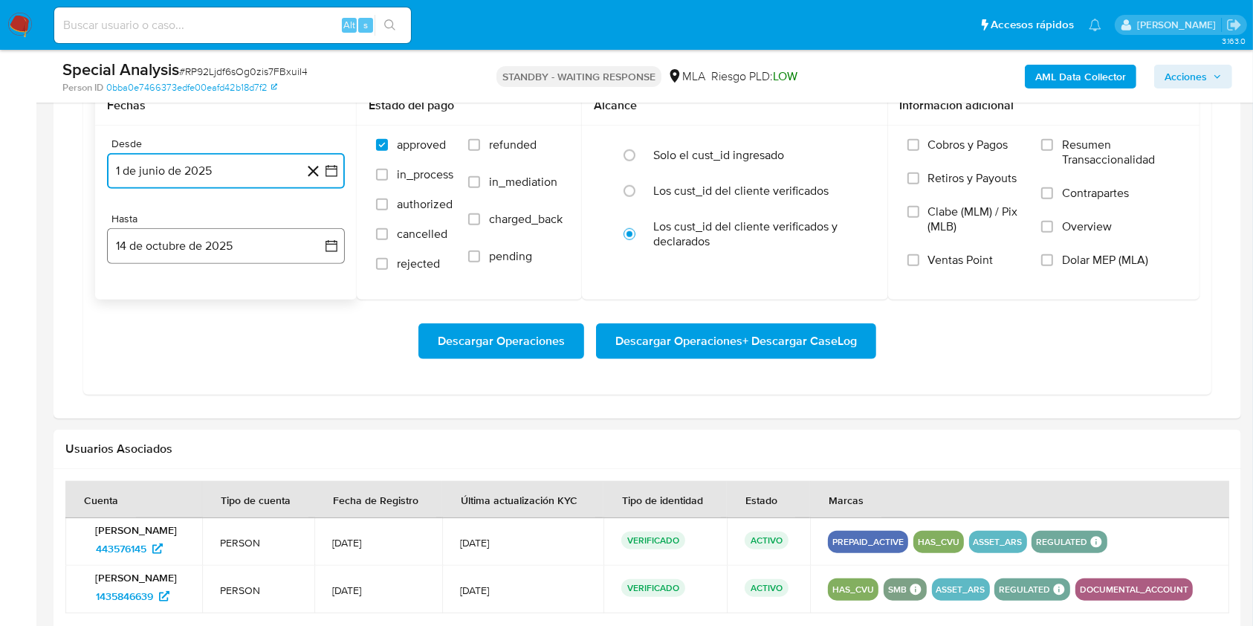
click at [268, 250] on button "14 de octubre de 2025" at bounding box center [226, 246] width 238 height 36
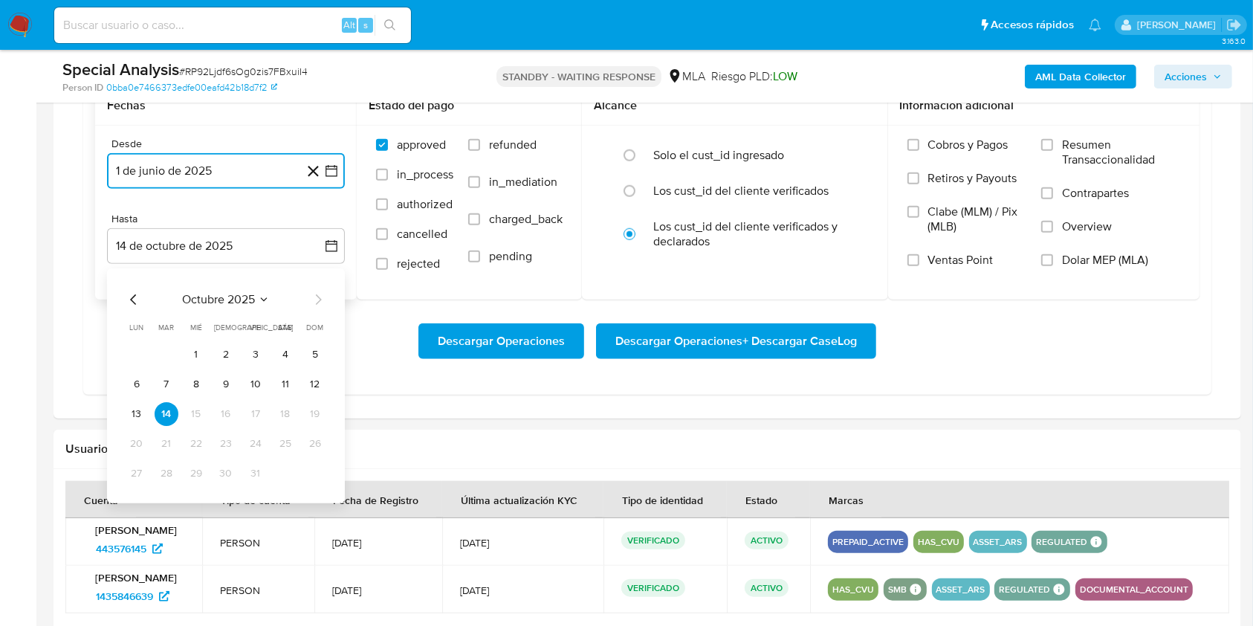
click at [135, 300] on icon "Mes anterior" at bounding box center [134, 300] width 18 height 18
click at [156, 466] on button "30" at bounding box center [167, 474] width 24 height 24
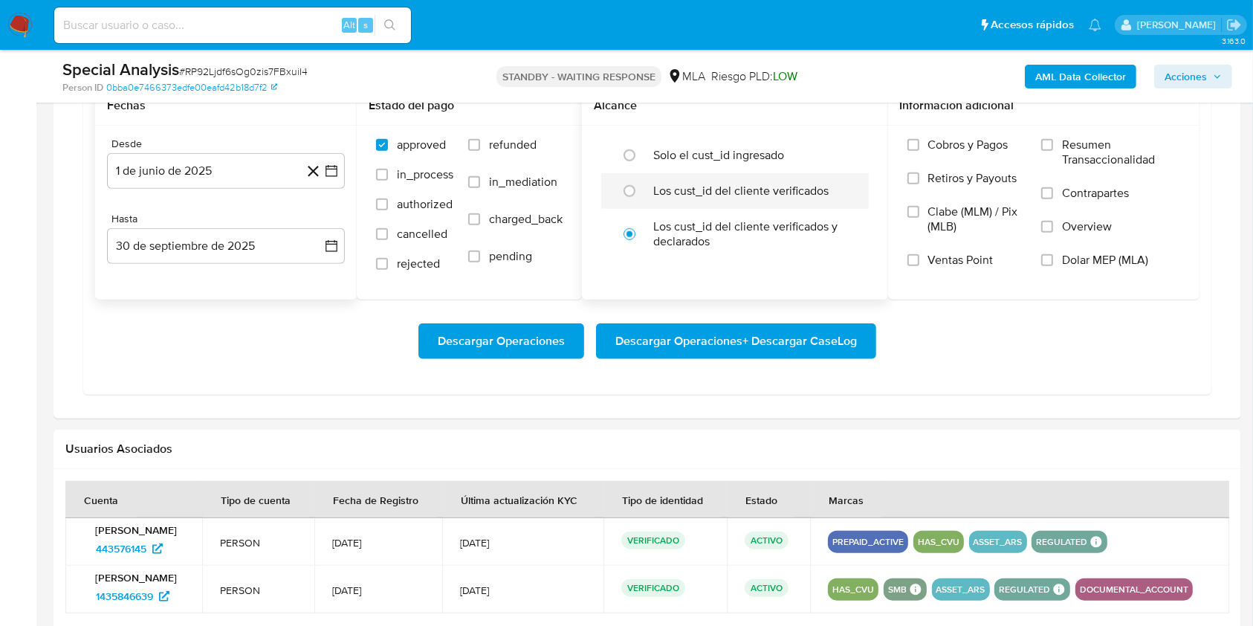
click at [677, 184] on label "Los cust_id del cliente verificados" at bounding box center [740, 191] width 175 height 15
click at [642, 184] on input "radio" at bounding box center [630, 191] width 24 height 24
radio input "true"
drag, startPoint x: 1082, startPoint y: 258, endPoint x: 957, endPoint y: 301, distance: 132.1
click at [1082, 259] on span "Dolar MEP (MLA)" at bounding box center [1105, 260] width 86 height 15
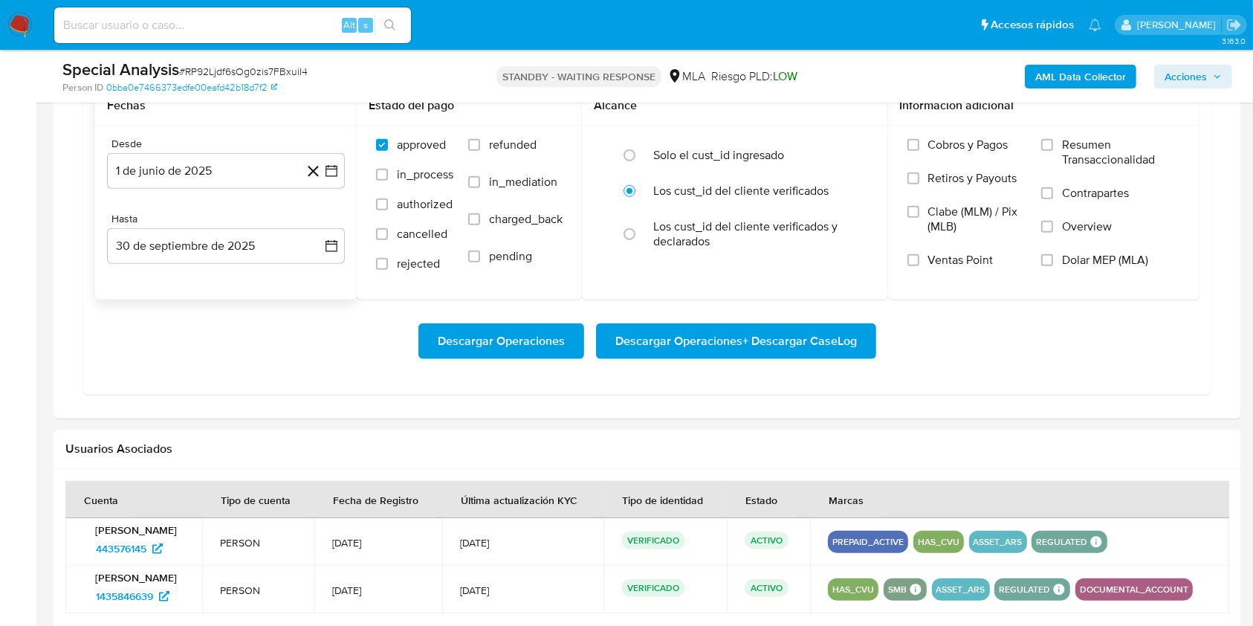
click at [1053, 259] on input "Dolar MEP (MLA)" at bounding box center [1047, 260] width 12 height 12
click at [791, 346] on span "Descargar Operaciones + Descargar CaseLog" at bounding box center [737, 341] width 242 height 33
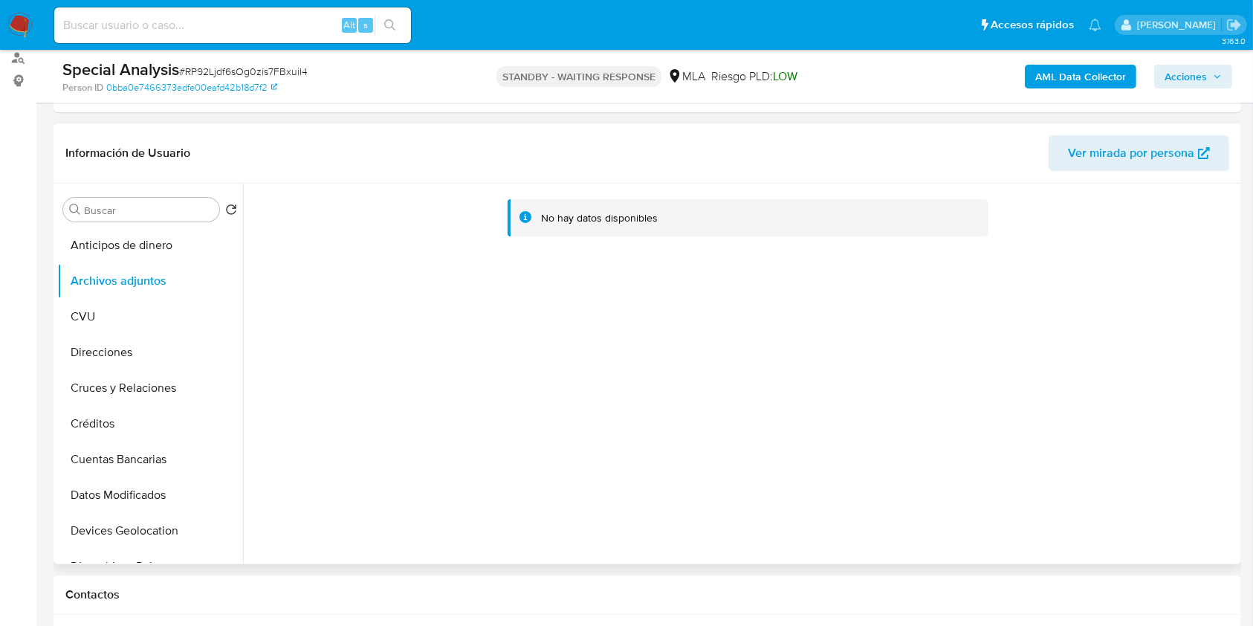
scroll to position [198, 0]
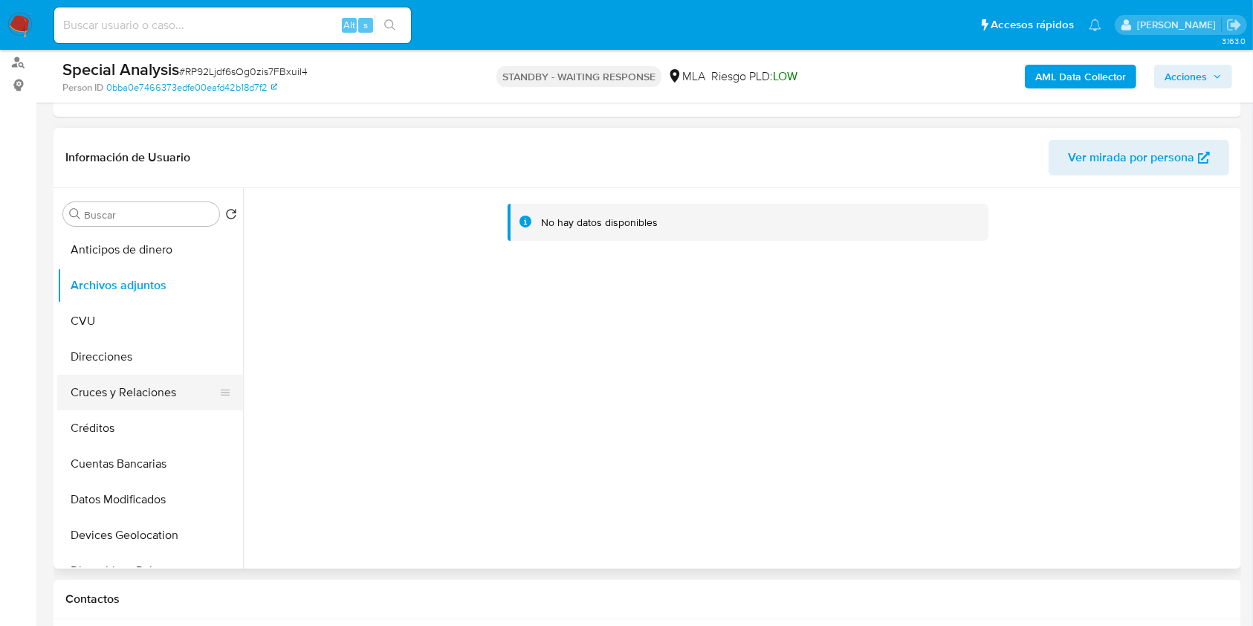
click at [154, 406] on button "Cruces y Relaciones" at bounding box center [144, 393] width 174 height 36
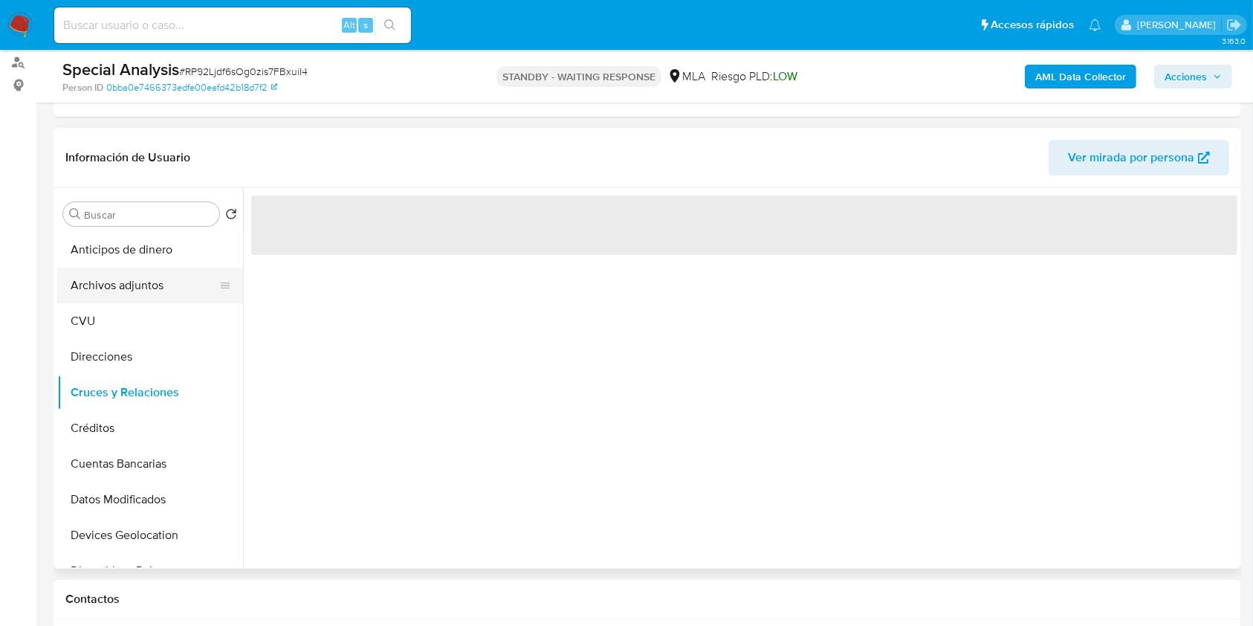
click at [162, 295] on button "Archivos adjuntos" at bounding box center [144, 286] width 174 height 36
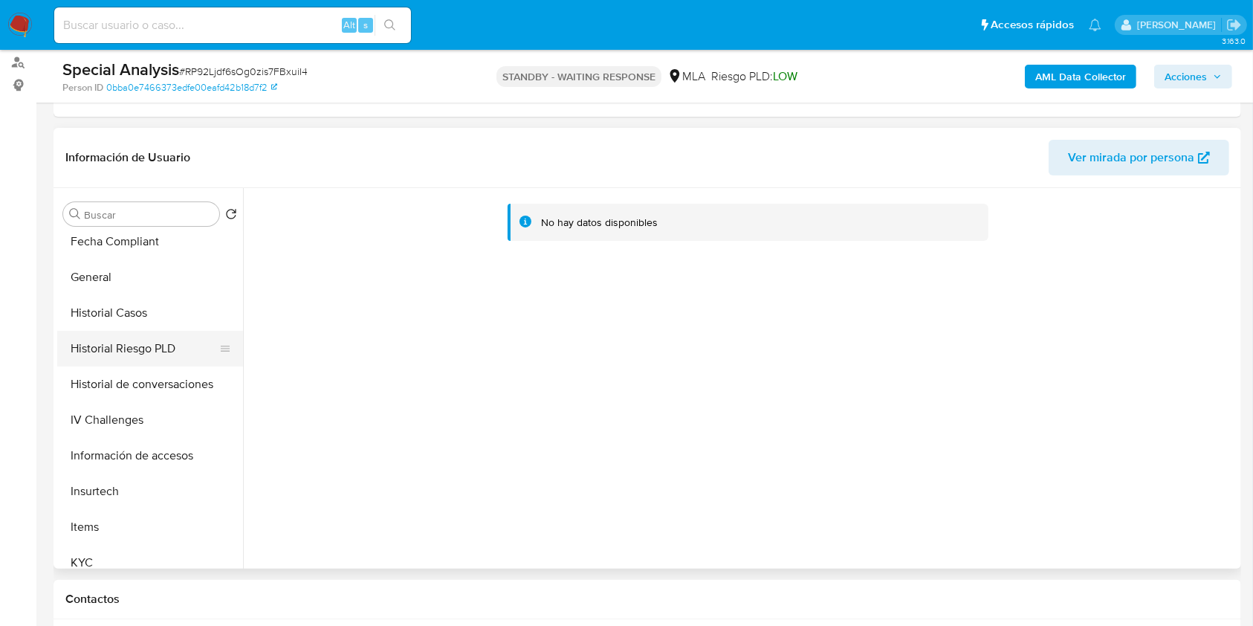
scroll to position [495, 0]
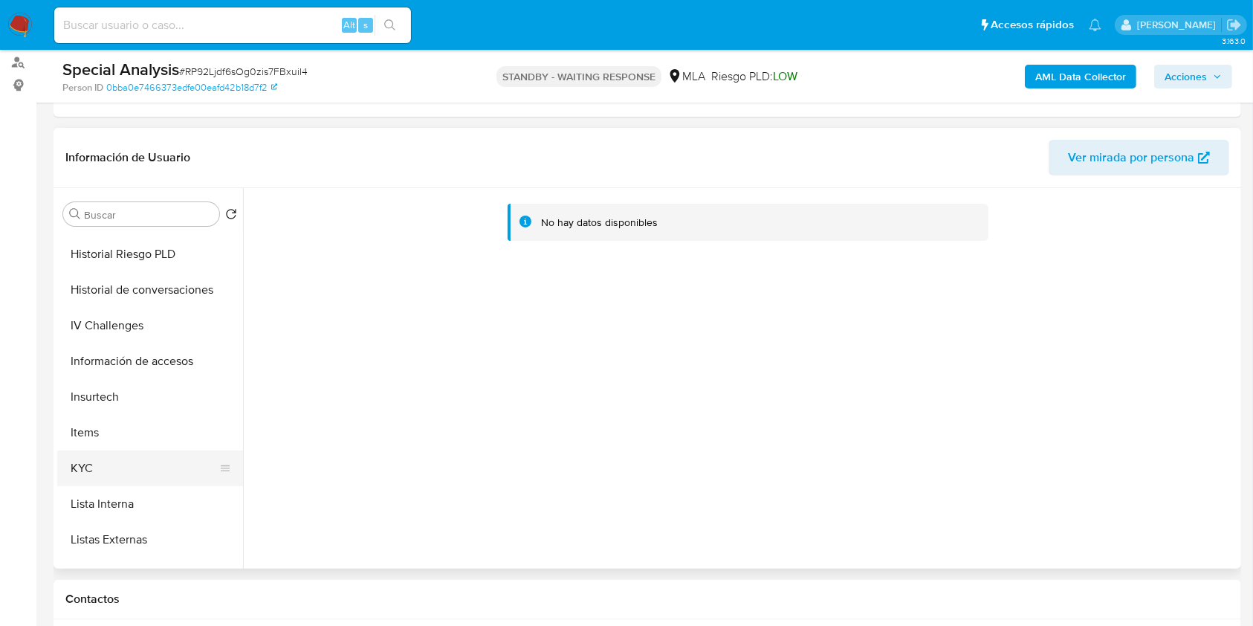
click at [105, 469] on button "KYC" at bounding box center [144, 468] width 174 height 36
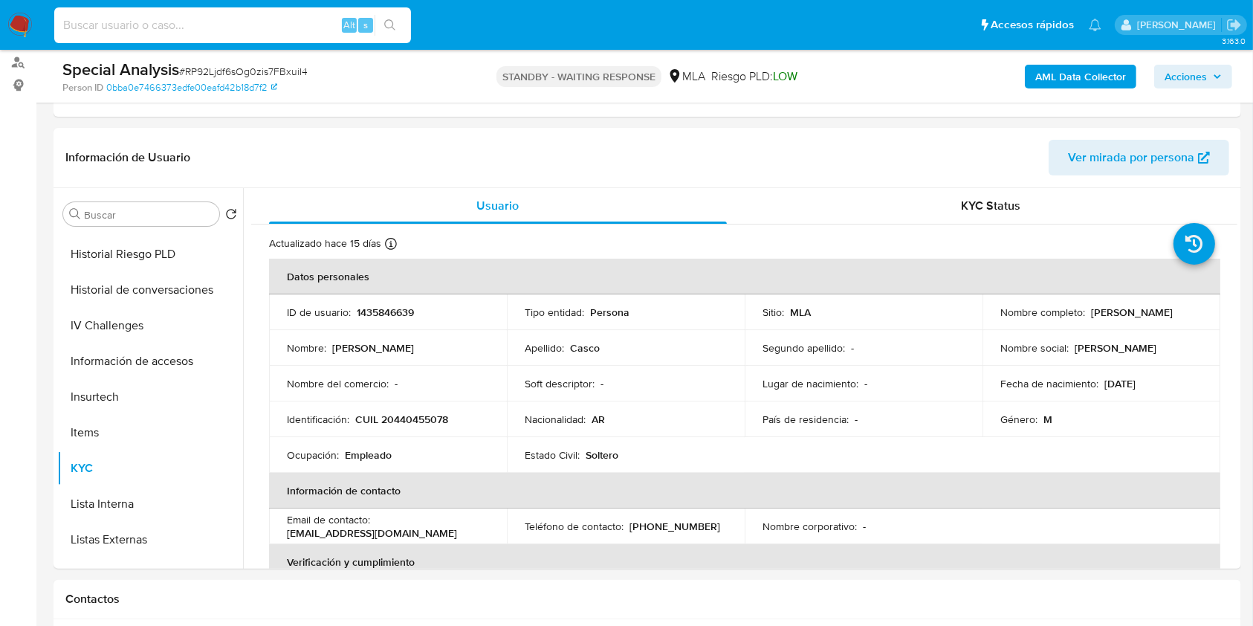
paste input "245010108"
type input "245010108"
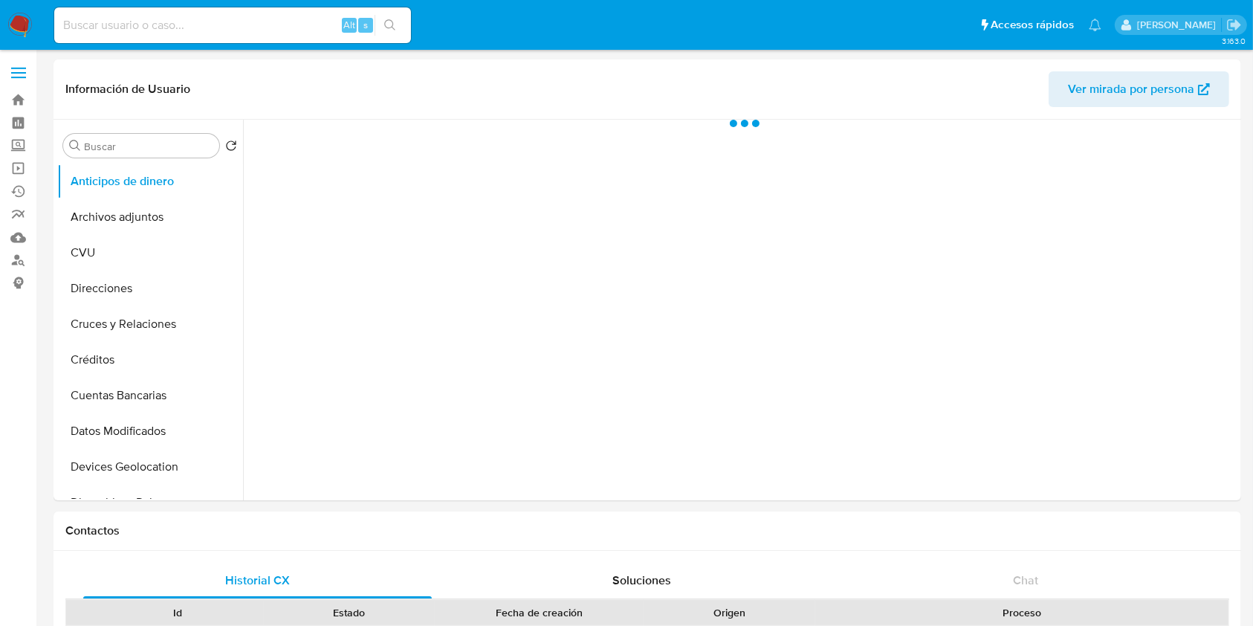
select select "10"
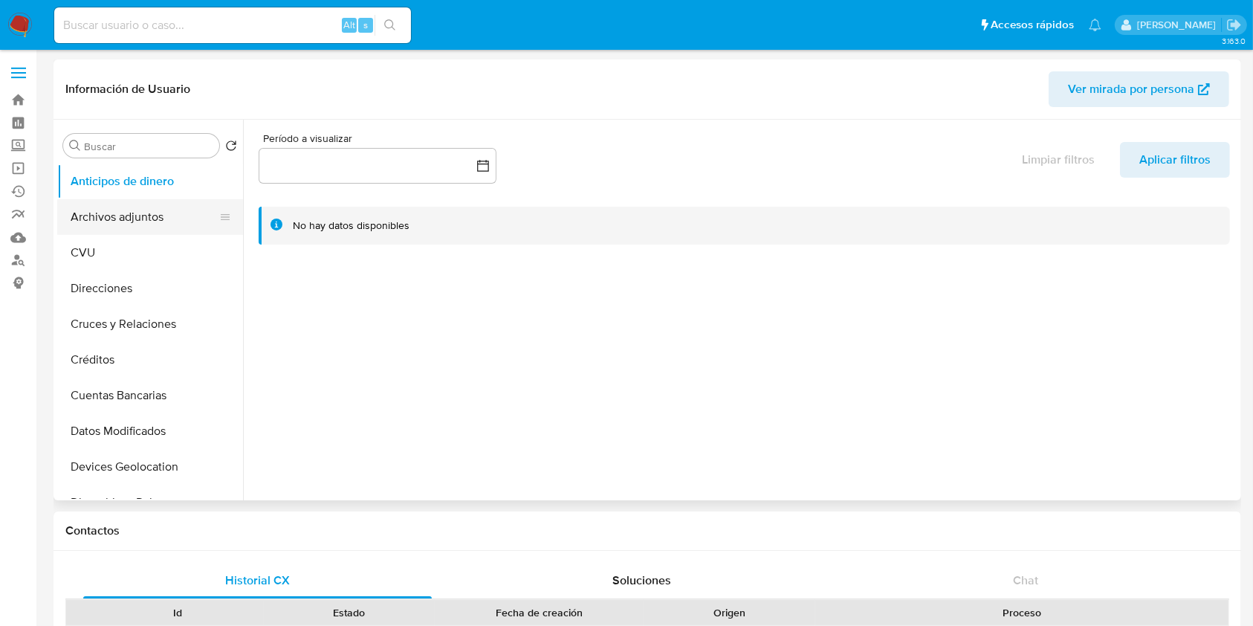
click at [177, 229] on button "Archivos adjuntos" at bounding box center [144, 217] width 174 height 36
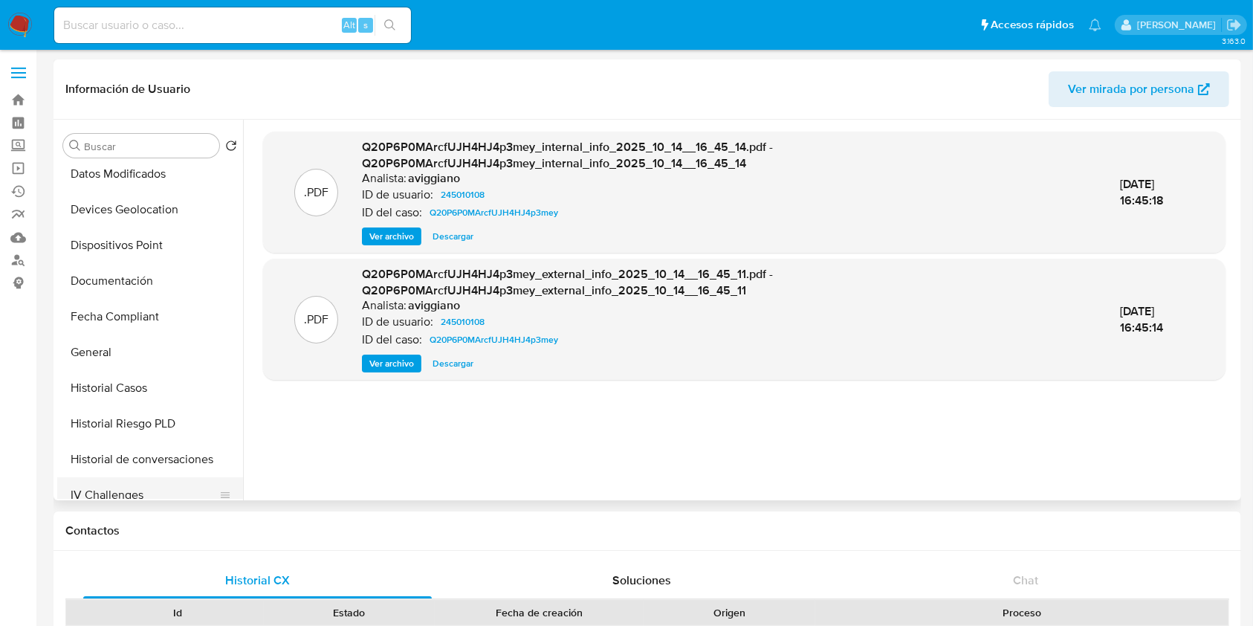
scroll to position [396, 0]
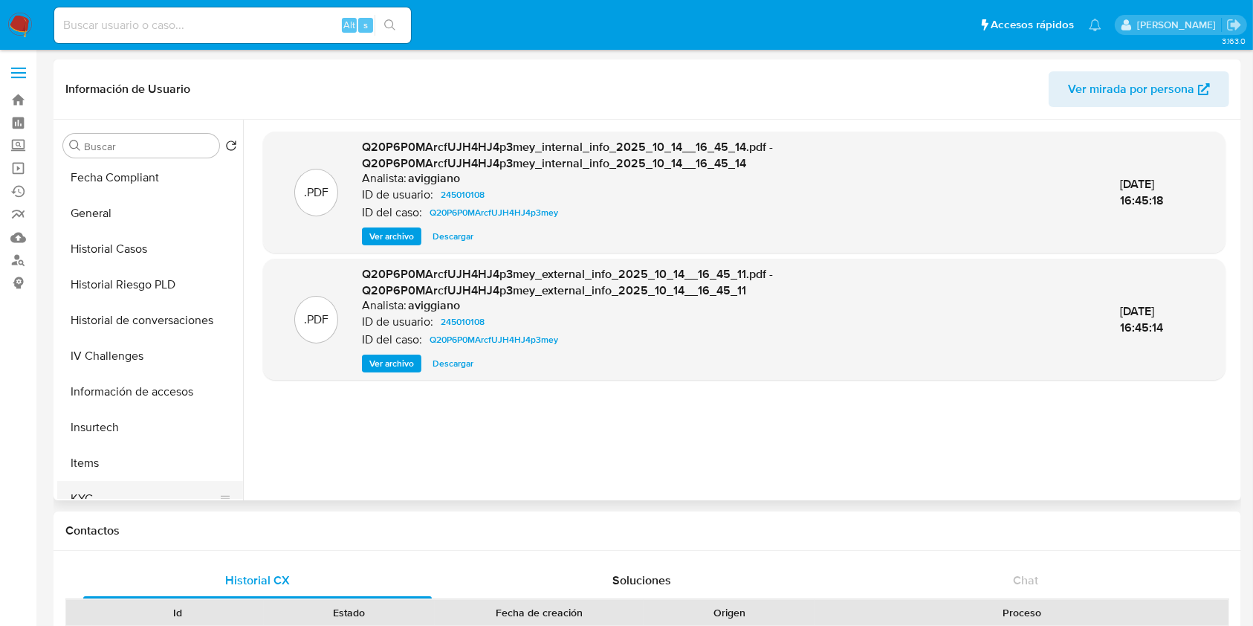
click at [85, 483] on button "KYC" at bounding box center [144, 499] width 174 height 36
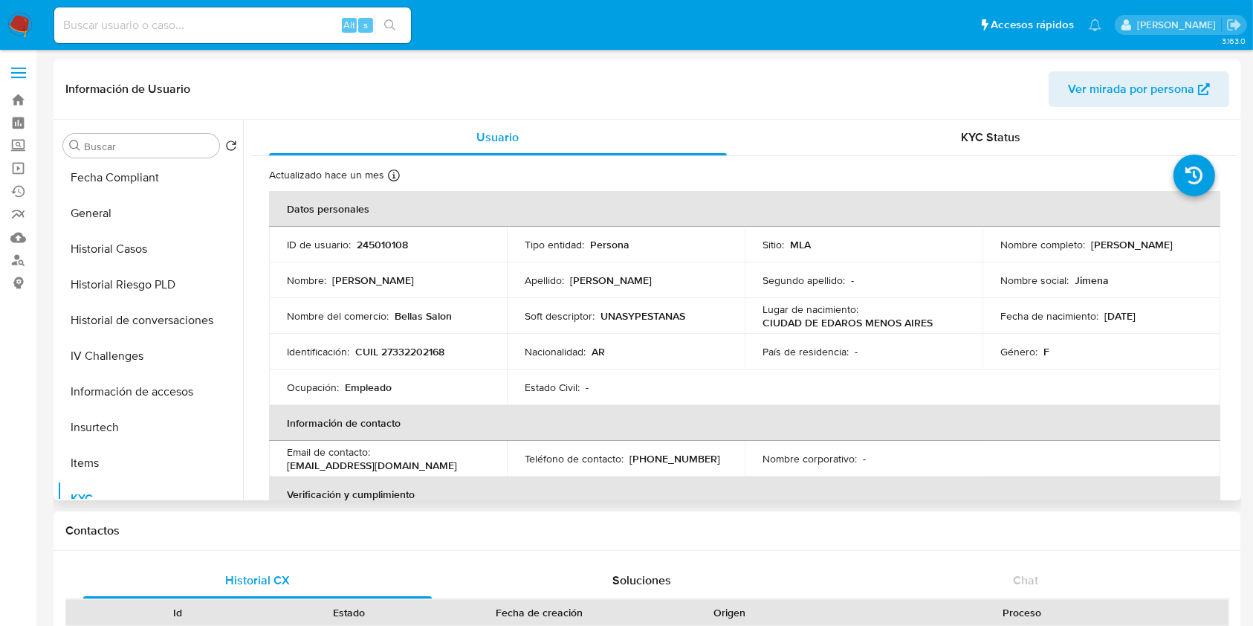
click at [399, 351] on p "CUIL 27332202168" at bounding box center [399, 351] width 89 height 13
copy p "27332202168"
click at [369, 245] on p "245010108" at bounding box center [382, 244] width 51 height 13
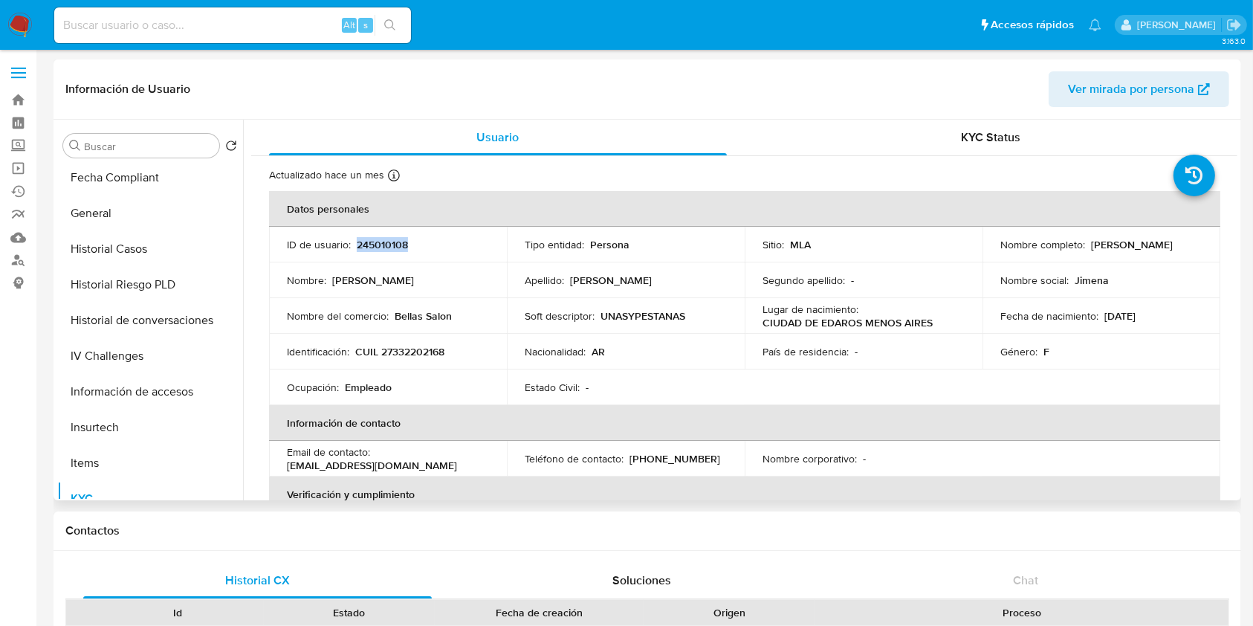
click at [369, 245] on p "245010108" at bounding box center [382, 244] width 51 height 13
copy p "245010108"
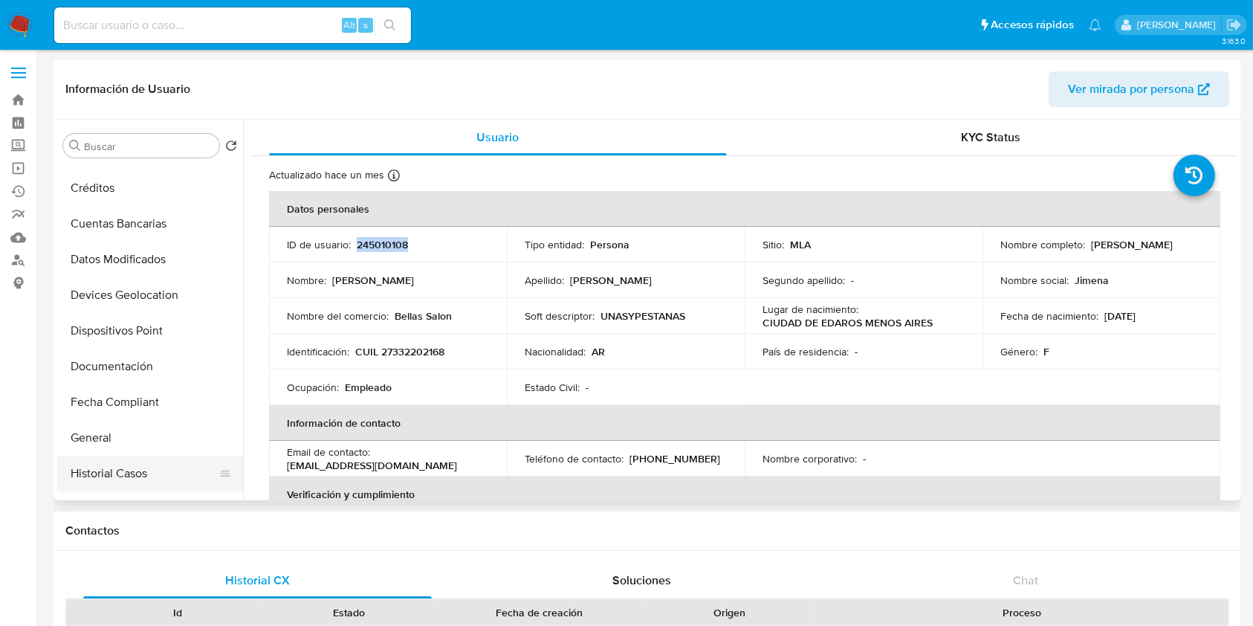
scroll to position [0, 0]
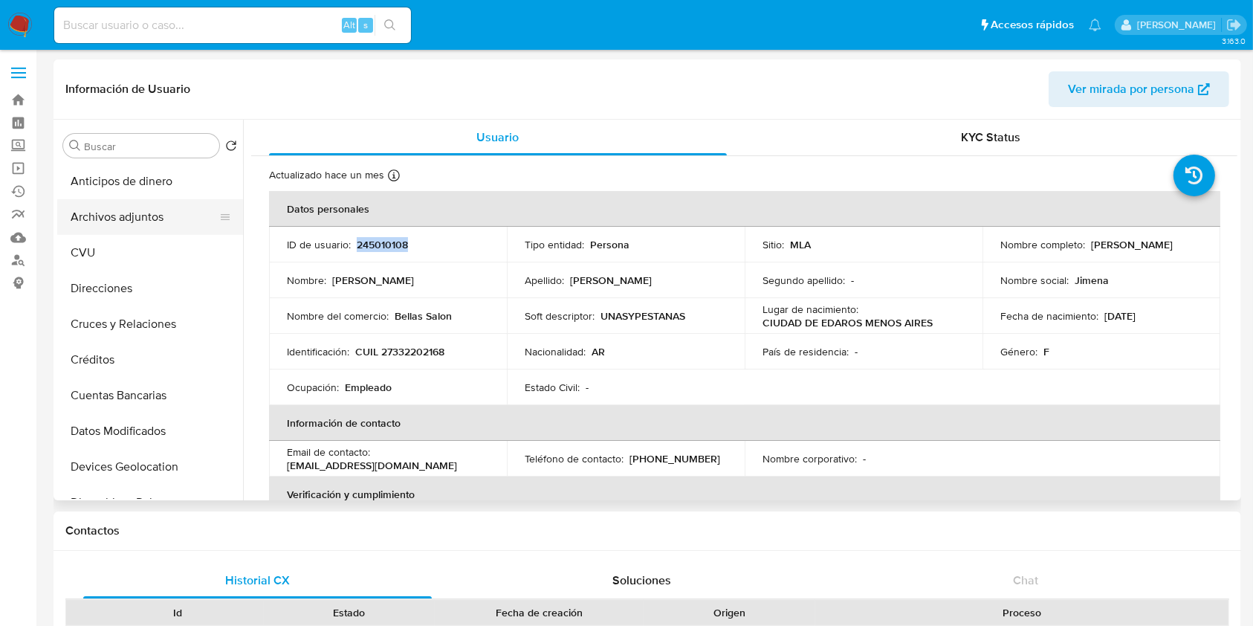
click at [169, 212] on button "Archivos adjuntos" at bounding box center [144, 217] width 174 height 36
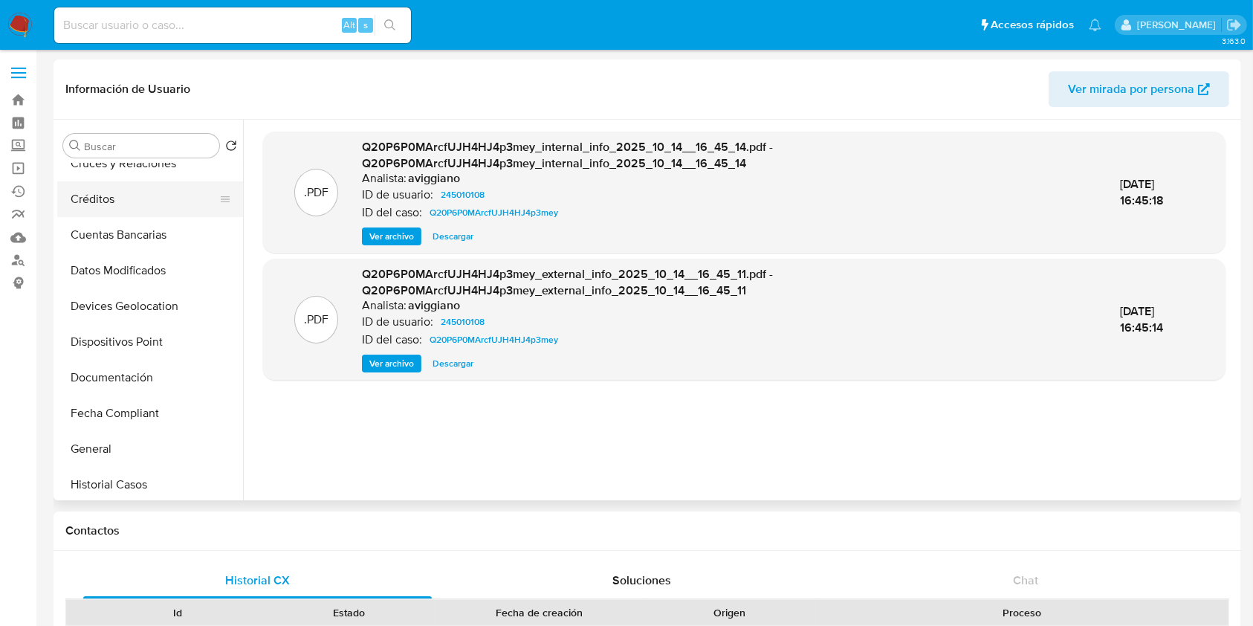
scroll to position [297, 0]
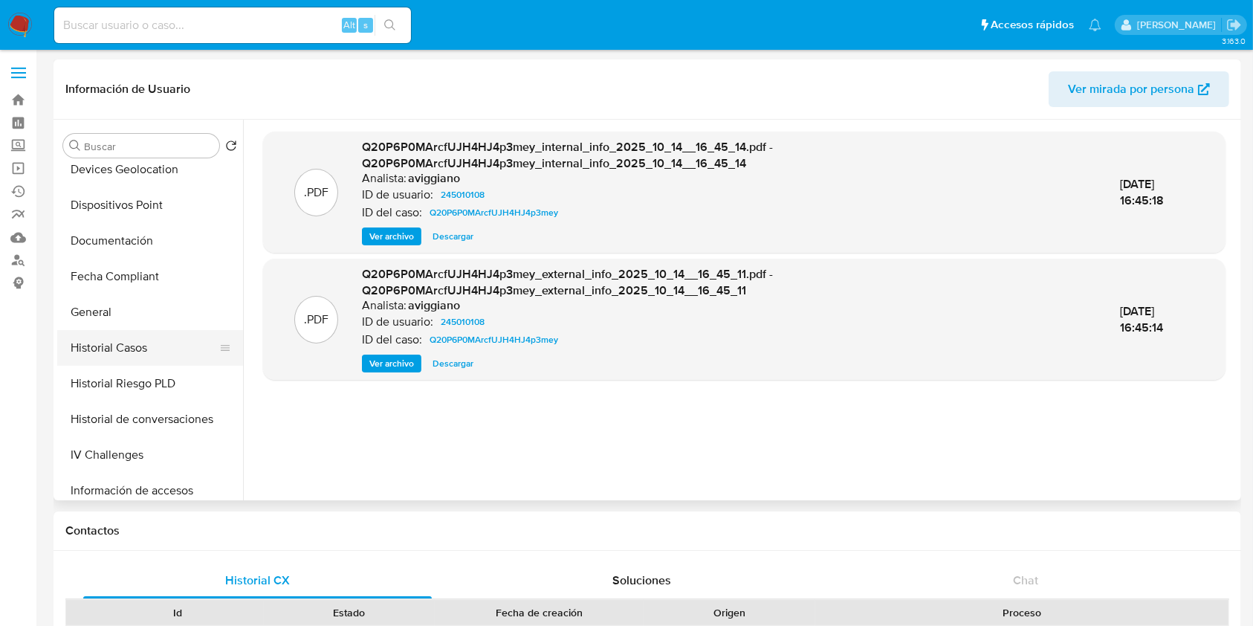
click at [148, 352] on button "Historial Casos" at bounding box center [144, 348] width 174 height 36
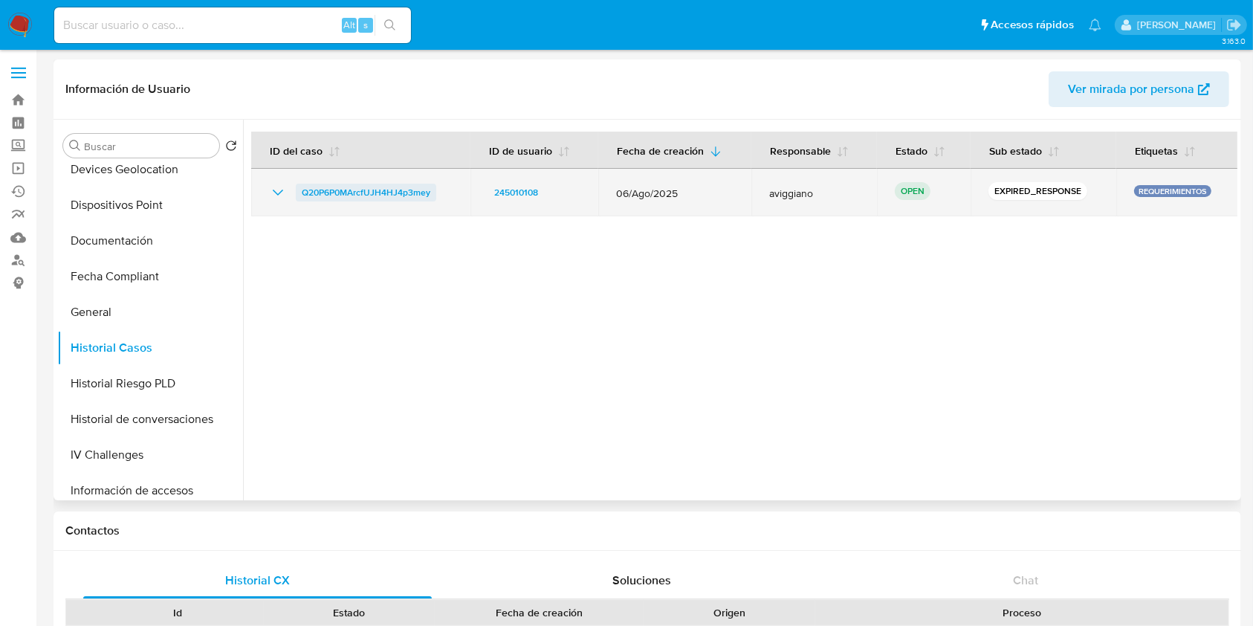
click at [416, 190] on span "Q20P6P0MArcfUJH4HJ4p3mey" at bounding box center [366, 193] width 129 height 18
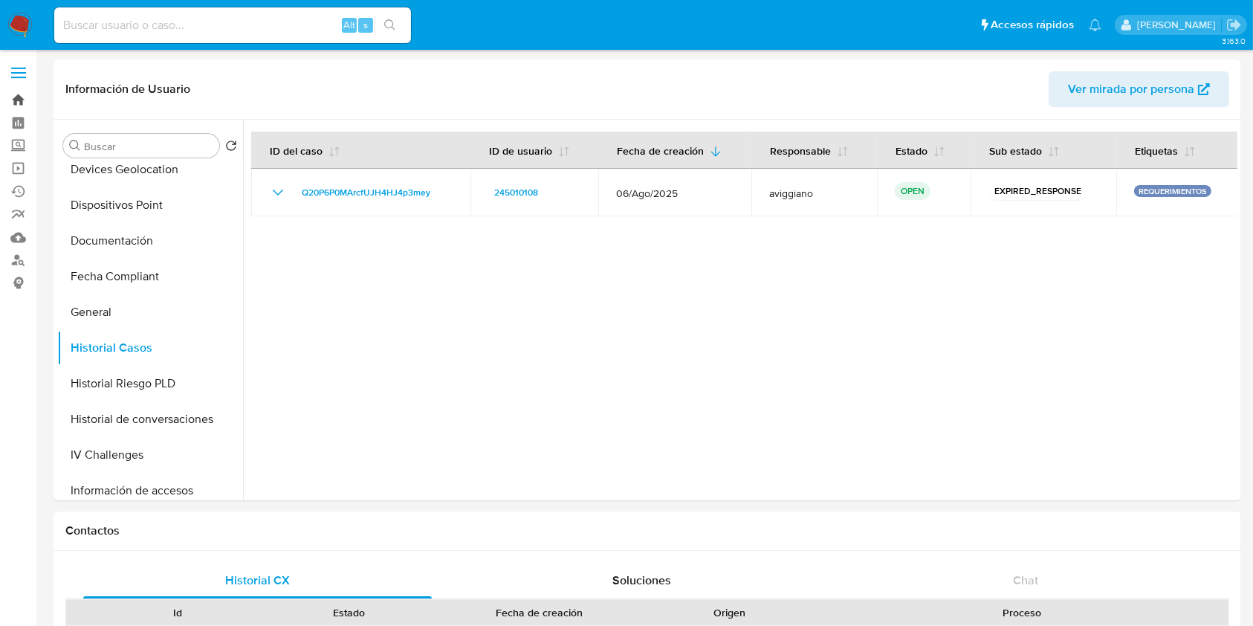
click at [17, 105] on link "Bandeja" at bounding box center [88, 99] width 177 height 23
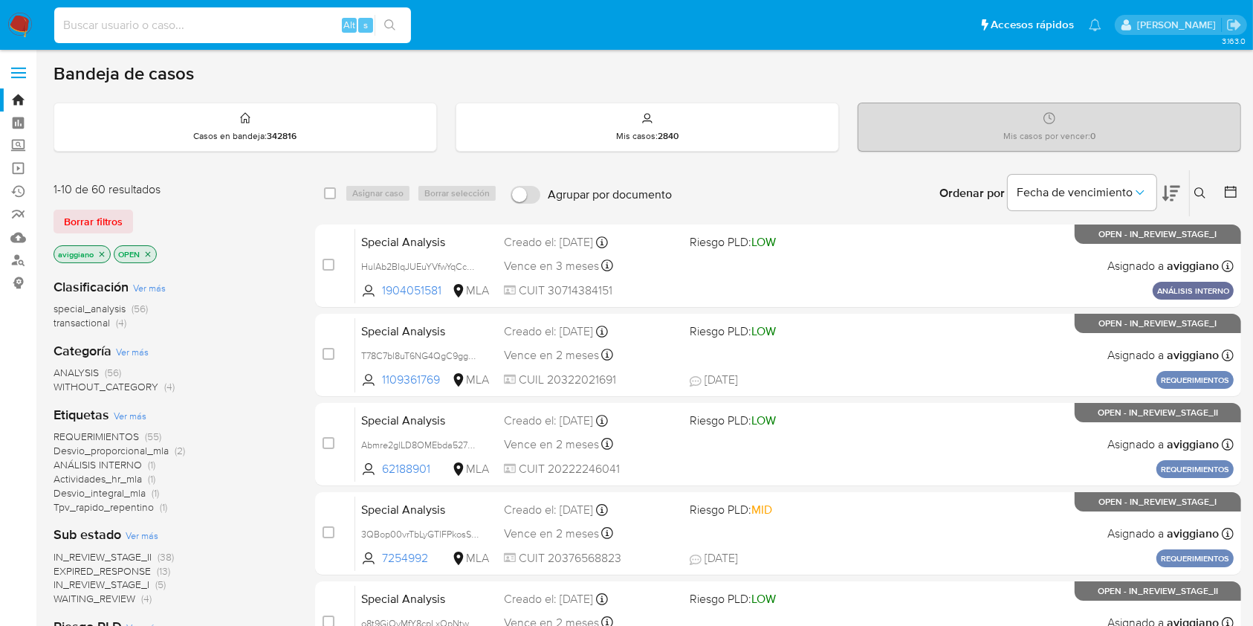
paste input "XzPc9oO8bHt9mnV3XIt2Zhh5"
type input "XzPc9oO8bHt9mnV3XIt2Zhh5"
click at [387, 25] on icon "search-icon" at bounding box center [390, 25] width 12 height 12
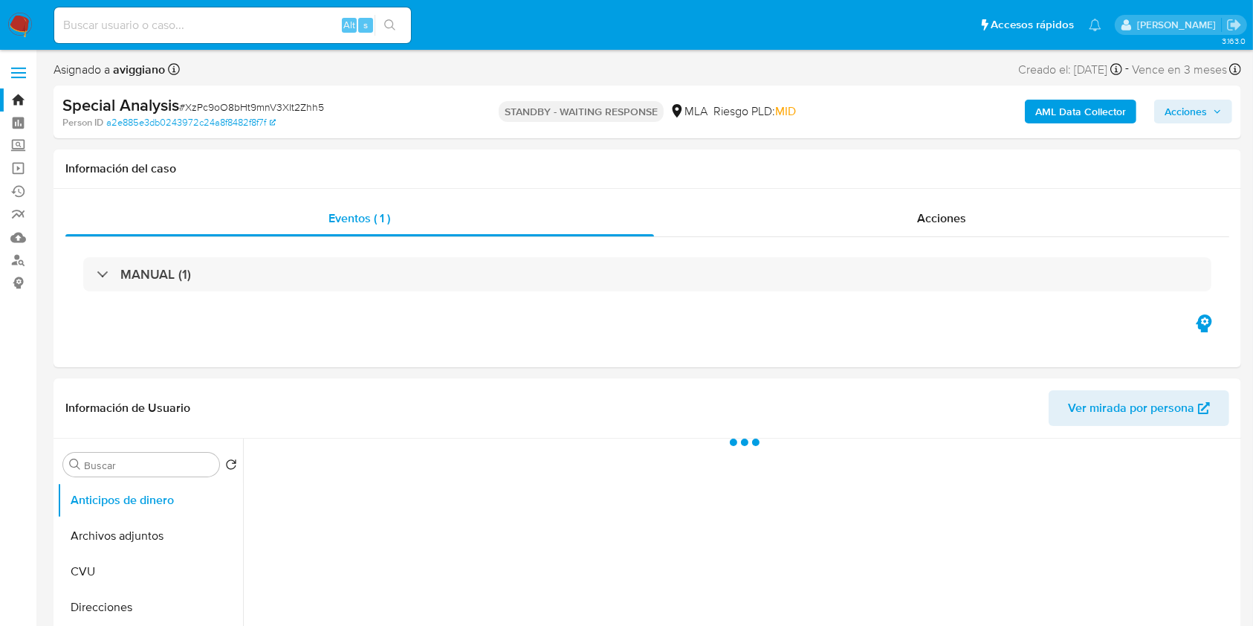
select select "10"
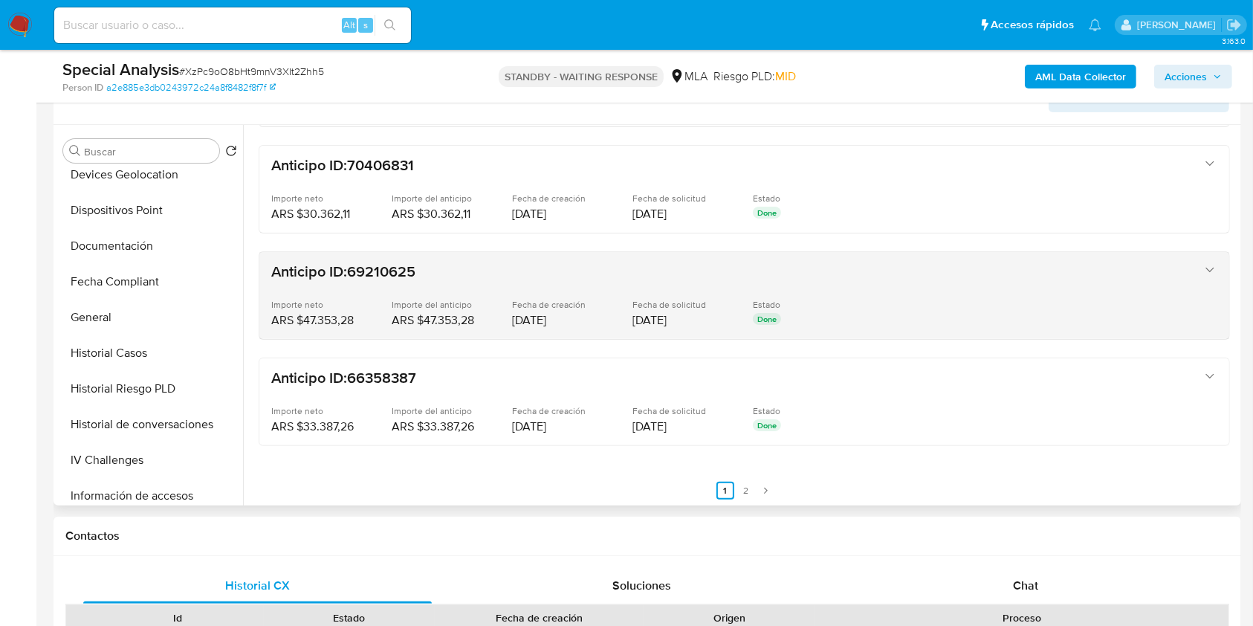
scroll to position [396, 0]
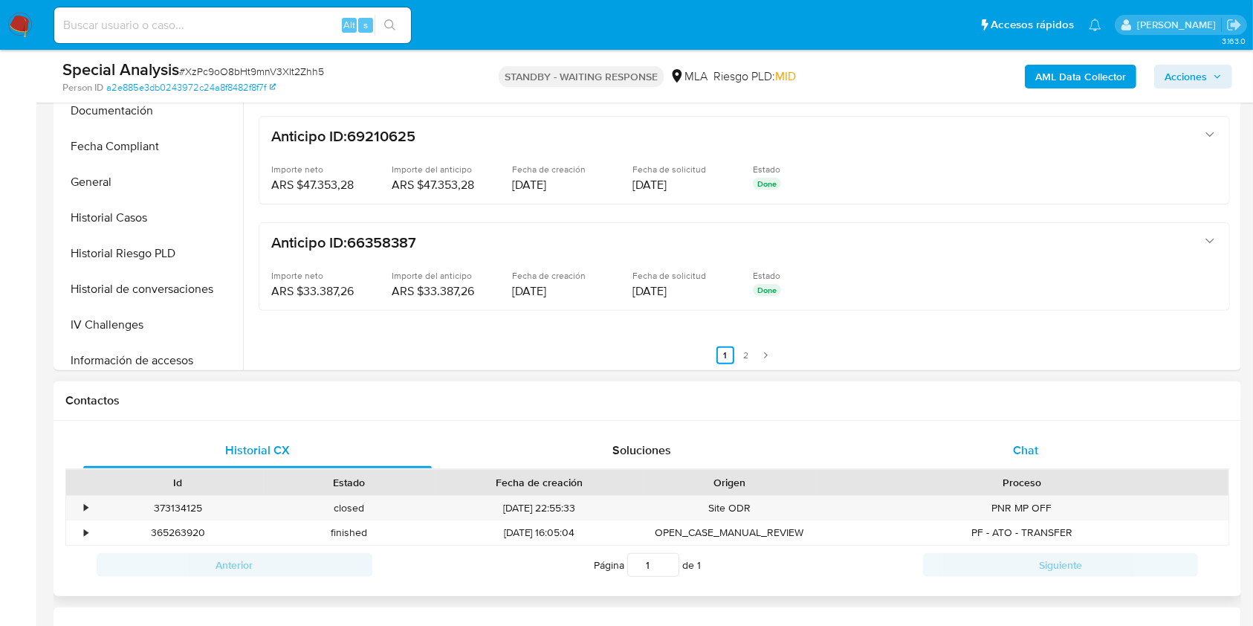
click at [1015, 452] on span "Chat" at bounding box center [1025, 450] width 25 height 17
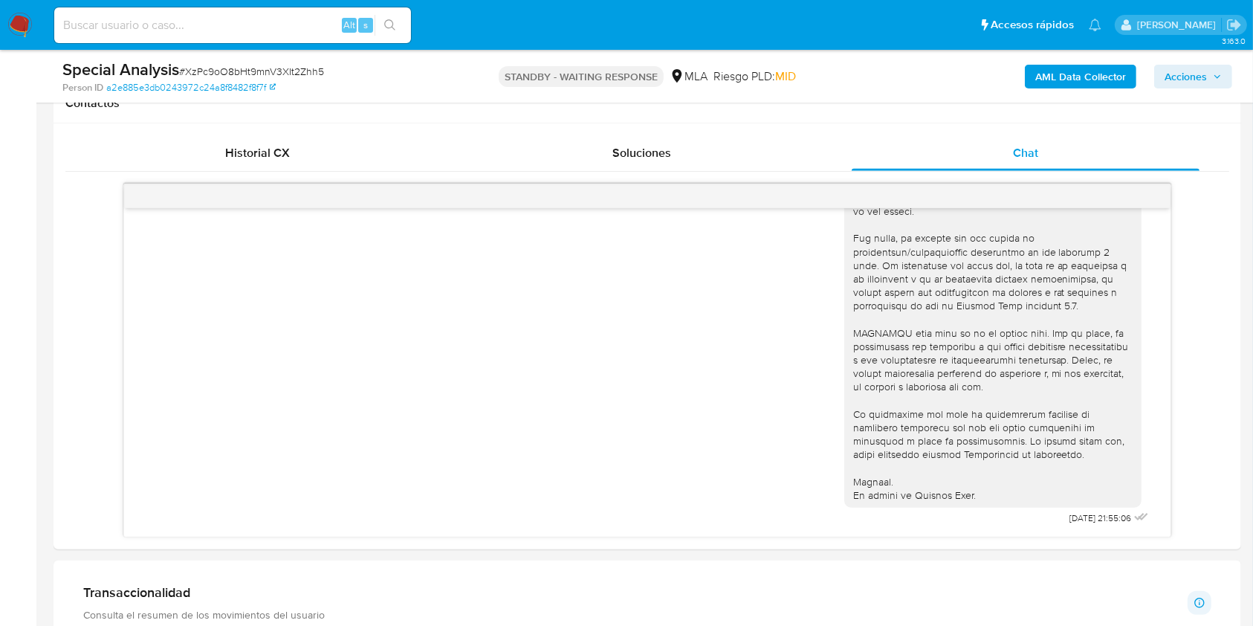
scroll to position [1189, 0]
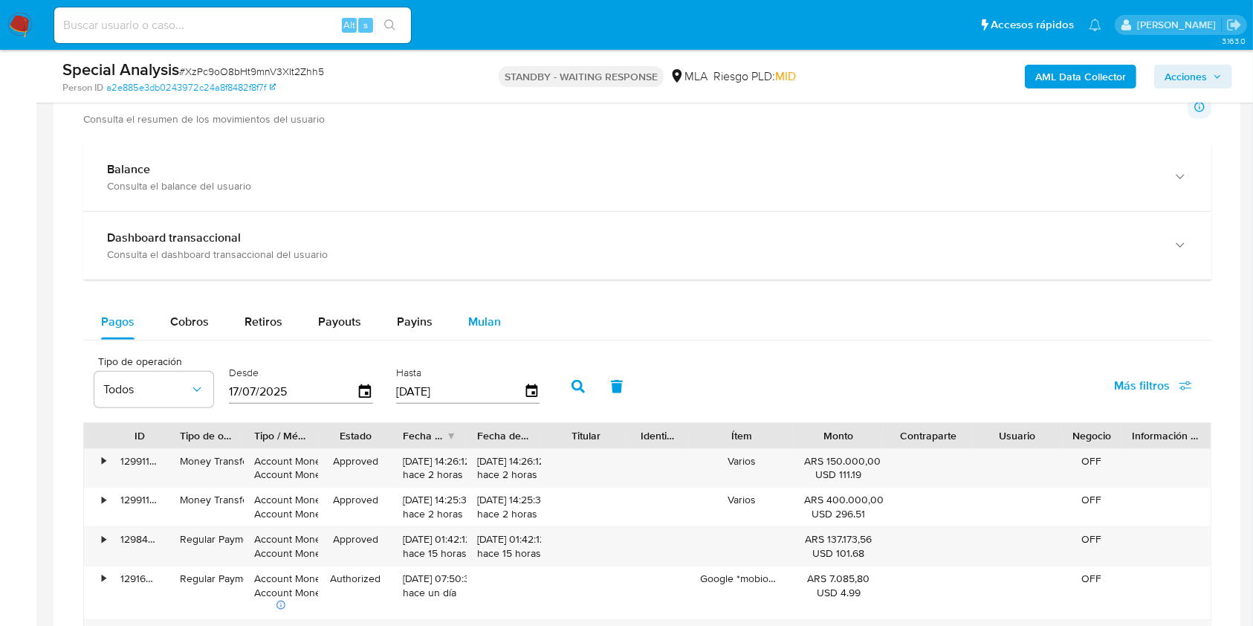
click at [483, 330] on div "Mulan" at bounding box center [484, 322] width 33 height 36
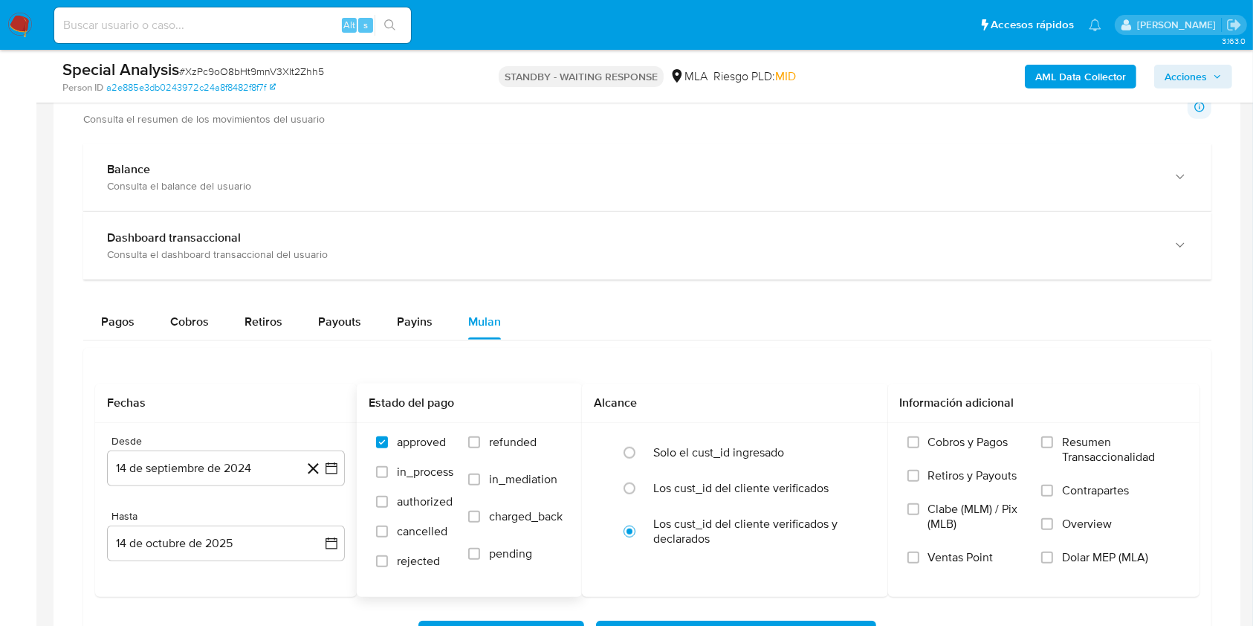
scroll to position [1387, 0]
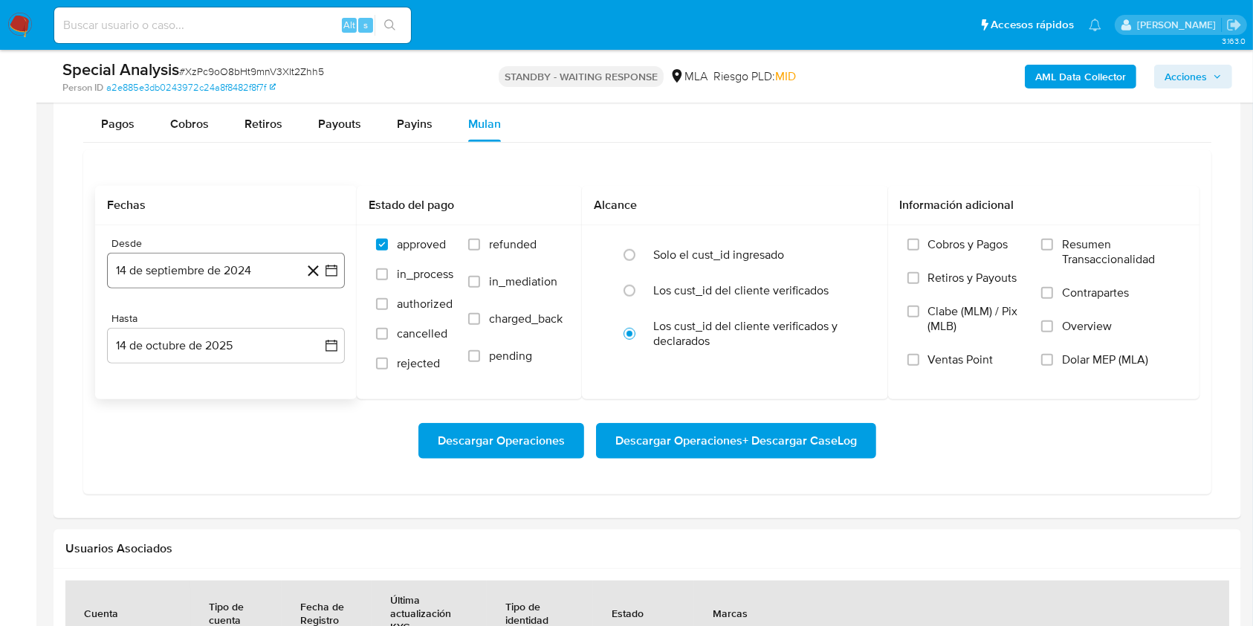
click at [259, 271] on button "14 de septiembre de 2024" at bounding box center [226, 271] width 238 height 36
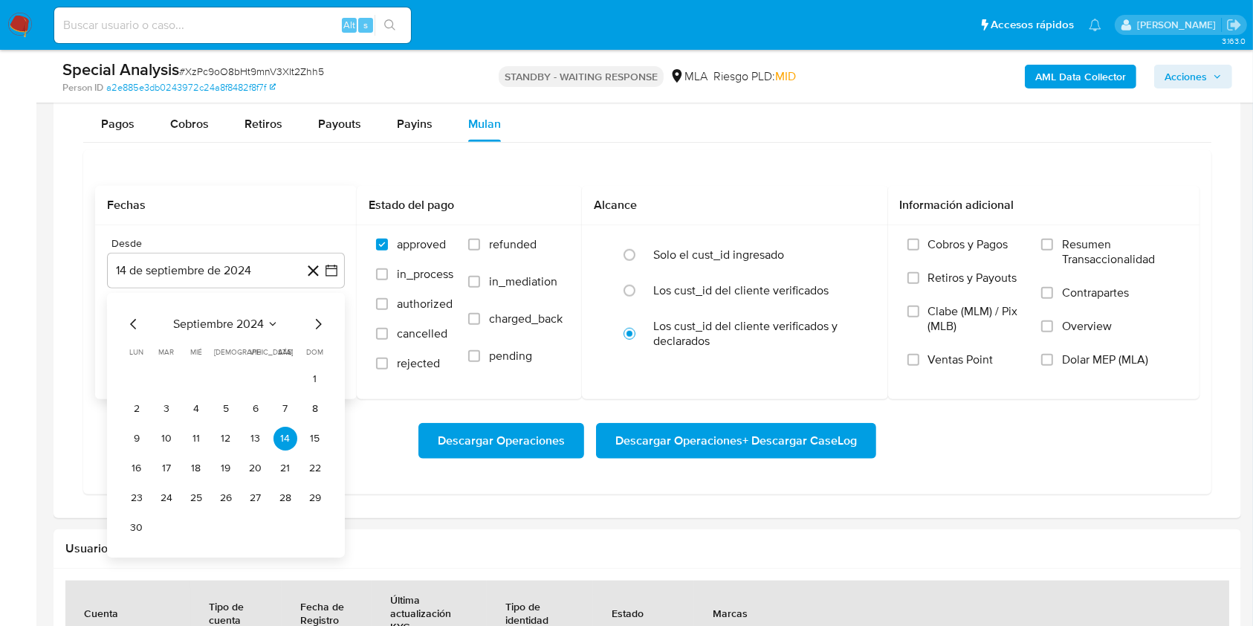
click at [312, 323] on icon "Mes siguiente" at bounding box center [318, 324] width 18 height 18
click at [314, 323] on icon "Mes siguiente" at bounding box center [318, 324] width 18 height 18
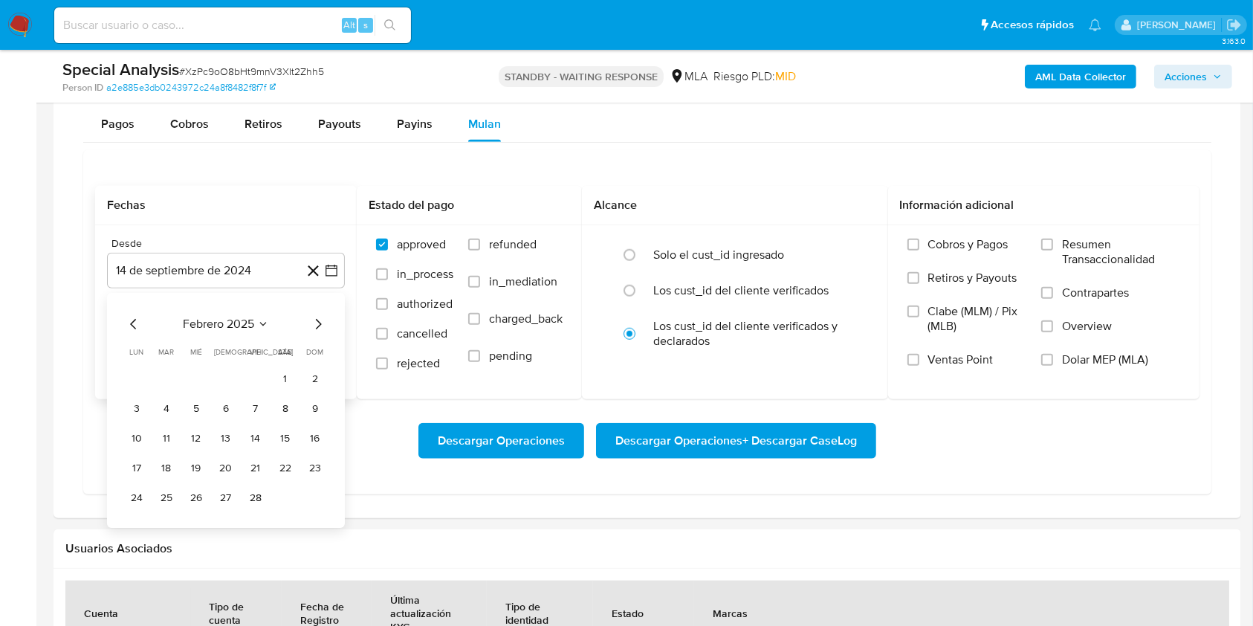
click at [314, 323] on icon "Mes siguiente" at bounding box center [318, 324] width 18 height 18
click at [309, 379] on button "1" at bounding box center [315, 379] width 24 height 24
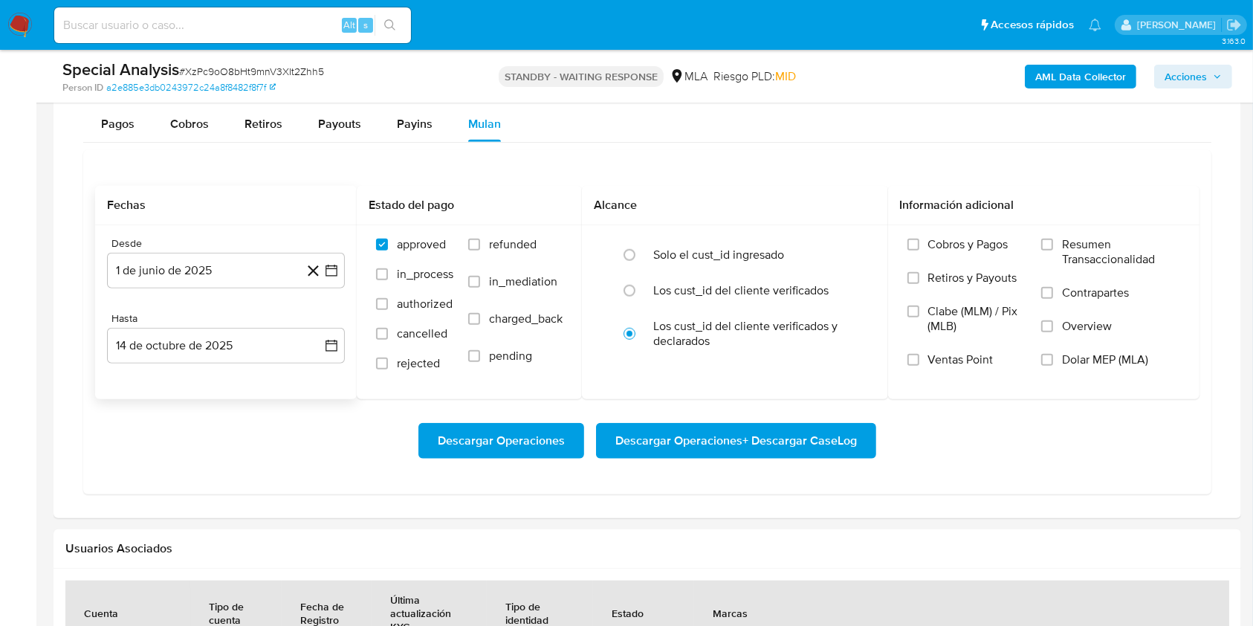
click at [261, 362] on div "Desde 1 de junio de 2025 1-06-2025 Hasta 14 de octubre de 2025 14-10-2025" at bounding box center [226, 312] width 262 height 174
click at [248, 354] on button "14 de octubre de 2025" at bounding box center [226, 346] width 238 height 36
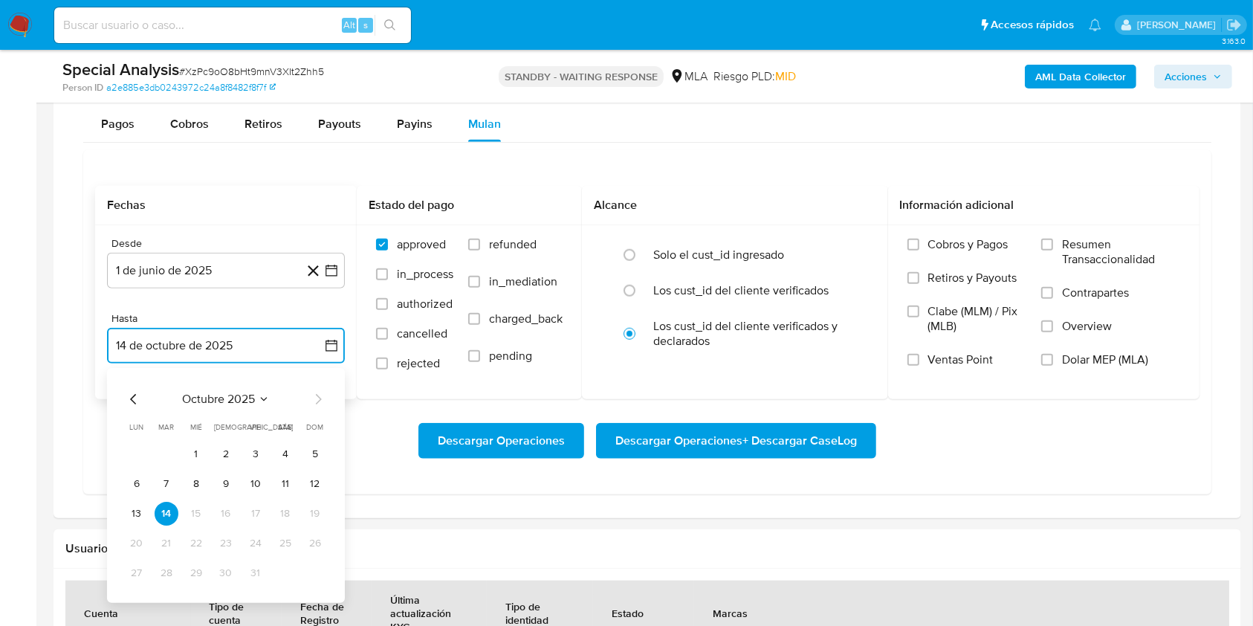
click at [141, 391] on icon "Mes anterior" at bounding box center [134, 399] width 18 height 18
click at [153, 569] on tr "29 30" at bounding box center [226, 573] width 202 height 24
click at [156, 569] on button "30" at bounding box center [167, 573] width 24 height 24
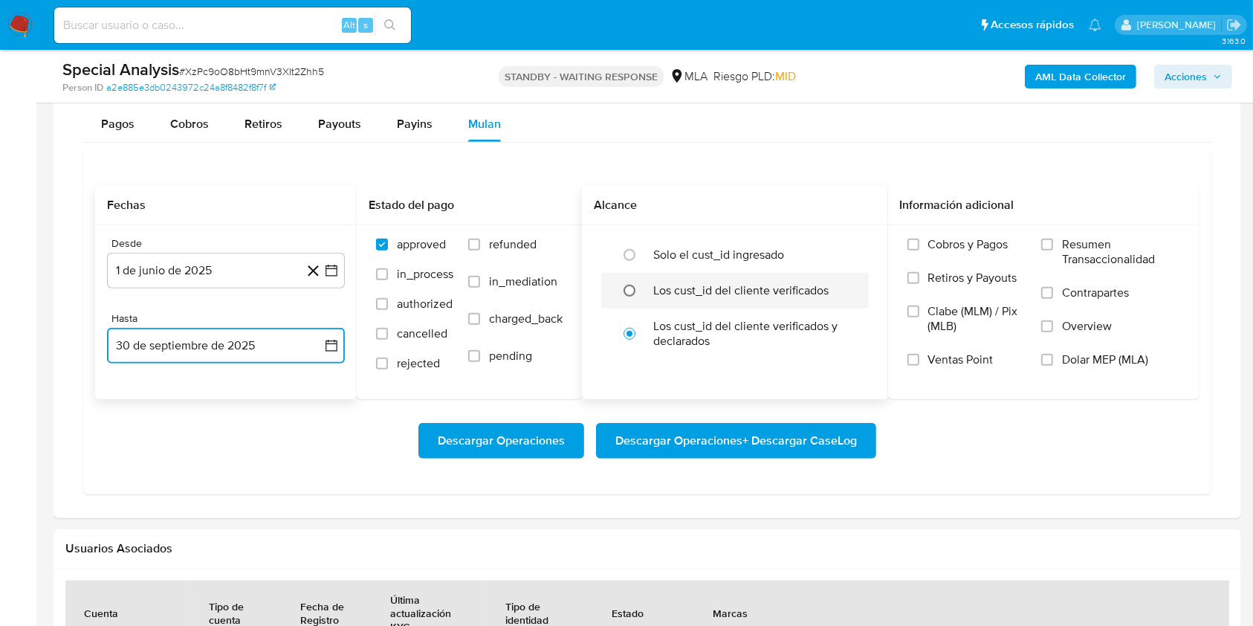
click at [630, 288] on input "radio" at bounding box center [630, 291] width 24 height 24
radio input "true"
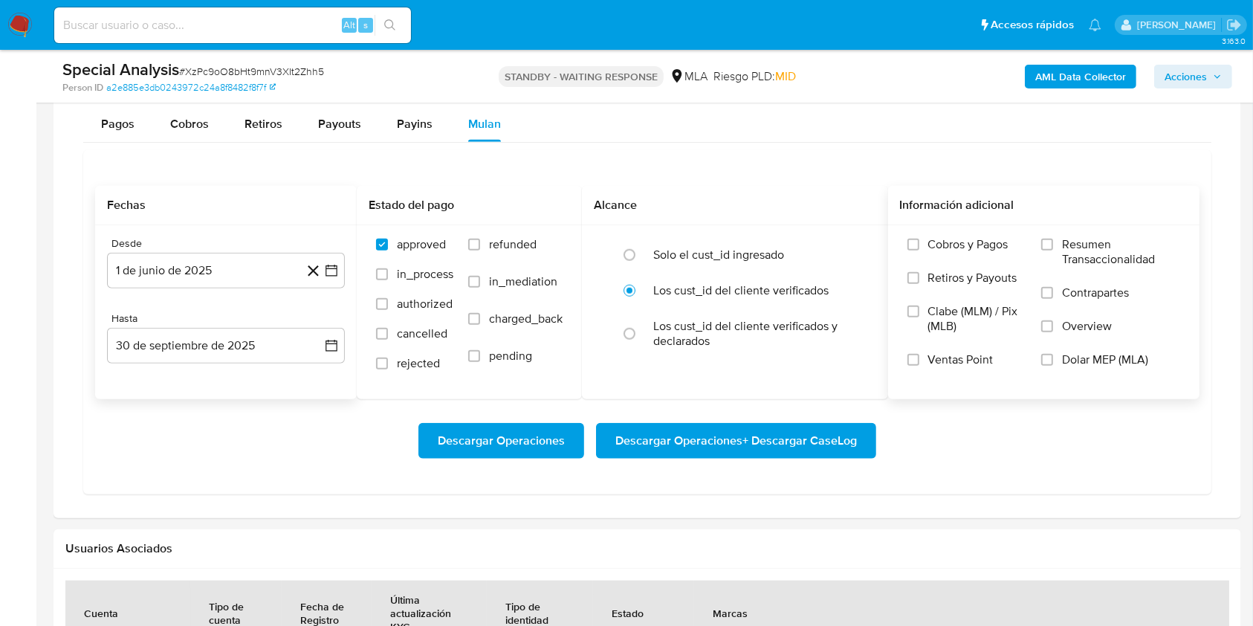
click at [1061, 369] on label "Dolar MEP (MLA)" at bounding box center [1110, 368] width 139 height 33
click at [1053, 366] on input "Dolar MEP (MLA)" at bounding box center [1047, 360] width 12 height 12
click at [766, 457] on div "Descargar Operaciones Descargar Operaciones + Descargar CaseLog" at bounding box center [647, 440] width 1105 height 83
click at [766, 439] on span "Descargar Operaciones + Descargar CaseLog" at bounding box center [737, 440] width 242 height 33
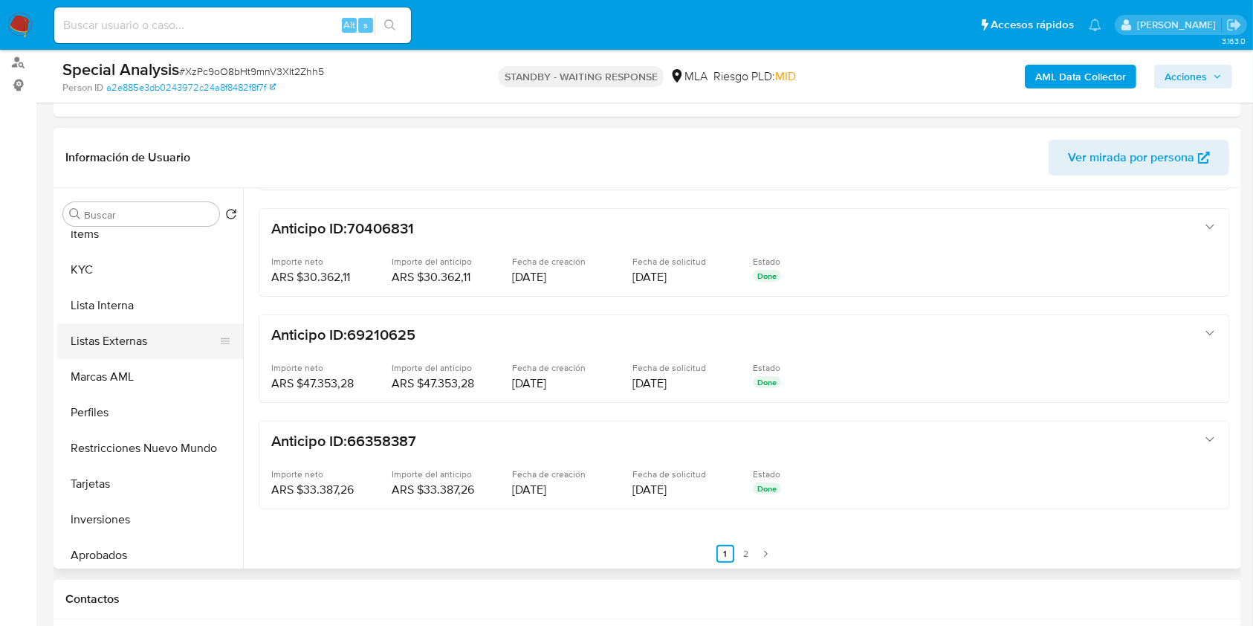
scroll to position [396, 0]
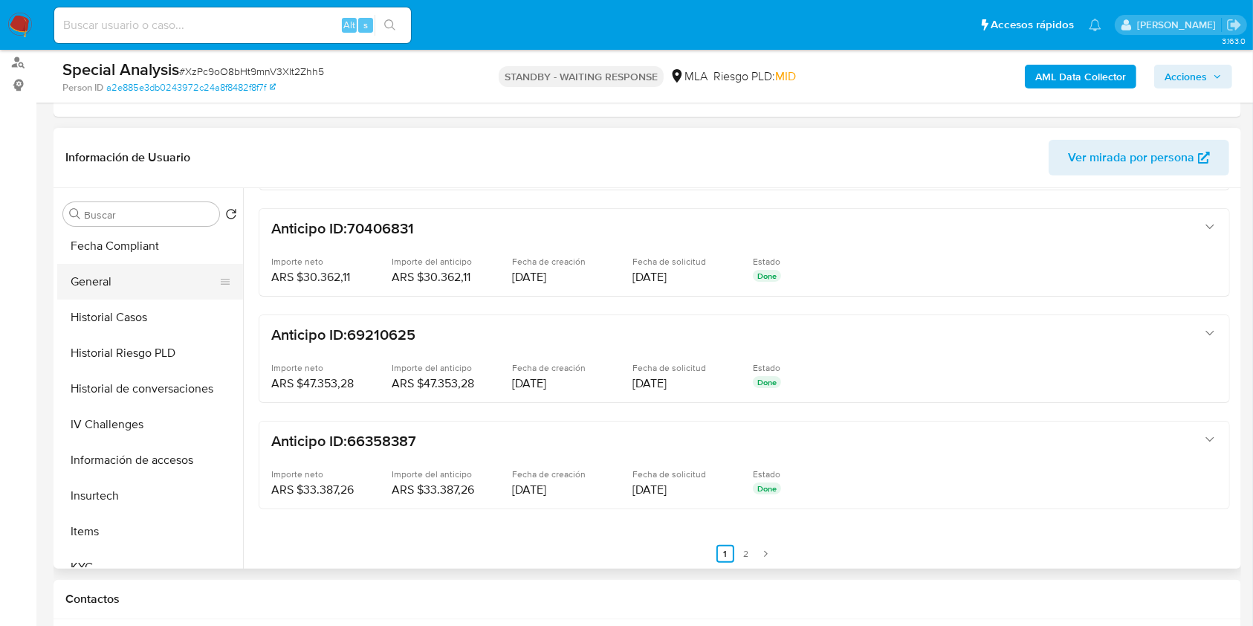
click at [142, 282] on button "General" at bounding box center [144, 282] width 174 height 36
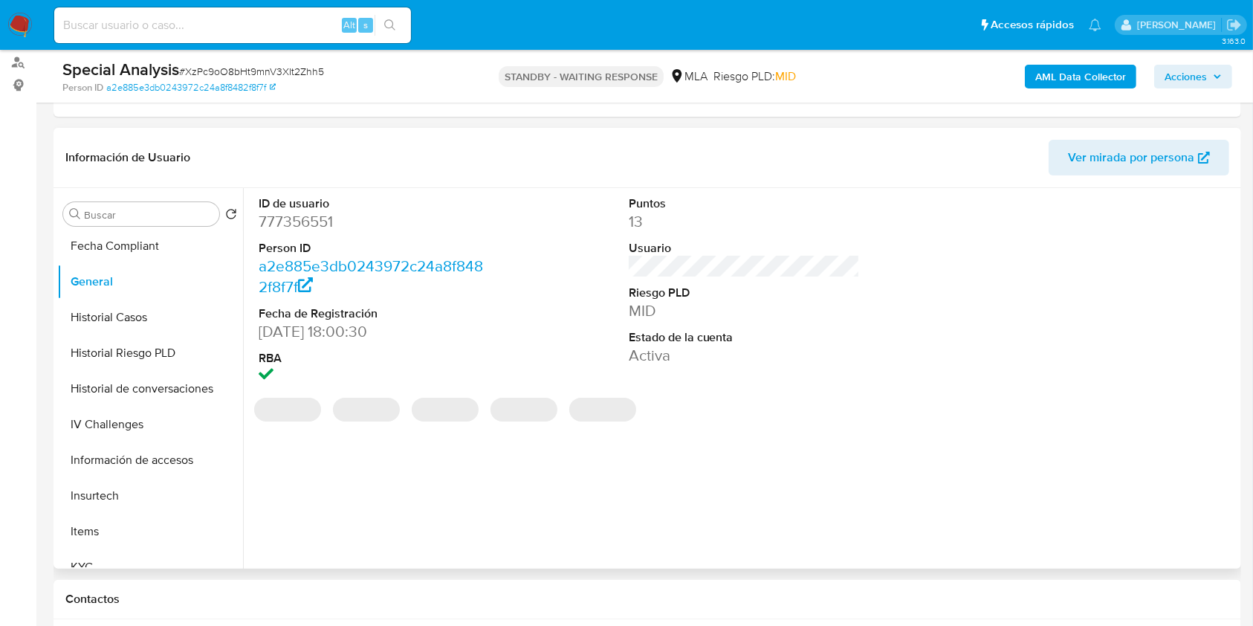
click at [326, 213] on dd "777356551" at bounding box center [375, 221] width 232 height 21
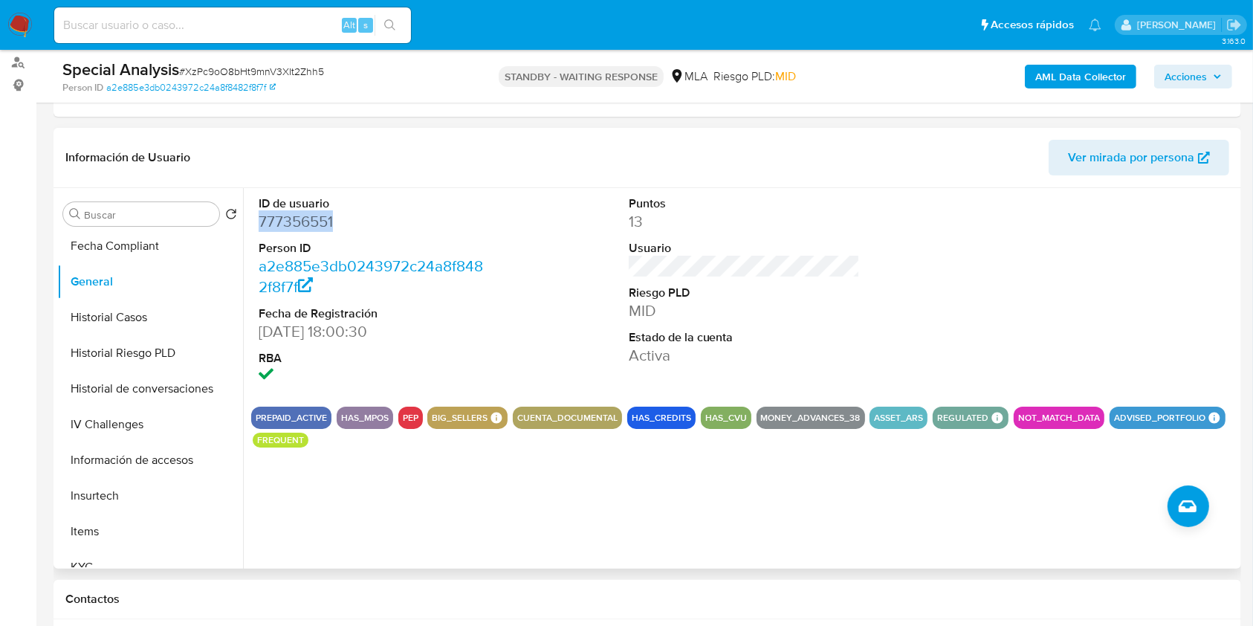
copy dd "777356551"
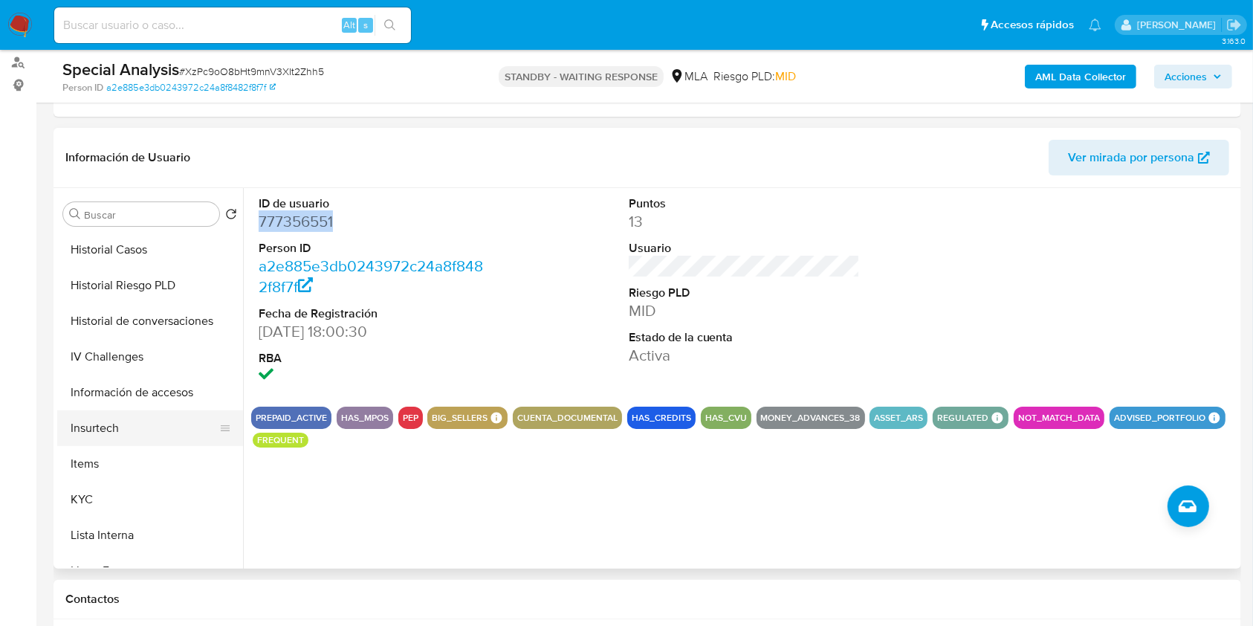
scroll to position [495, 0]
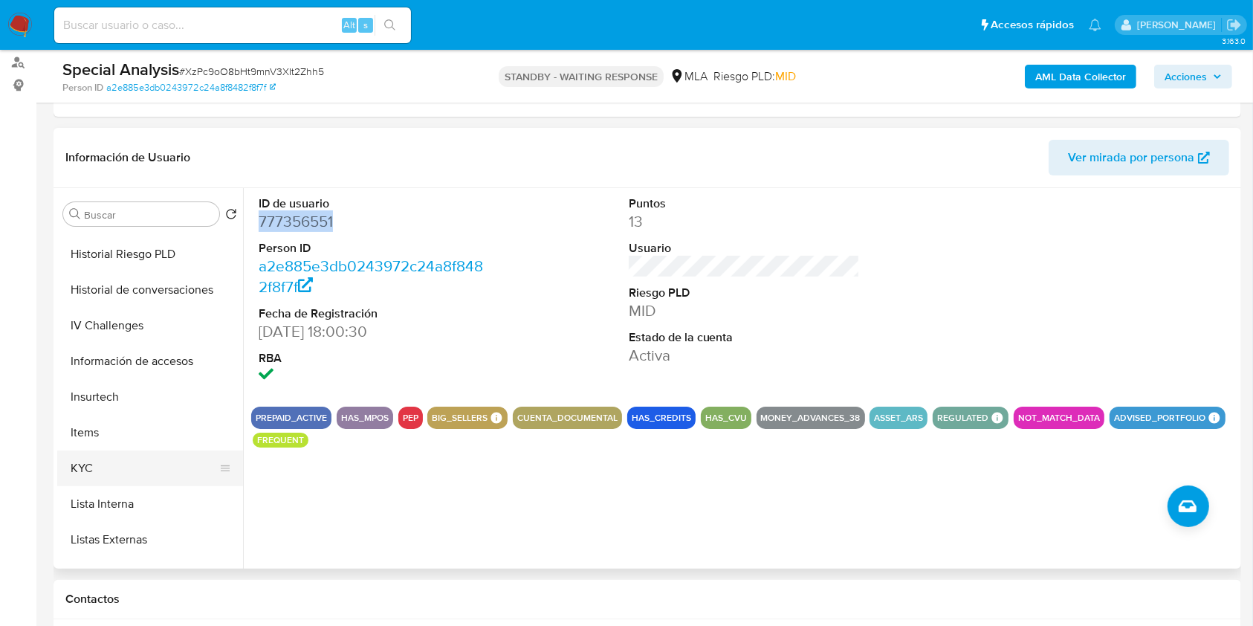
click at [125, 456] on button "KYC" at bounding box center [144, 468] width 174 height 36
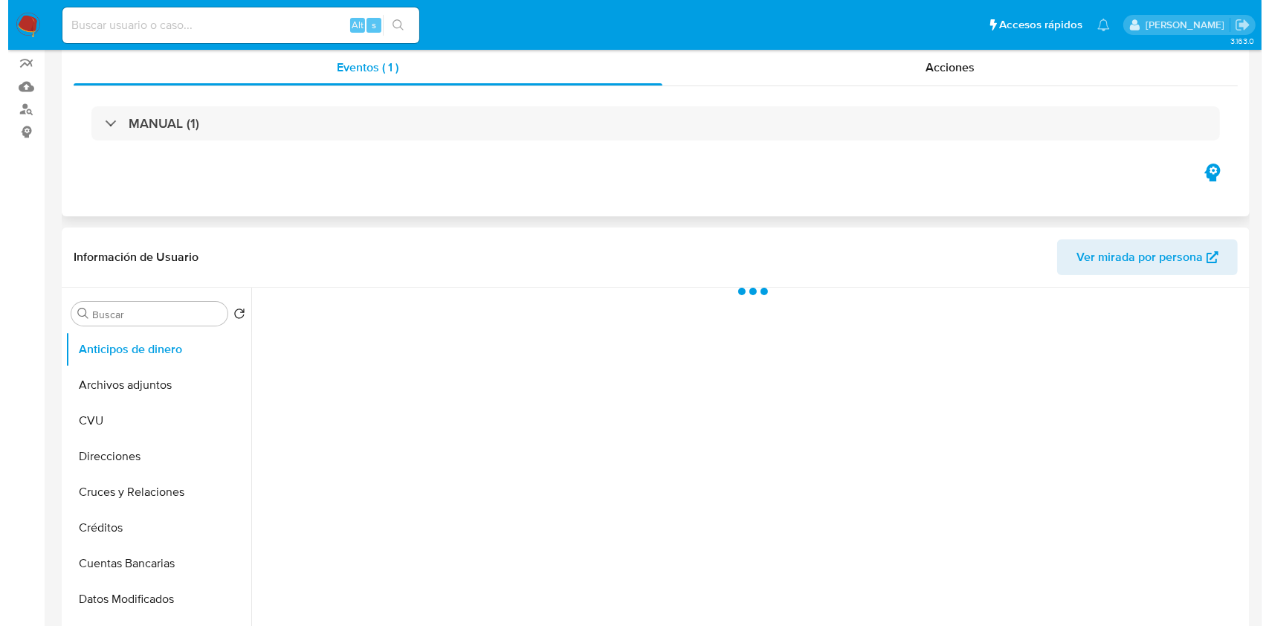
scroll to position [297, 0]
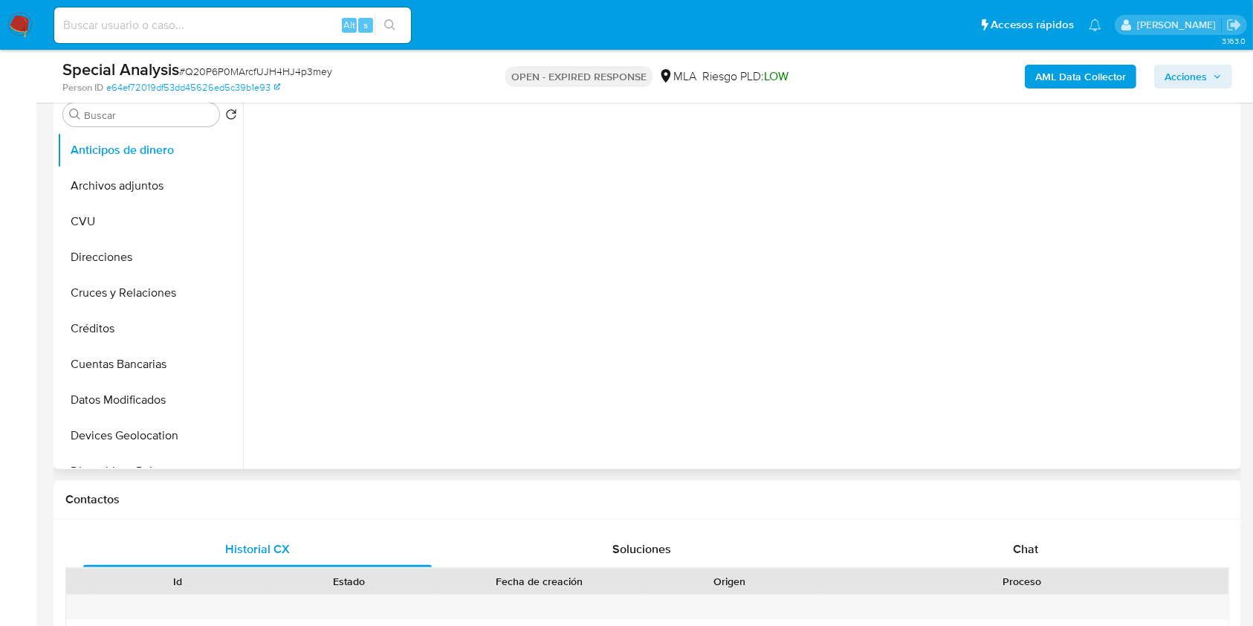
select select "10"
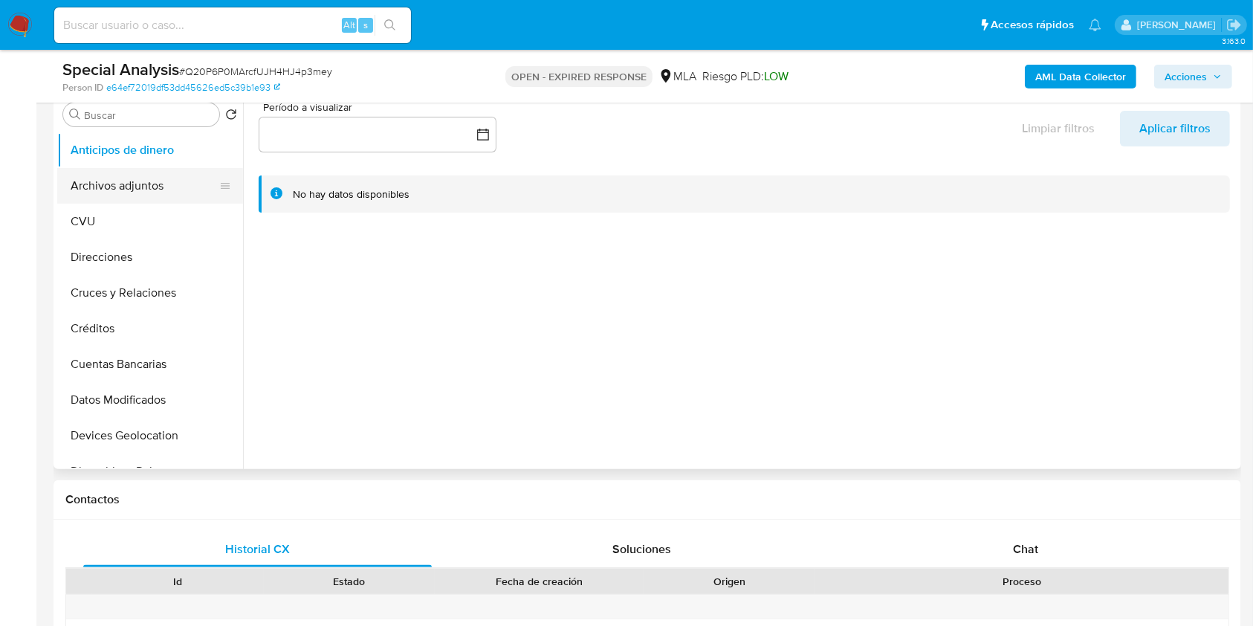
click at [143, 169] on button "Archivos adjuntos" at bounding box center [144, 186] width 174 height 36
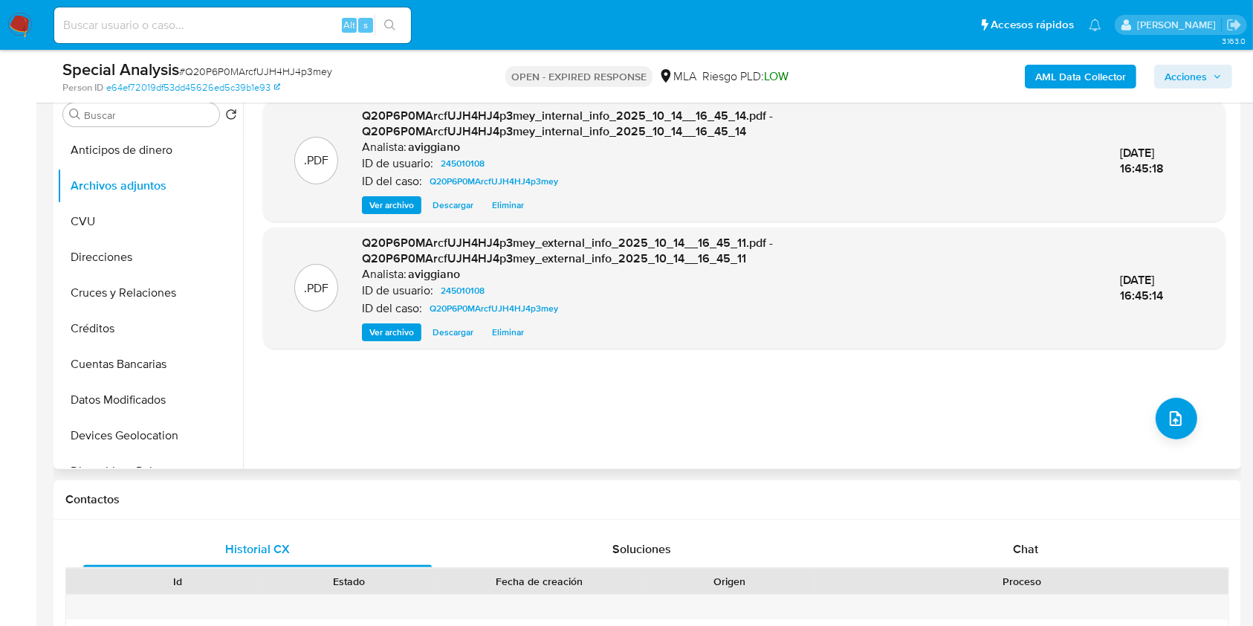
click at [1164, 393] on div ".PDF Q20P6P0MArcfUJH4HJ4p3mey_internal_info_2025_10_14__16_45_14.pdf - Q20P6P0M…" at bounding box center [744, 278] width 963 height 357
click at [1172, 416] on icon "upload-file" at bounding box center [1176, 419] width 18 height 18
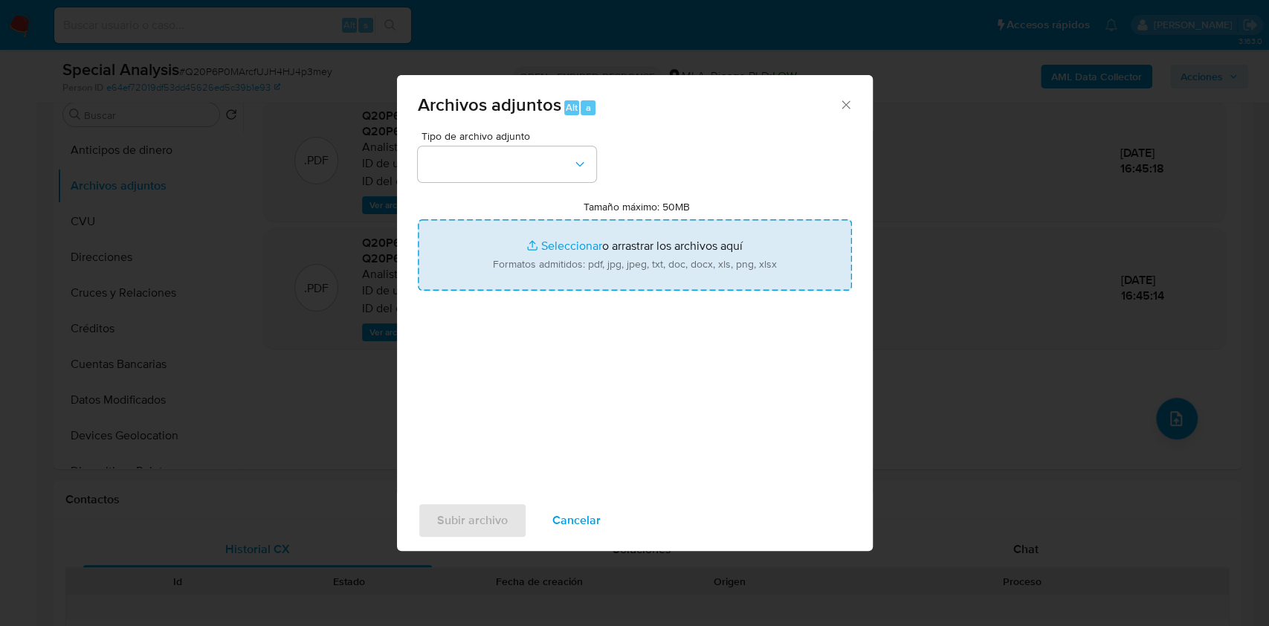
click at [624, 247] on input "Tamaño máximo: 50MB Seleccionar archivos" at bounding box center [635, 254] width 434 height 71
type input "C:\fakepath\Nosis - 245010108.pdf"
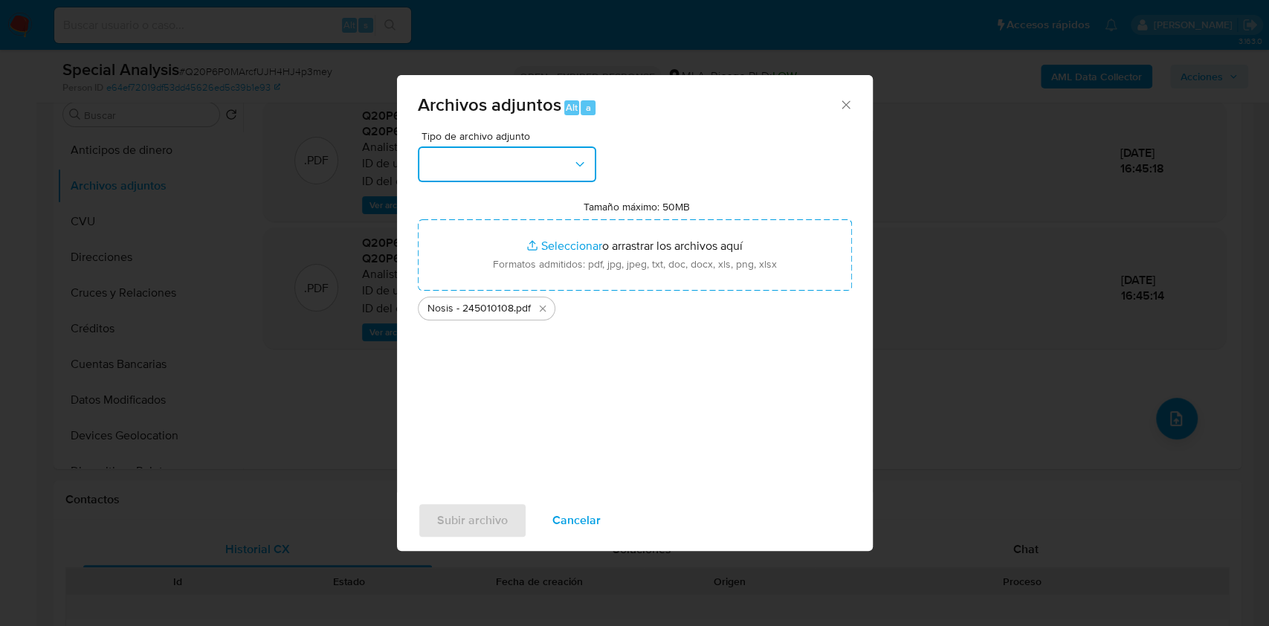
click at [488, 175] on button "button" at bounding box center [507, 164] width 178 height 36
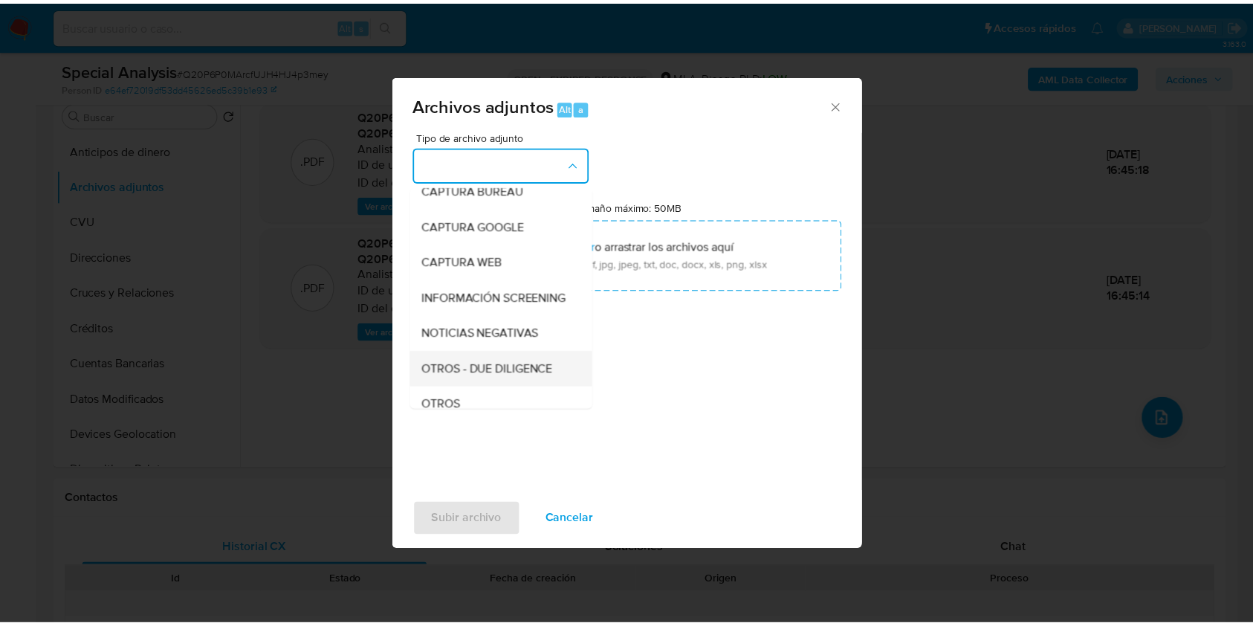
scroll to position [198, 0]
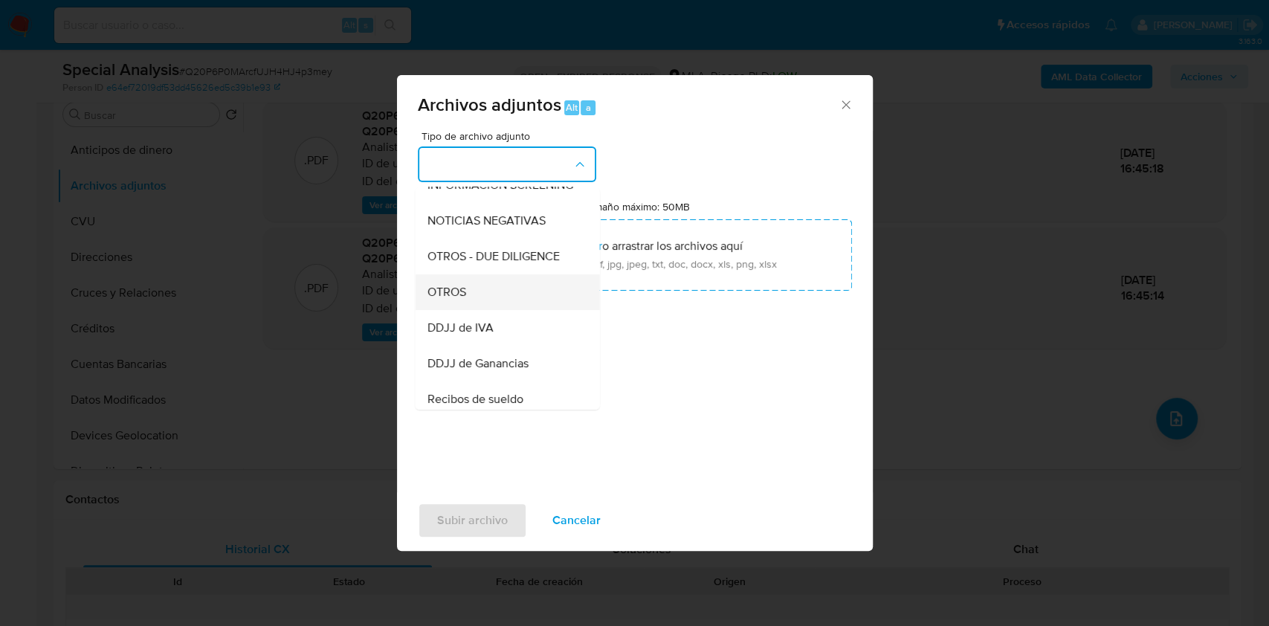
click at [465, 309] on div "OTROS" at bounding box center [503, 292] width 152 height 36
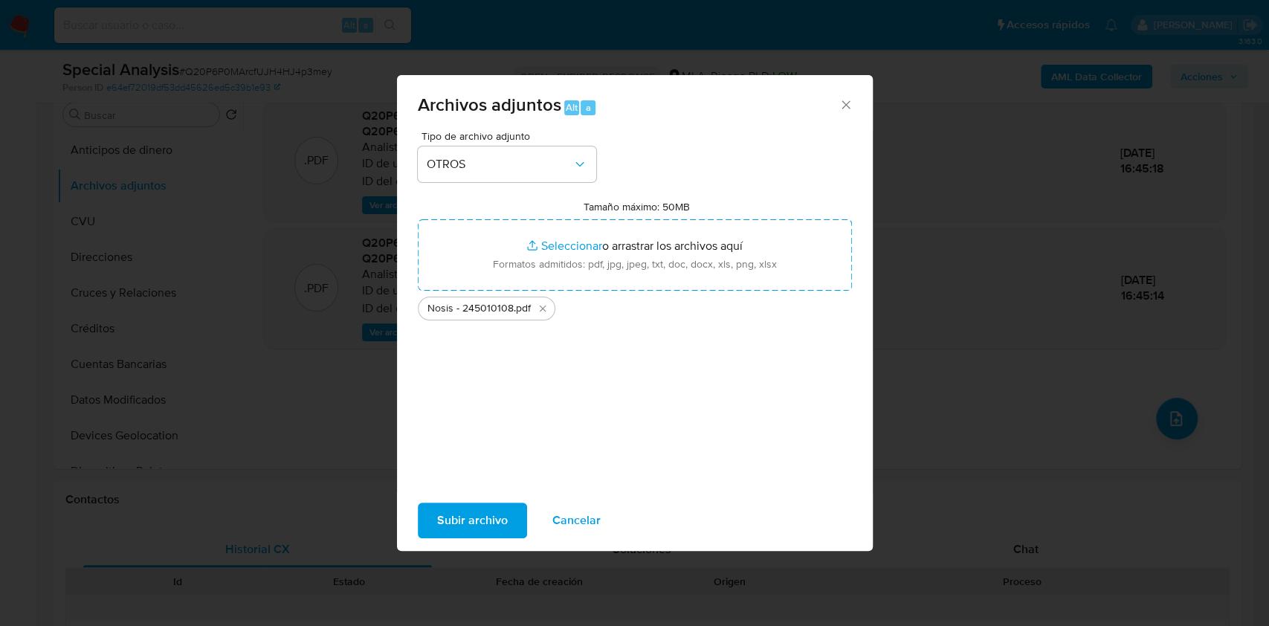
click at [449, 512] on span "Subir archivo" at bounding box center [472, 520] width 71 height 33
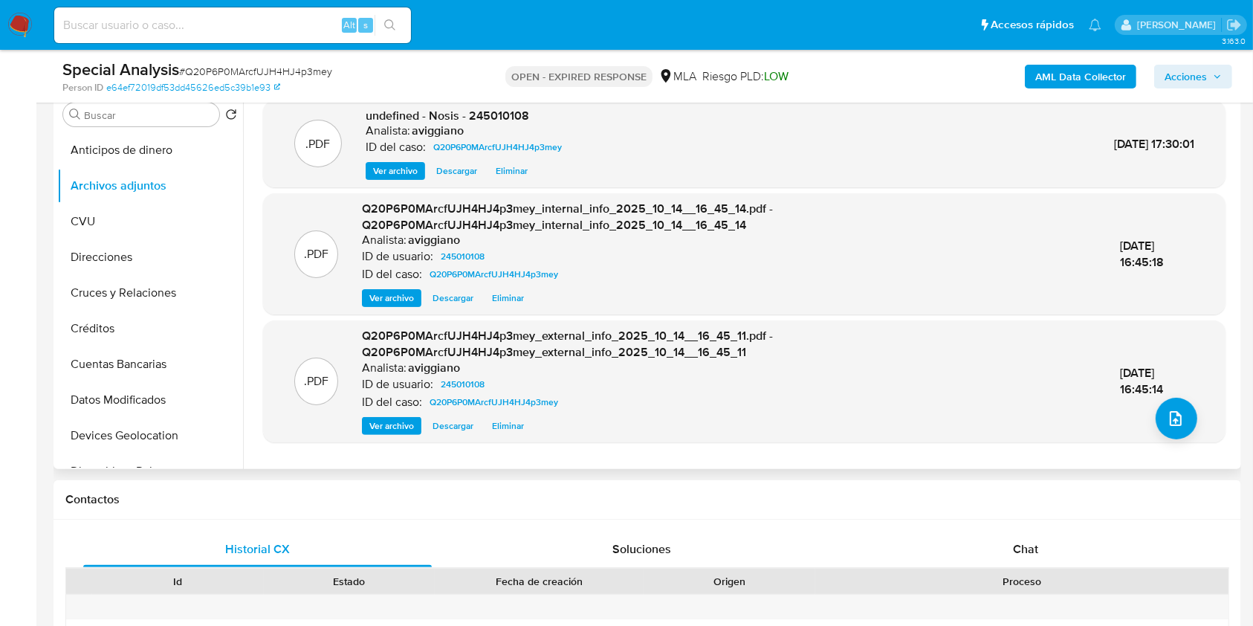
click at [479, 123] on div "Analista: aviggiano" at bounding box center [467, 130] width 202 height 15
click at [476, 116] on span "undefined - Nosis - 245010108" at bounding box center [448, 115] width 164 height 17
copy span "245010108"
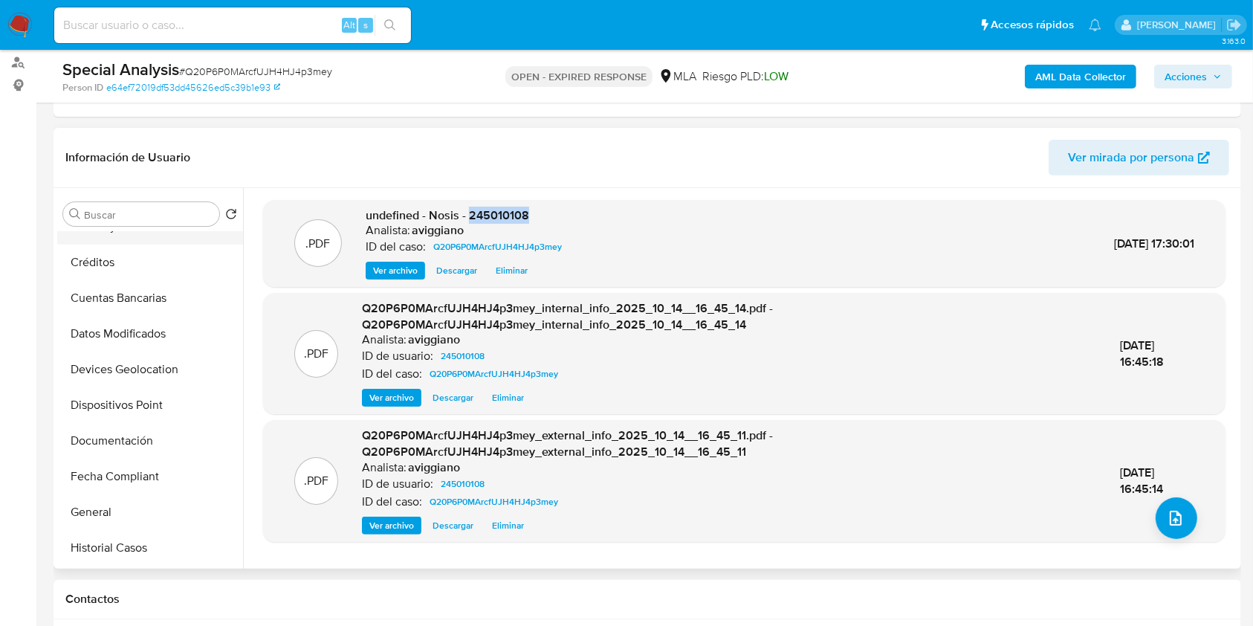
scroll to position [297, 0]
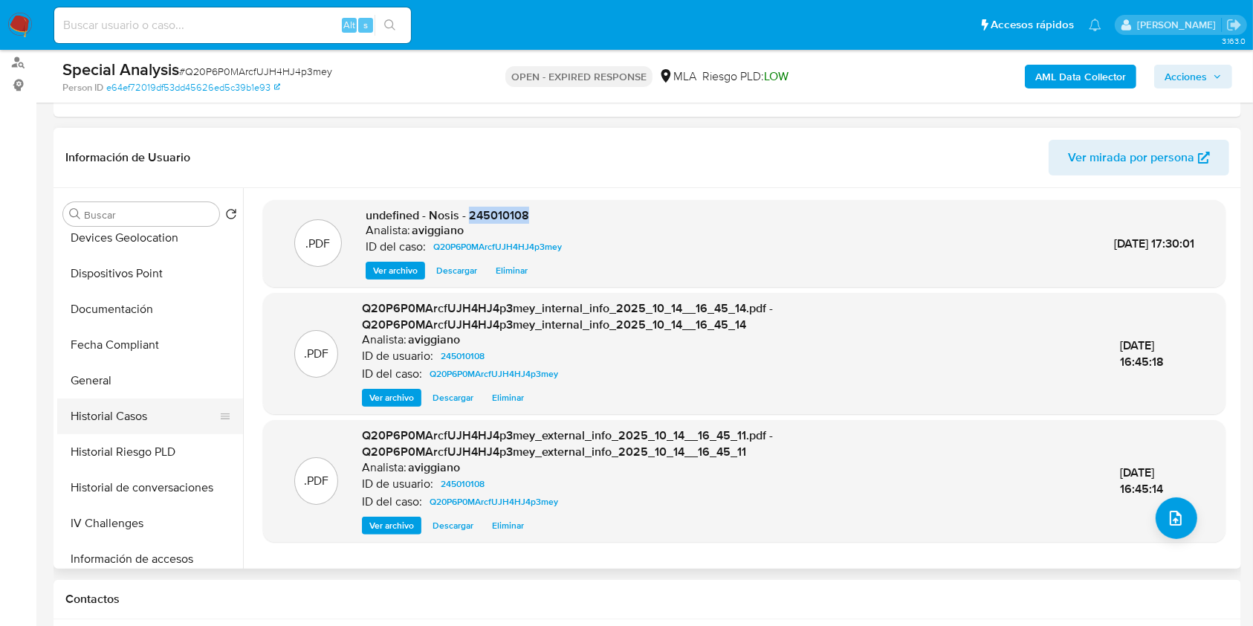
click at [131, 409] on button "Historial Casos" at bounding box center [144, 416] width 174 height 36
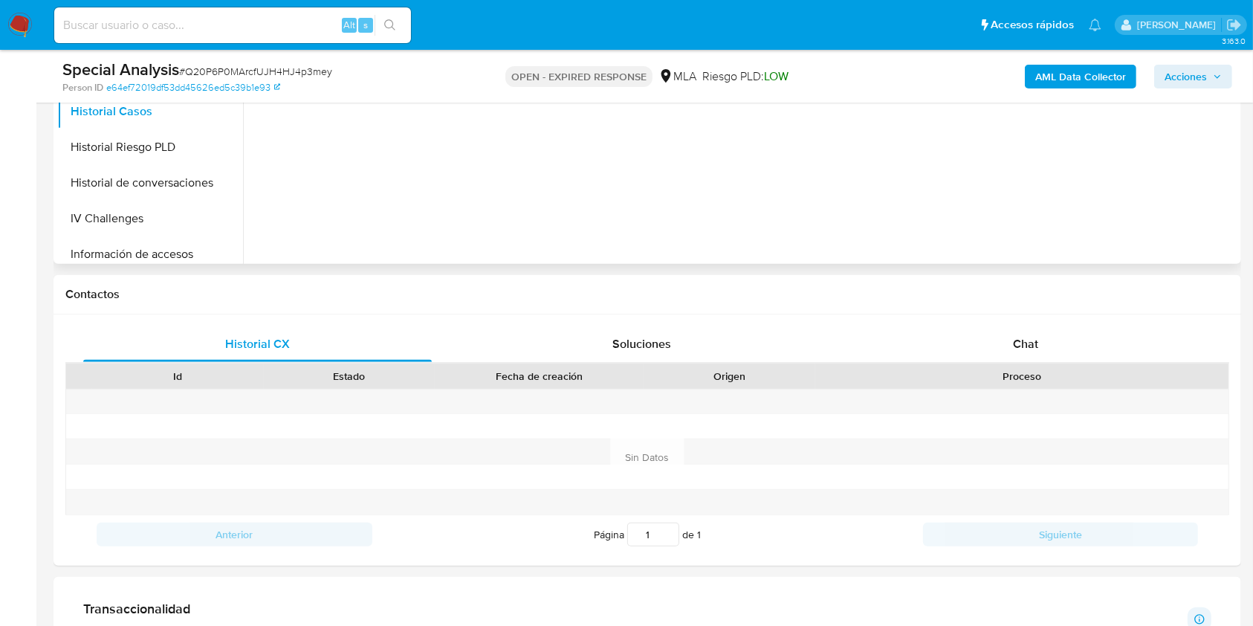
scroll to position [595, 0]
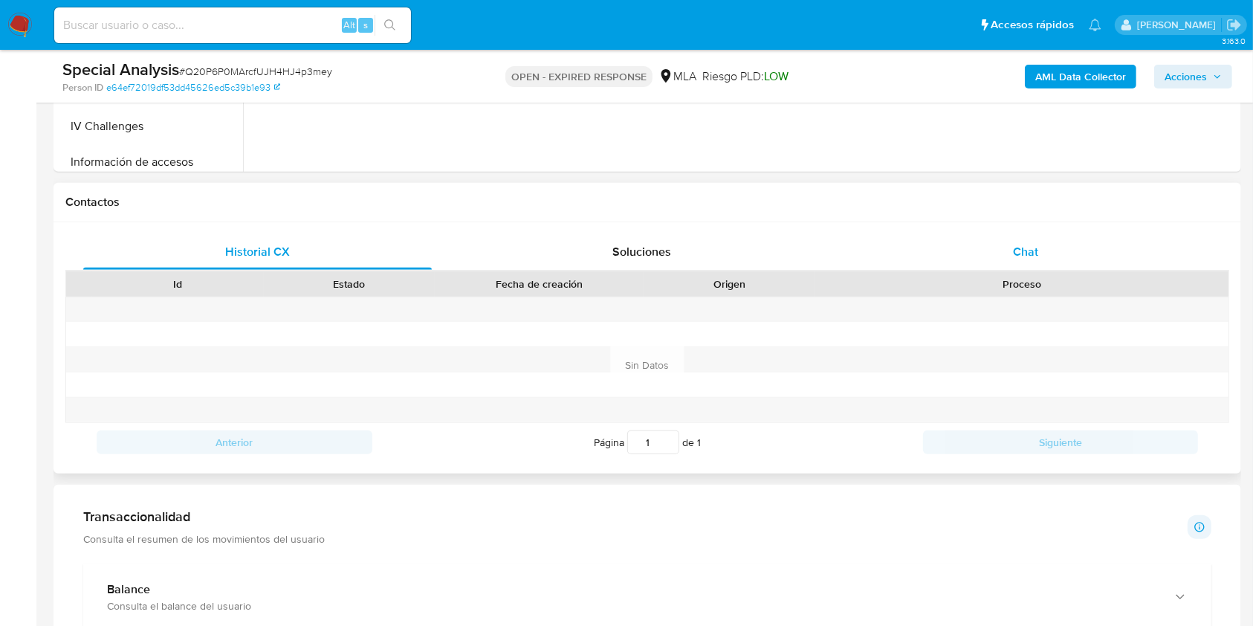
click at [1013, 241] on div "Chat" at bounding box center [1026, 252] width 349 height 36
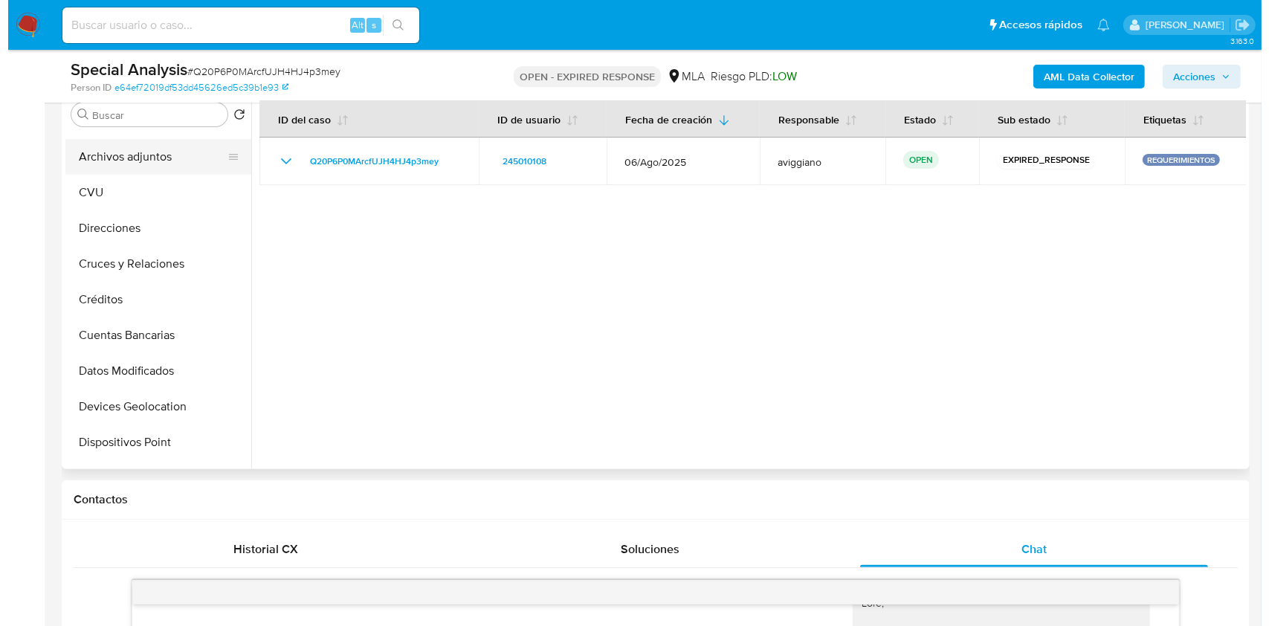
scroll to position [0, 0]
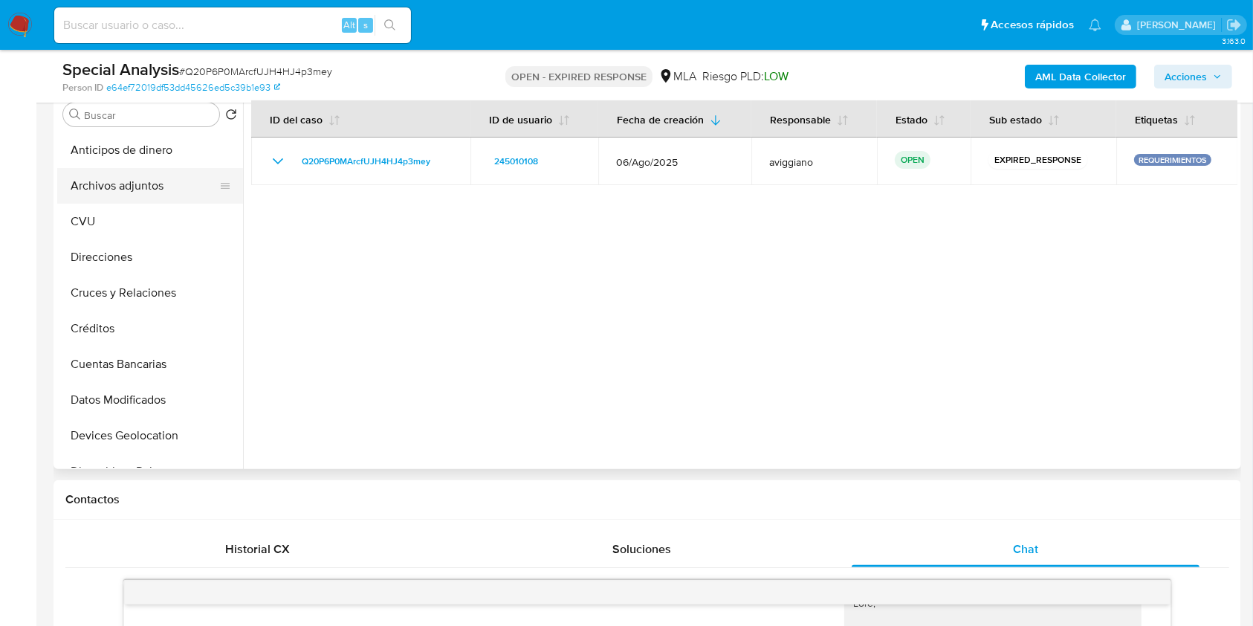
click at [167, 178] on button "Archivos adjuntos" at bounding box center [144, 186] width 174 height 36
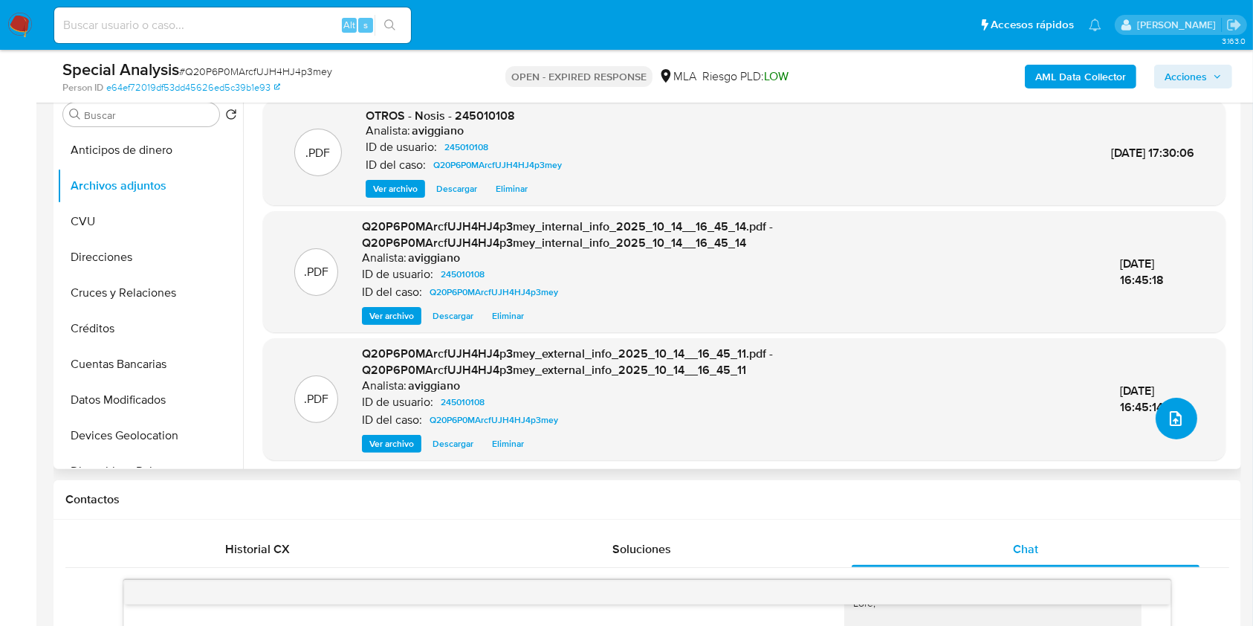
click at [1163, 432] on button "upload-file" at bounding box center [1177, 419] width 42 height 42
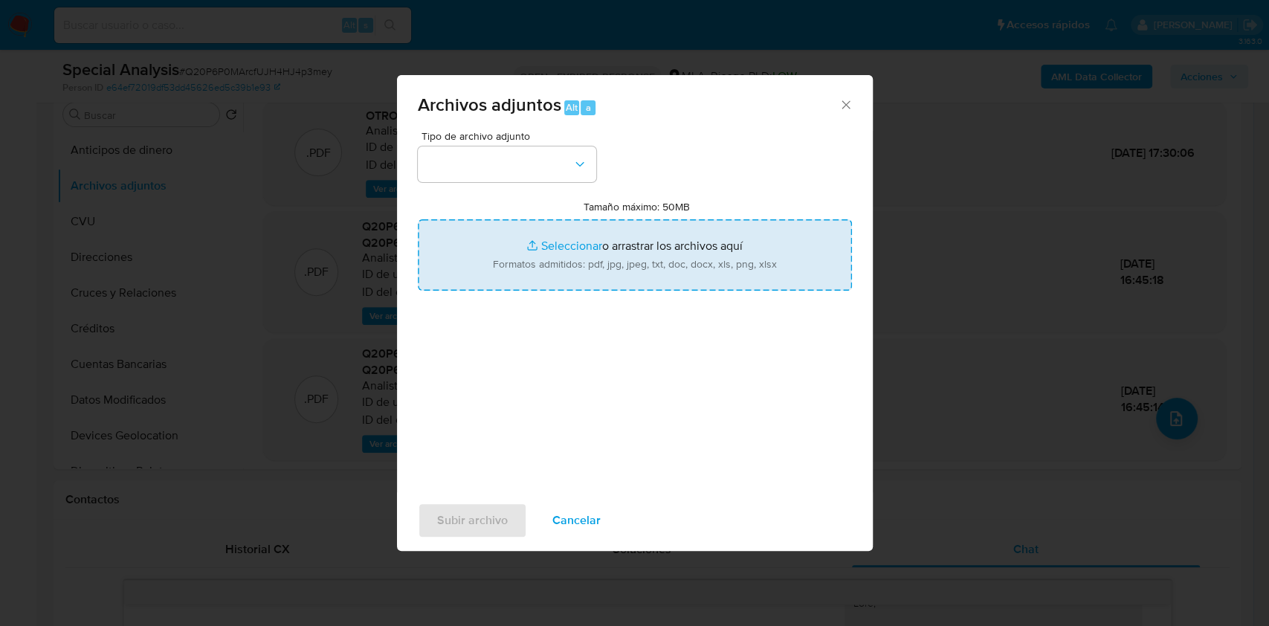
click at [711, 242] on input "Tamaño máximo: 50MB Seleccionar archivos" at bounding box center [635, 254] width 434 height 71
type input "C:\fakepath\Movimientos-Aladdin-v10_1 - 245010108 - .xlsx"
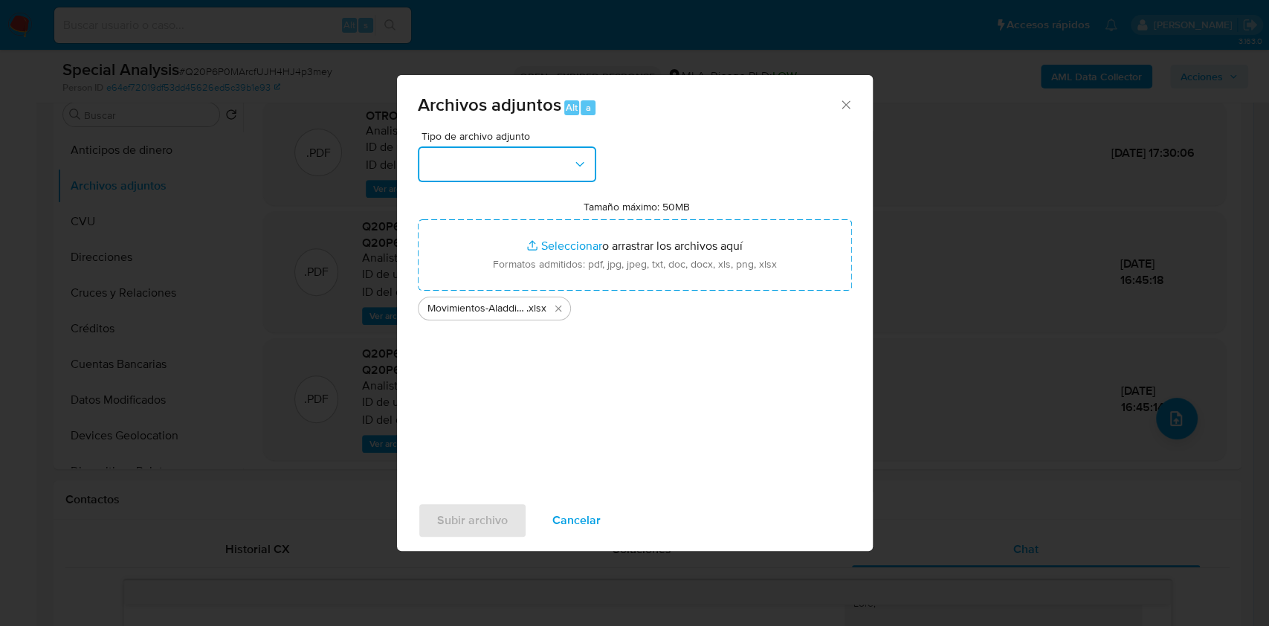
click at [485, 169] on button "button" at bounding box center [507, 164] width 178 height 36
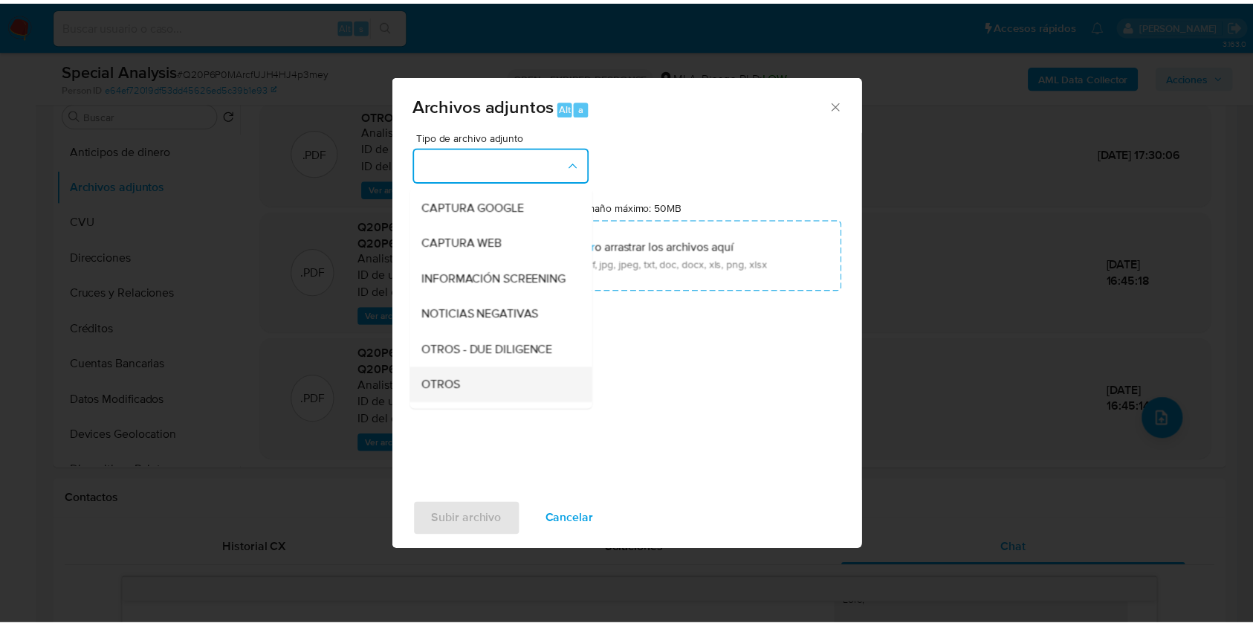
scroll to position [198, 0]
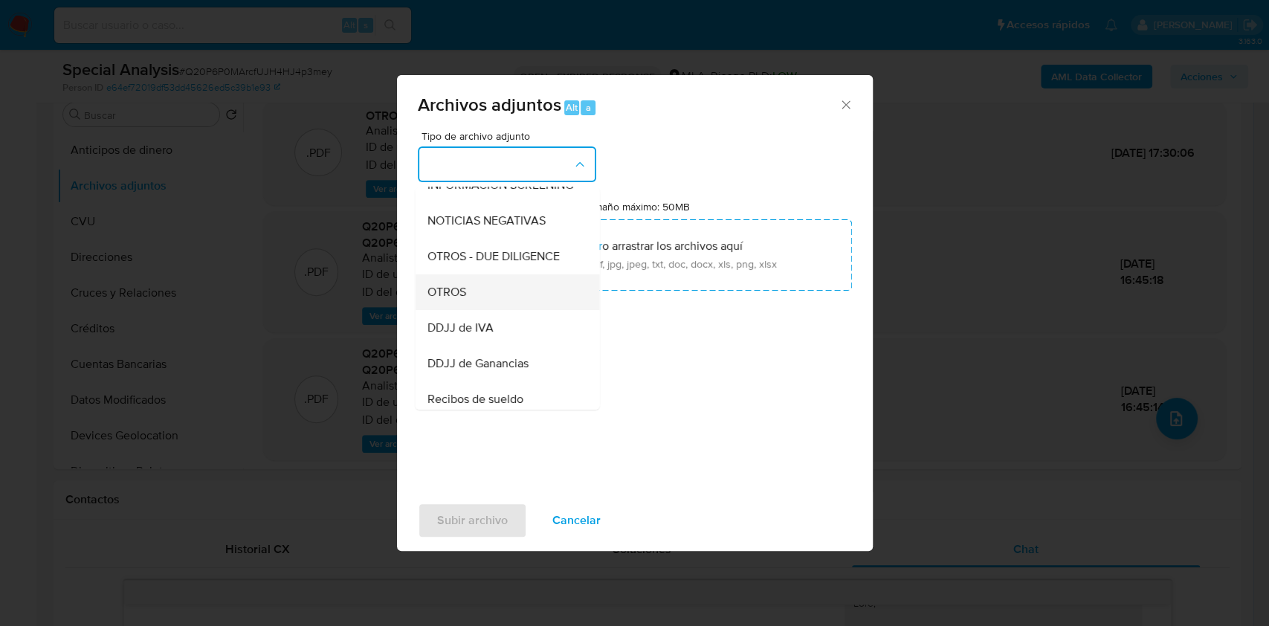
click at [466, 300] on div "OTROS" at bounding box center [503, 292] width 152 height 36
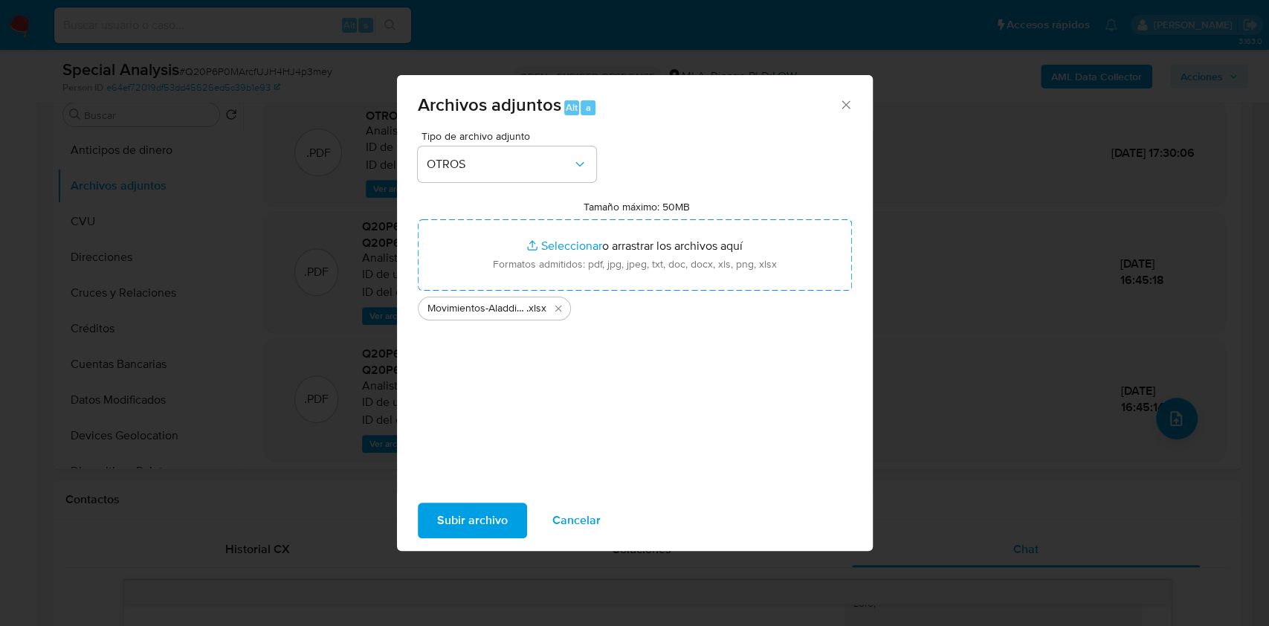
click at [467, 511] on span "Subir archivo" at bounding box center [472, 520] width 71 height 33
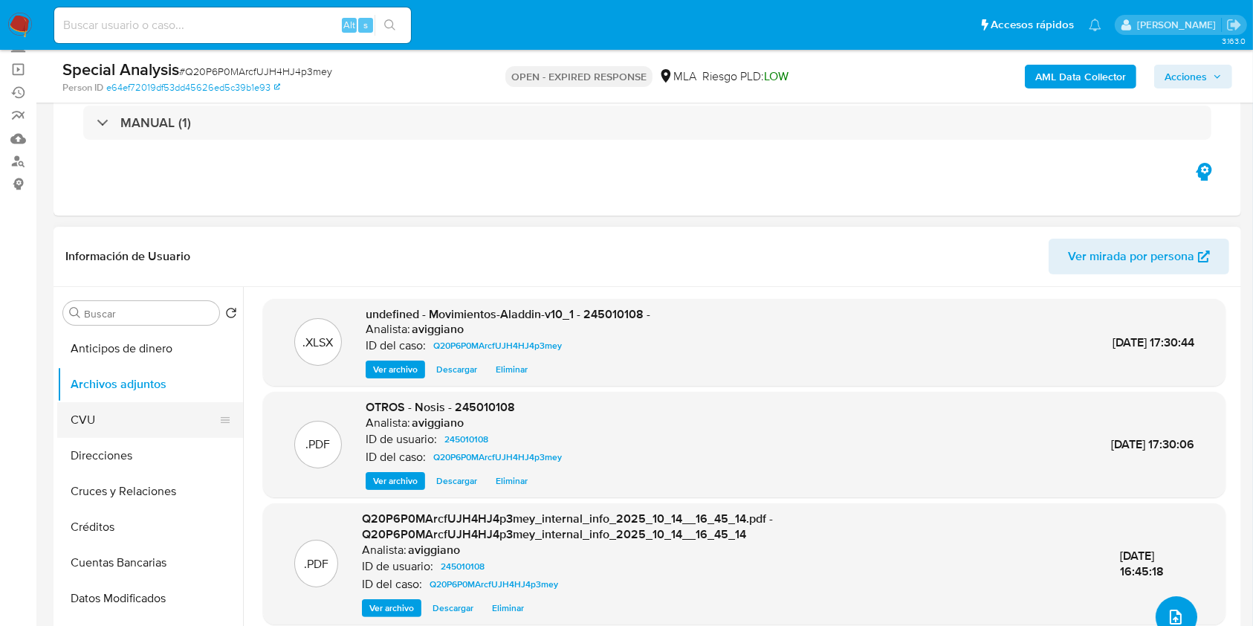
scroll to position [297, 0]
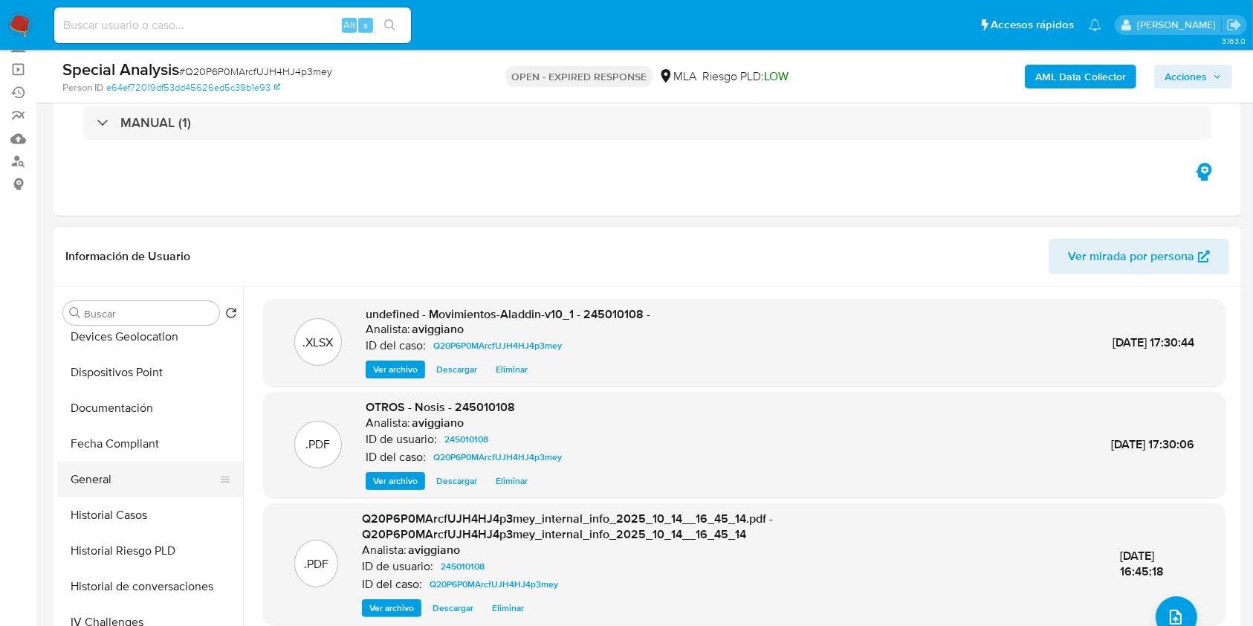
click at [143, 479] on button "General" at bounding box center [144, 480] width 174 height 36
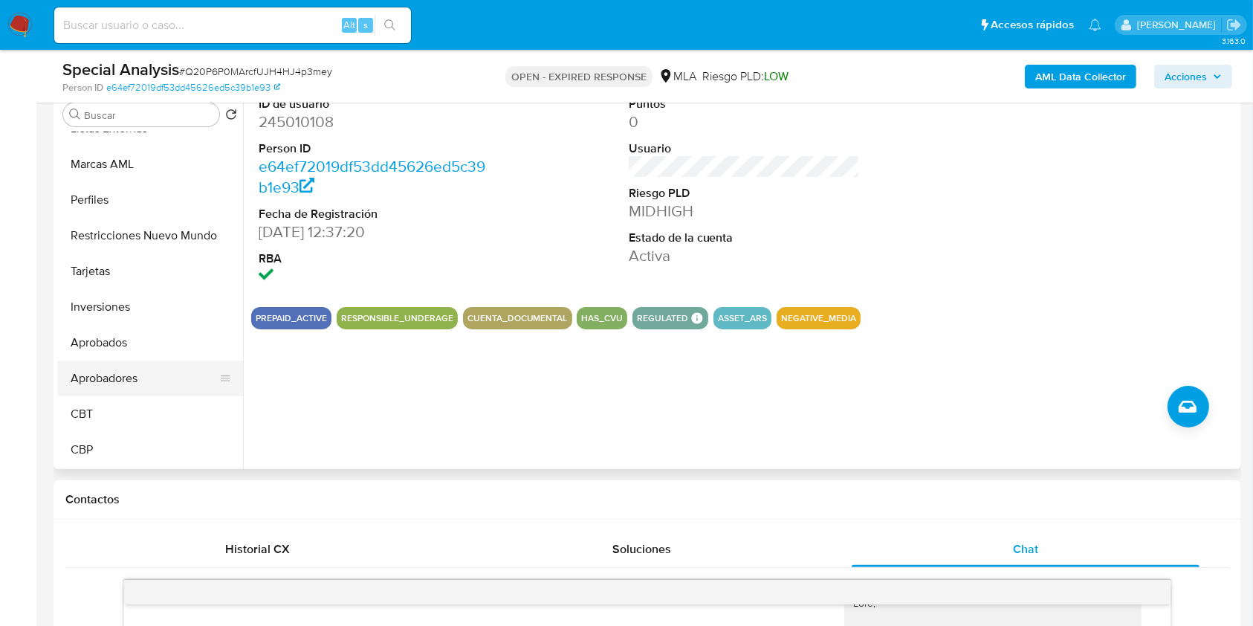
click at [190, 389] on button "Aprobadores" at bounding box center [144, 379] width 174 height 36
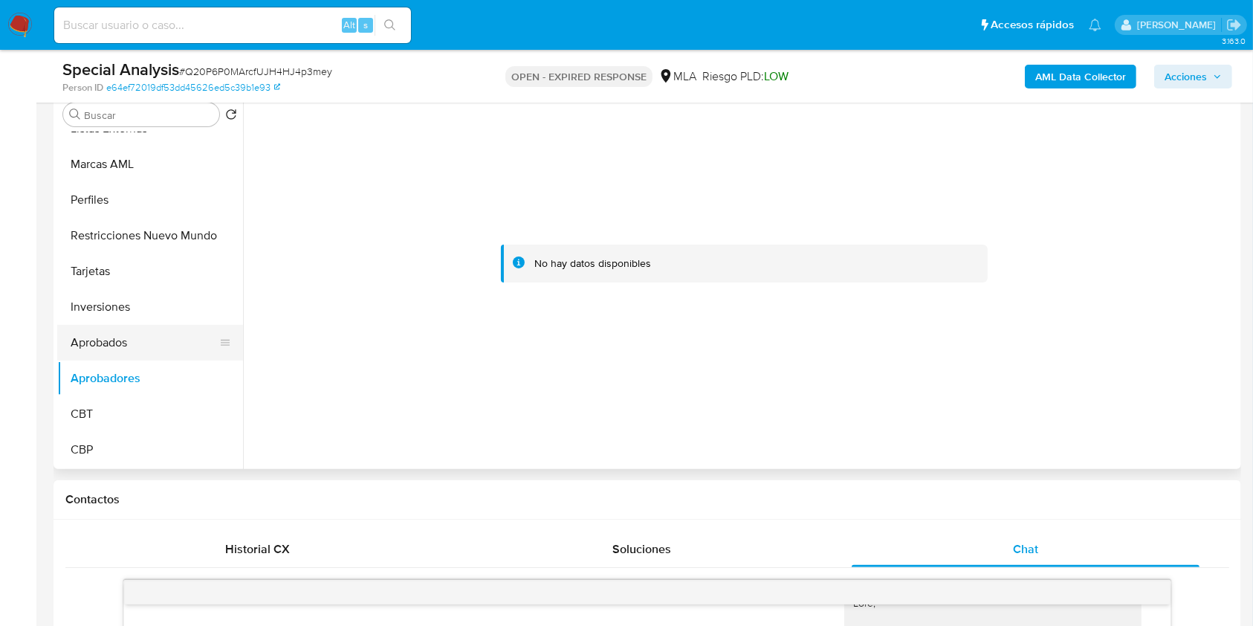
click at [180, 342] on button "Aprobados" at bounding box center [144, 343] width 174 height 36
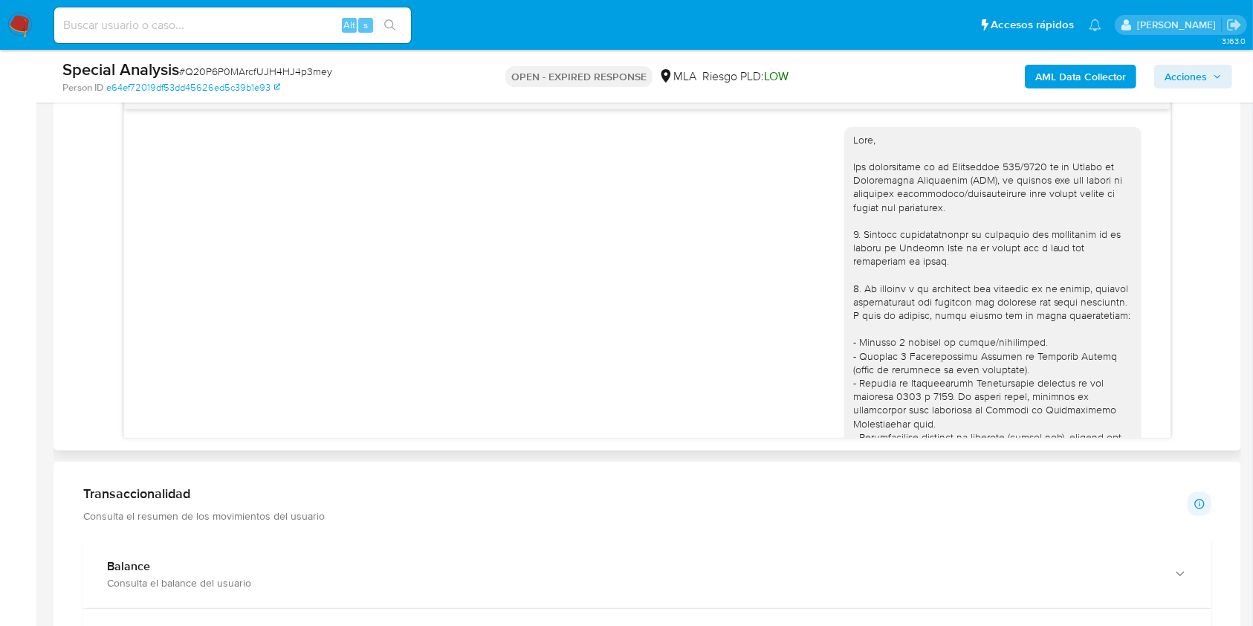
scroll to position [527, 0]
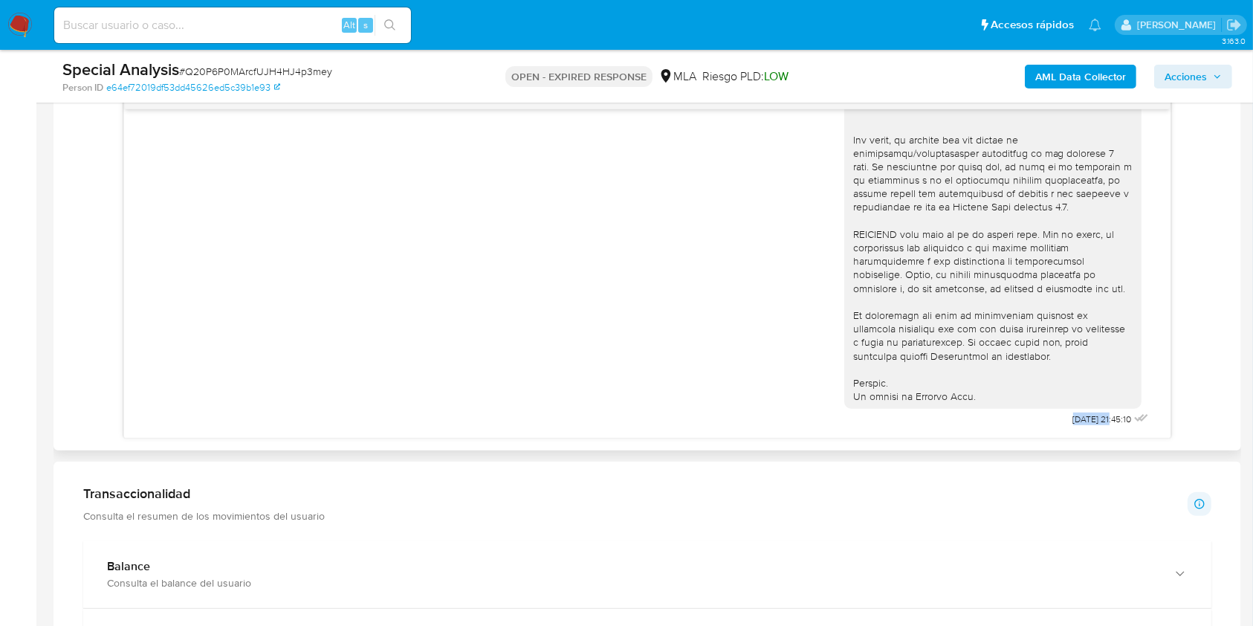
drag, startPoint x: 1033, startPoint y: 410, endPoint x: 1082, endPoint y: 413, distance: 48.4
click at [1082, 413] on div "06/08/2025 21:45:10" at bounding box center [998, 23] width 308 height 814
drag, startPoint x: 1082, startPoint y: 419, endPoint x: 1040, endPoint y: 418, distance: 42.4
click at [1073, 418] on span "06/08/2025 21:45:10" at bounding box center [1102, 419] width 59 height 12
copy span "06/08/2025"
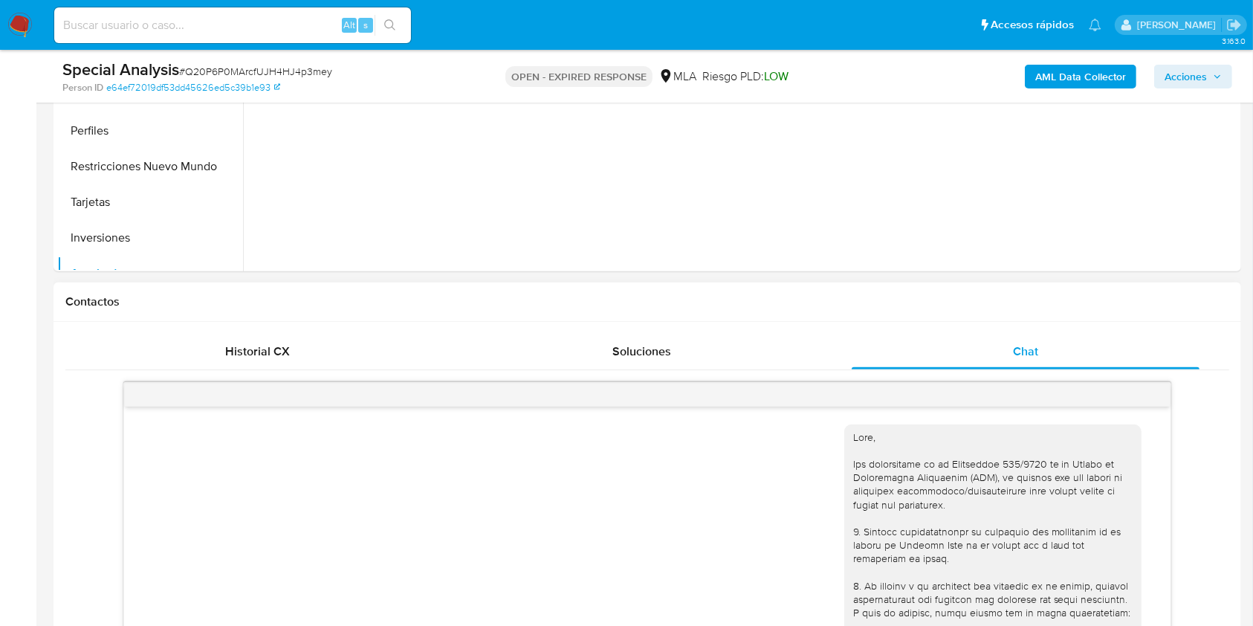
scroll to position [509, 0]
click at [117, 150] on button "KYC" at bounding box center [144, 157] width 174 height 36
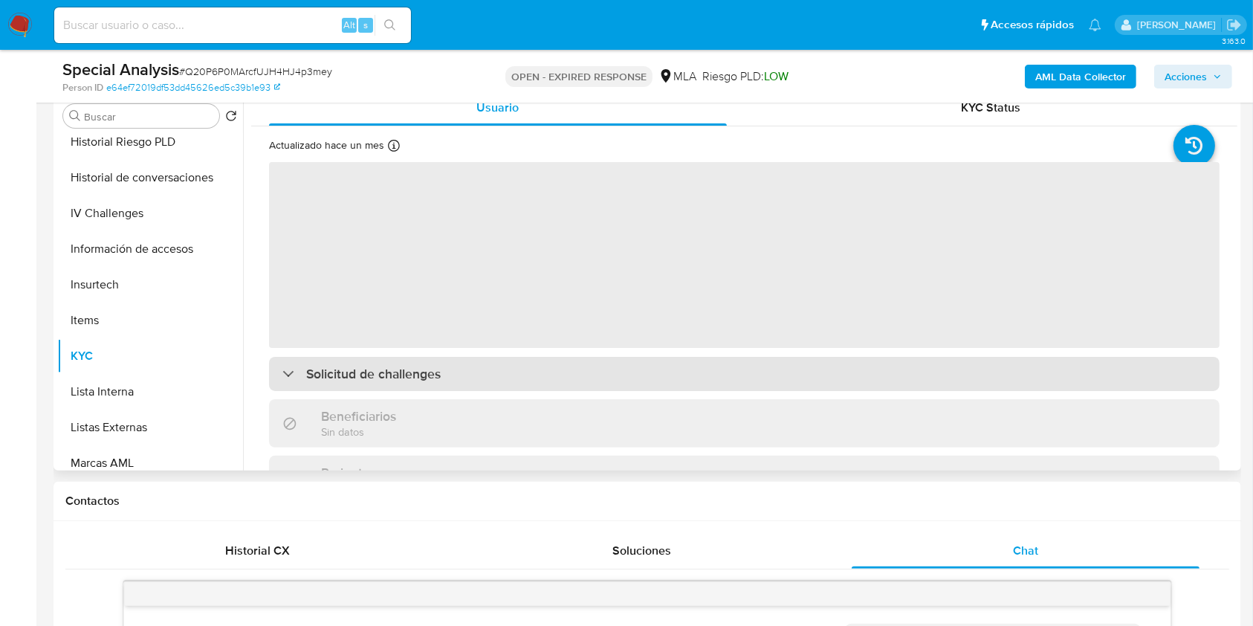
scroll to position [198, 0]
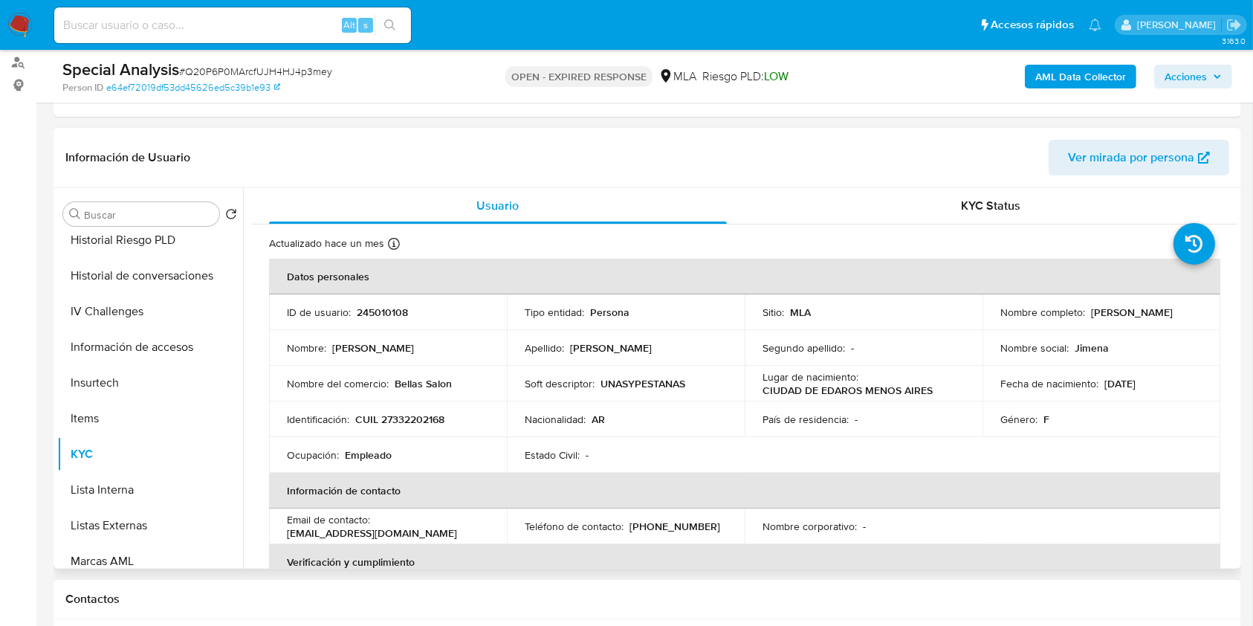
drag, startPoint x: 996, startPoint y: 317, endPoint x: 1106, endPoint y: 317, distance: 110.0
click at [1106, 317] on div "Nombre completo : Jimena Johanna Cabral" at bounding box center [1102, 312] width 202 height 13
copy p "Jimena Johanna Cabral"
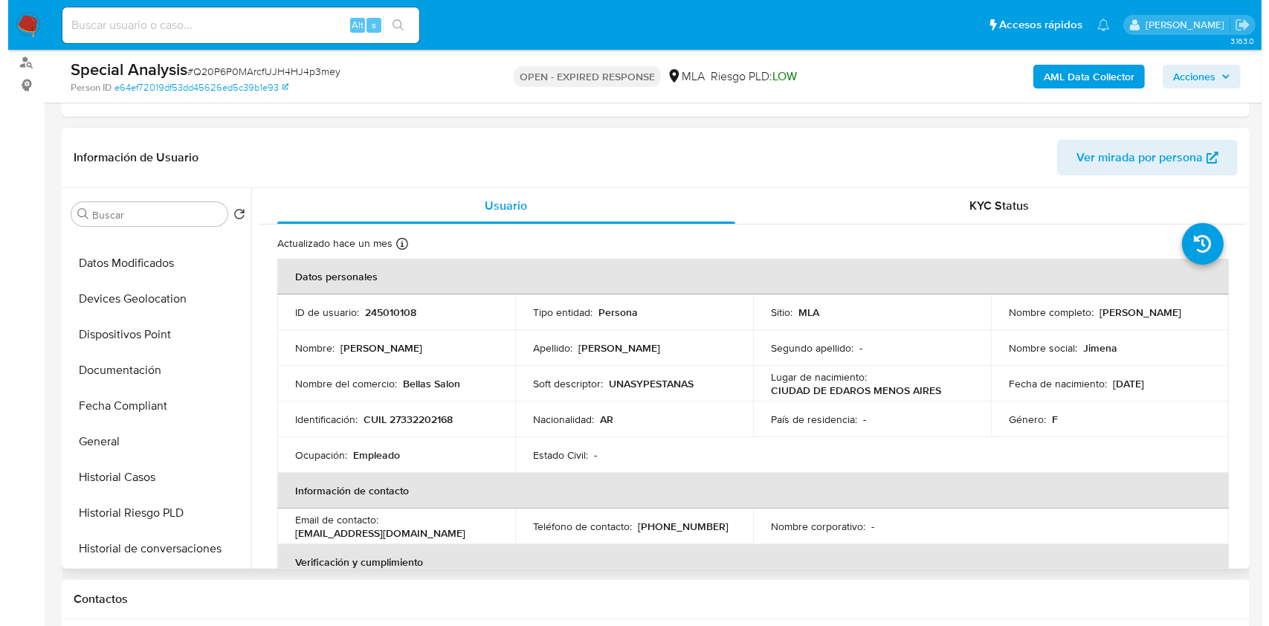
scroll to position [0, 0]
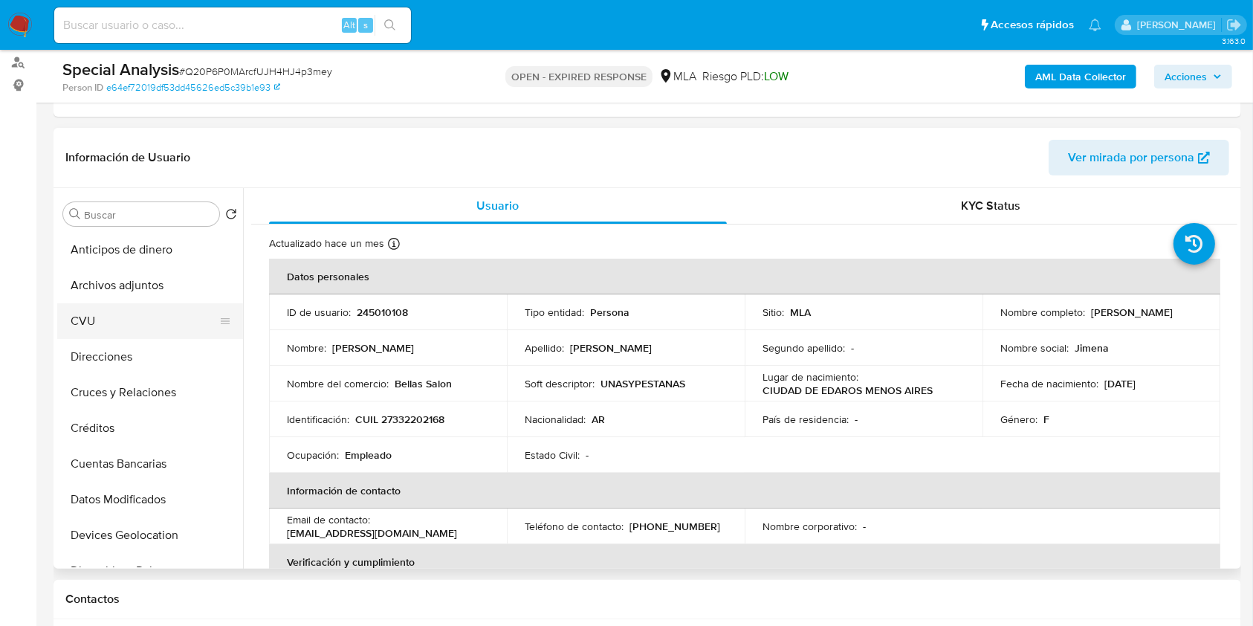
click at [157, 311] on button "CVU" at bounding box center [144, 321] width 174 height 36
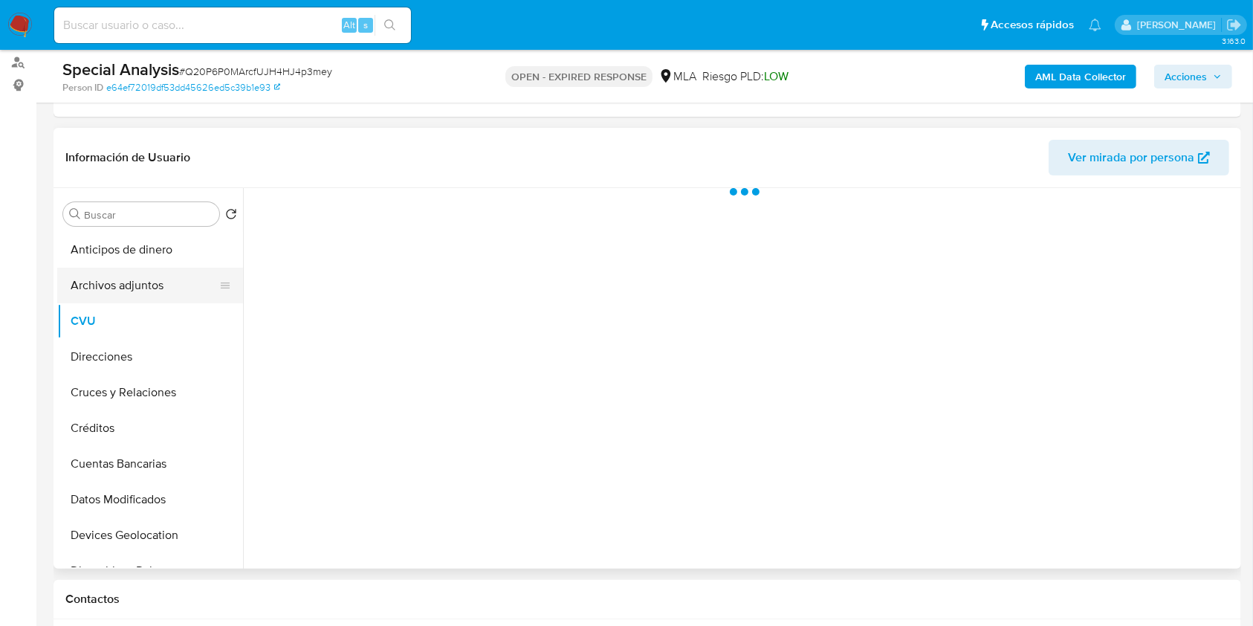
click at [152, 288] on button "Archivos adjuntos" at bounding box center [144, 286] width 174 height 36
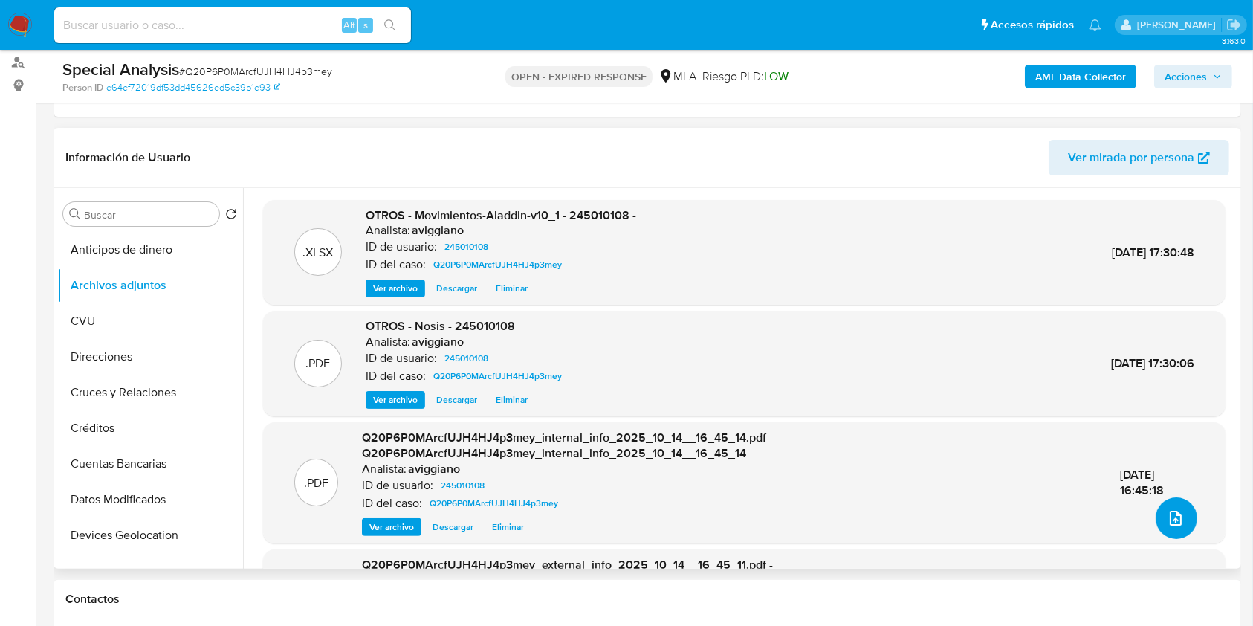
click at [1172, 507] on button "upload-file" at bounding box center [1177, 518] width 42 height 42
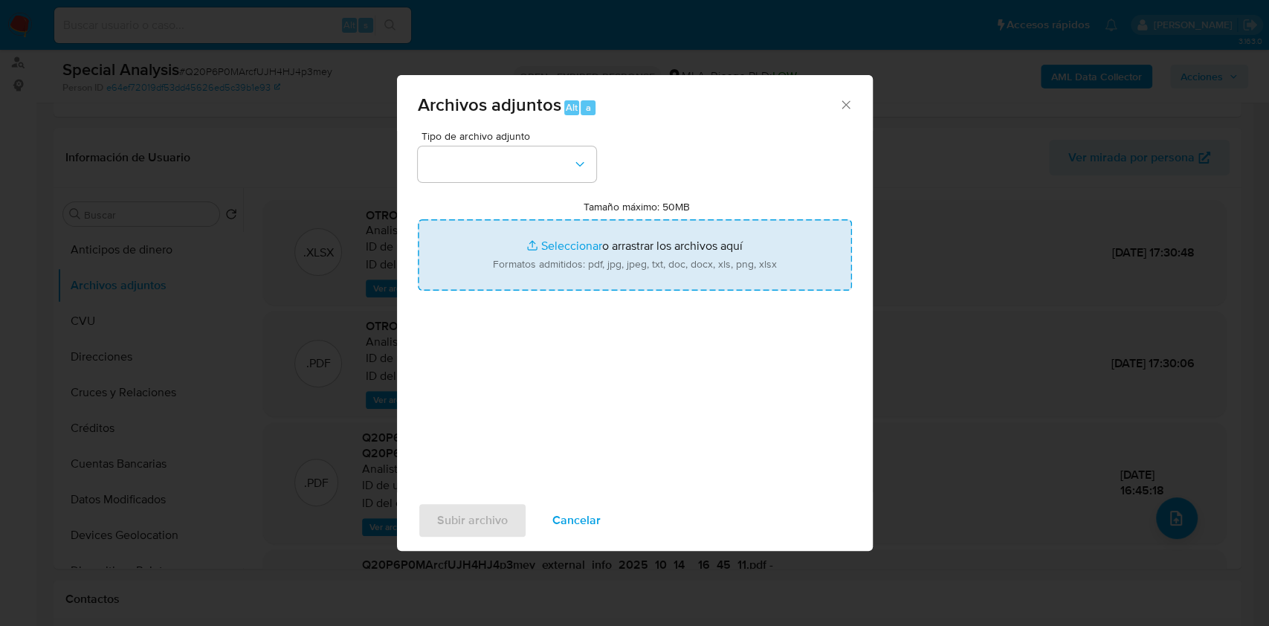
click at [740, 282] on input "Tamaño máximo: 50MB Seleccionar archivos" at bounding box center [635, 254] width 434 height 71
type input "C:\fakepath\Caselog Q20P6P0MArcfUJH4HJ4p3mey_2025_10_14_16_26_57.docx"
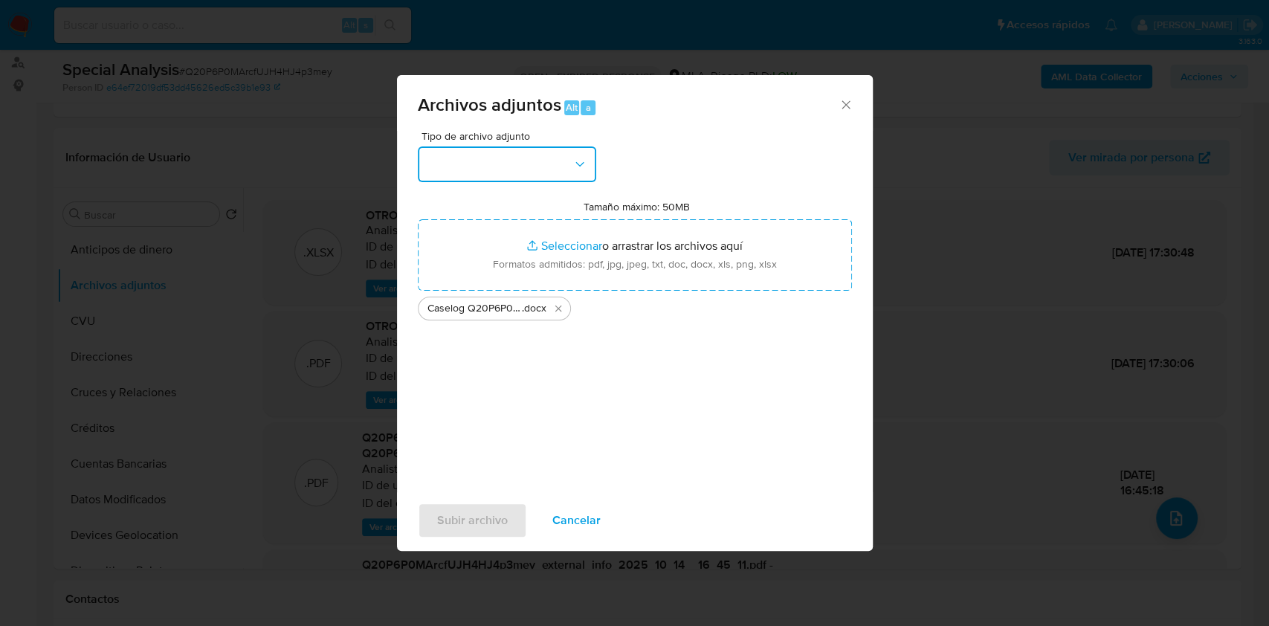
click at [503, 172] on button "button" at bounding box center [507, 164] width 178 height 36
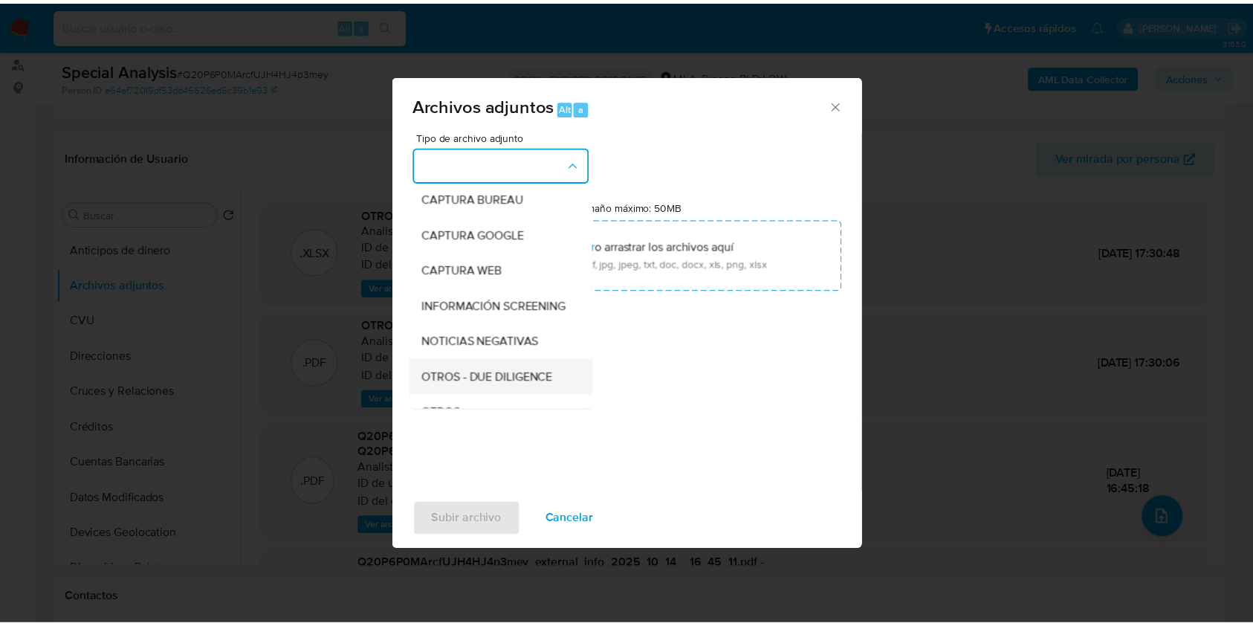
scroll to position [198, 0]
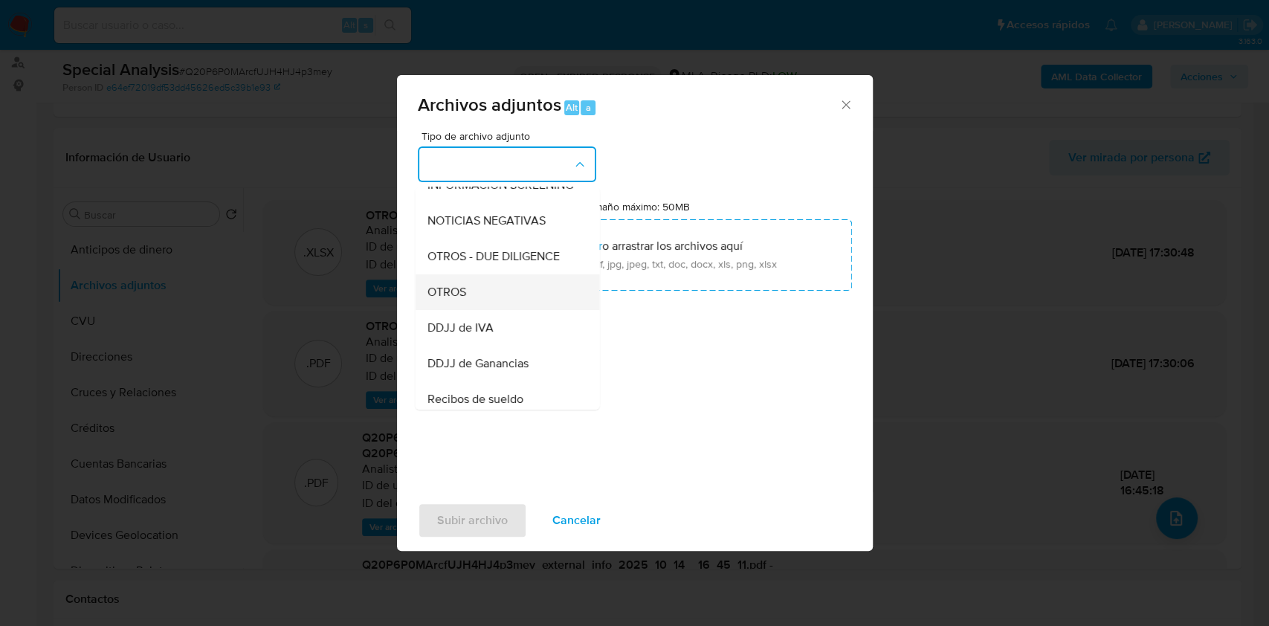
click at [471, 297] on div "OTROS" at bounding box center [503, 292] width 152 height 36
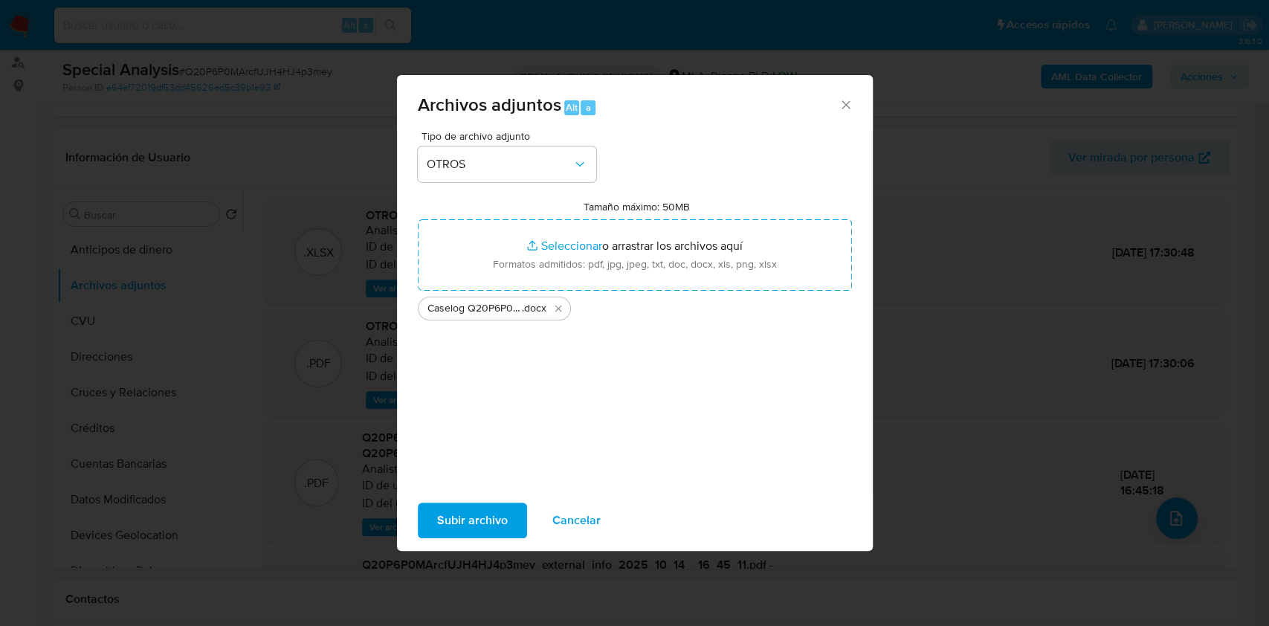
click at [471, 523] on span "Subir archivo" at bounding box center [472, 520] width 71 height 33
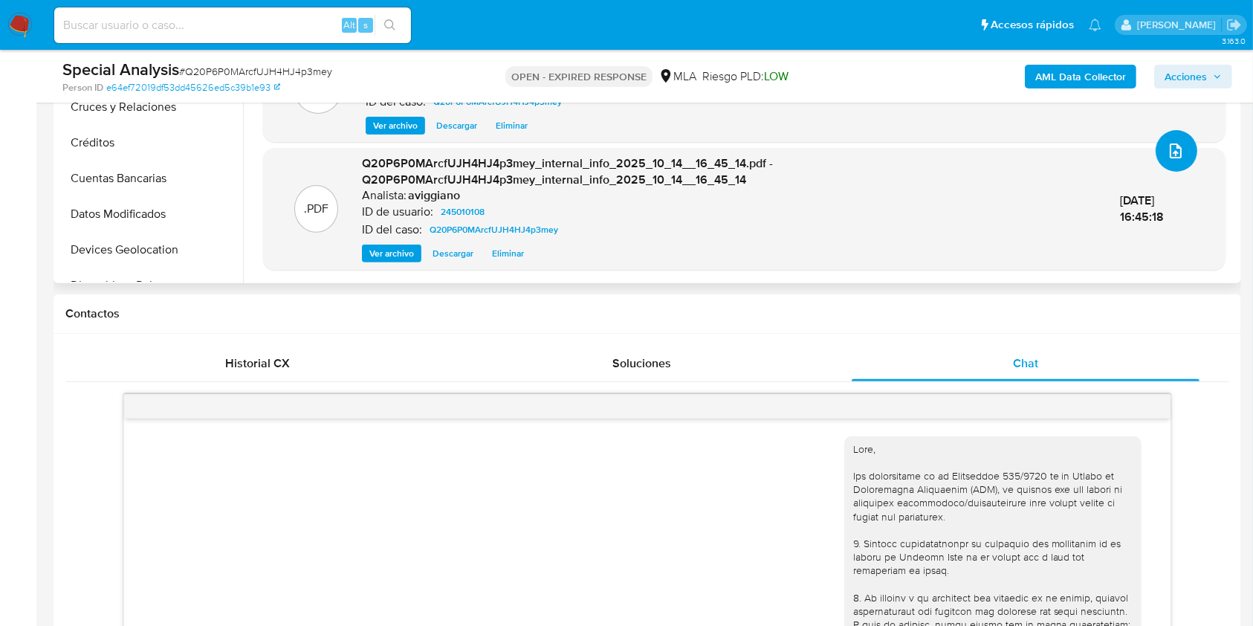
scroll to position [595, 0]
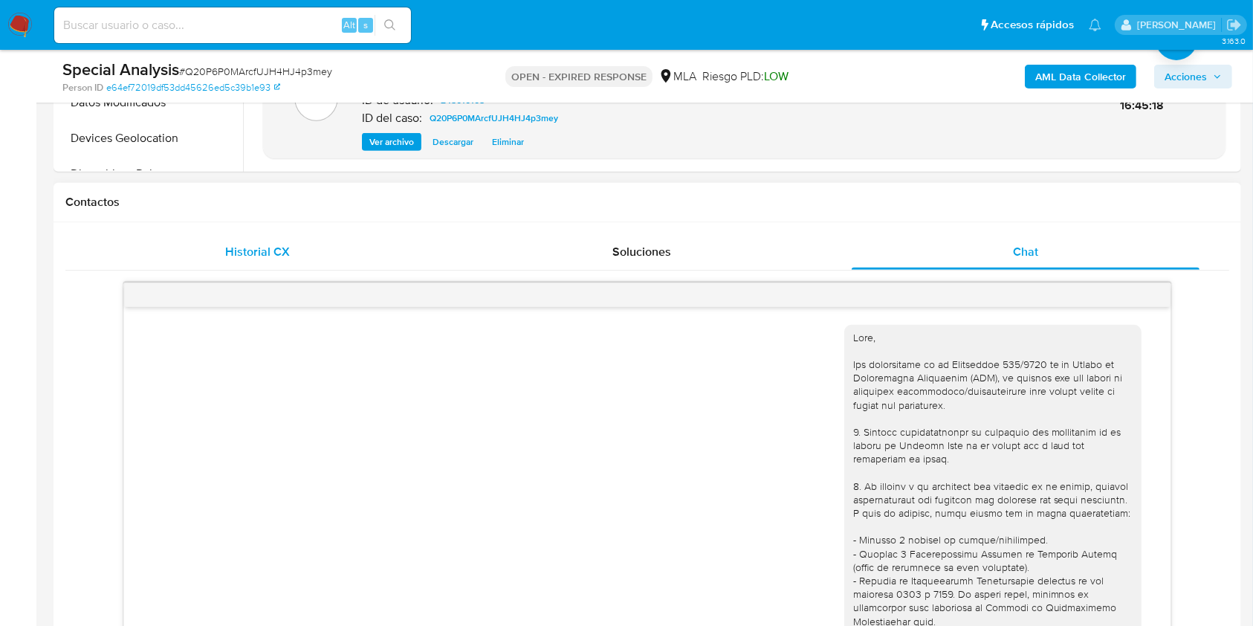
click at [196, 252] on div "Historial CX" at bounding box center [257, 252] width 349 height 36
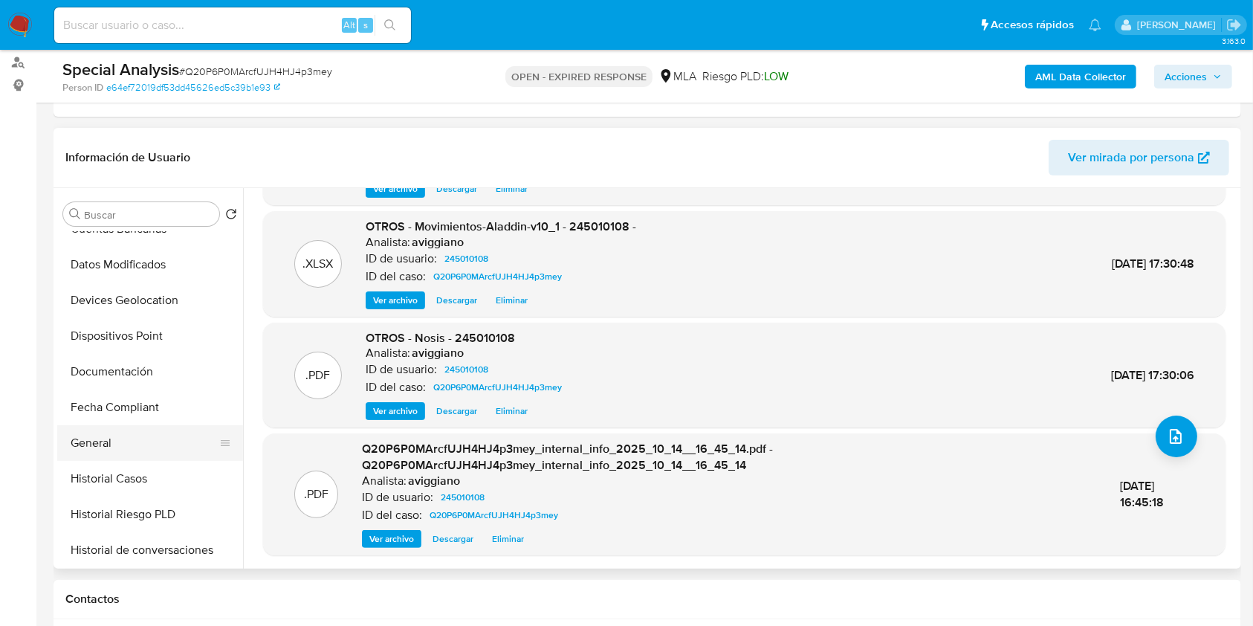
scroll to position [297, 0]
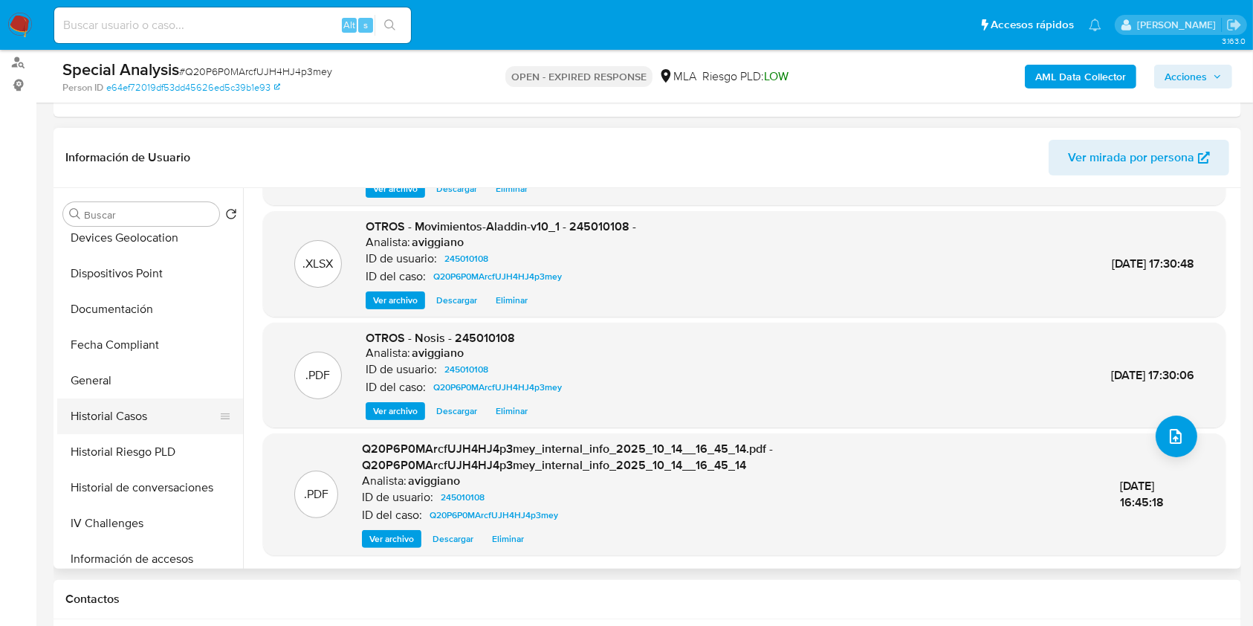
click at [131, 423] on button "Historial Casos" at bounding box center [144, 416] width 174 height 36
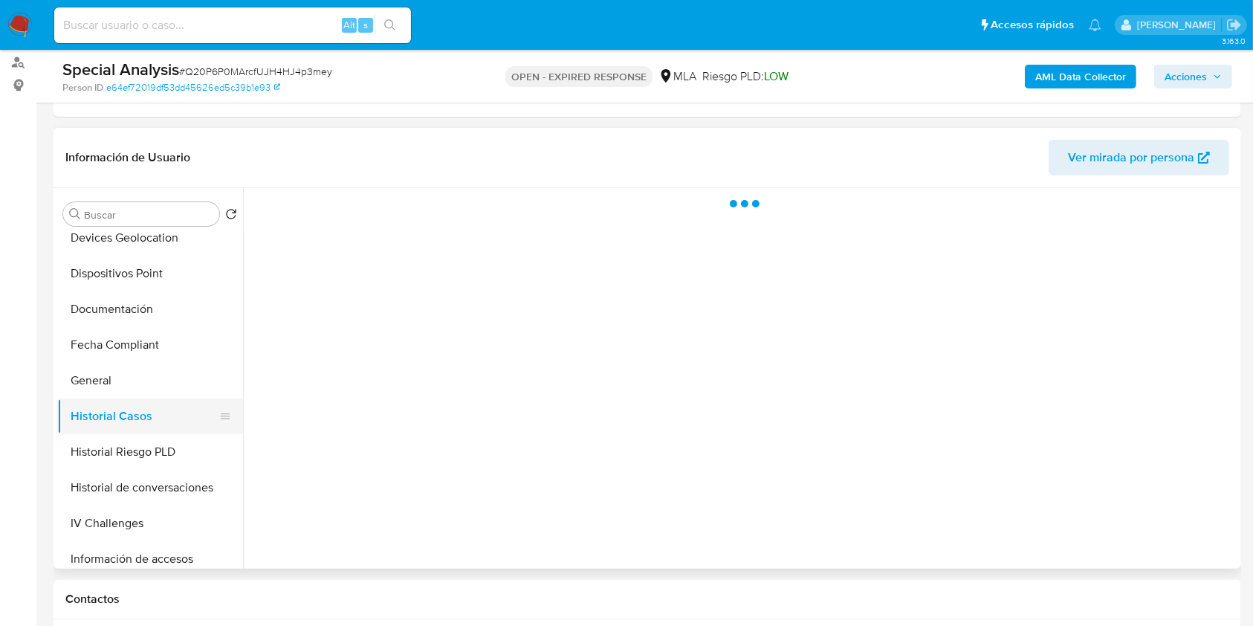
scroll to position [0, 0]
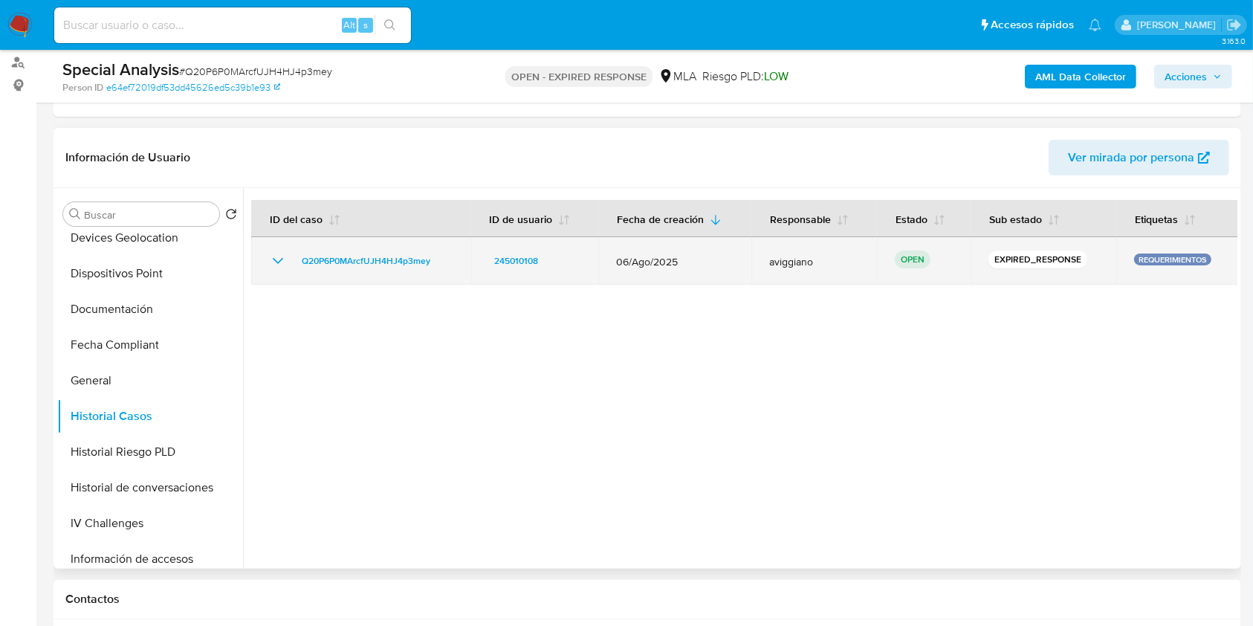
drag, startPoint x: 458, startPoint y: 259, endPoint x: 323, endPoint y: 245, distance: 135.3
click at [323, 245] on td "Q20P6P0MArcfUJH4HJ4p3mey" at bounding box center [360, 261] width 219 height 48
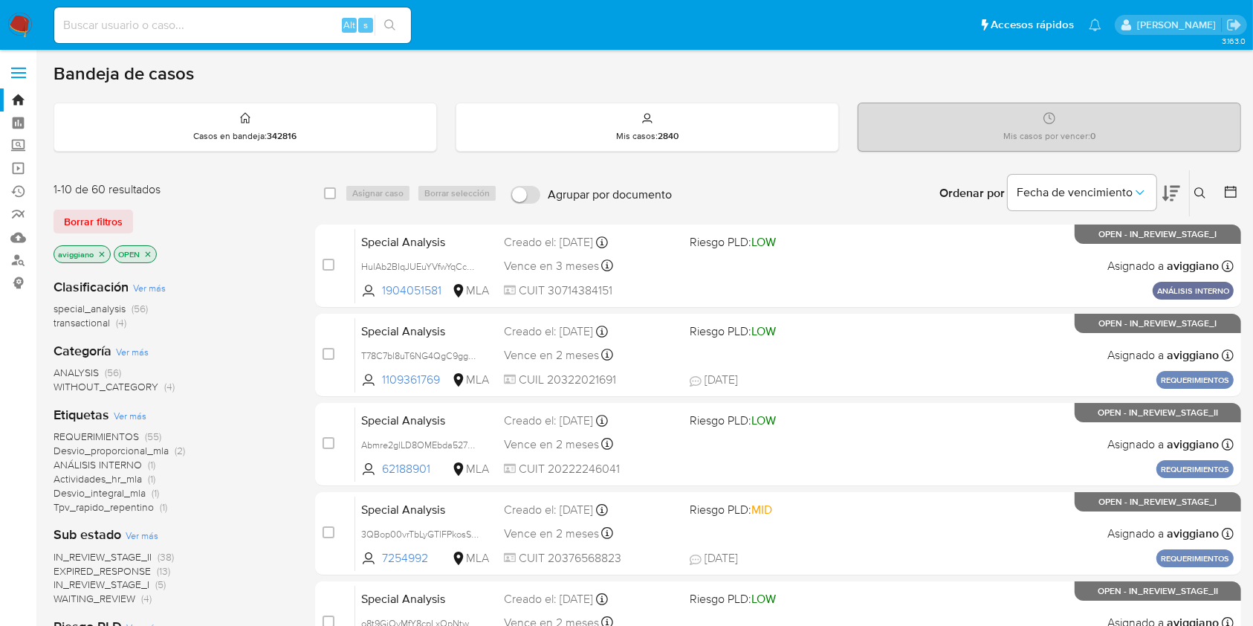
click at [1202, 194] on icon at bounding box center [1200, 192] width 11 height 11
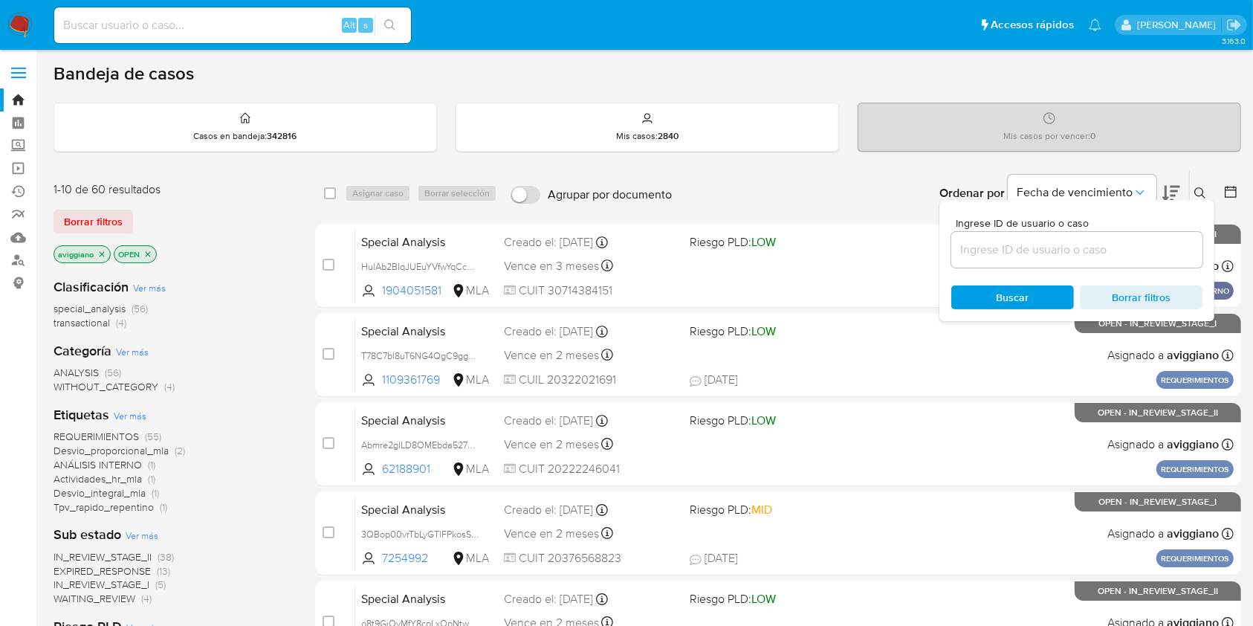
click at [1131, 252] on input at bounding box center [1077, 249] width 251 height 19
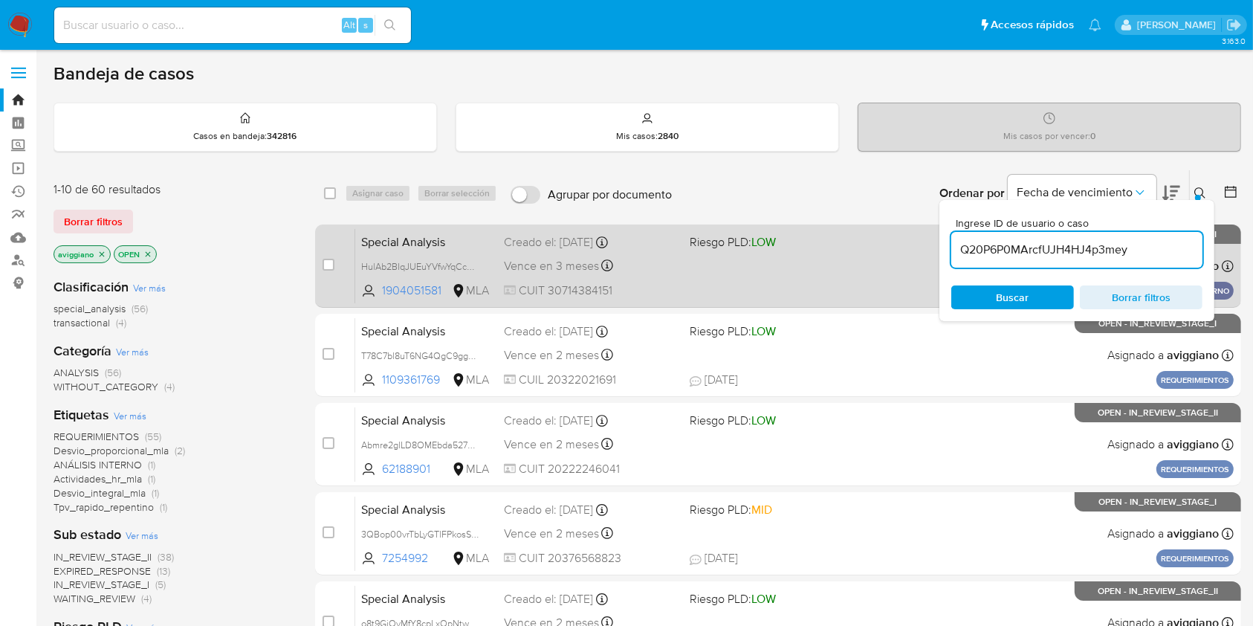
type input "Q20P6P0MArcfUJH4HJ4p3mey"
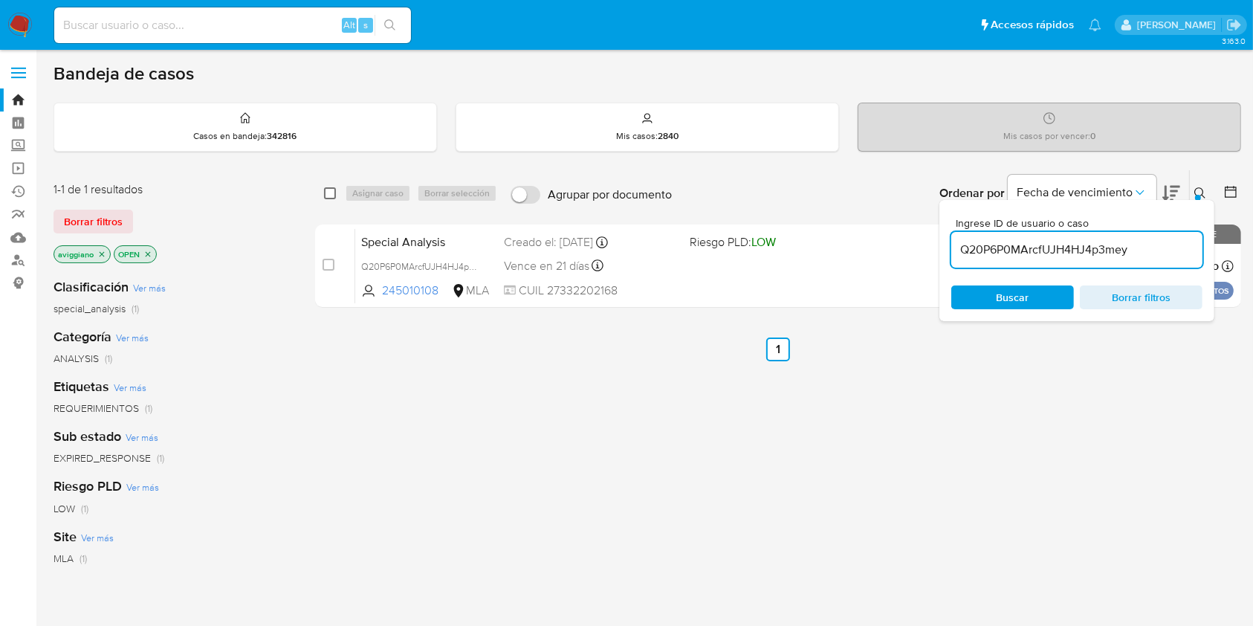
click at [327, 193] on input "checkbox" at bounding box center [330, 193] width 12 height 12
checkbox input "true"
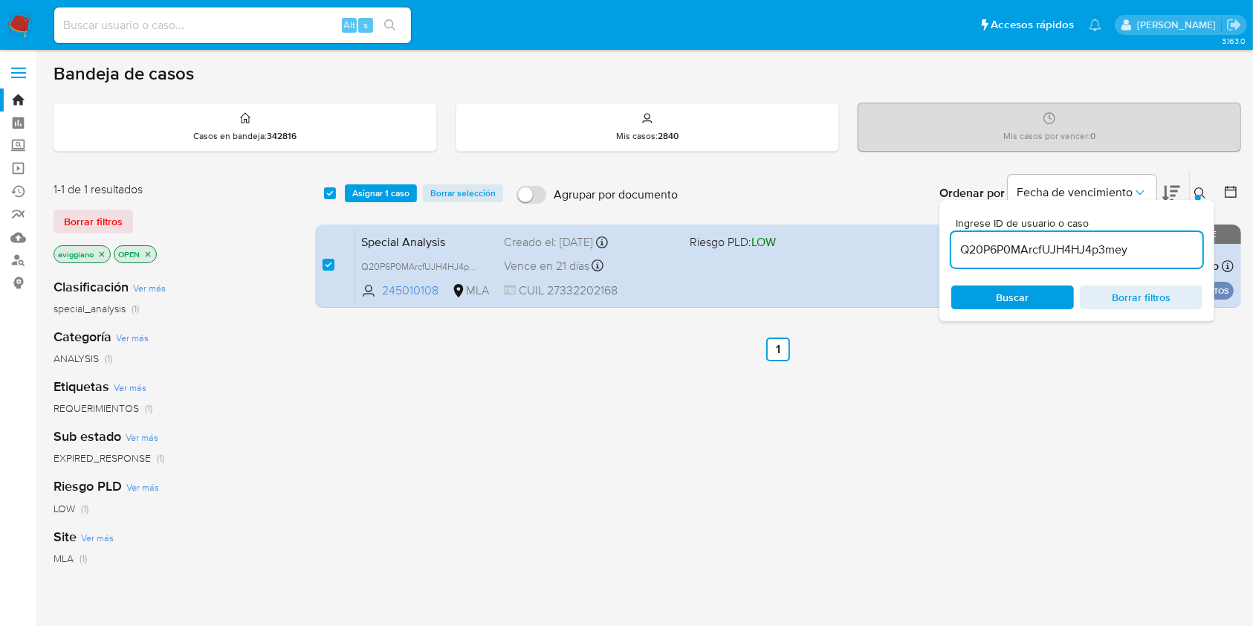
click at [343, 193] on div "select-all-cases-checkbox Asignar 1 caso Borrar selección" at bounding box center [416, 193] width 185 height 18
click at [347, 197] on button "Asignar 1 caso" at bounding box center [381, 193] width 72 height 18
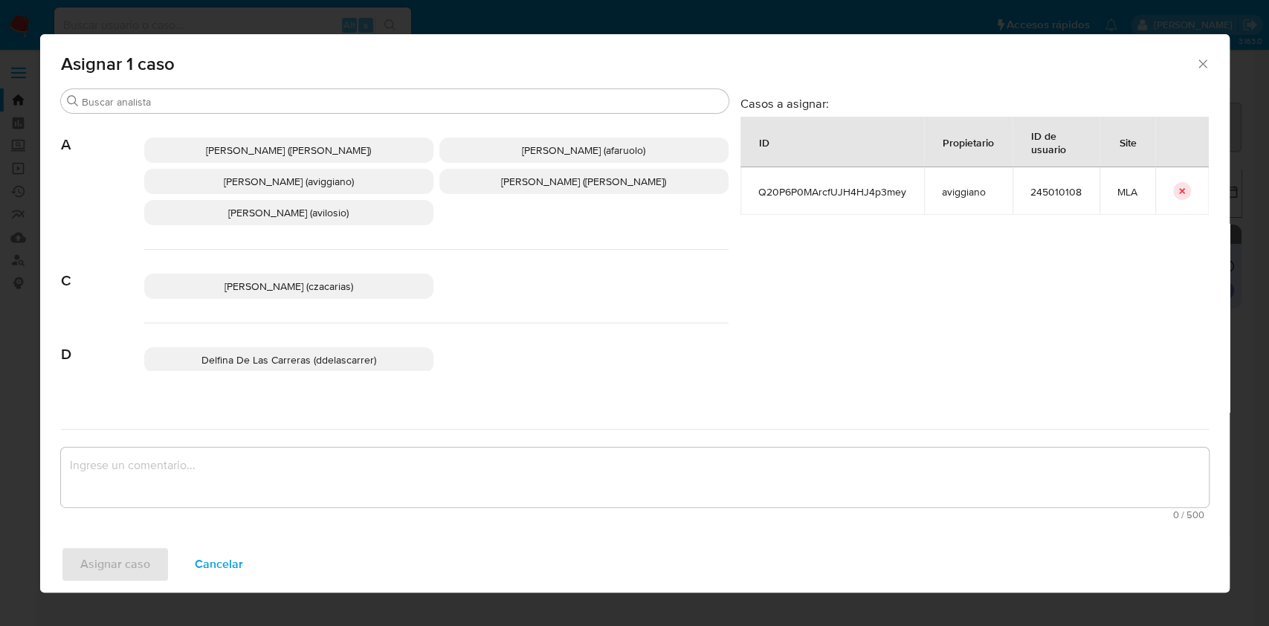
click at [278, 184] on span "[PERSON_NAME] (aviggiano)" at bounding box center [289, 181] width 130 height 15
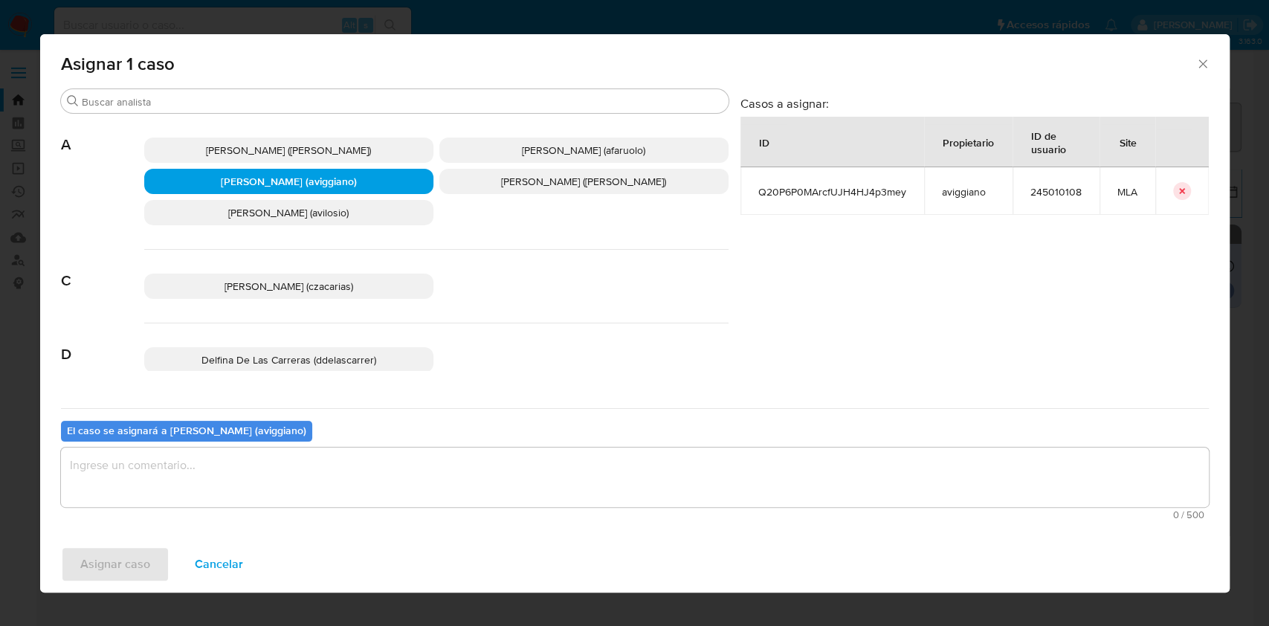
click at [155, 462] on textarea "assign-modal" at bounding box center [635, 477] width 1148 height 59
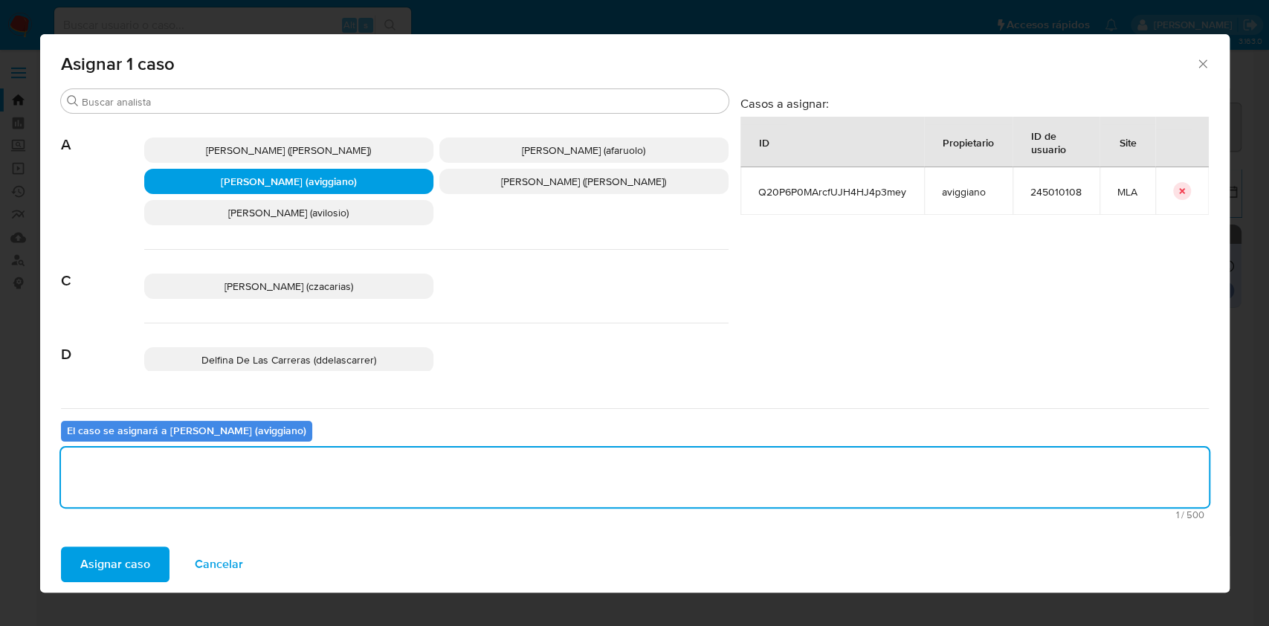
click at [97, 569] on span "Asignar caso" at bounding box center [115, 564] width 70 height 33
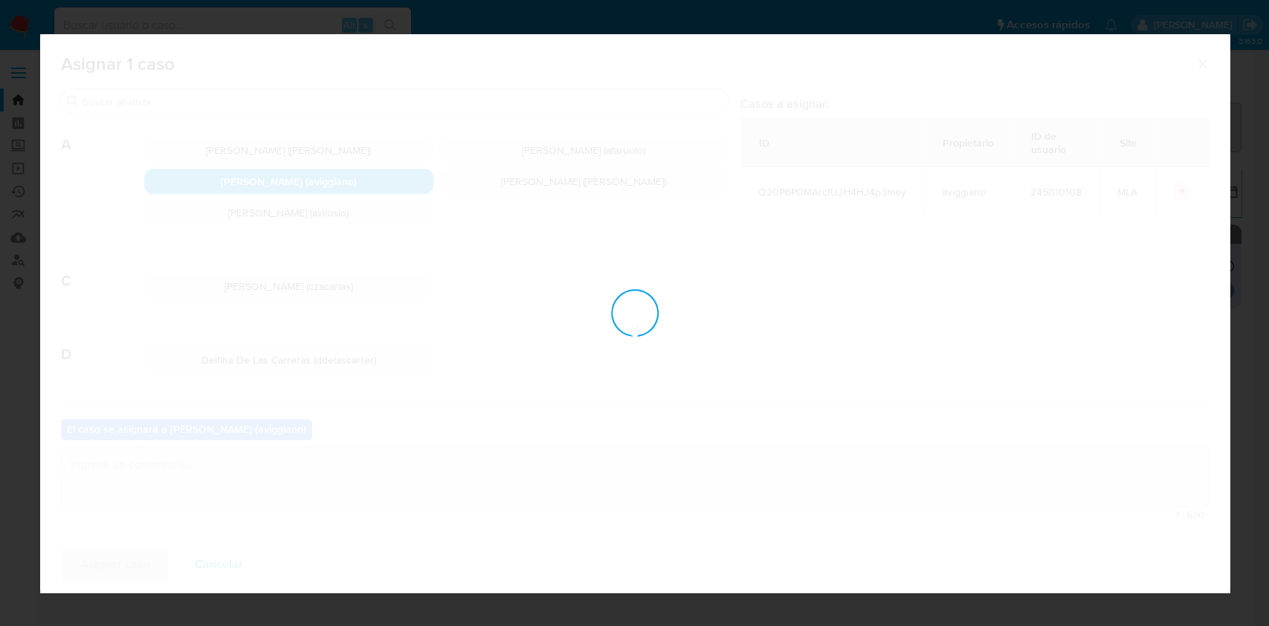
checkbox input "false"
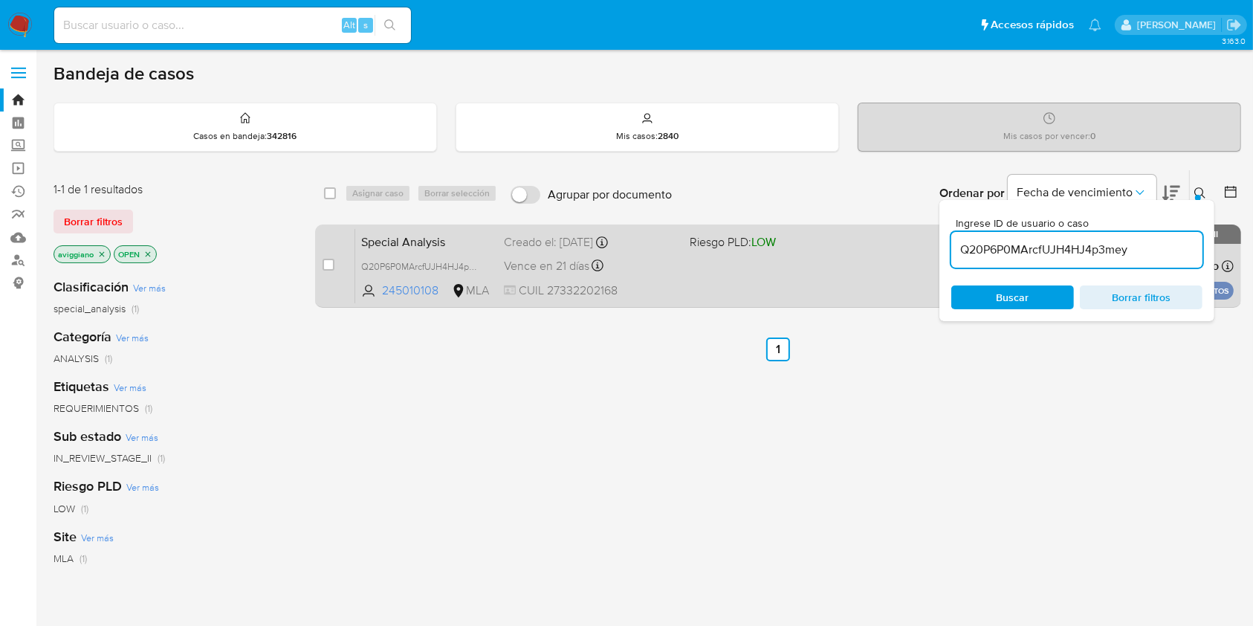
click at [797, 253] on div "Special Analysis Q20P6P0MArcfUJH4HJ4p3mey 245010108 MLA Riesgo PLD: LOW Creado …" at bounding box center [794, 265] width 879 height 75
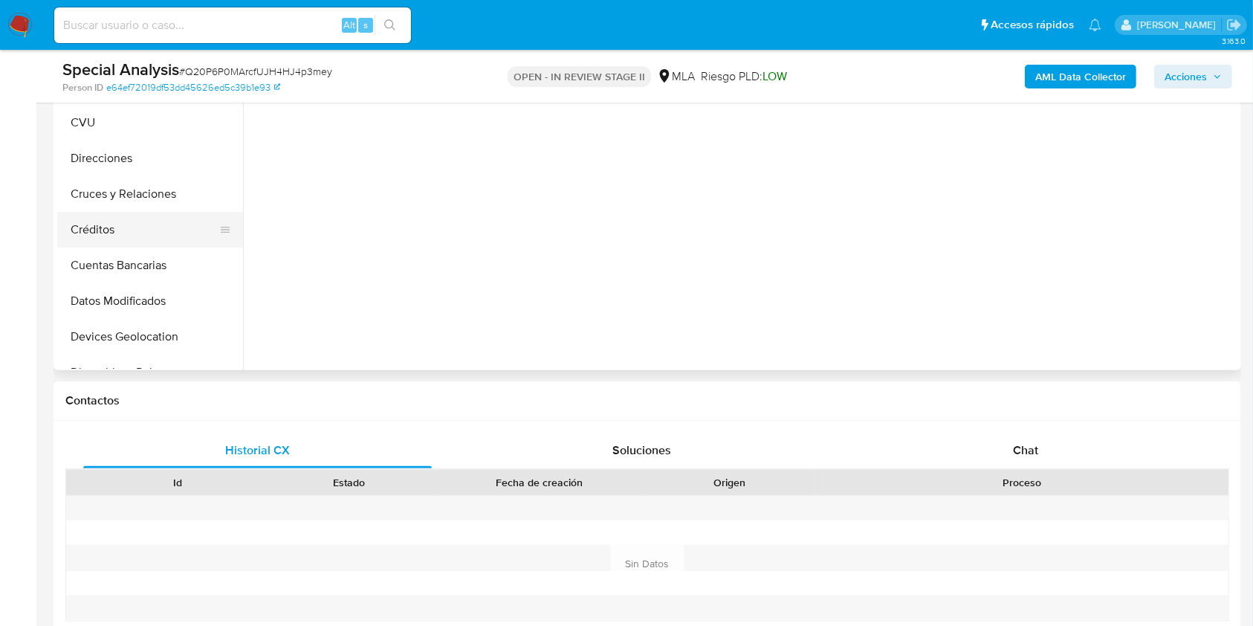
select select "10"
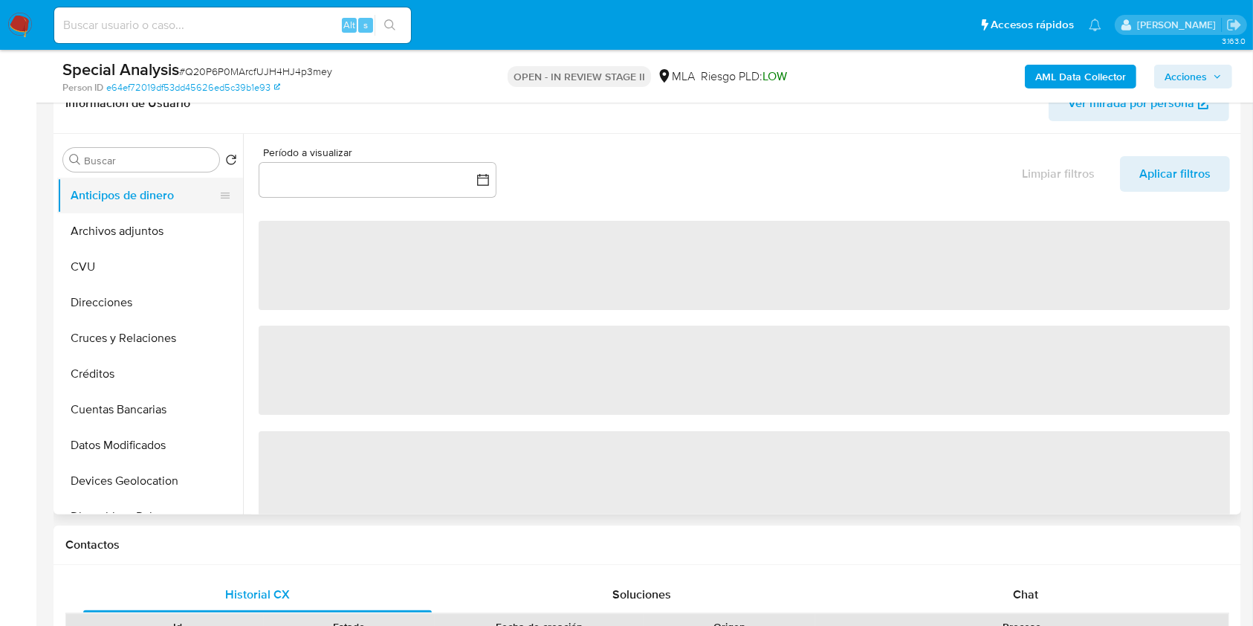
scroll to position [198, 0]
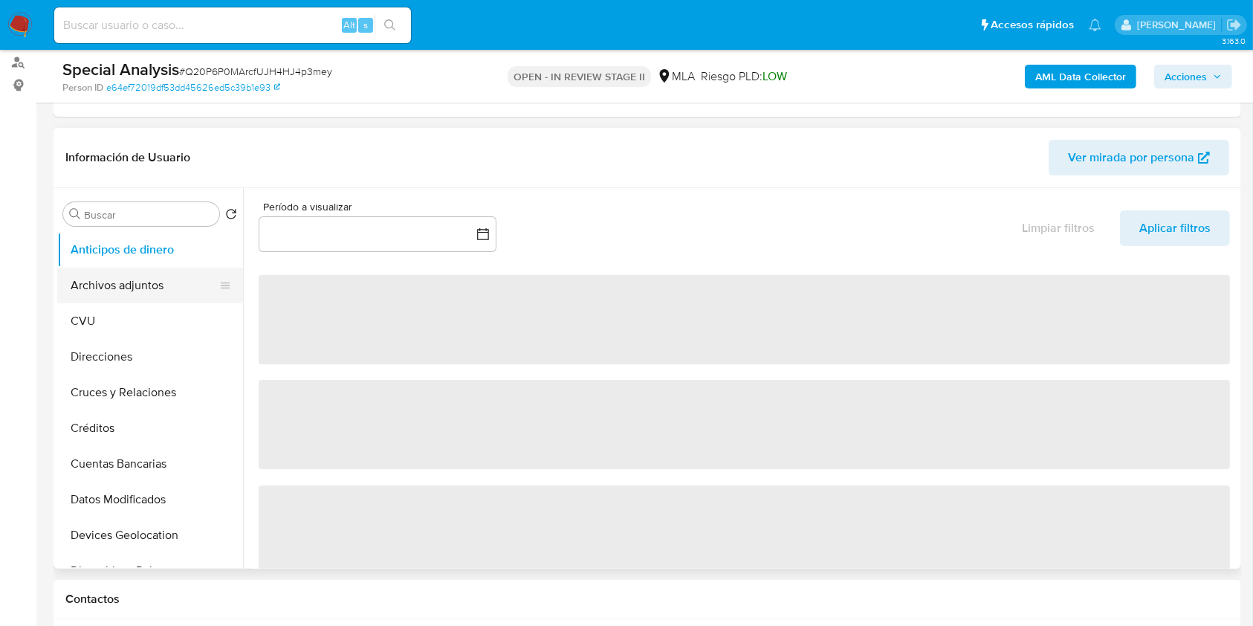
click at [140, 276] on button "Archivos adjuntos" at bounding box center [144, 286] width 174 height 36
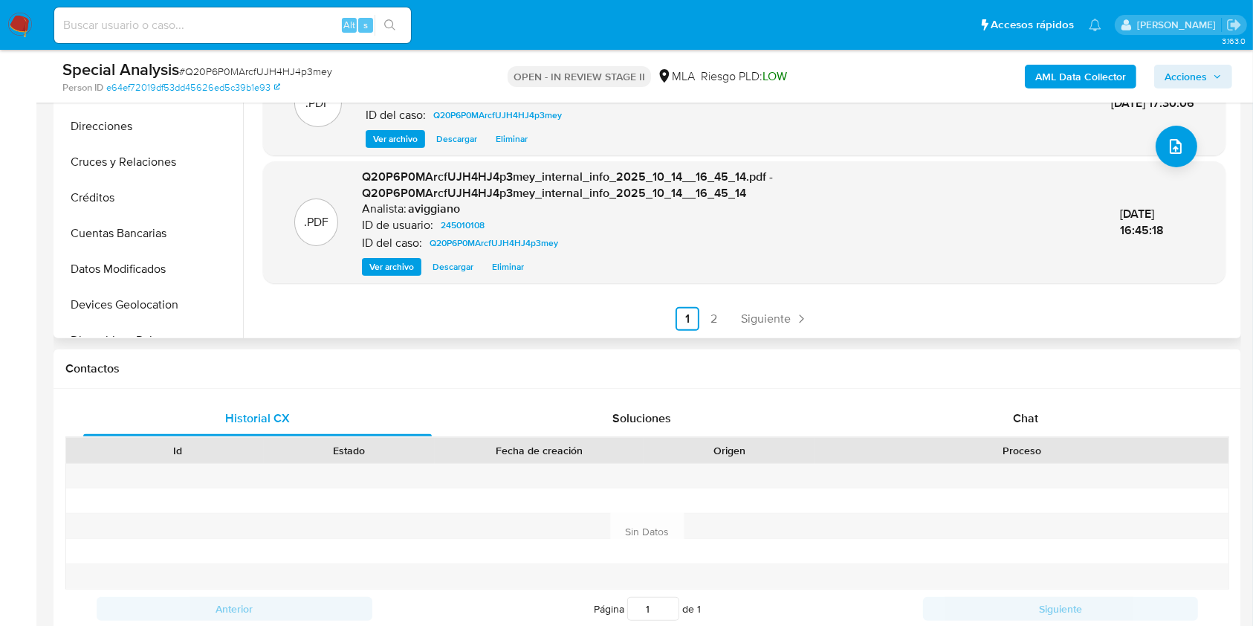
scroll to position [595, 0]
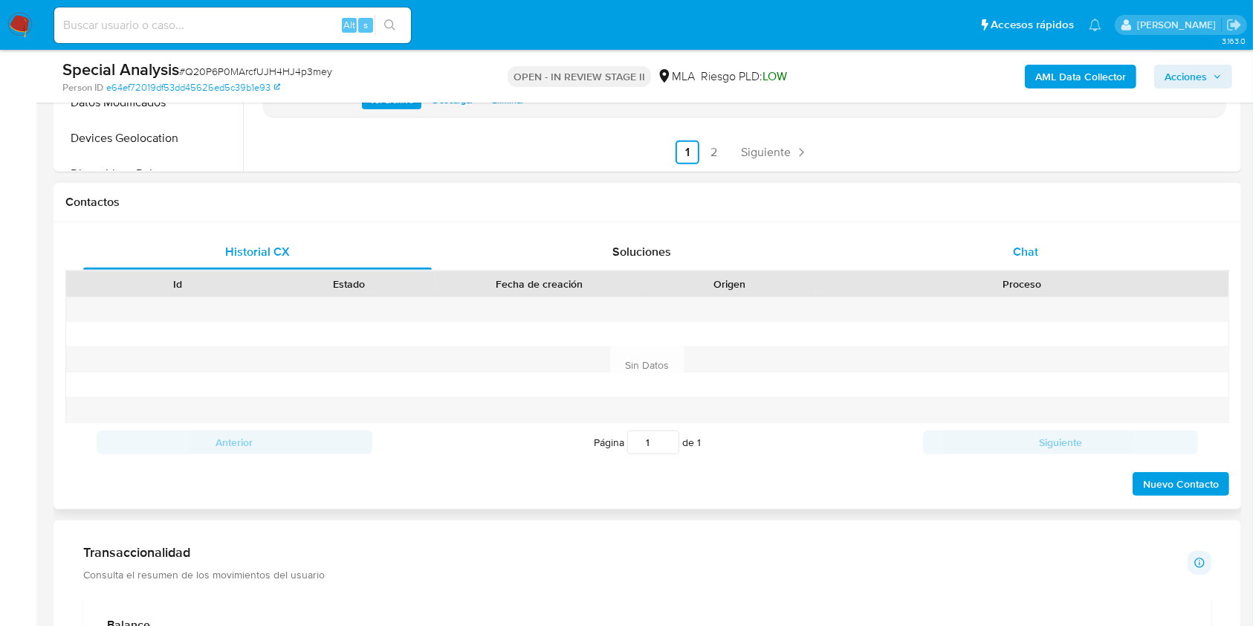
click at [1010, 255] on div "Chat" at bounding box center [1026, 252] width 349 height 36
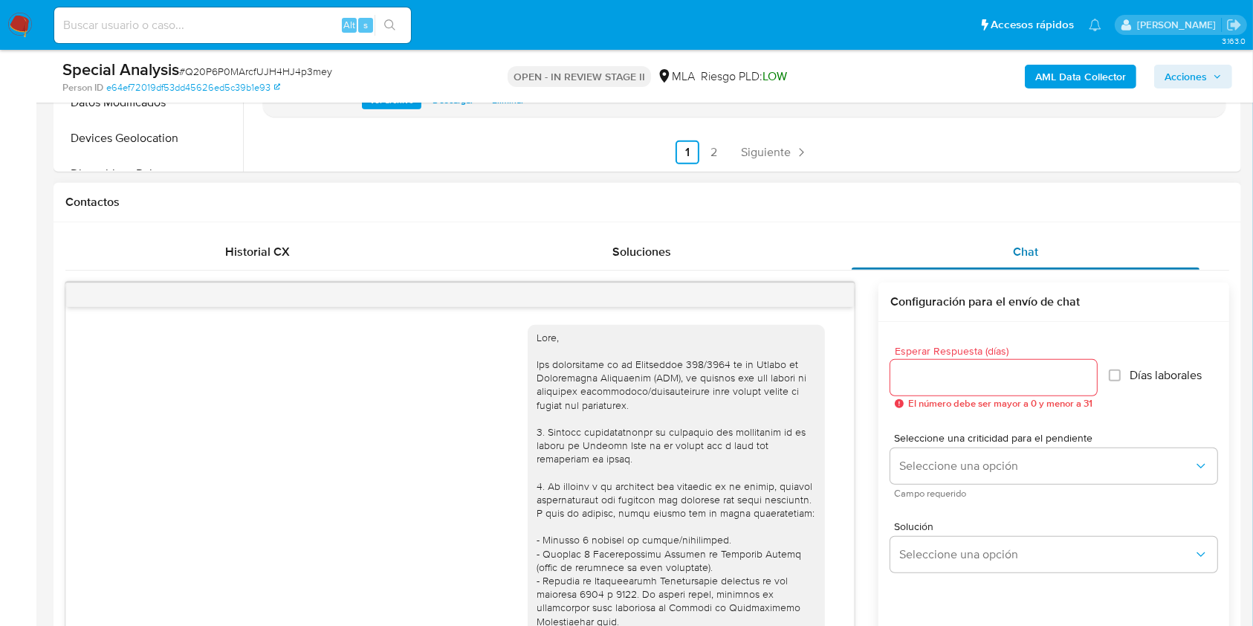
scroll to position [527, 0]
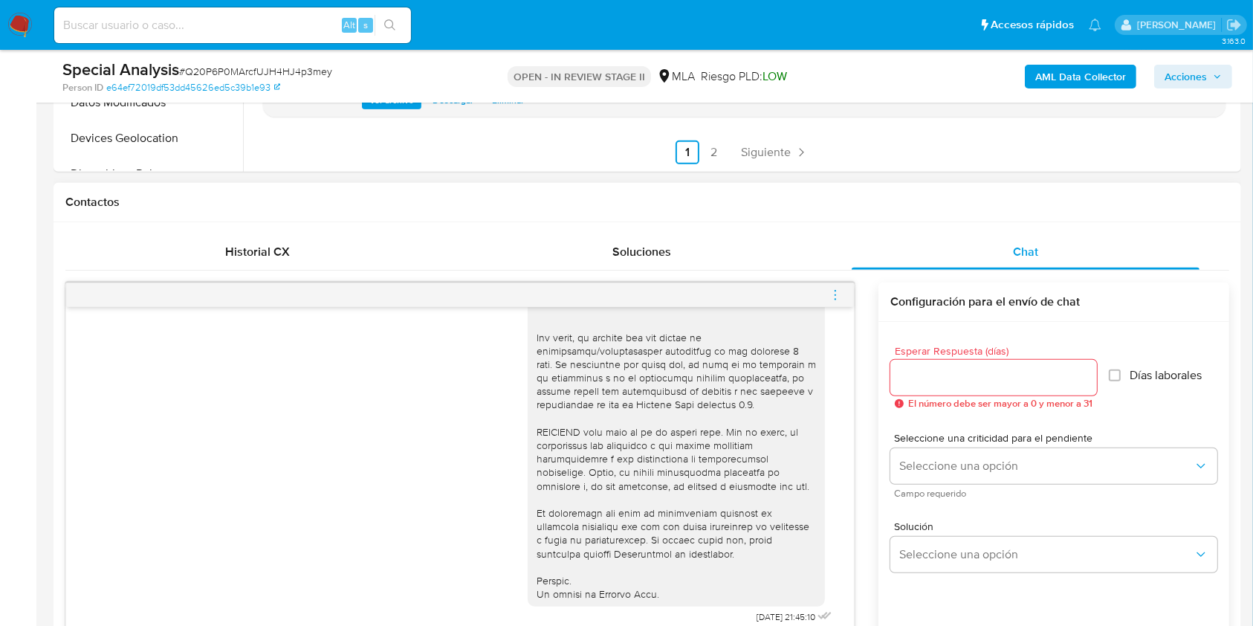
click at [837, 291] on icon "menu-action" at bounding box center [835, 294] width 13 height 13
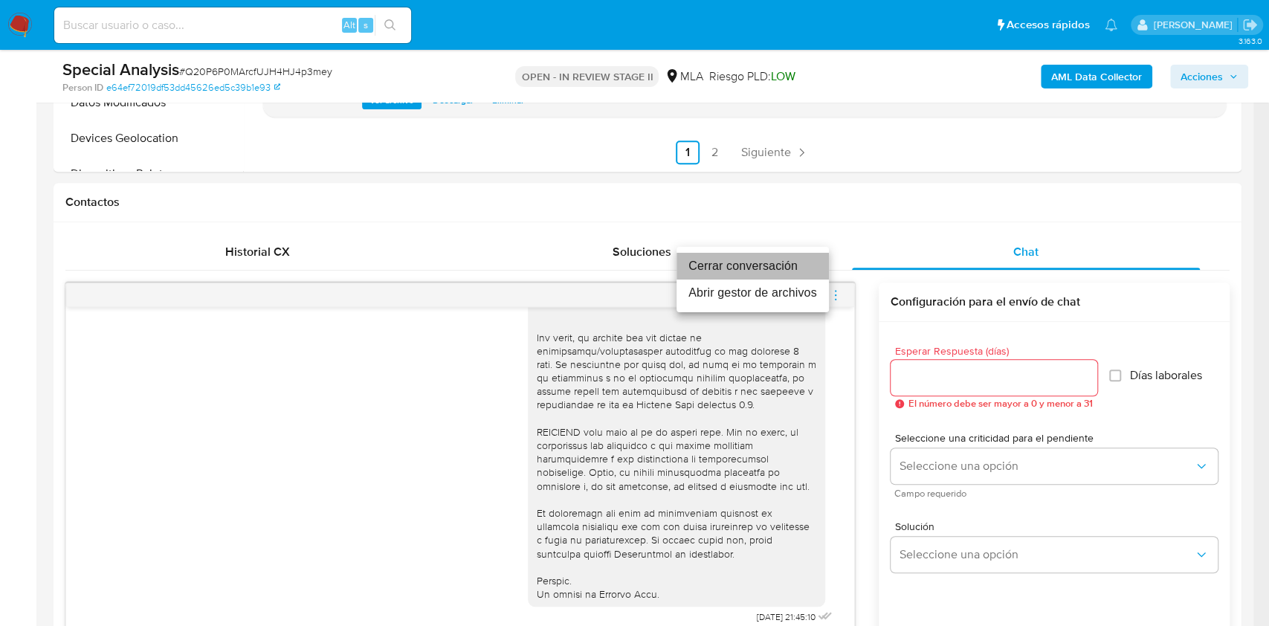
click at [737, 271] on li "Cerrar conversación" at bounding box center [752, 266] width 152 height 27
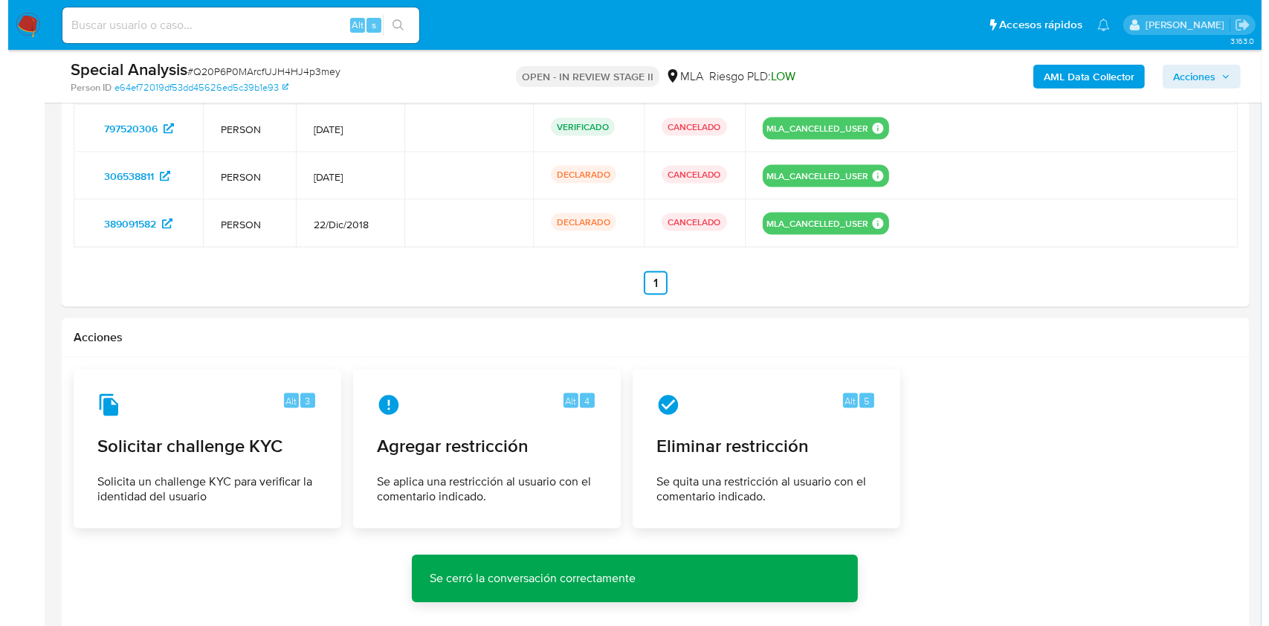
scroll to position [2496, 0]
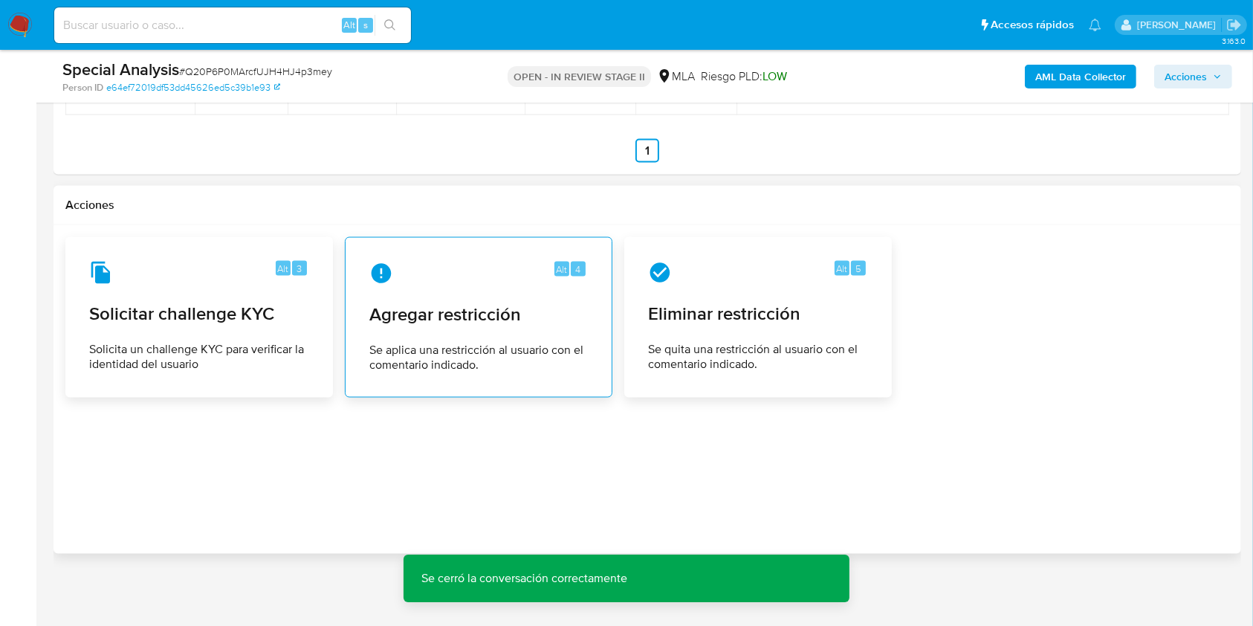
click at [479, 311] on span "Agregar restricción" at bounding box center [478, 314] width 219 height 22
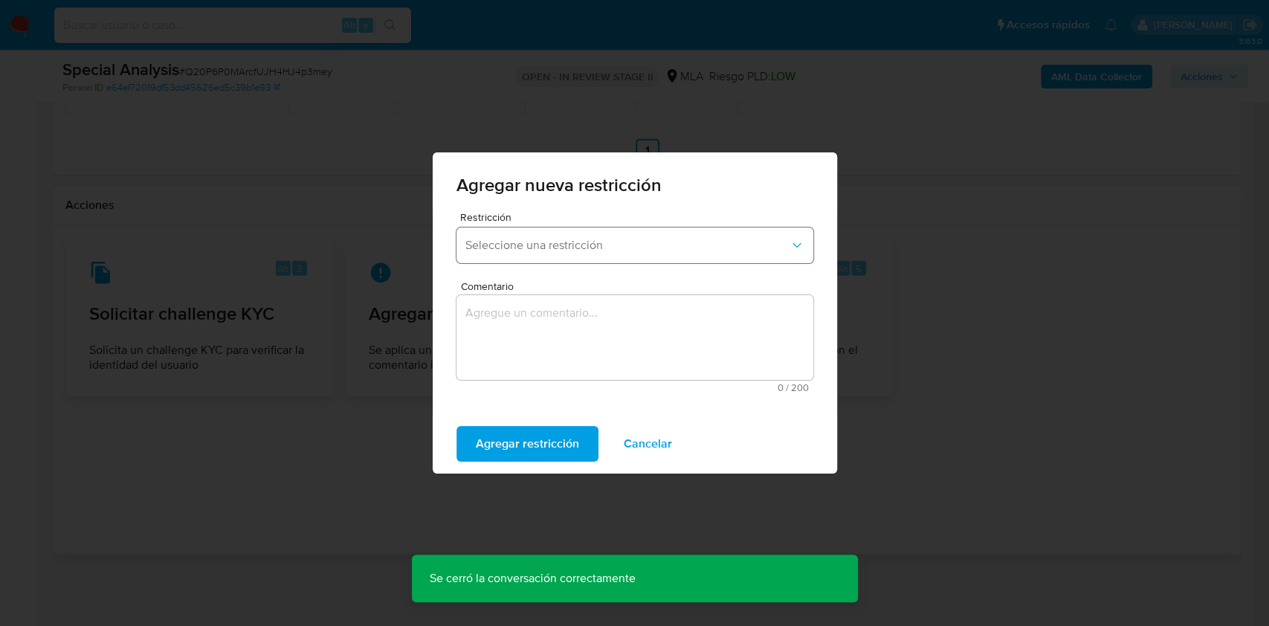
click at [559, 245] on span "Seleccione una restricción" at bounding box center [627, 245] width 324 height 15
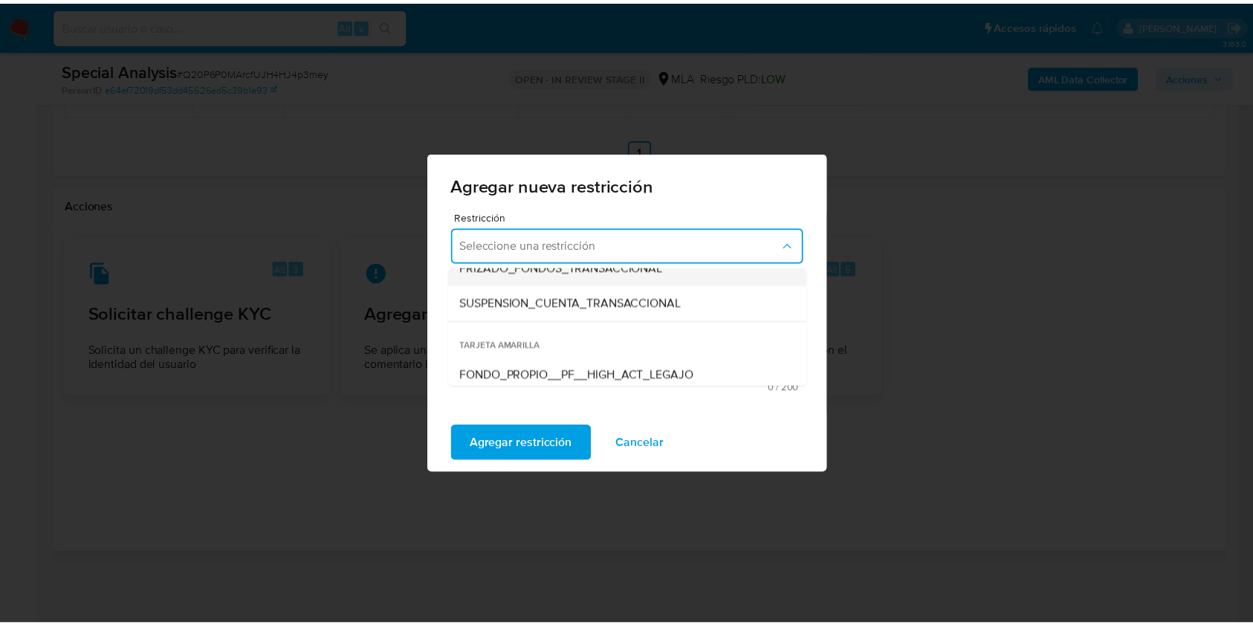
scroll to position [198, 0]
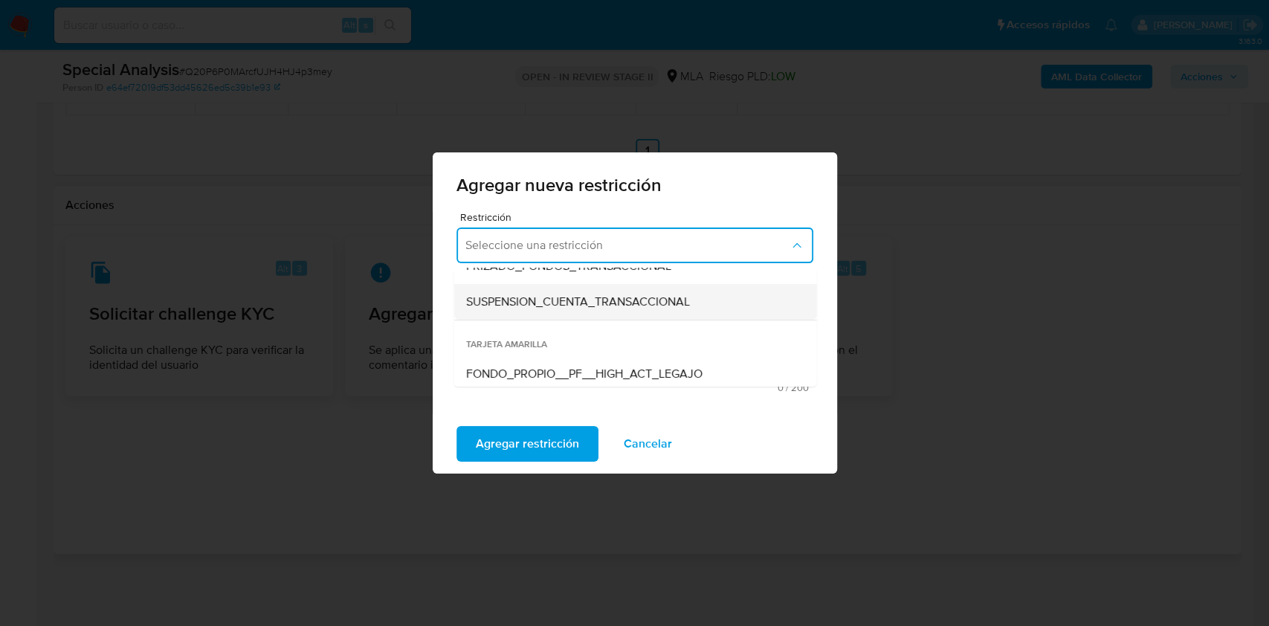
click at [539, 306] on span "SUSPENSION_CUENTA_TRANSACCIONAL" at bounding box center [577, 301] width 224 height 15
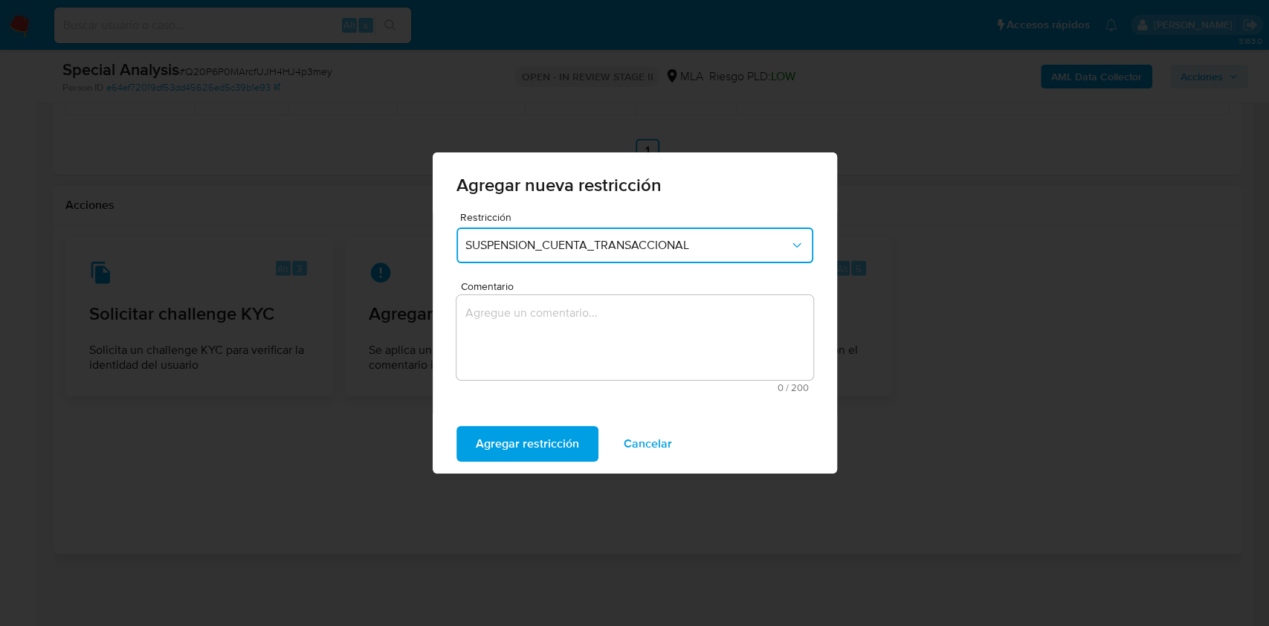
click at [535, 323] on textarea "Comentario" at bounding box center [634, 337] width 357 height 85
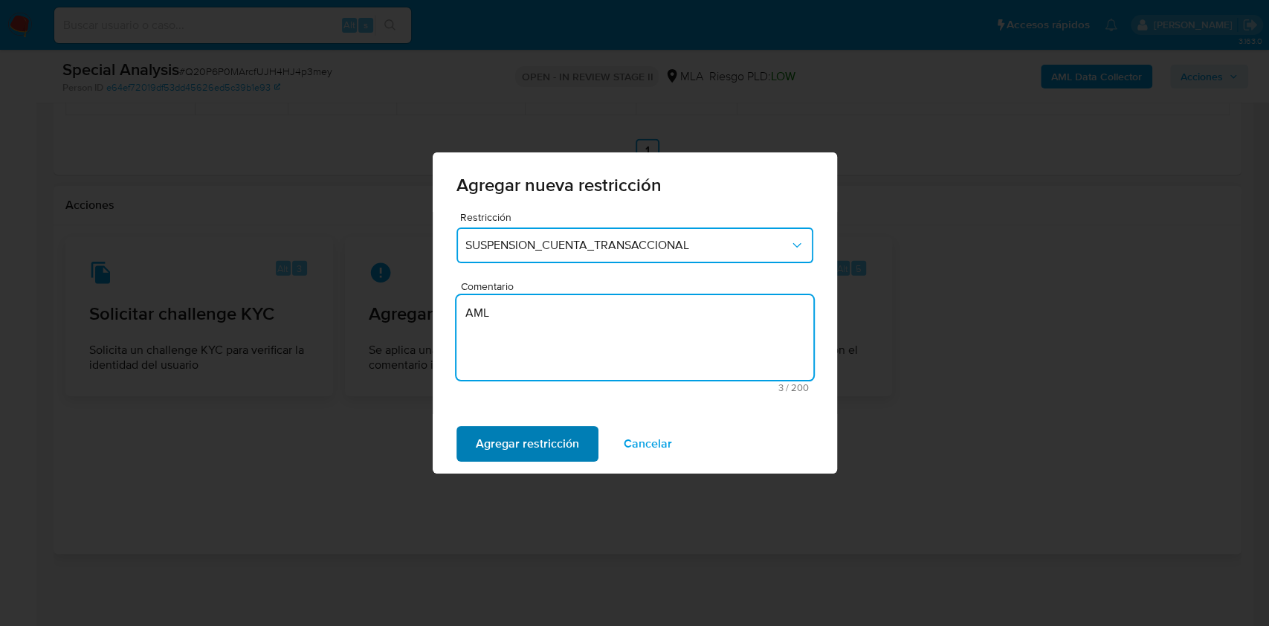
type textarea "AML"
click at [545, 434] on span "Agregar restricción" at bounding box center [527, 443] width 103 height 33
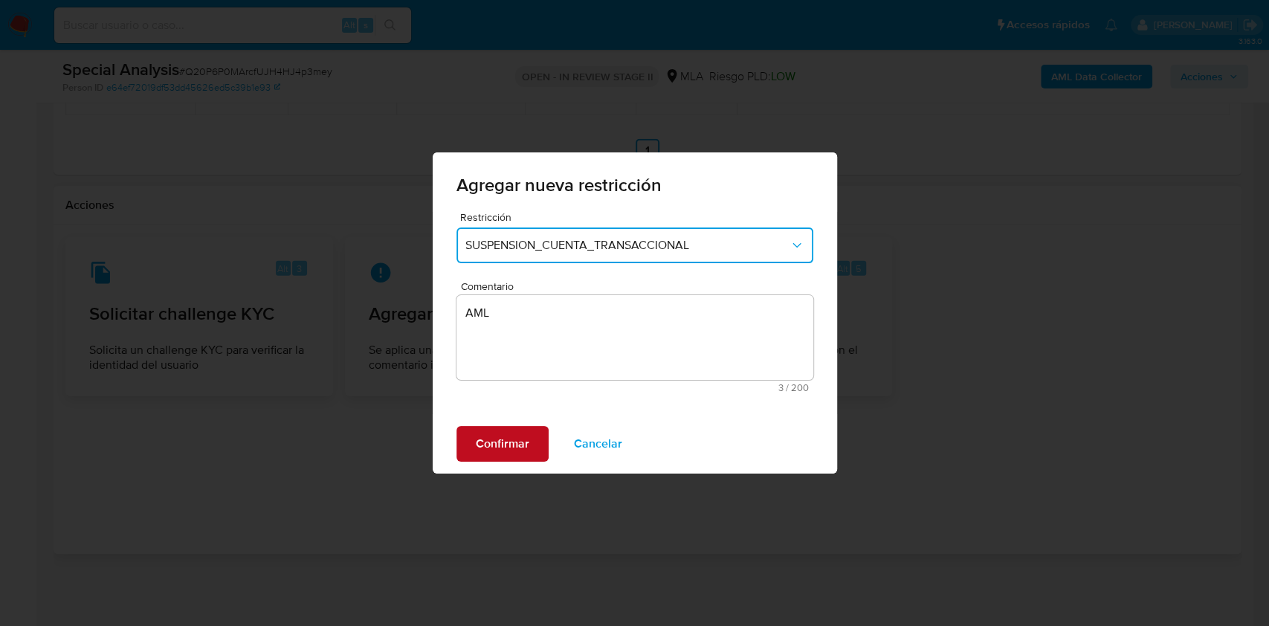
click at [510, 443] on span "Confirmar" at bounding box center [503, 443] width 54 height 33
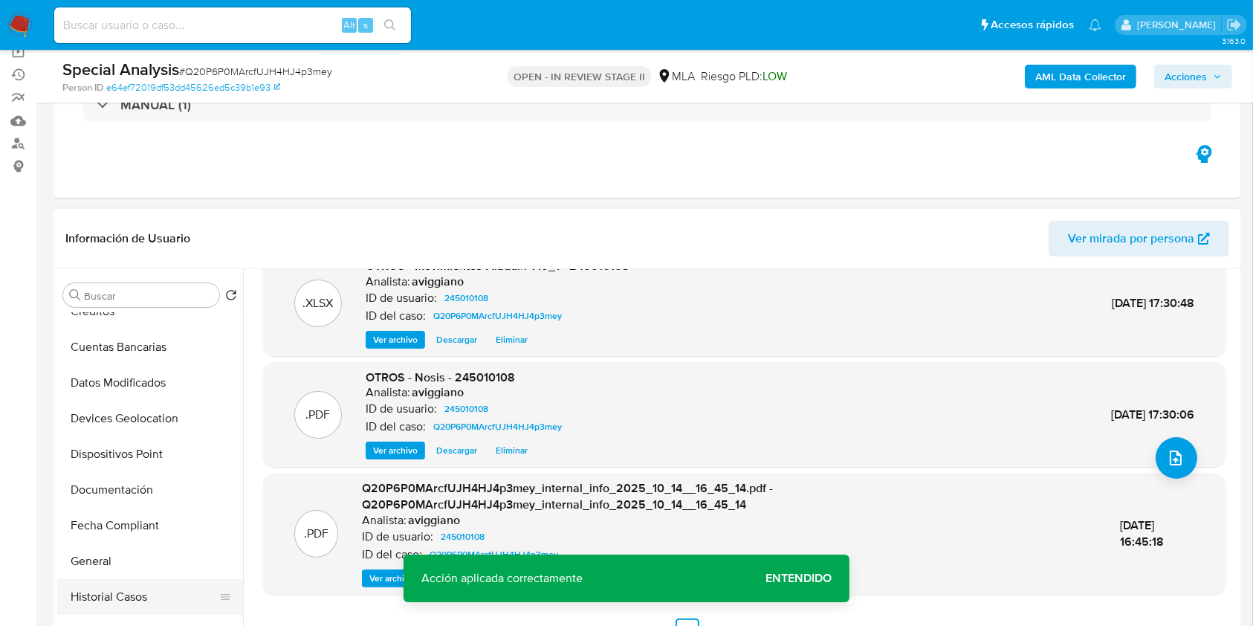
click at [126, 592] on button "Historial Casos" at bounding box center [144, 597] width 174 height 36
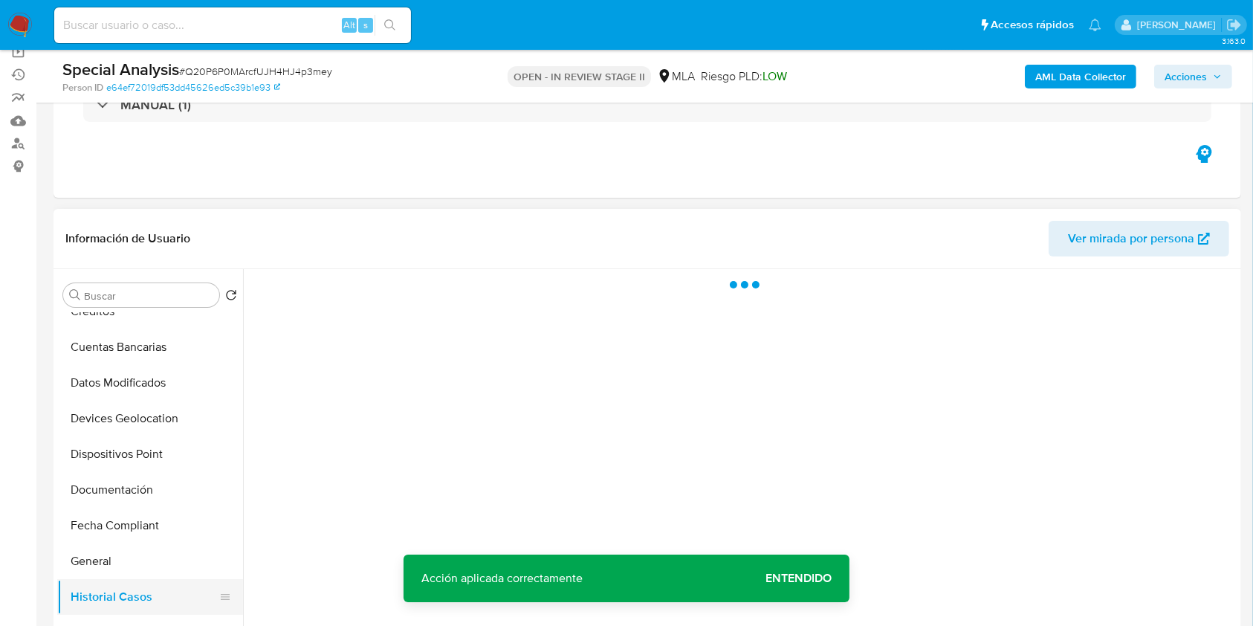
scroll to position [0, 0]
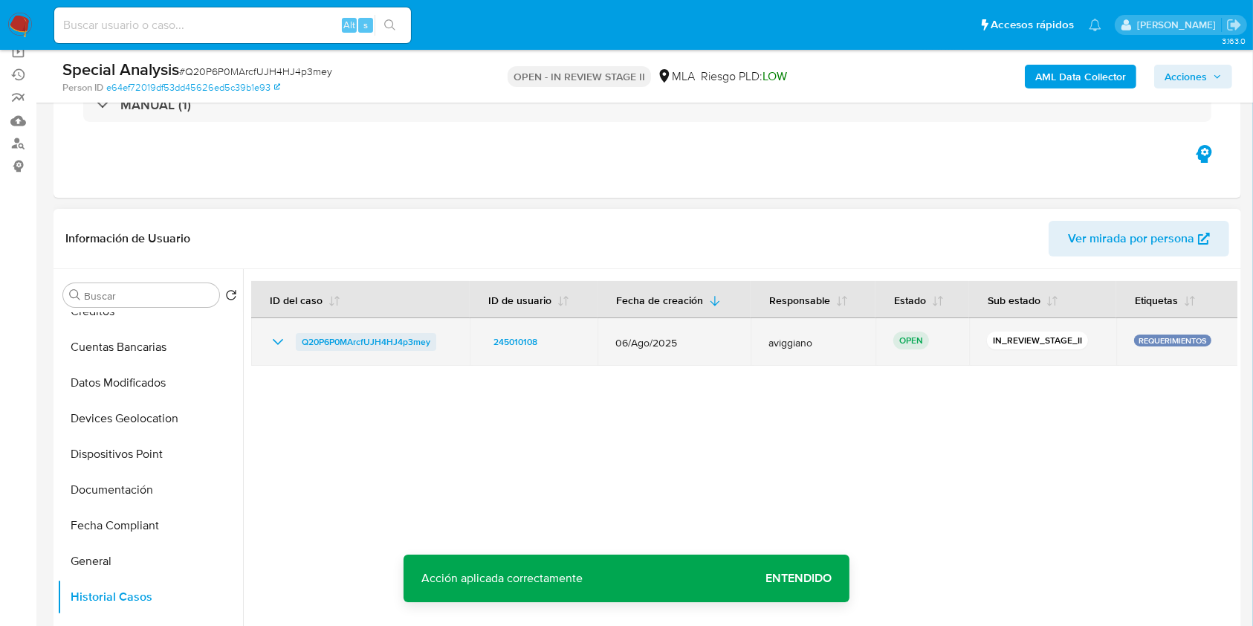
click at [385, 343] on span "Q20P6P0MArcfUJH4HJ4p3mey" at bounding box center [366, 342] width 129 height 18
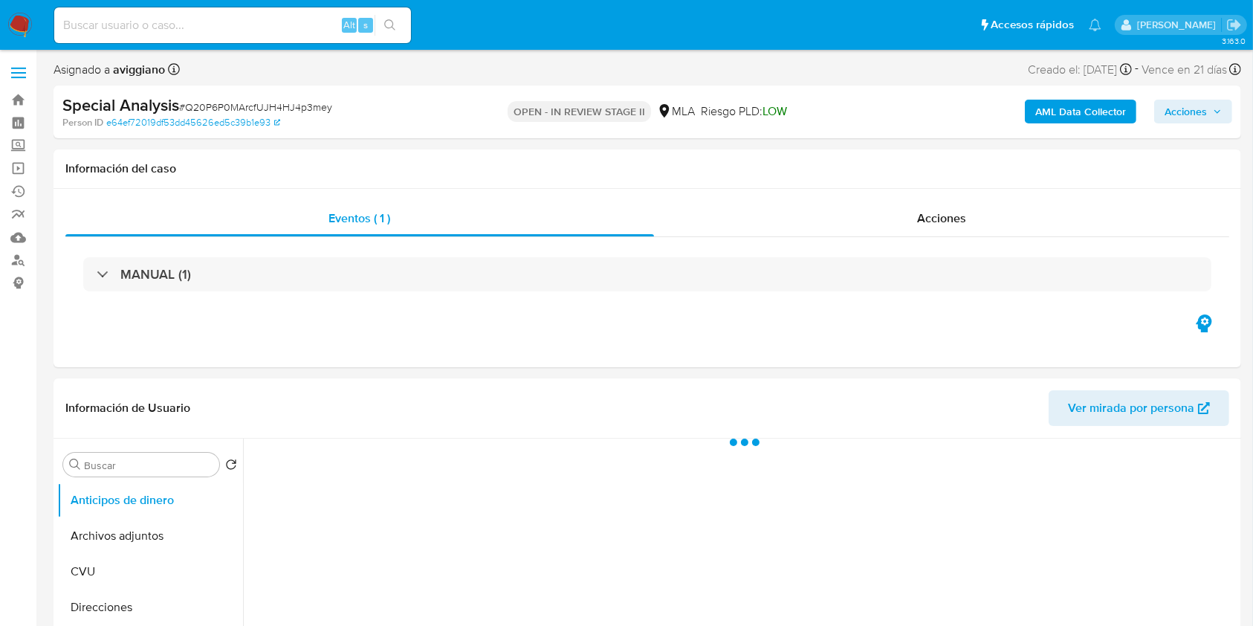
select select "10"
click at [1204, 121] on span "Acciones" at bounding box center [1186, 112] width 42 height 24
select select "10"
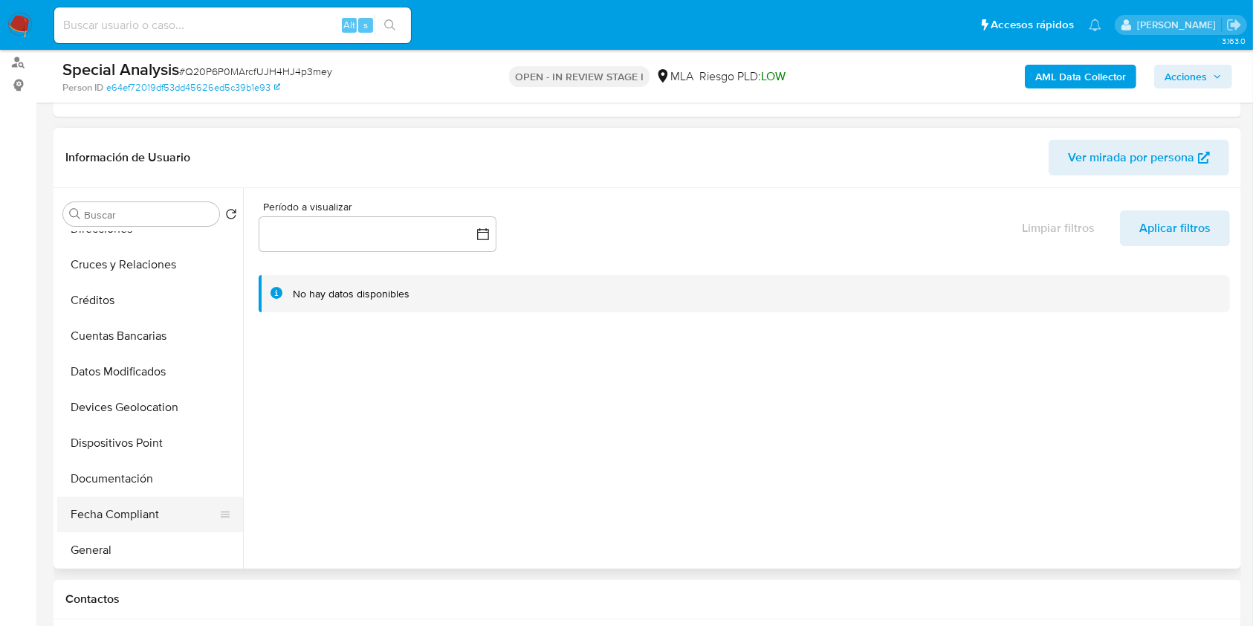
scroll to position [198, 0]
click at [102, 515] on button "Historial Casos" at bounding box center [144, 516] width 174 height 36
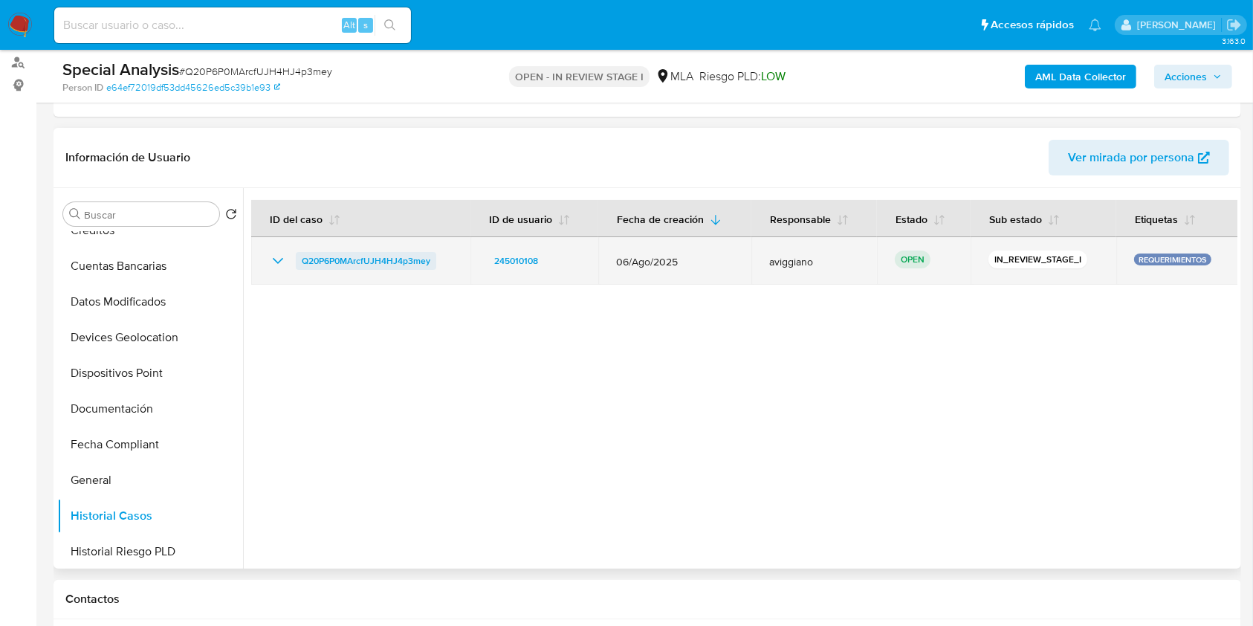
click at [364, 257] on span "Q20P6P0MArcfUJH4HJ4p3mey" at bounding box center [366, 261] width 129 height 18
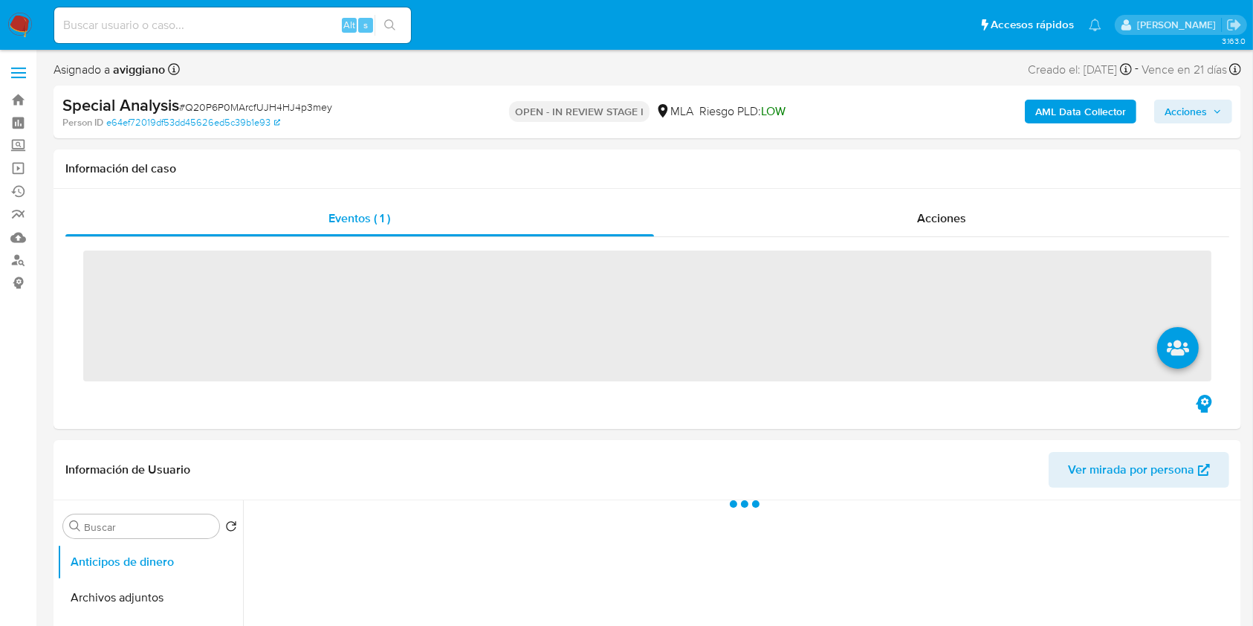
click at [1209, 122] on button "Acciones" at bounding box center [1193, 112] width 78 height 24
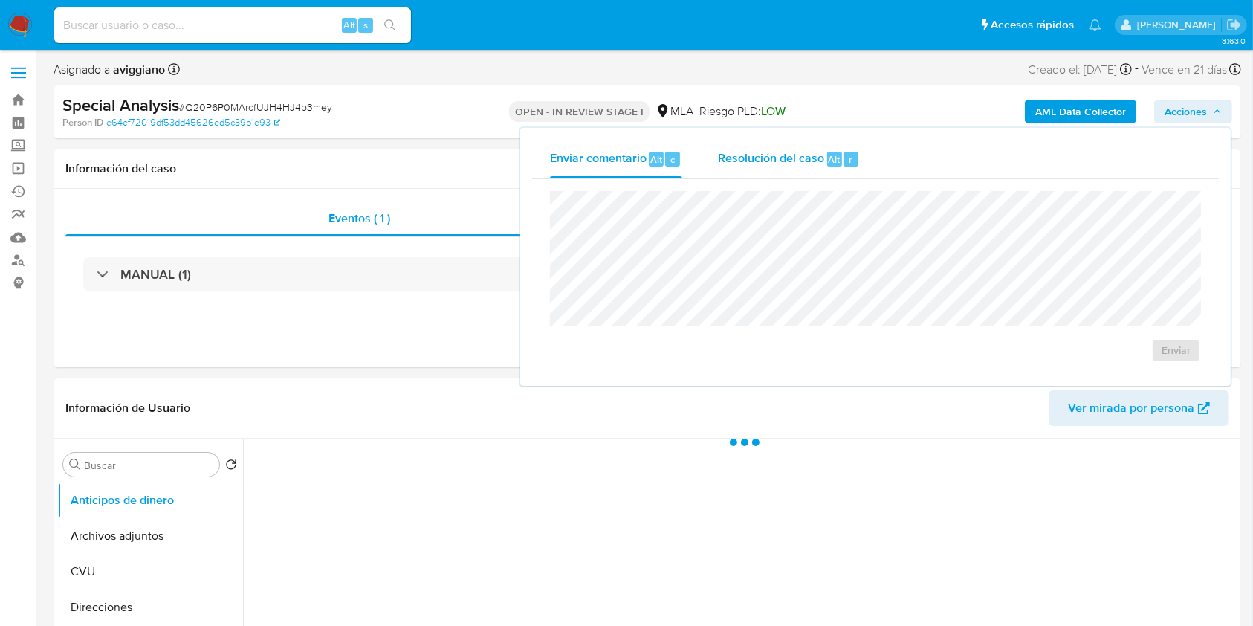
click at [782, 155] on span "Resolución del caso" at bounding box center [771, 158] width 106 height 17
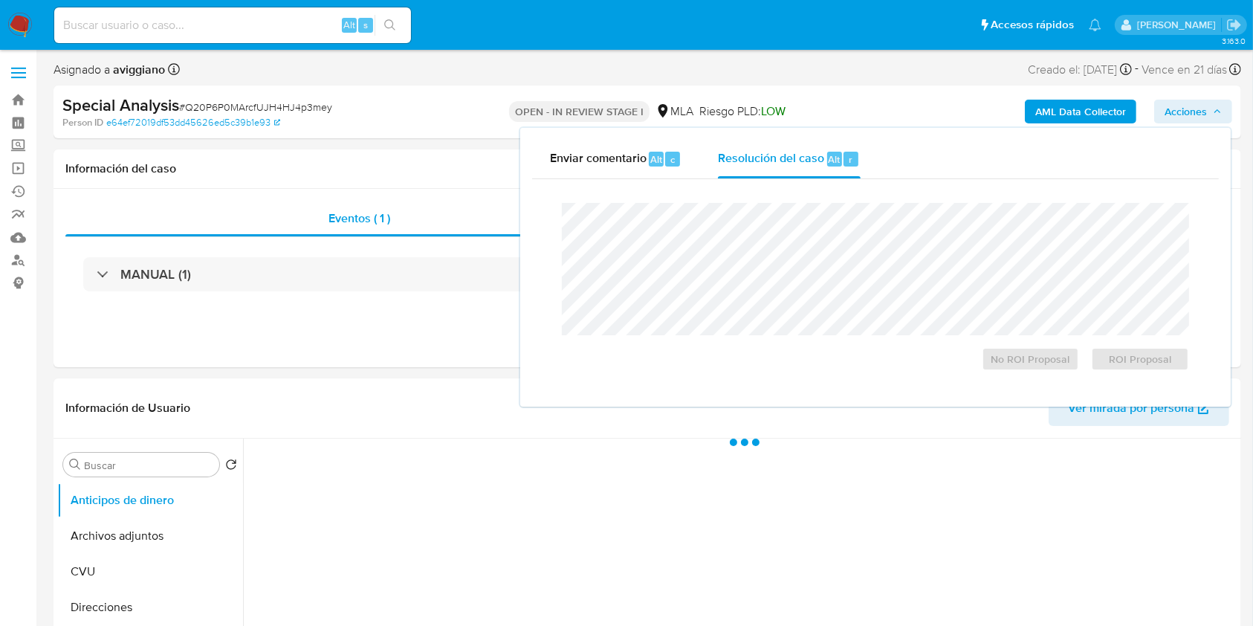
select select "10"
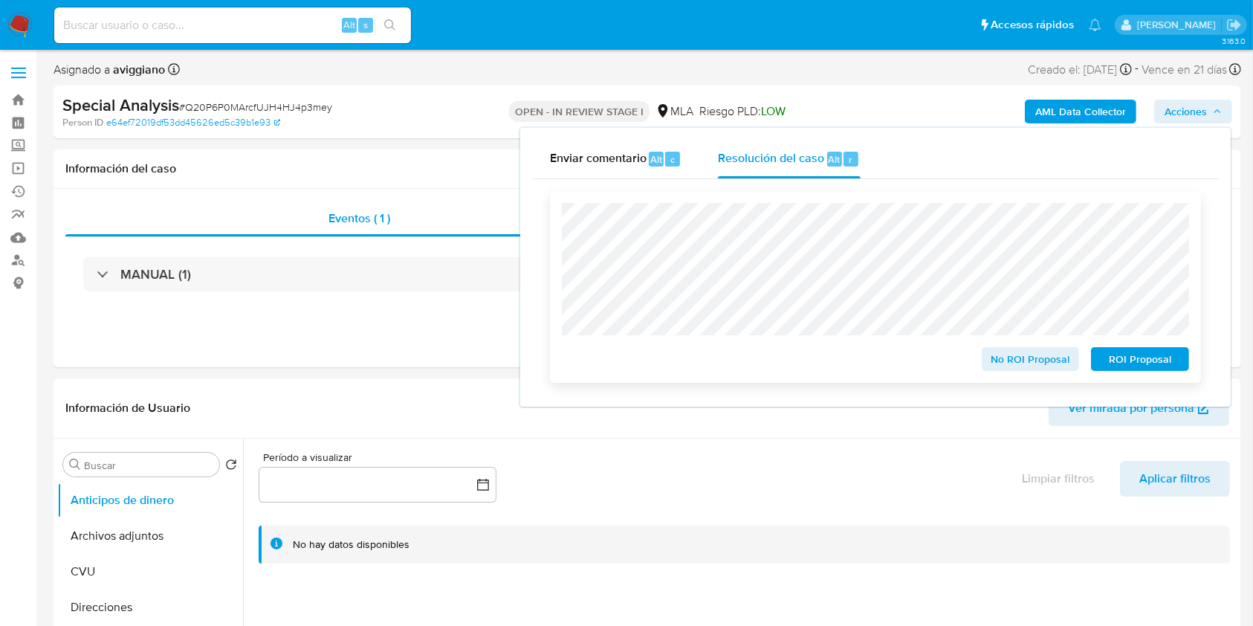
click at [1131, 357] on span "ROI Proposal" at bounding box center [1140, 359] width 77 height 21
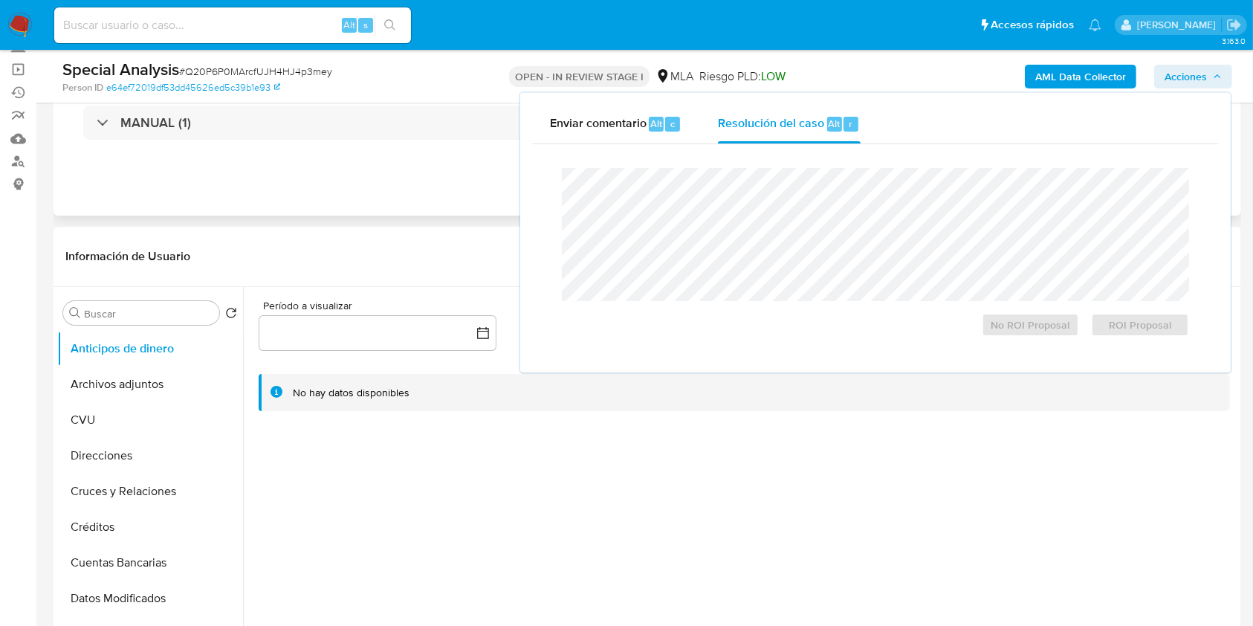
scroll to position [138, 0]
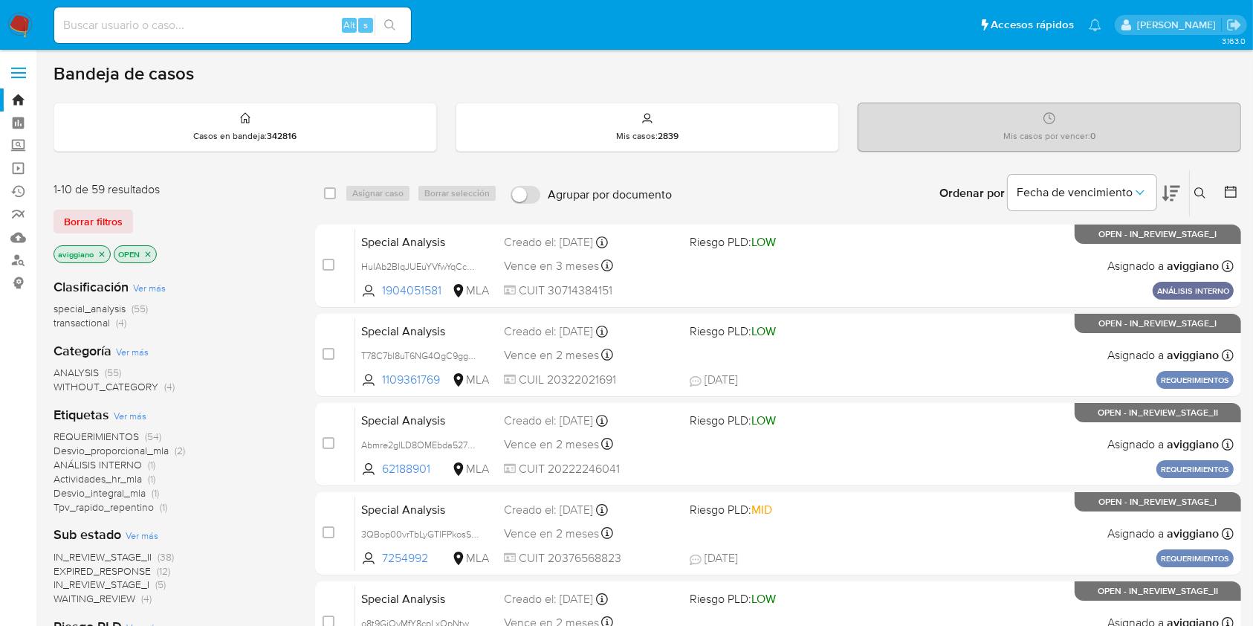
click at [102, 251] on icon "close-filter" at bounding box center [101, 254] width 9 height 9
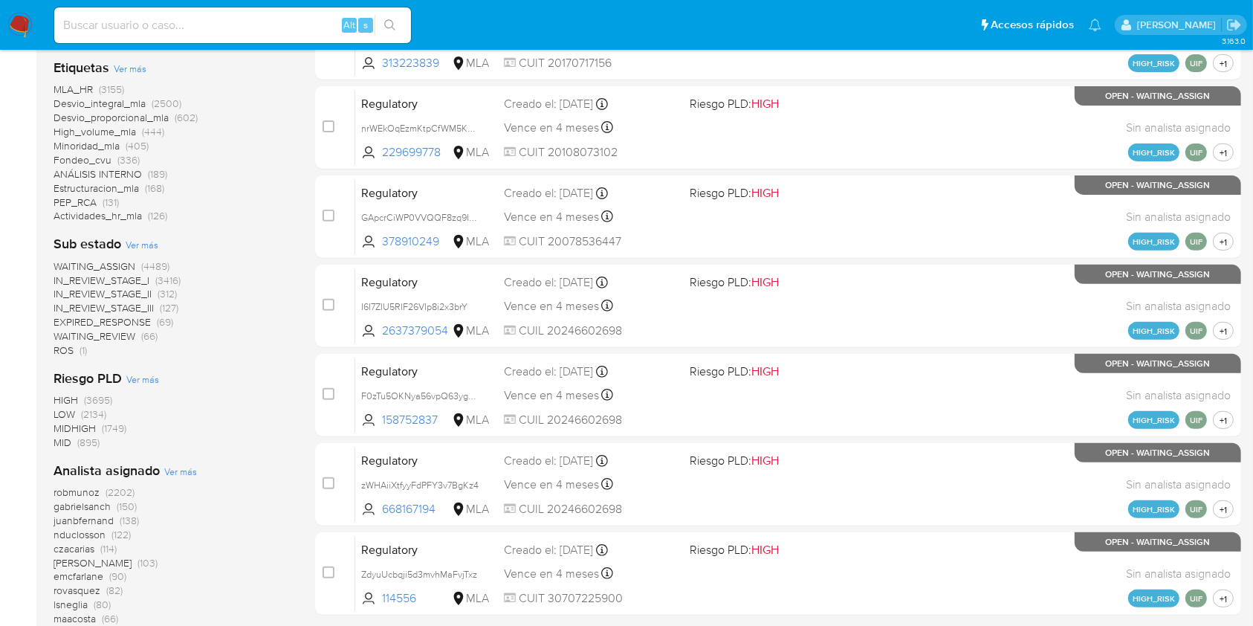
scroll to position [595, 0]
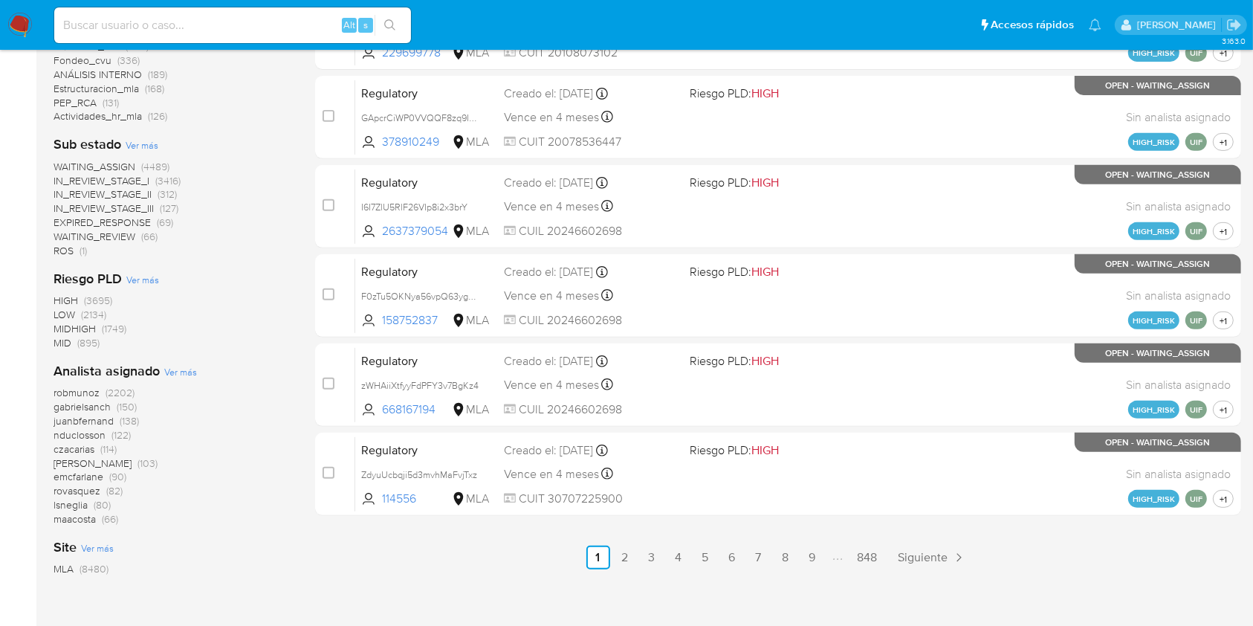
click at [187, 372] on span "Ver más" at bounding box center [180, 371] width 33 height 13
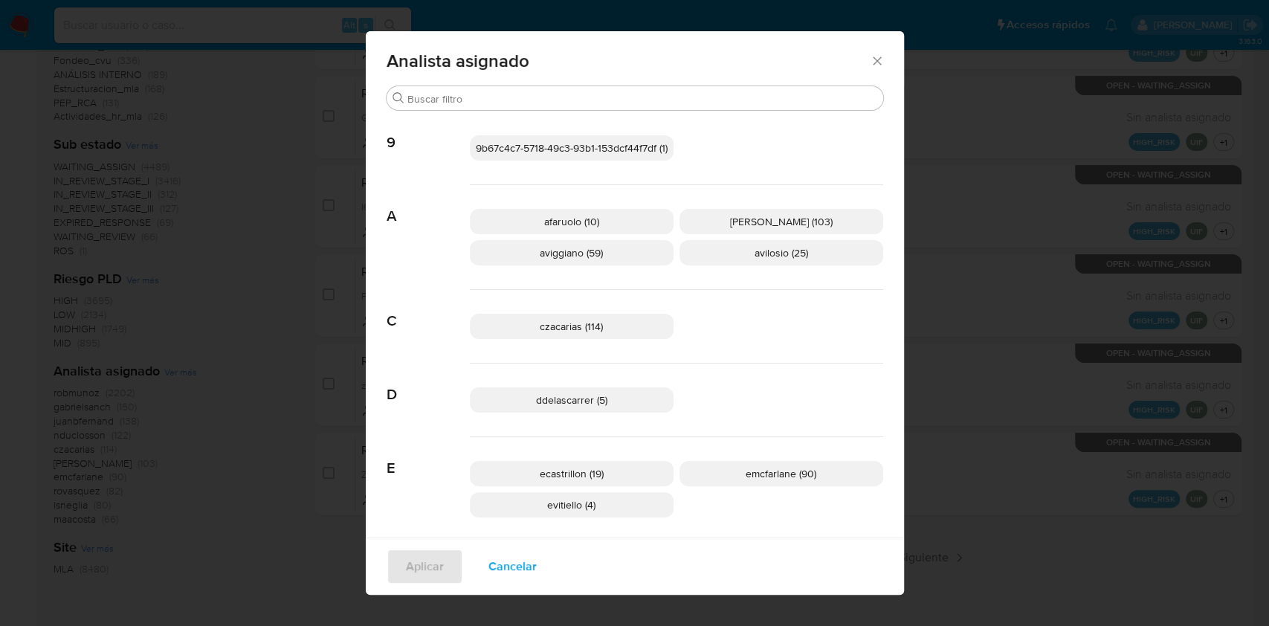
click at [874, 64] on icon "Cerrar" at bounding box center [877, 61] width 15 height 15
